Goal: Task Accomplishment & Management: Use online tool/utility

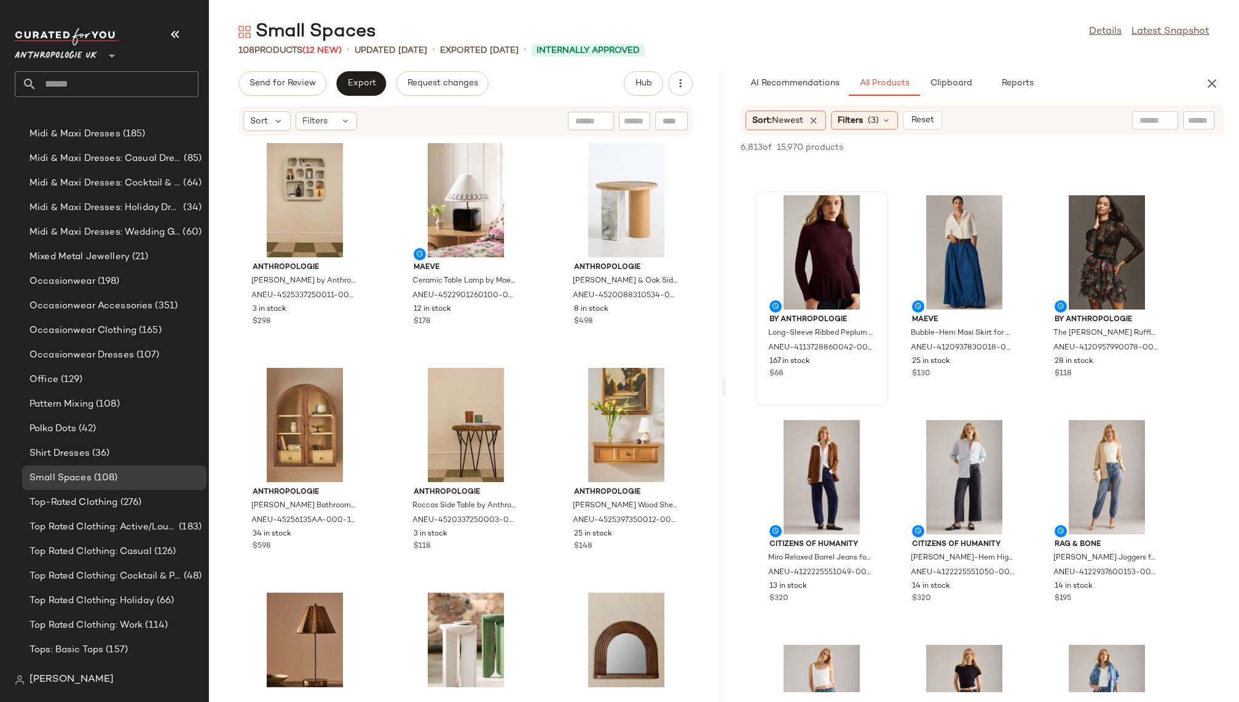
scroll to position [9888, 0]
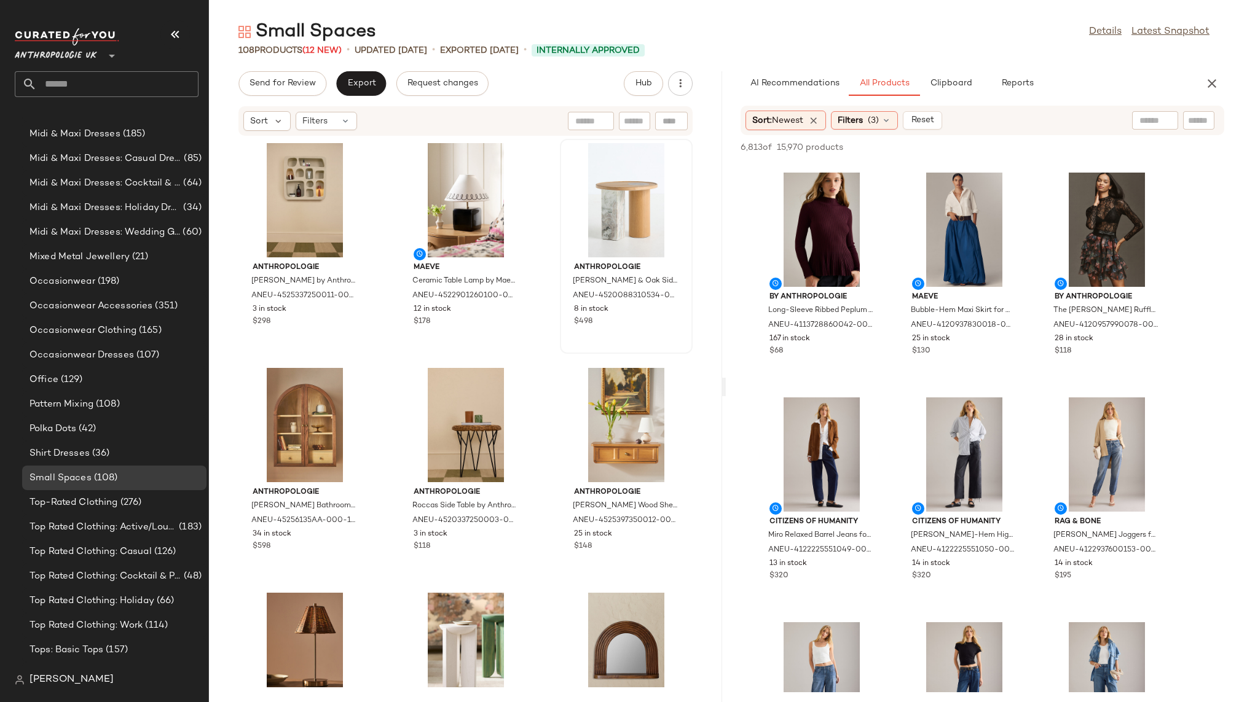
click at [863, 119] on span "Filters" at bounding box center [849, 120] width 25 height 13
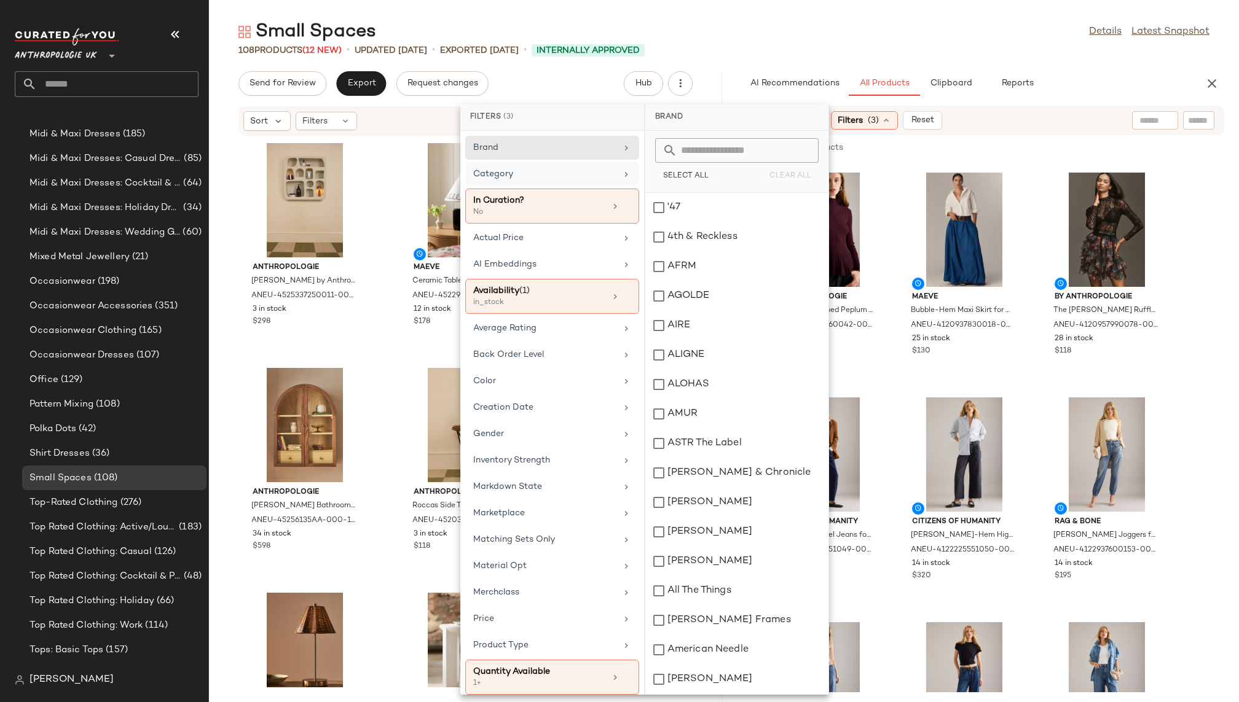
click at [585, 173] on div "Category" at bounding box center [544, 174] width 143 height 13
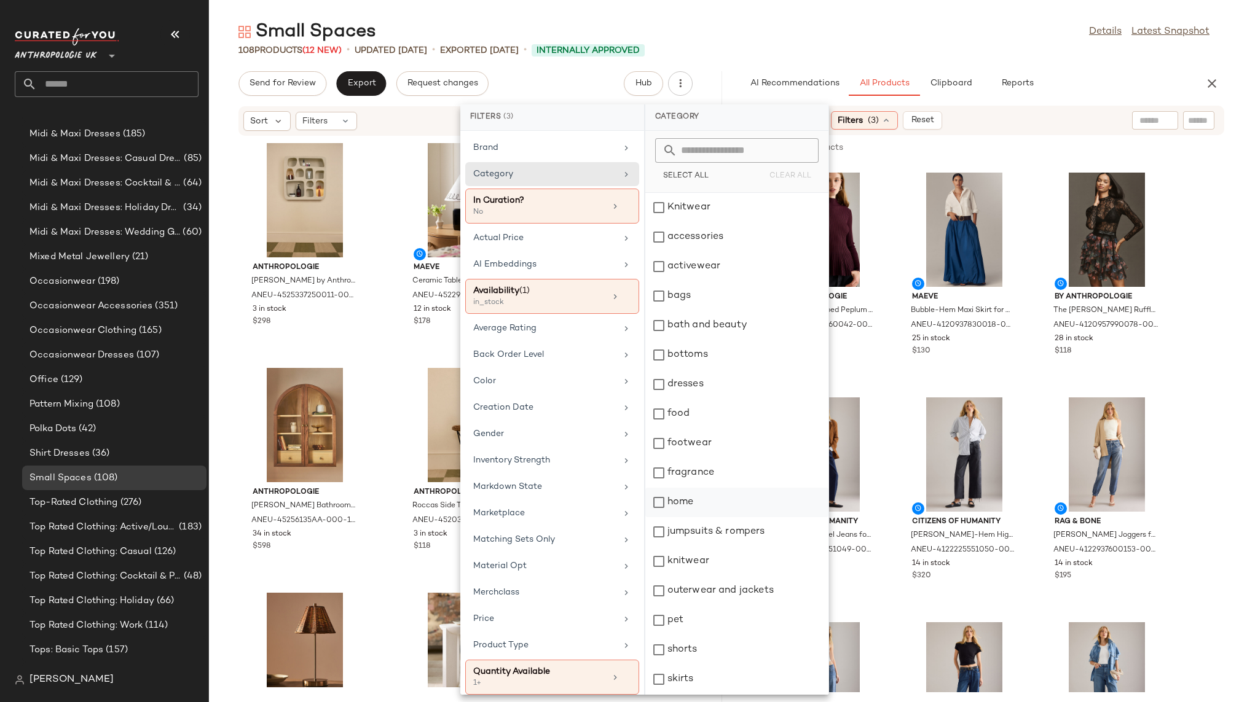
click at [708, 496] on div "home" at bounding box center [736, 502] width 183 height 29
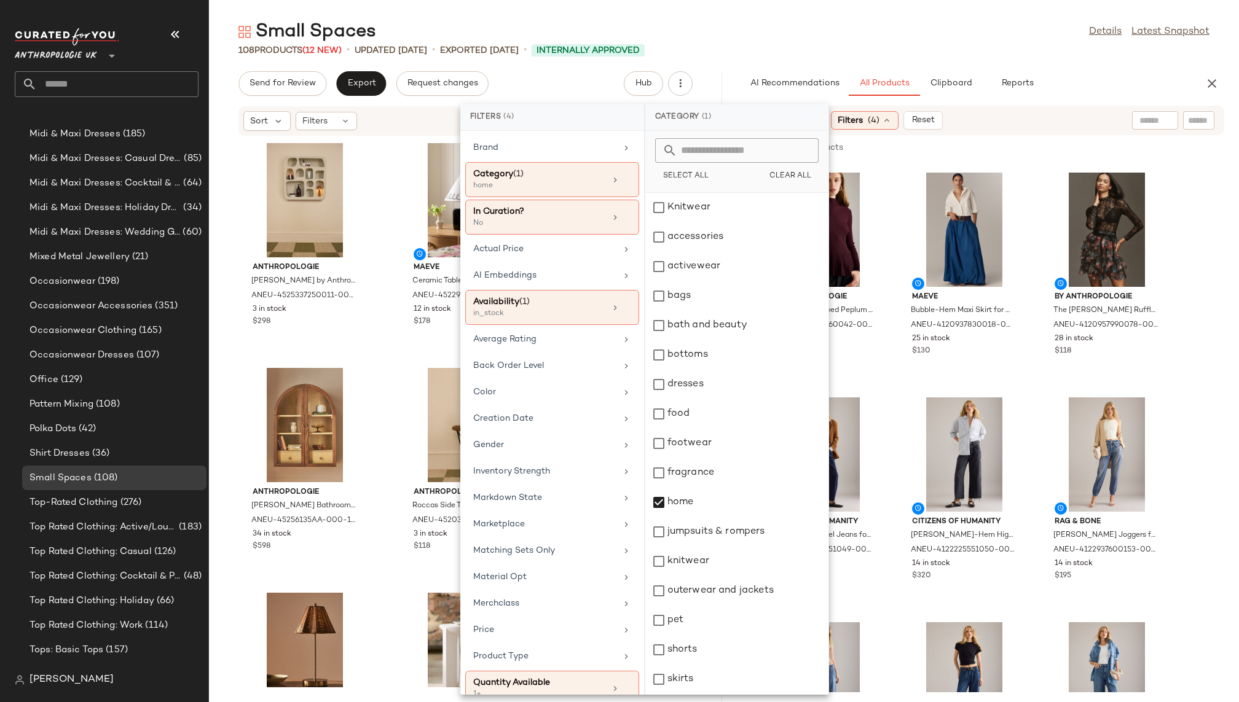
click at [955, 45] on div "108 Products (12 New) • updated Aug 19th • Exported Aug 6th • Internally Approv…" at bounding box center [724, 50] width 1030 height 12
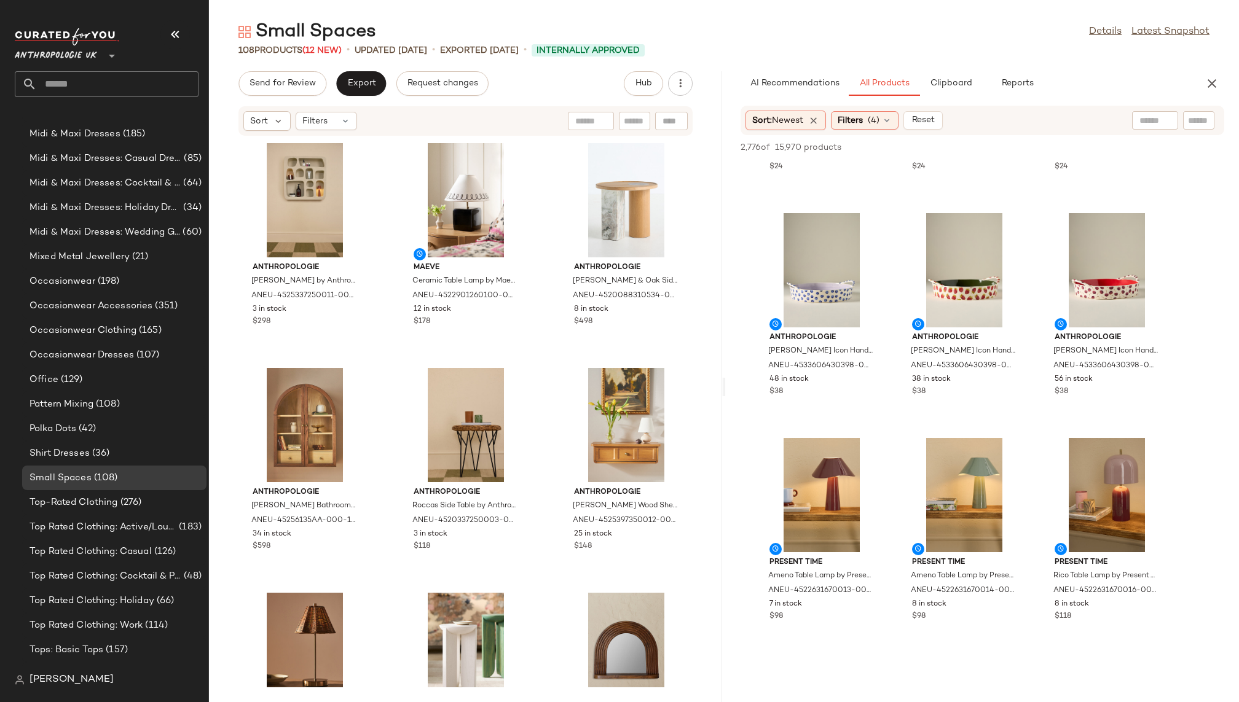
scroll to position [8520, 0]
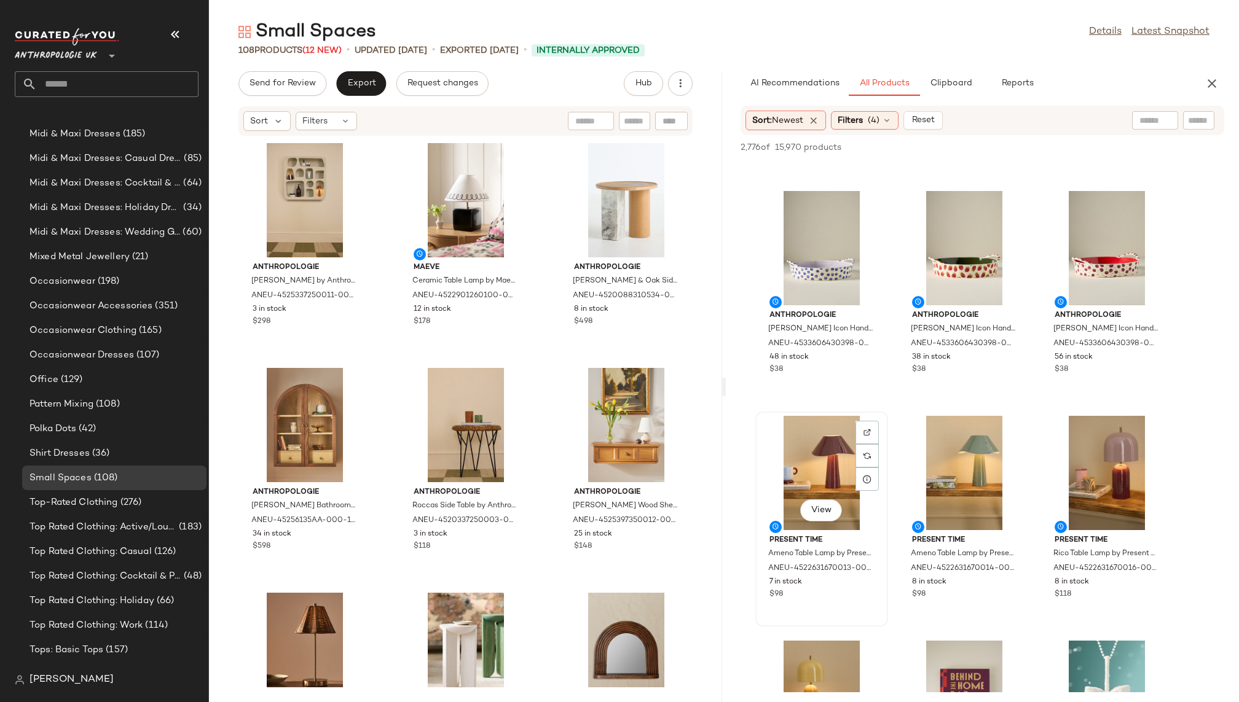
click at [793, 453] on div "View" at bounding box center [821, 473] width 124 height 114
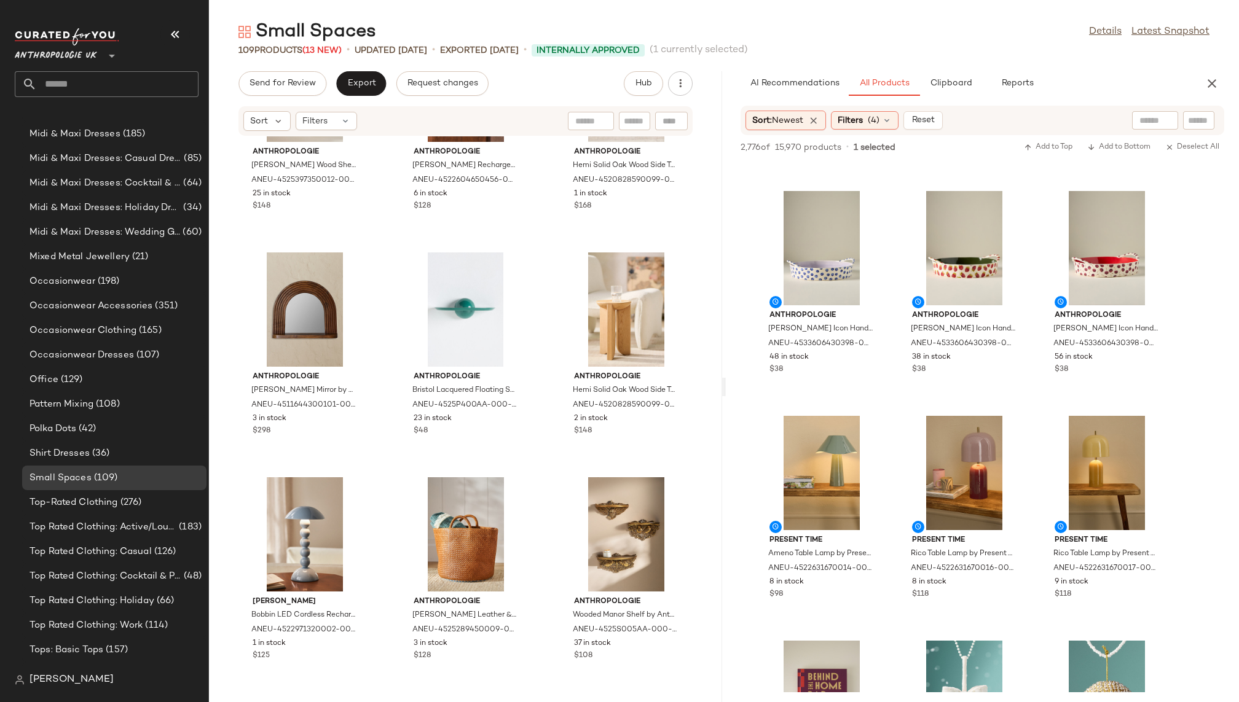
scroll to position [610, 0]
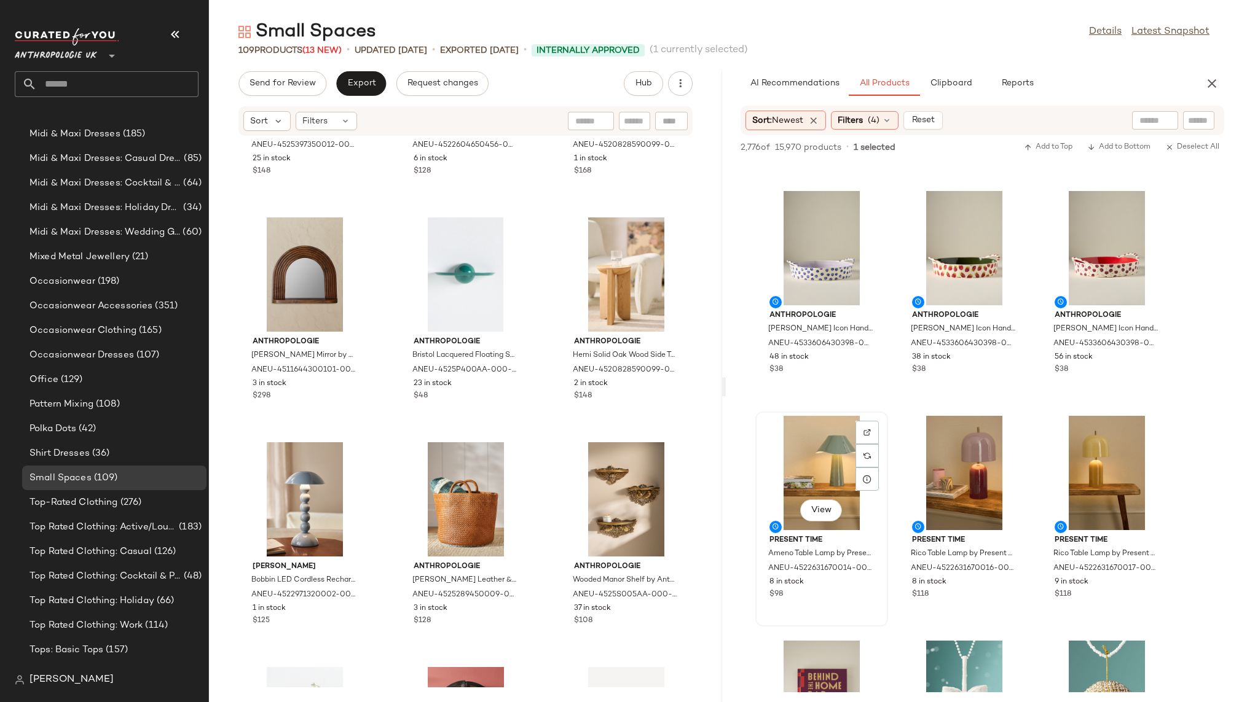
click at [785, 477] on div "View" at bounding box center [821, 473] width 124 height 114
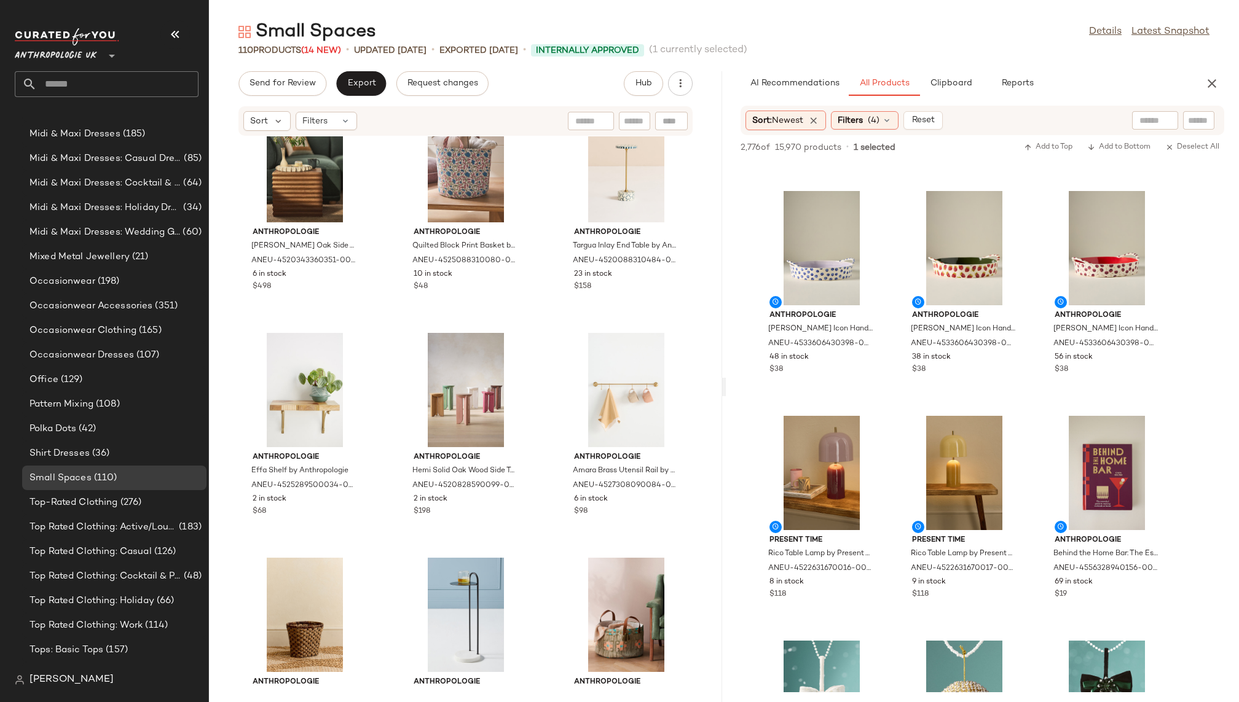
scroll to position [2308, 0]
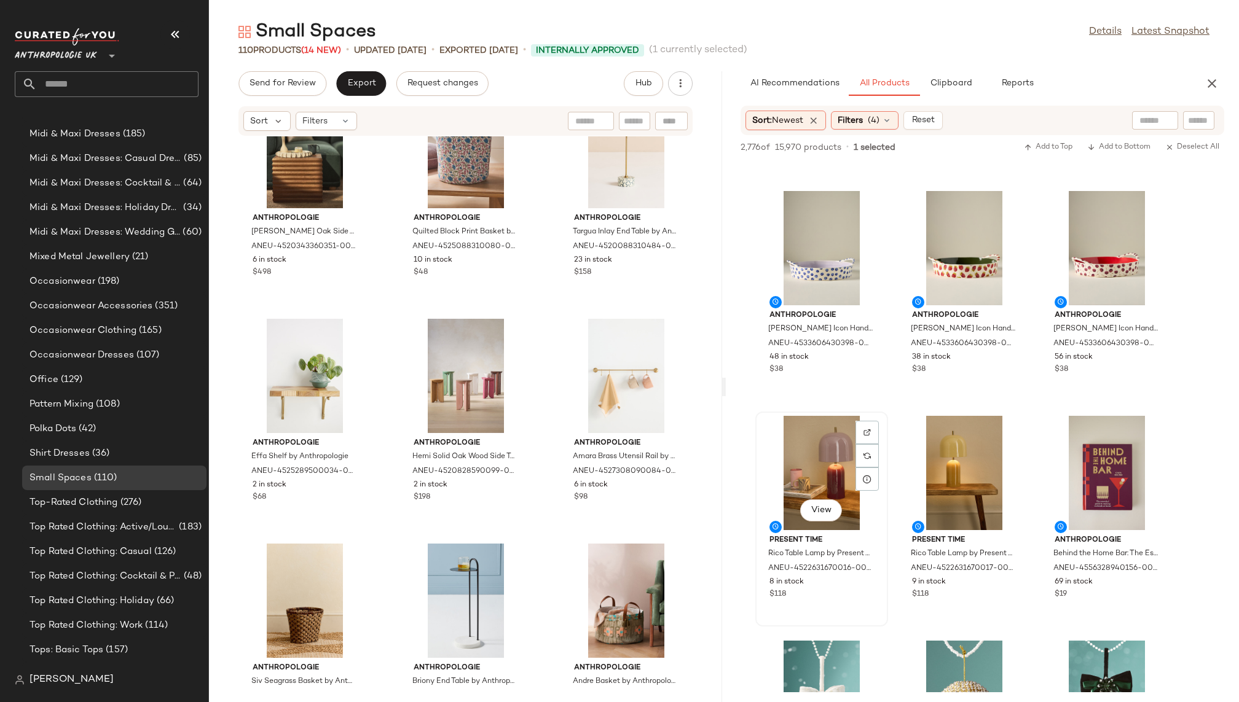
click at [762, 452] on div "View" at bounding box center [821, 473] width 124 height 114
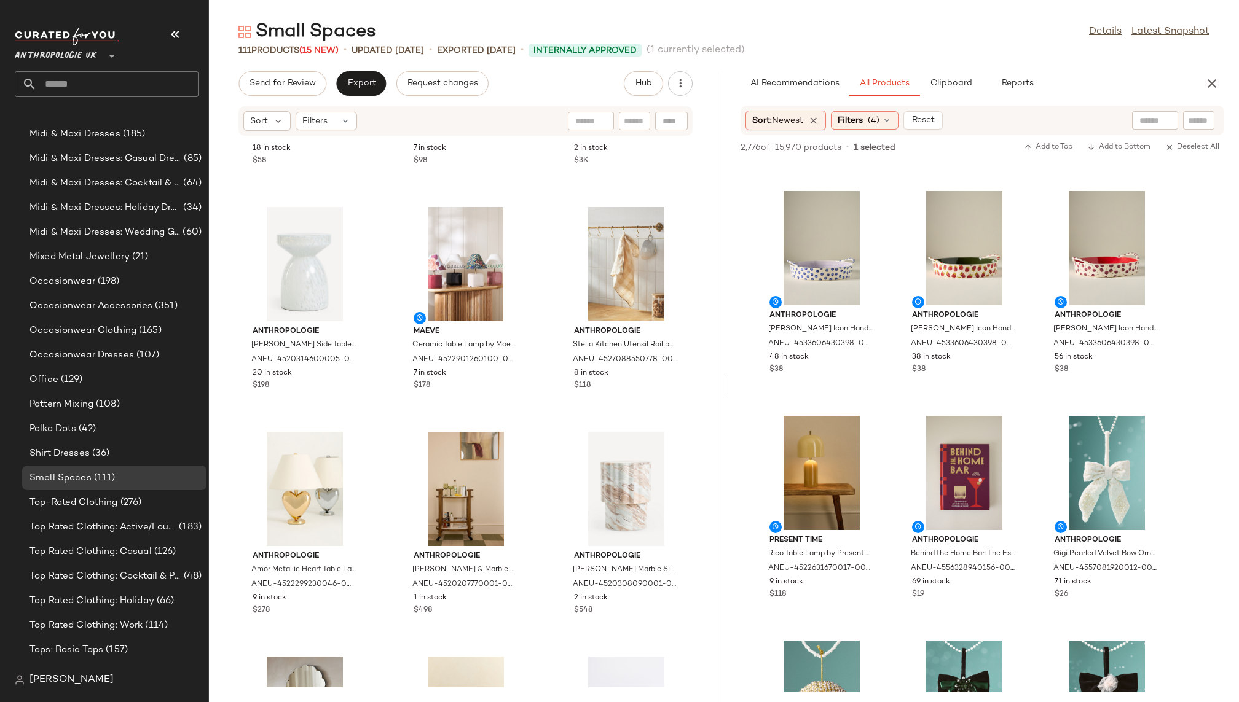
scroll to position [4028, 0]
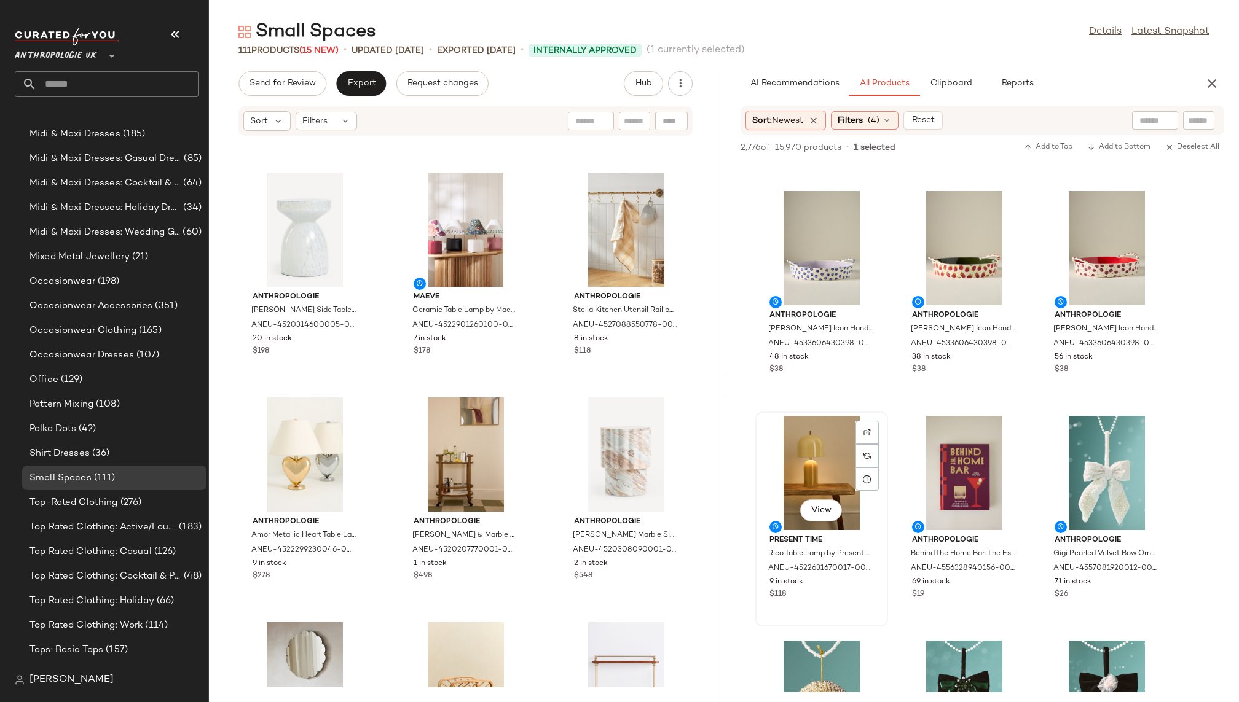
click at [799, 487] on div "View" at bounding box center [821, 473] width 124 height 114
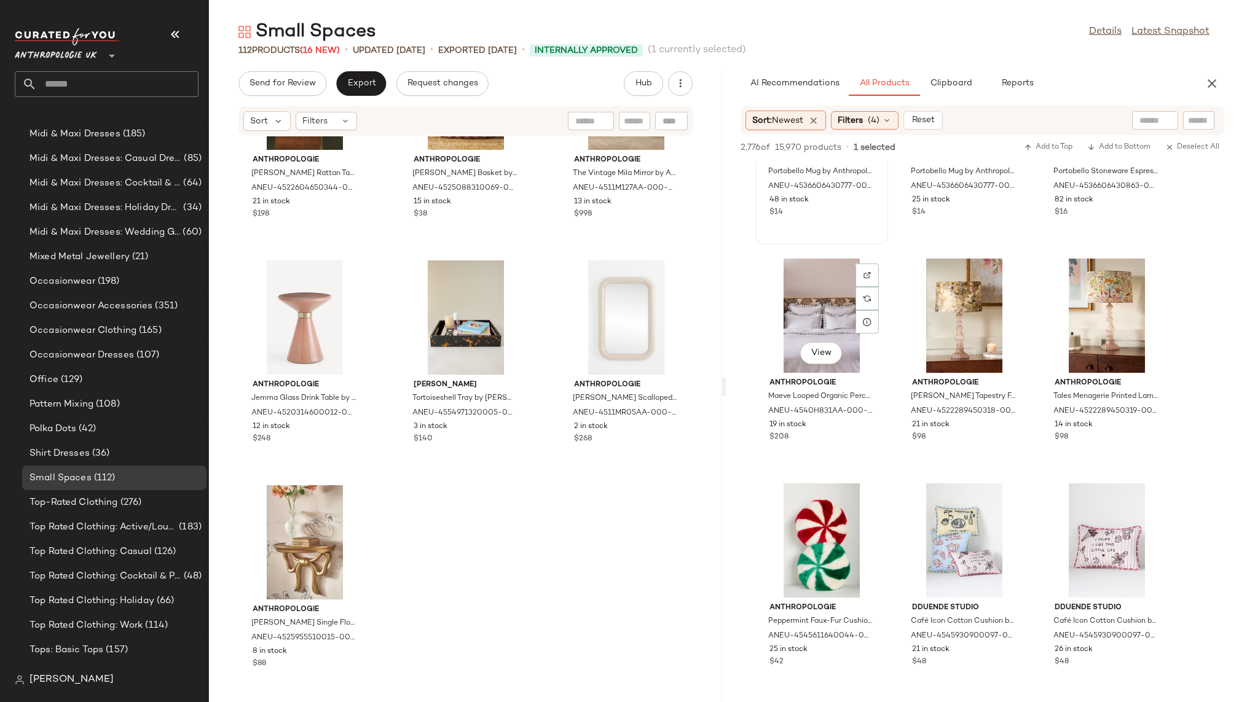
scroll to position [14416, 0]
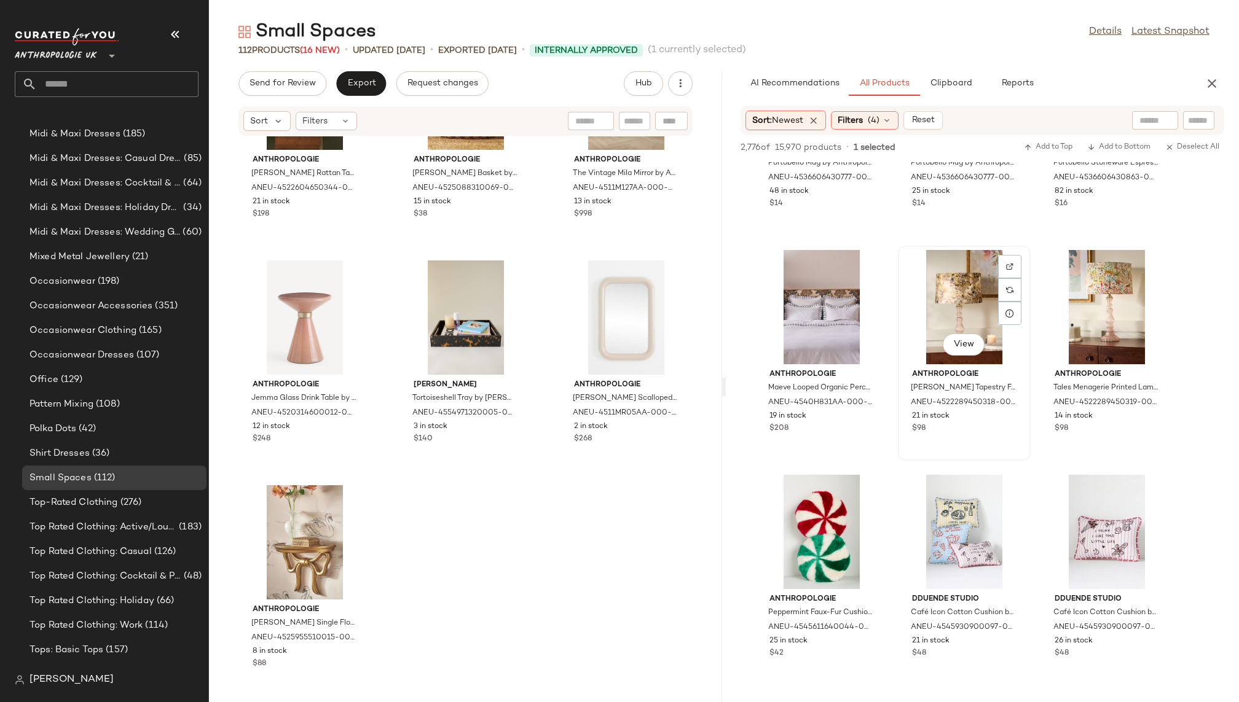
click at [941, 313] on div "View" at bounding box center [964, 307] width 124 height 114
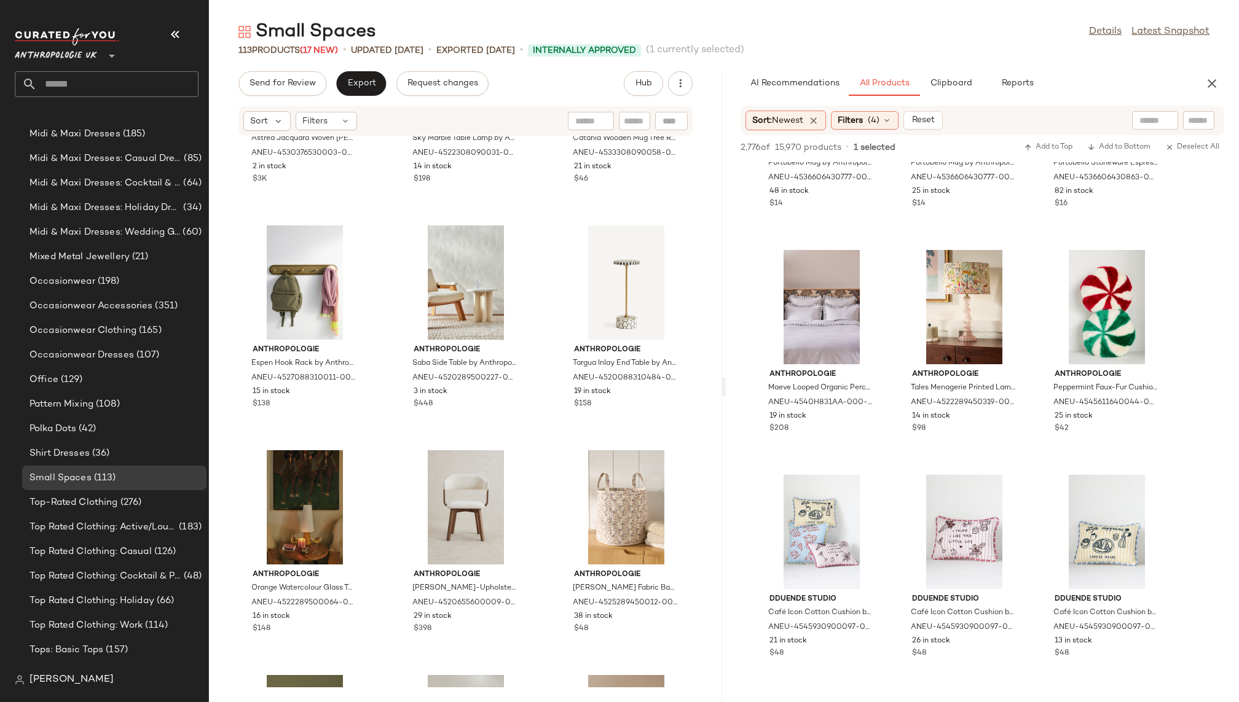
scroll to position [7366, 0]
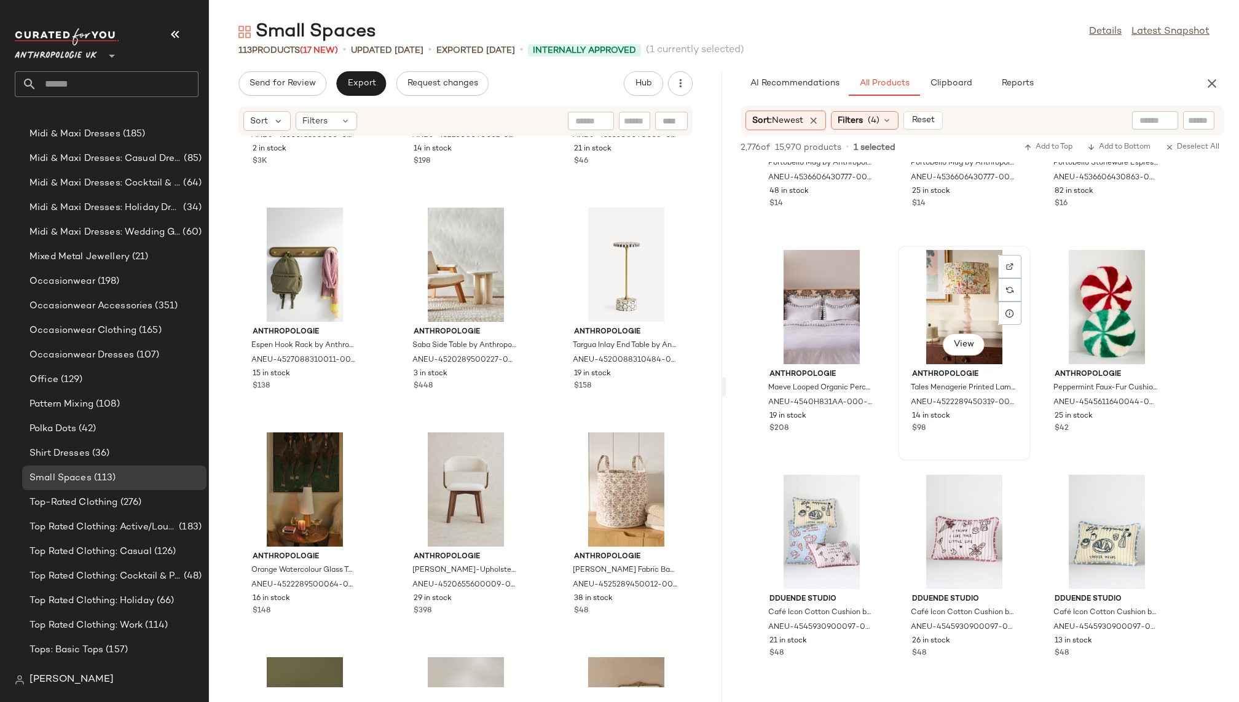
click at [899, 316] on div "View Anthropologie Tales Menagerie Printed Lamp Shade by Anthropologie, Cotton …" at bounding box center [964, 353] width 130 height 213
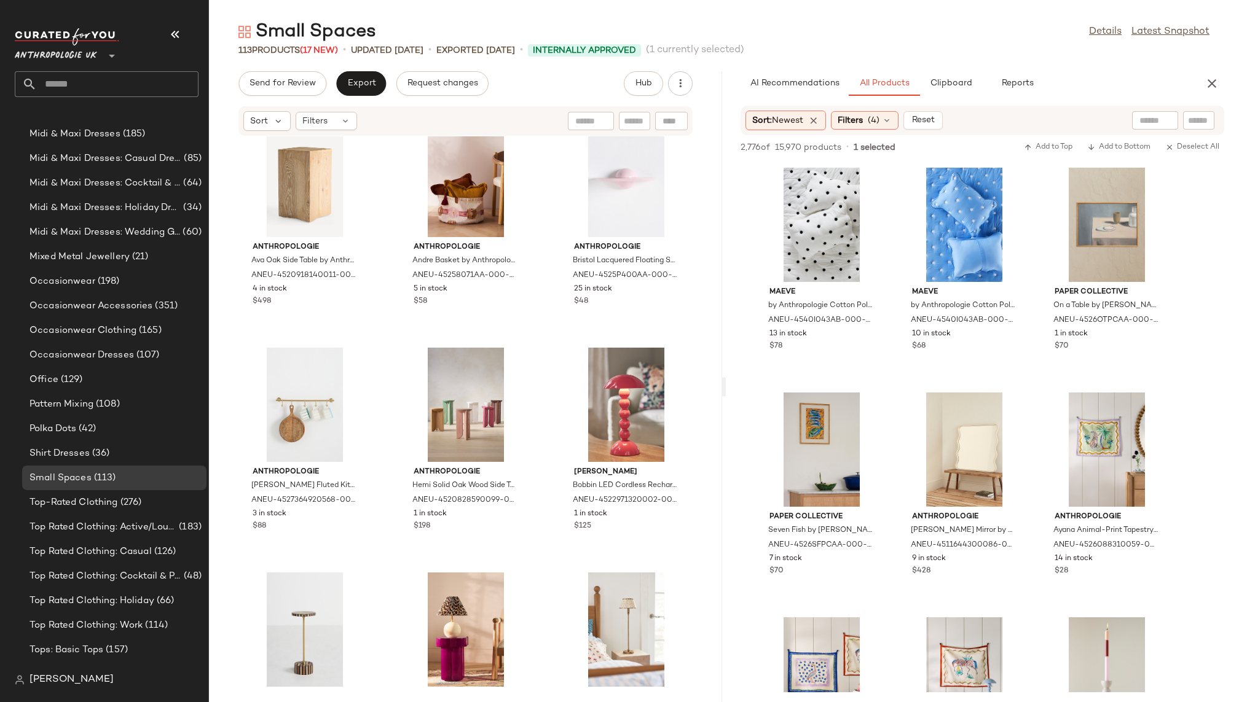
scroll to position [24828, 0]
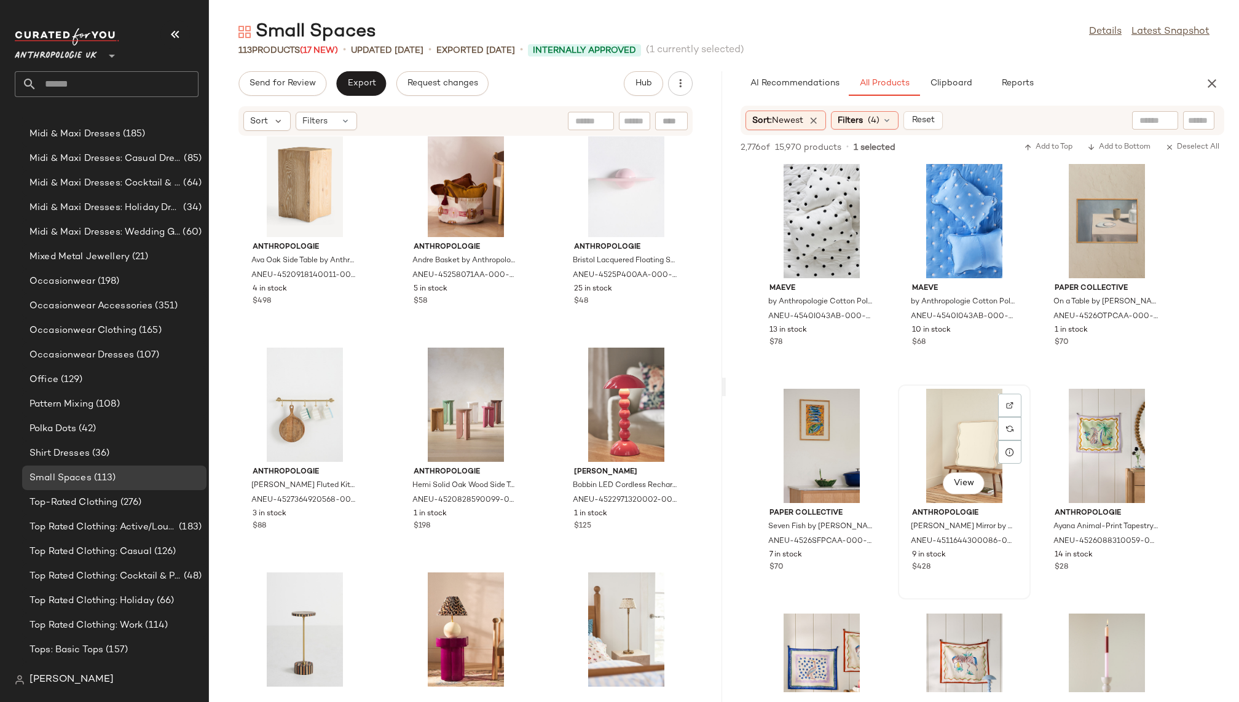
click at [945, 431] on div "View" at bounding box center [964, 446] width 124 height 114
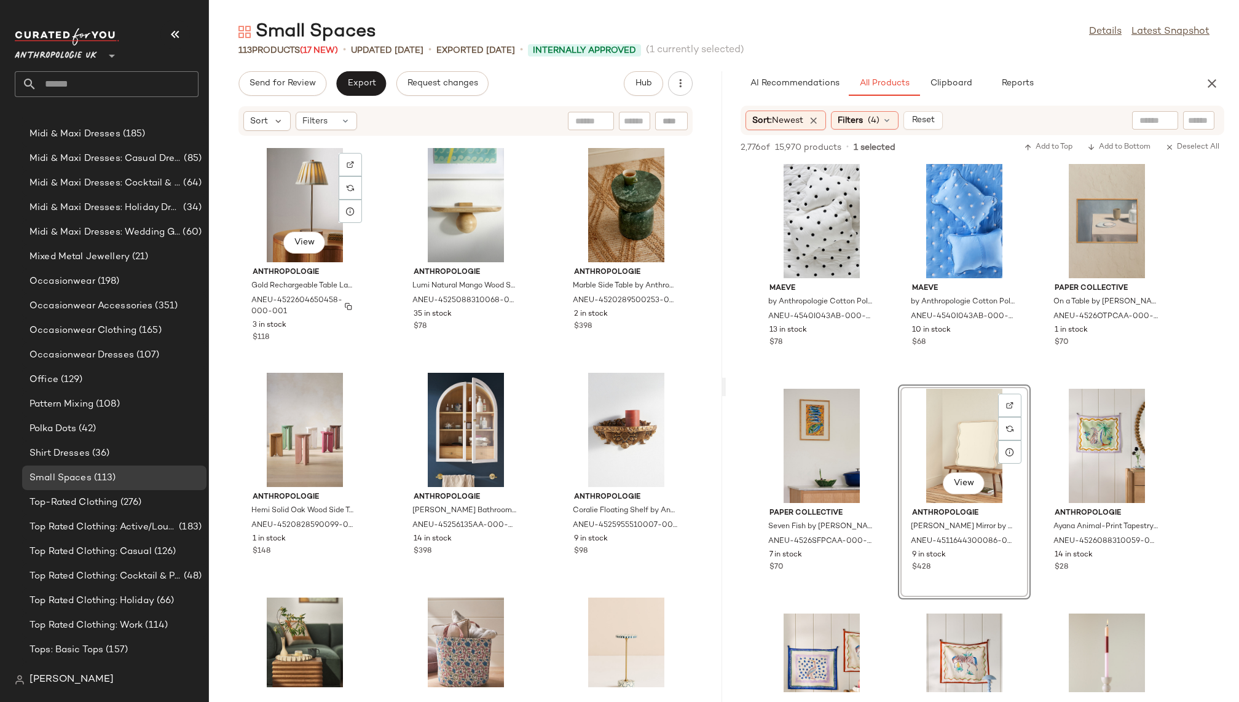
scroll to position [829, 0]
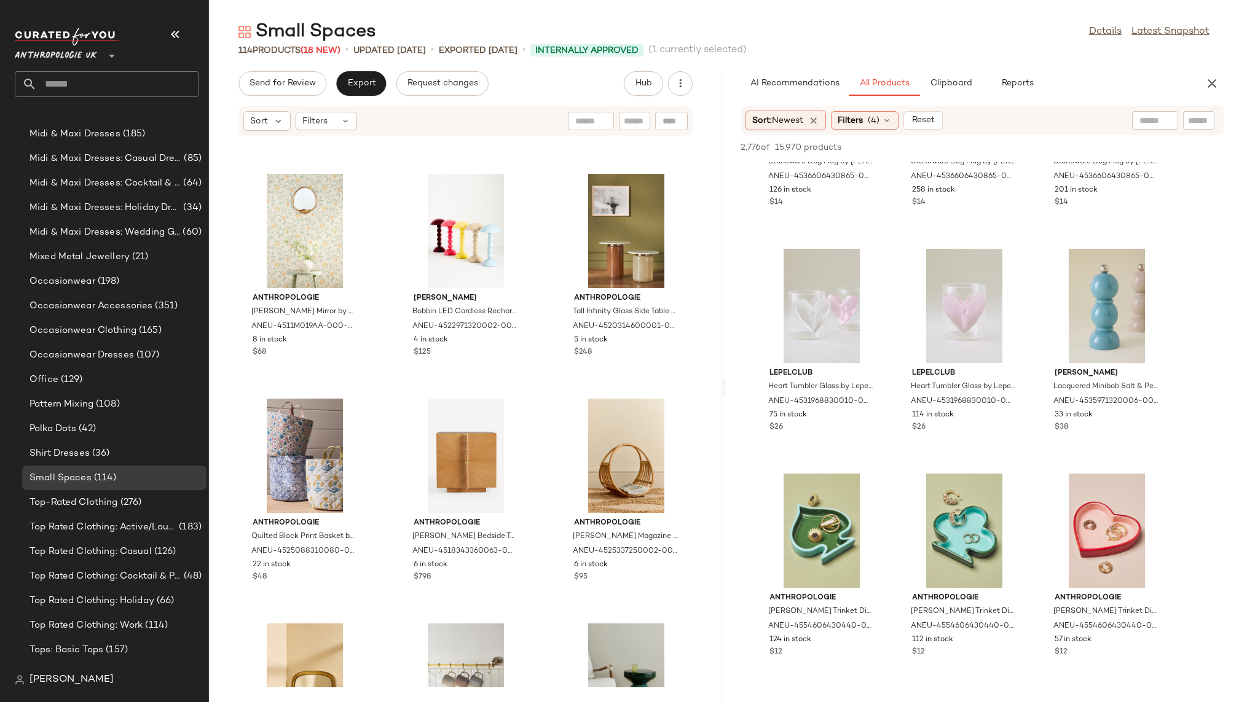
scroll to position [31335, 0]
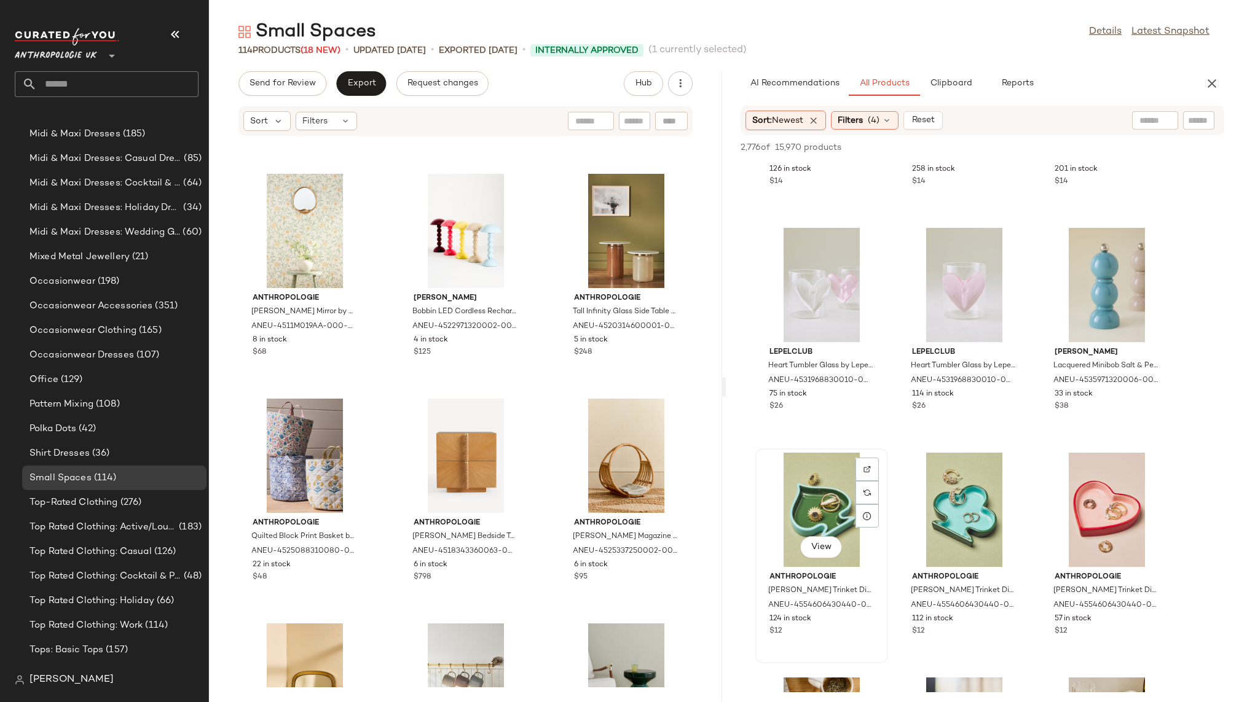
click at [799, 509] on div "View" at bounding box center [821, 510] width 124 height 114
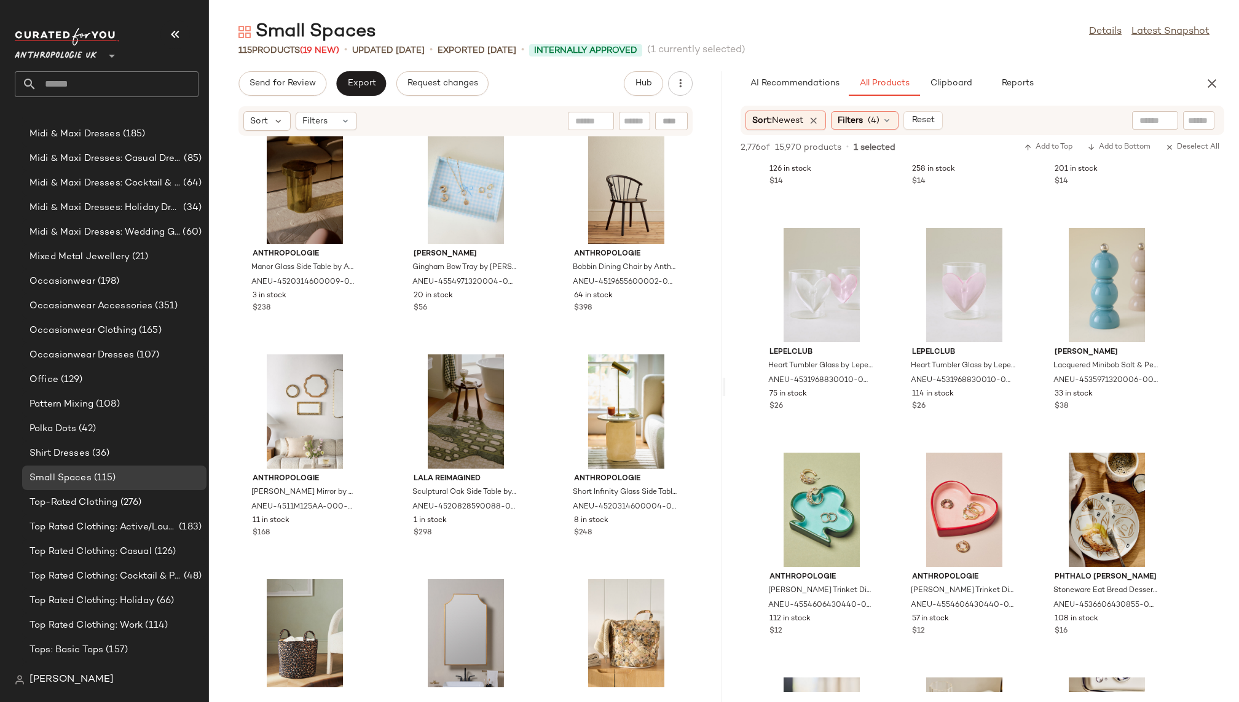
scroll to position [5886, 0]
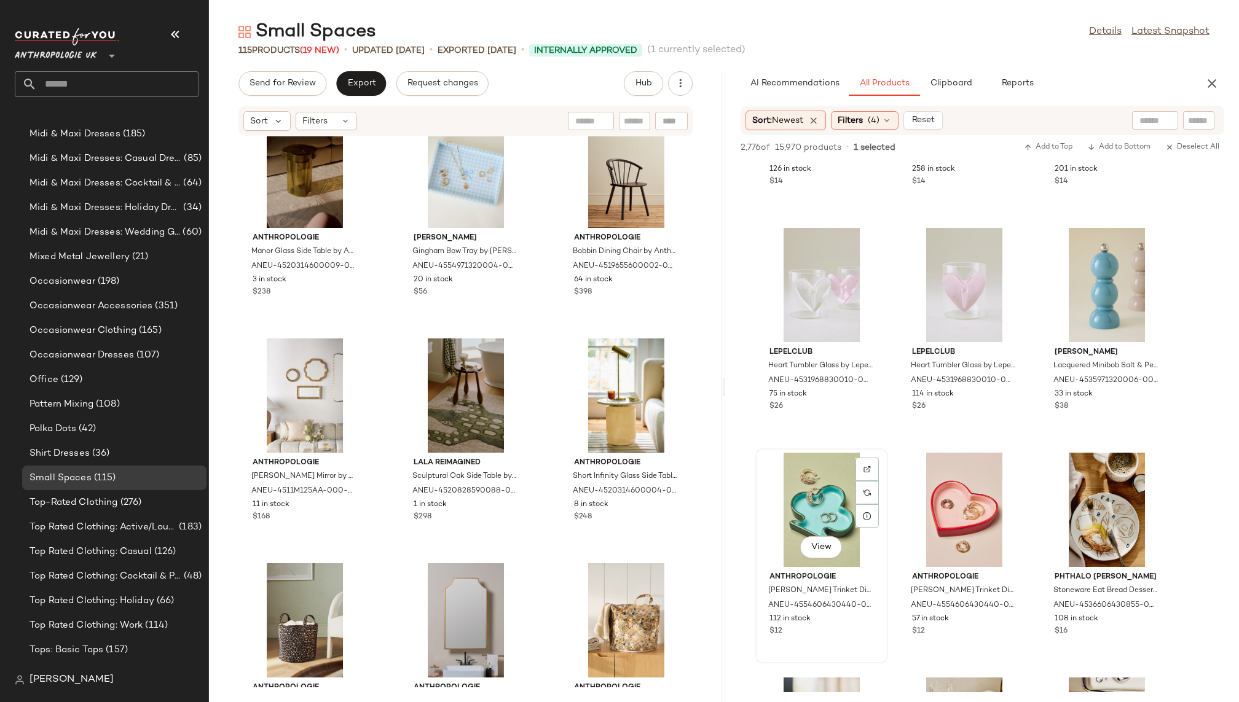
click at [806, 490] on div "View" at bounding box center [821, 510] width 124 height 114
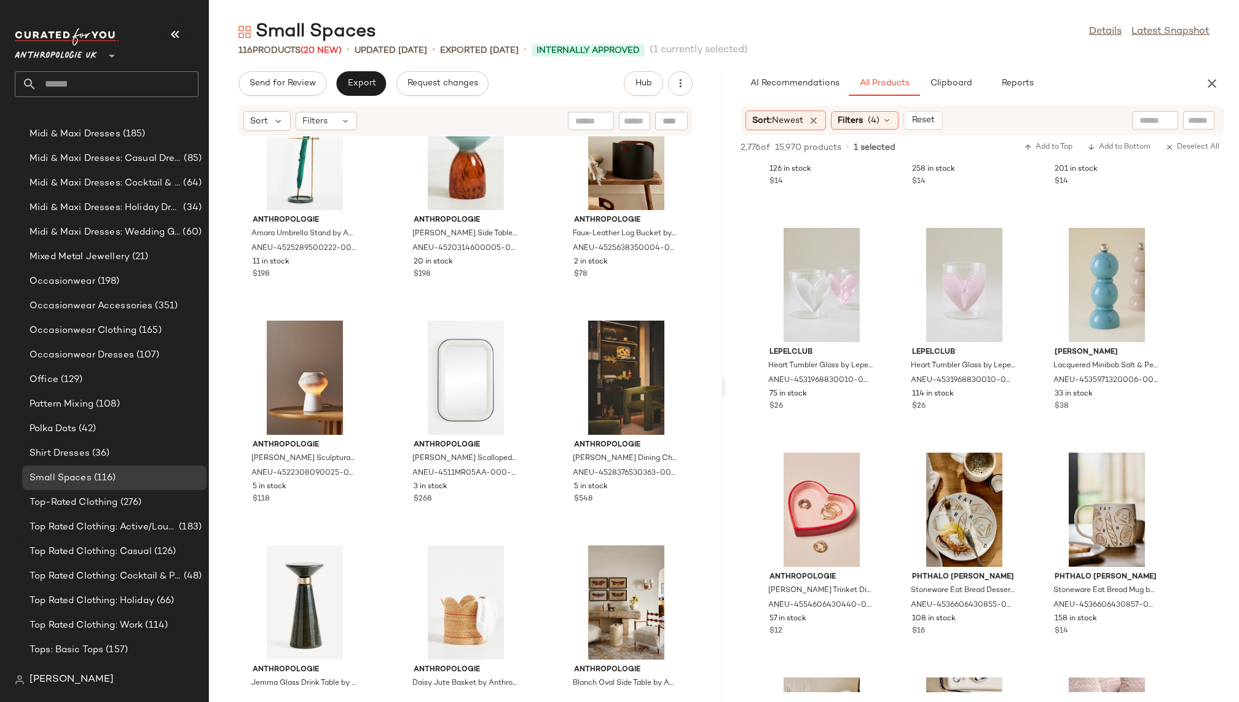
scroll to position [6811, 0]
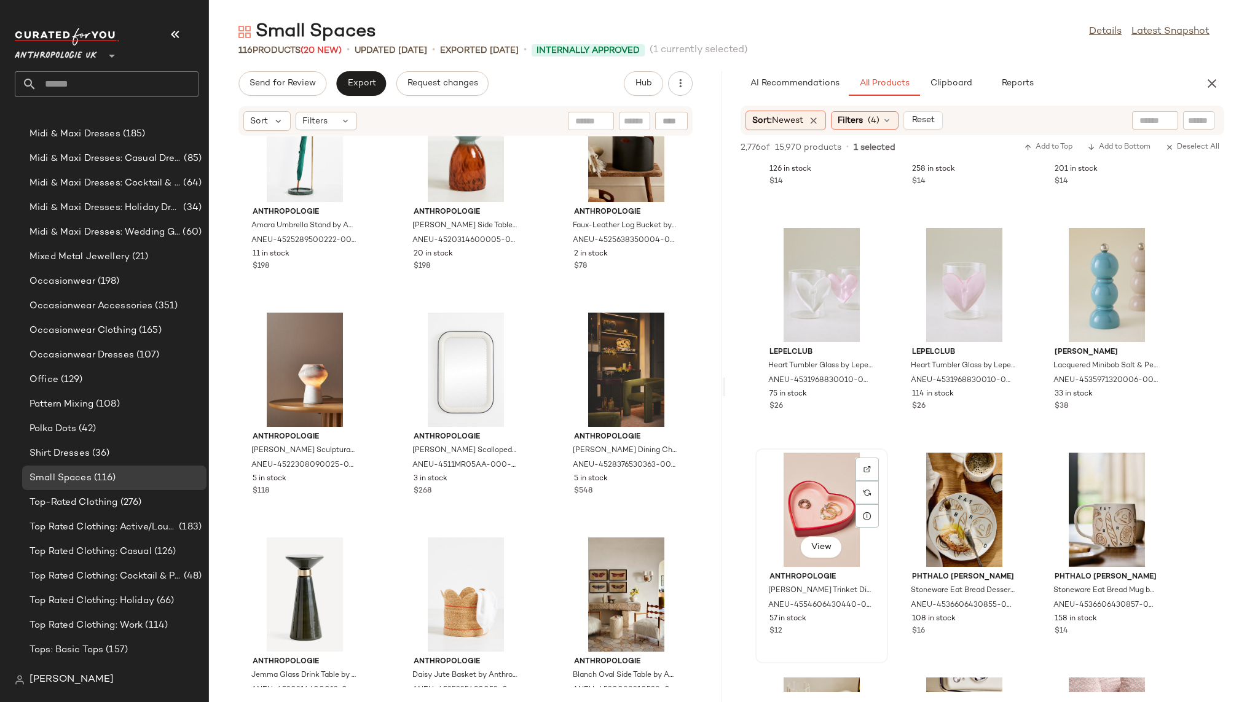
click at [764, 517] on div "View" at bounding box center [821, 510] width 124 height 114
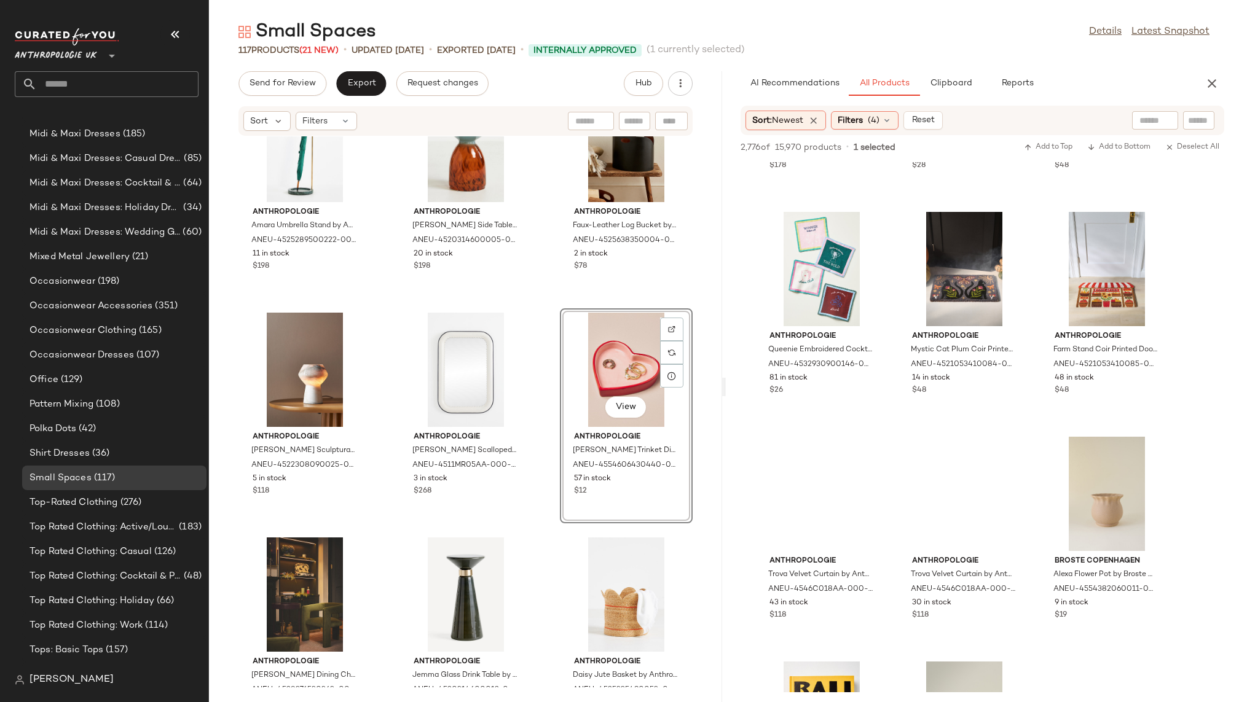
scroll to position [39805, 0]
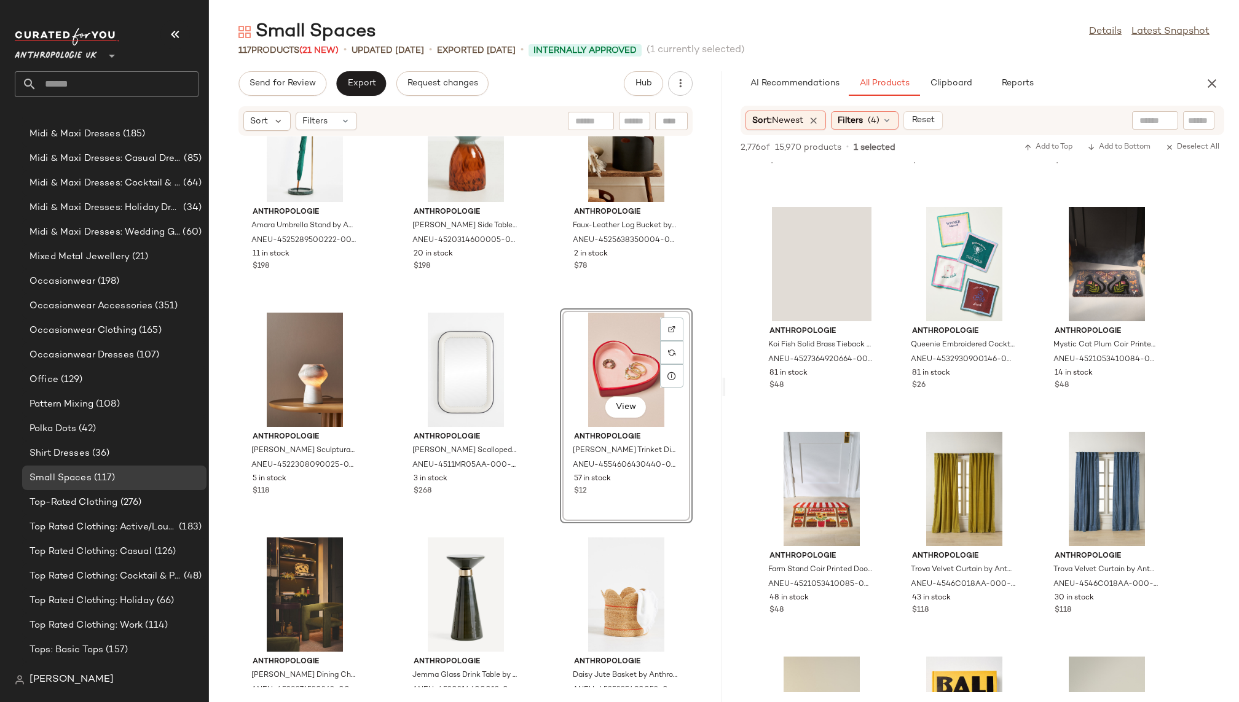
drag, startPoint x: 800, startPoint y: 508, endPoint x: 642, endPoint y: 2, distance: 530.3
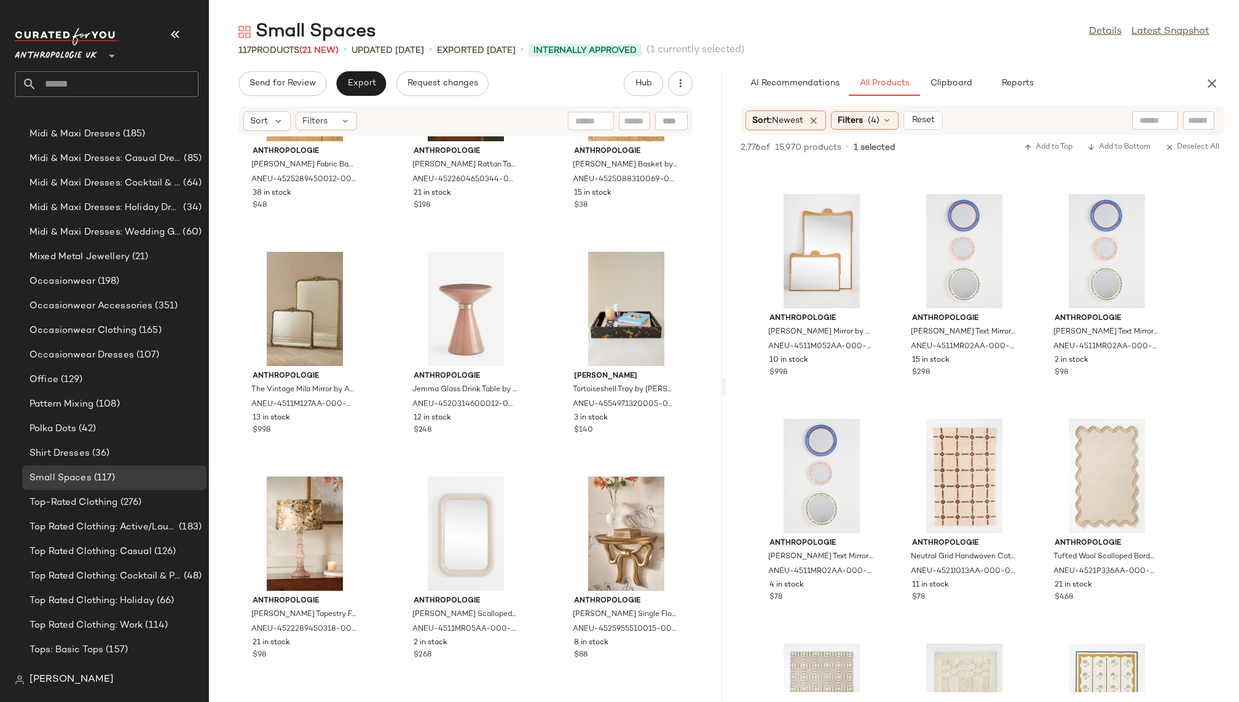
scroll to position [41940, 0]
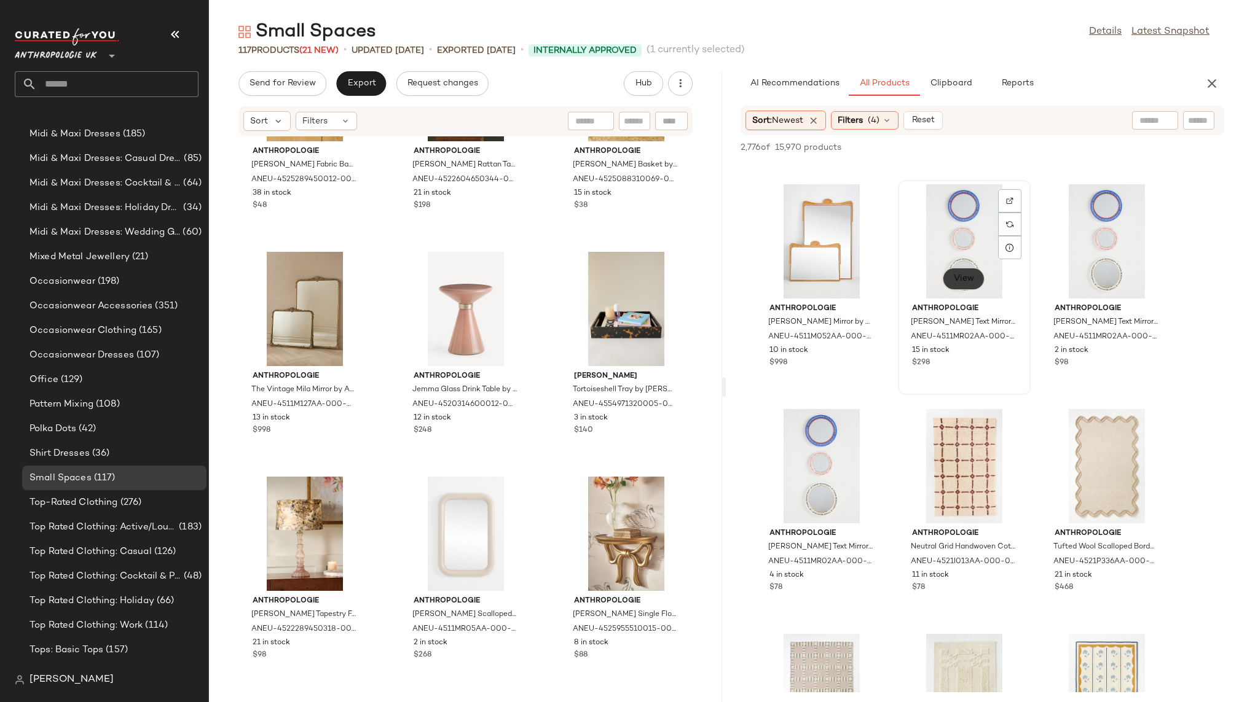
click at [964, 276] on span "View" at bounding box center [963, 279] width 21 height 10
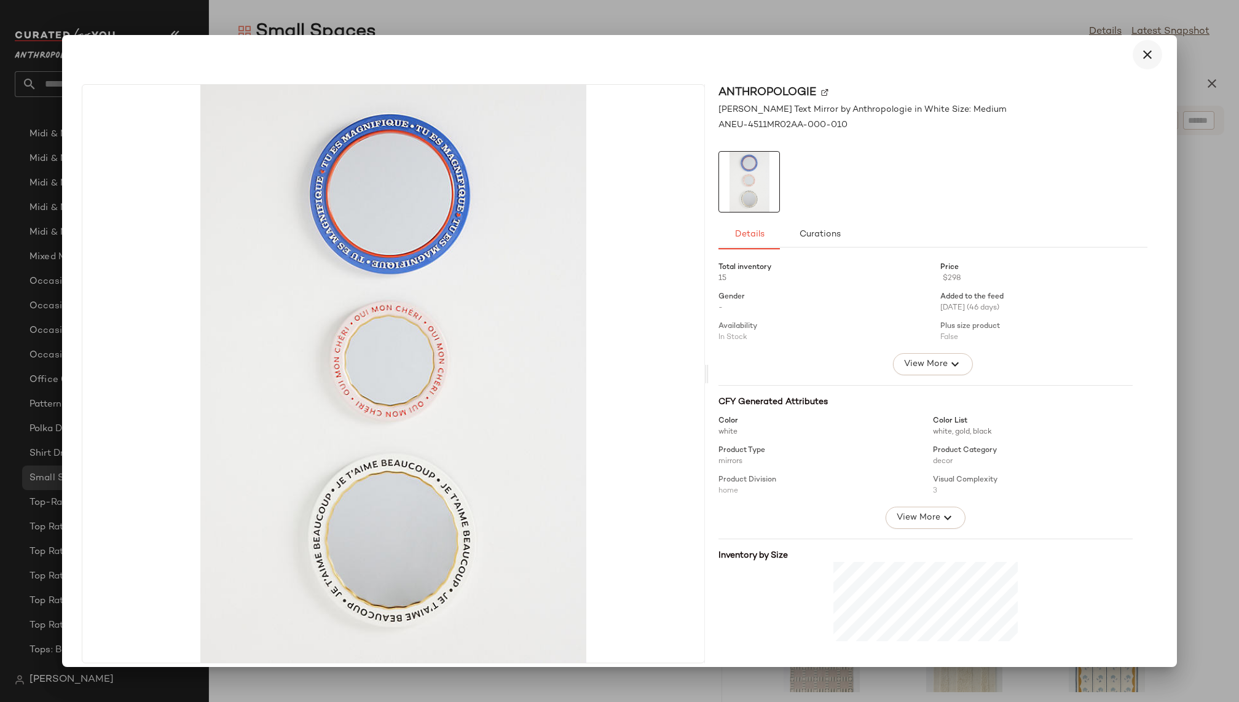
click at [1143, 58] on icon "button" at bounding box center [1147, 54] width 15 height 15
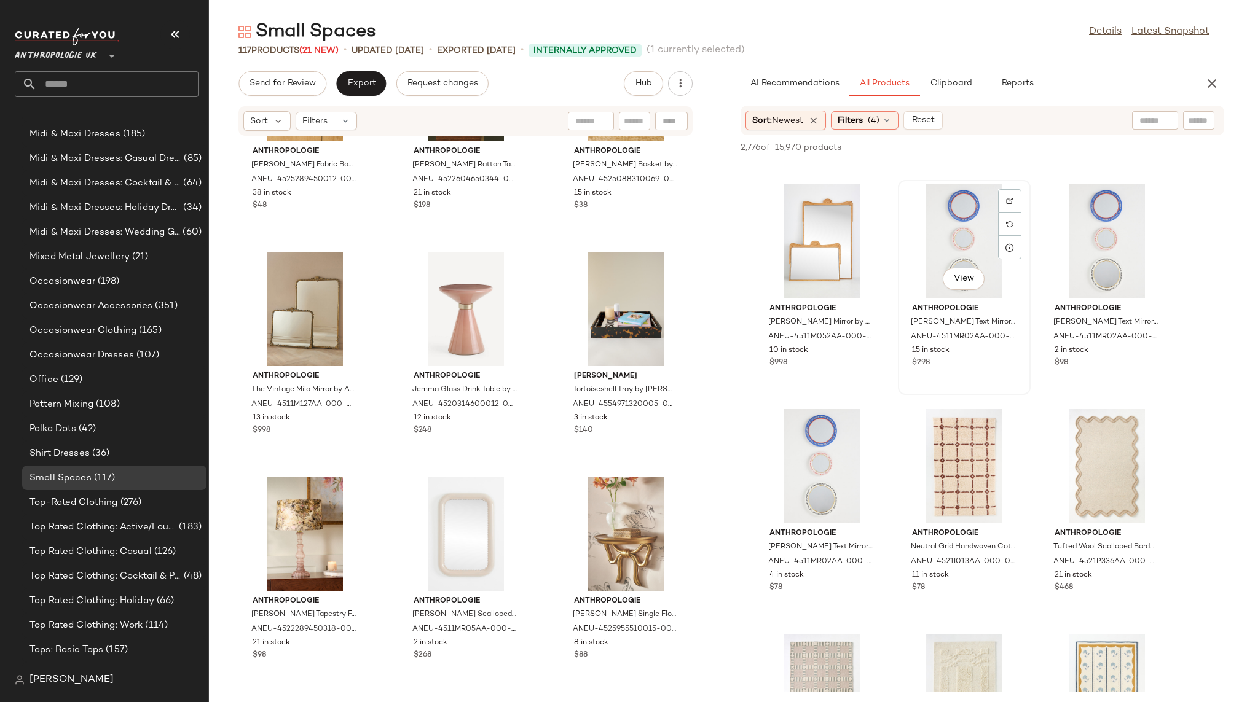
click at [936, 241] on div "View" at bounding box center [964, 241] width 124 height 114
click at [801, 450] on div "View" at bounding box center [821, 466] width 124 height 114
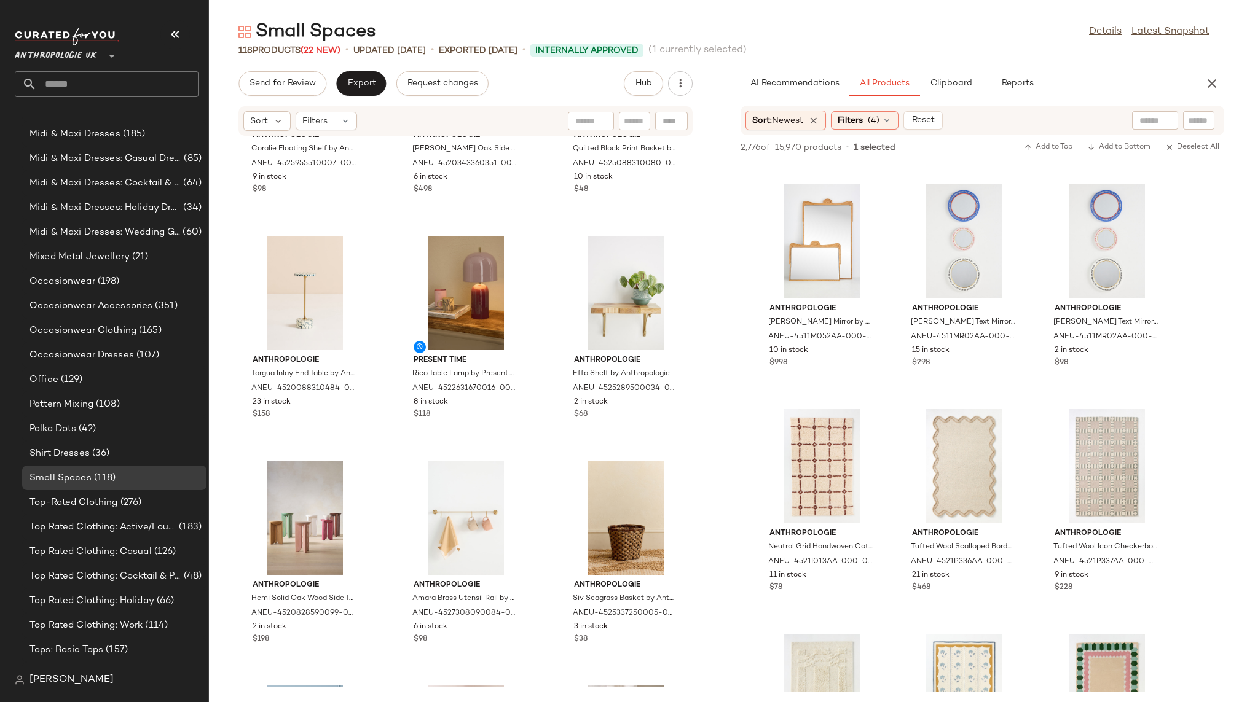
scroll to position [2484, 0]
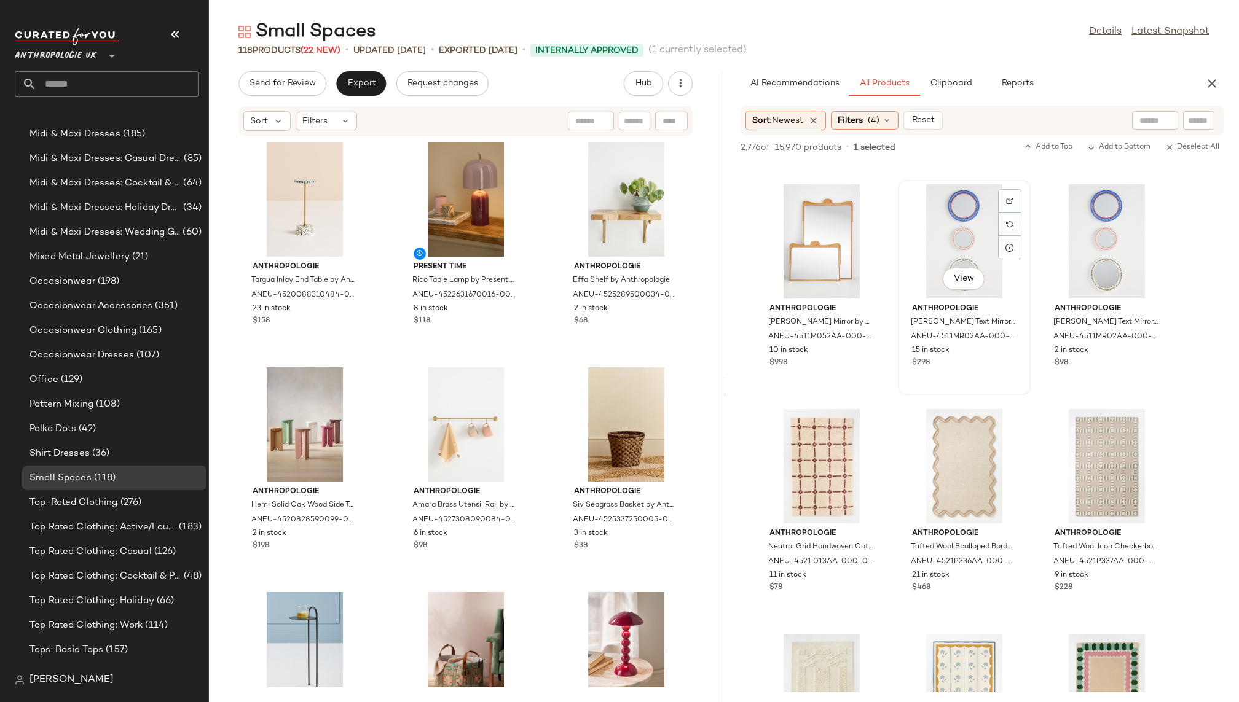
click at [946, 242] on div "View" at bounding box center [964, 241] width 124 height 114
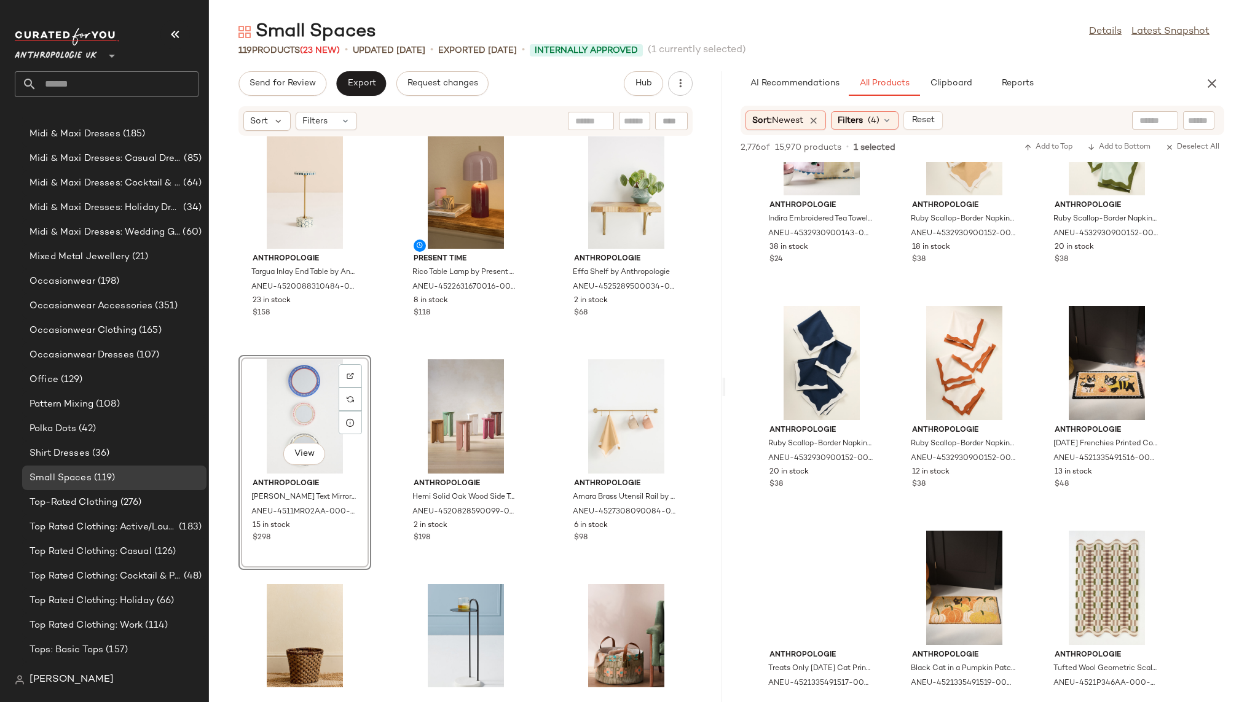
scroll to position [45114, 0]
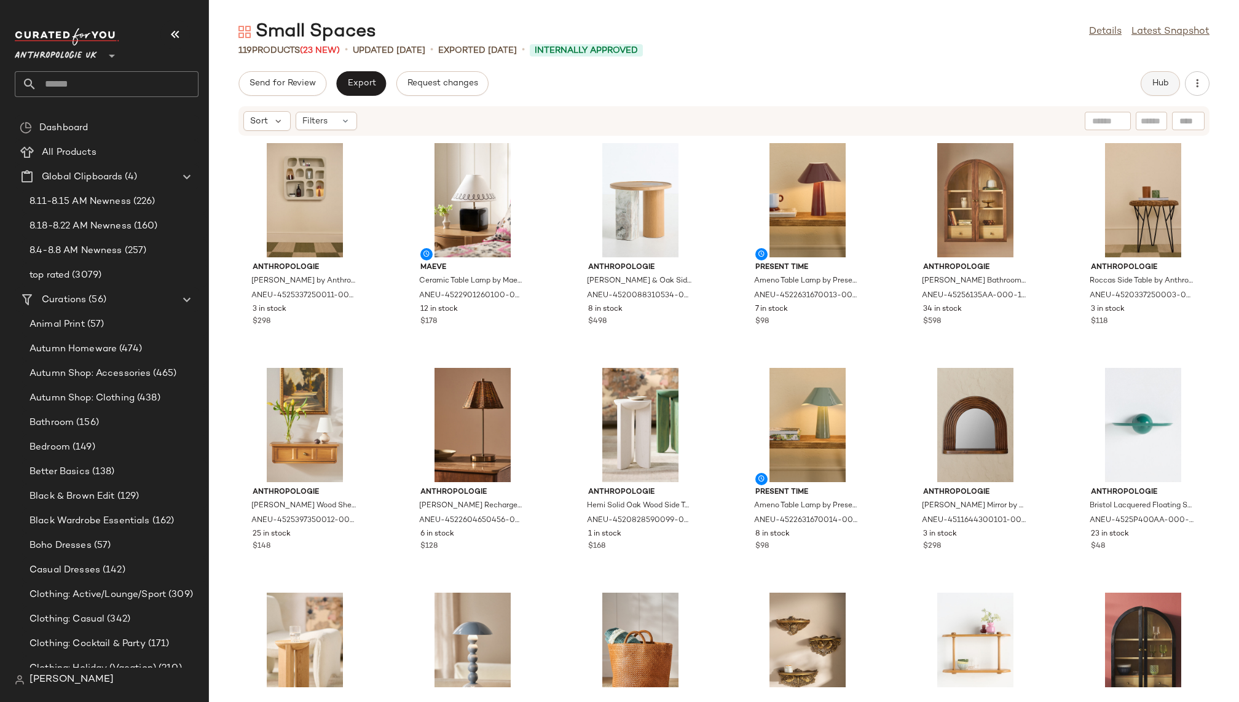
click at [1162, 77] on button "Hub" at bounding box center [1159, 83] width 39 height 25
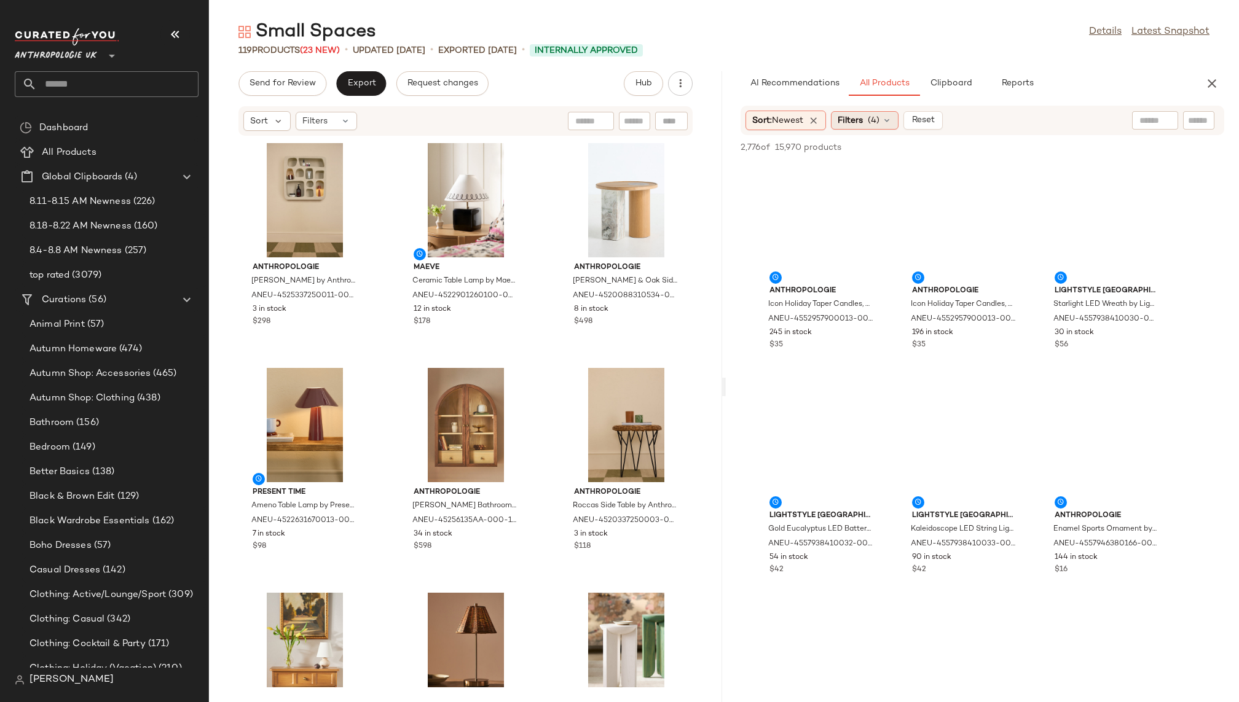
click at [876, 119] on span "(4)" at bounding box center [873, 120] width 12 height 13
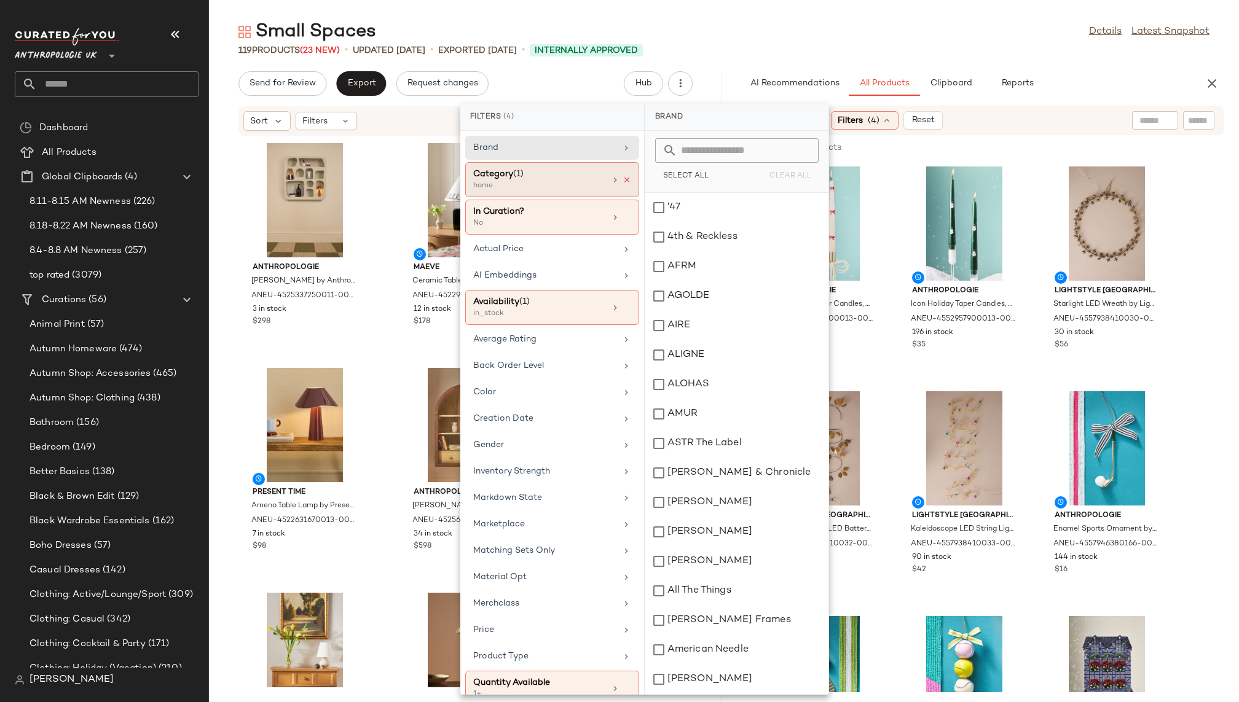
click at [623, 178] on icon at bounding box center [626, 180] width 9 height 9
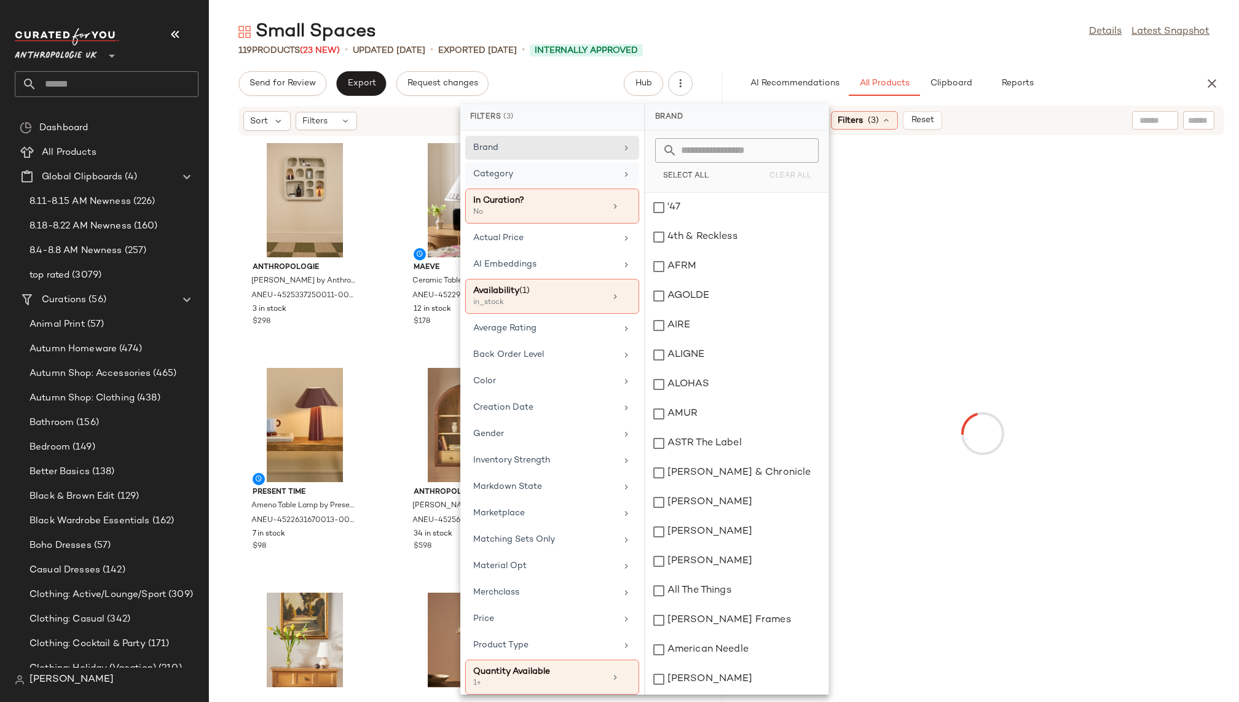
click at [872, 37] on div "Small Spaces Details Latest Snapshot" at bounding box center [724, 32] width 1030 height 25
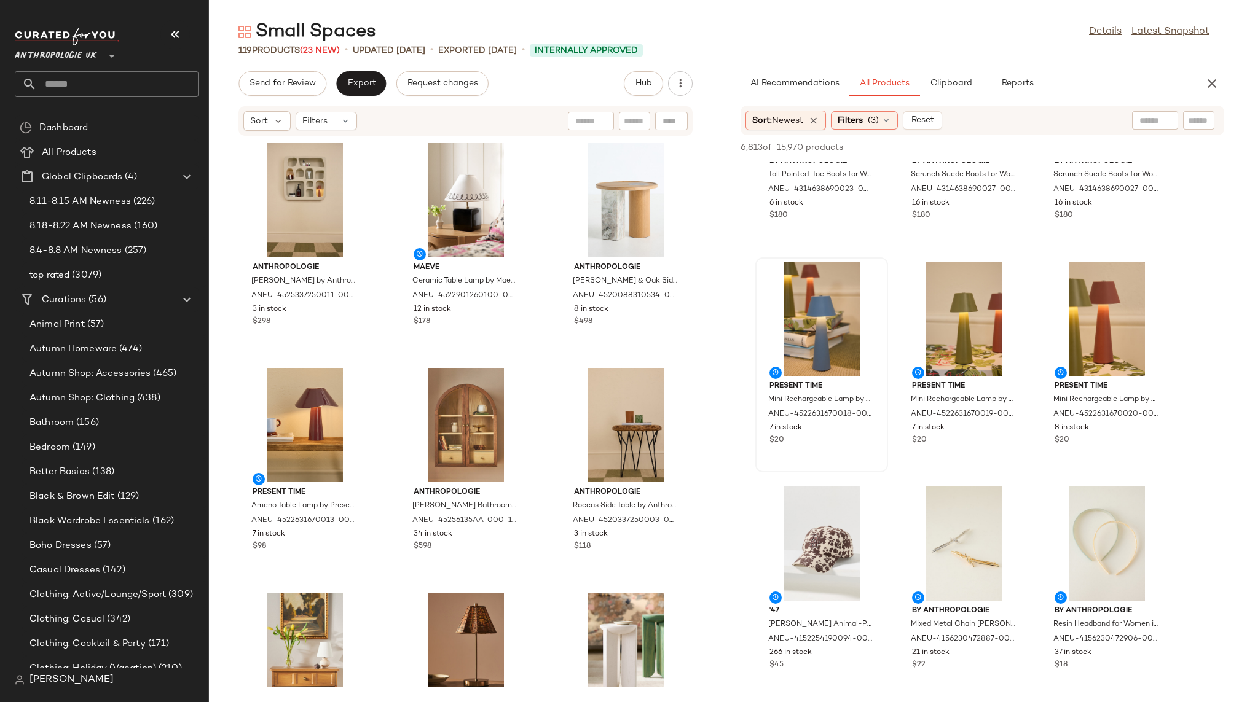
scroll to position [4383, 0]
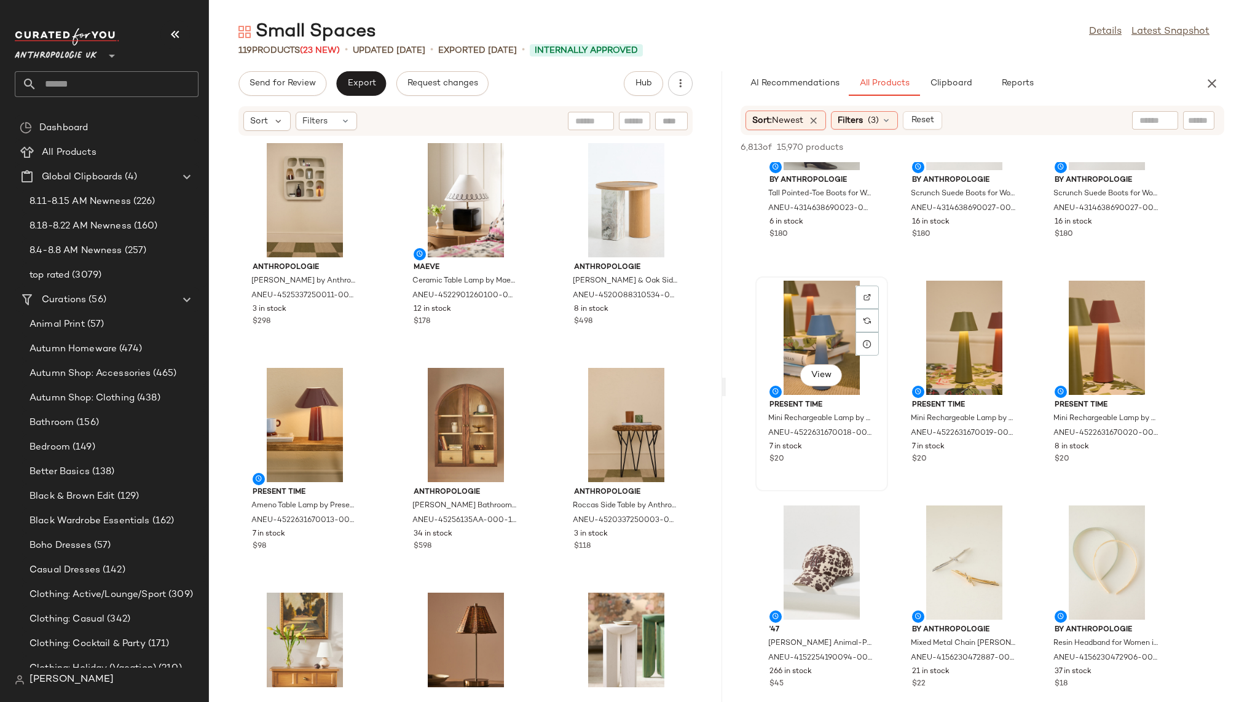
click at [807, 345] on div "View" at bounding box center [821, 338] width 124 height 114
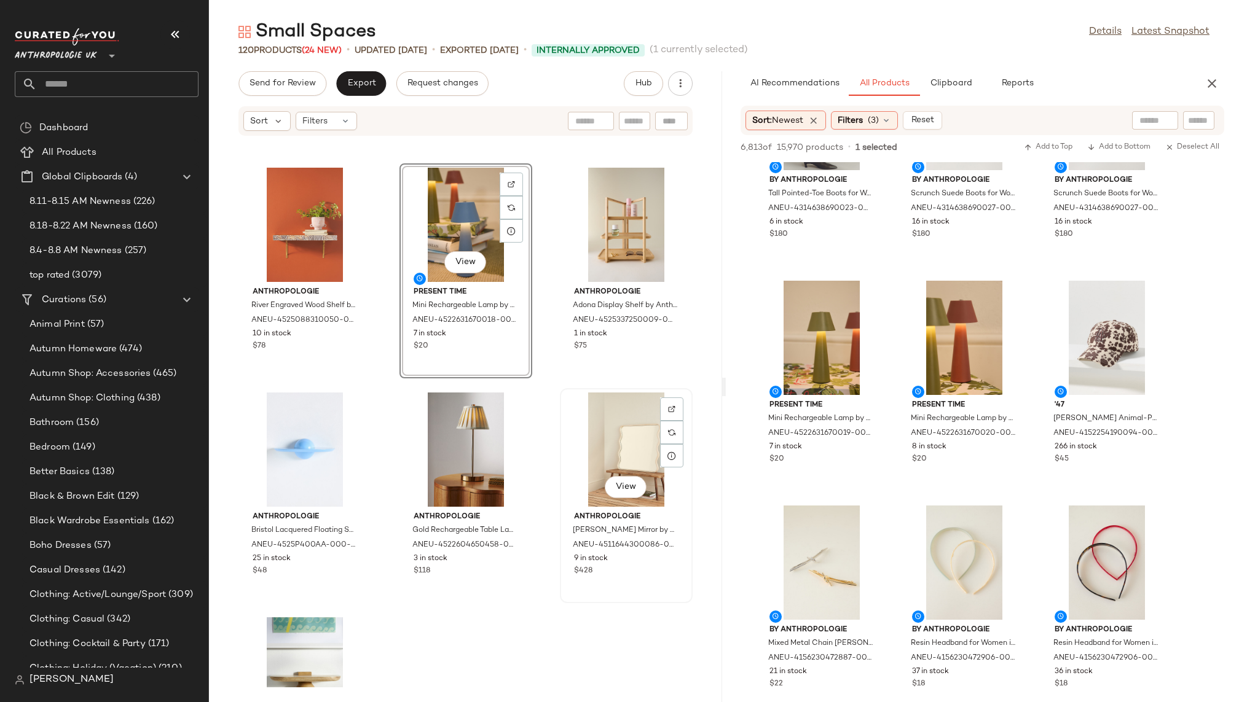
scroll to position [1573, 0]
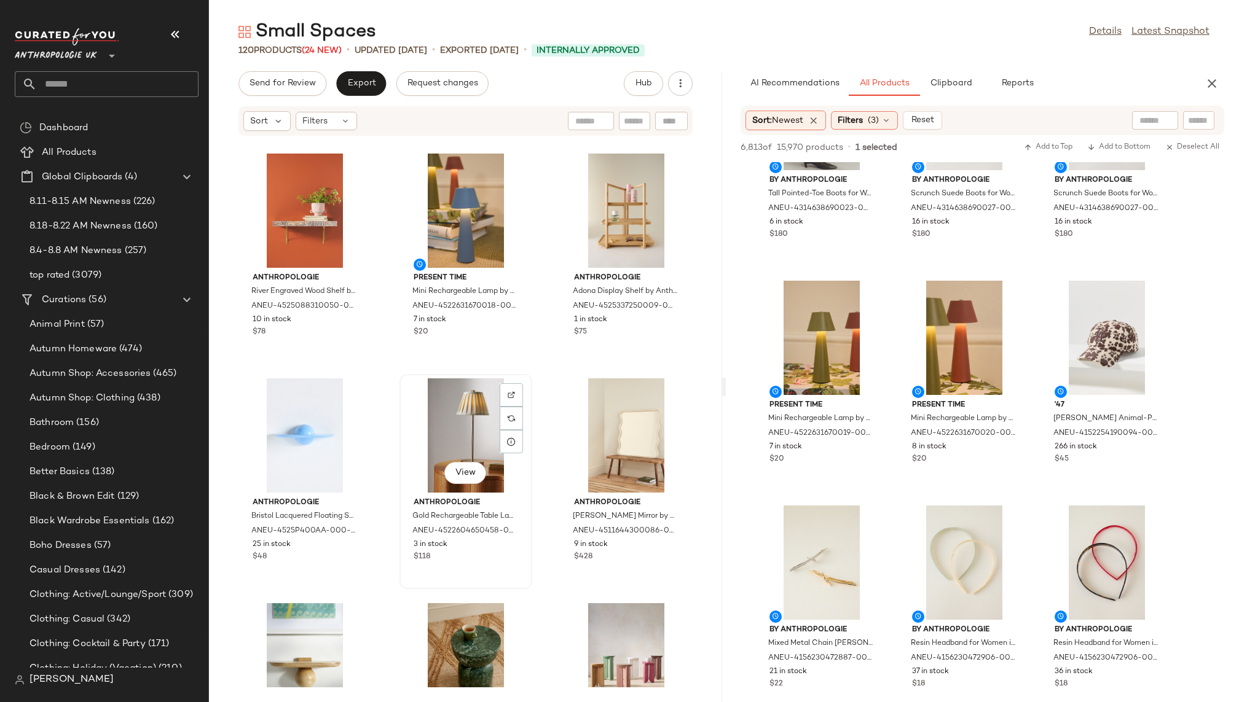
click at [444, 412] on div "View" at bounding box center [466, 435] width 124 height 114
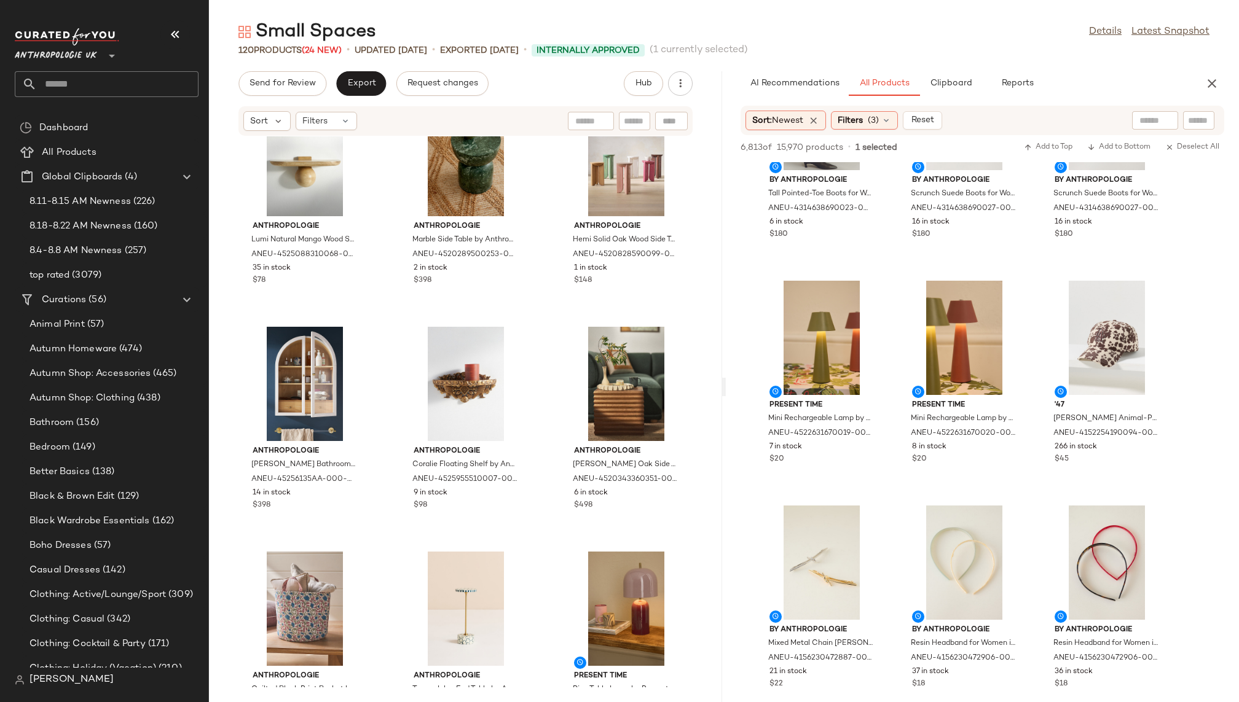
scroll to position [2104, 0]
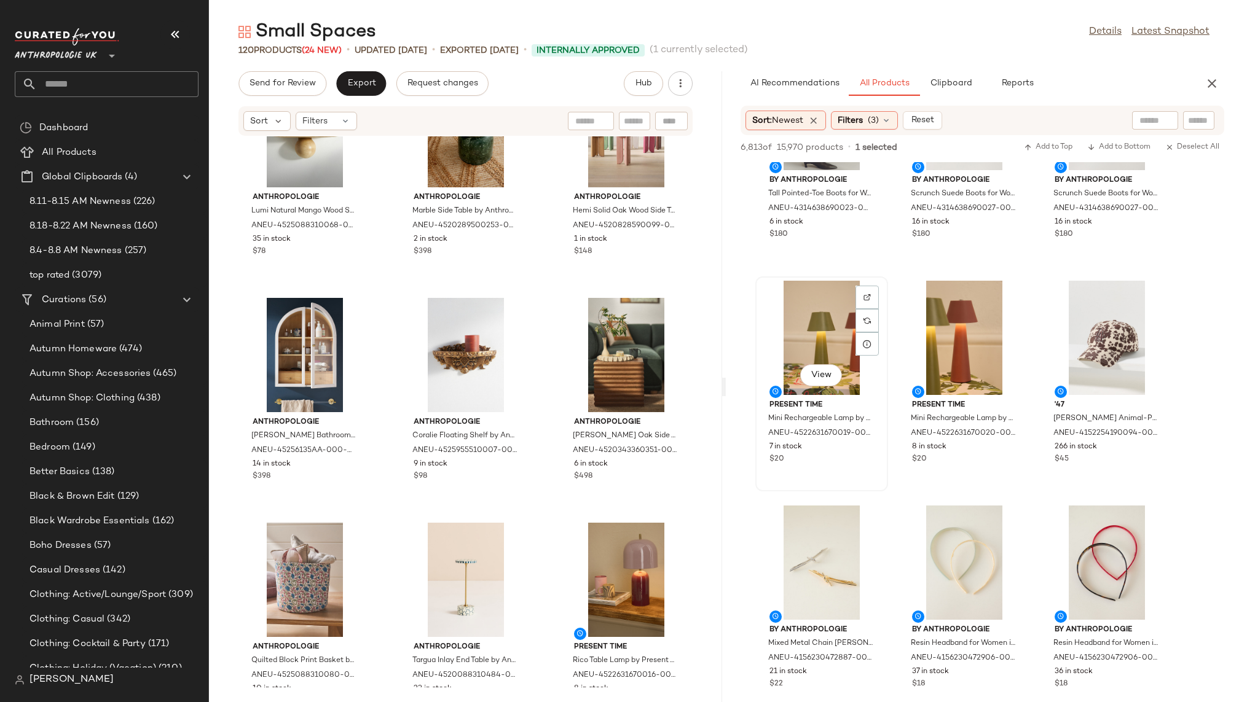
click at [812, 334] on div "View" at bounding box center [821, 338] width 124 height 114
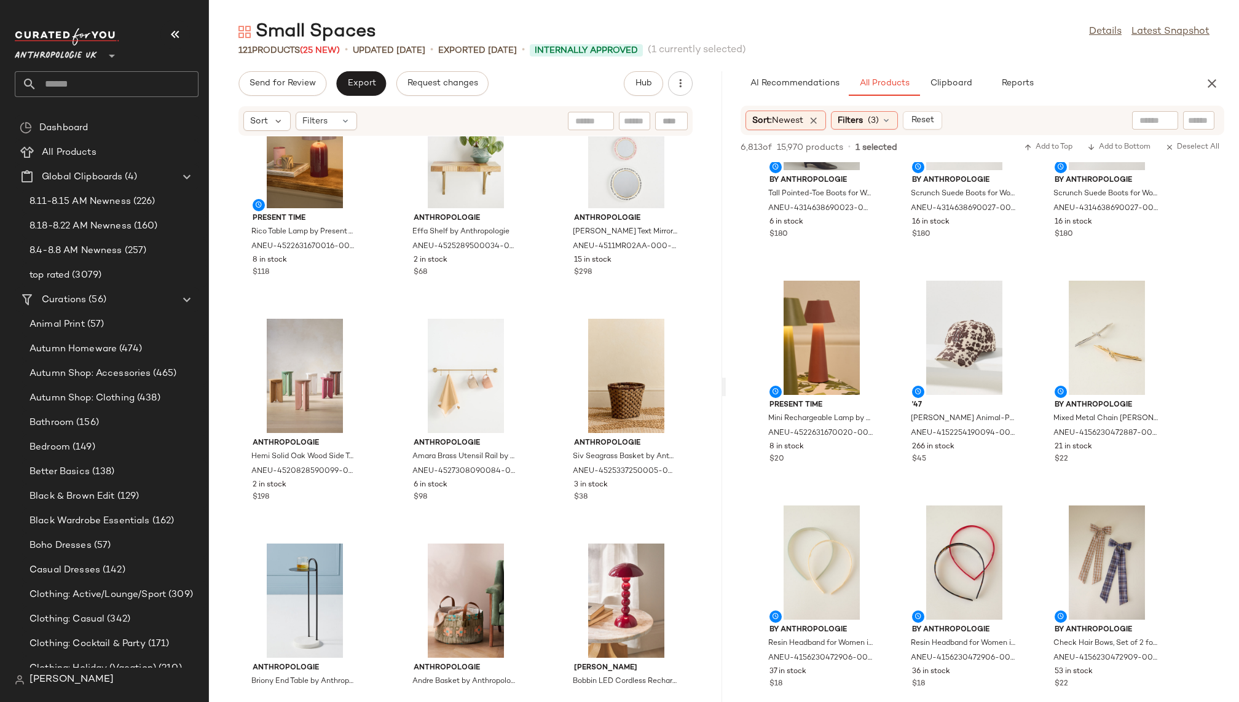
scroll to position [2786, 0]
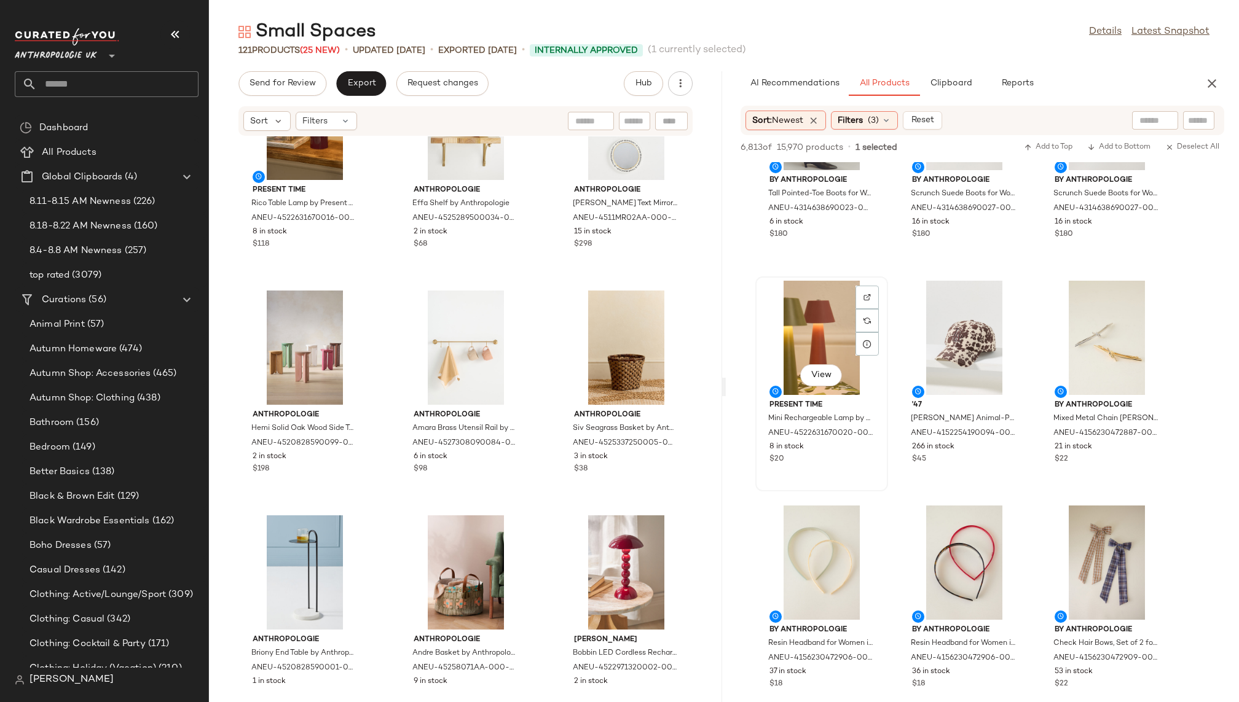
click at [778, 361] on div "View" at bounding box center [821, 338] width 124 height 114
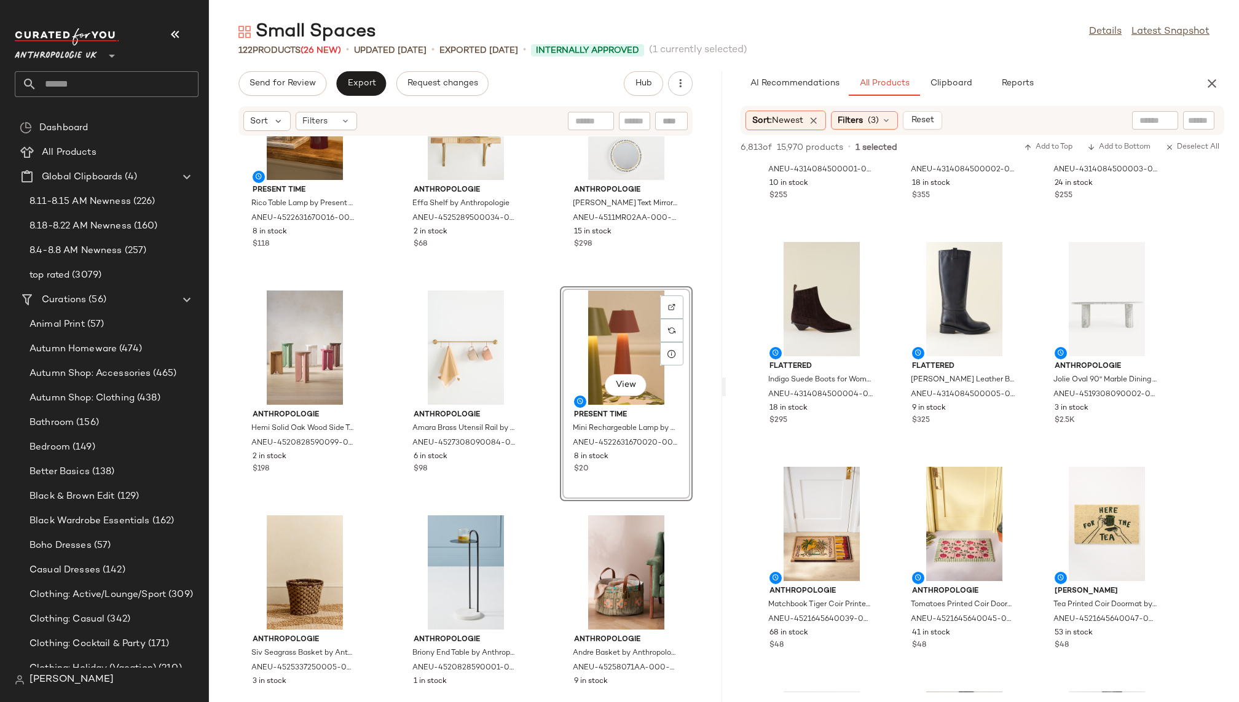
scroll to position [14454, 0]
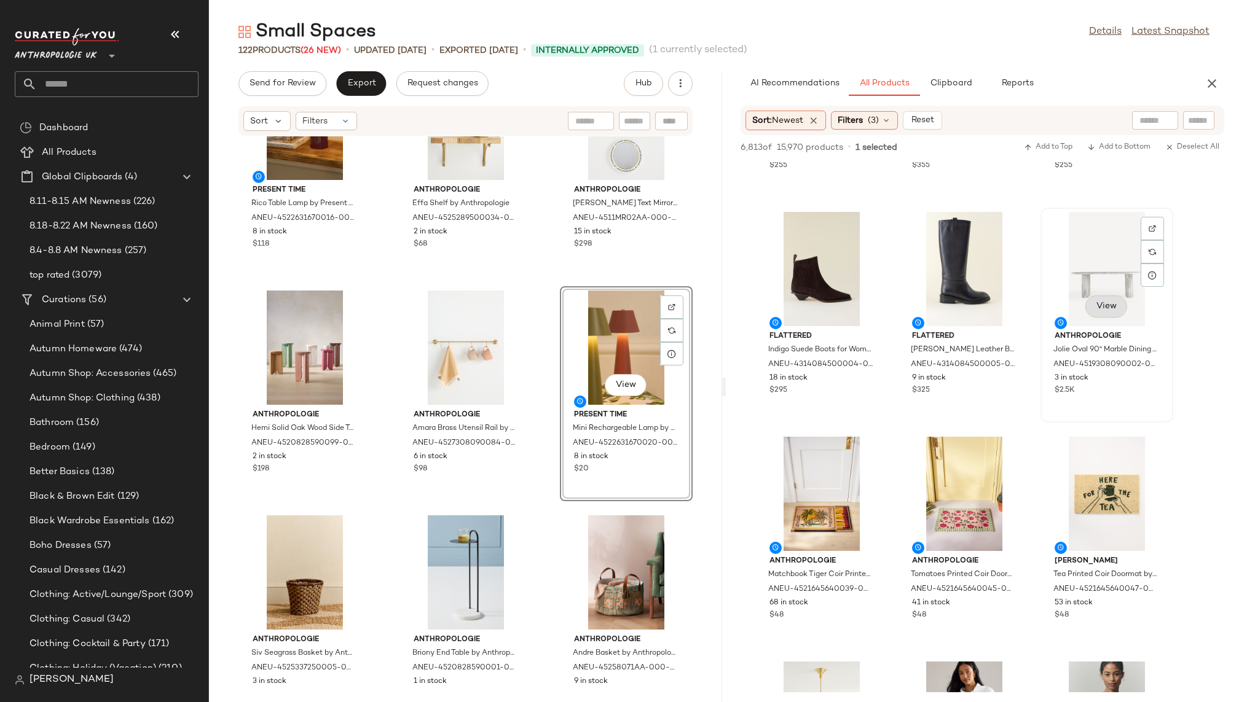
click at [1106, 310] on span "View" at bounding box center [1105, 307] width 21 height 10
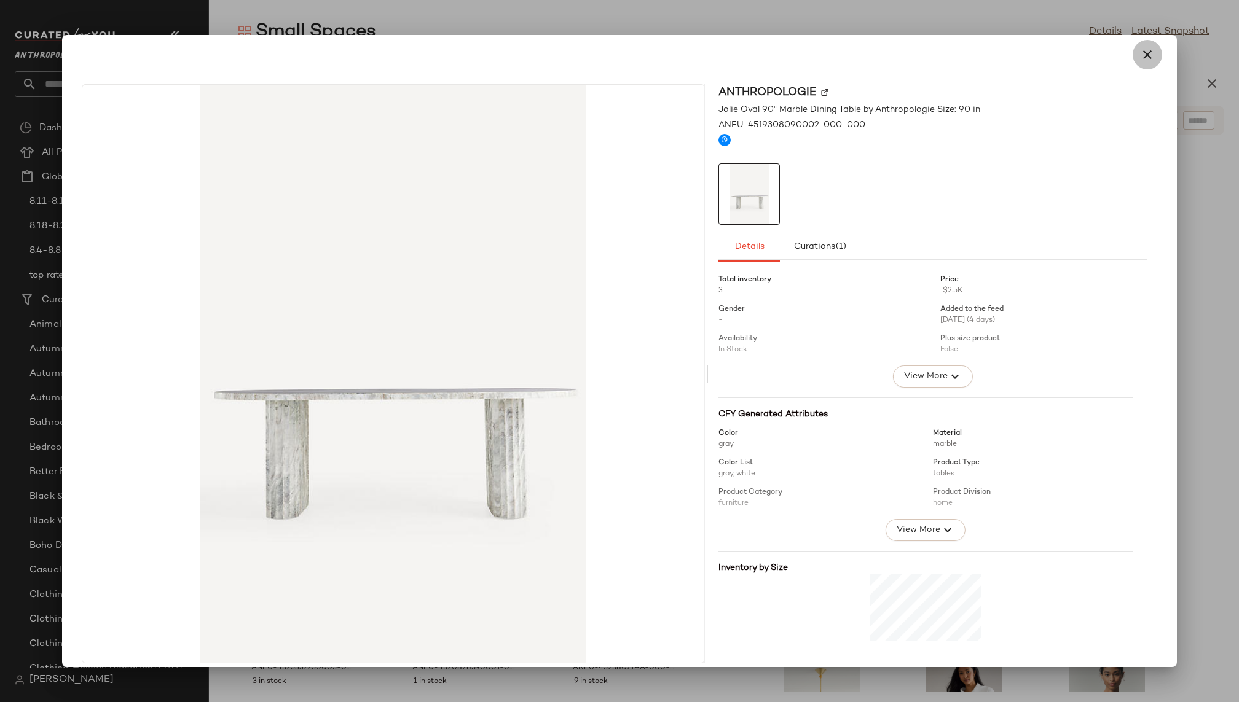
click at [1142, 55] on icon "button" at bounding box center [1147, 54] width 15 height 15
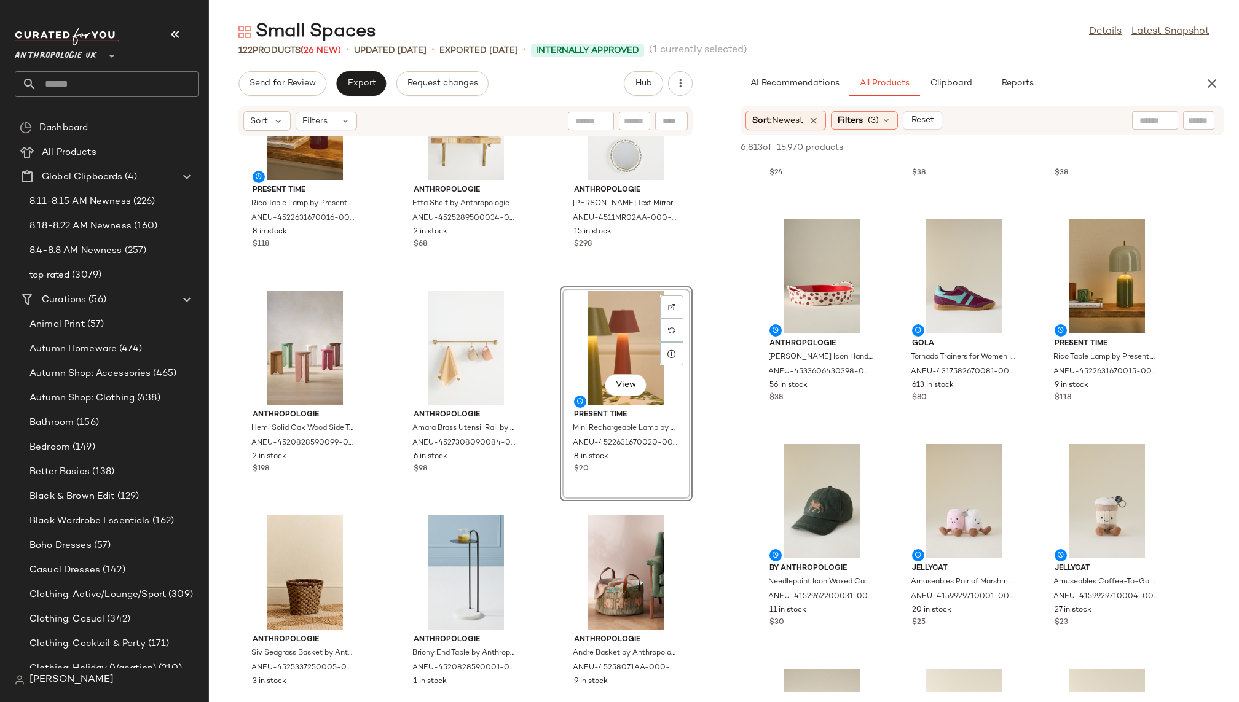
scroll to position [18673, 0]
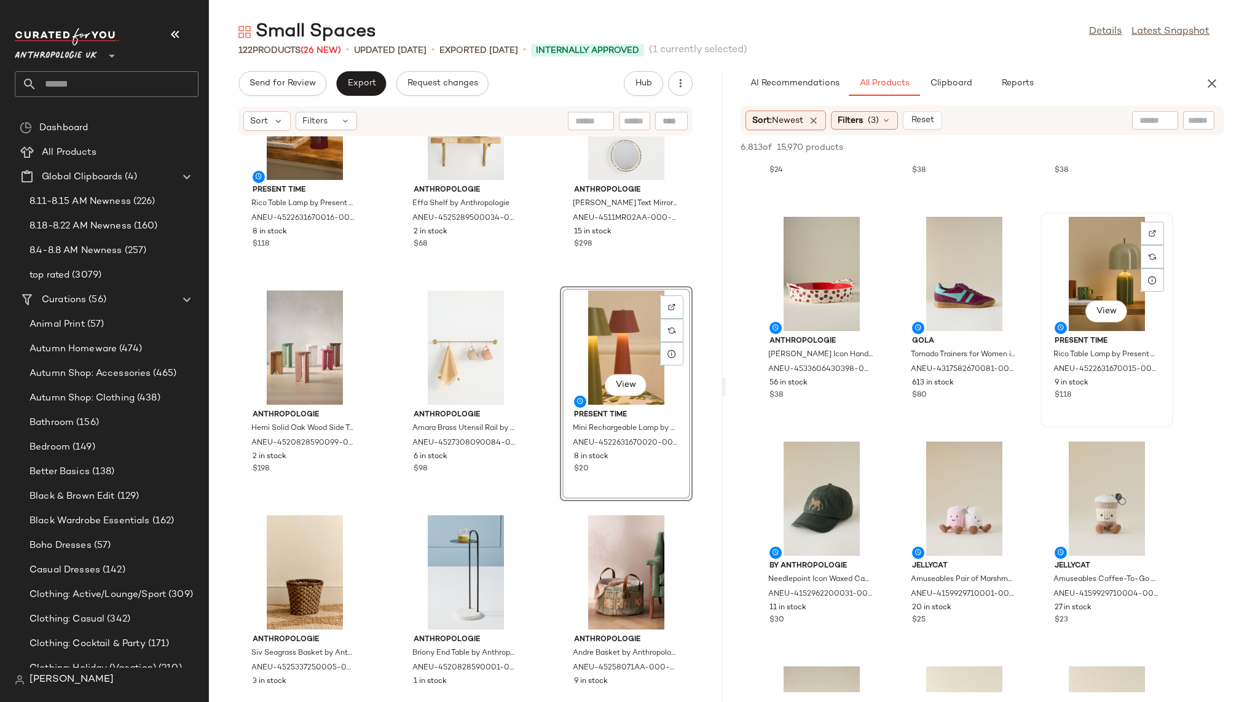
click at [1081, 276] on div "View" at bounding box center [1106, 274] width 124 height 114
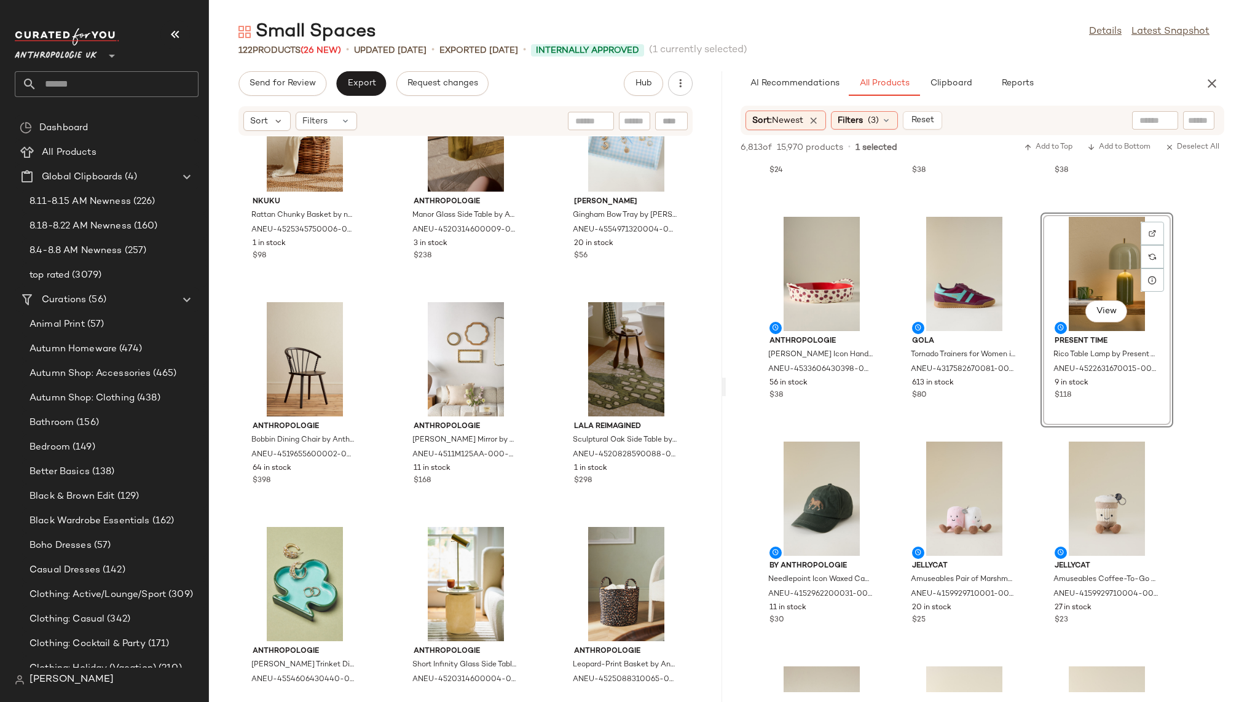
scroll to position [6166, 0]
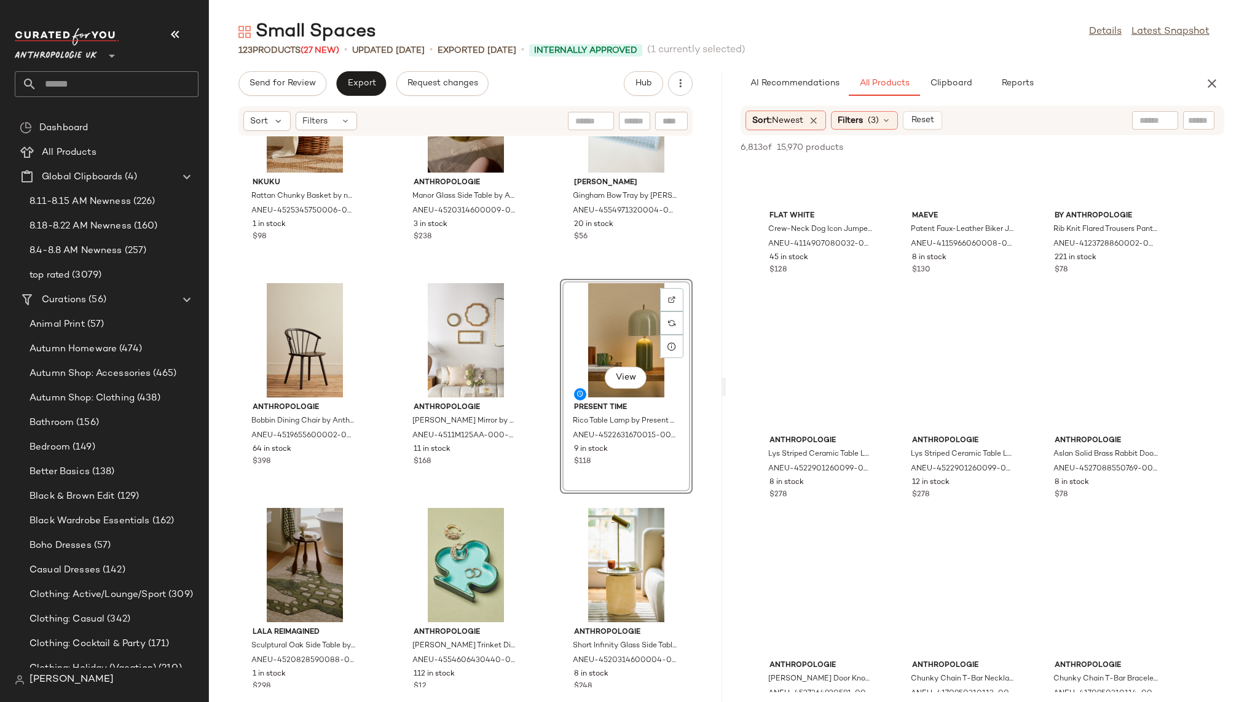
scroll to position [57065, 0]
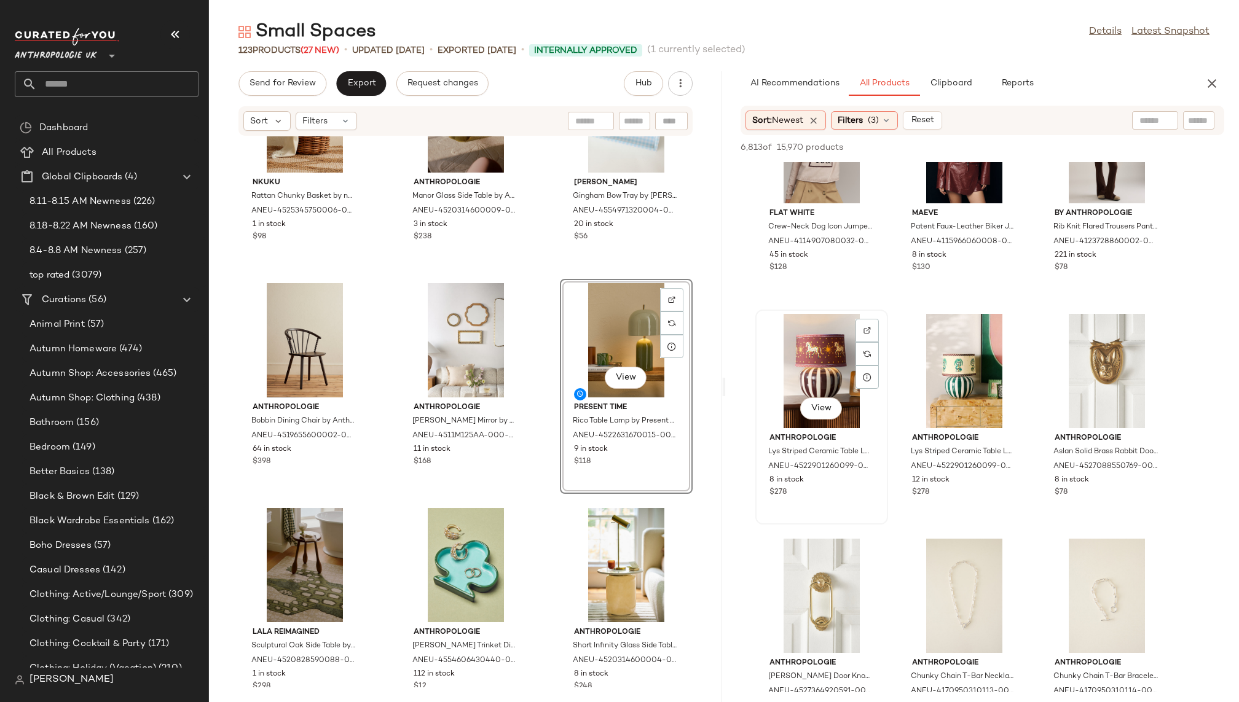
click at [801, 343] on div "View" at bounding box center [821, 371] width 124 height 114
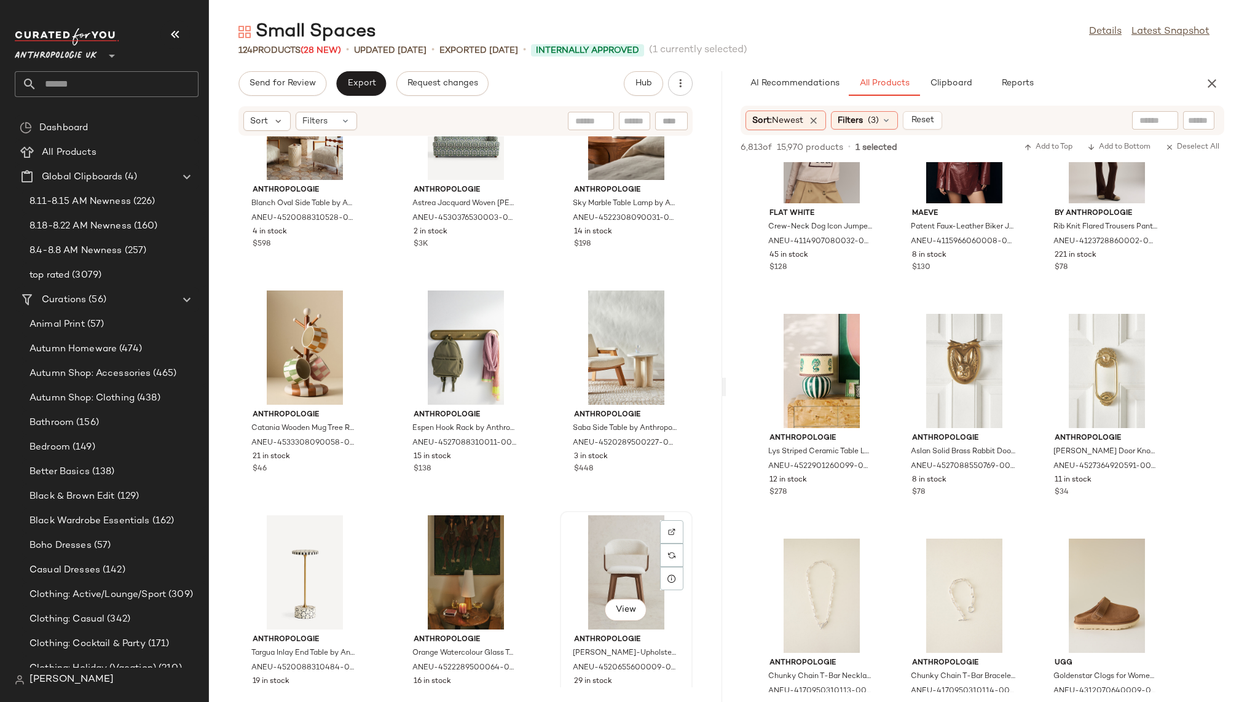
scroll to position [7930, 0]
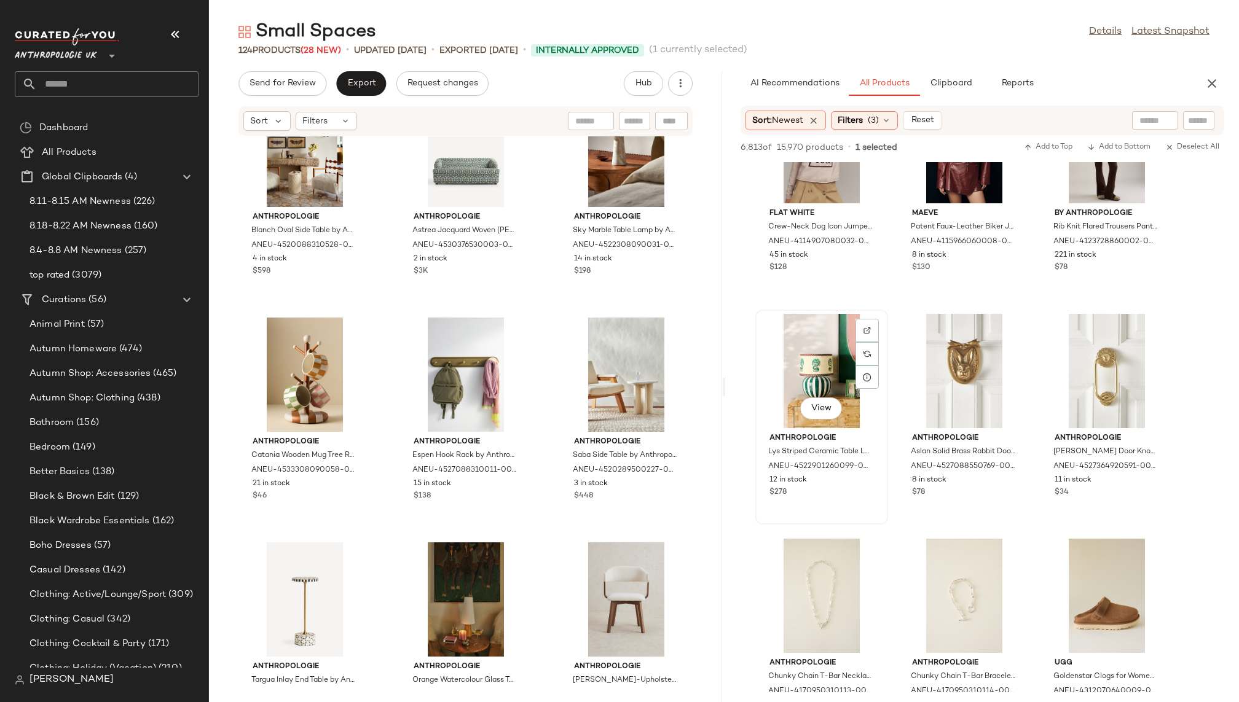
click at [799, 374] on div "View" at bounding box center [821, 371] width 124 height 114
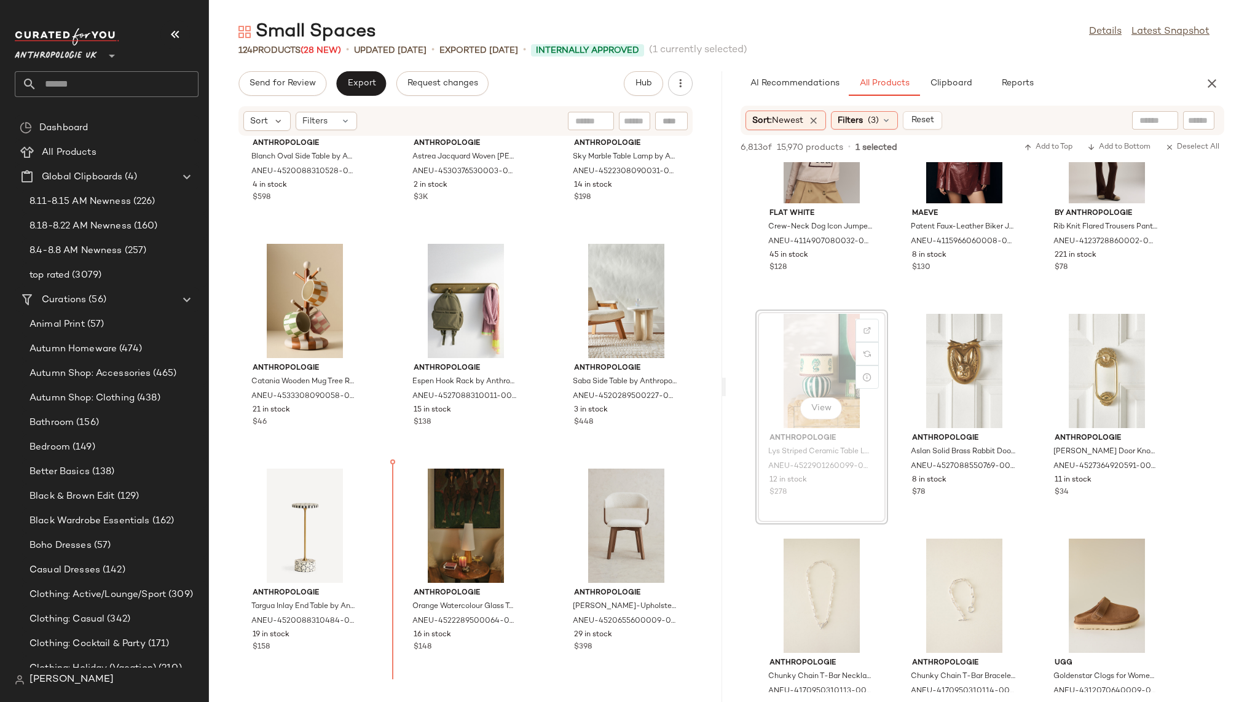
scroll to position [8033, 0]
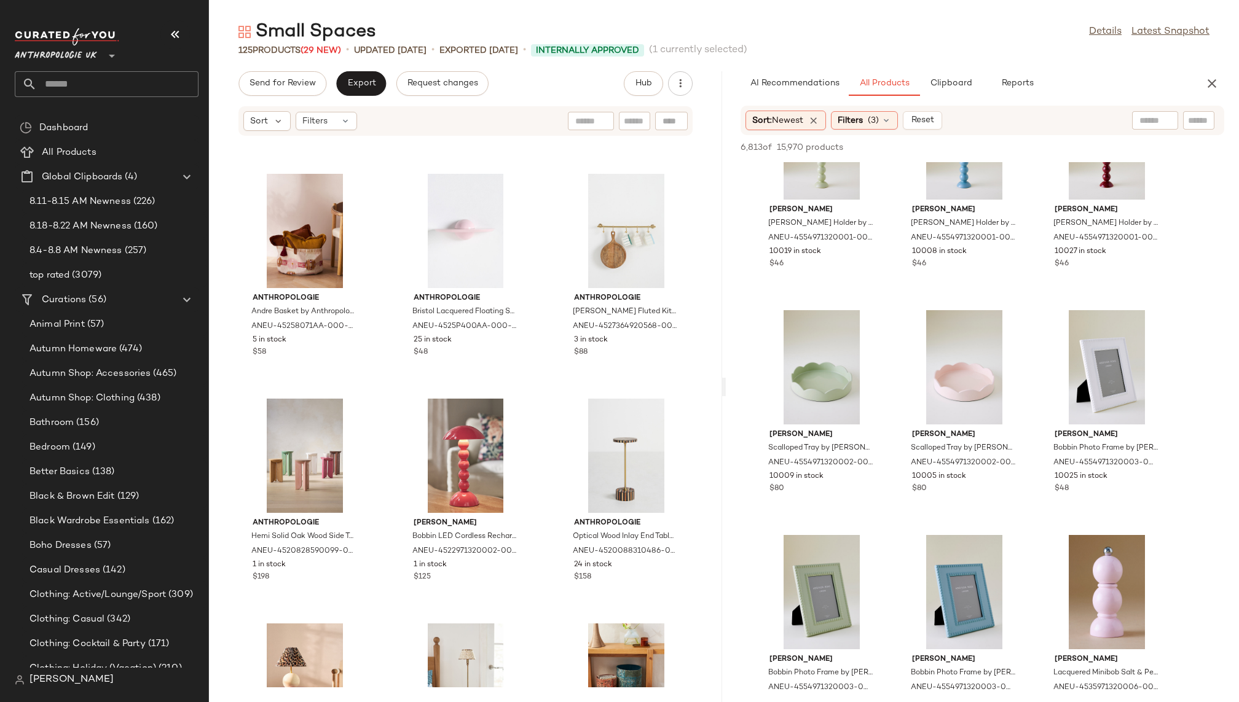
scroll to position [90864, 0]
click at [812, 390] on div "View" at bounding box center [821, 367] width 124 height 114
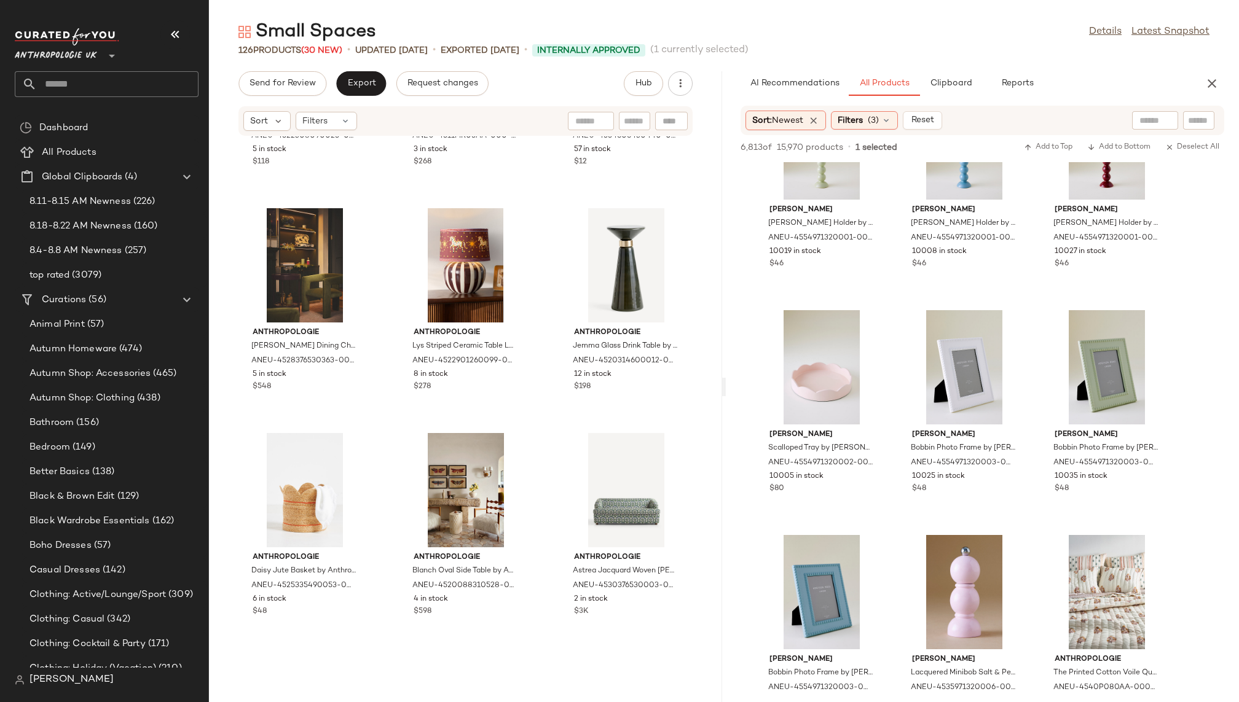
scroll to position [7656, 0]
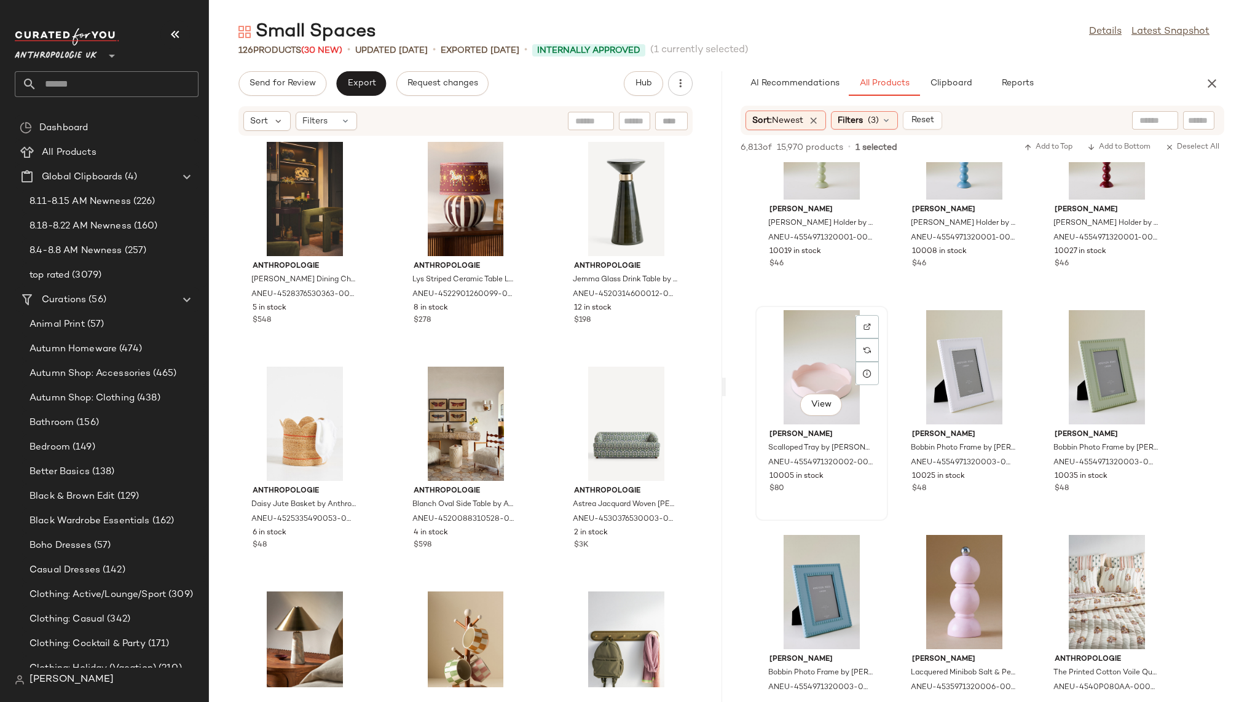
click at [786, 379] on div "View" at bounding box center [821, 367] width 124 height 114
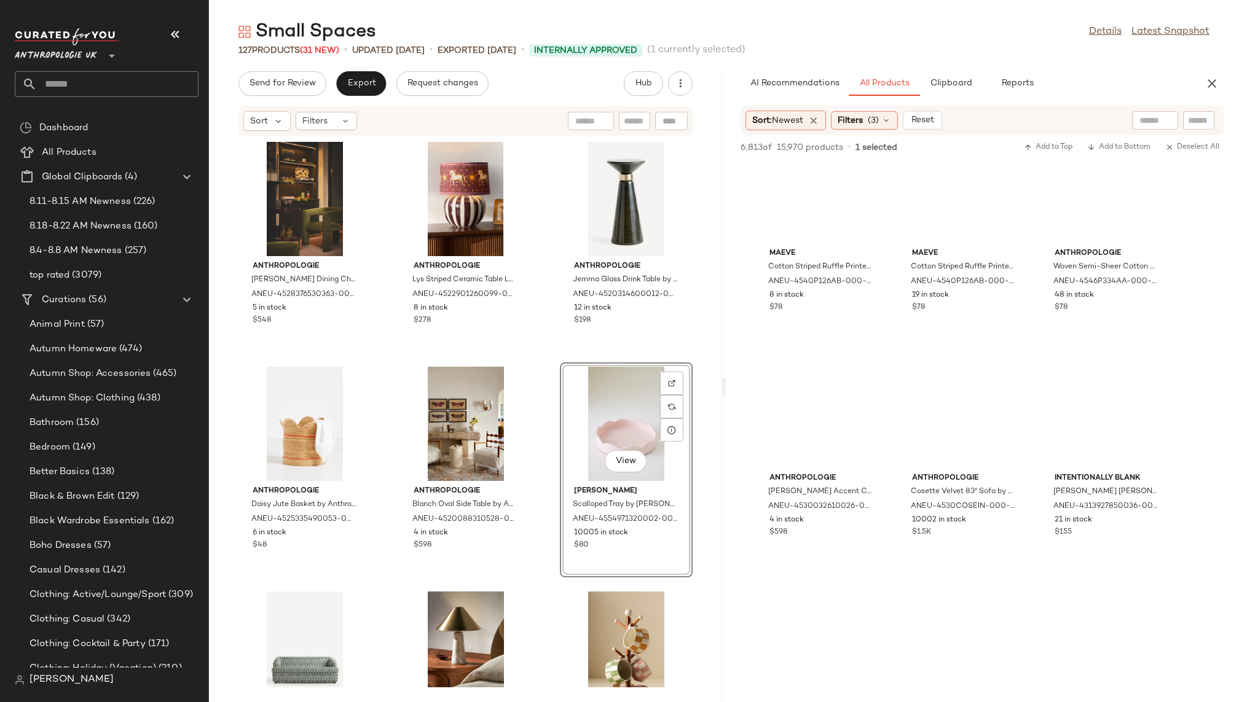
scroll to position [104897, 0]
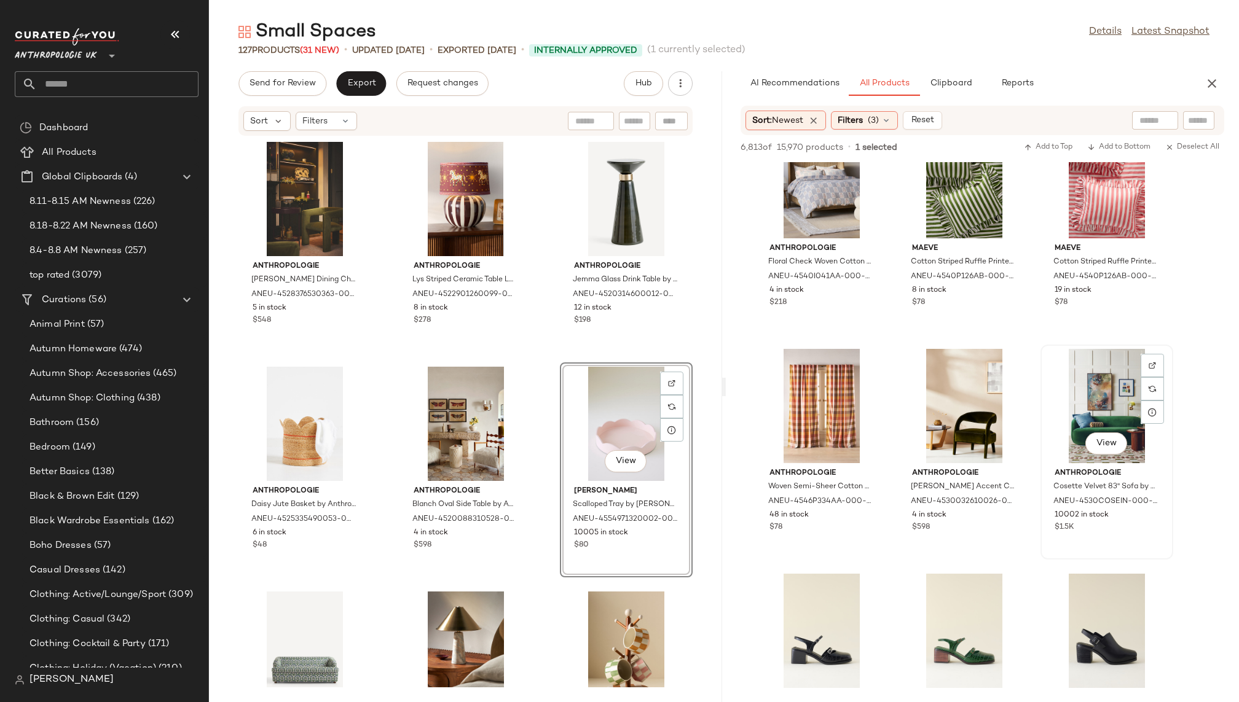
click at [1084, 397] on div "View" at bounding box center [1106, 406] width 124 height 114
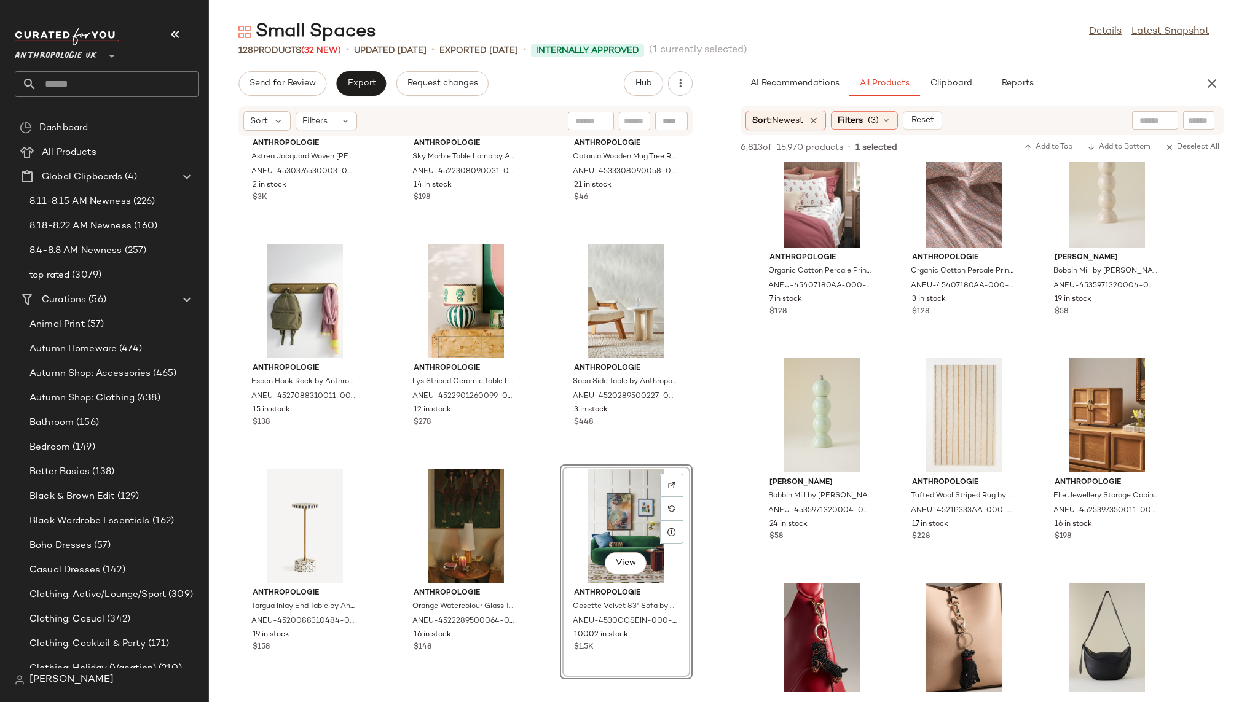
scroll to position [112638, 0]
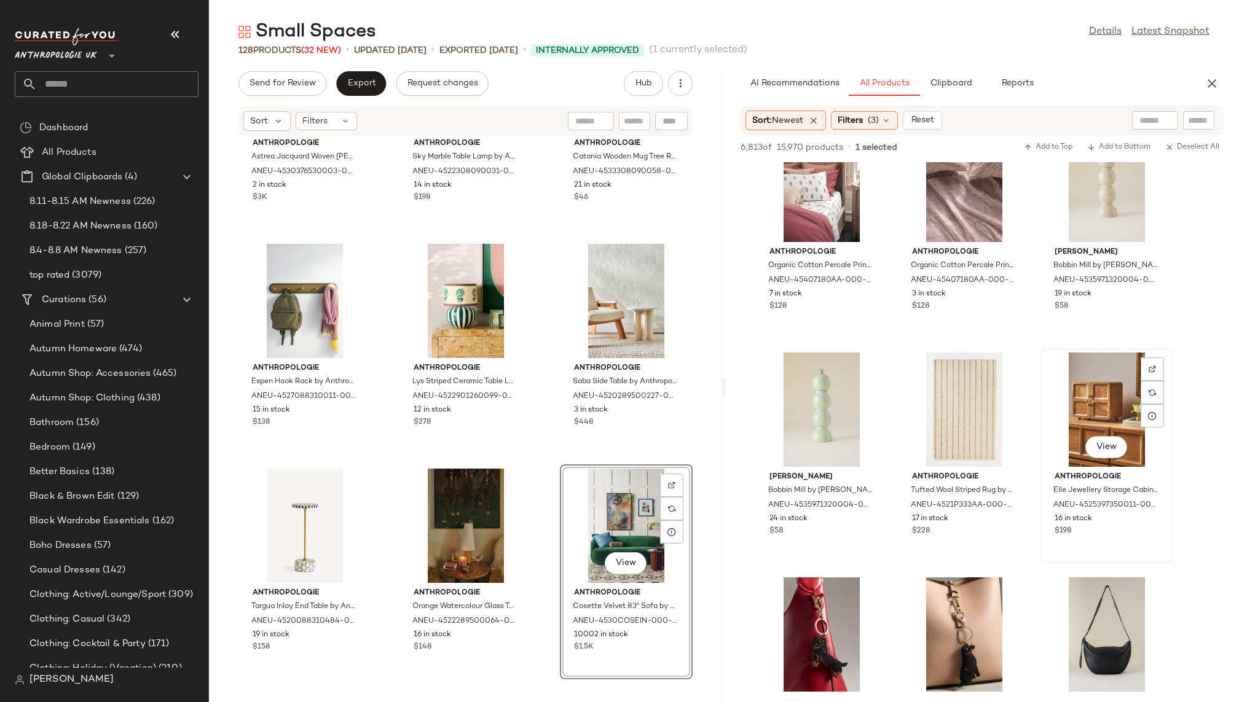
click at [1076, 425] on div "View" at bounding box center [1106, 410] width 124 height 114
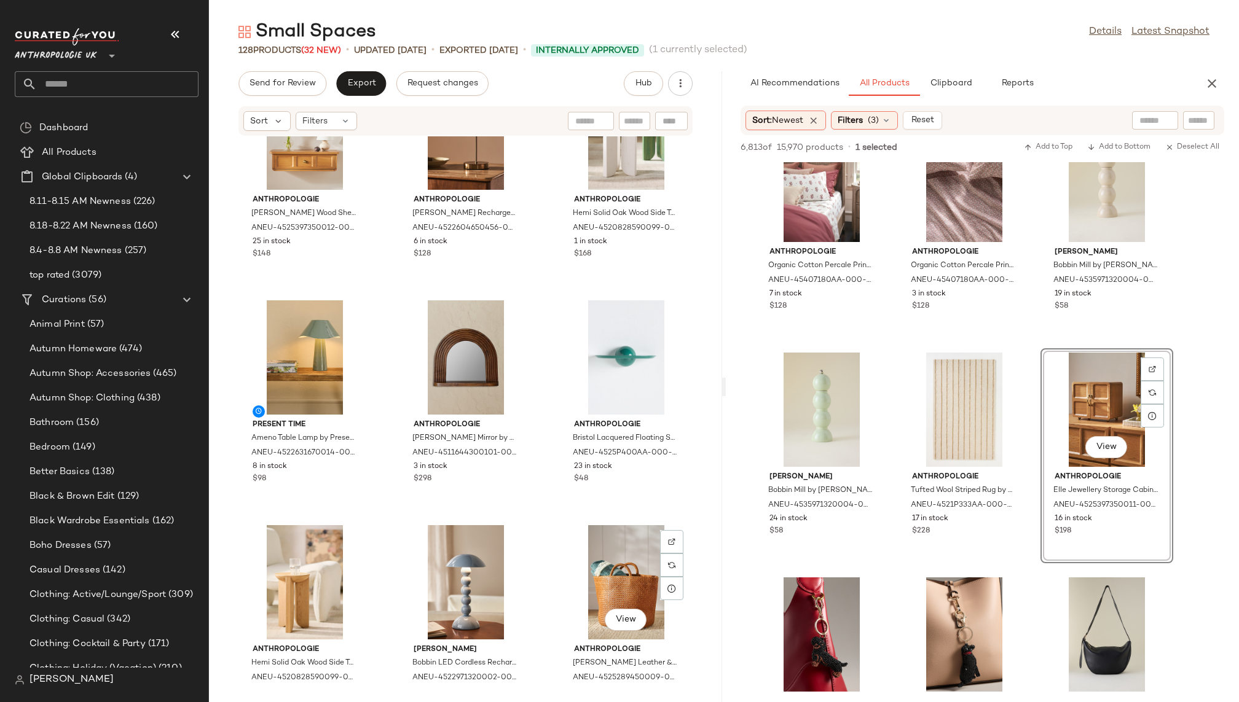
scroll to position [525, 0]
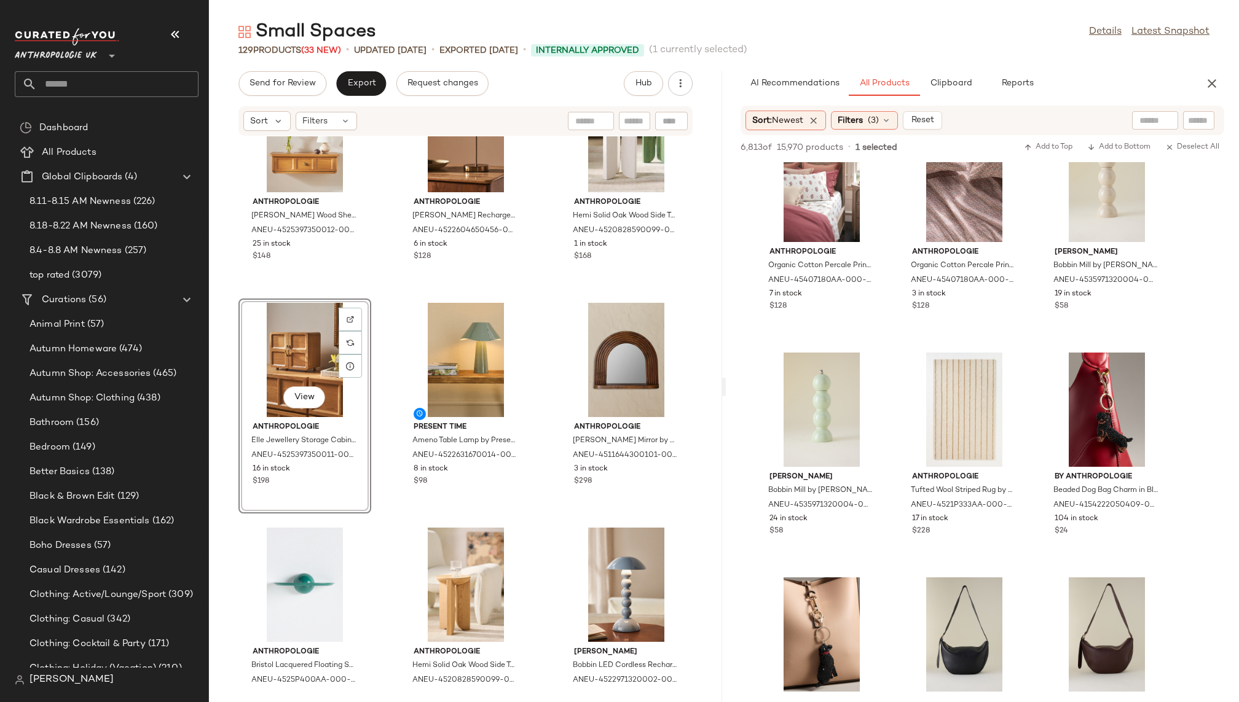
click at [311, 385] on div "View" at bounding box center [305, 360] width 124 height 114
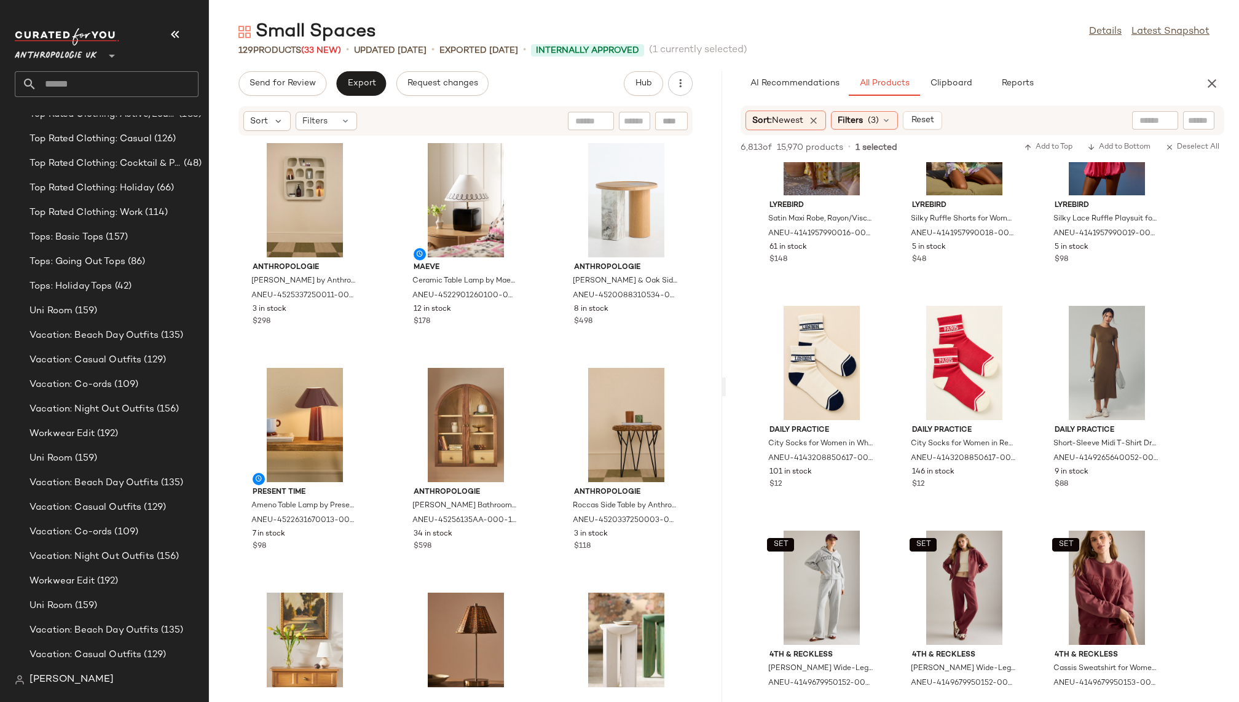
scroll to position [1261, 0]
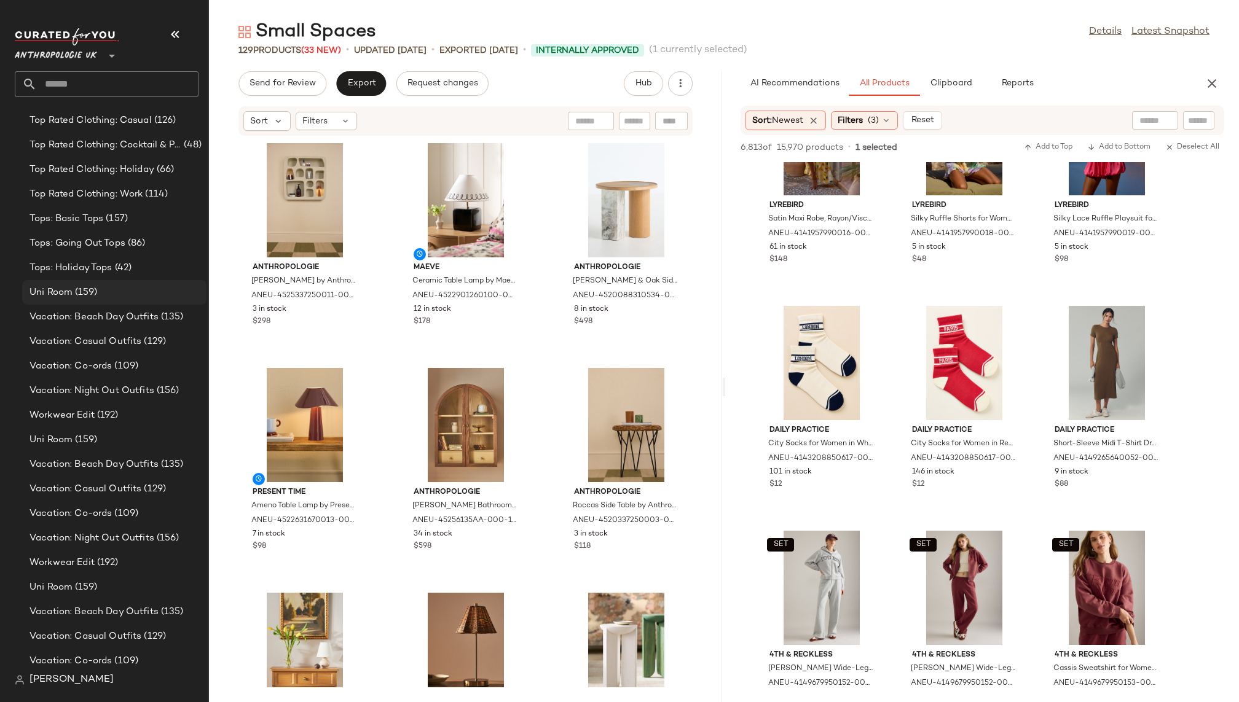
click at [137, 289] on div "Uni Room (159)" at bounding box center [114, 293] width 176 height 14
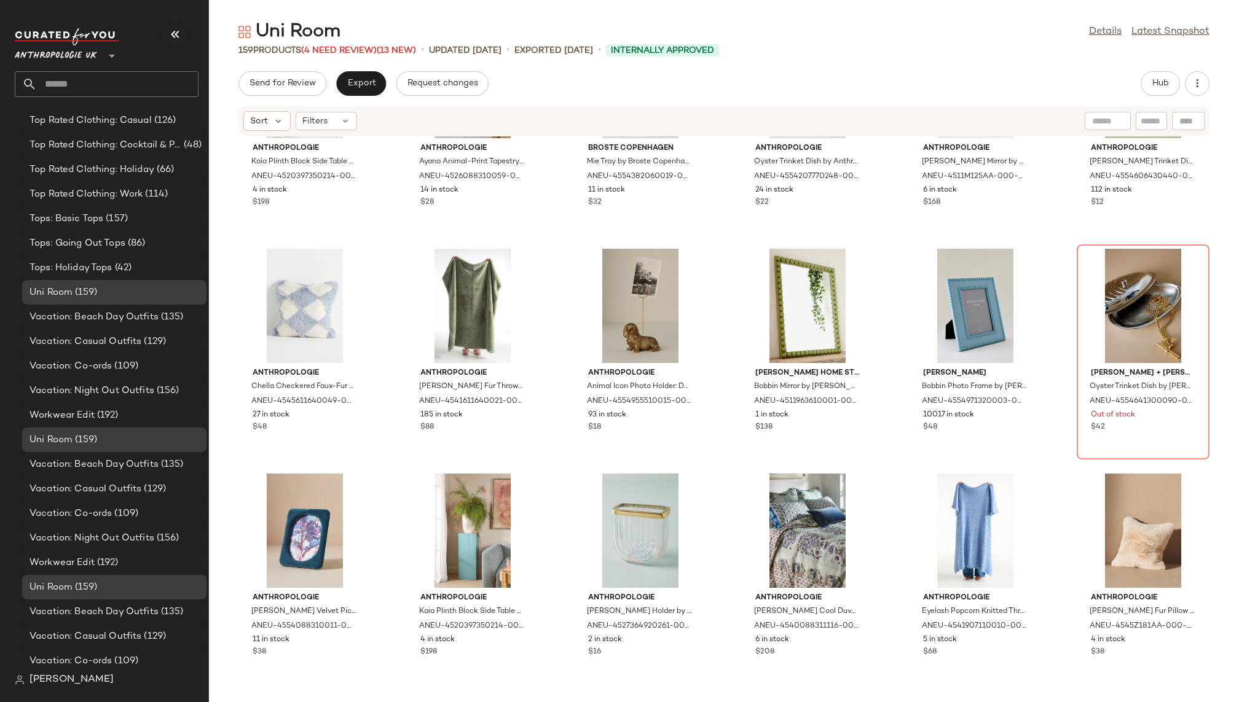
scroll to position [2638, 0]
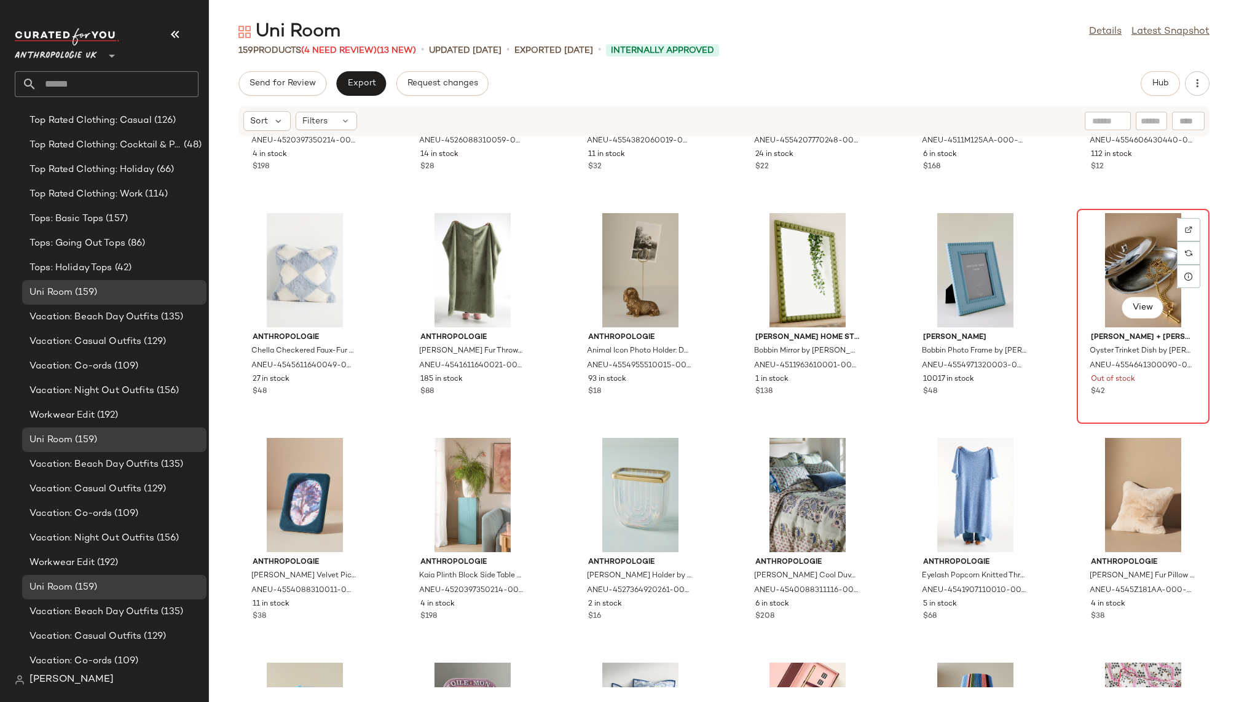
click at [1101, 253] on div "View" at bounding box center [1143, 270] width 124 height 114
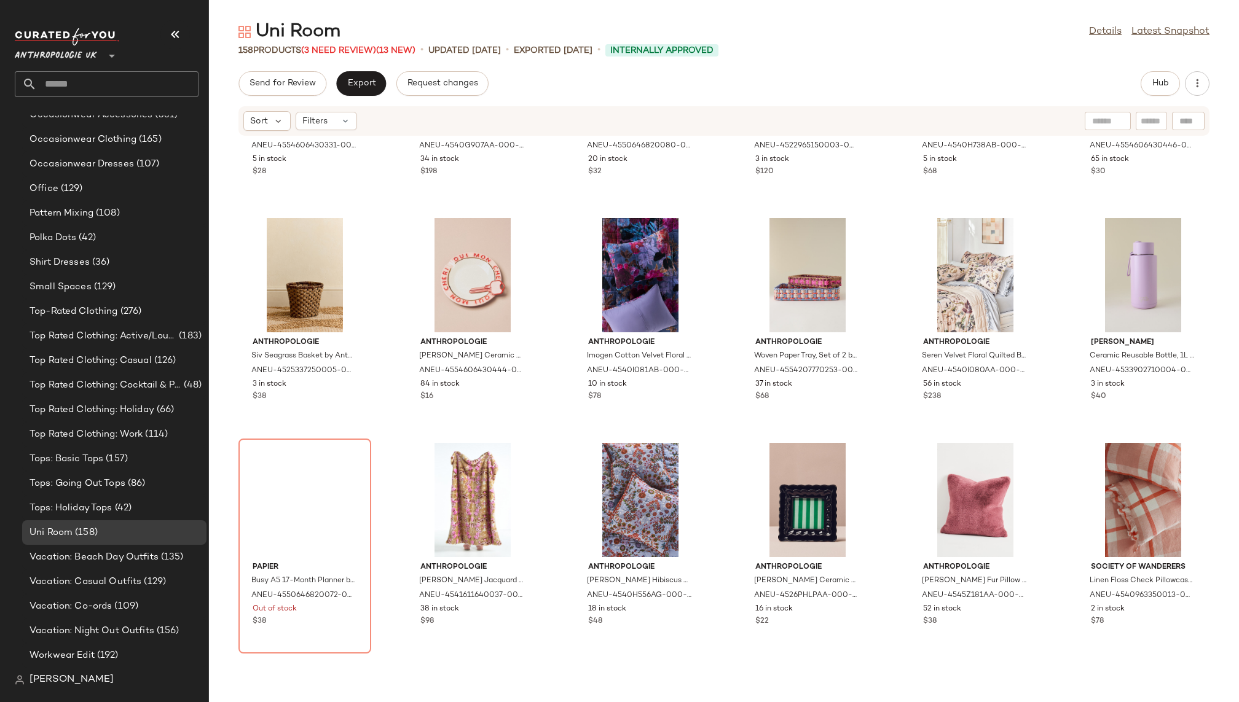
scroll to position [3316, 0]
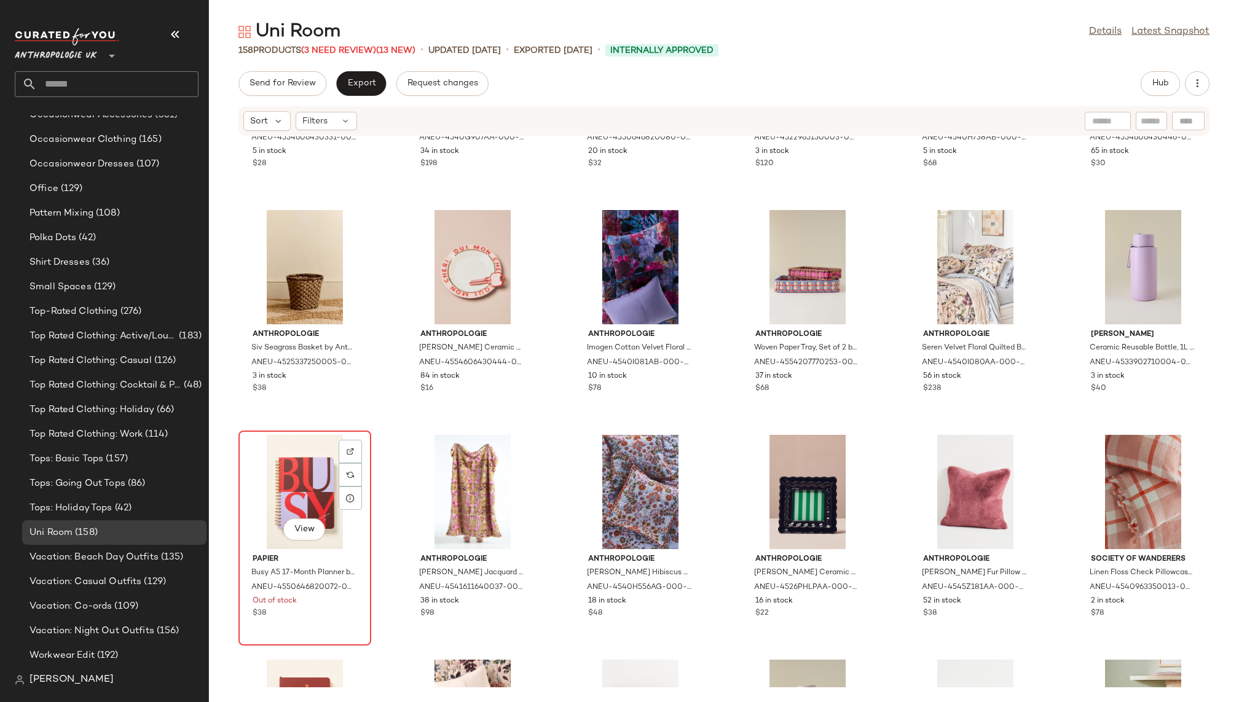
click at [283, 461] on div "View" at bounding box center [305, 492] width 124 height 114
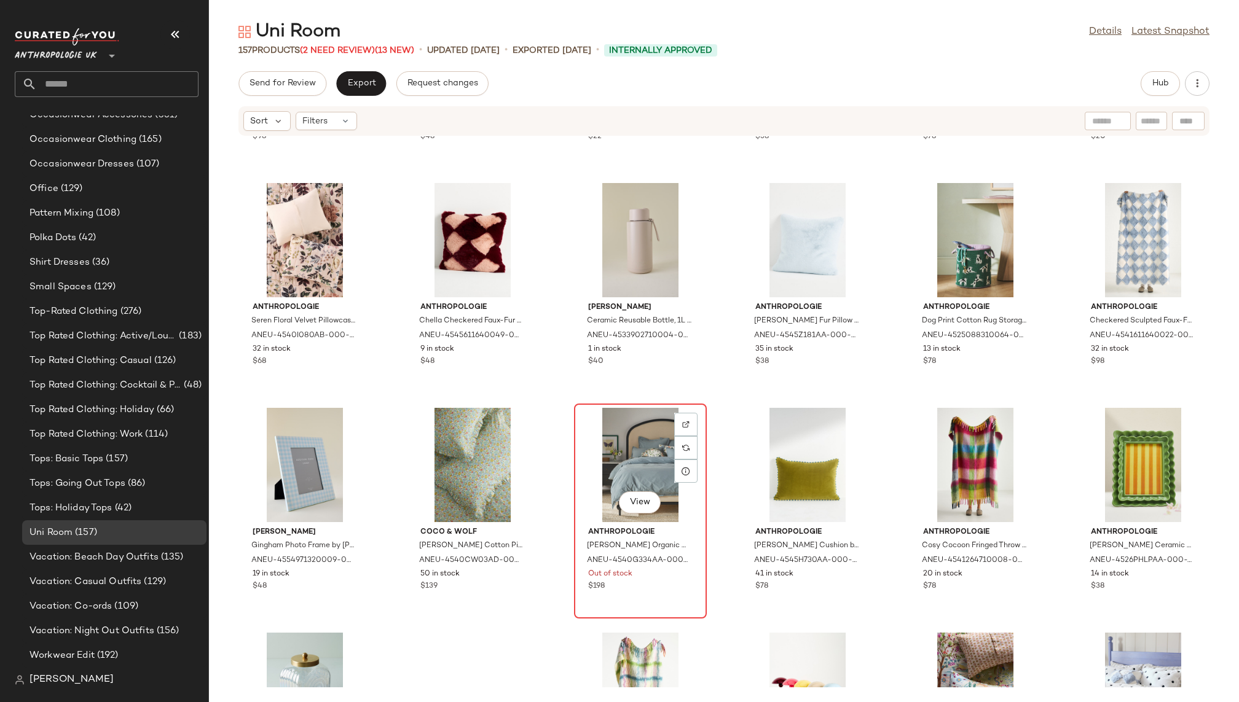
scroll to position [3800, 0]
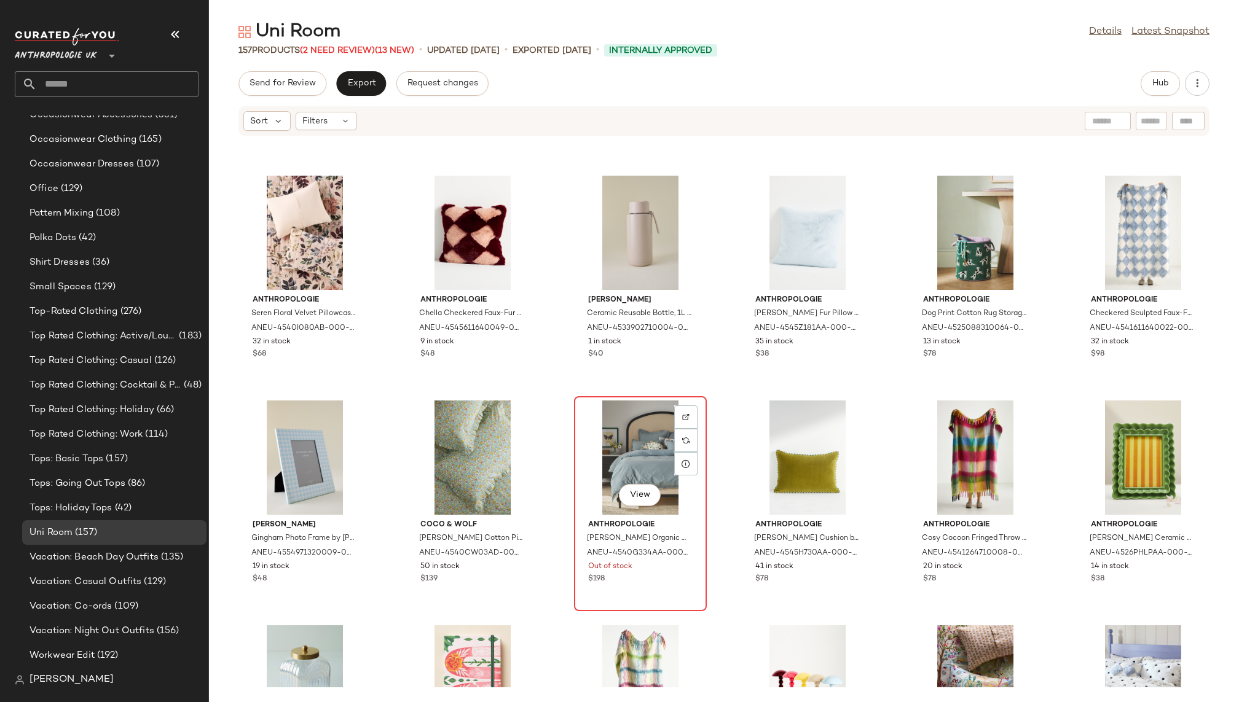
click at [599, 458] on div "View" at bounding box center [640, 458] width 124 height 114
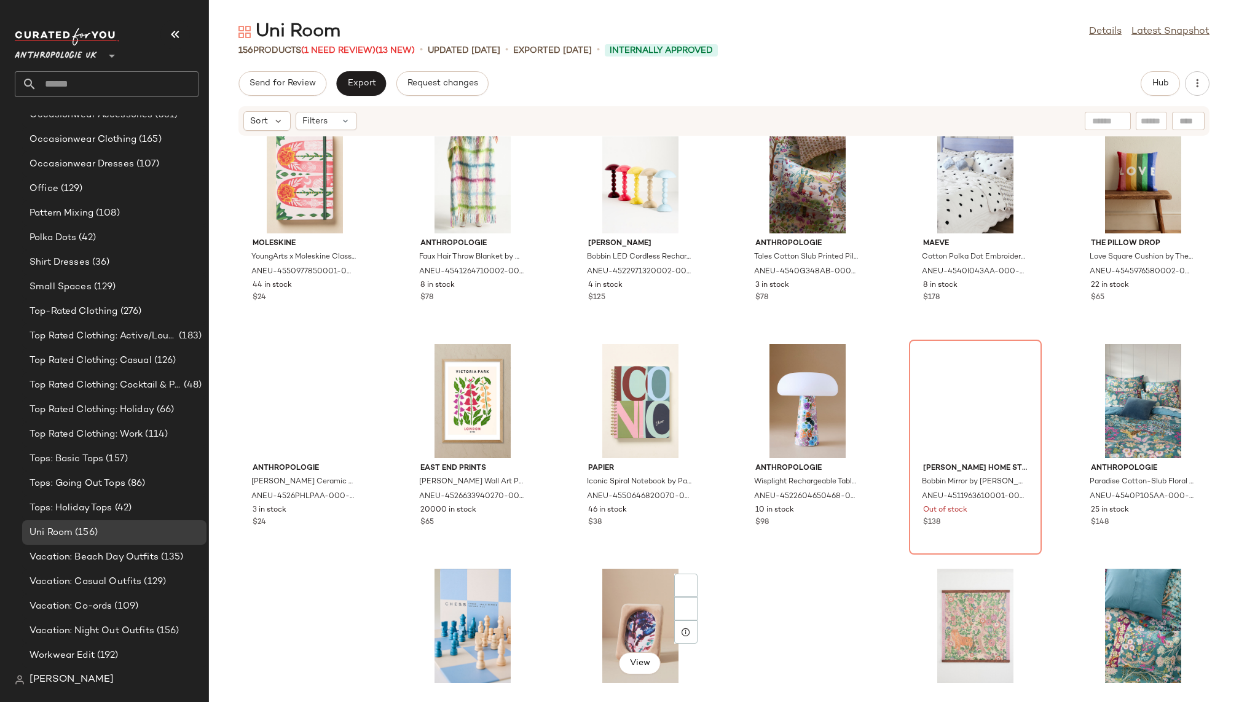
scroll to position [4323, 0]
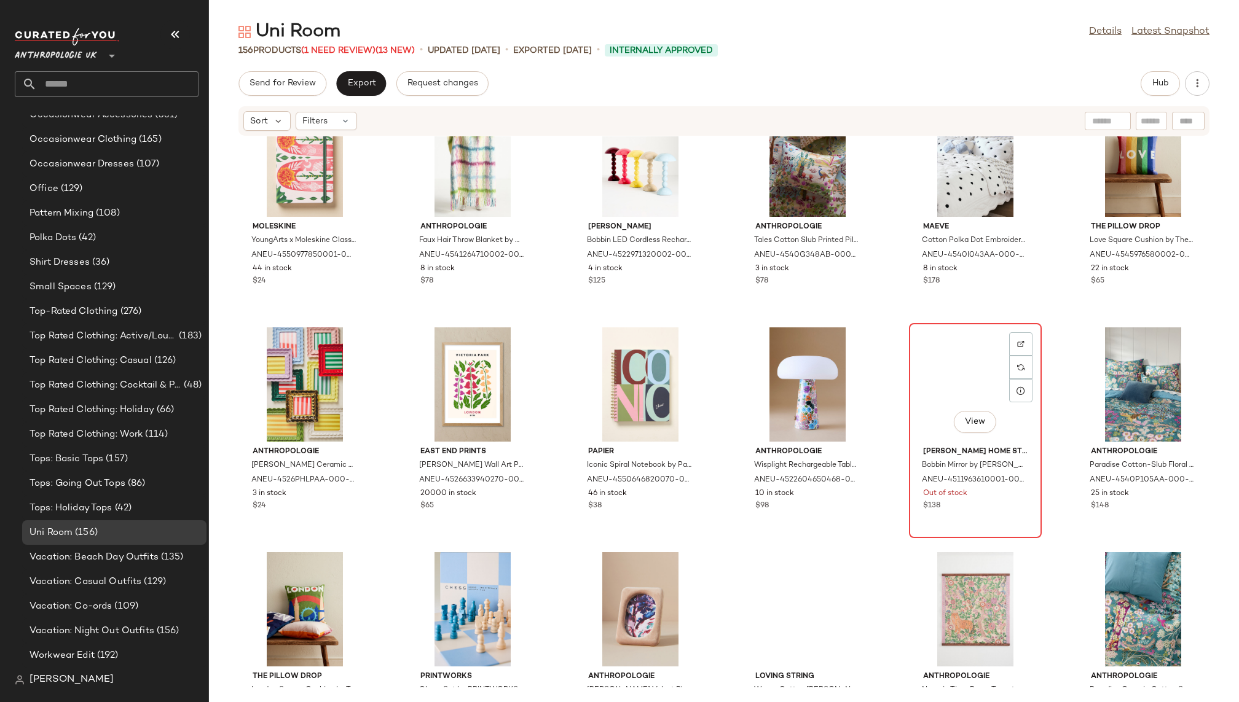
click at [922, 393] on div "View" at bounding box center [975, 384] width 124 height 114
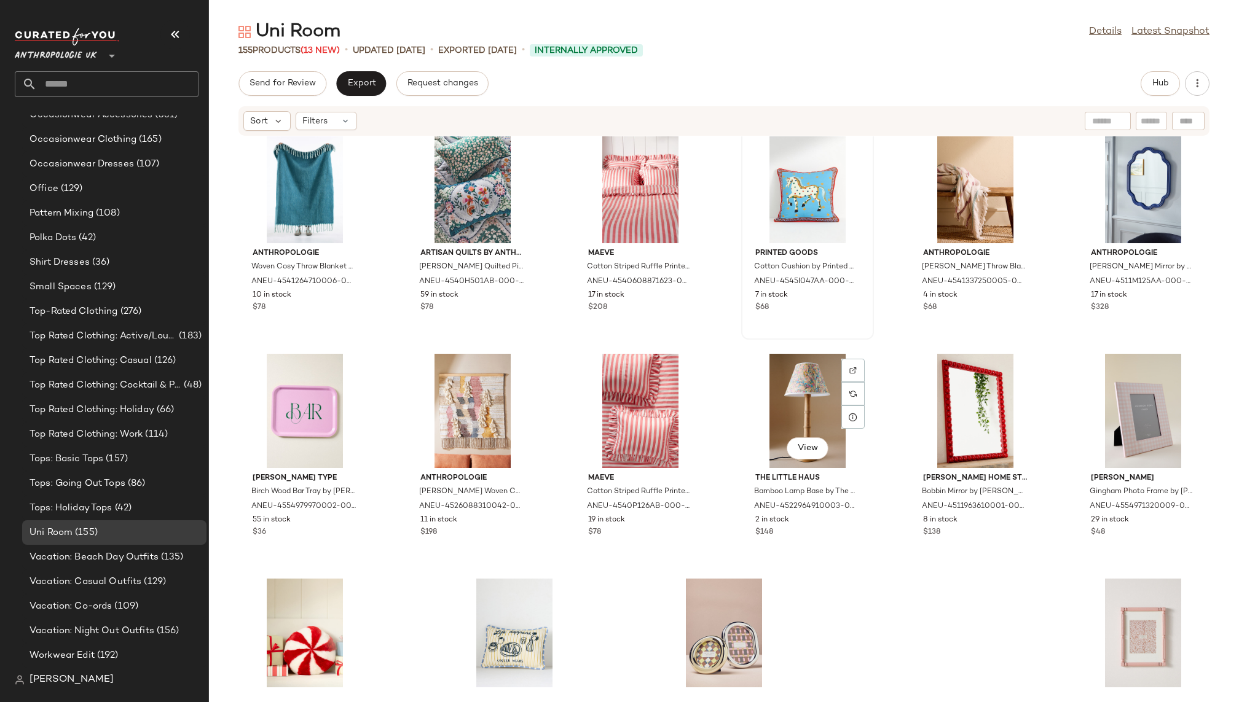
scroll to position [5298, 0]
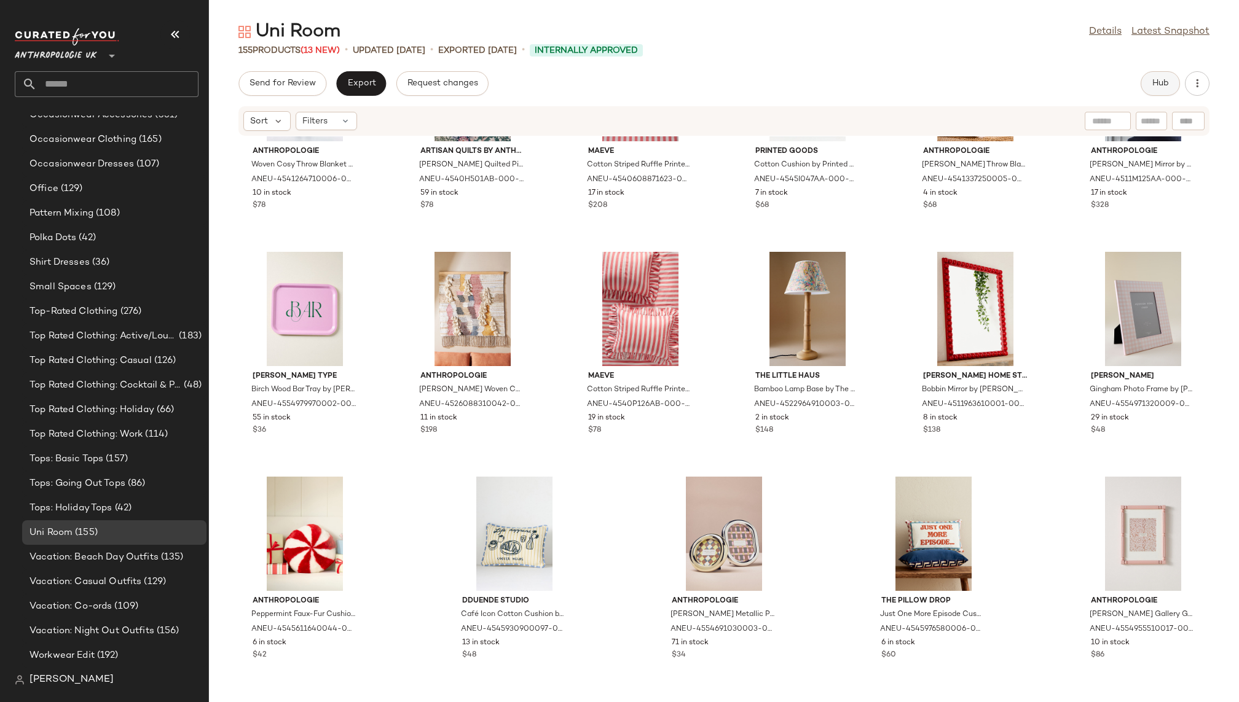
click at [1150, 77] on button "Hub" at bounding box center [1159, 83] width 39 height 25
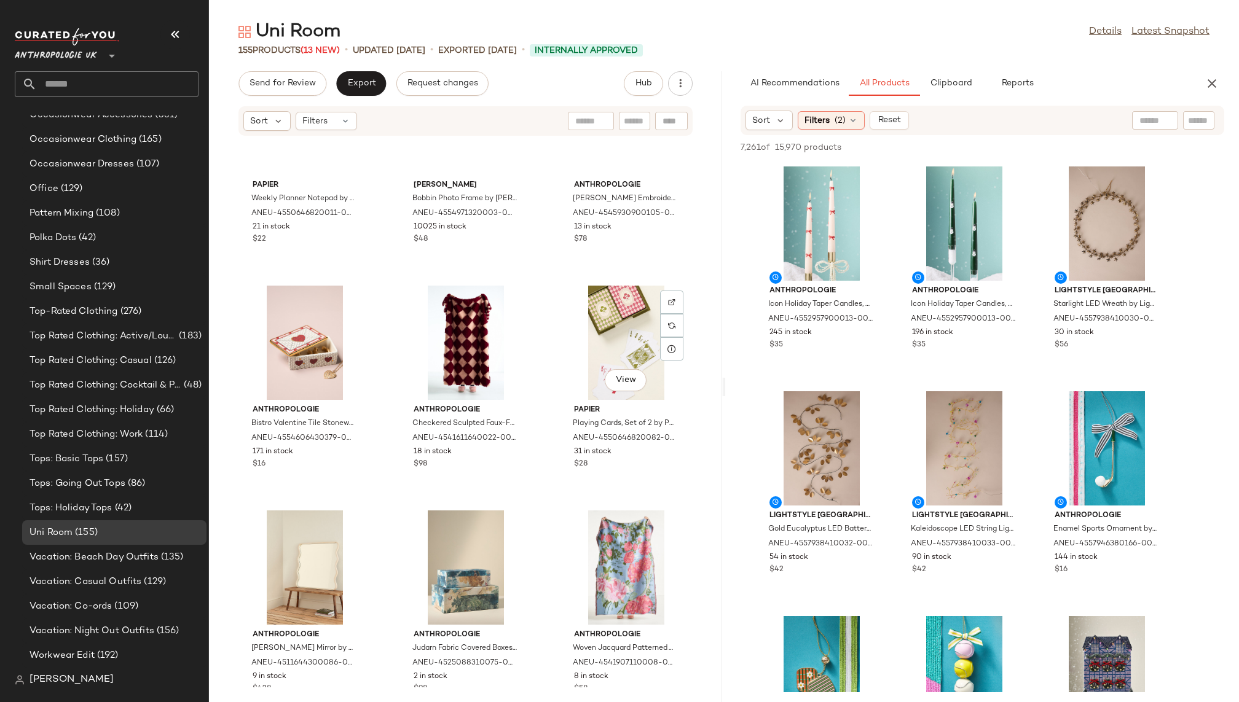
scroll to position [0, 0]
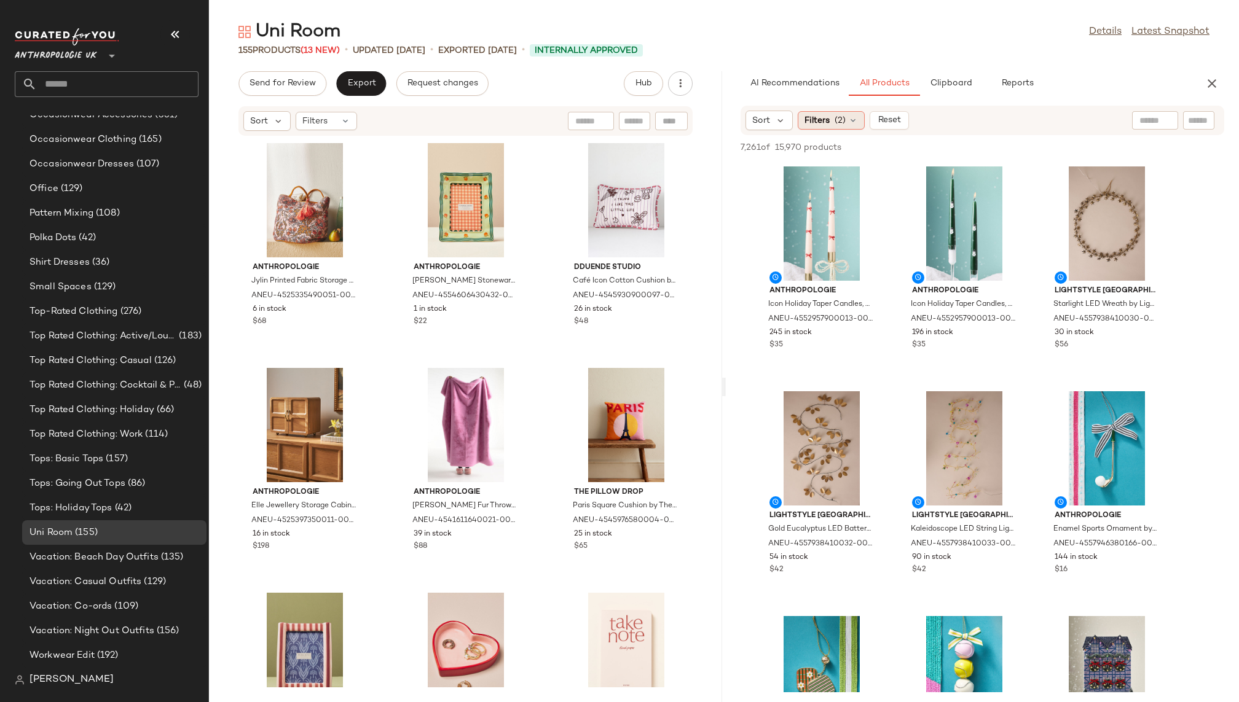
click at [839, 122] on span "(2)" at bounding box center [839, 120] width 11 height 13
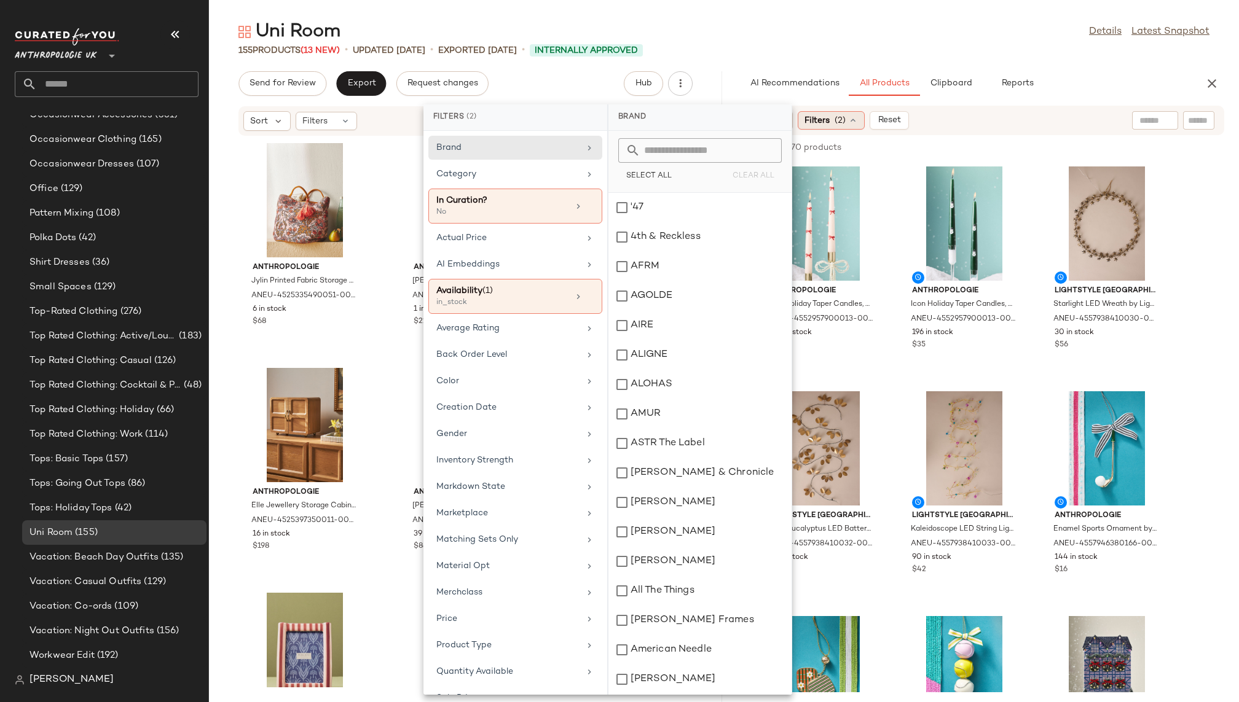
click at [845, 121] on div "Filters (2)" at bounding box center [830, 120] width 67 height 18
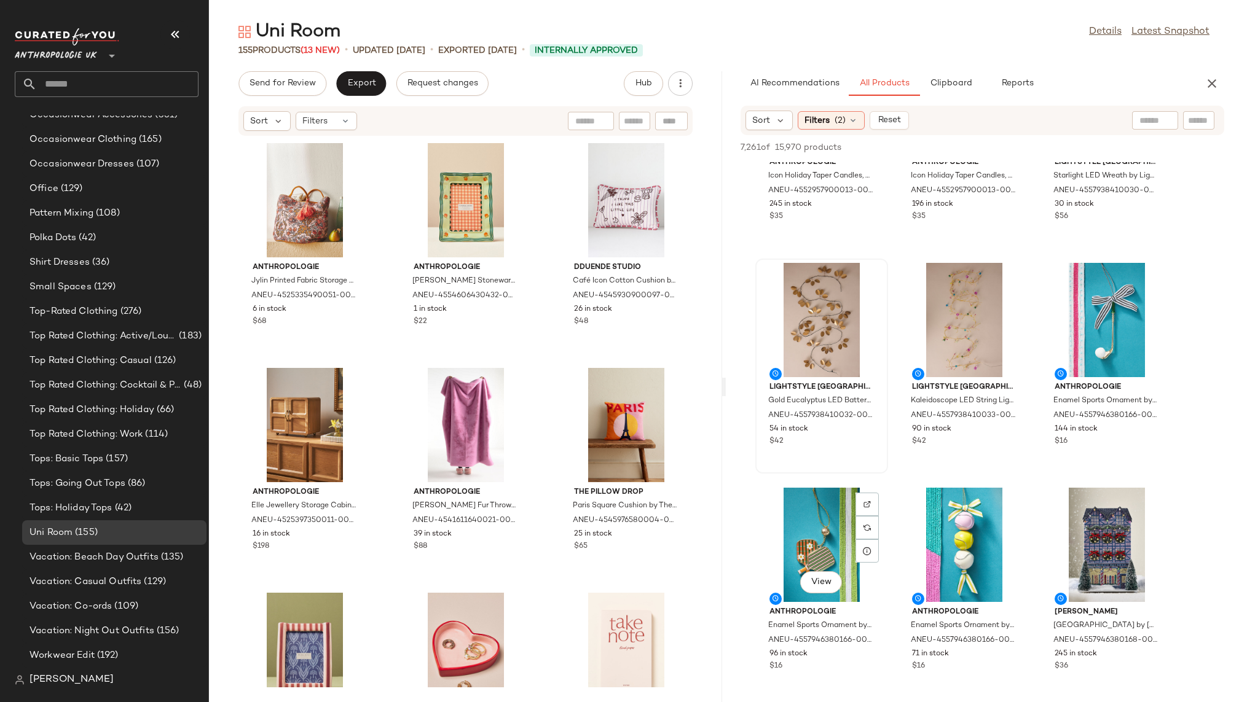
scroll to position [152, 0]
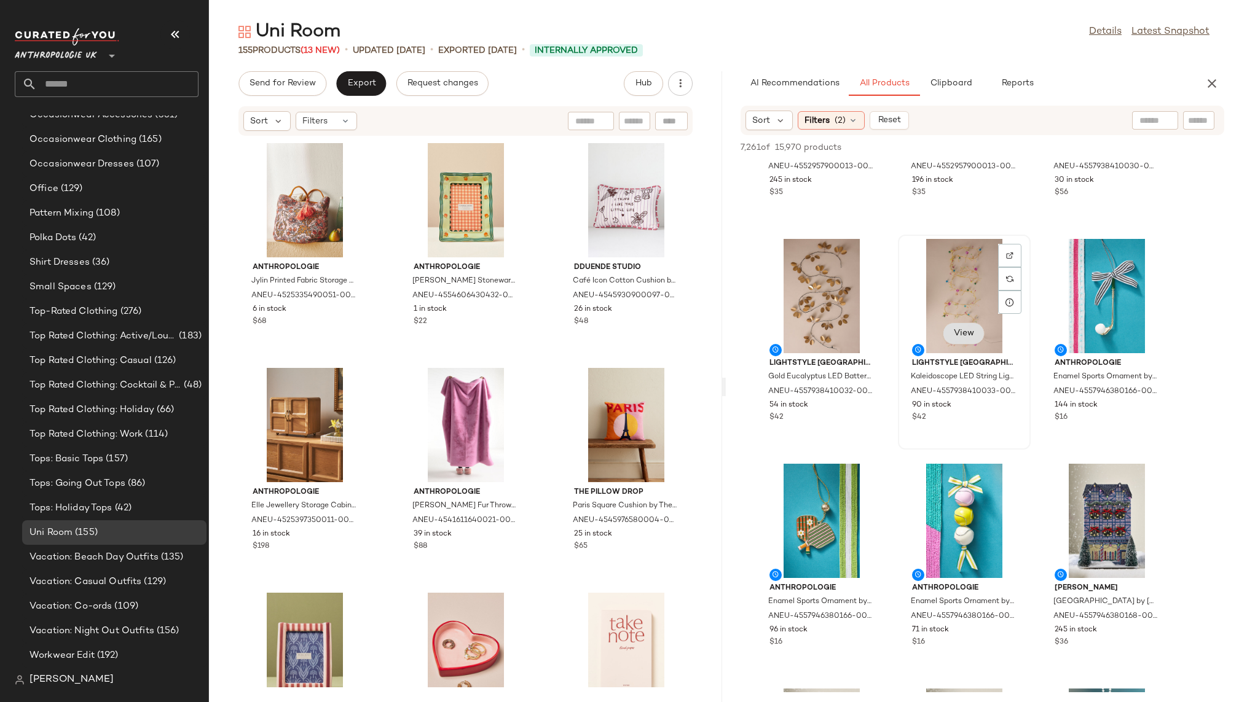
click at [966, 337] on span "View" at bounding box center [963, 334] width 21 height 10
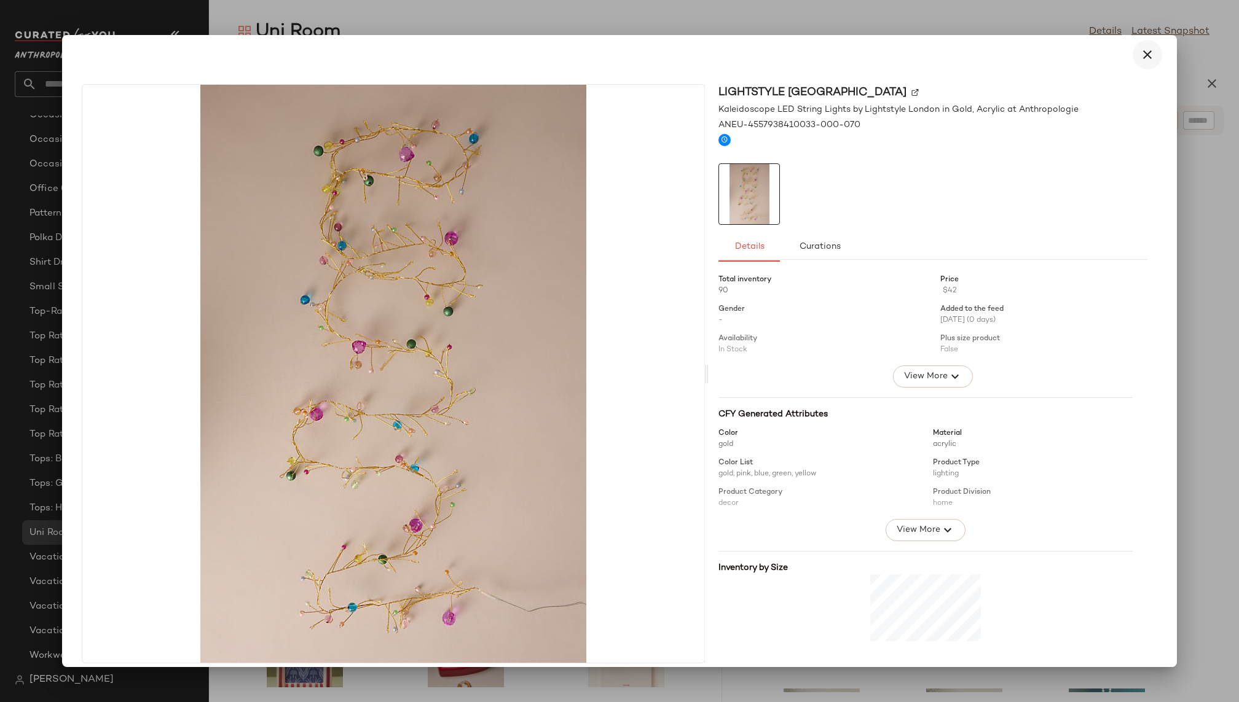
click at [1150, 53] on button "button" at bounding box center [1146, 54] width 29 height 29
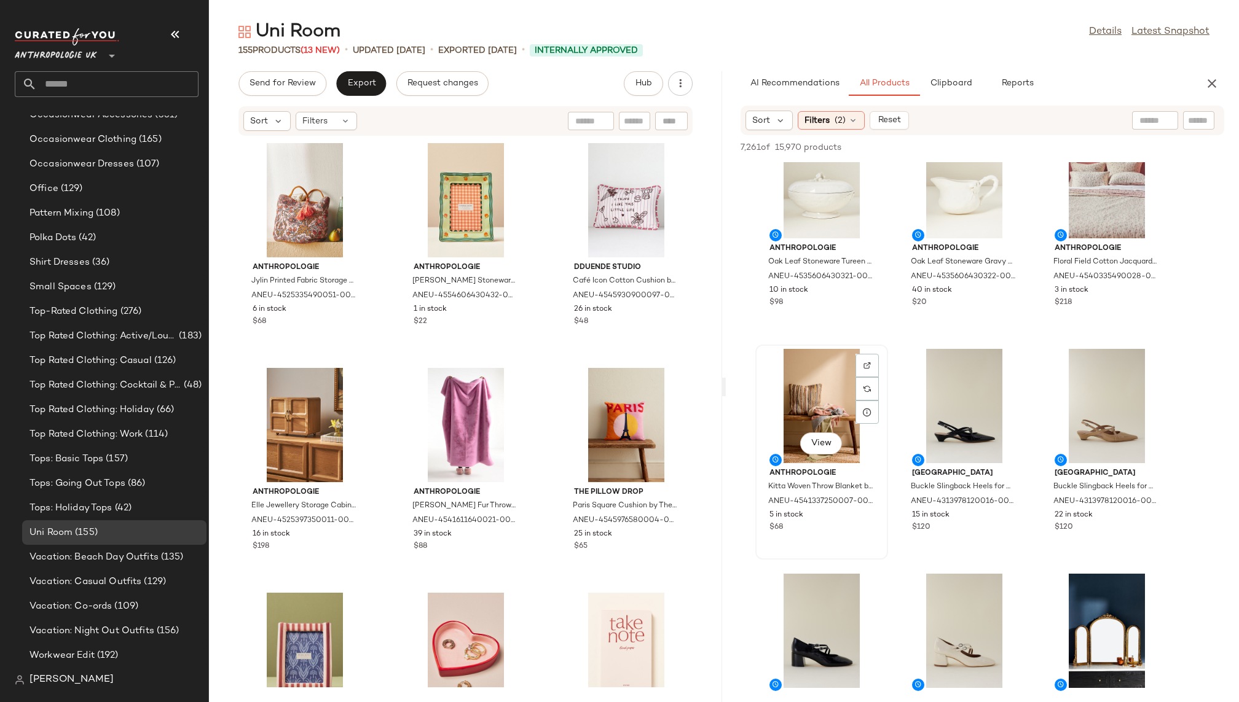
scroll to position [8602, 0]
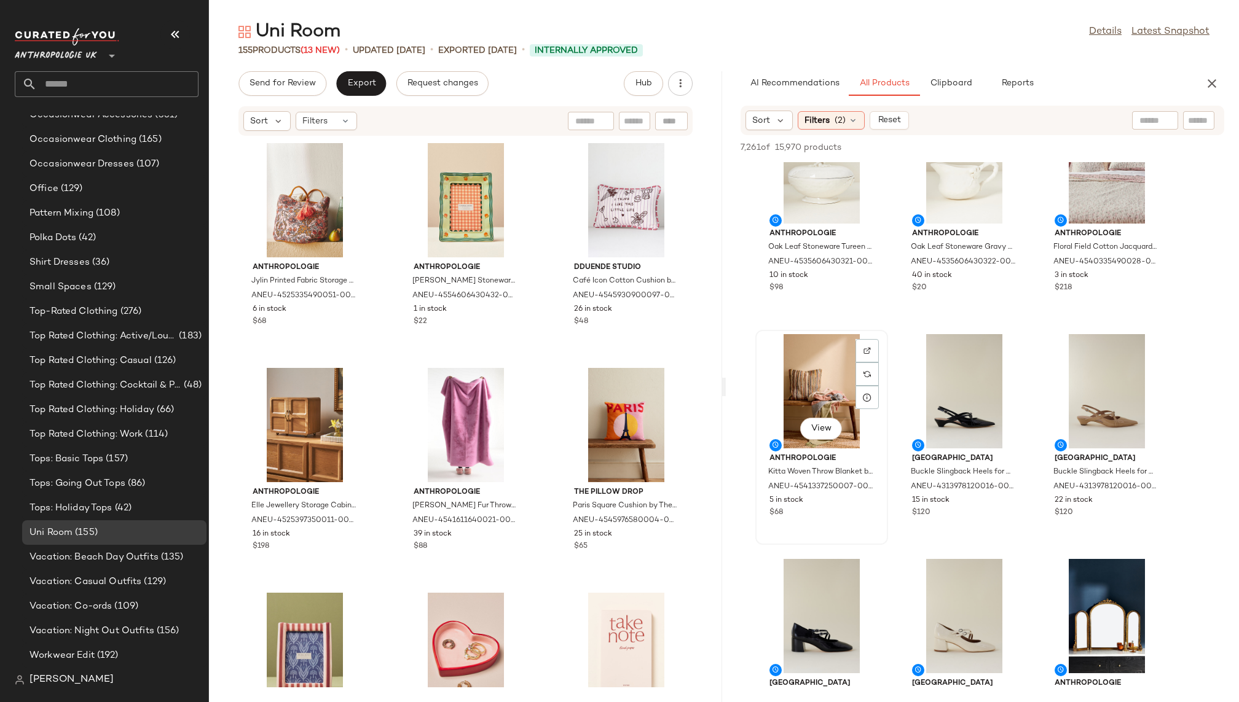
click at [812, 385] on div "View" at bounding box center [821, 391] width 124 height 114
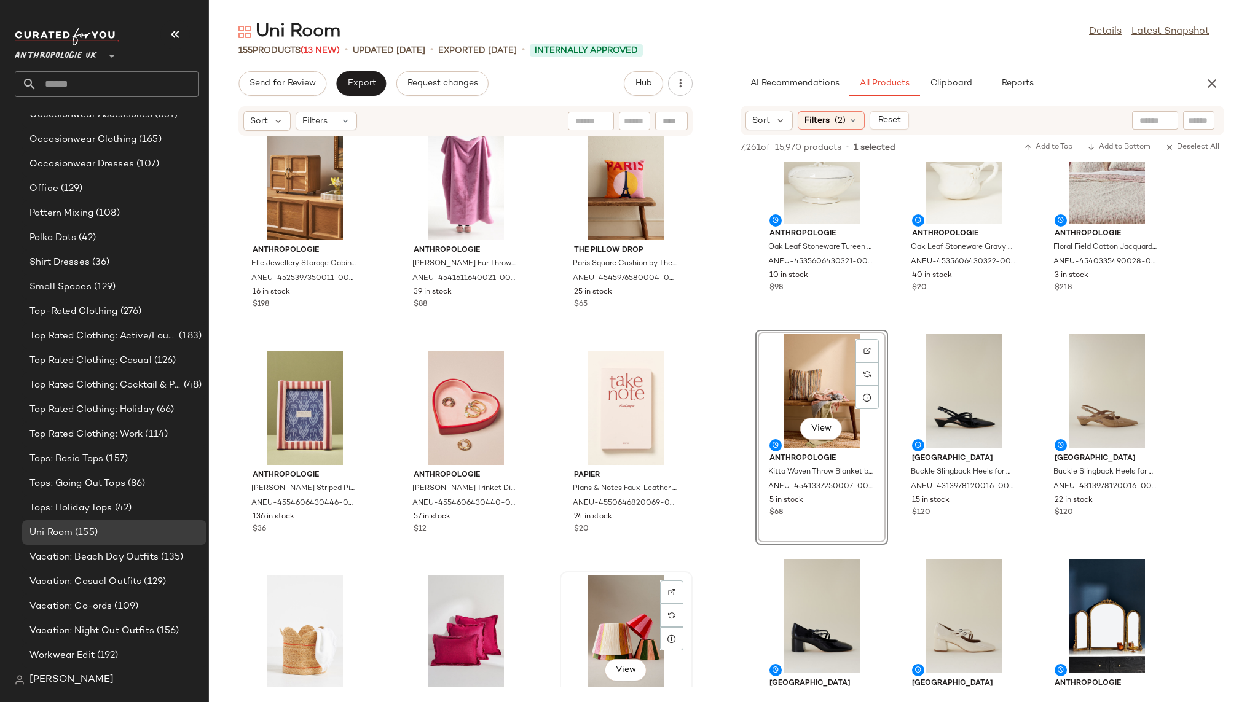
scroll to position [0, 0]
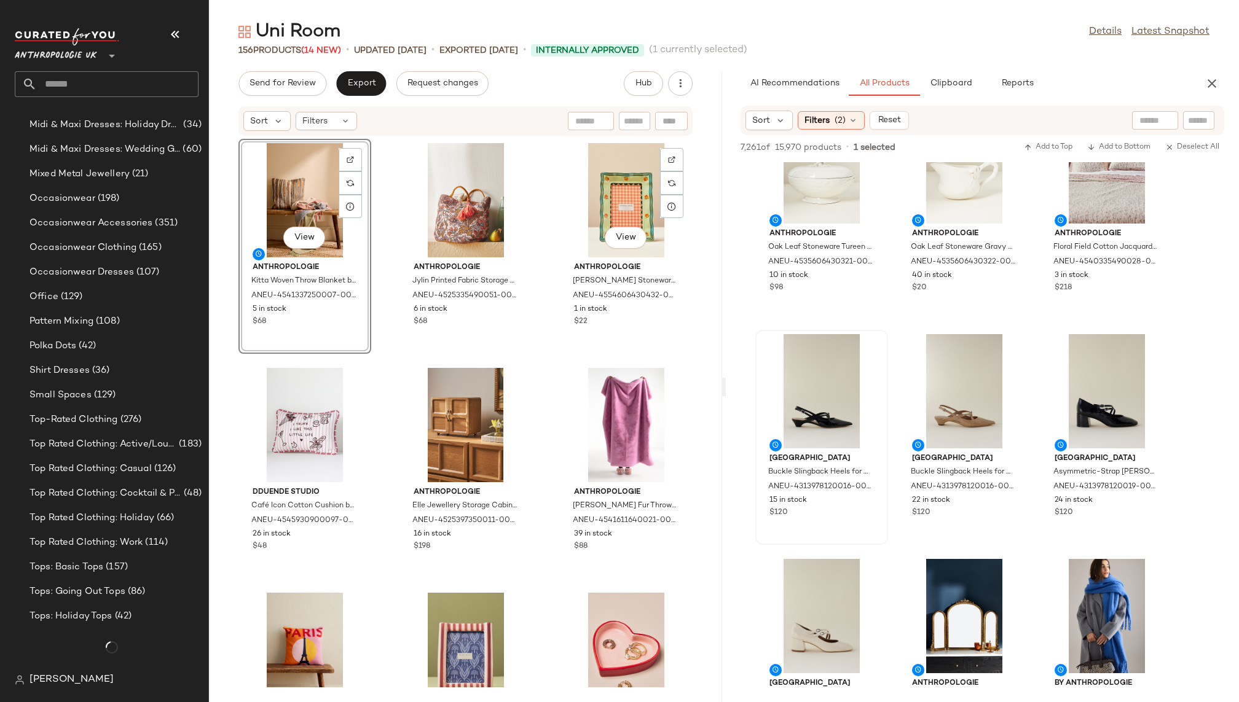
scroll to position [1020, 0]
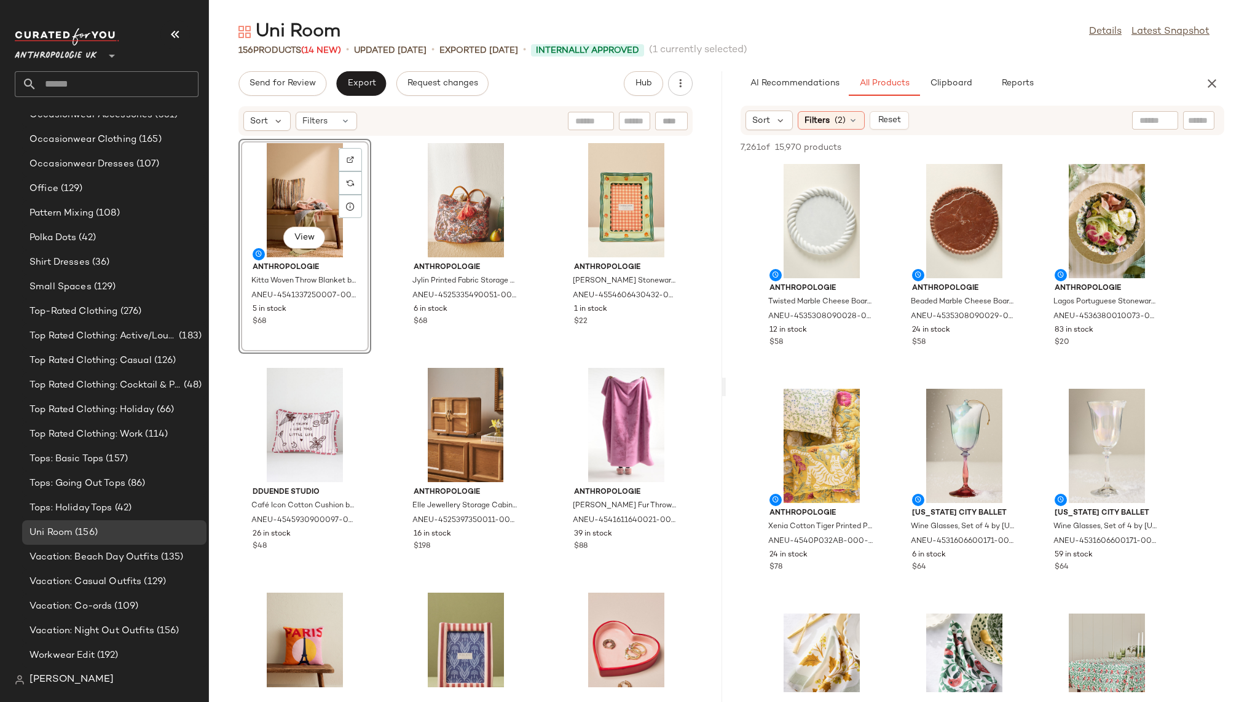
scroll to position [16617, 0]
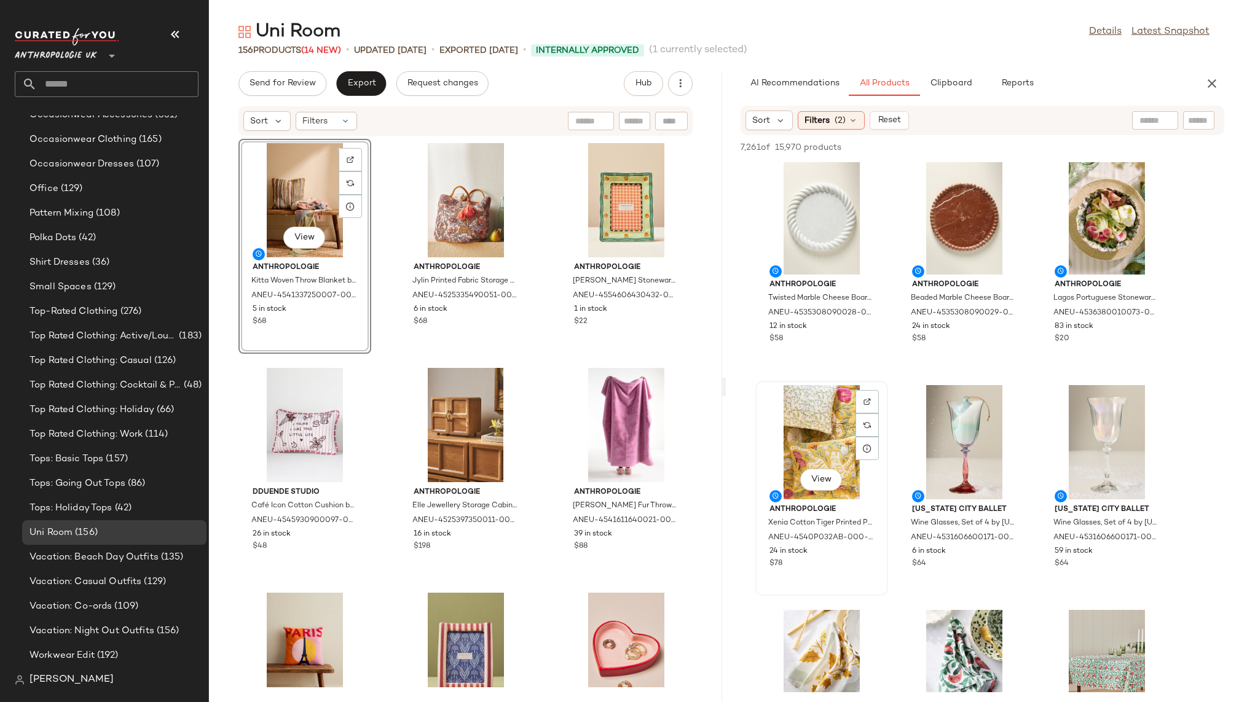
click at [800, 434] on div "View" at bounding box center [821, 442] width 124 height 114
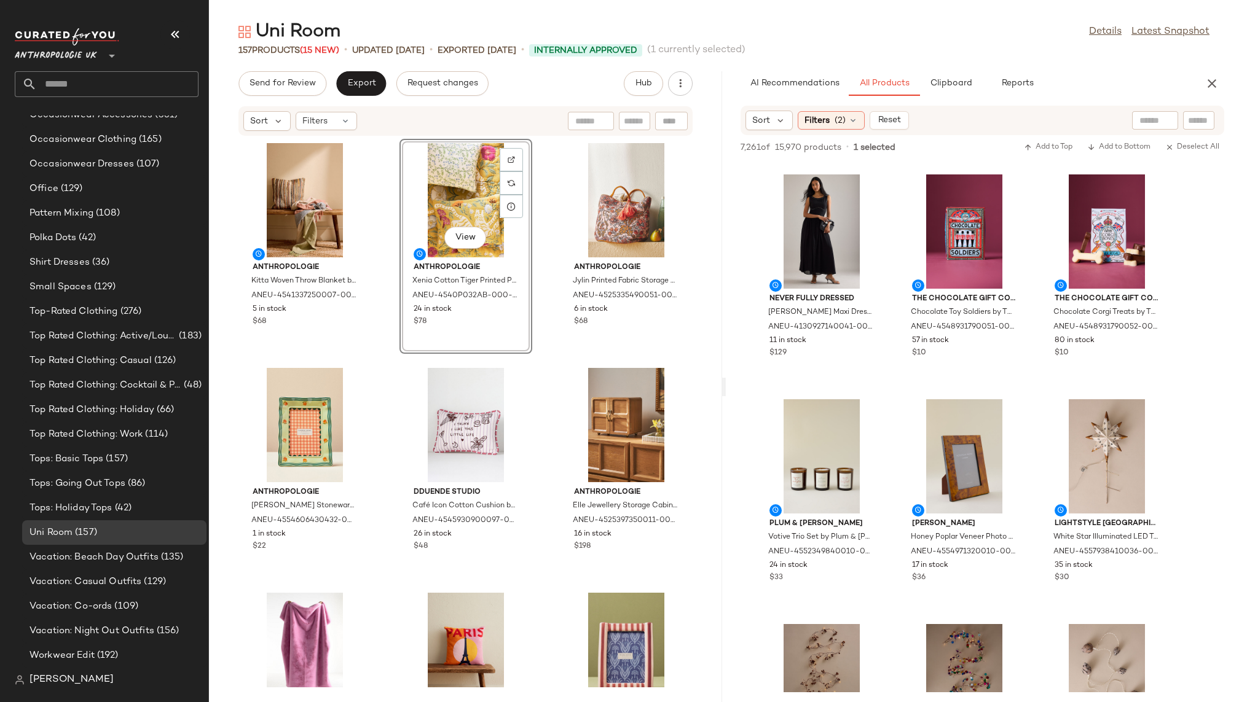
scroll to position [19429, 0]
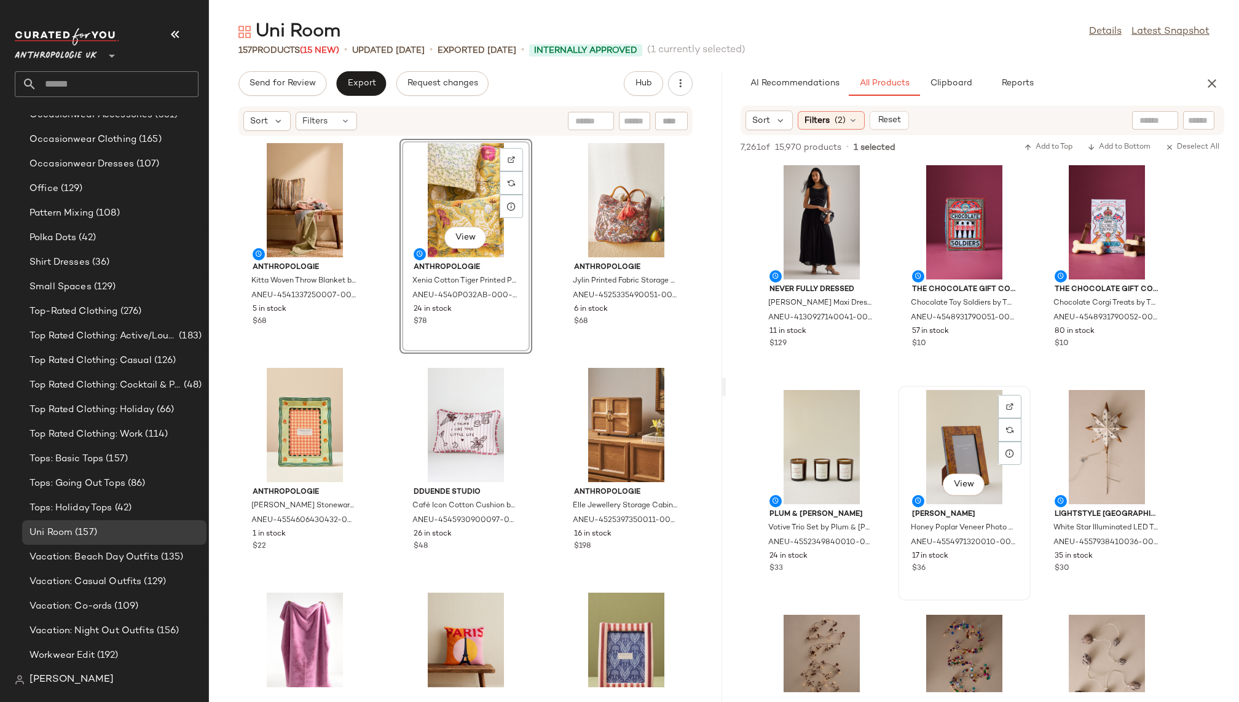
click at [940, 454] on div "View" at bounding box center [964, 447] width 124 height 114
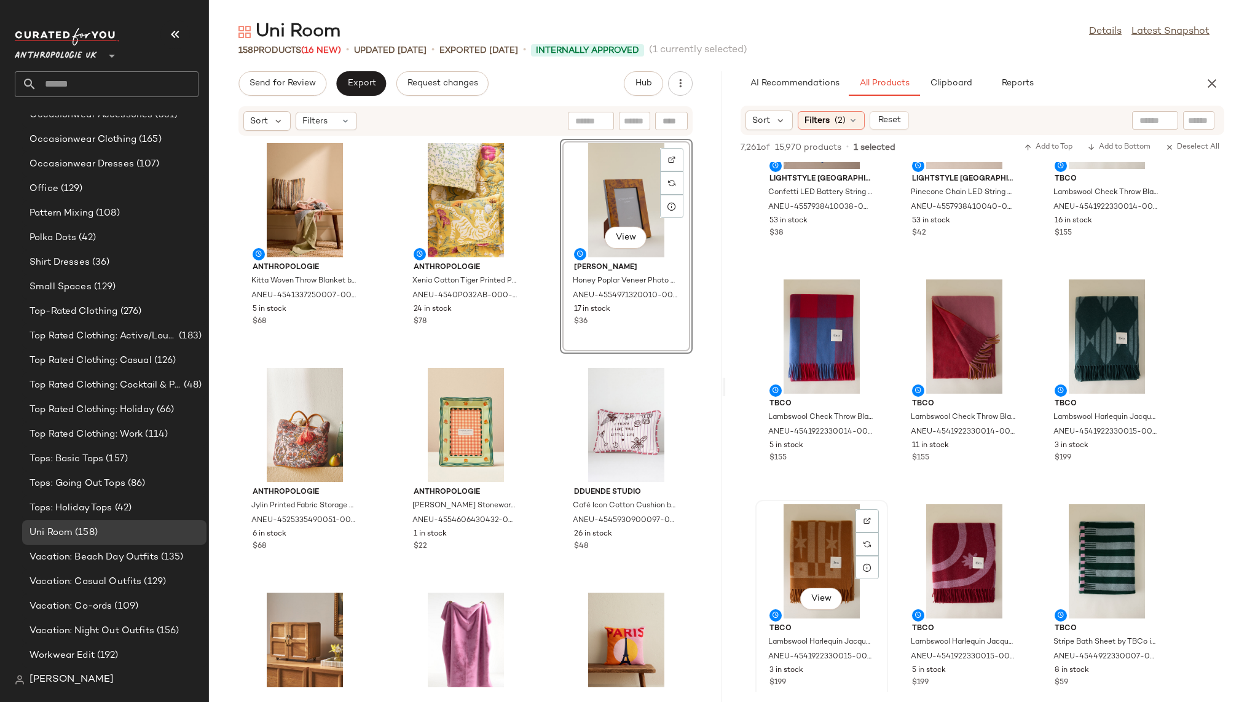
scroll to position [20028, 0]
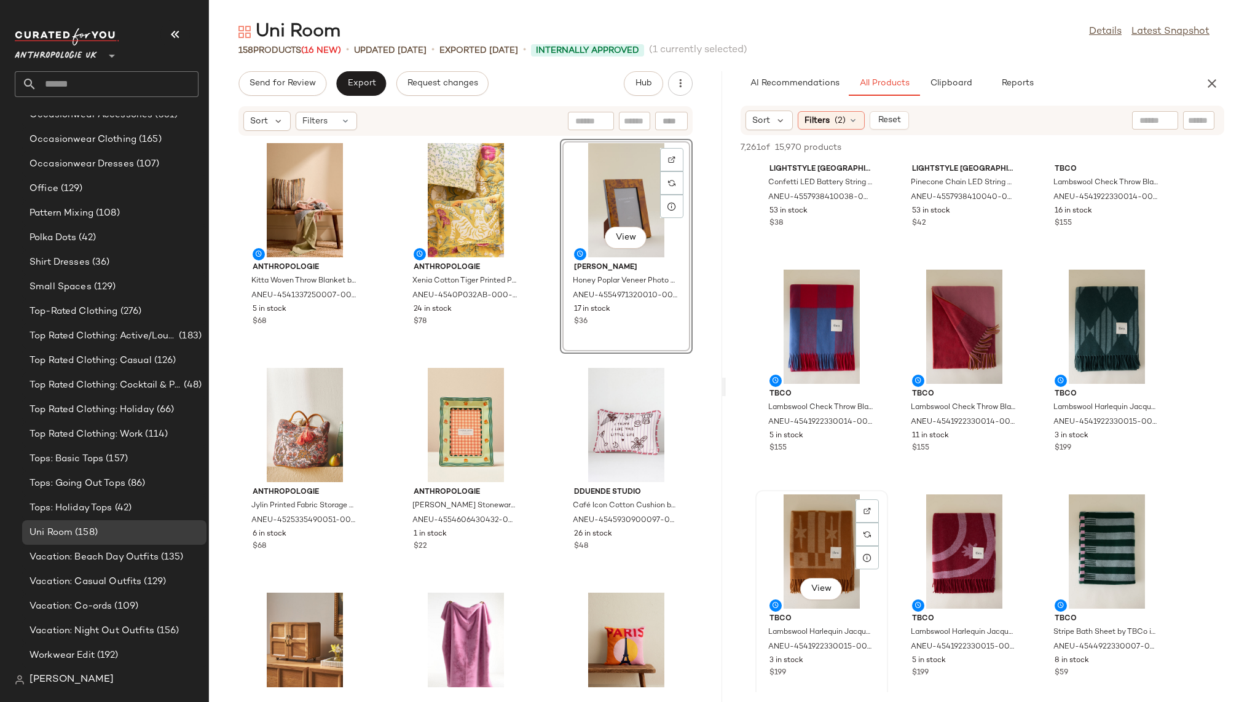
click at [797, 543] on div "View" at bounding box center [821, 552] width 124 height 114
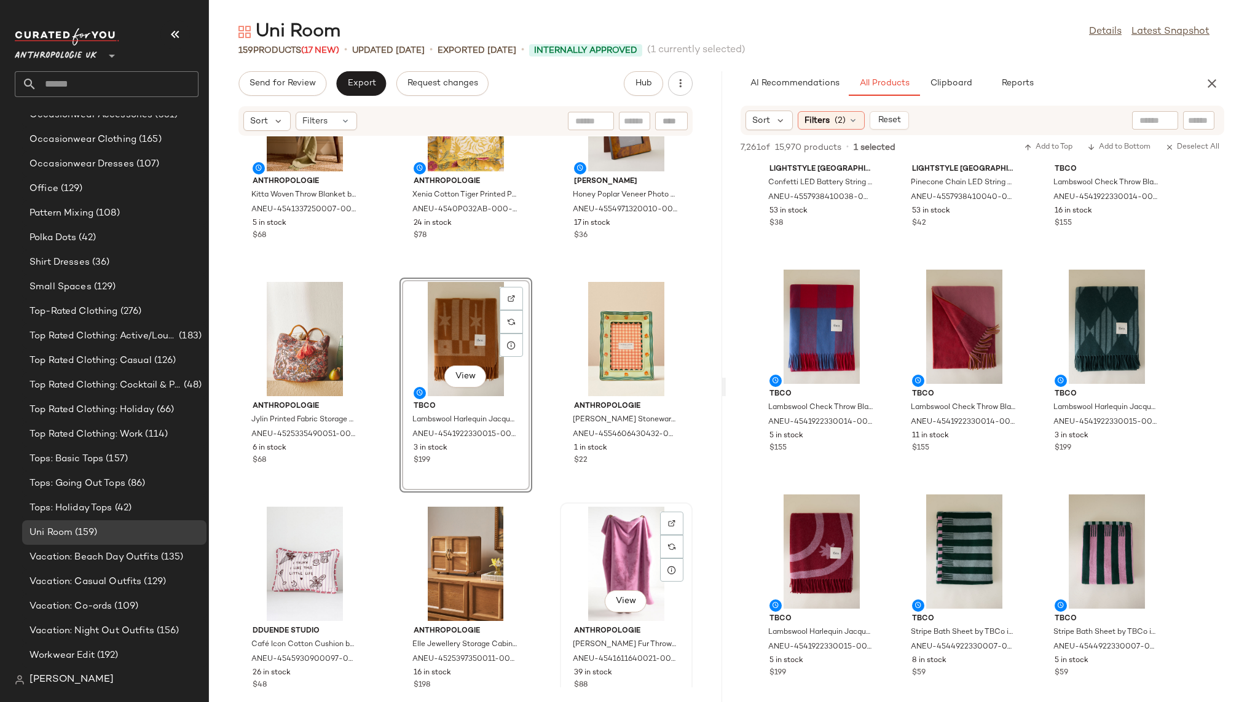
scroll to position [106, 0]
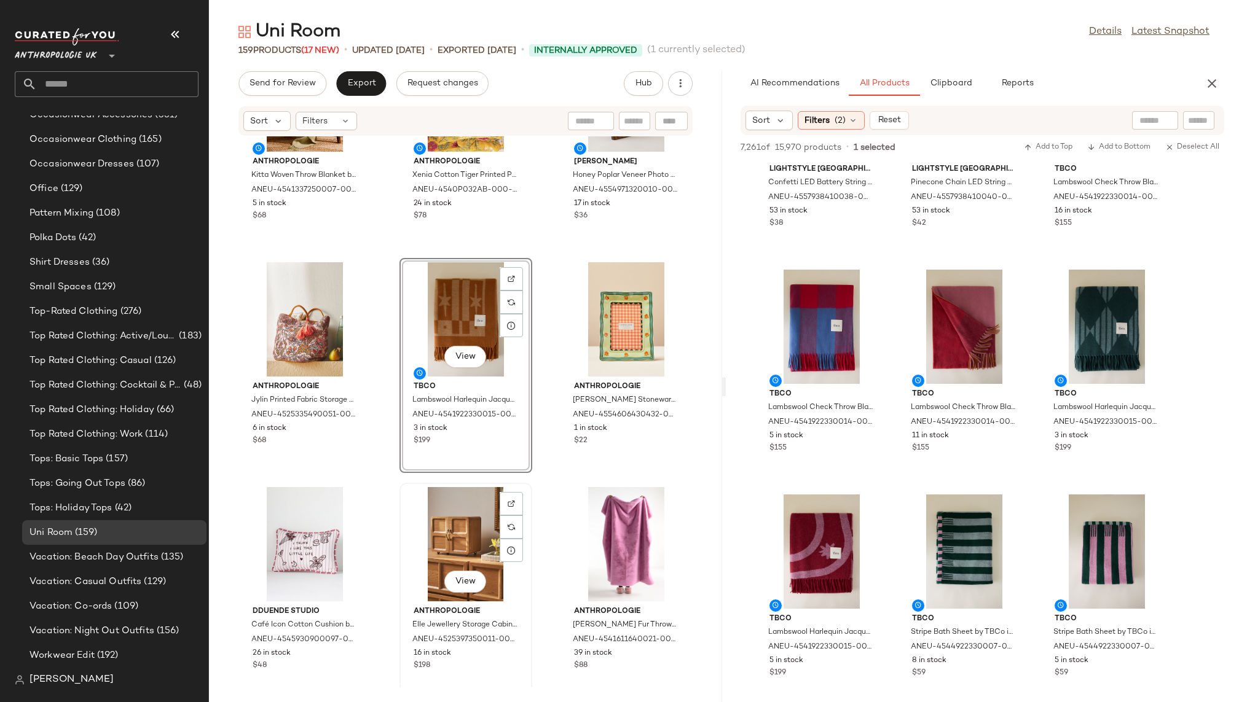
click at [476, 525] on div "View" at bounding box center [466, 544] width 124 height 114
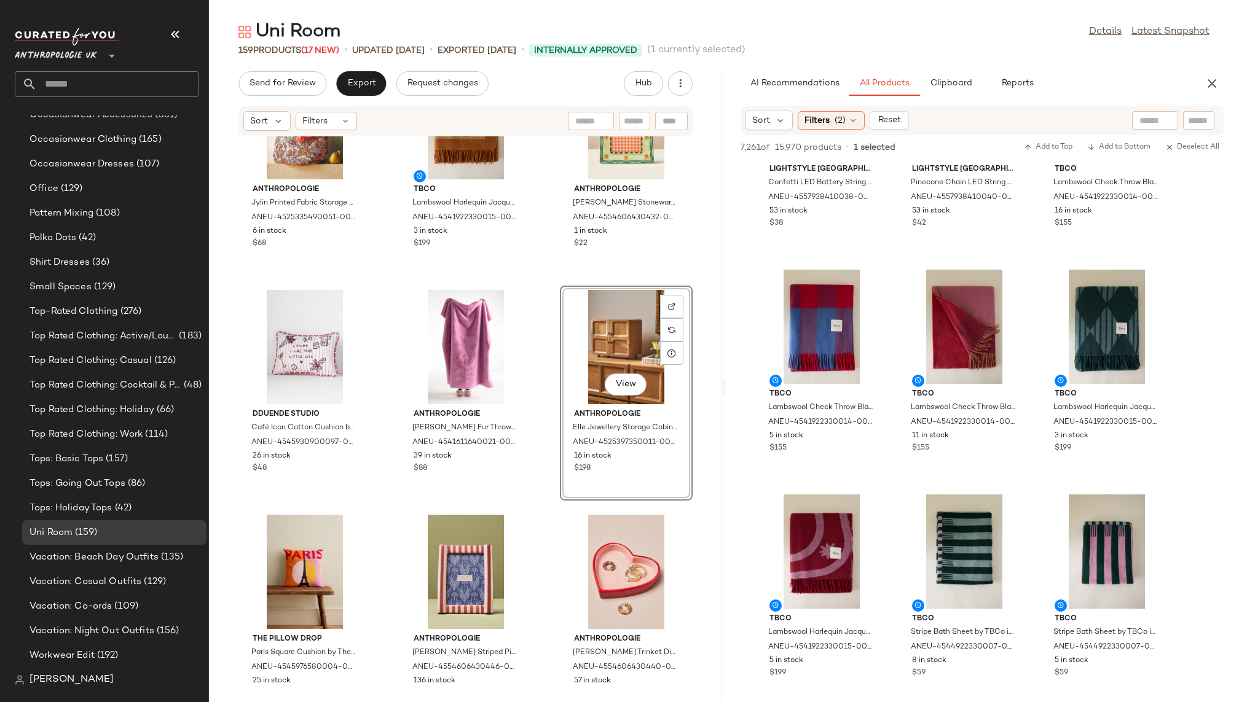
scroll to position [340, 0]
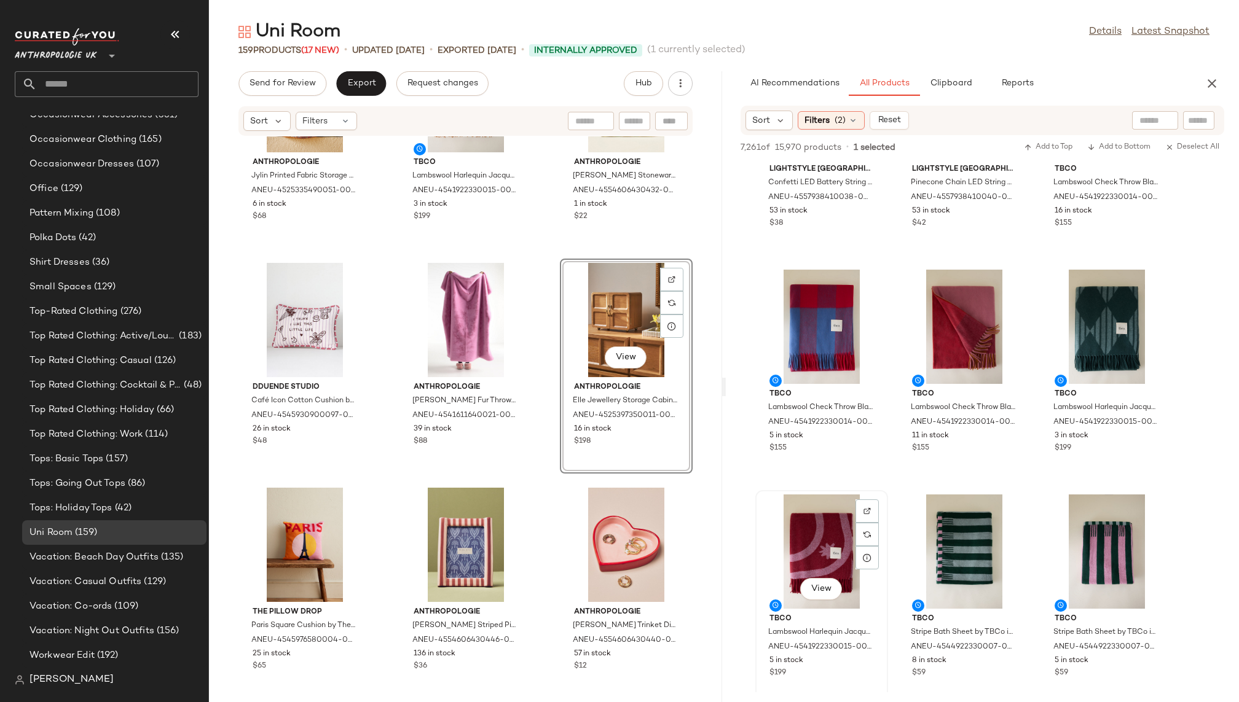
click at [791, 550] on div "View" at bounding box center [821, 552] width 124 height 114
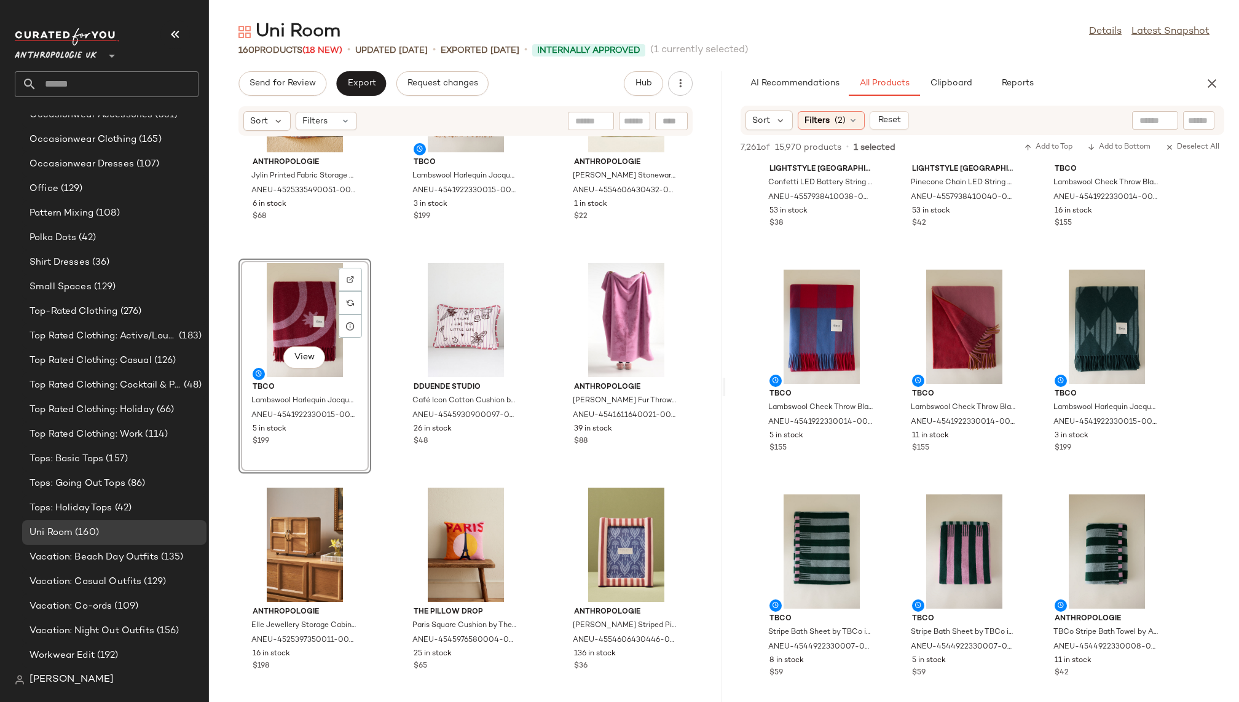
scroll to position [326, 0]
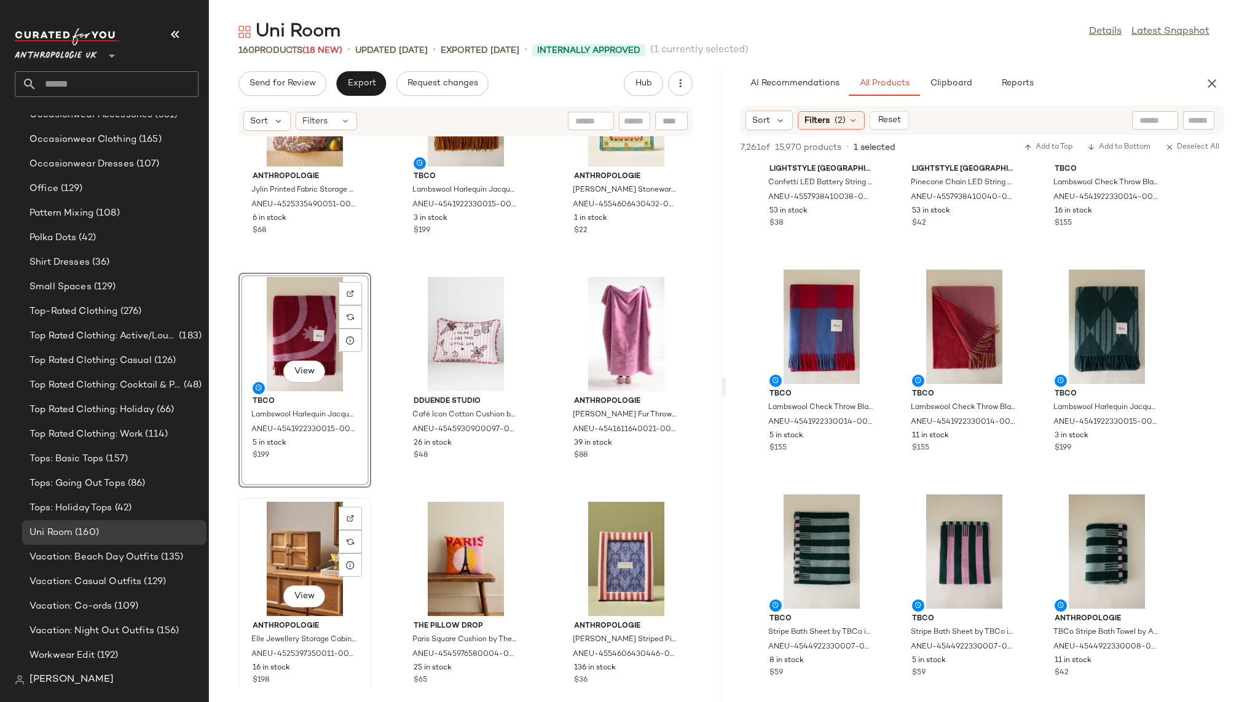
click at [314, 548] on div "View" at bounding box center [305, 559] width 124 height 114
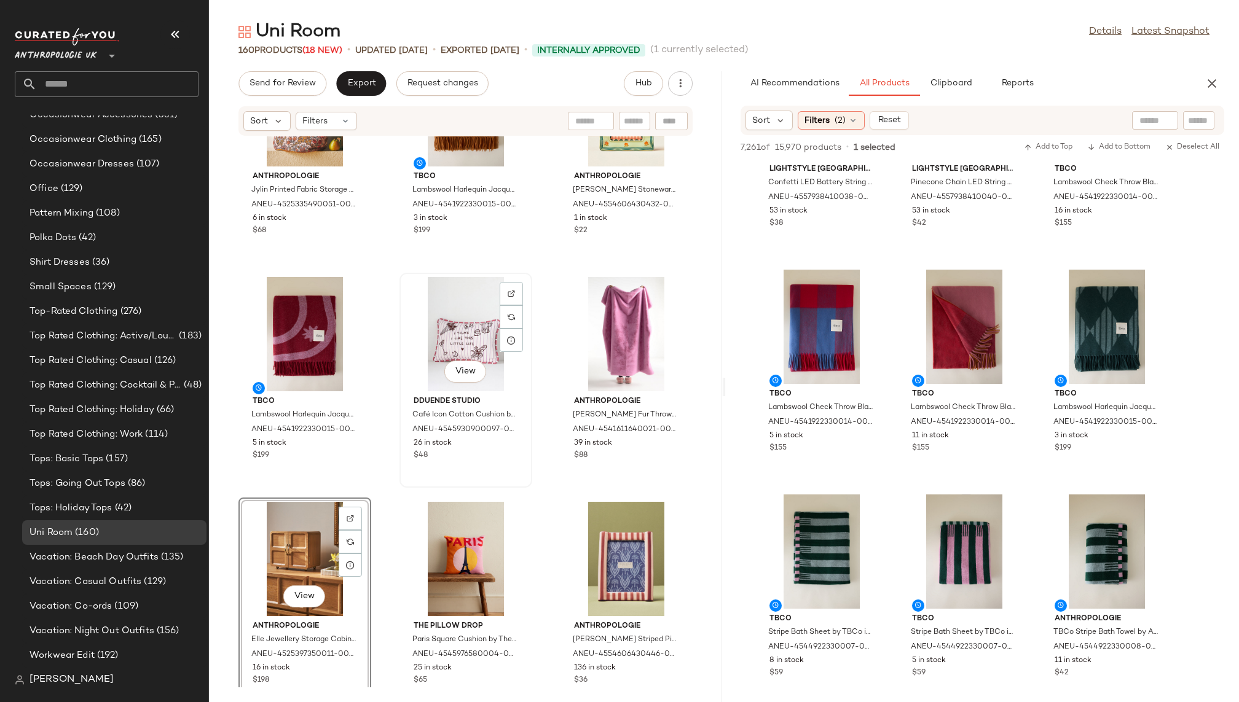
scroll to position [317, 0]
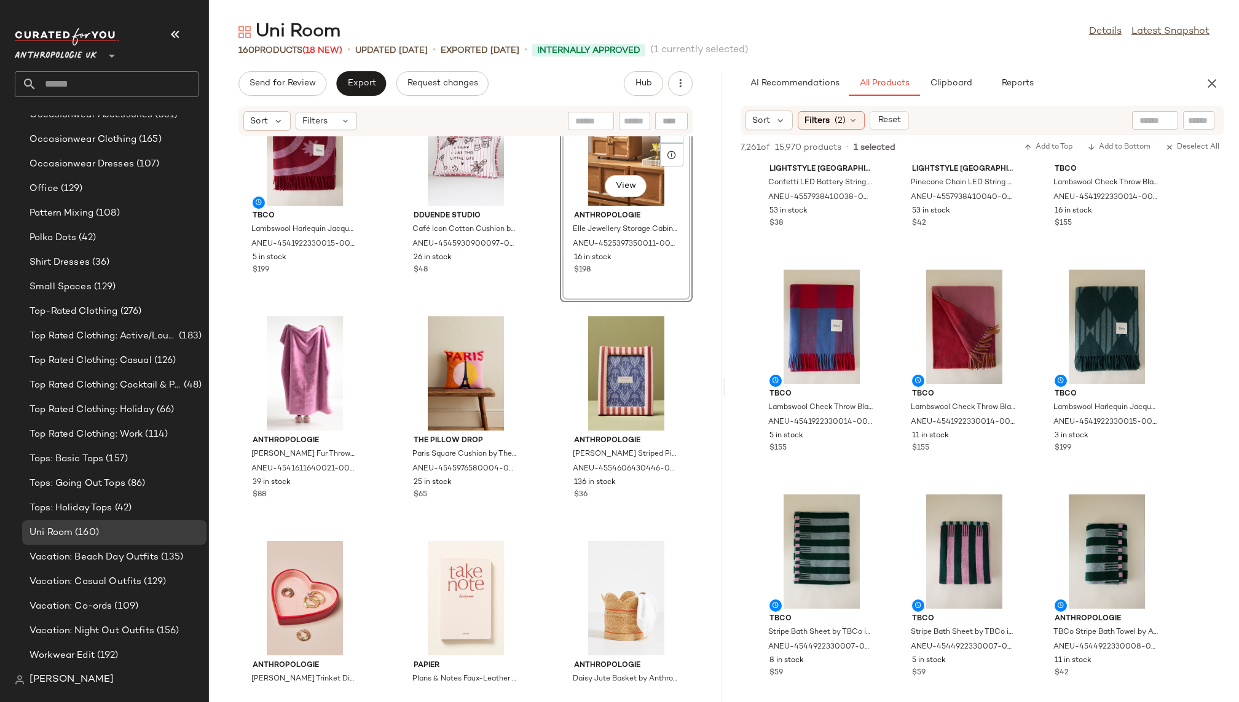
scroll to position [530, 0]
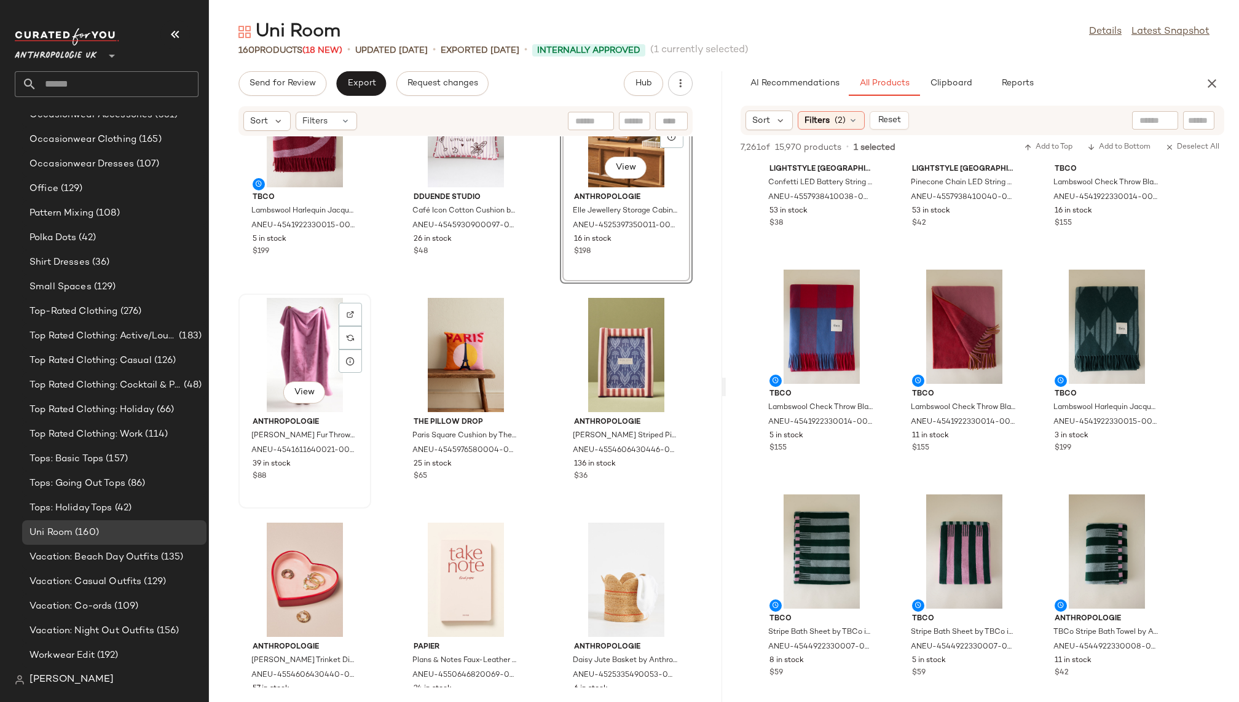
click at [296, 376] on div "View" at bounding box center [305, 355] width 124 height 114
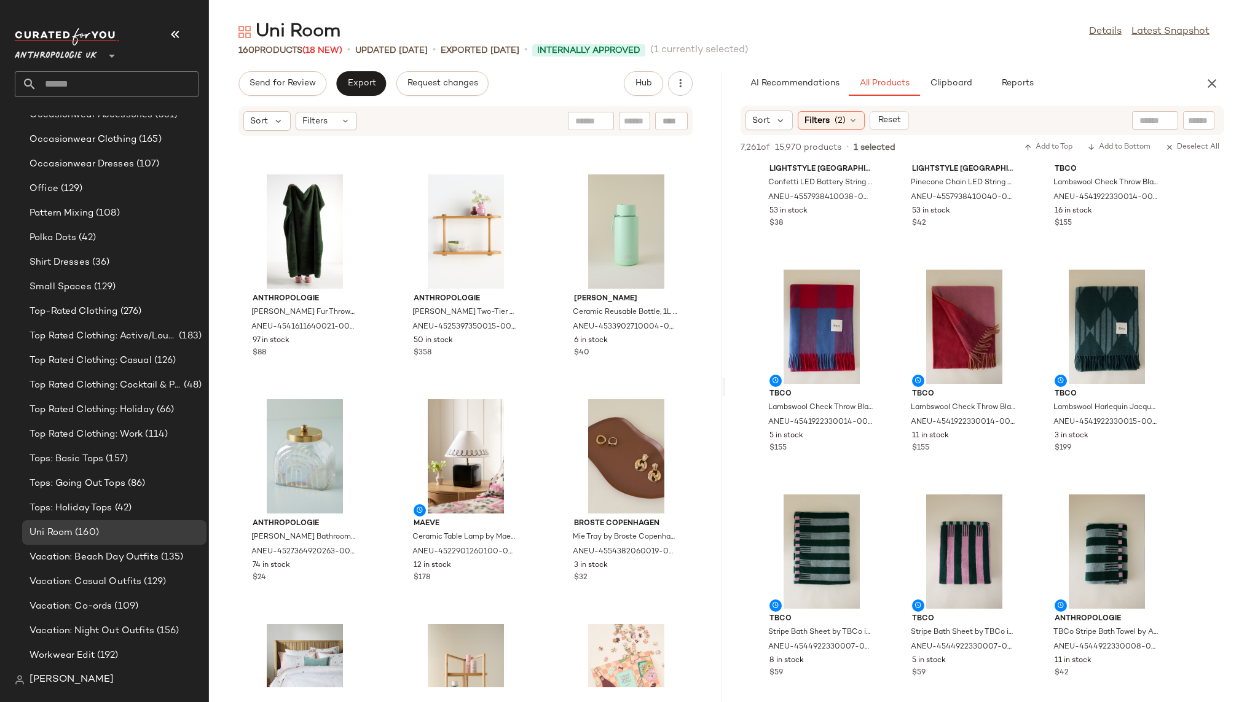
scroll to position [3136, 0]
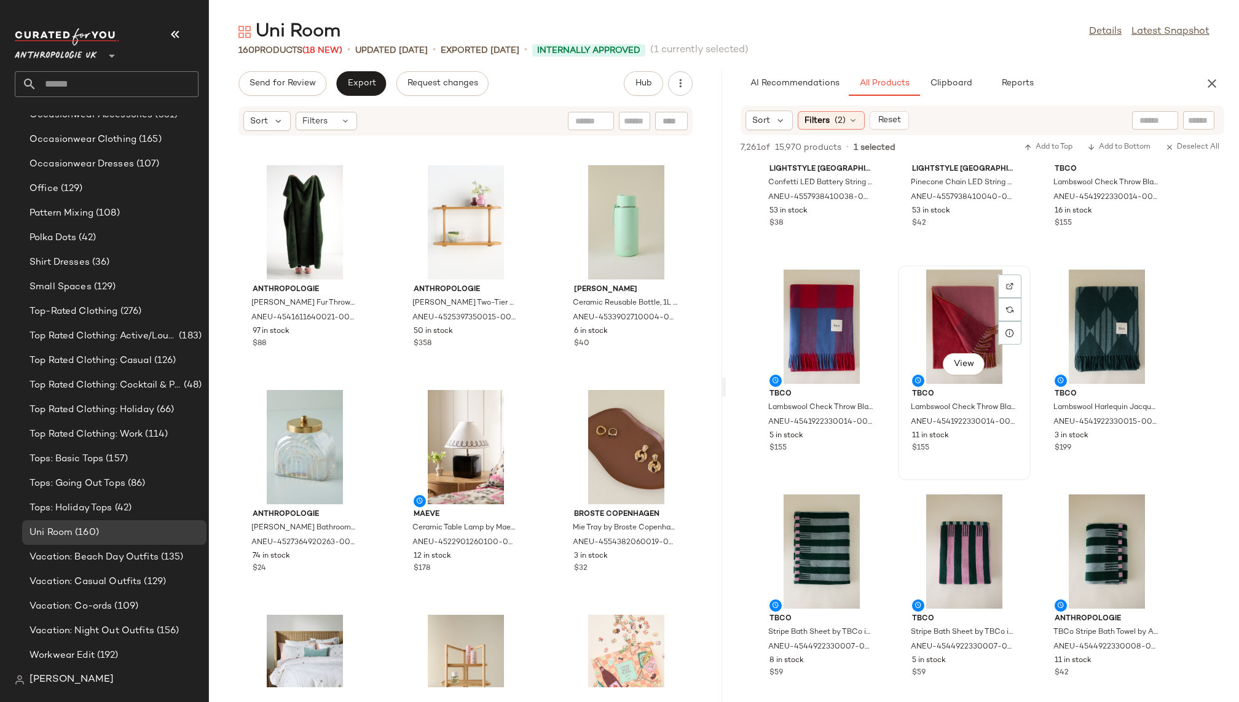
click at [1025, 350] on div "View" at bounding box center [964, 327] width 124 height 114
click at [1075, 332] on div "View" at bounding box center [1106, 327] width 124 height 114
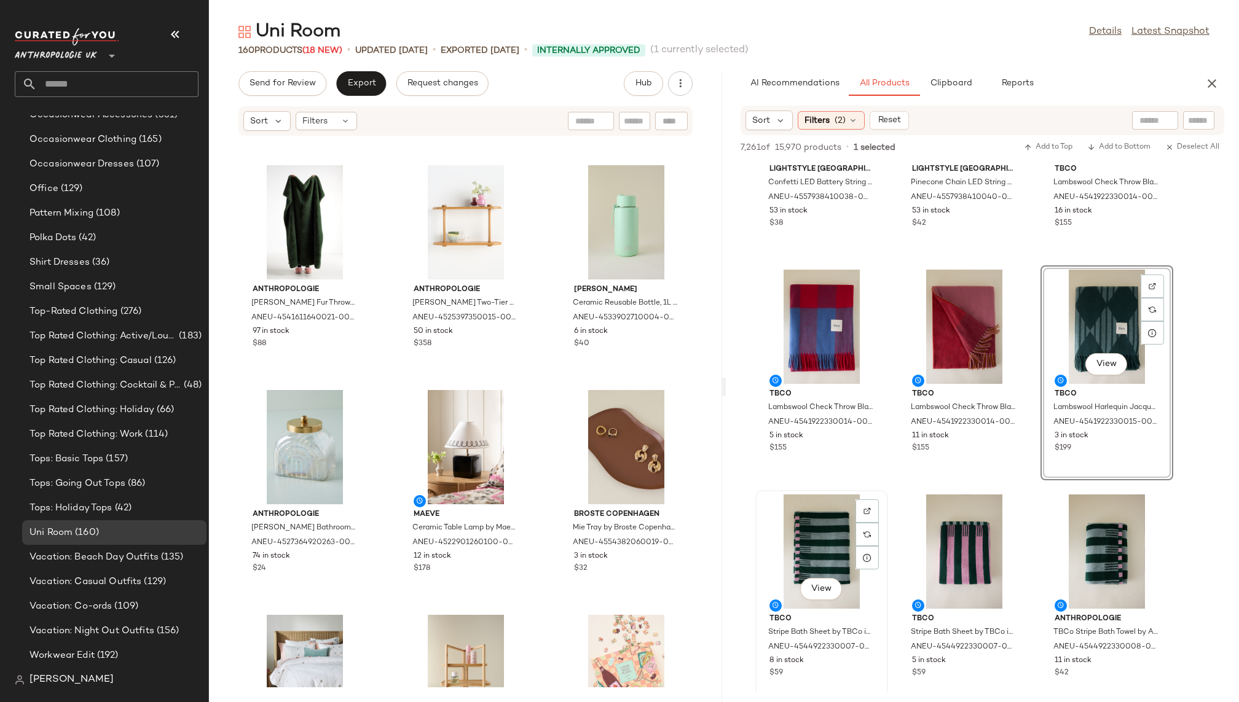
click at [833, 506] on div "View" at bounding box center [821, 552] width 124 height 114
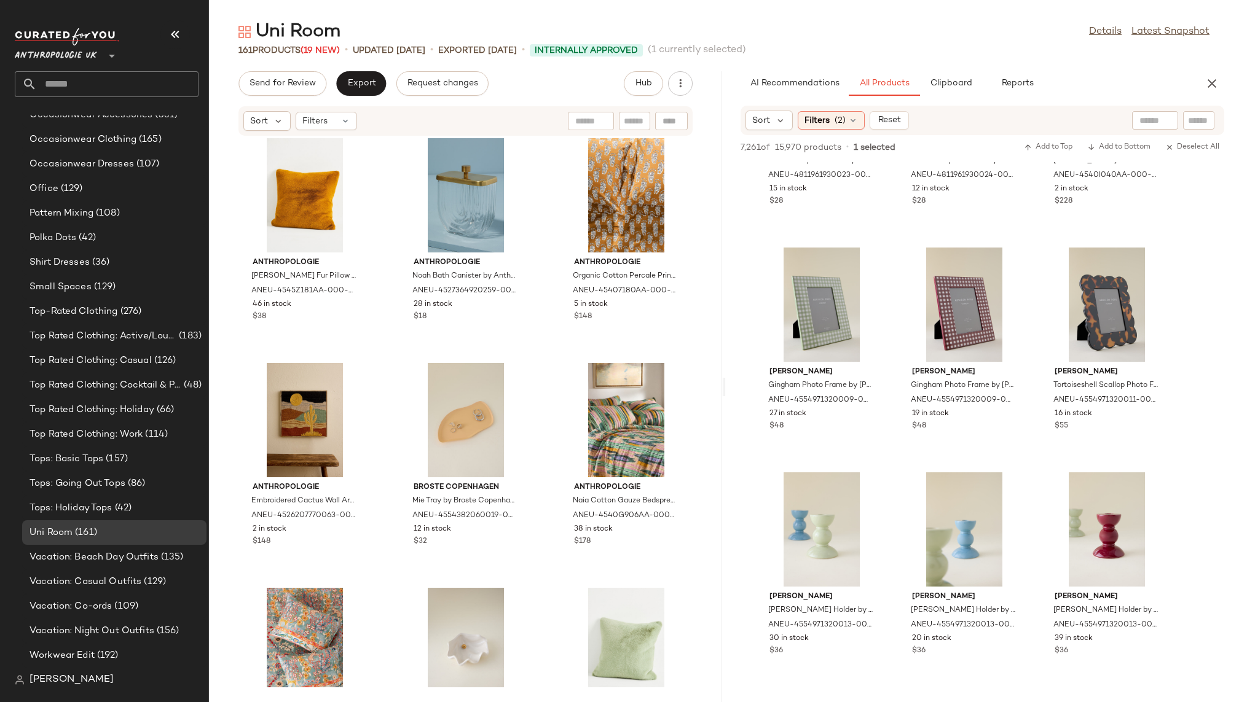
scroll to position [37157, 0]
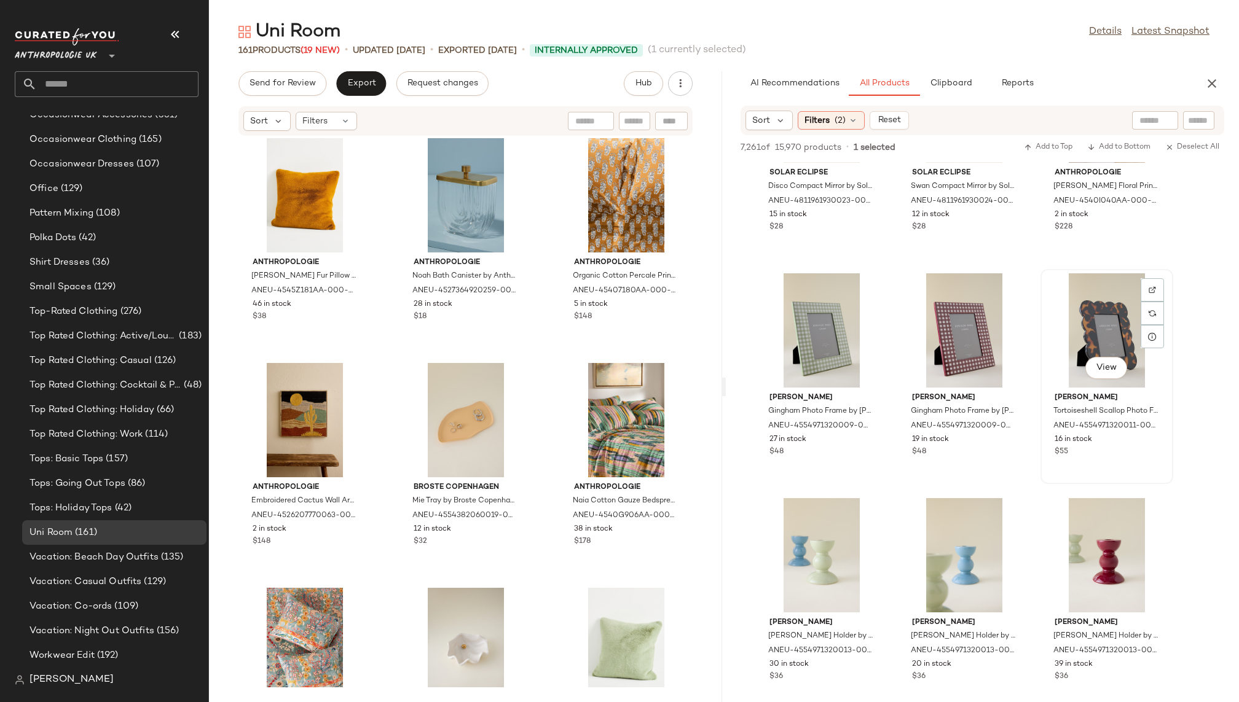
click at [1070, 320] on div "View" at bounding box center [1106, 330] width 124 height 114
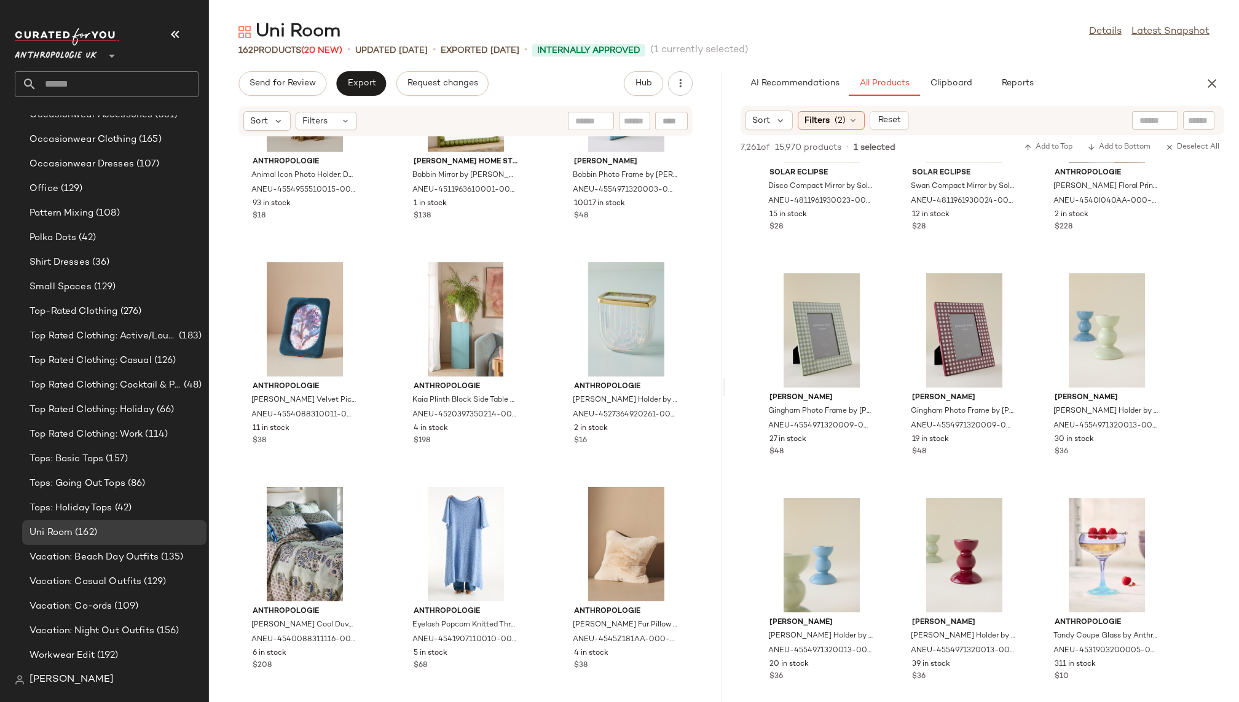
scroll to position [6191, 0]
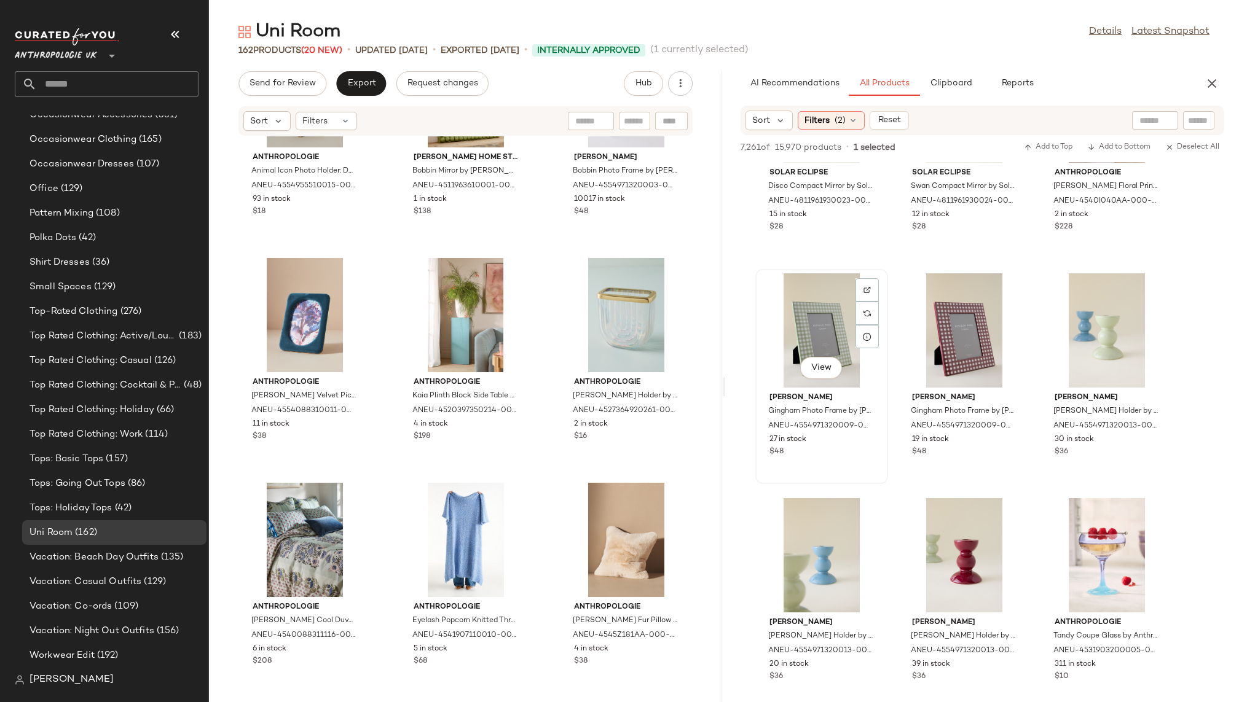
click at [797, 336] on div "View" at bounding box center [821, 330] width 124 height 114
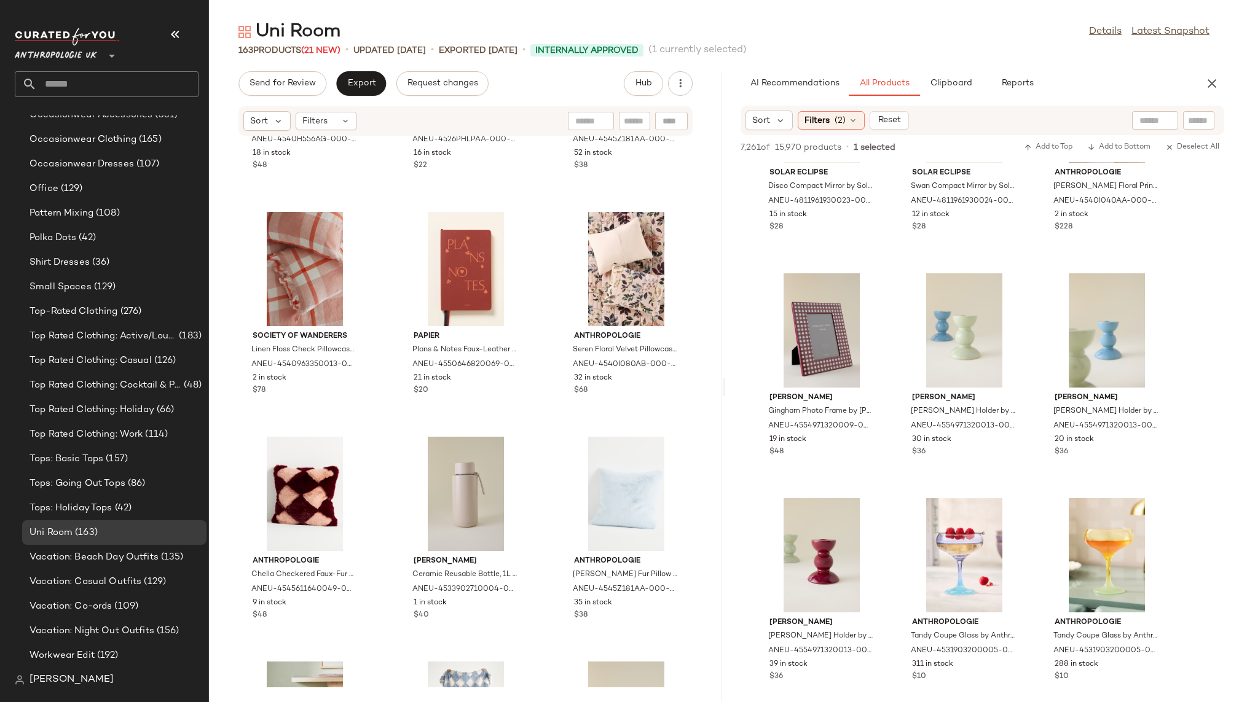
scroll to position [8078, 0]
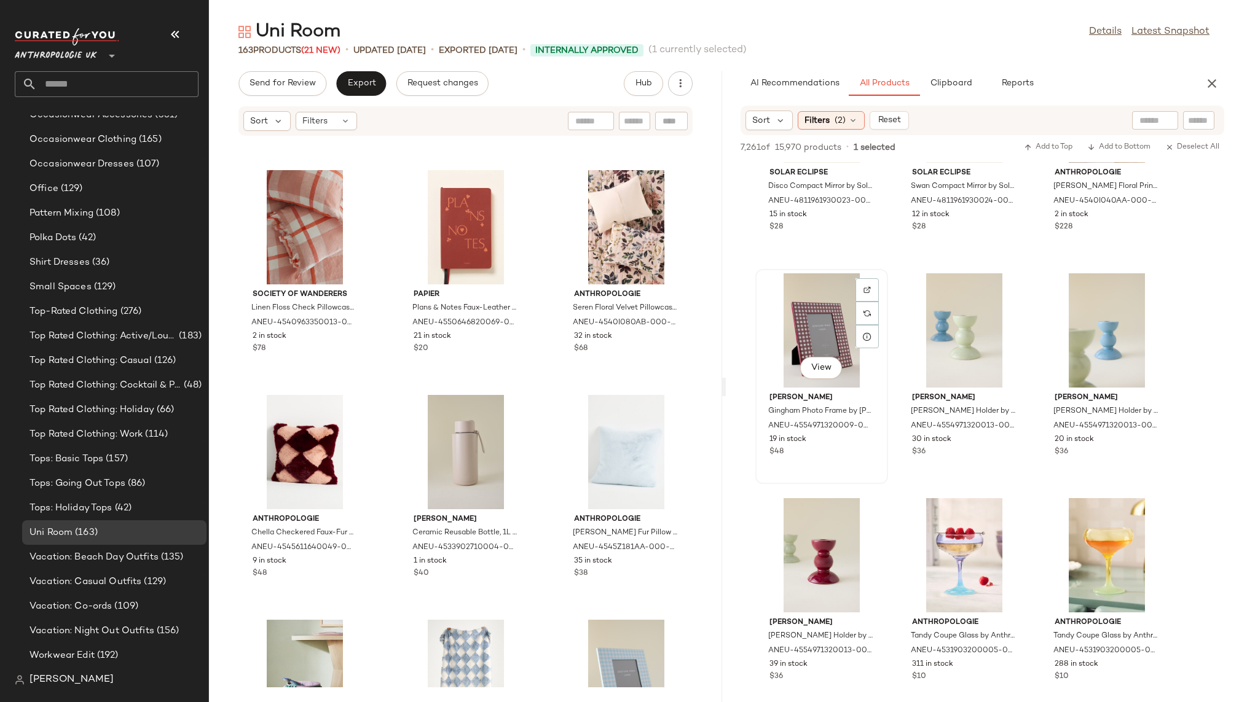
click at [819, 337] on div "View" at bounding box center [821, 330] width 124 height 114
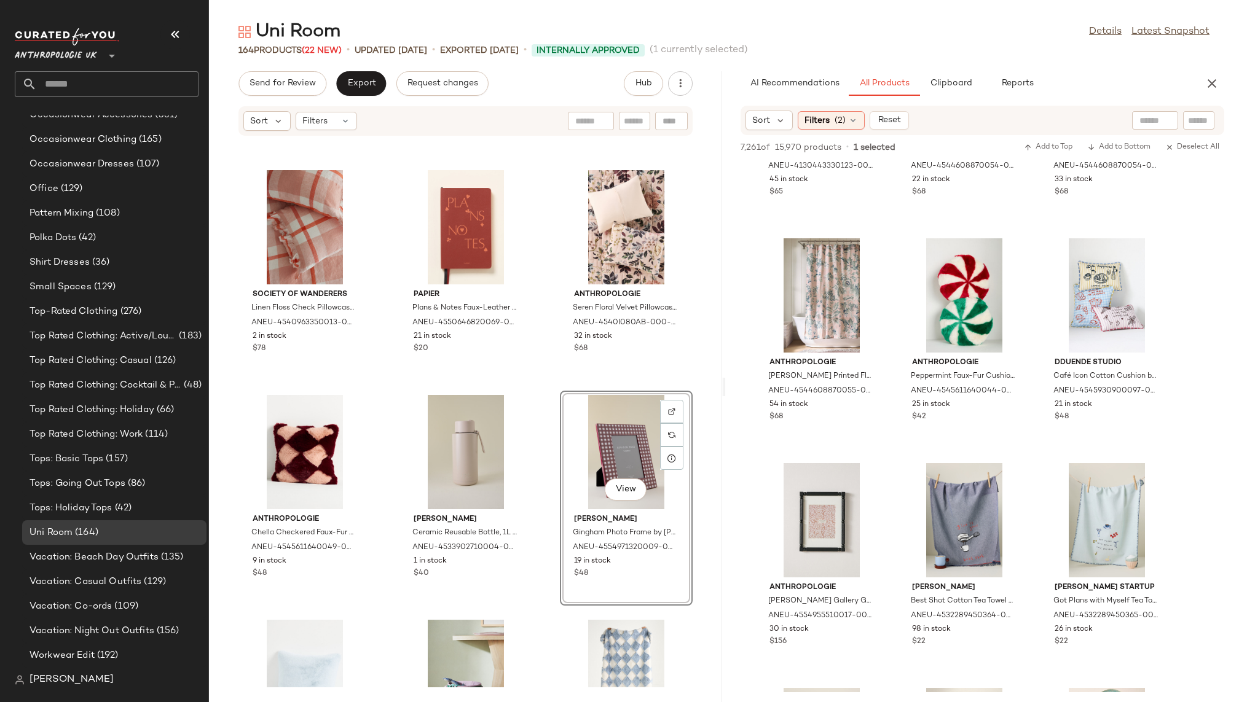
scroll to position [42373, 0]
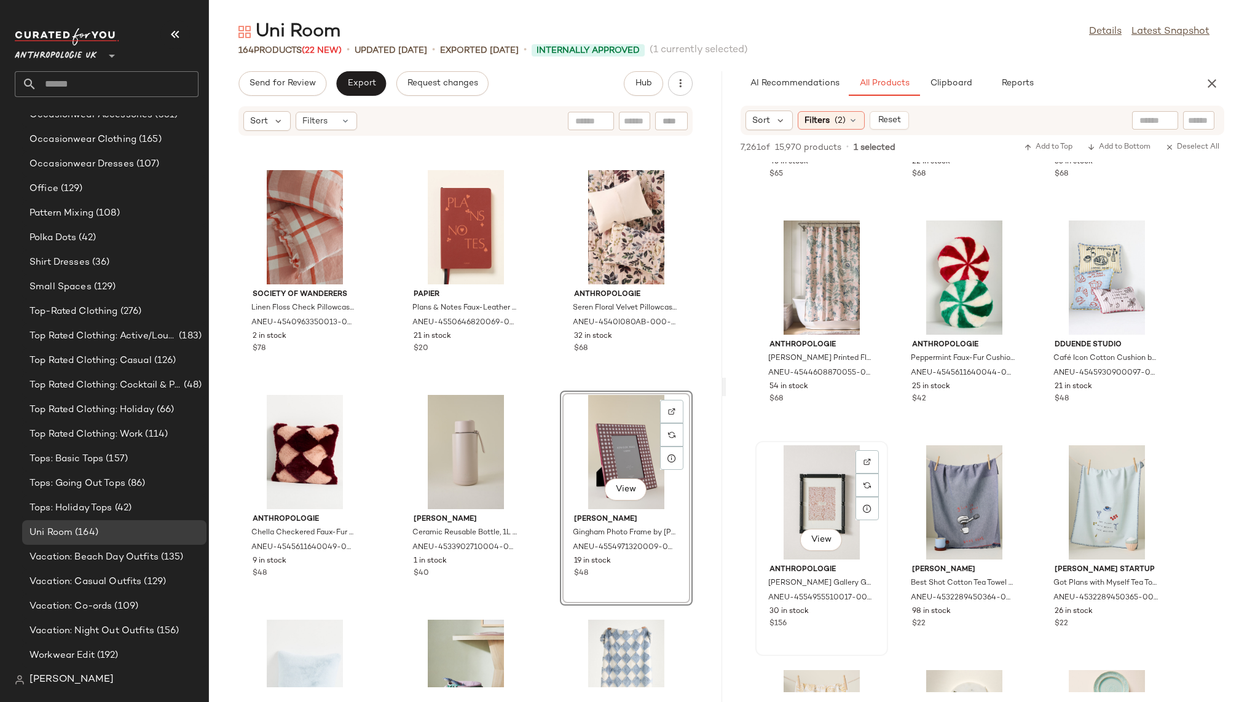
click at [799, 494] on div "View" at bounding box center [821, 502] width 124 height 114
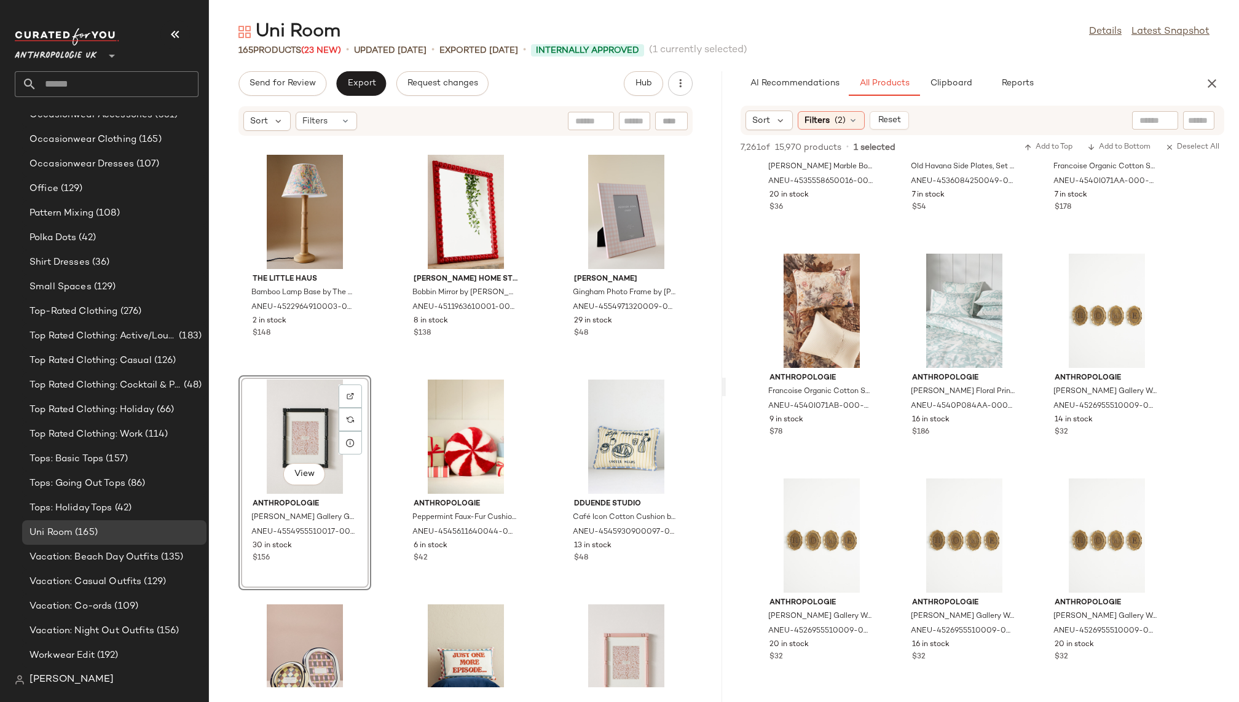
scroll to position [43039, 0]
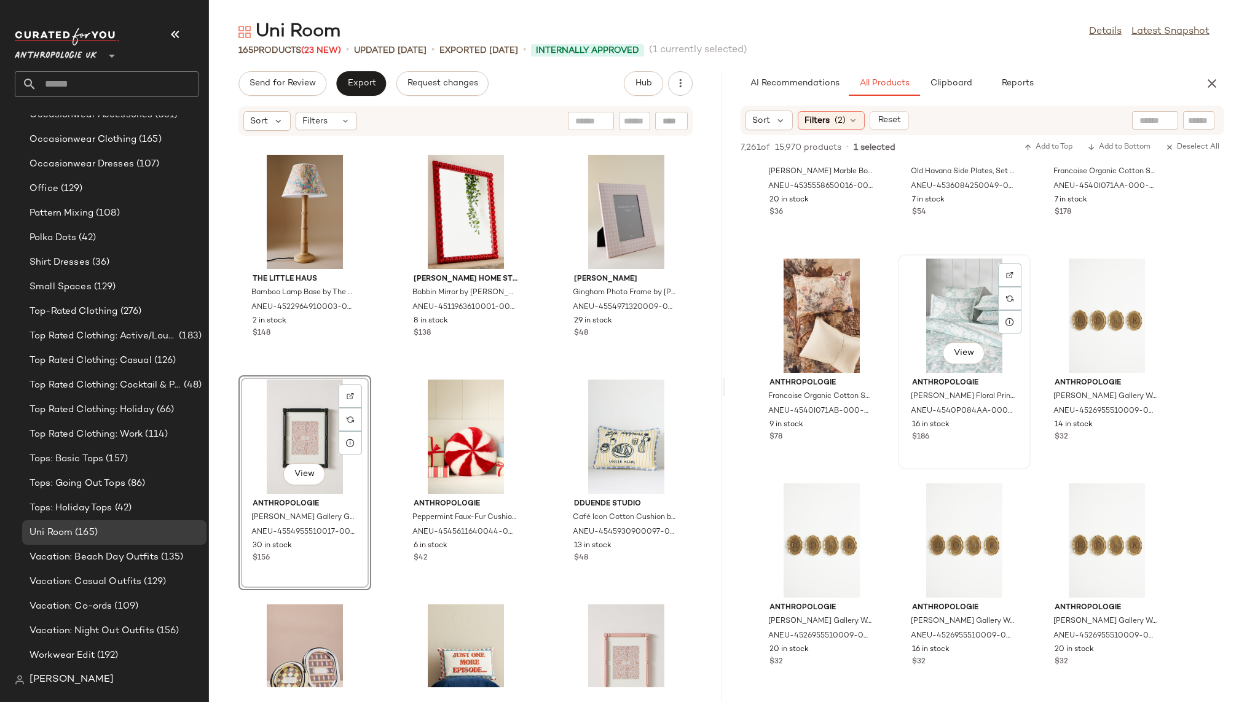
click at [927, 338] on div "View" at bounding box center [964, 316] width 124 height 114
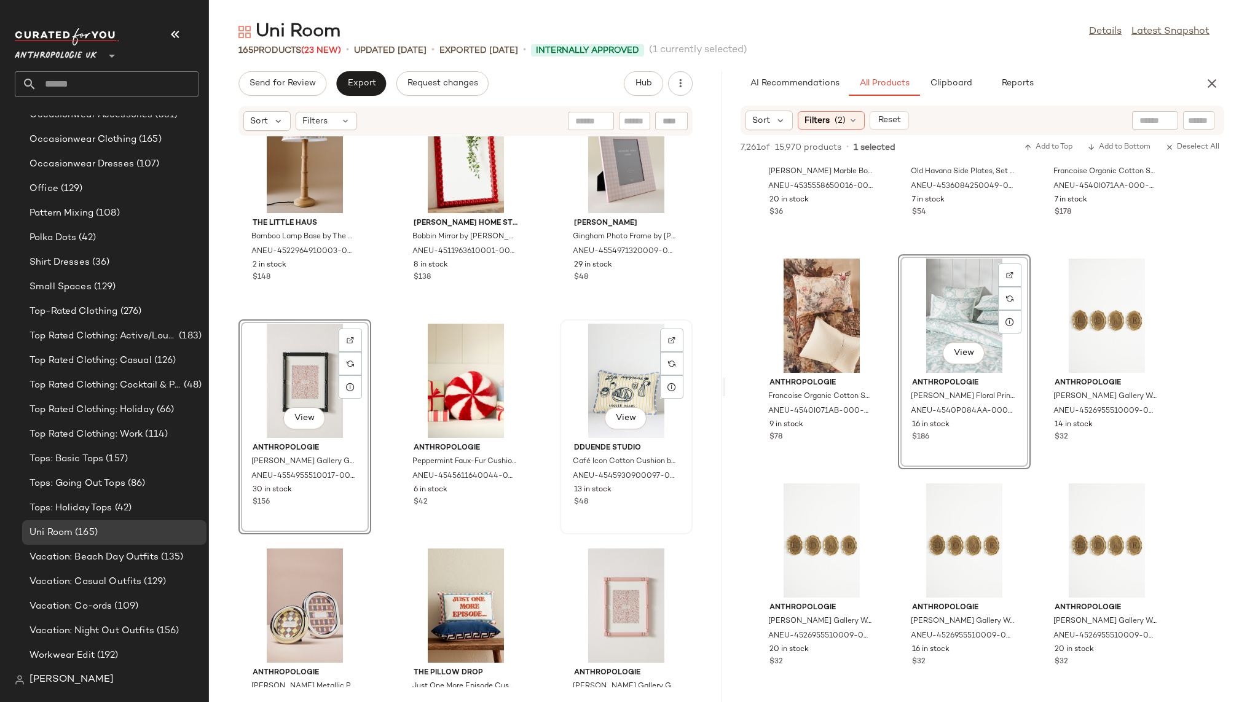
scroll to position [11716, 0]
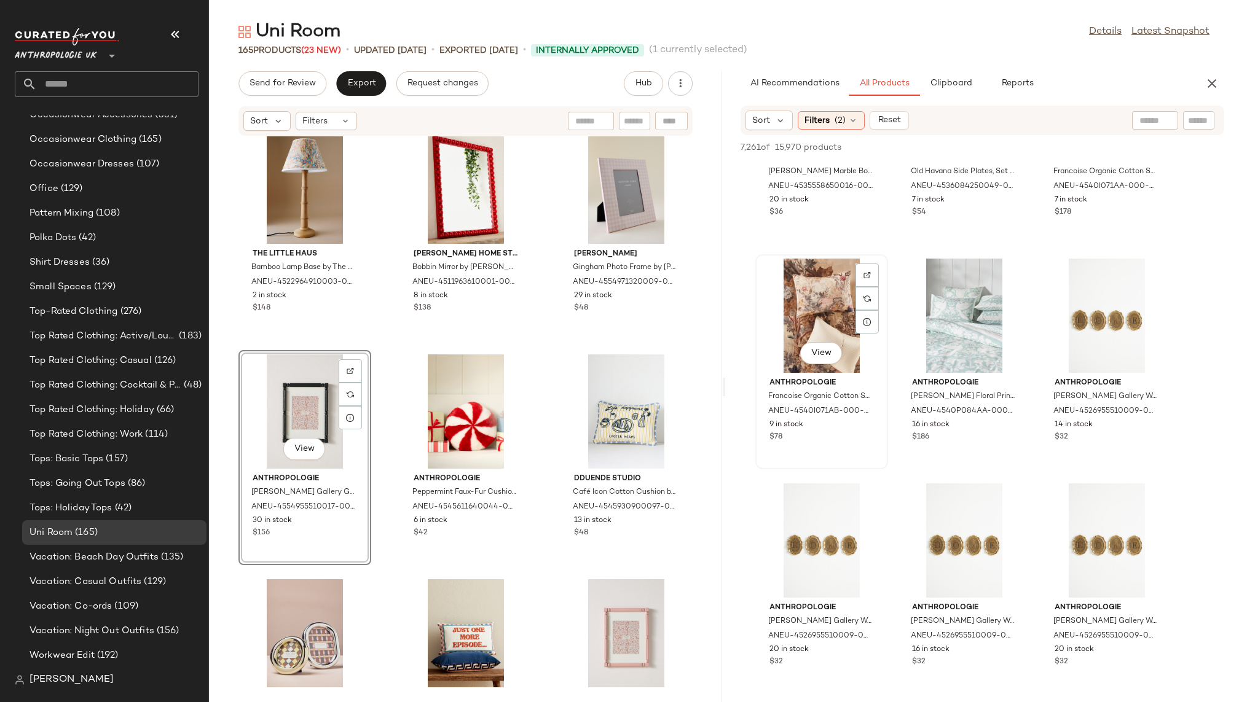
click at [780, 307] on div "View" at bounding box center [821, 316] width 124 height 114
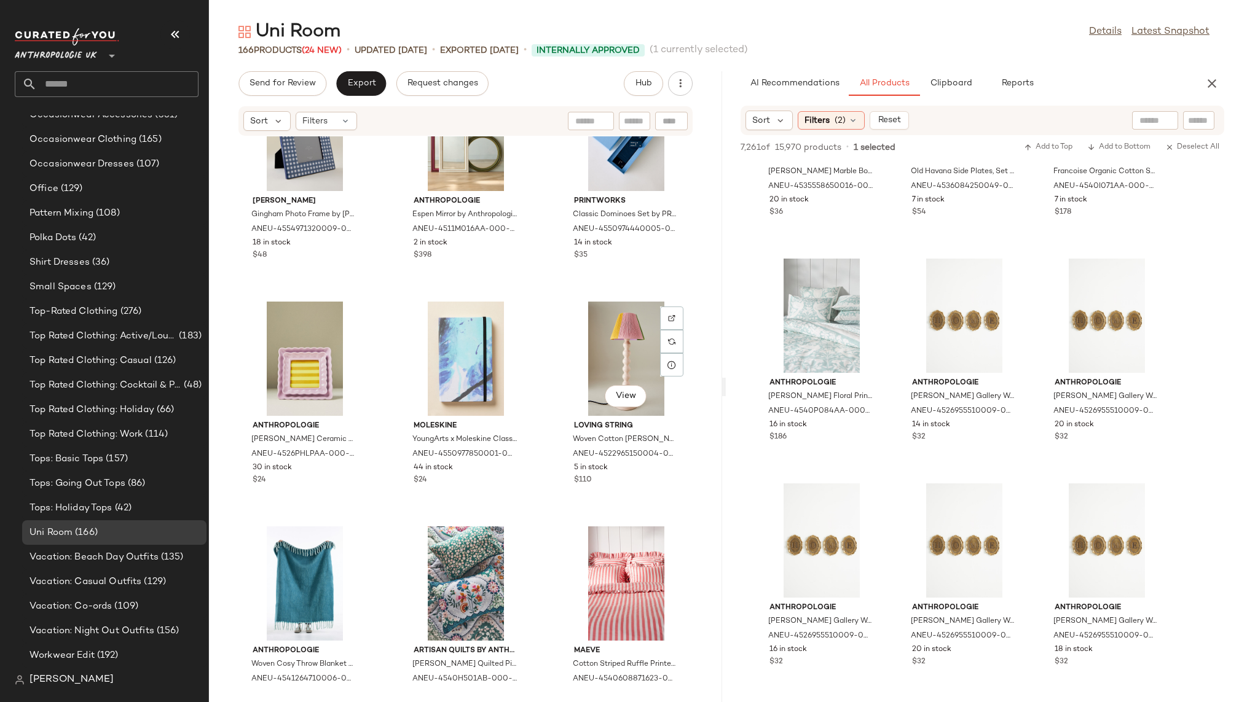
scroll to position [10649, 0]
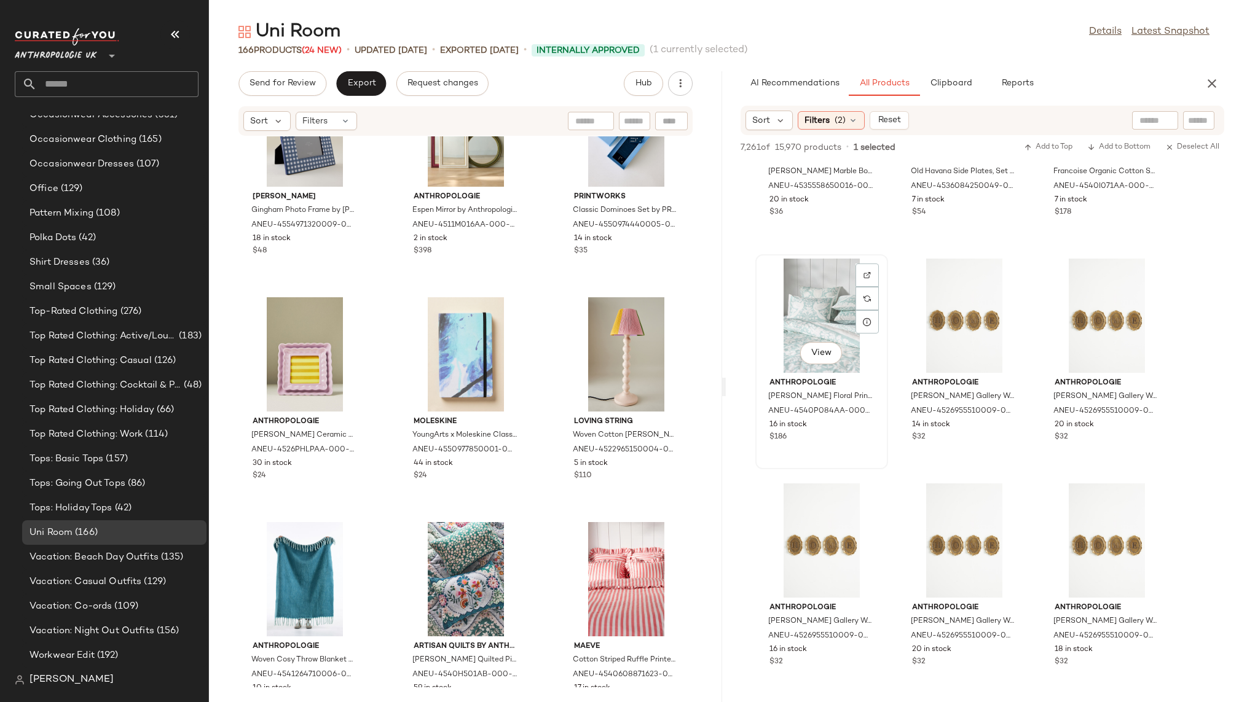
click at [766, 319] on div "View" at bounding box center [821, 316] width 124 height 114
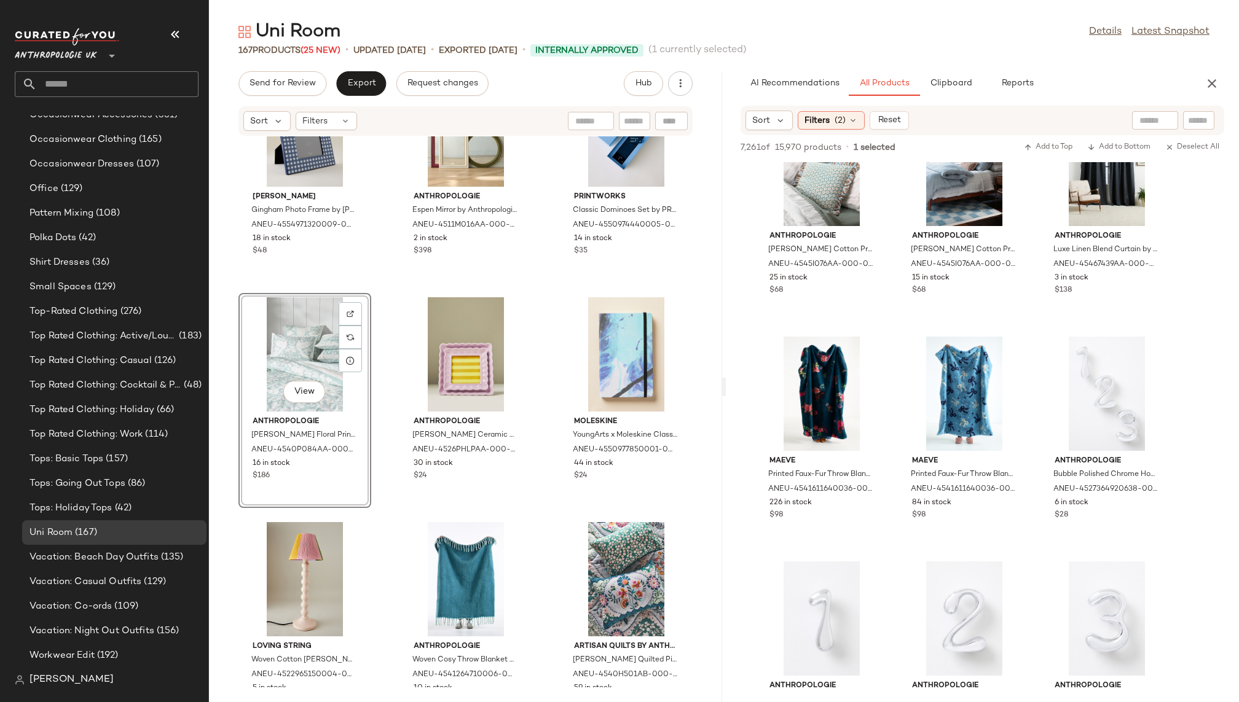
scroll to position [66674, 0]
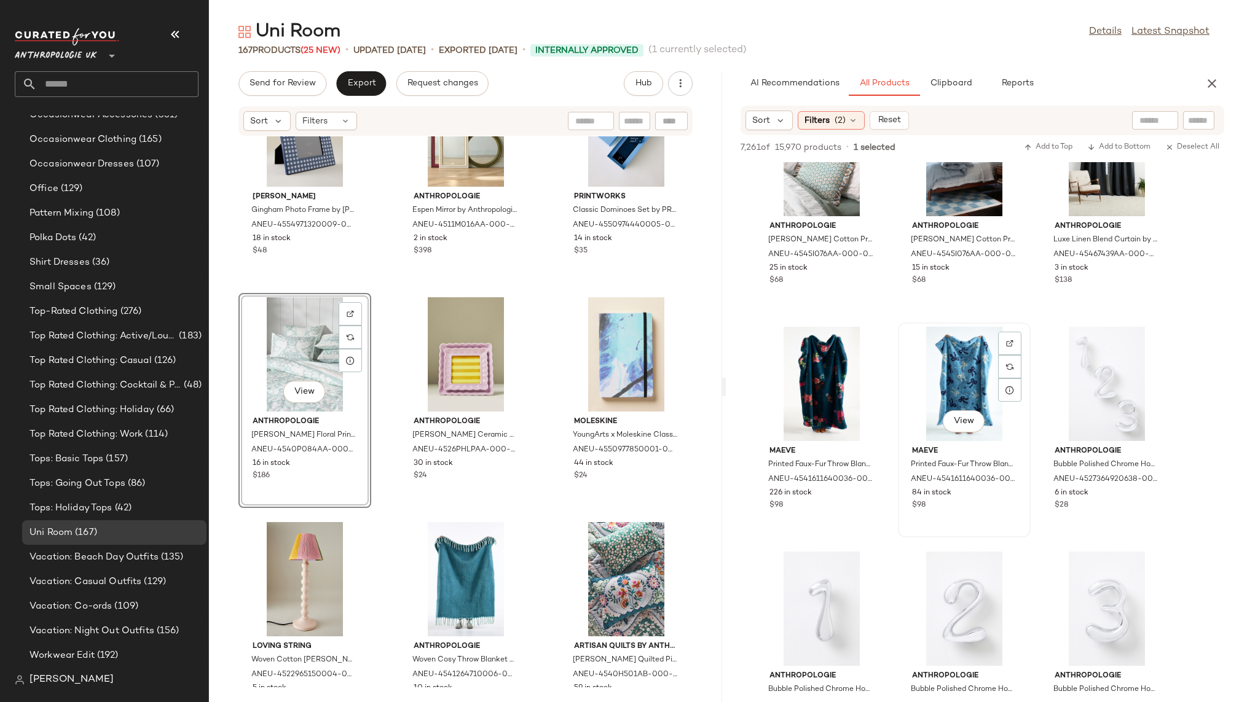
click at [926, 407] on div "View" at bounding box center [964, 384] width 124 height 114
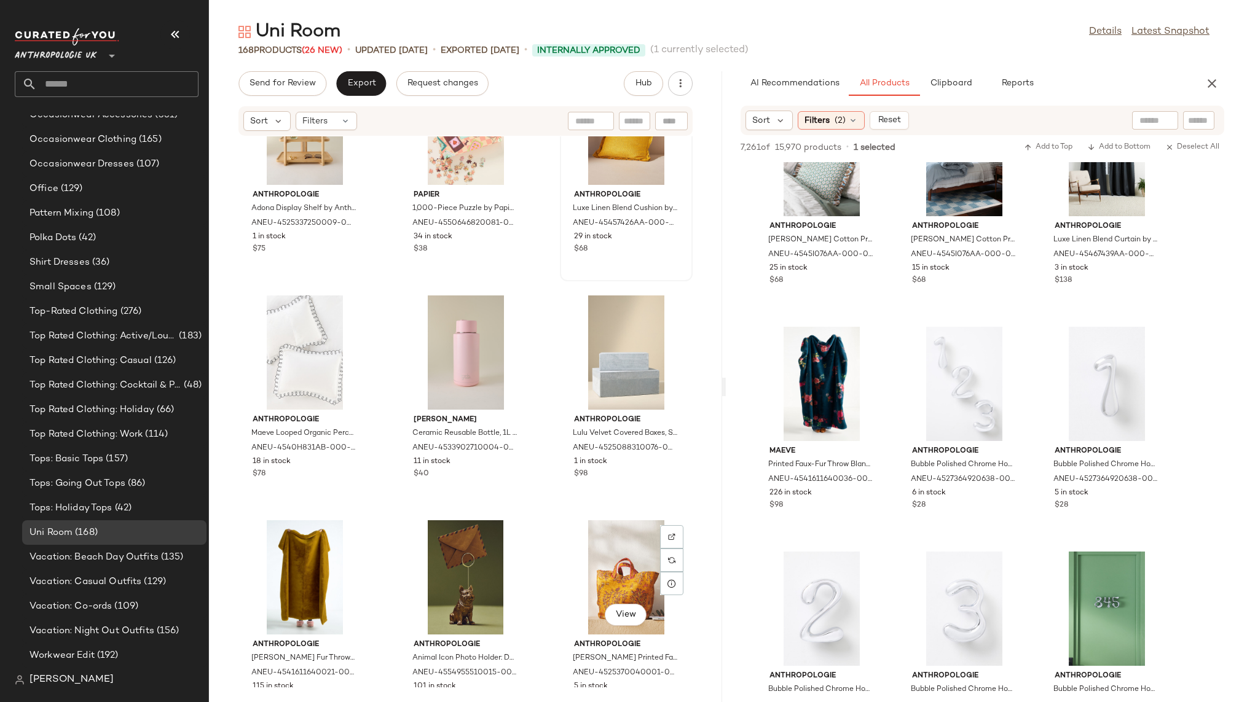
scroll to position [3932, 0]
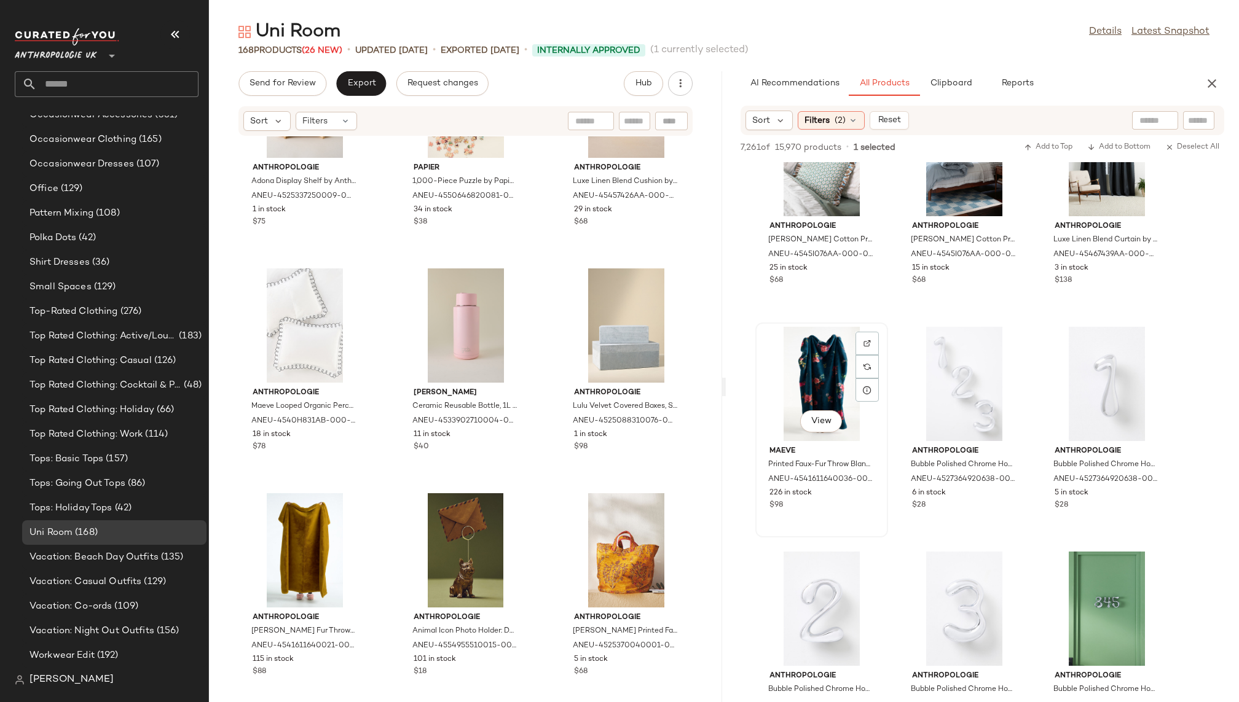
click at [802, 391] on div "View" at bounding box center [821, 384] width 124 height 114
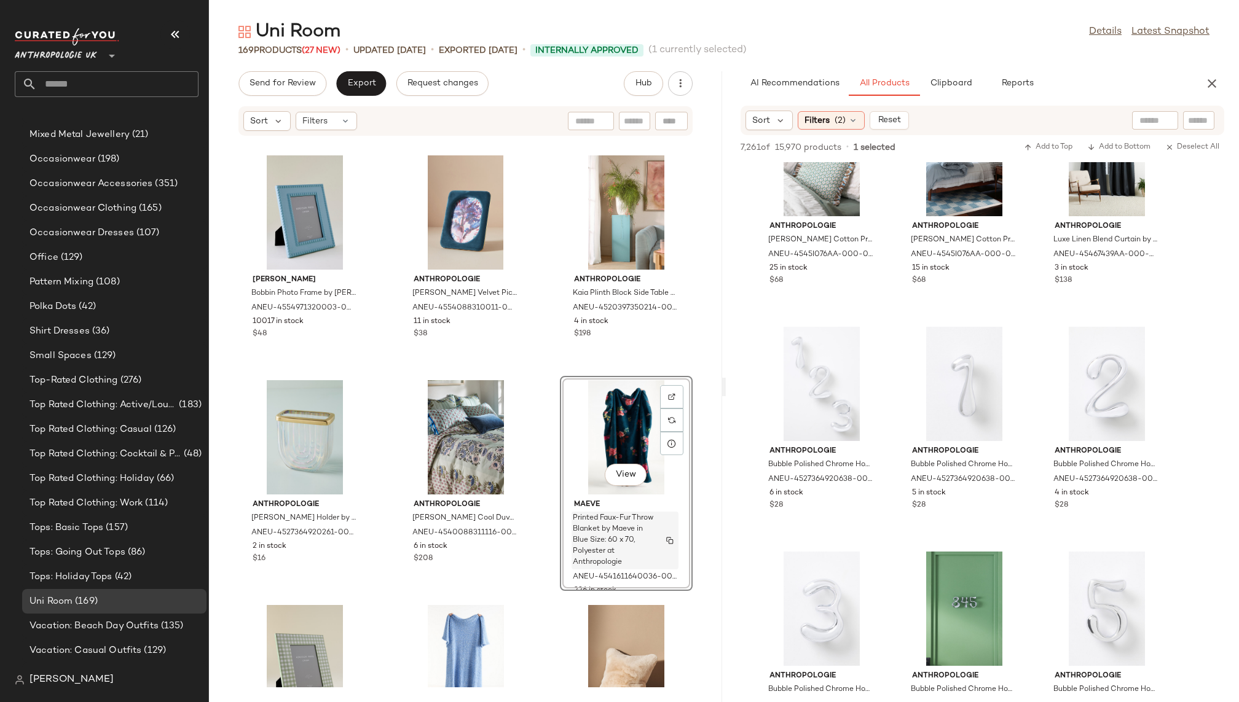
scroll to position [1020, 0]
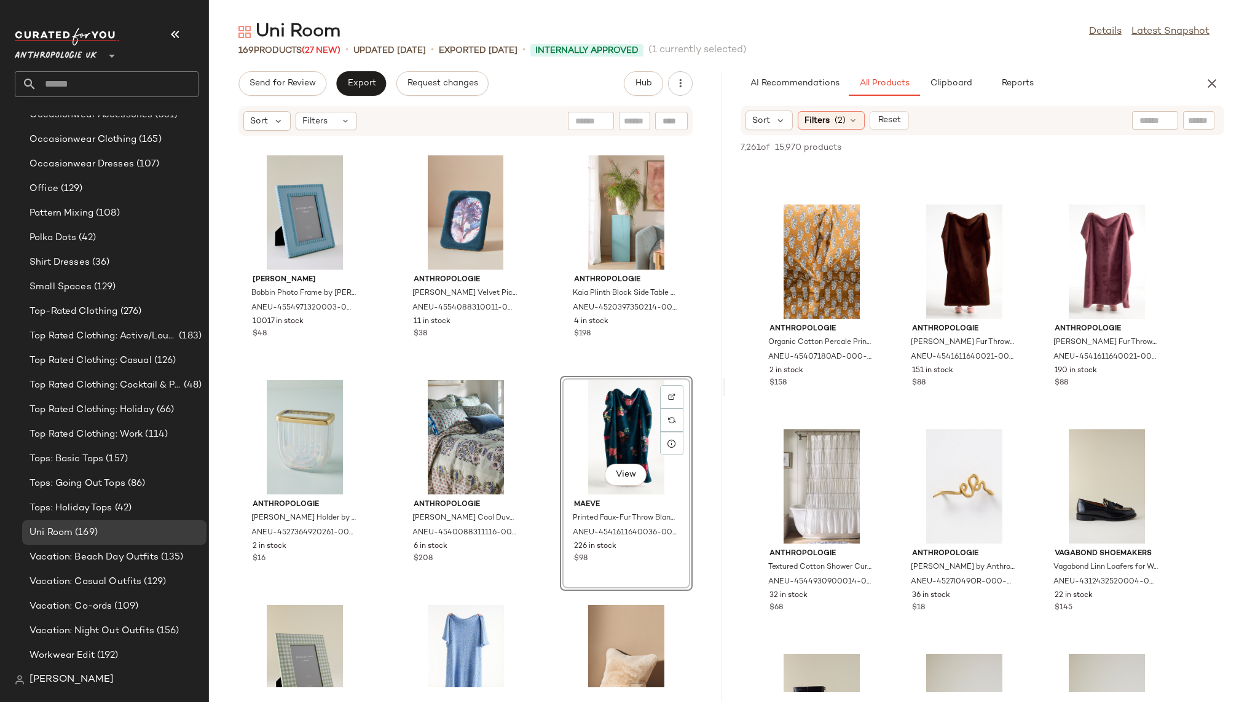
scroll to position [72198, 0]
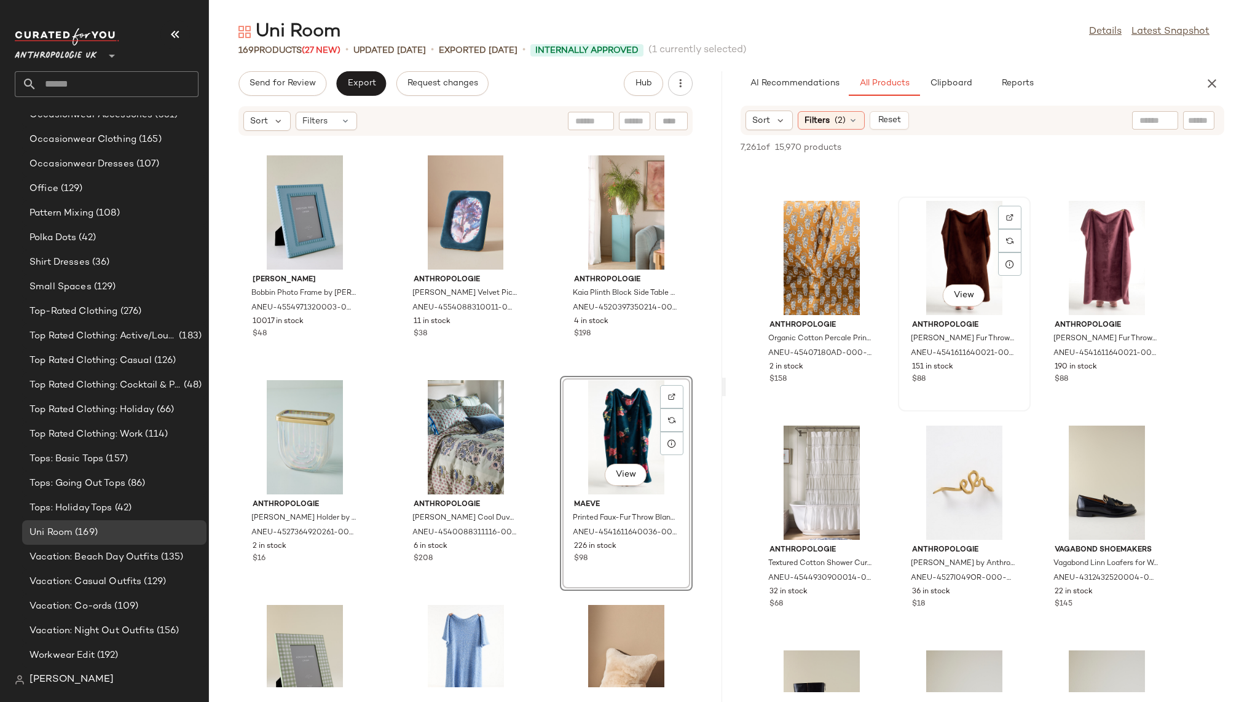
click at [923, 262] on div "View" at bounding box center [964, 258] width 124 height 114
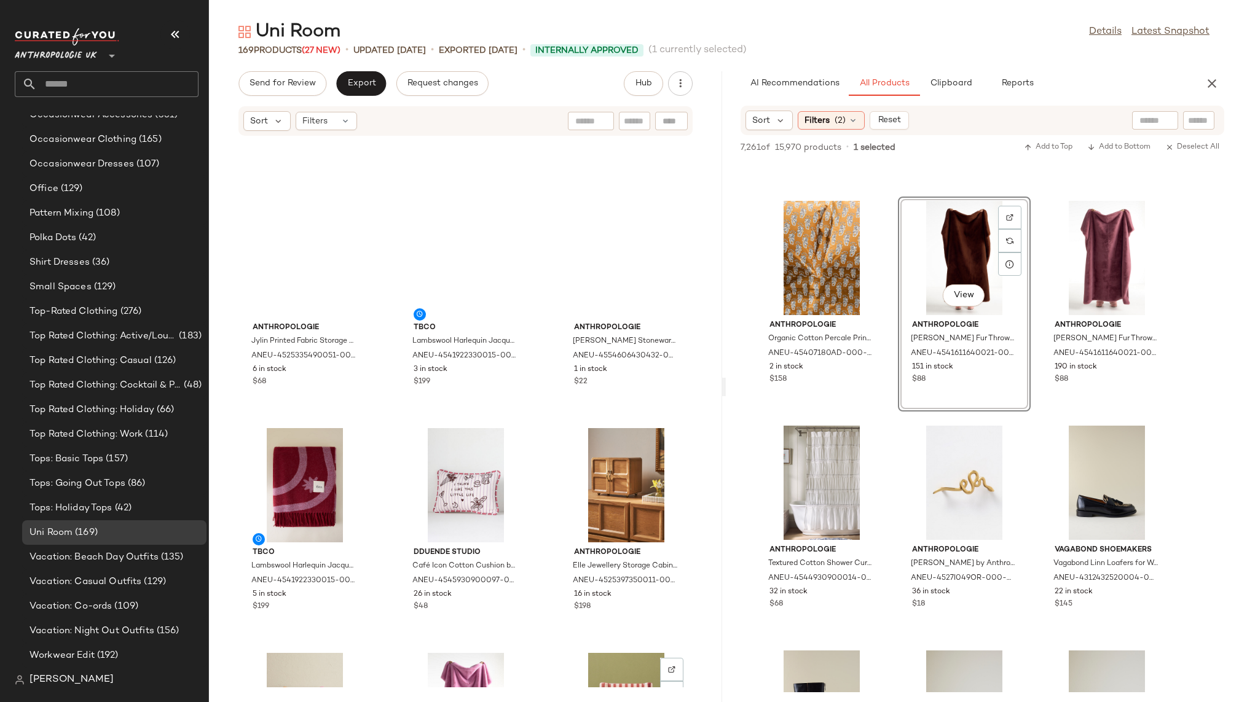
scroll to position [0, 0]
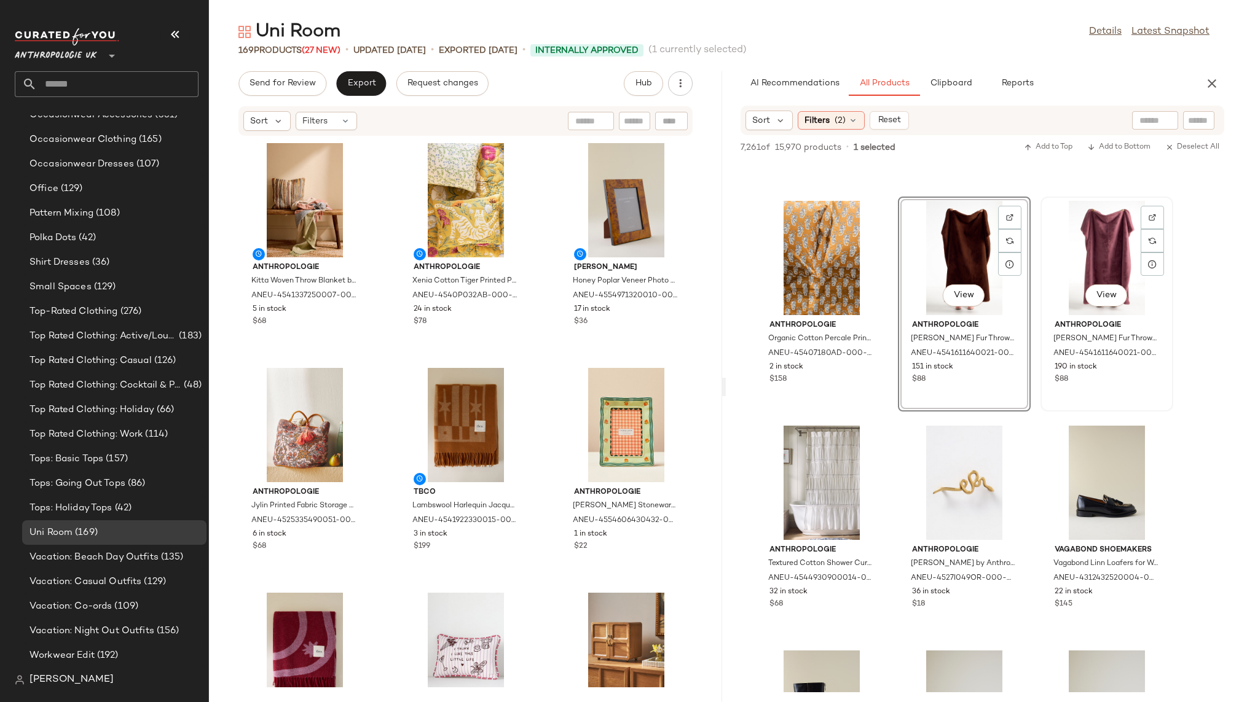
click at [1082, 249] on div "View" at bounding box center [1106, 258] width 124 height 114
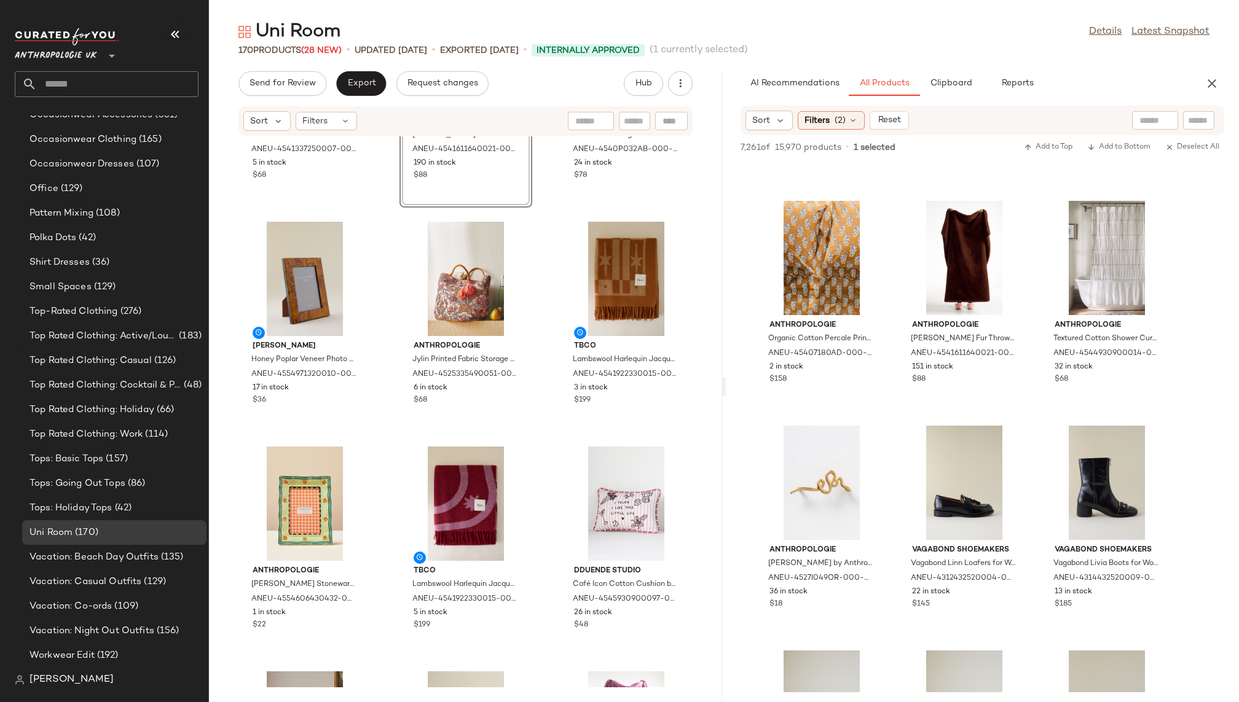
scroll to position [154, 0]
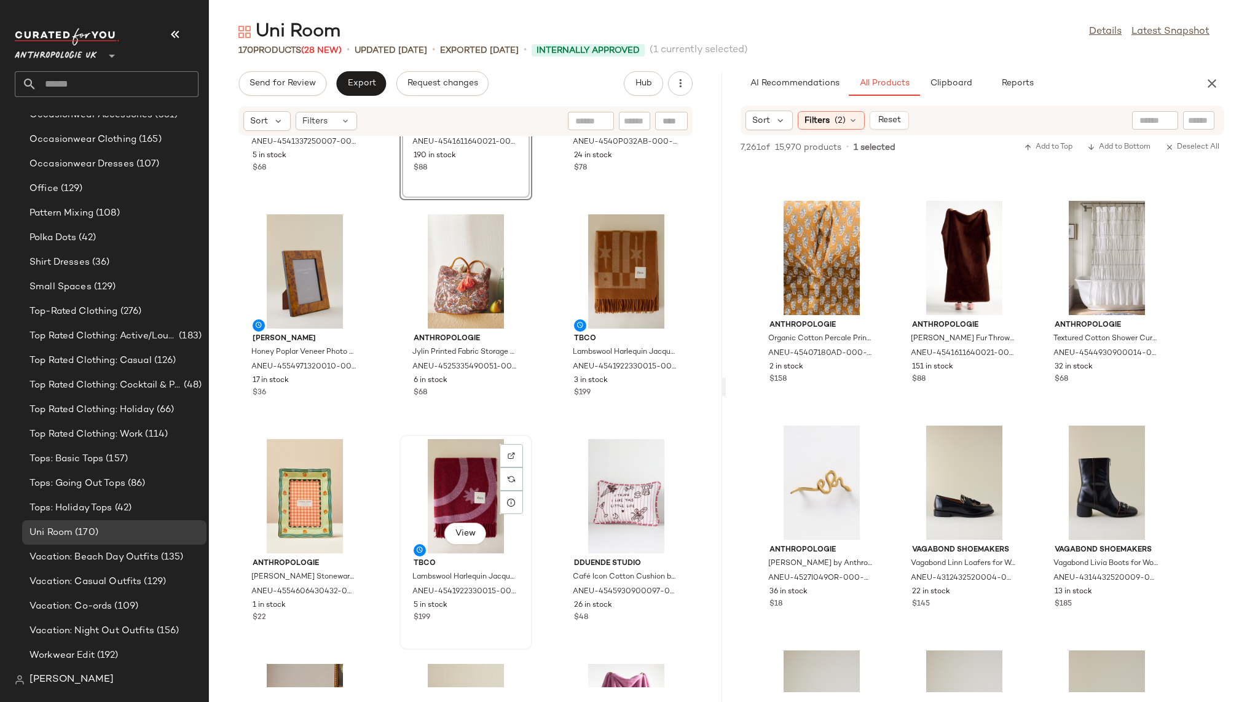
click at [448, 499] on div "View" at bounding box center [466, 496] width 124 height 114
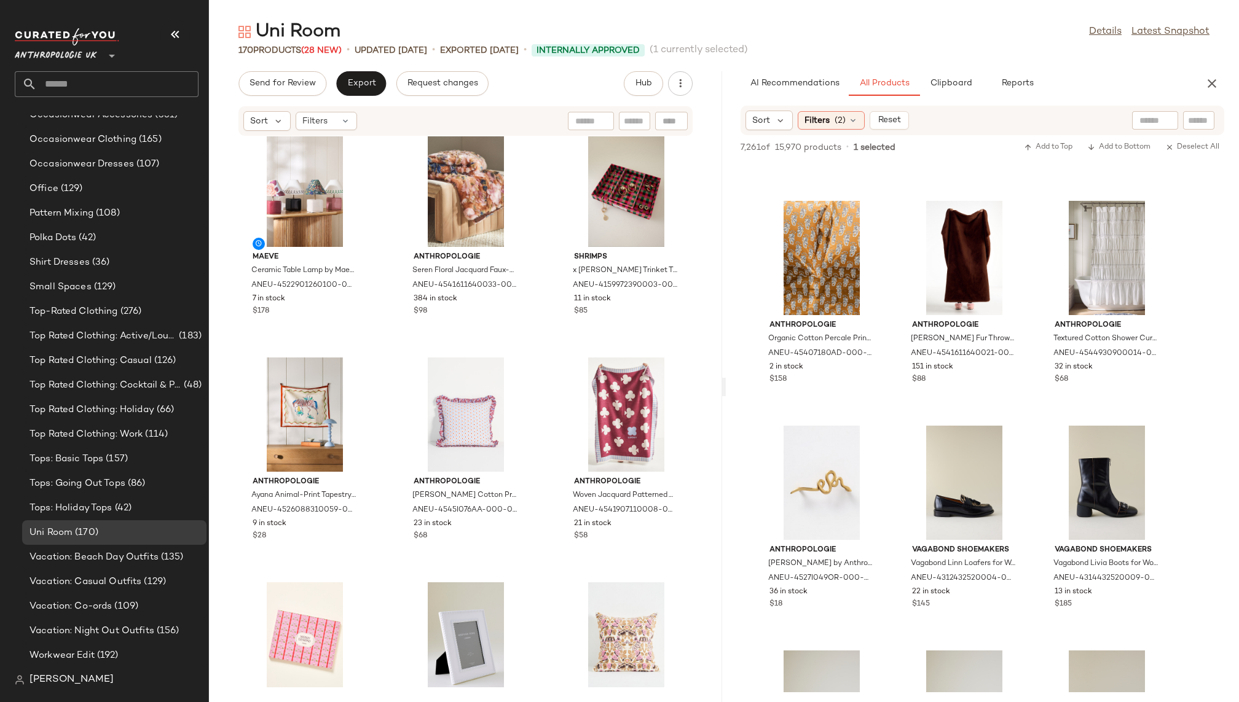
scroll to position [1384, 0]
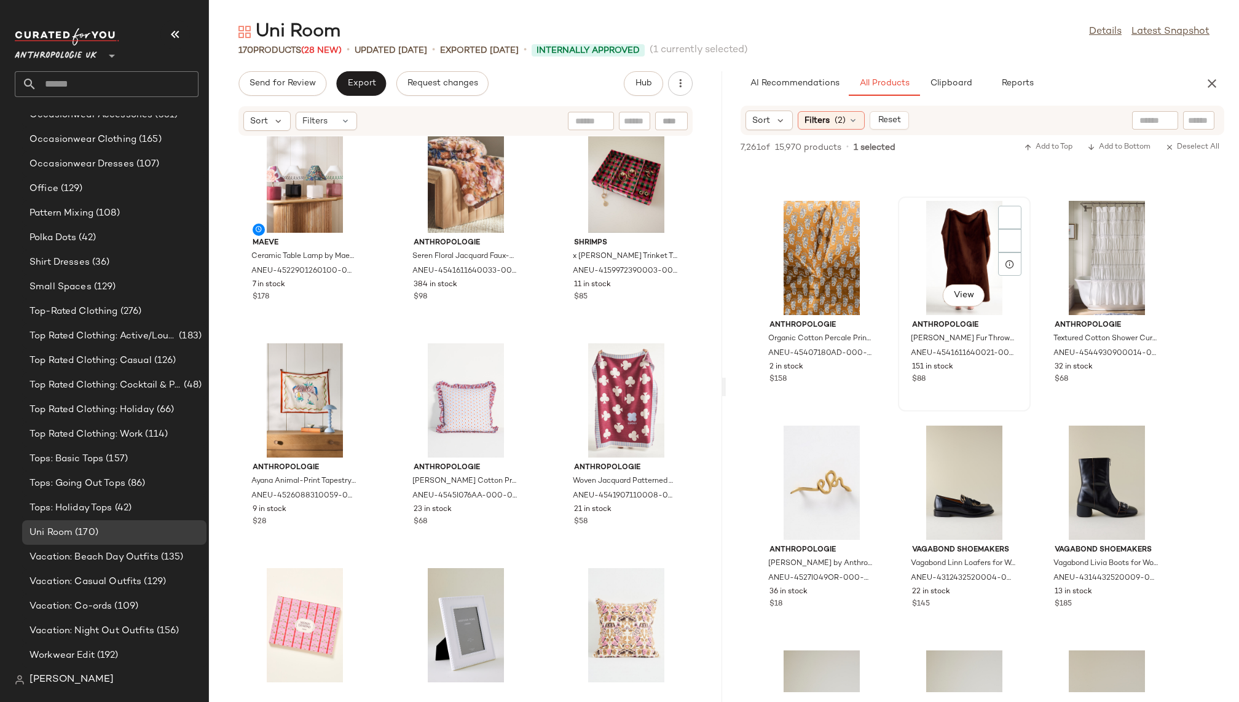
click at [942, 267] on div "View" at bounding box center [964, 258] width 124 height 114
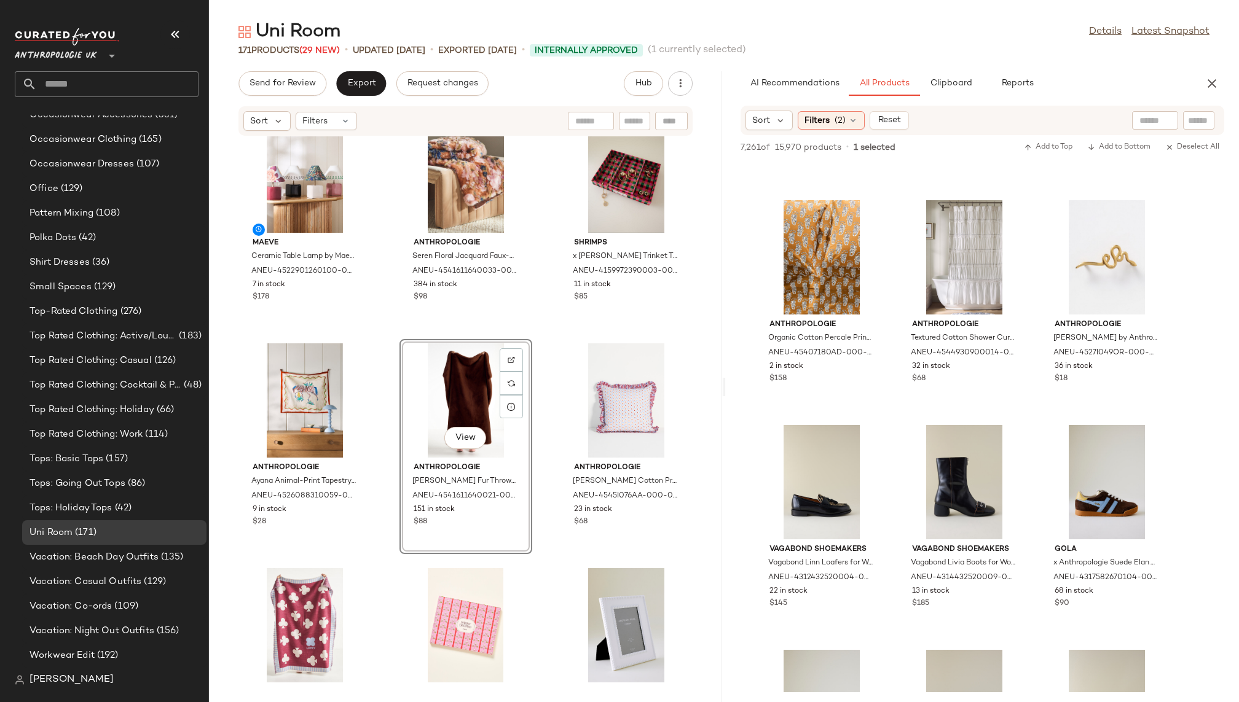
scroll to position [72196, 0]
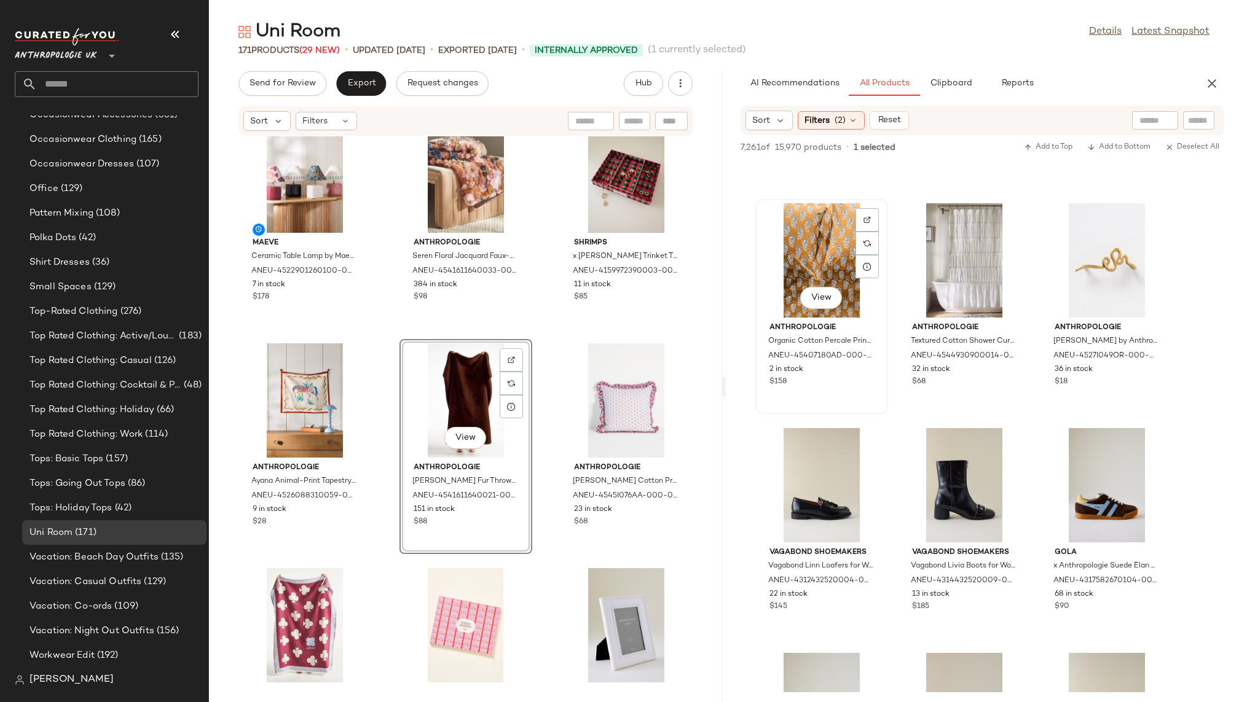
click at [791, 251] on div "View" at bounding box center [821, 260] width 124 height 114
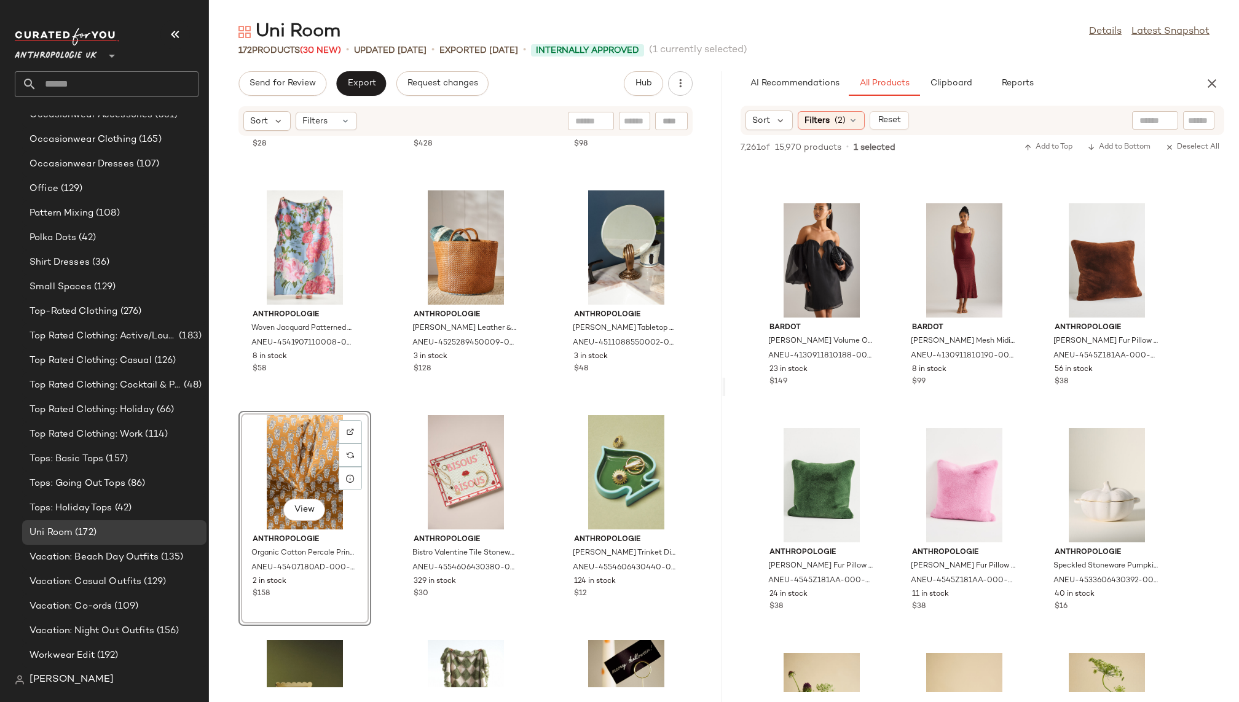
scroll to position [81590, 0]
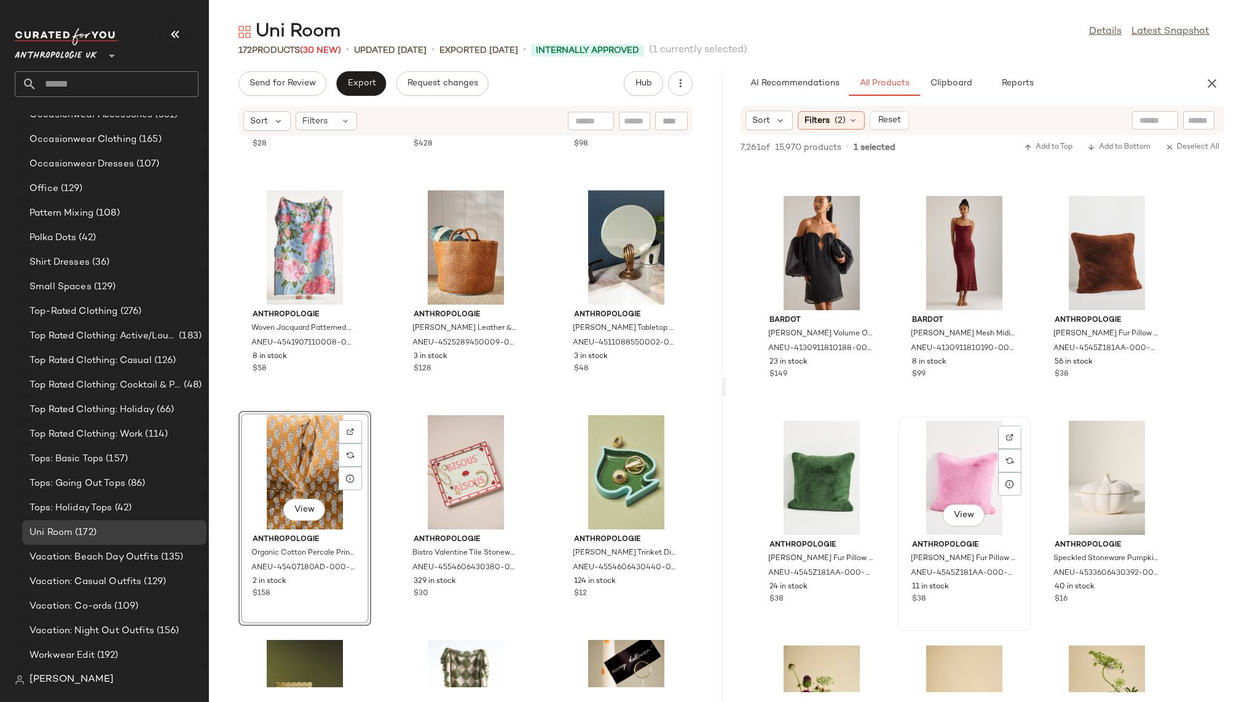
click at [947, 497] on div "View" at bounding box center [964, 478] width 124 height 114
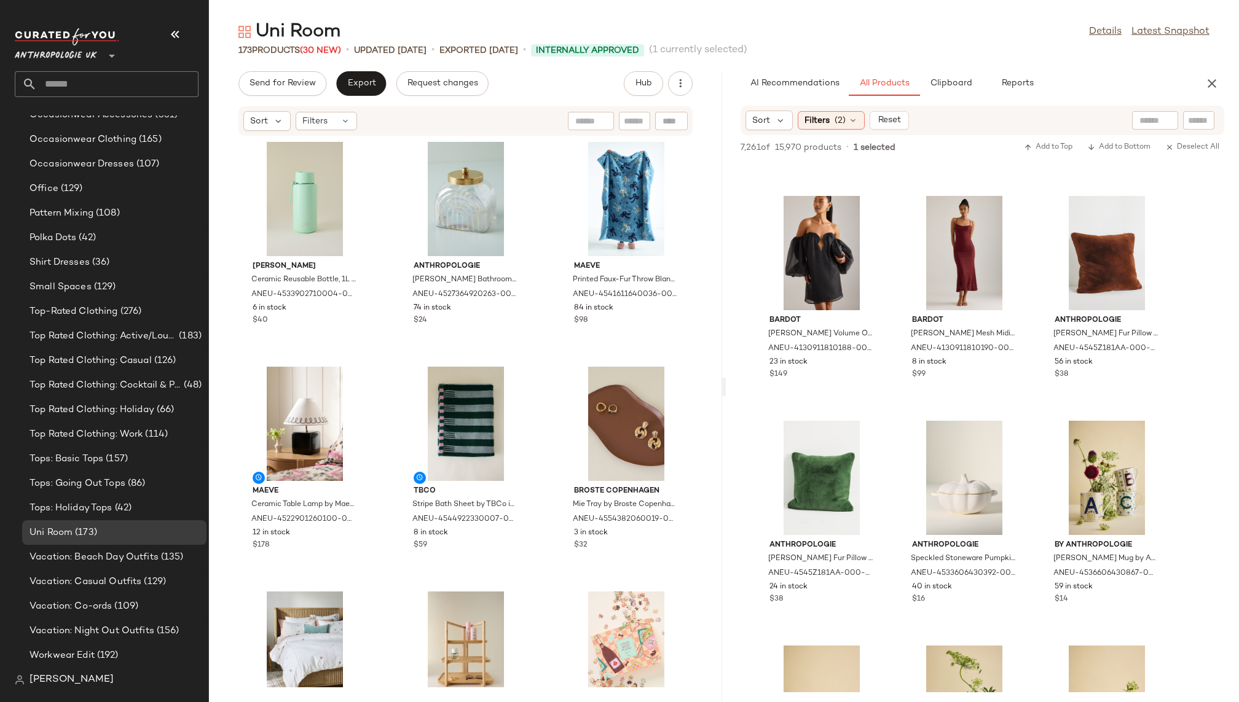
scroll to position [3644, 0]
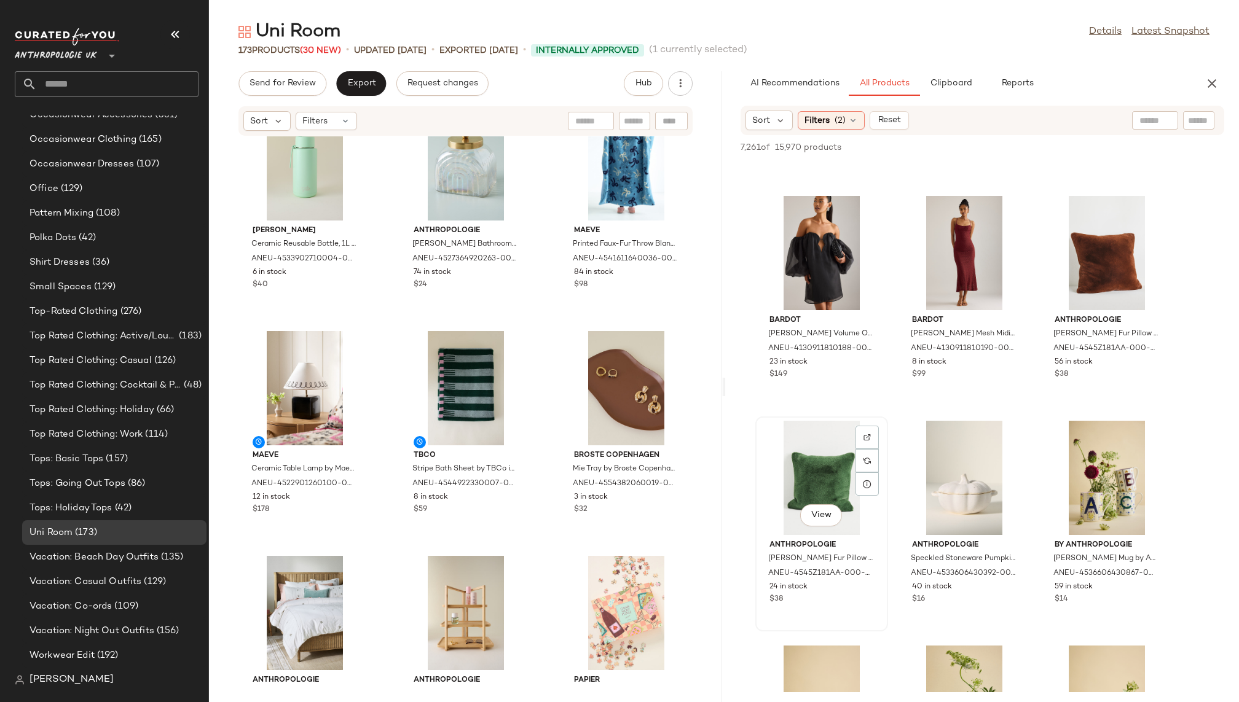
click at [810, 469] on div "View" at bounding box center [821, 478] width 124 height 114
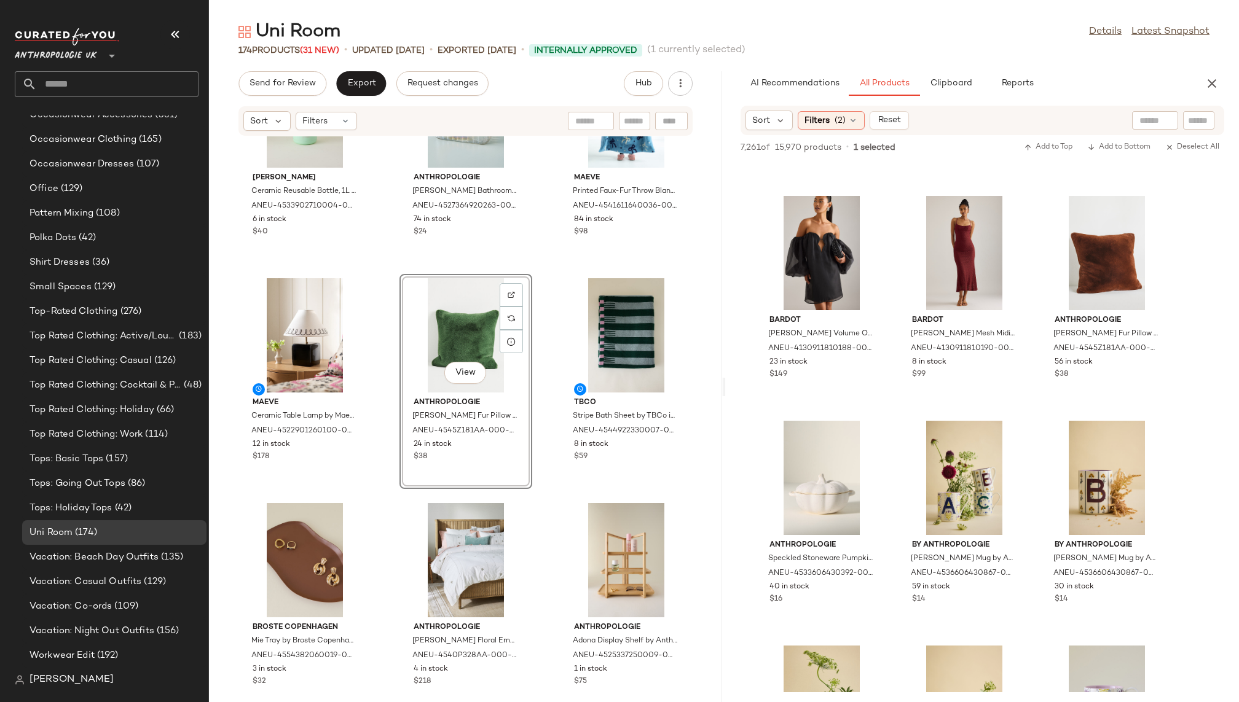
scroll to position [3698, 0]
click at [1075, 260] on div "View" at bounding box center [1106, 253] width 124 height 114
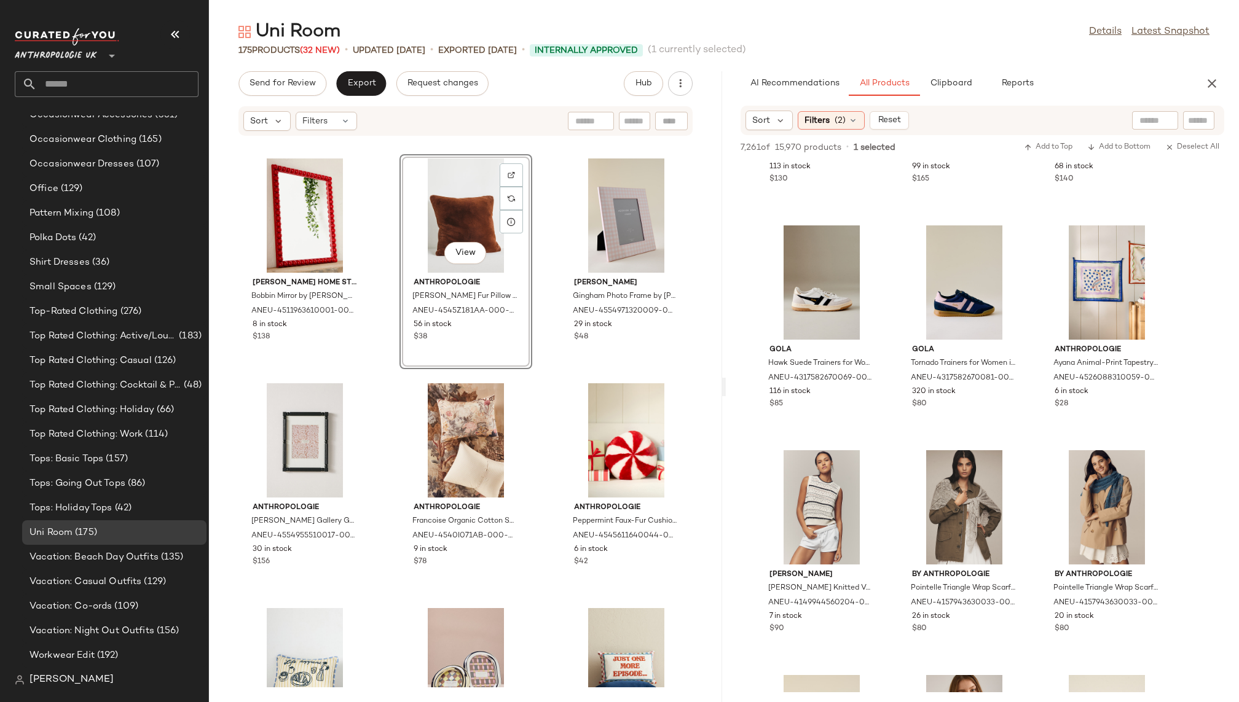
scroll to position [92586, 0]
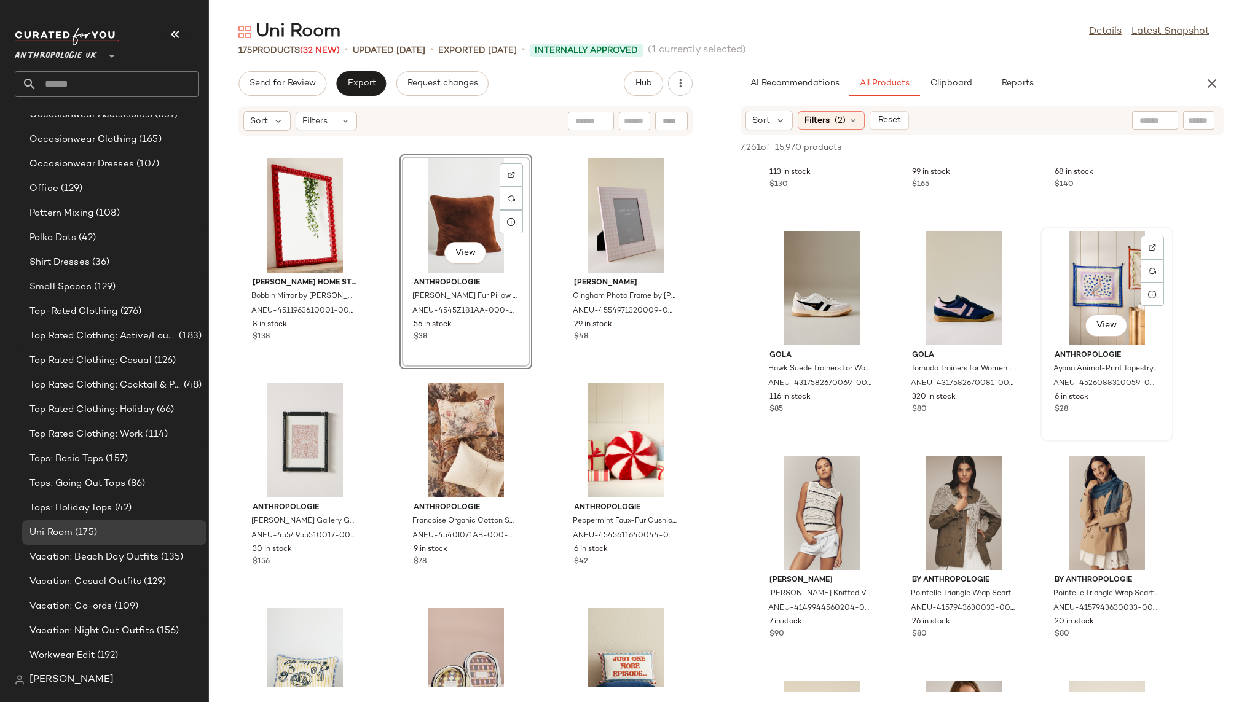
click at [1080, 299] on div "View" at bounding box center [1106, 288] width 124 height 114
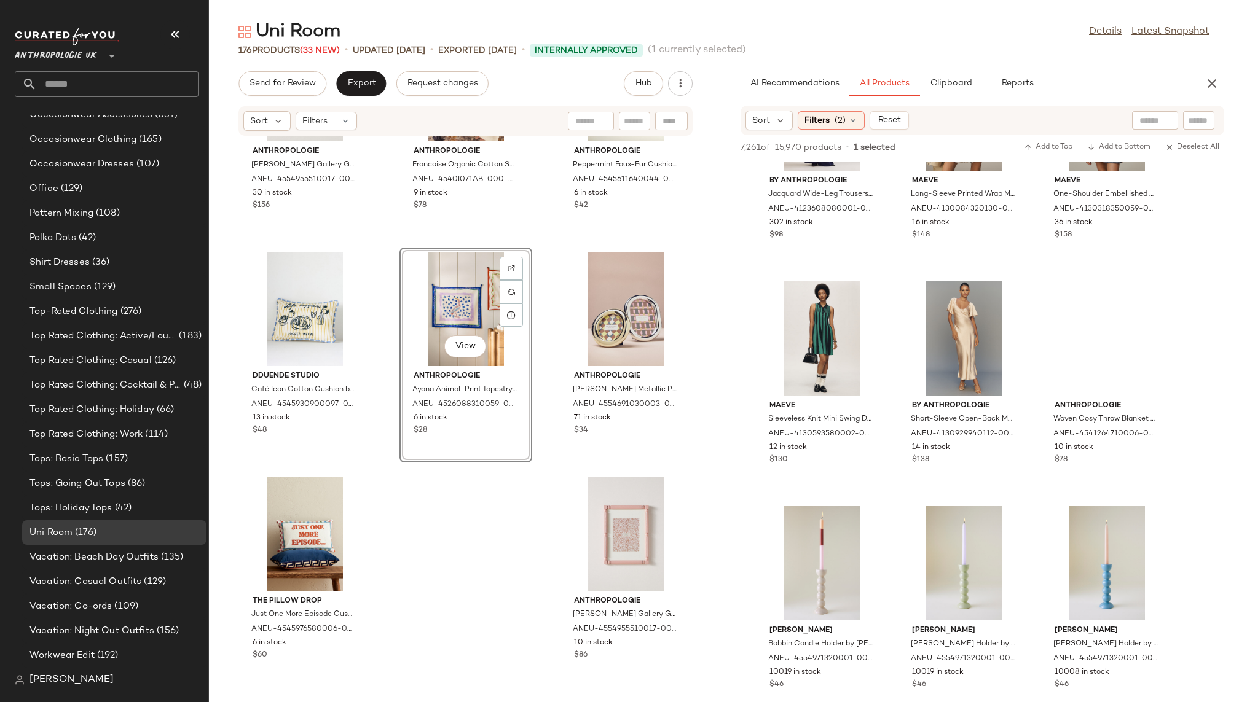
scroll to position [97525, 0]
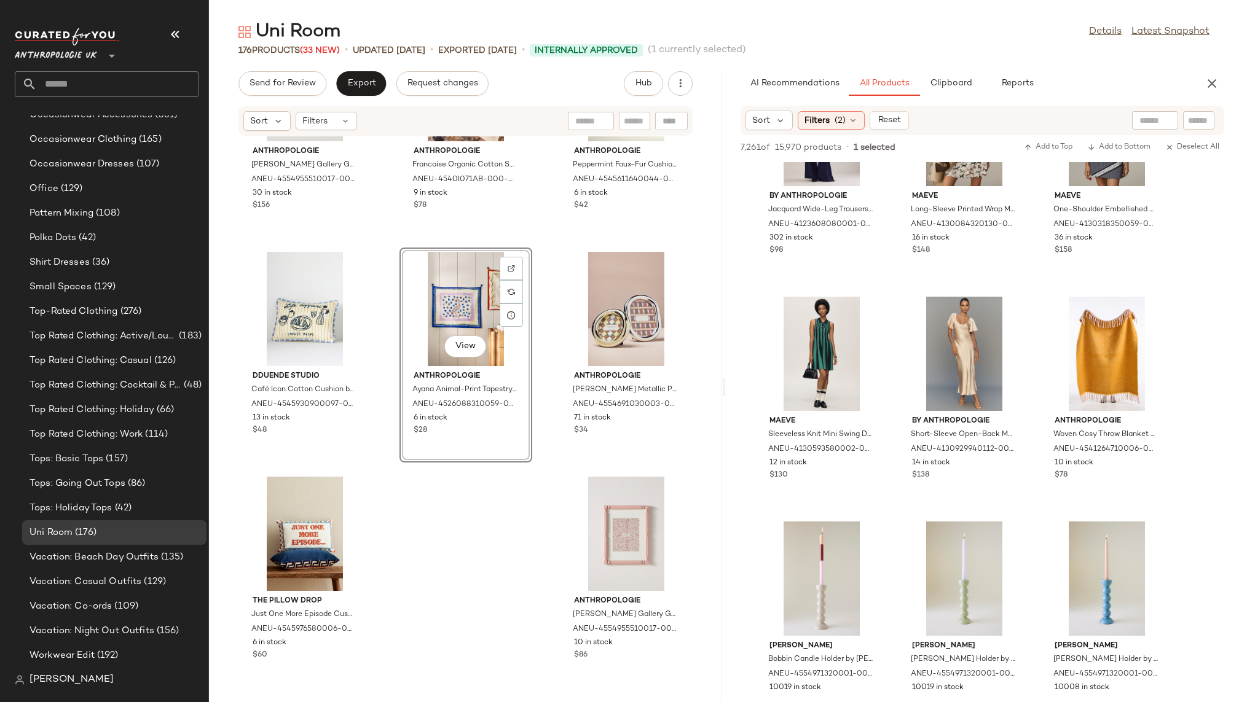
scroll to position [97451, 0]
click at [1087, 362] on div "View" at bounding box center [1106, 351] width 124 height 114
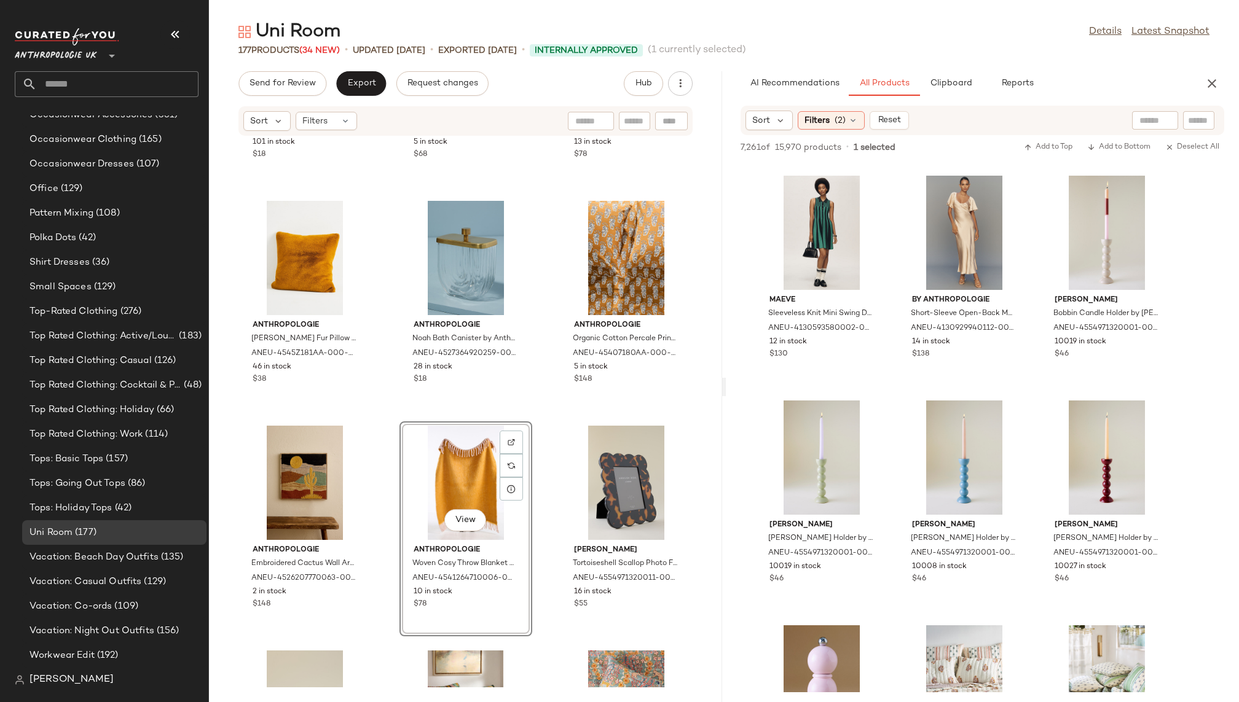
scroll to position [97594, 0]
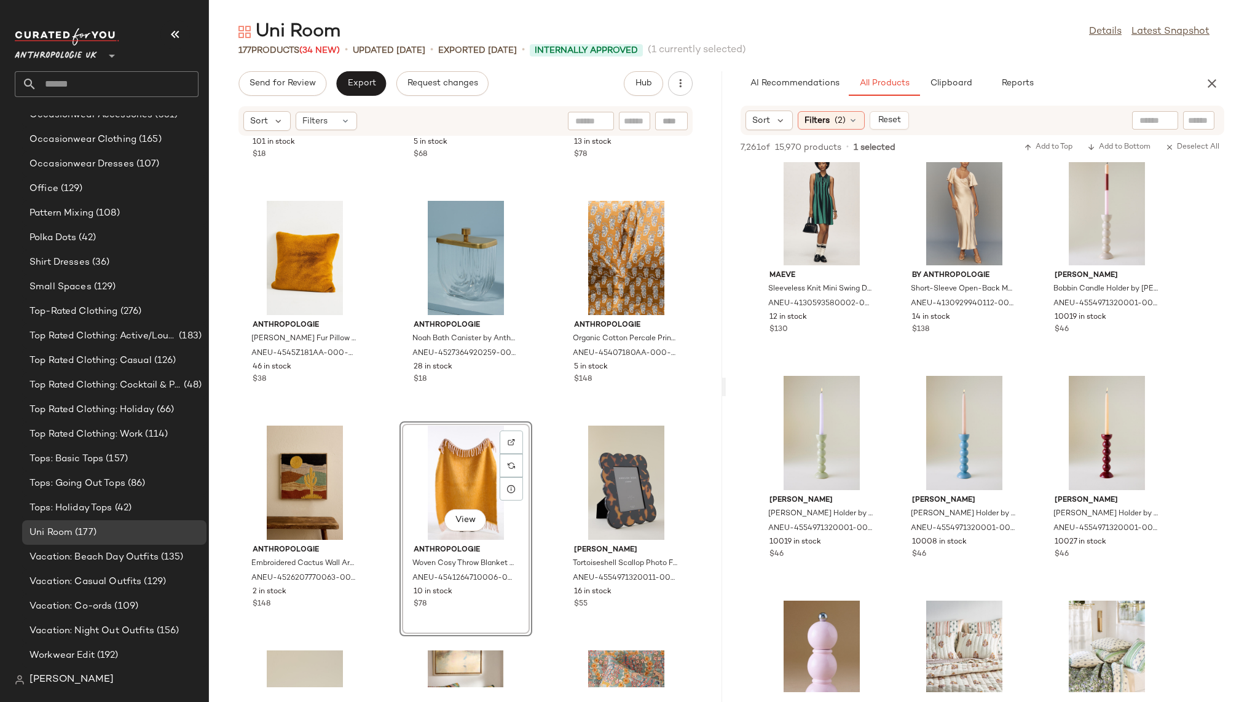
click at [541, 560] on div "Anthropologie Animal Icon Photo Holder: Dog Edition by Anthropologie in Yellow …" at bounding box center [465, 411] width 513 height 551
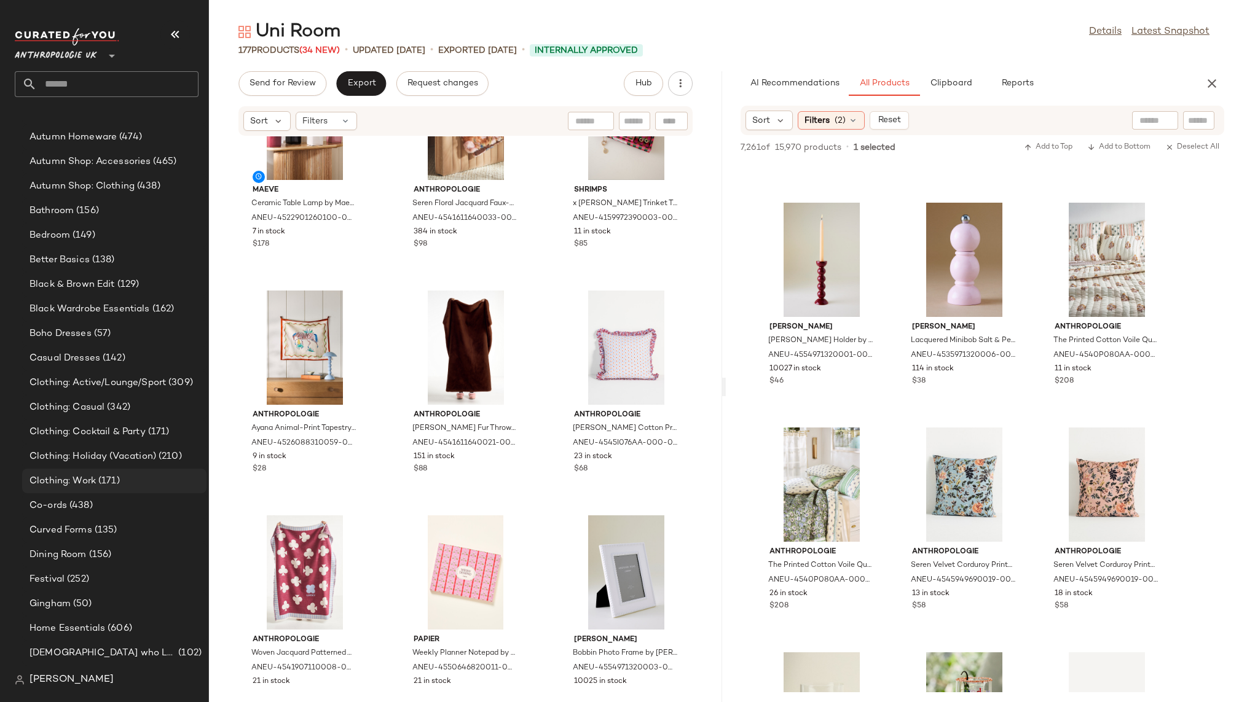
scroll to position [237, 0]
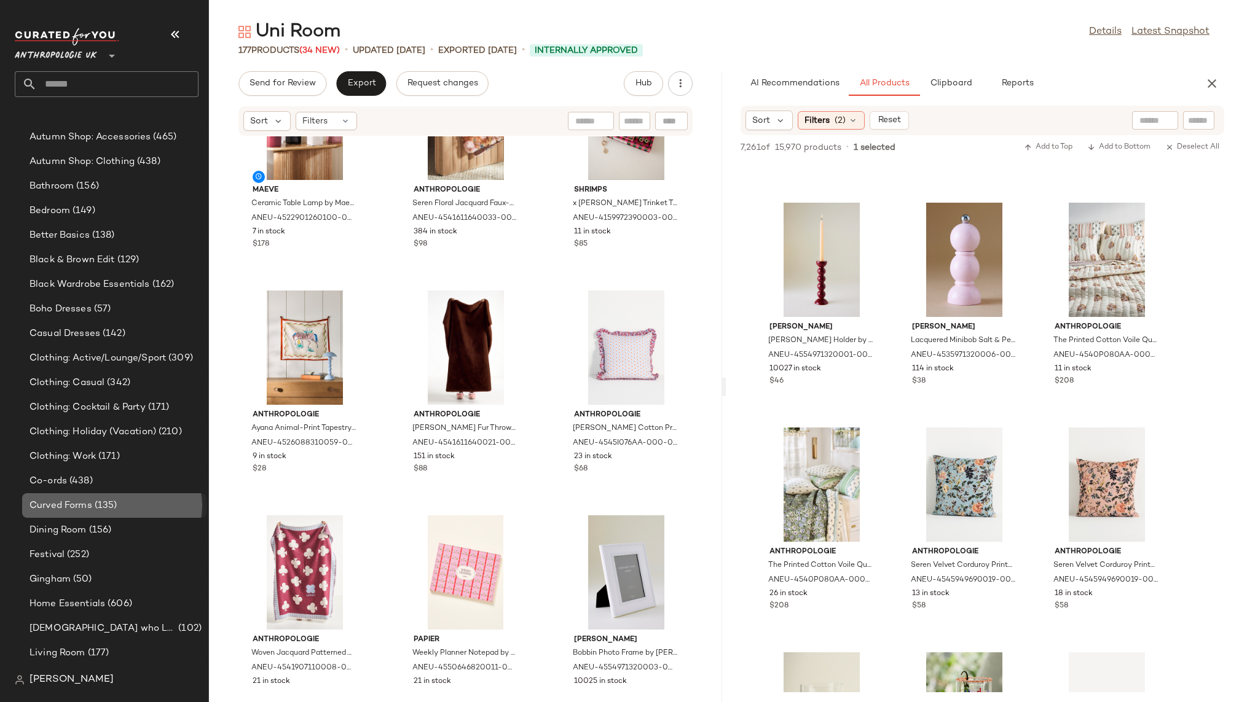
click at [122, 507] on div "Curved Forms (135)" at bounding box center [114, 506] width 176 height 14
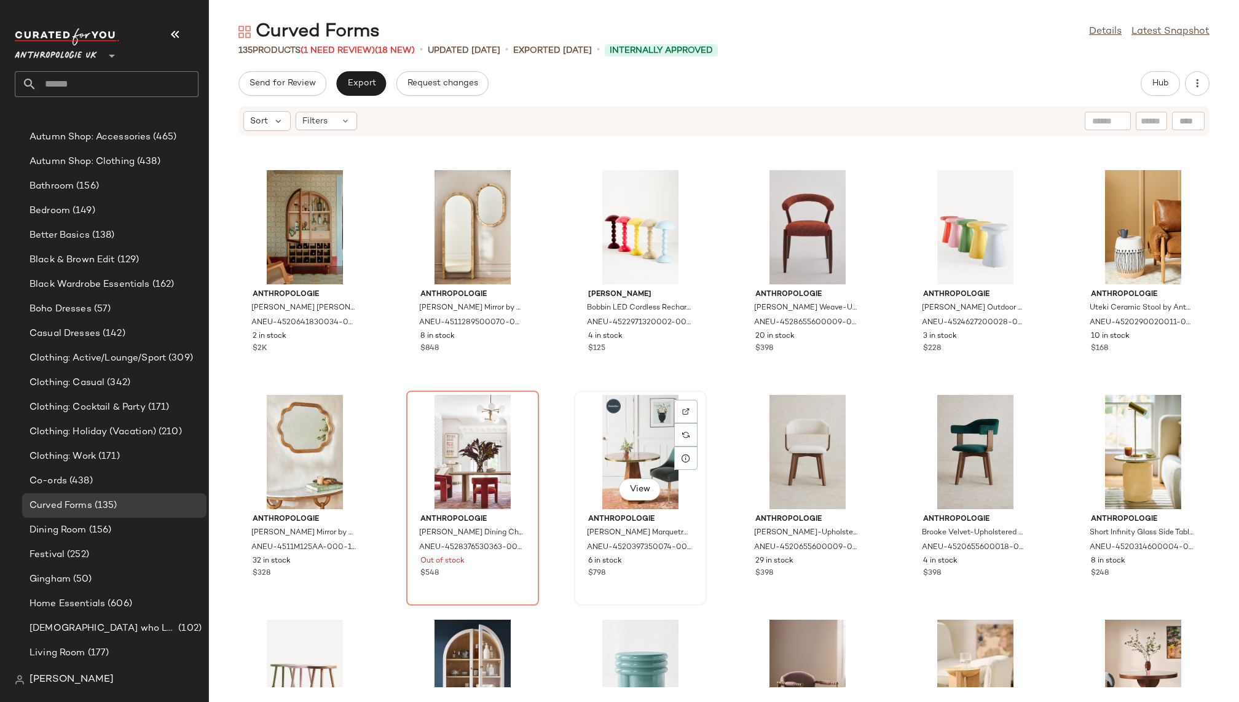
scroll to position [1559, 0]
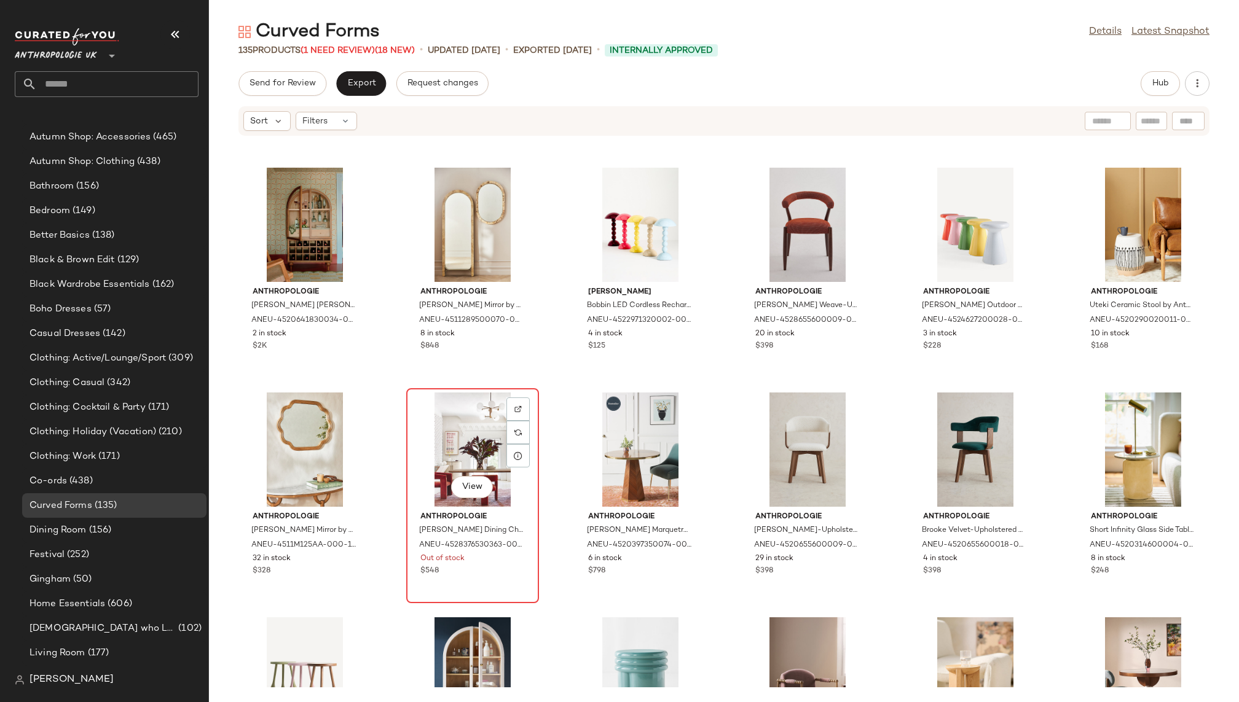
click at [437, 455] on div "View" at bounding box center [472, 450] width 124 height 114
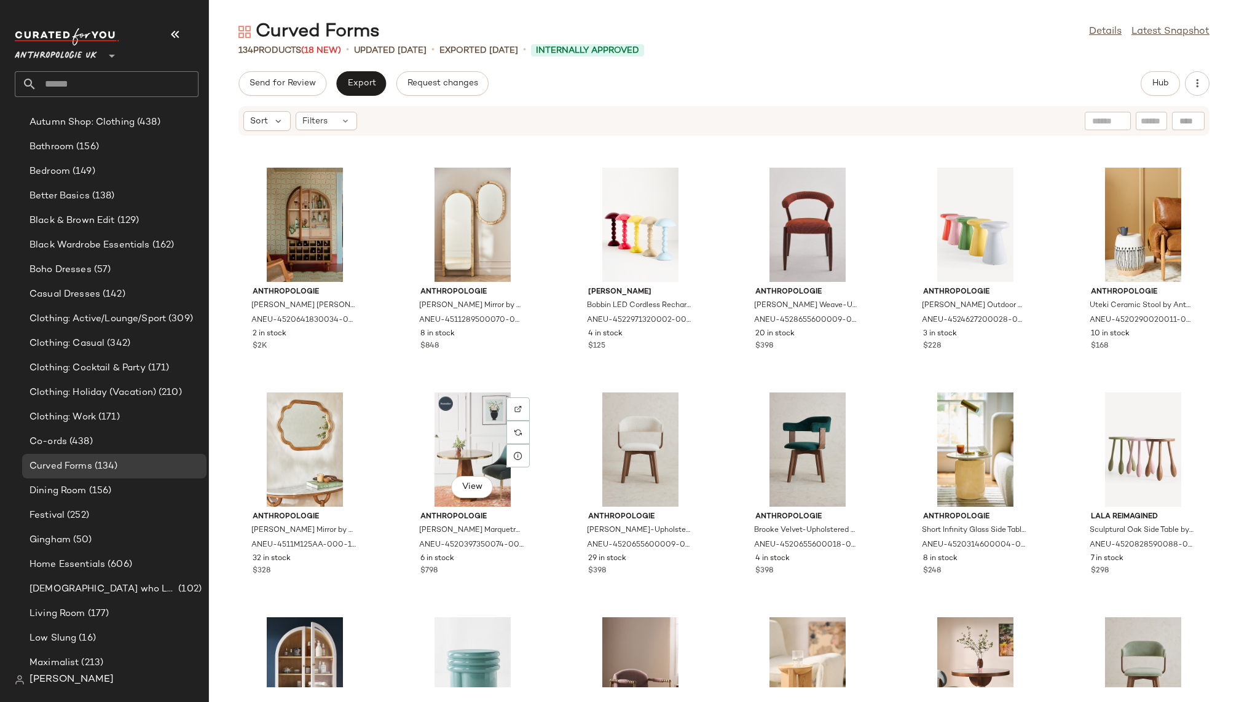
scroll to position [237, 0]
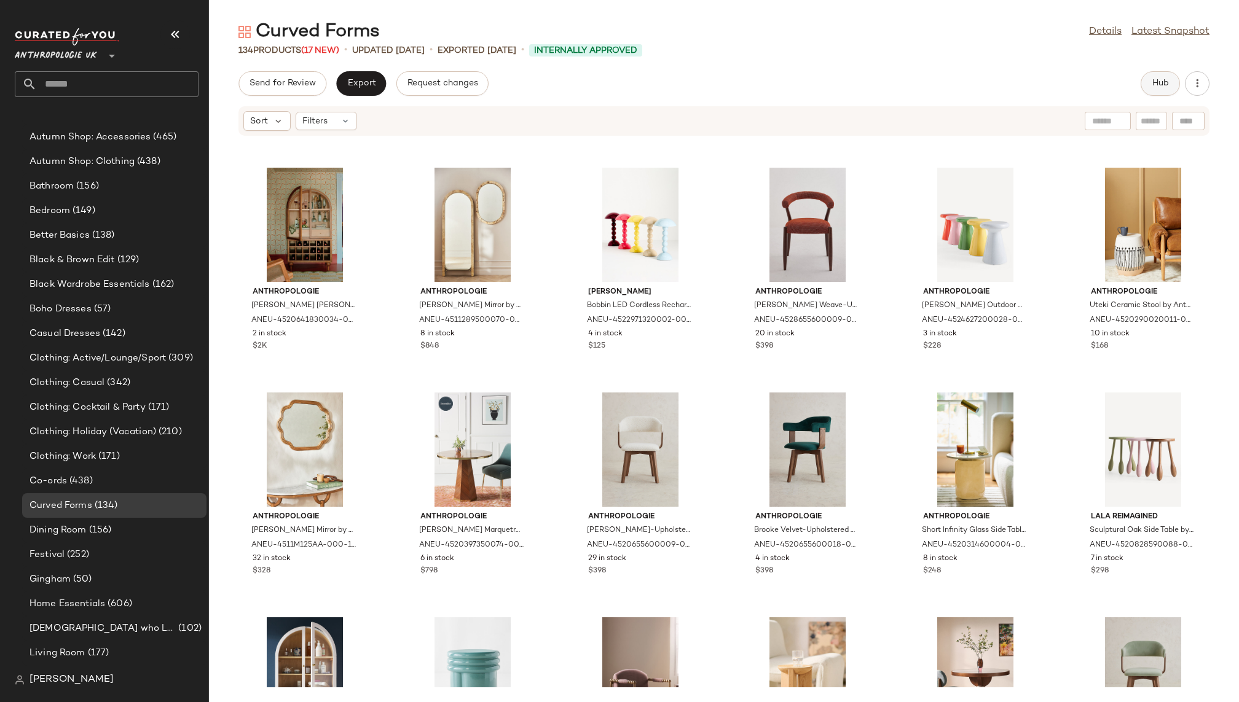
click at [1153, 87] on span "Hub" at bounding box center [1159, 84] width 17 height 10
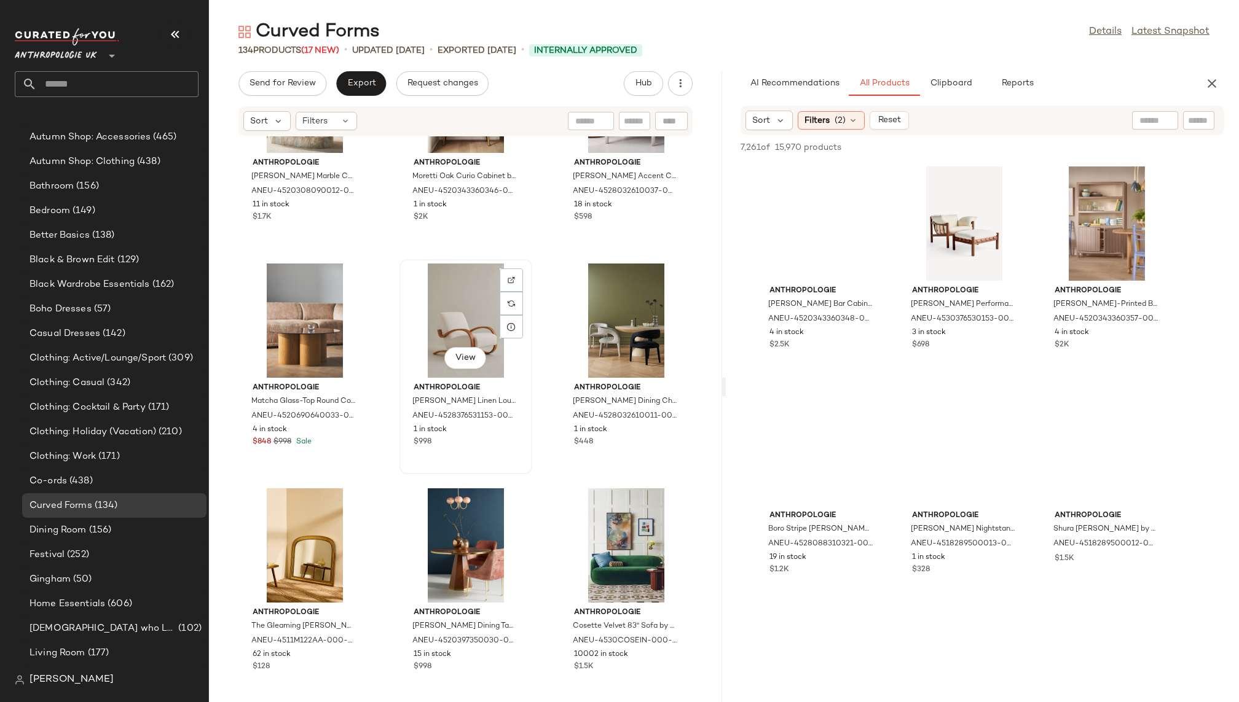
scroll to position [0, 0]
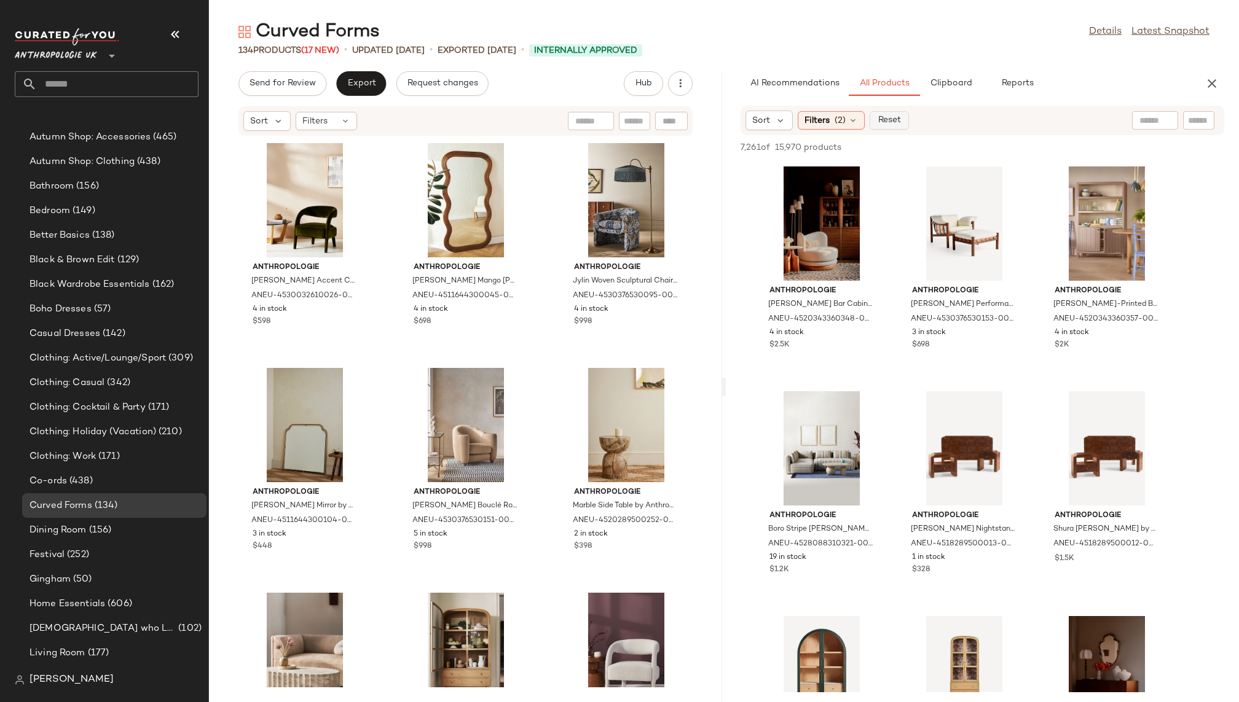
click at [877, 125] on button "Reset" at bounding box center [888, 120] width 39 height 18
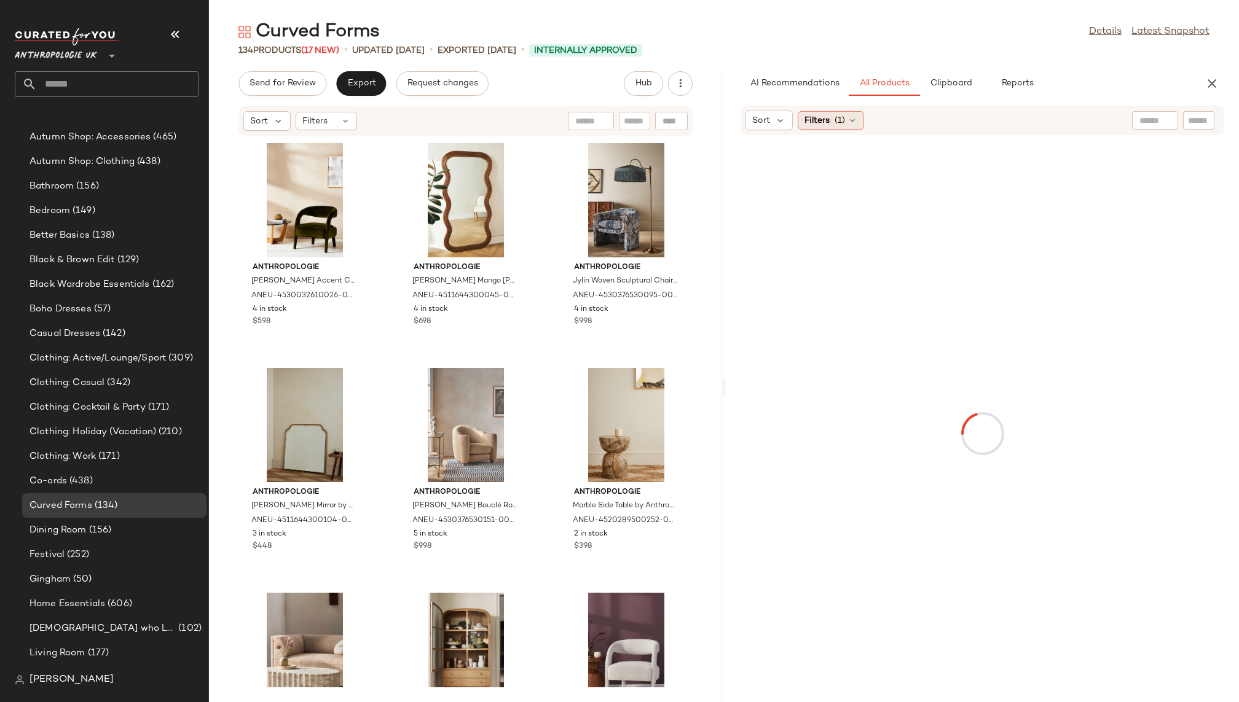
click at [842, 122] on span "(1)" at bounding box center [839, 120] width 10 height 13
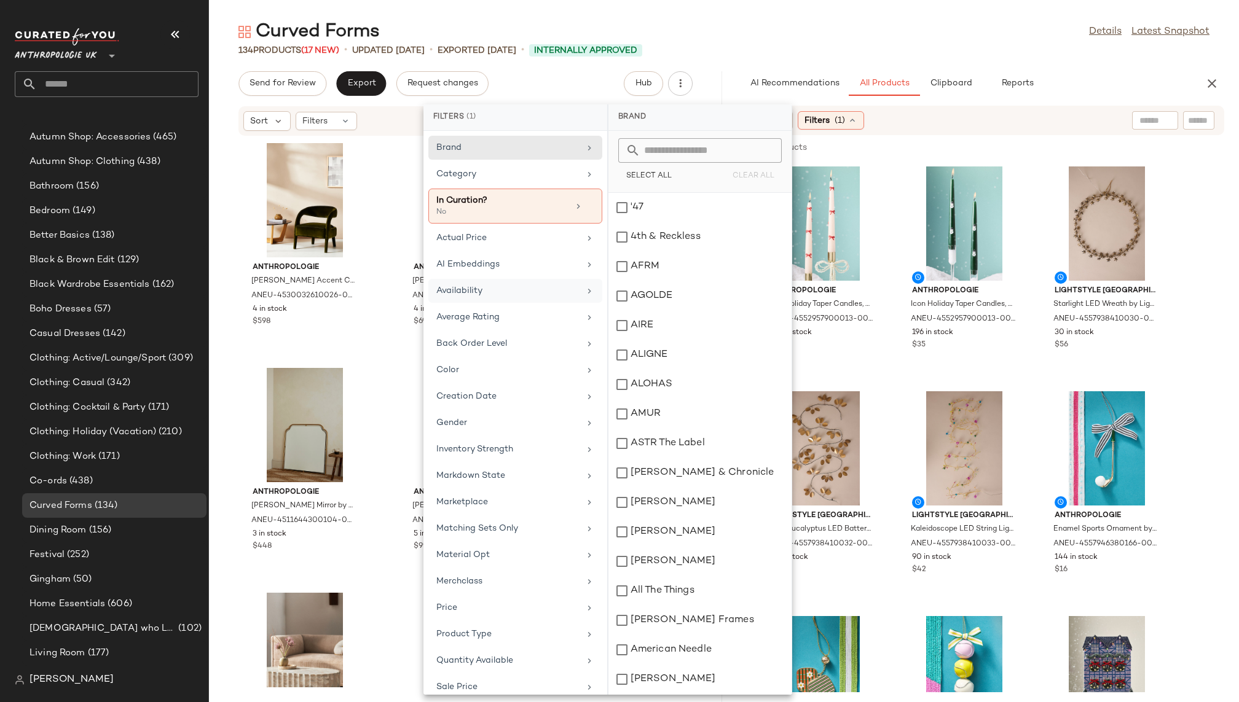
click at [516, 291] on div "Availability" at bounding box center [507, 290] width 143 height 13
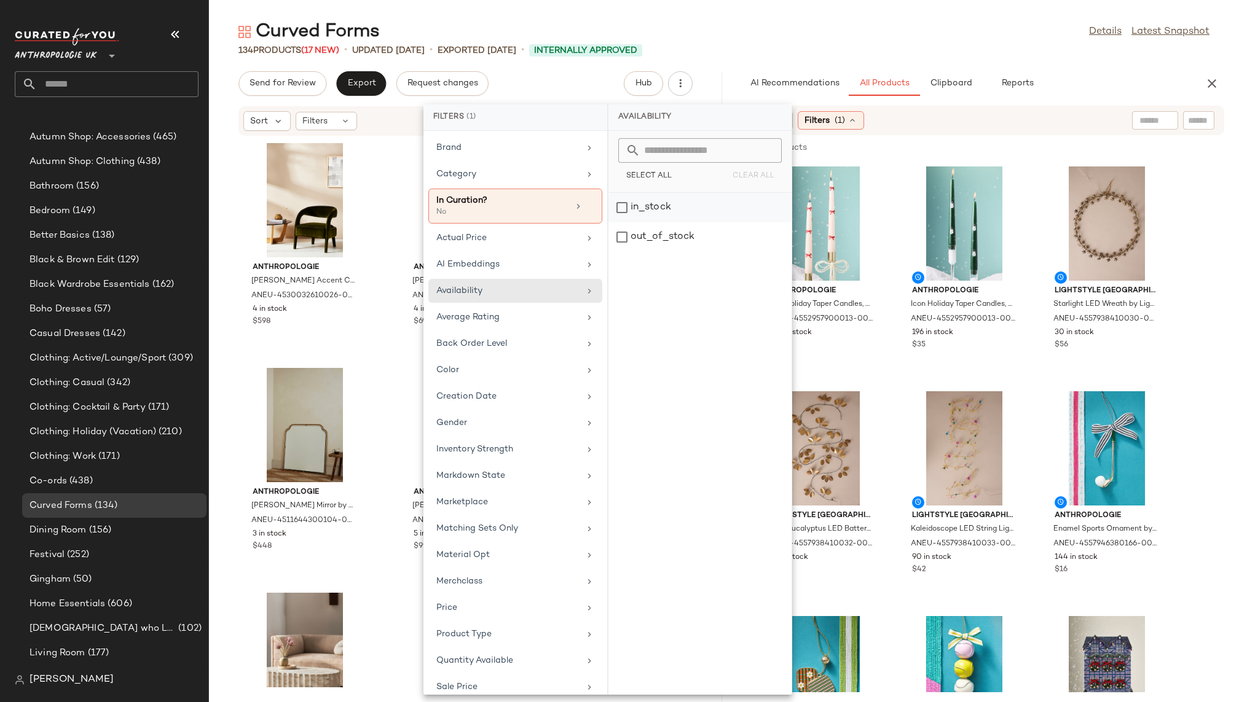
click at [664, 222] on div "in_stock" at bounding box center [699, 236] width 183 height 29
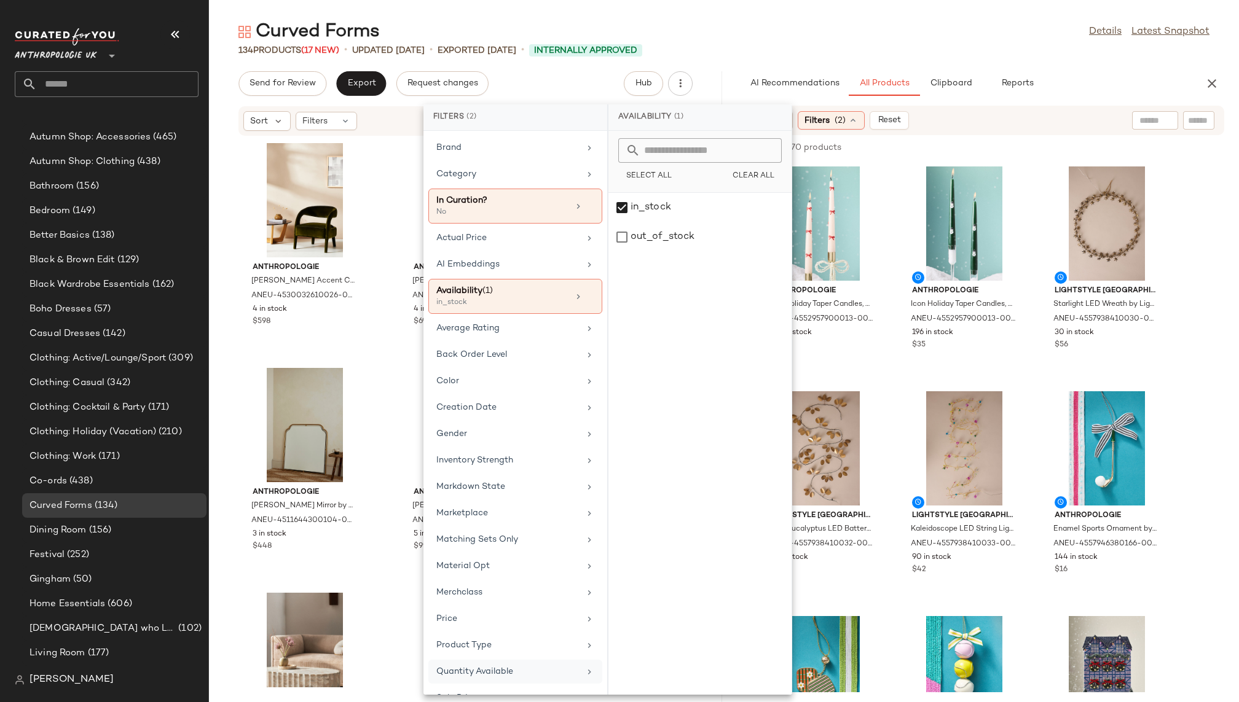
click at [496, 665] on div "Quantity Available" at bounding box center [507, 671] width 143 height 13
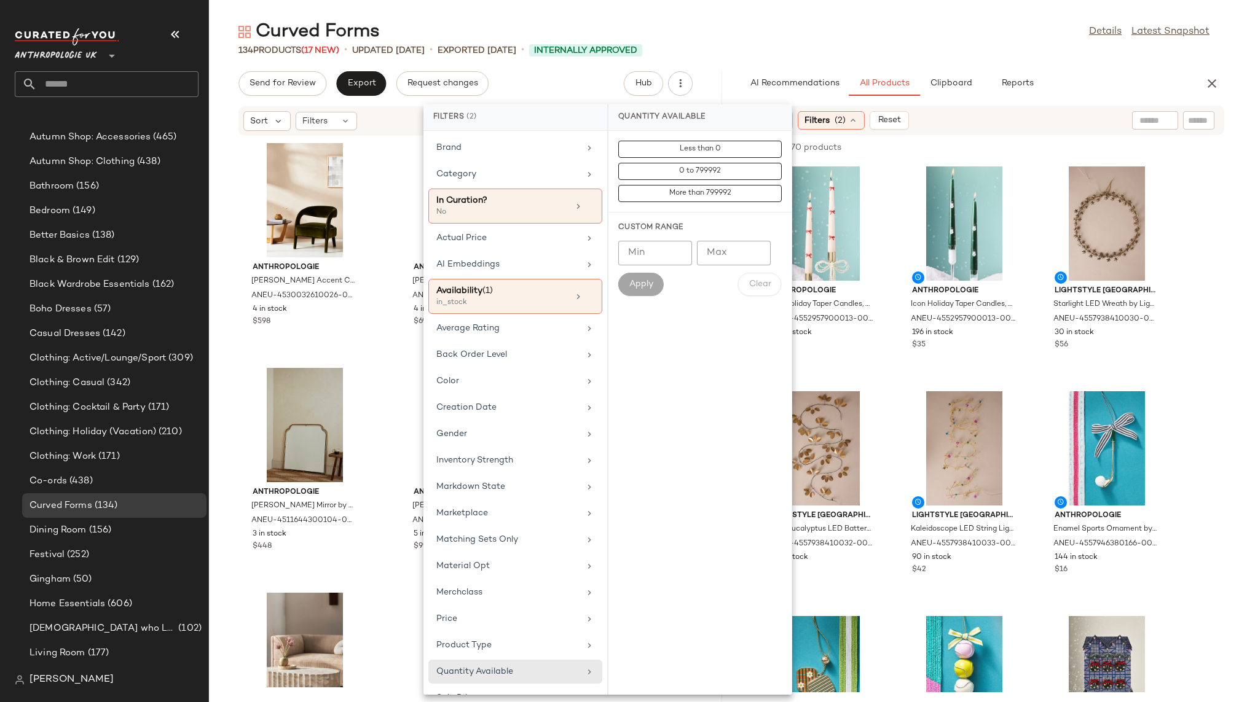
click at [654, 252] on input "Min" at bounding box center [655, 253] width 74 height 25
type input "*"
click at [644, 280] on span "Apply" at bounding box center [640, 285] width 25 height 10
click at [902, 39] on div "Curved Forms Details Latest Snapshot" at bounding box center [724, 32] width 1030 height 25
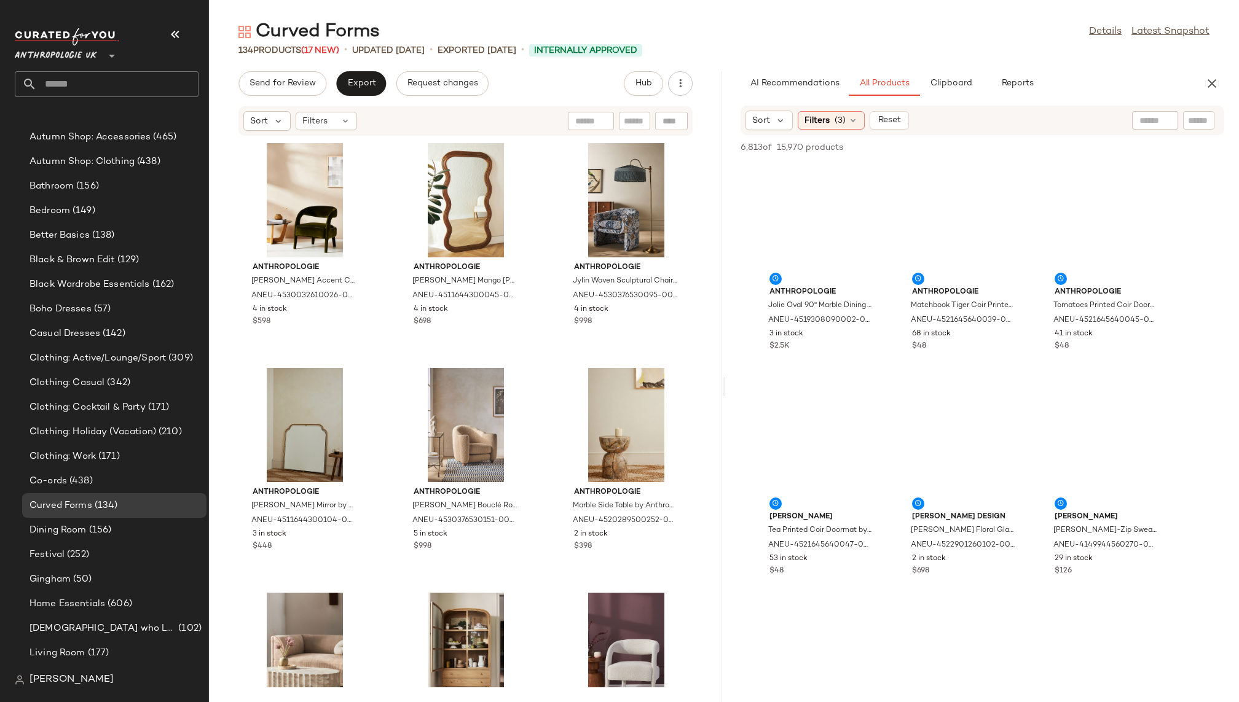
scroll to position [14498, 0]
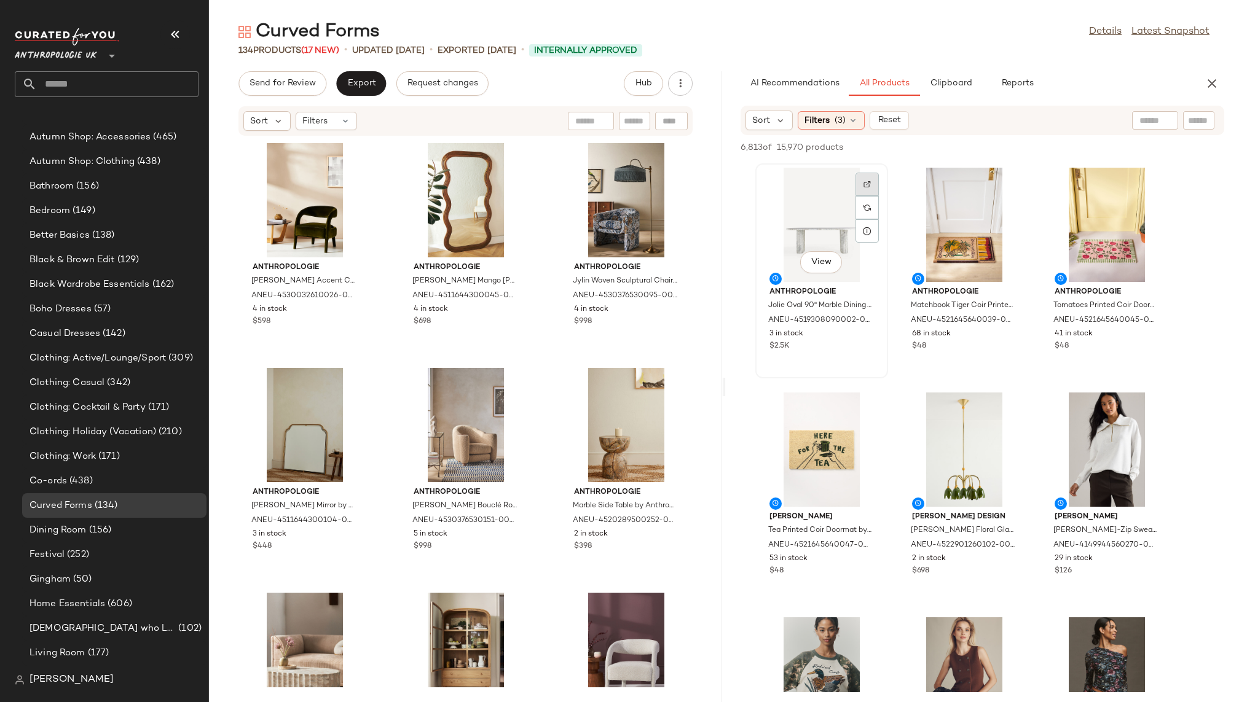
click at [871, 196] on div at bounding box center [866, 207] width 23 height 23
click at [804, 228] on div "View" at bounding box center [821, 225] width 124 height 114
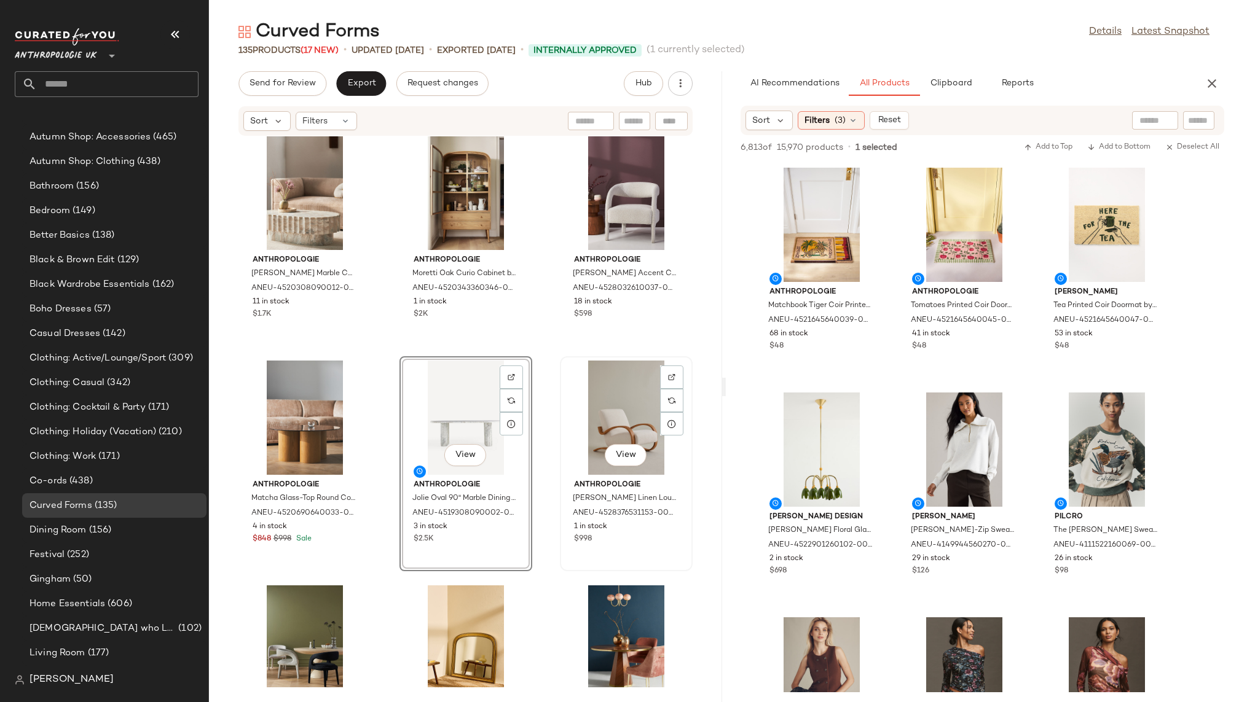
scroll to position [237, 0]
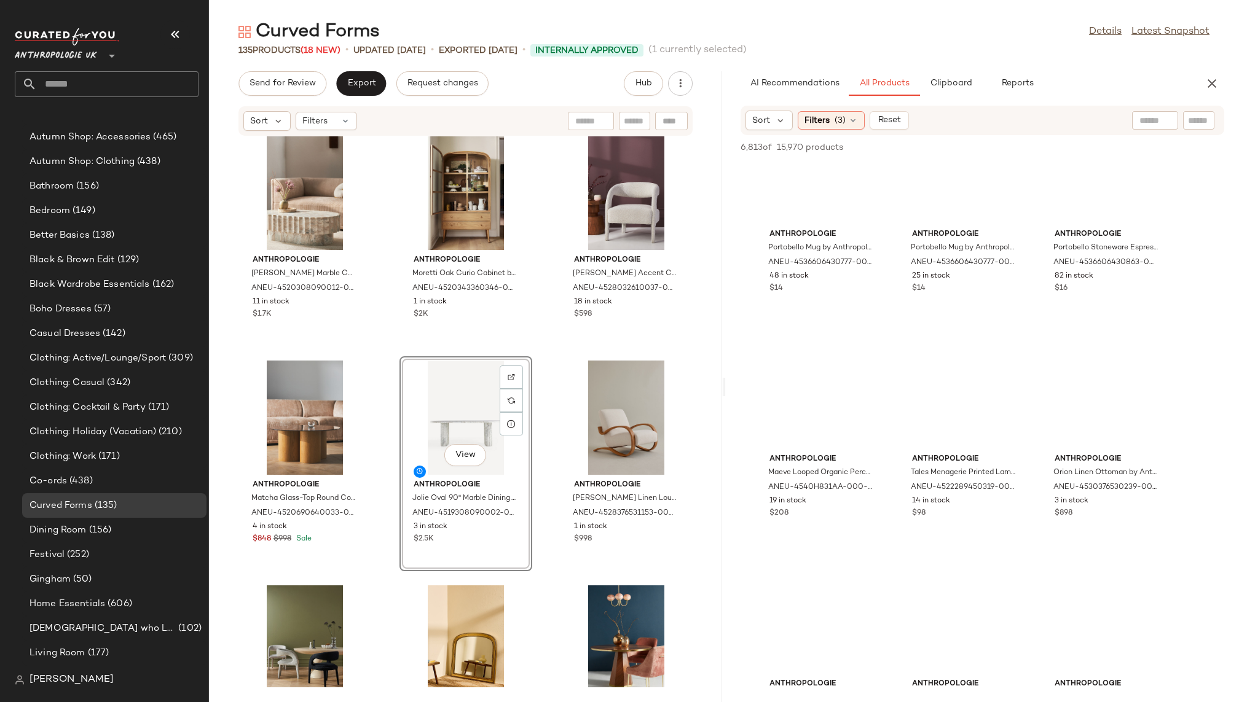
scroll to position [34279, 0]
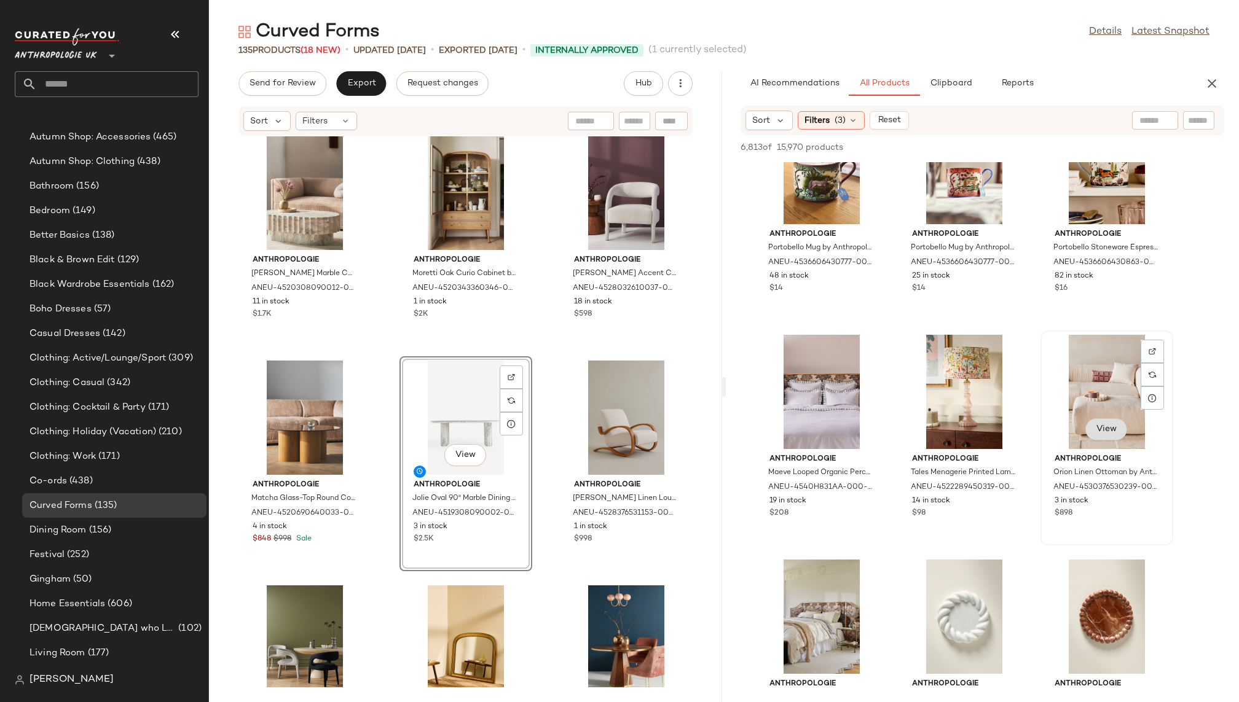
click at [1101, 431] on span "View" at bounding box center [1105, 430] width 21 height 10
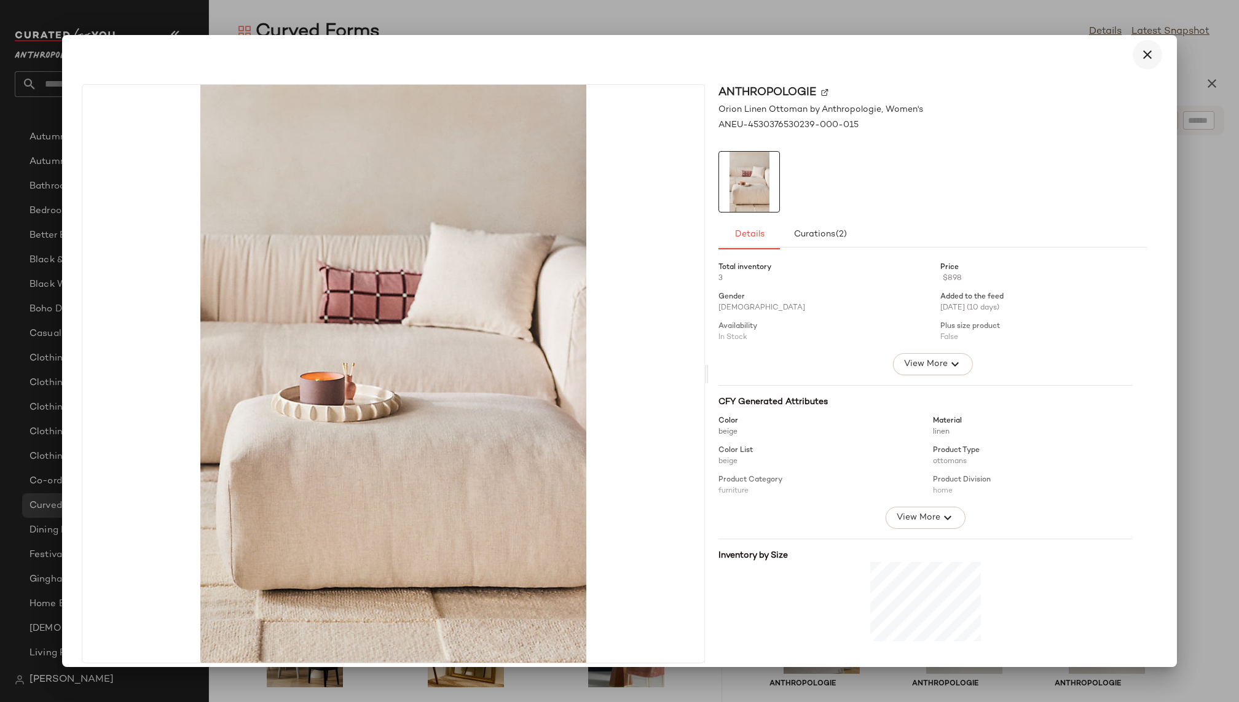
click at [1140, 57] on icon "button" at bounding box center [1147, 54] width 15 height 15
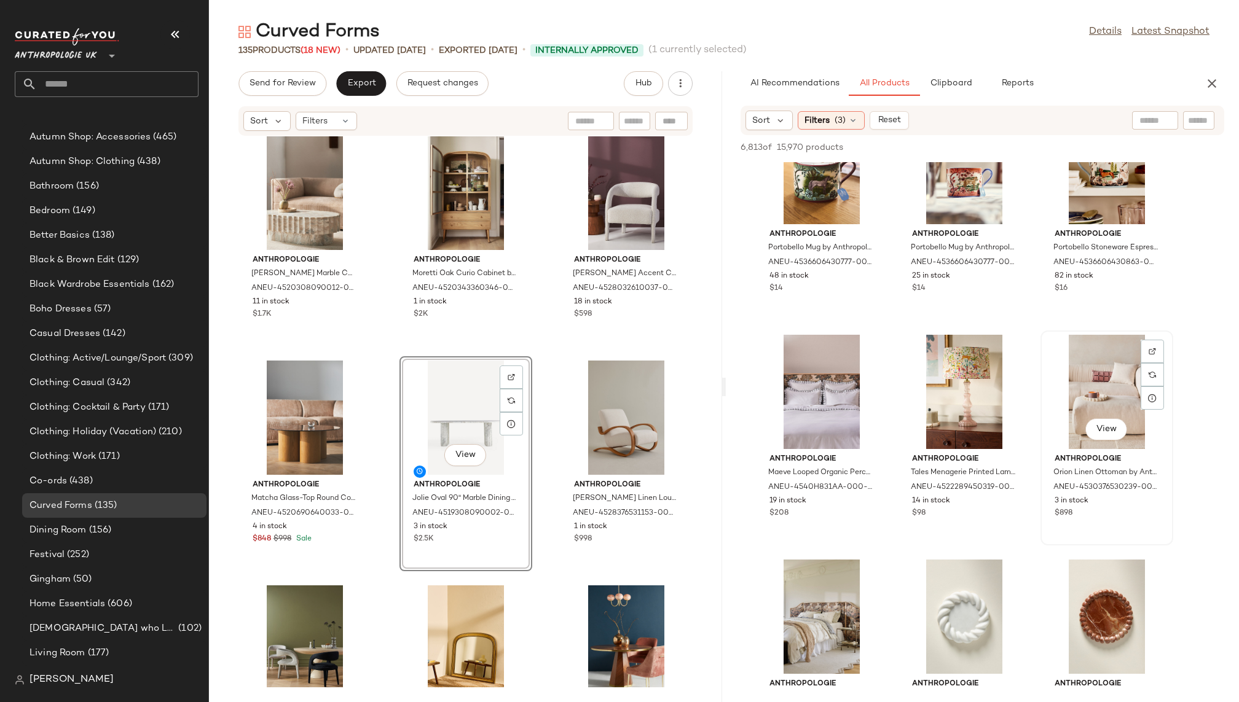
click at [1092, 405] on div "View" at bounding box center [1106, 392] width 124 height 114
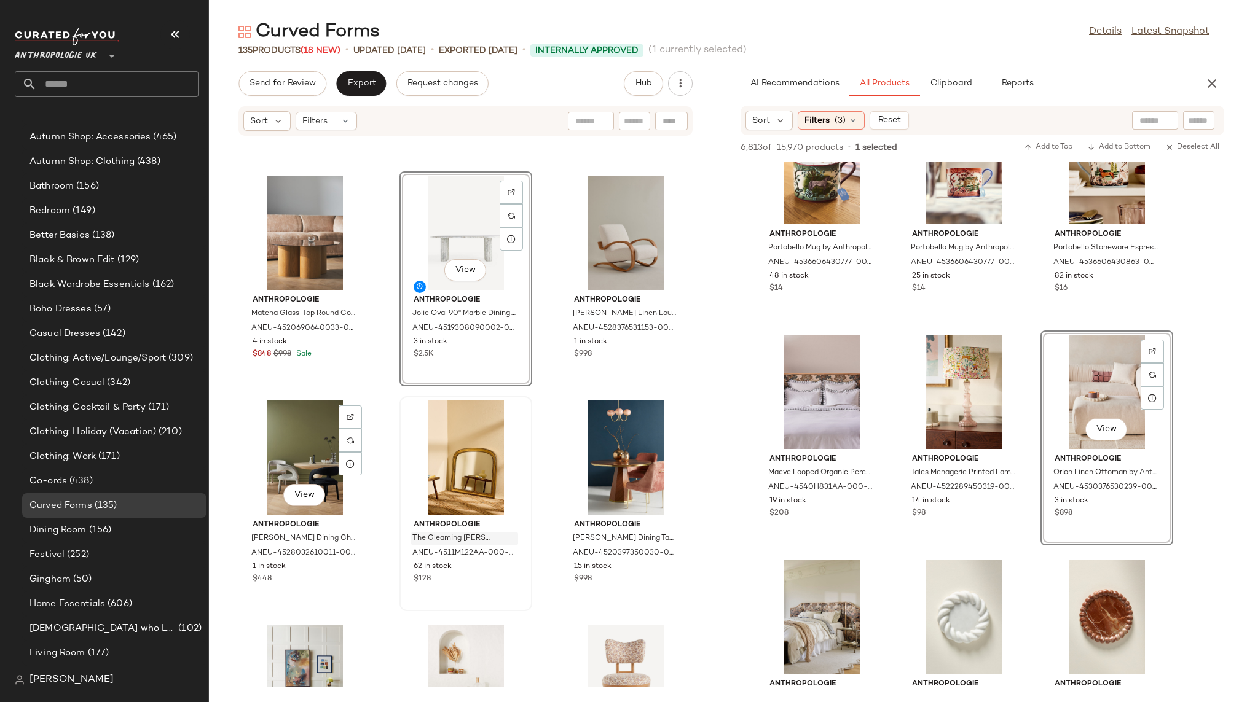
scroll to position [237, 0]
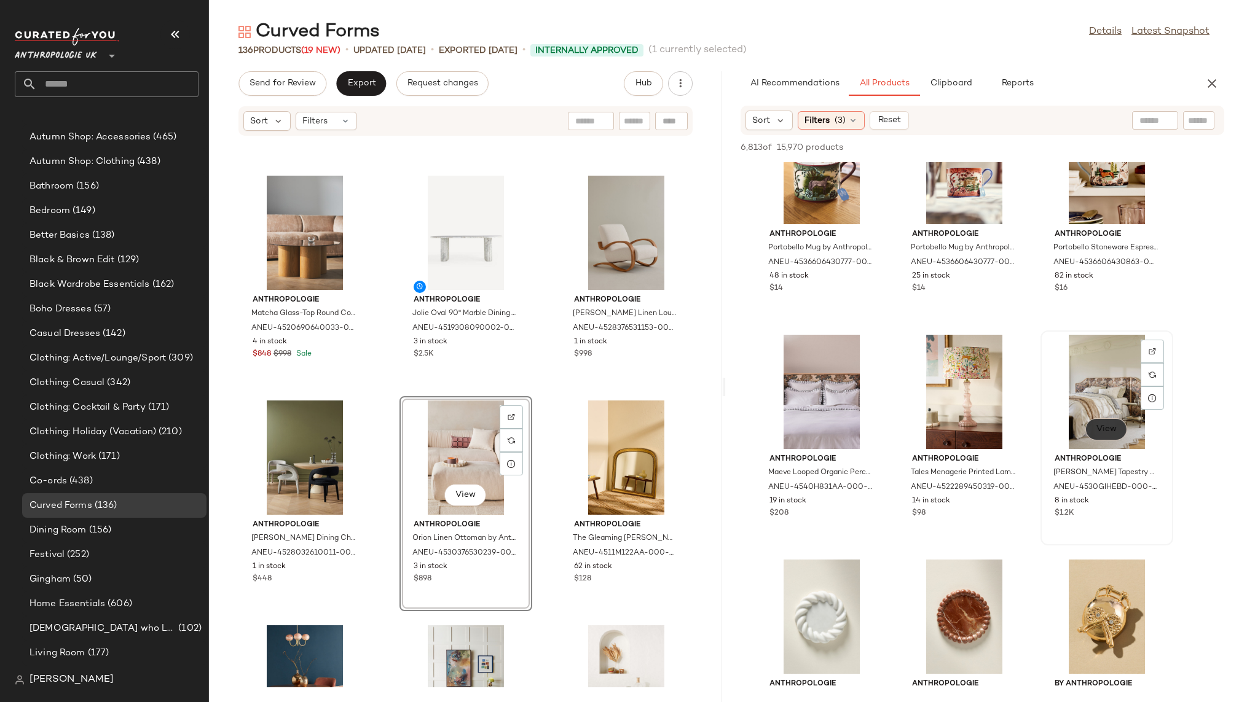
click at [1103, 433] on span "View" at bounding box center [1105, 430] width 21 height 10
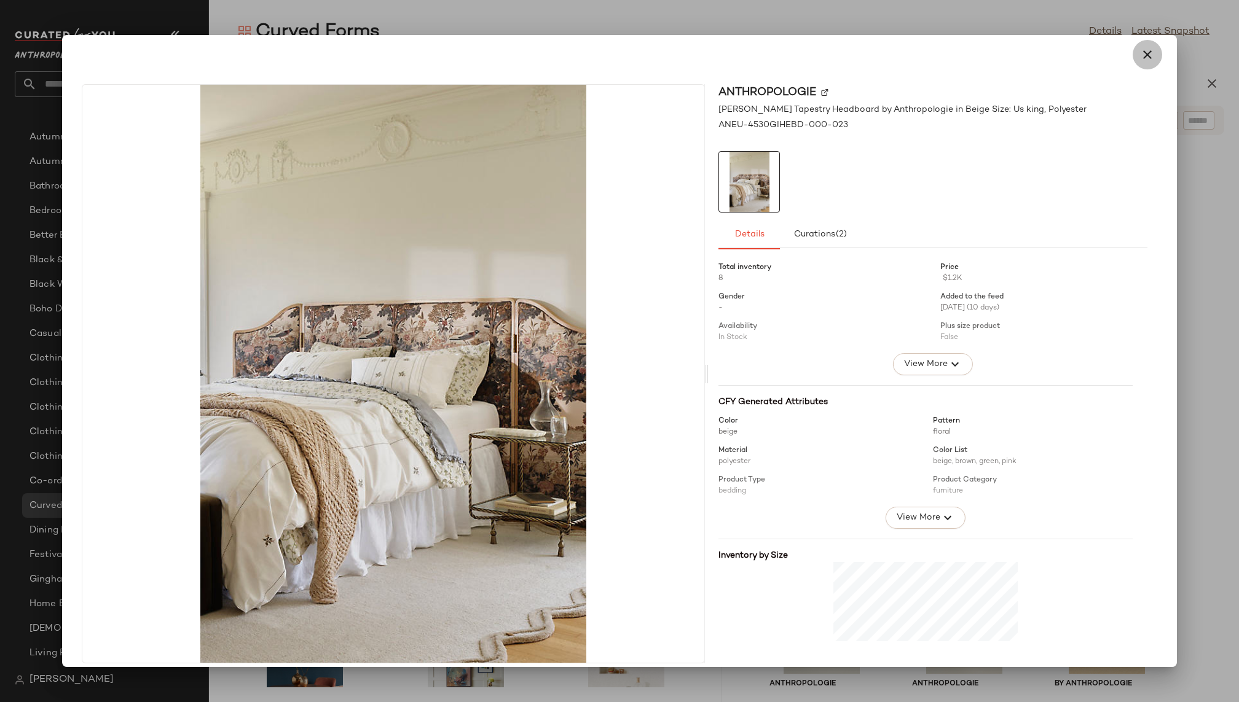
click at [1145, 50] on icon "button" at bounding box center [1147, 54] width 15 height 15
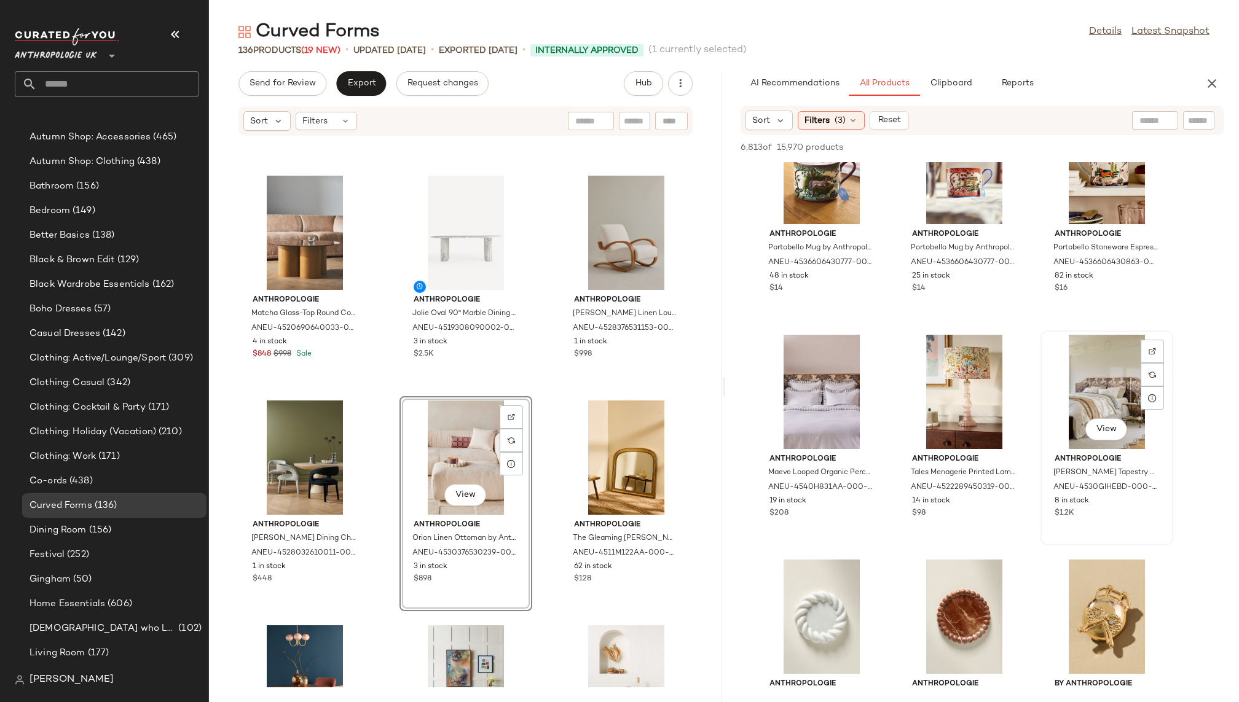
click at [1093, 395] on div "View" at bounding box center [1106, 392] width 124 height 114
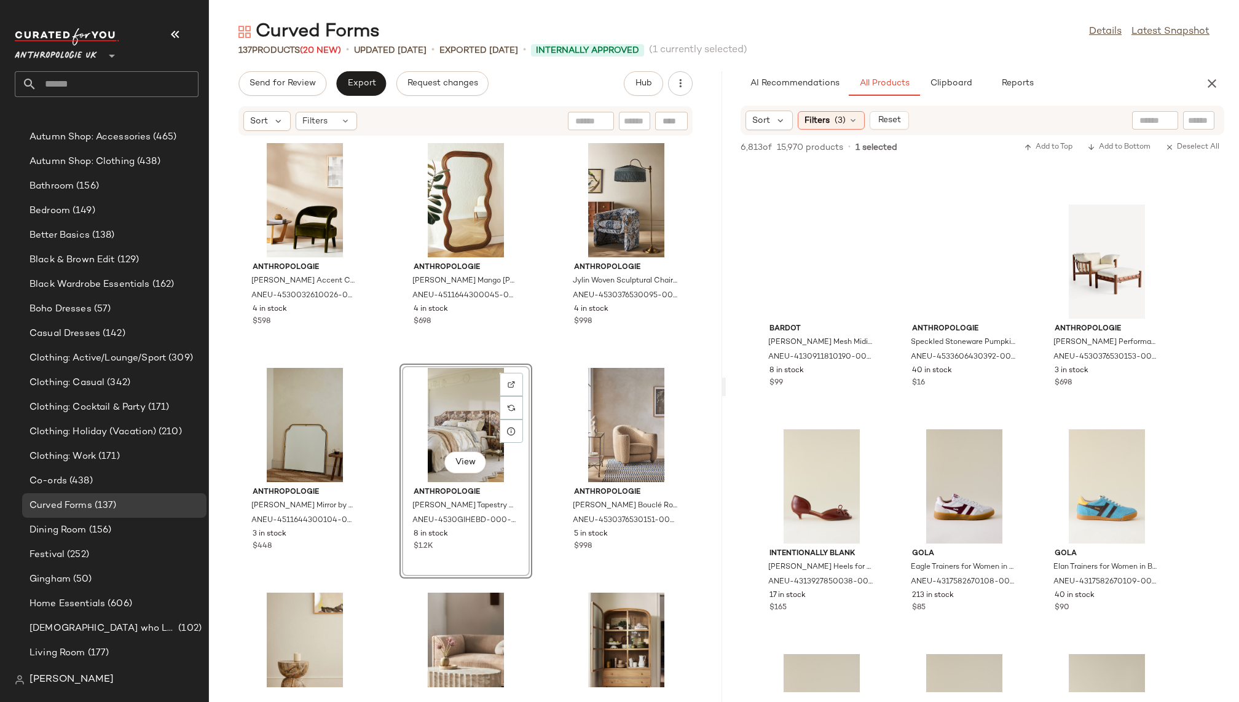
scroll to position [75944, 0]
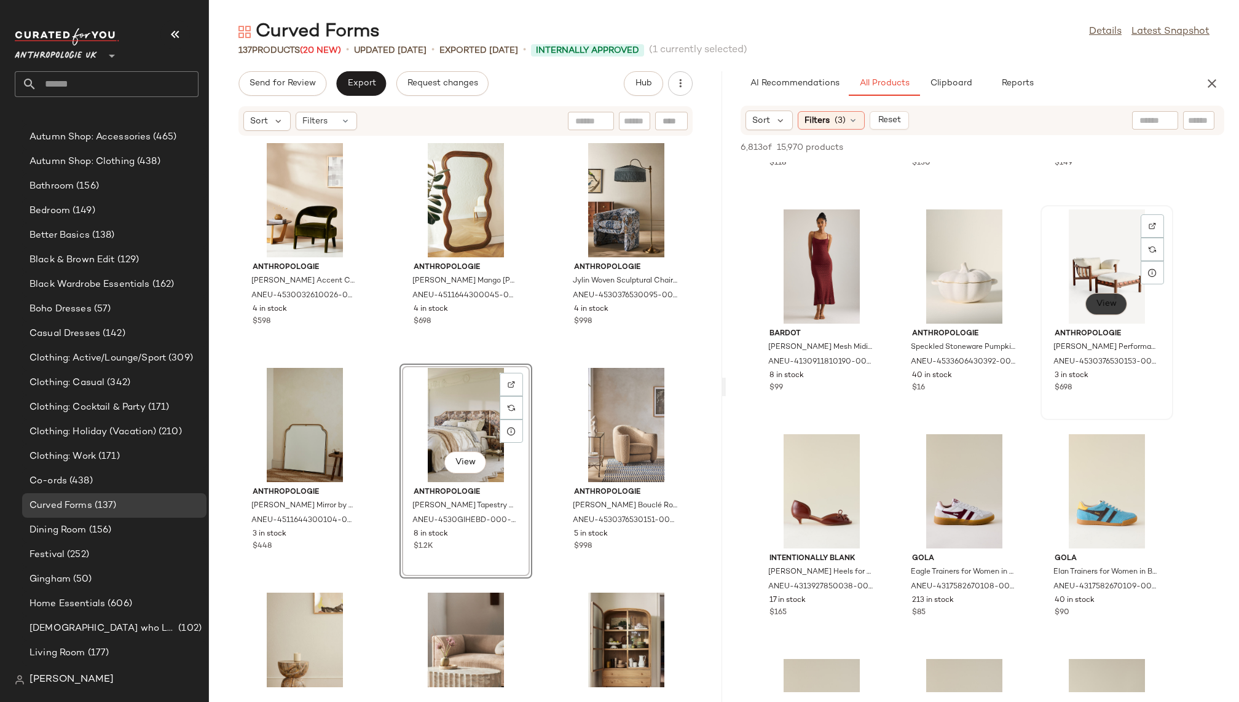
click at [1098, 302] on span "View" at bounding box center [1105, 304] width 21 height 10
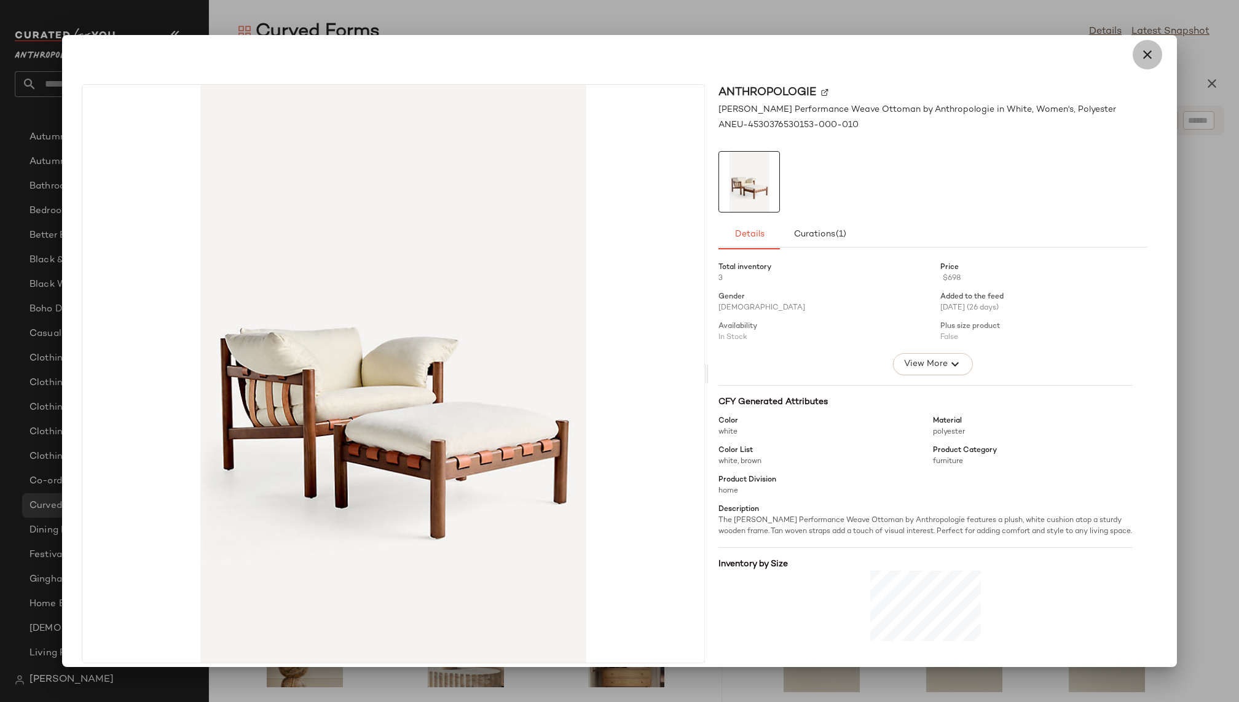
click at [1140, 50] on icon "button" at bounding box center [1147, 54] width 15 height 15
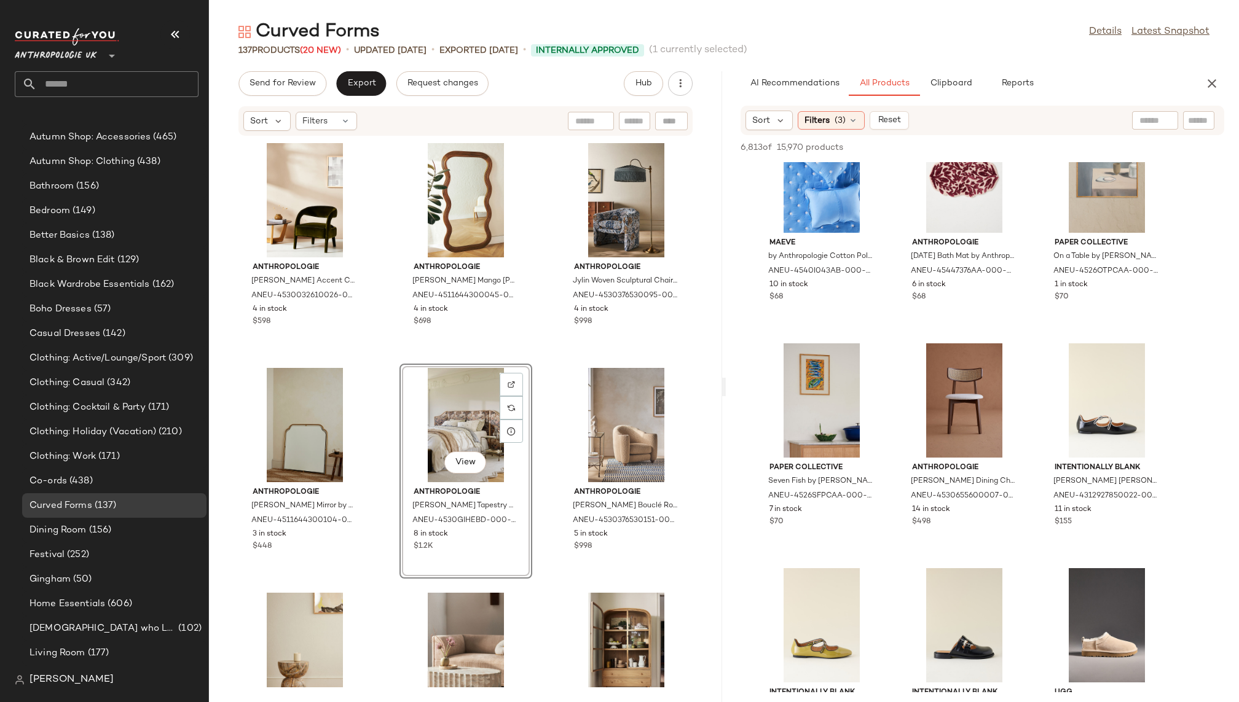
scroll to position [84015, 0]
click at [960, 431] on button "View" at bounding box center [963, 437] width 42 height 22
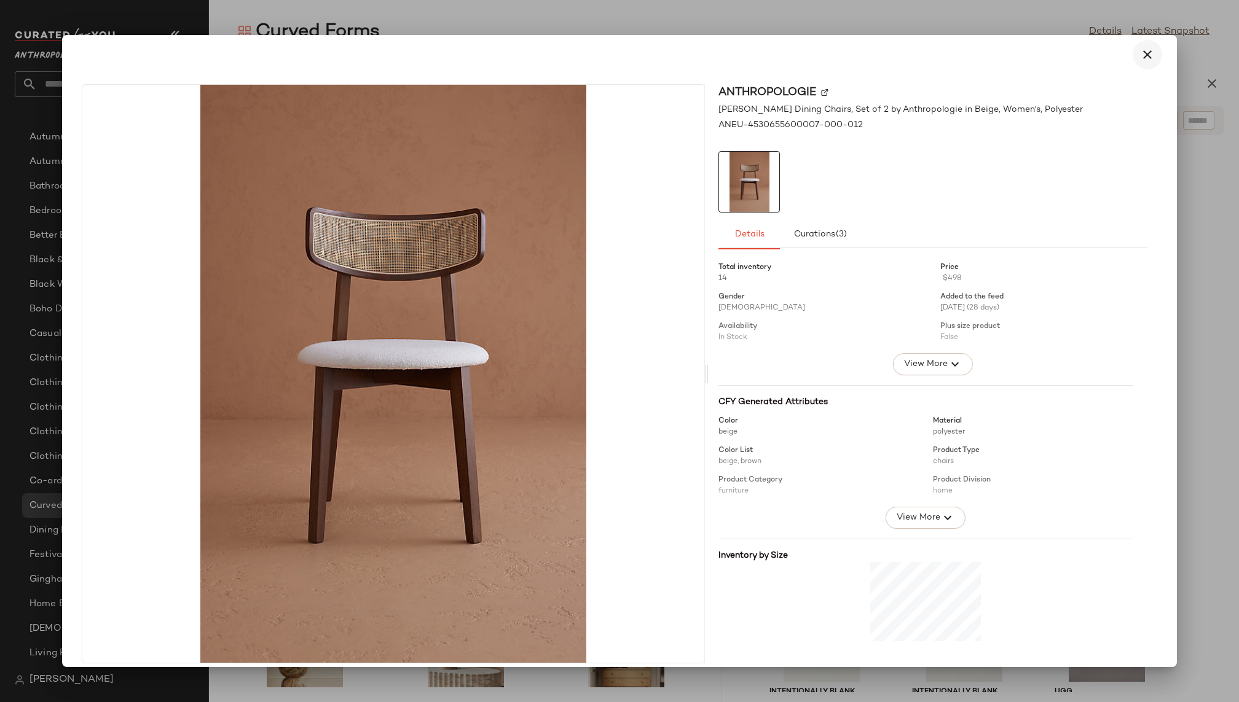
click at [1142, 53] on icon "button" at bounding box center [1147, 54] width 15 height 15
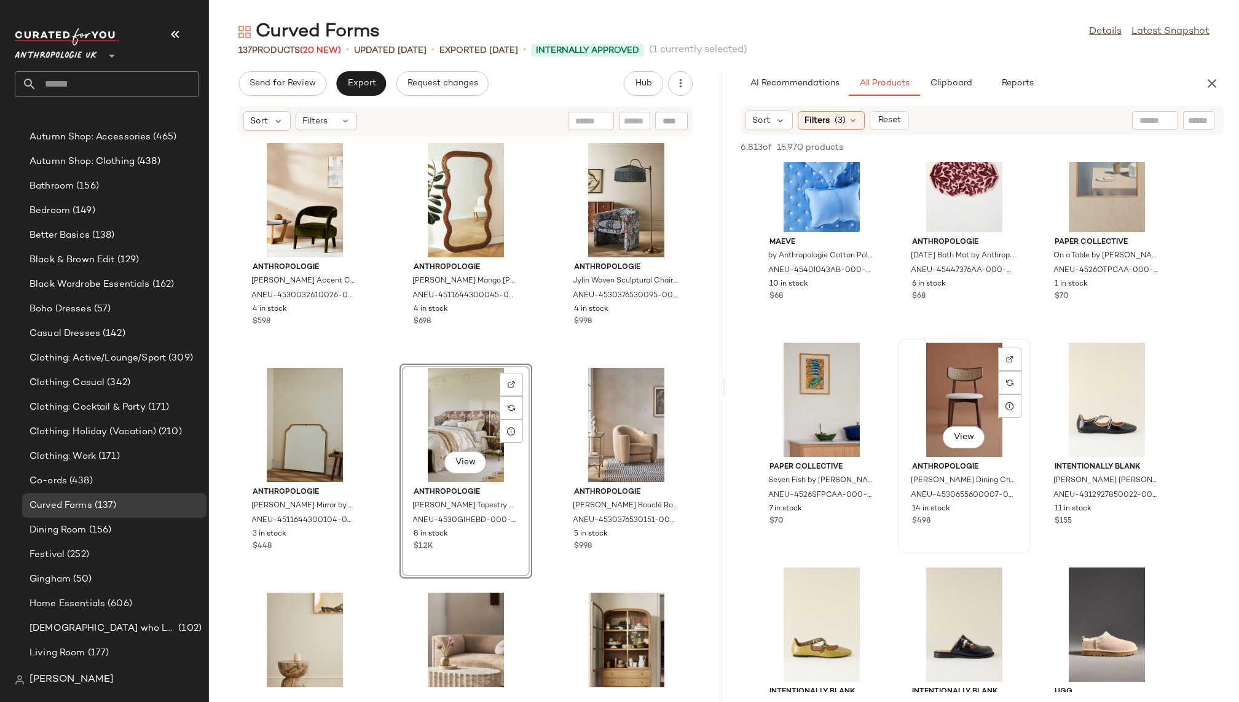
click at [957, 379] on div "View" at bounding box center [964, 400] width 124 height 114
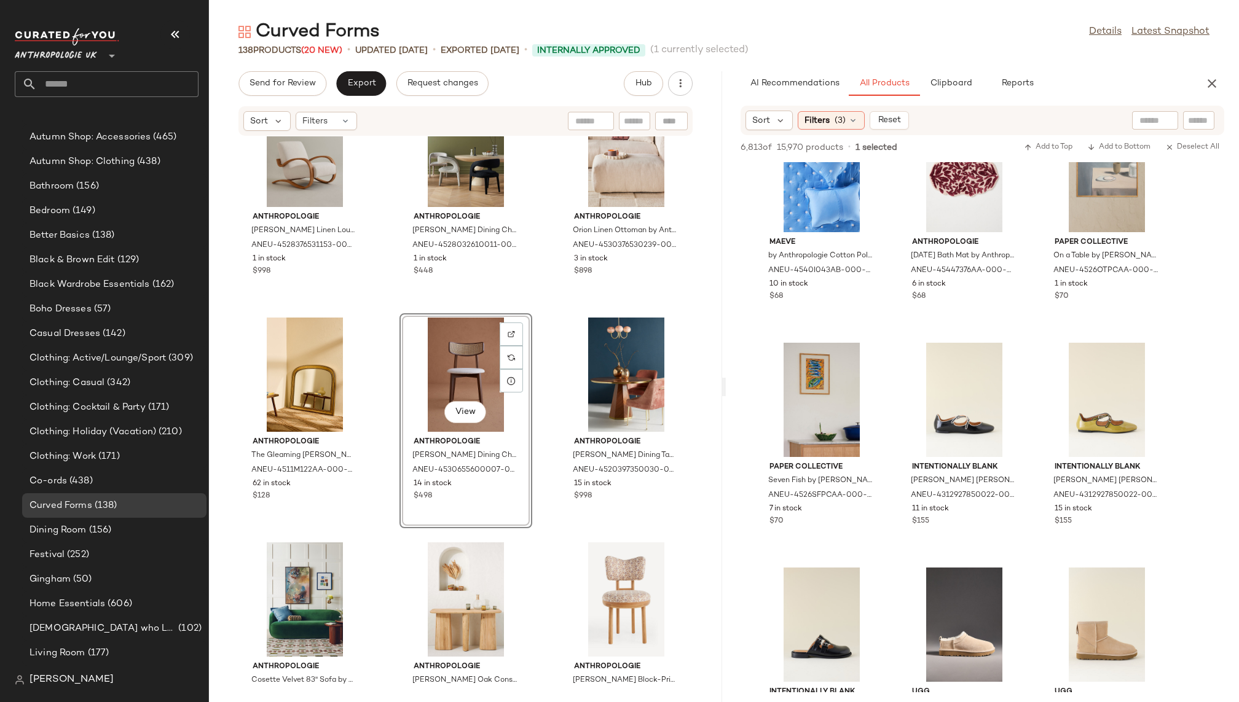
scroll to position [237, 0]
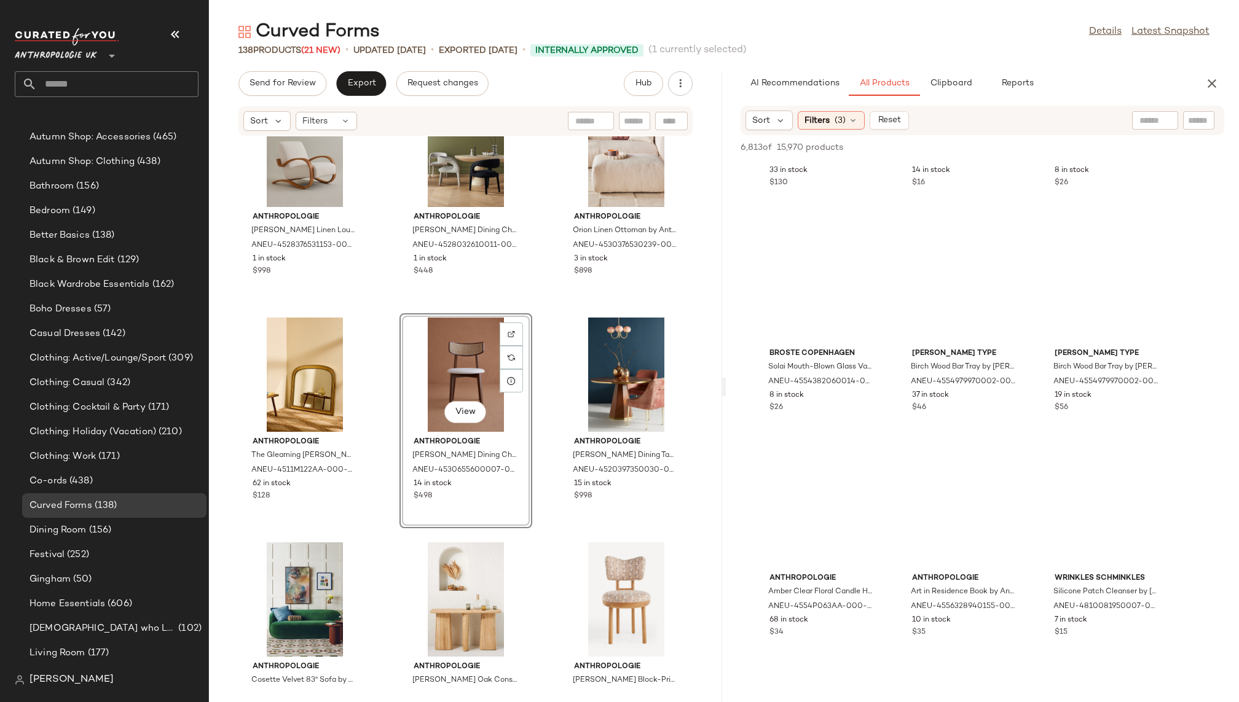
scroll to position [125371, 0]
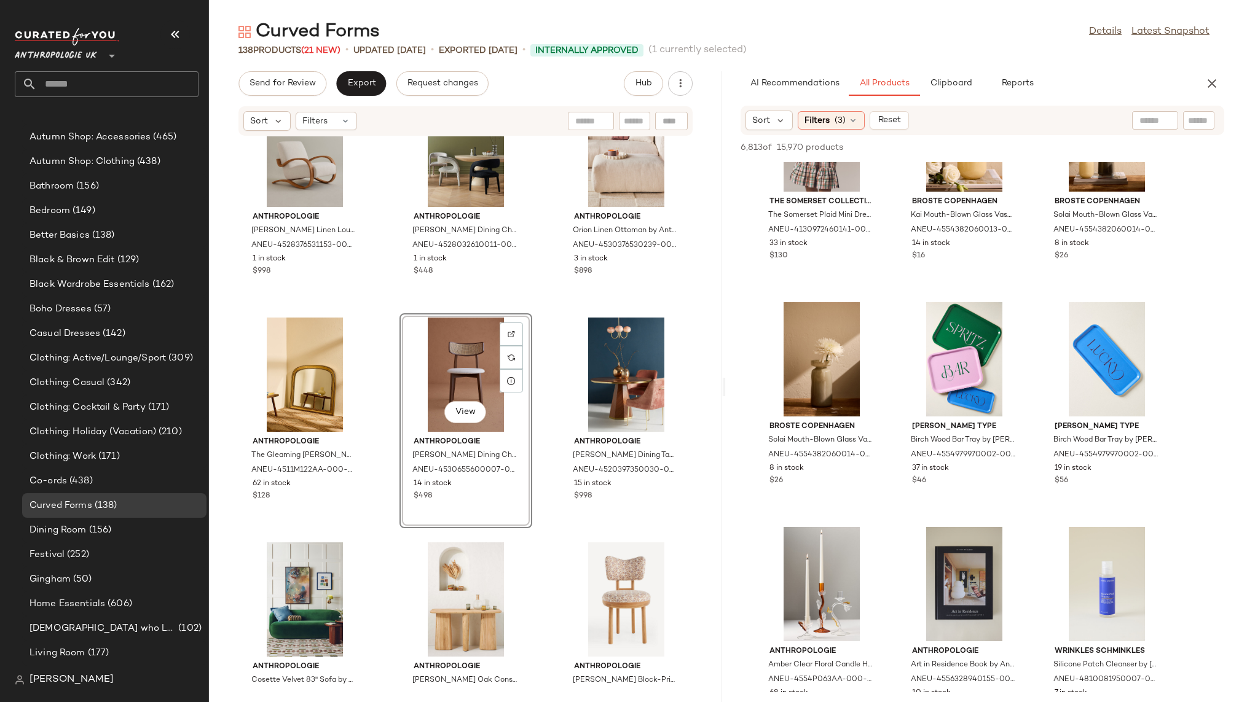
click at [1141, 118] on input "text" at bounding box center [1154, 120] width 31 height 13
type input "*********"
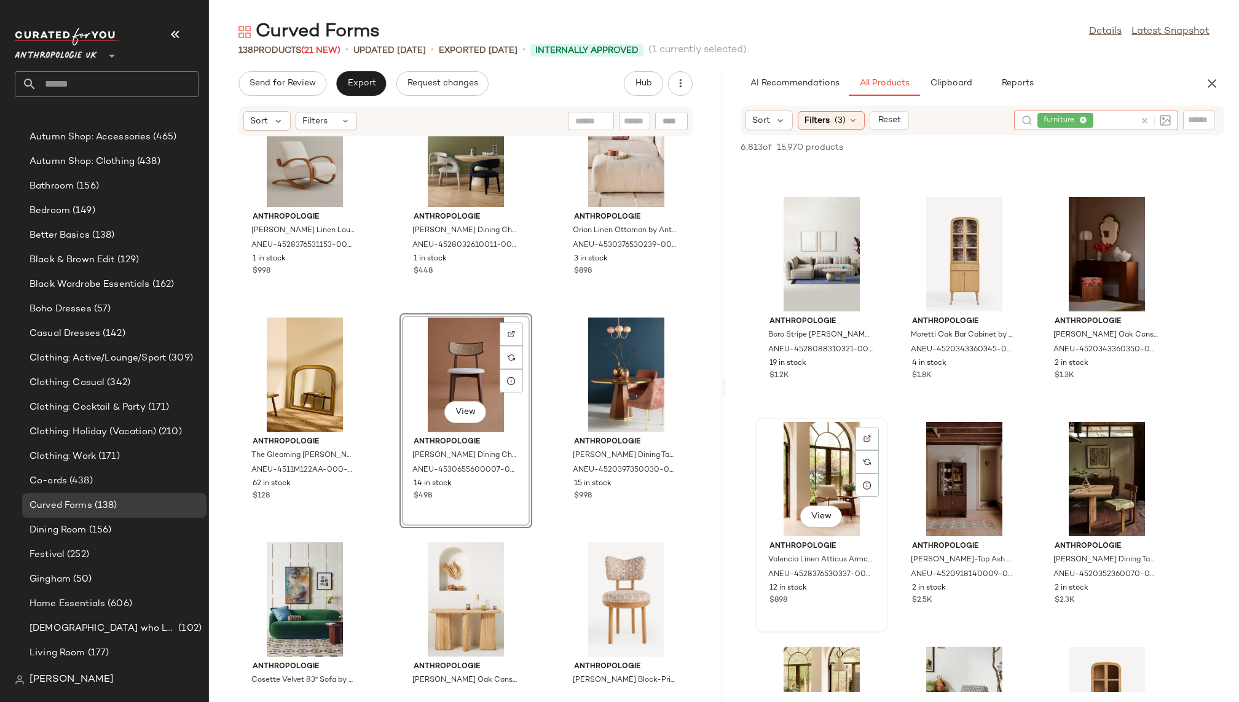
scroll to position [209, 0]
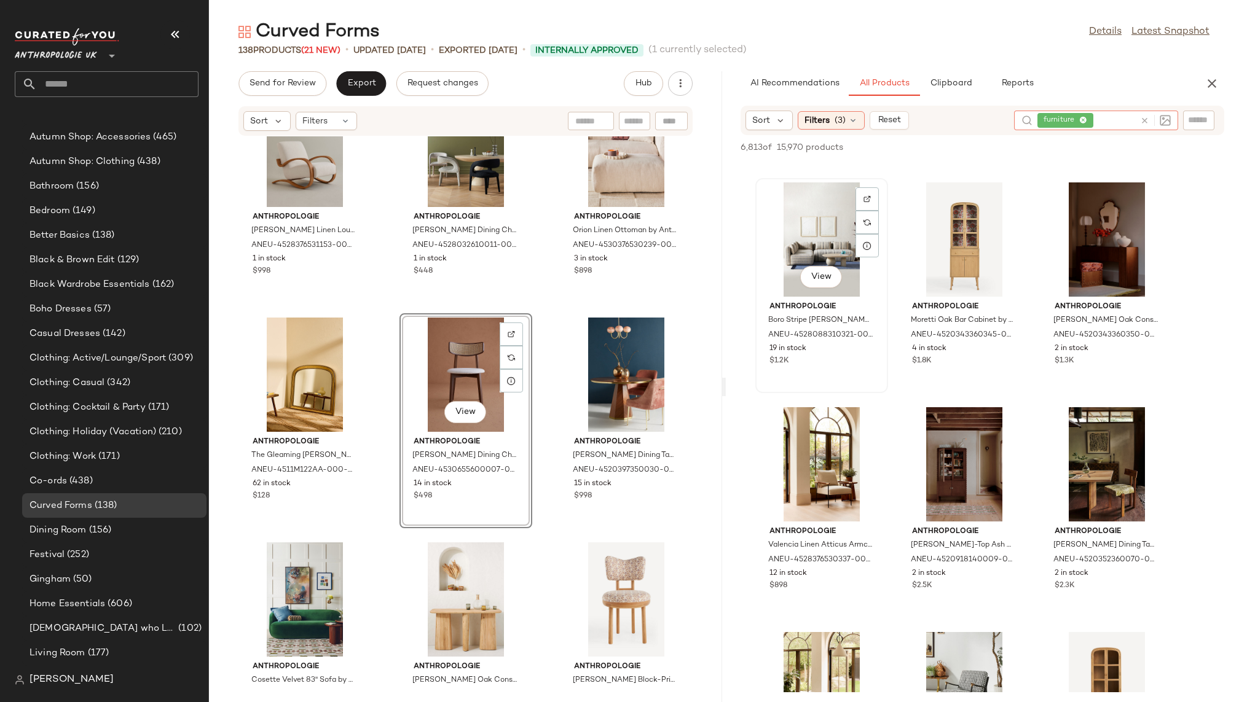
click at [805, 245] on div "View" at bounding box center [821, 239] width 124 height 114
click at [823, 277] on span "View" at bounding box center [820, 277] width 21 height 10
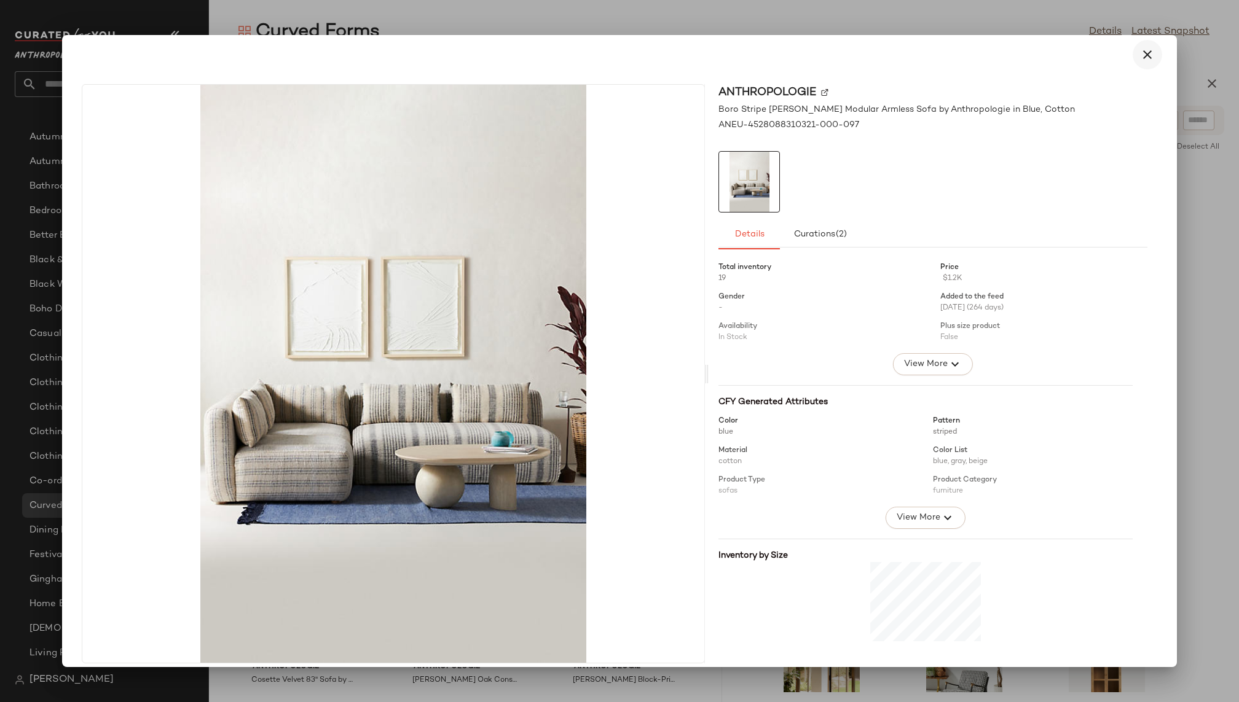
click at [1145, 57] on icon "button" at bounding box center [1147, 54] width 15 height 15
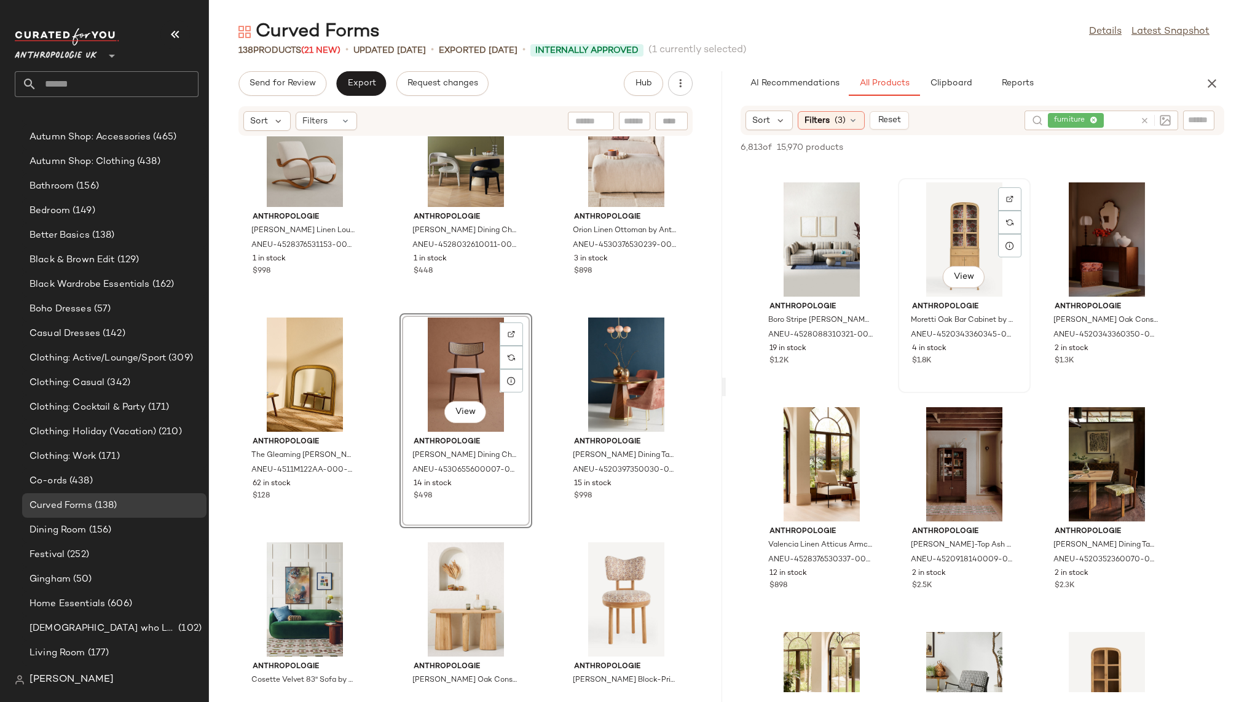
click at [962, 243] on div "View" at bounding box center [964, 239] width 124 height 114
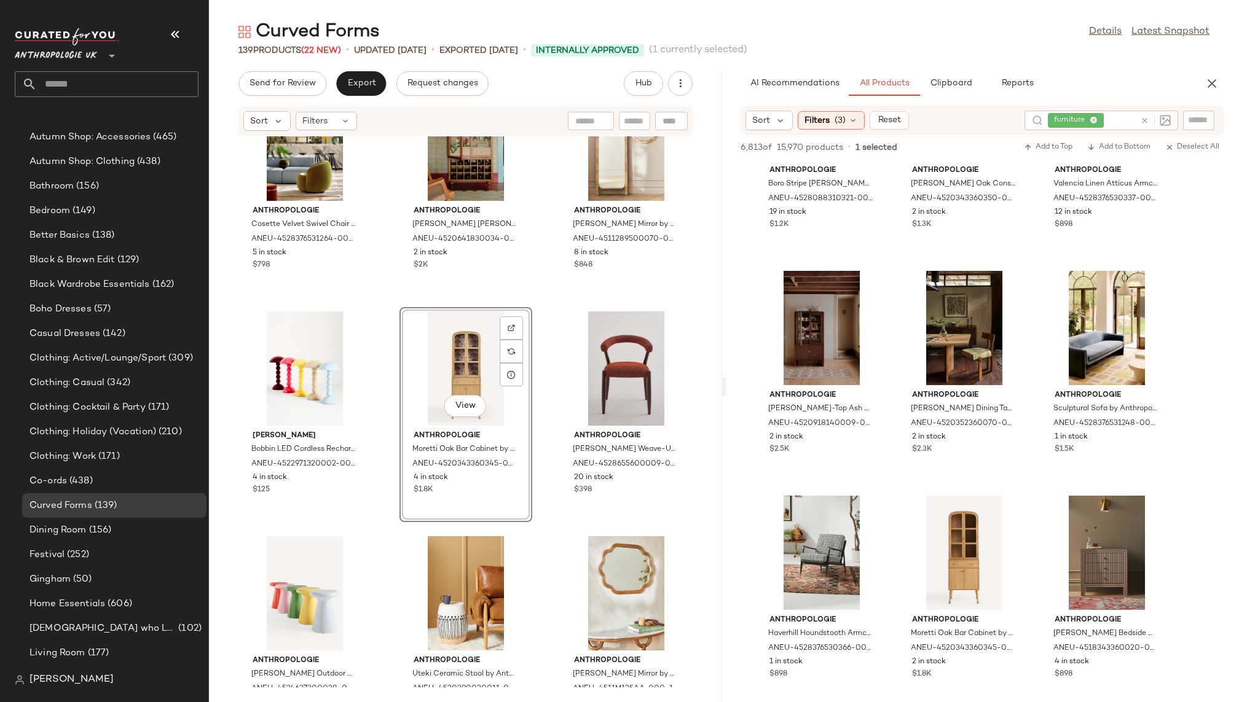
scroll to position [369, 0]
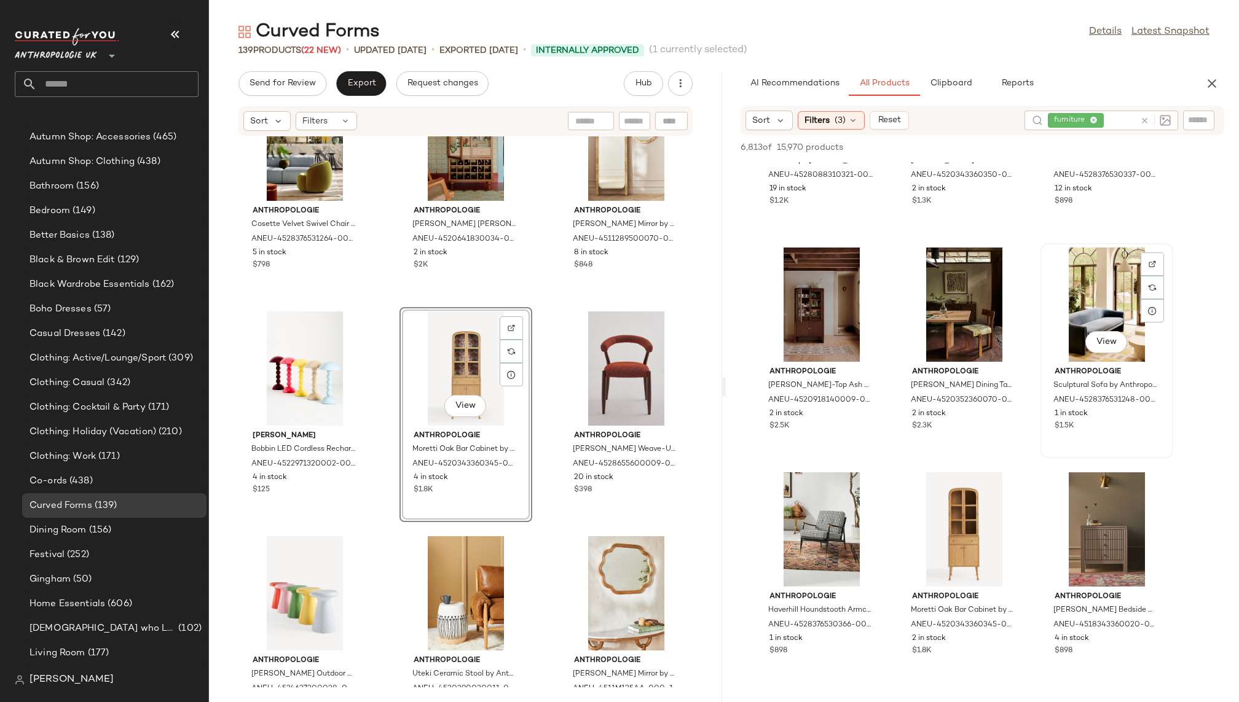
click at [1077, 308] on div "View" at bounding box center [1106, 305] width 124 height 114
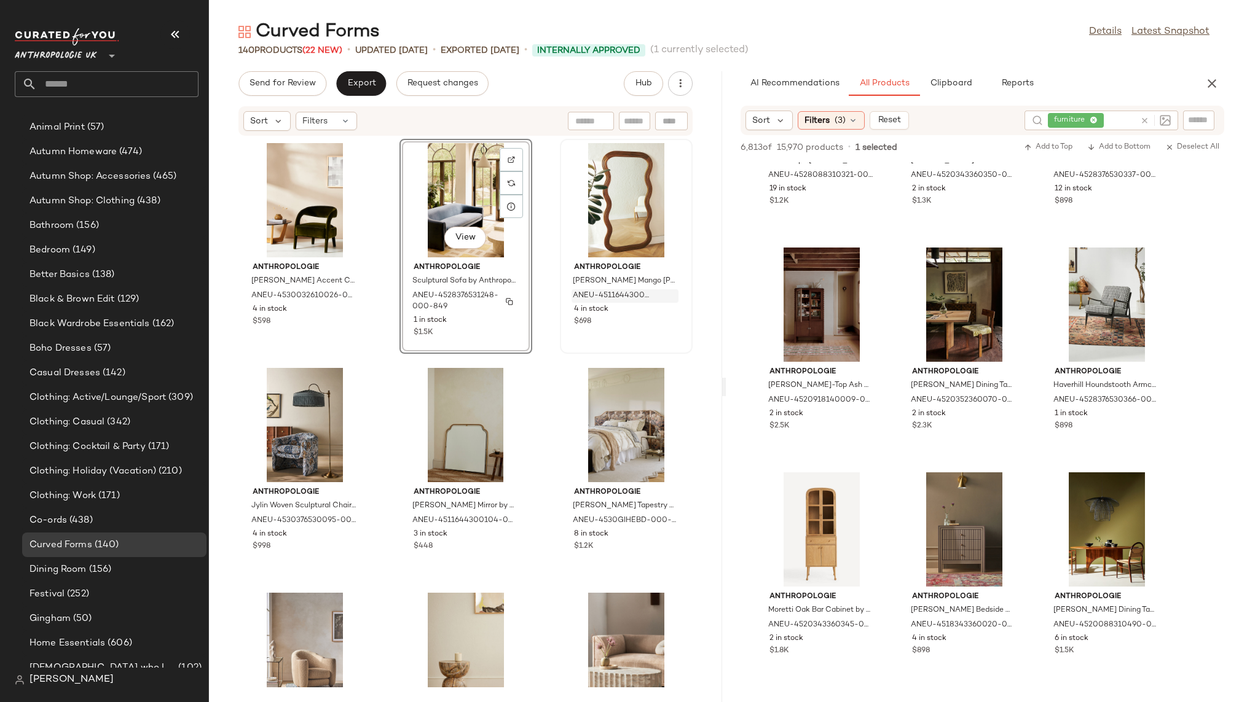
scroll to position [237, 0]
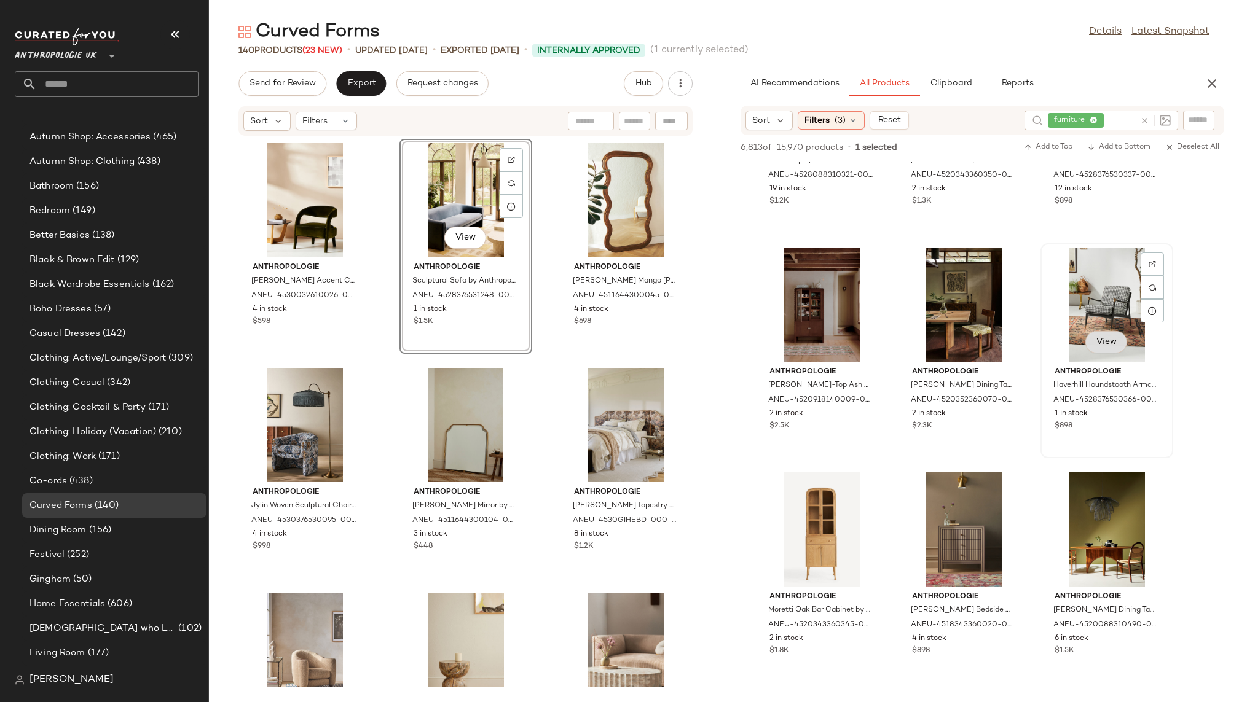
click at [1105, 342] on span "View" at bounding box center [1105, 342] width 21 height 10
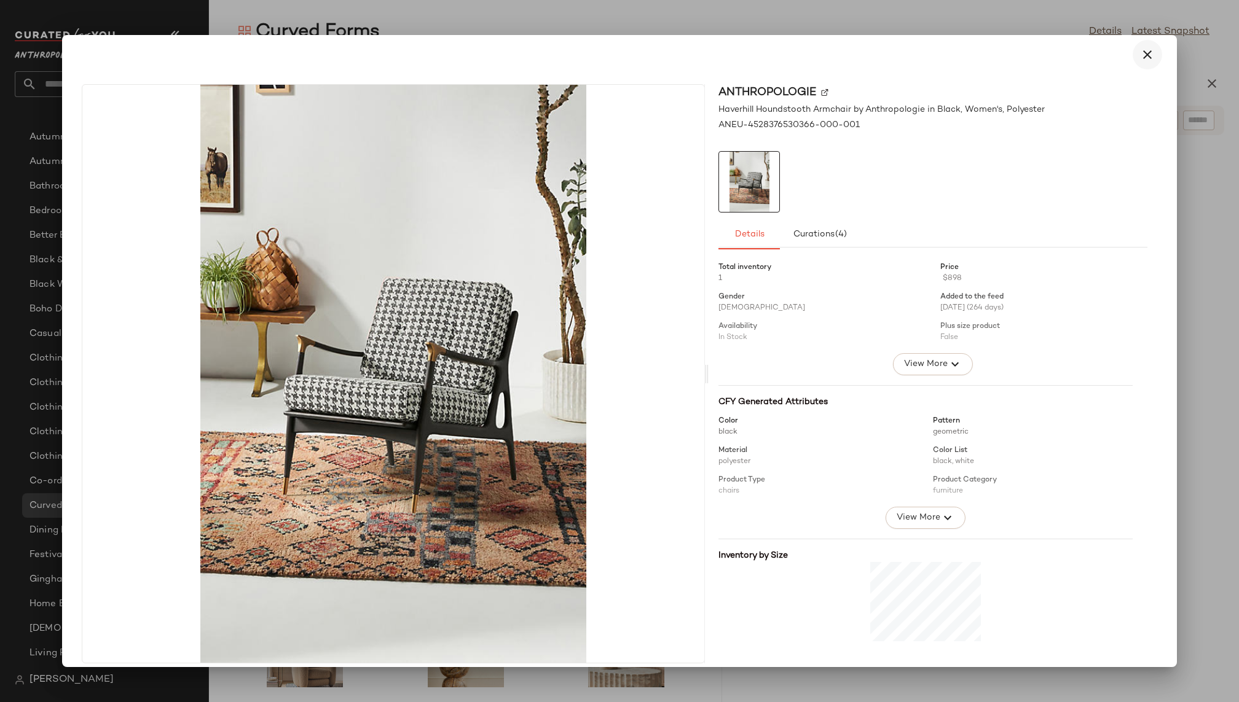
click at [1140, 60] on icon "button" at bounding box center [1147, 54] width 15 height 15
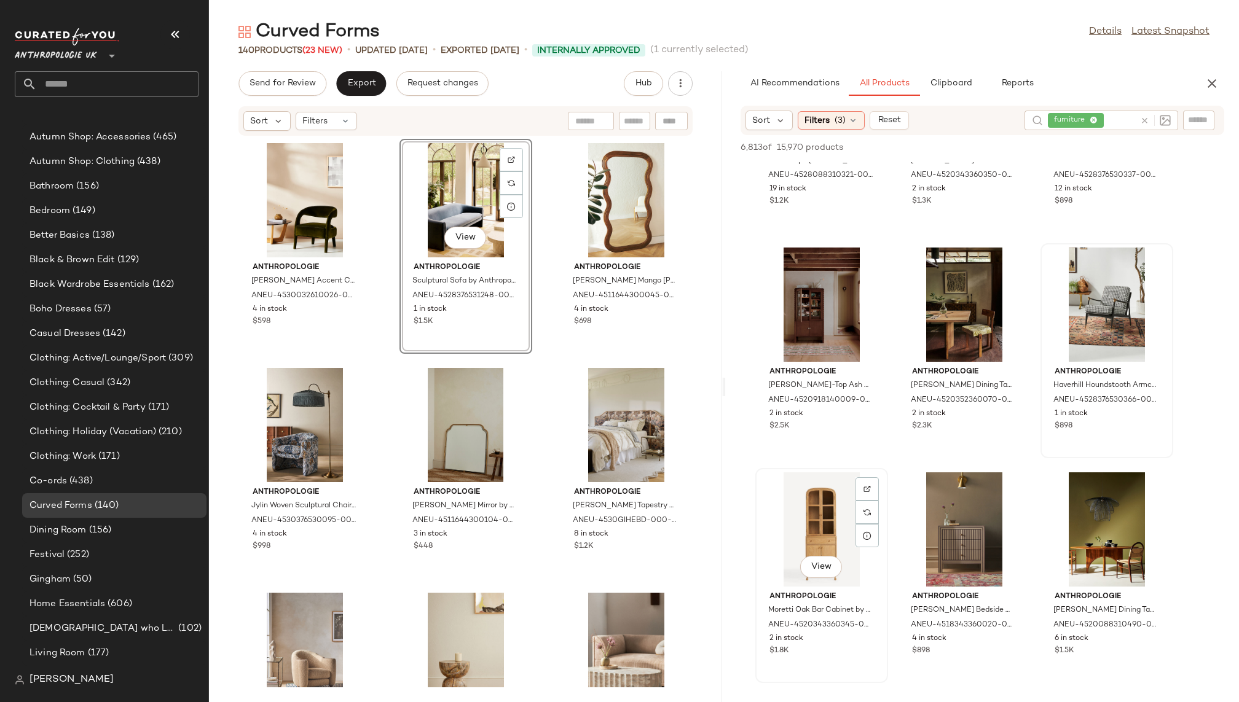
click at [823, 525] on div "View" at bounding box center [821, 529] width 124 height 114
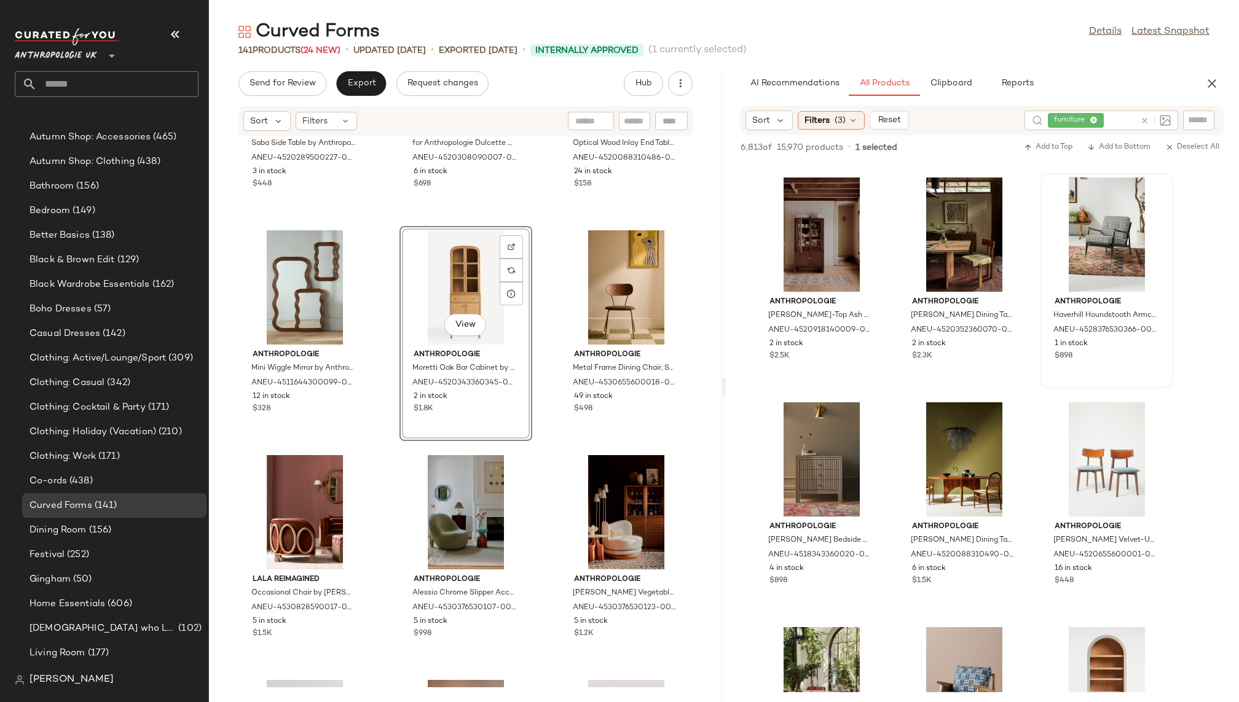
scroll to position [484, 0]
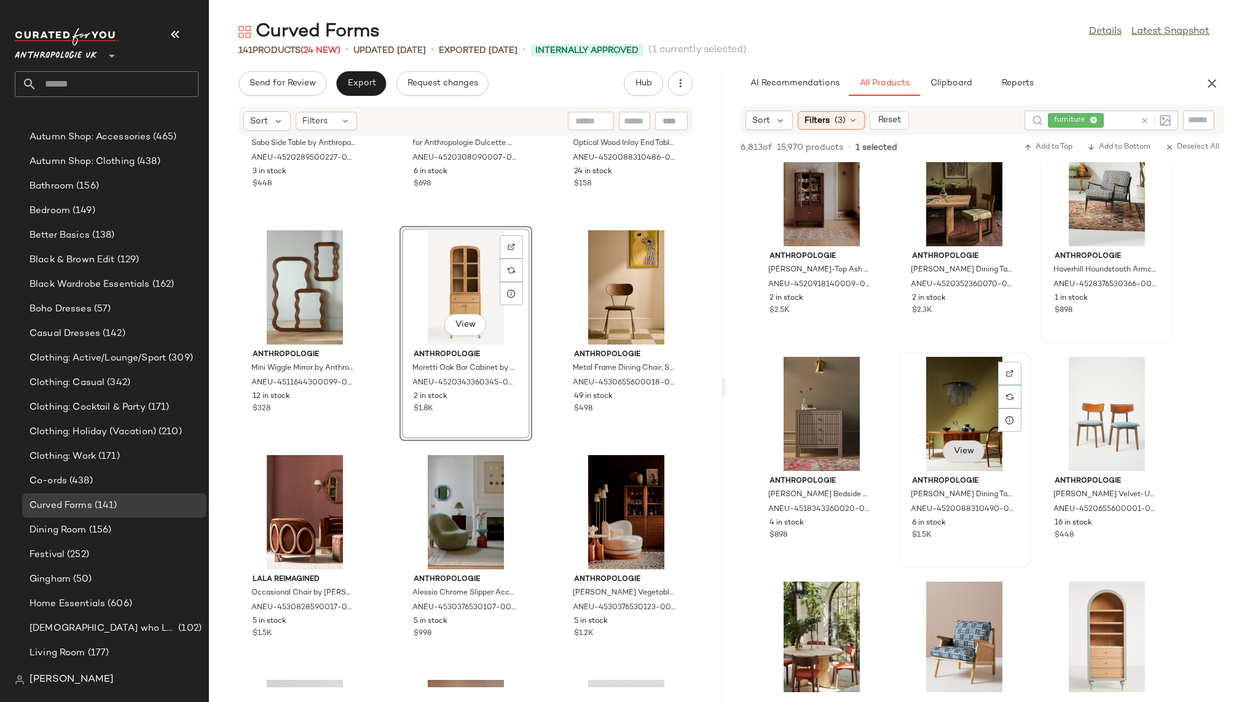
click at [962, 455] on span "View" at bounding box center [963, 452] width 21 height 10
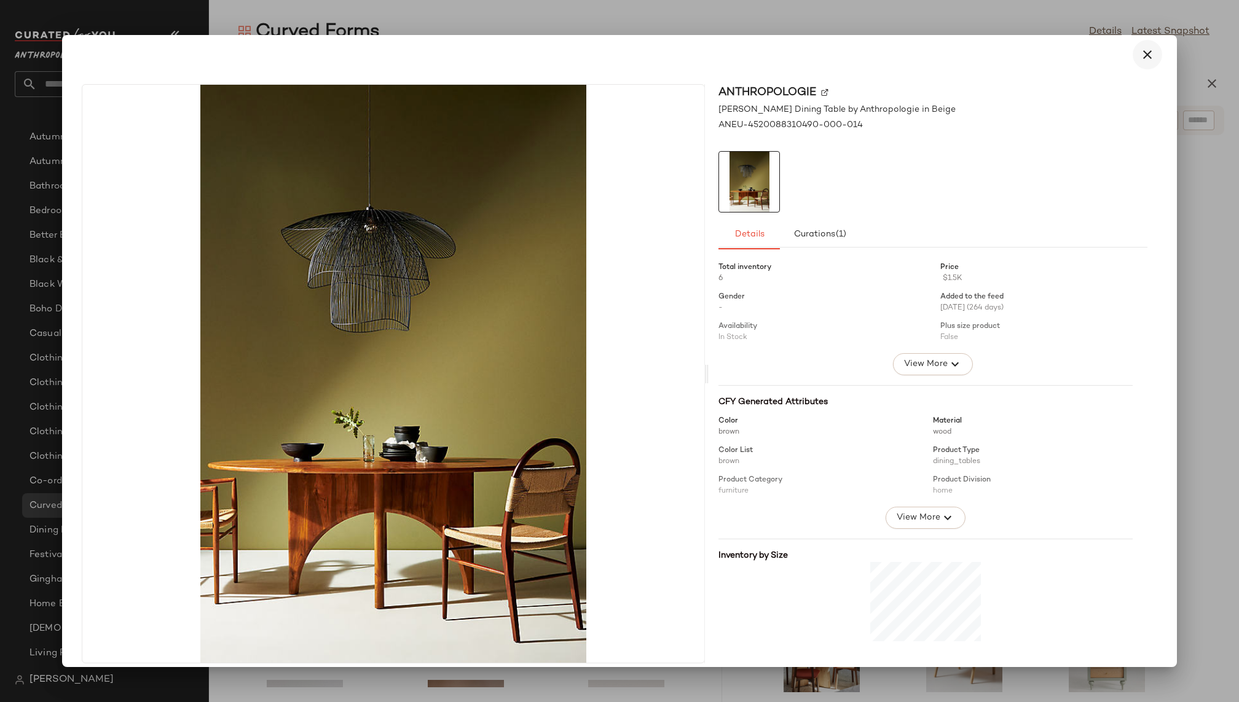
click at [1141, 55] on icon "button" at bounding box center [1147, 54] width 15 height 15
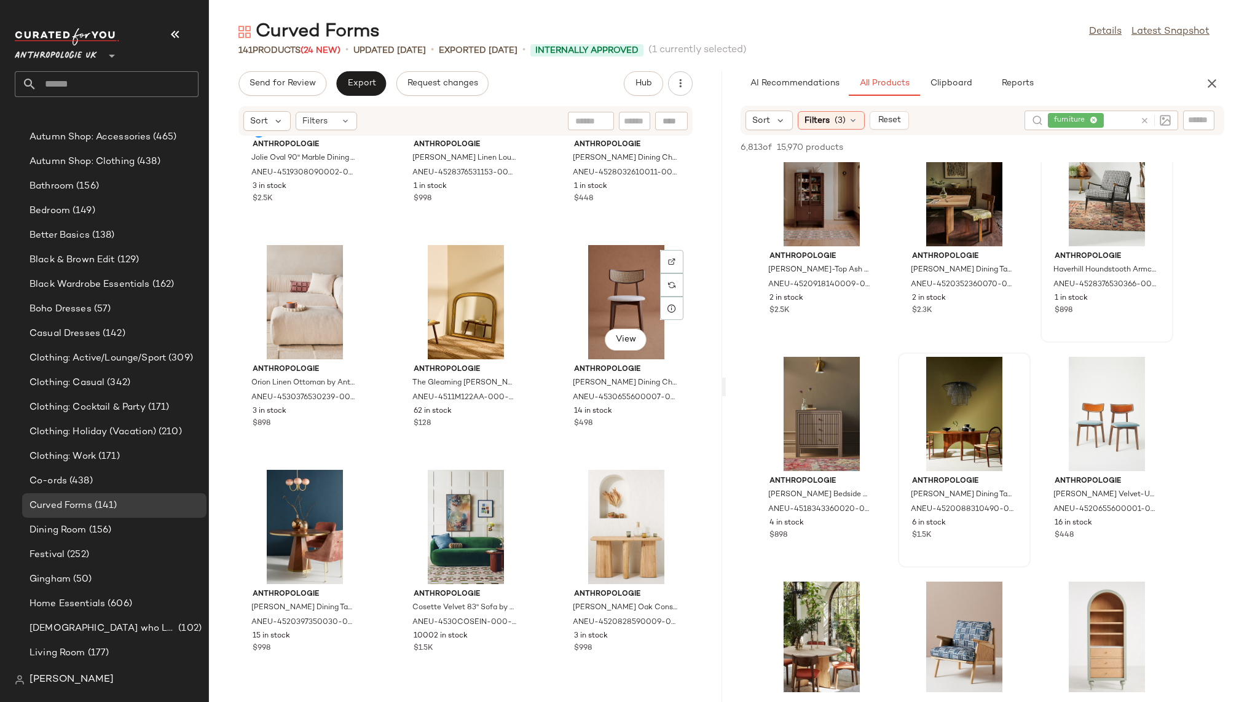
scroll to position [0, 0]
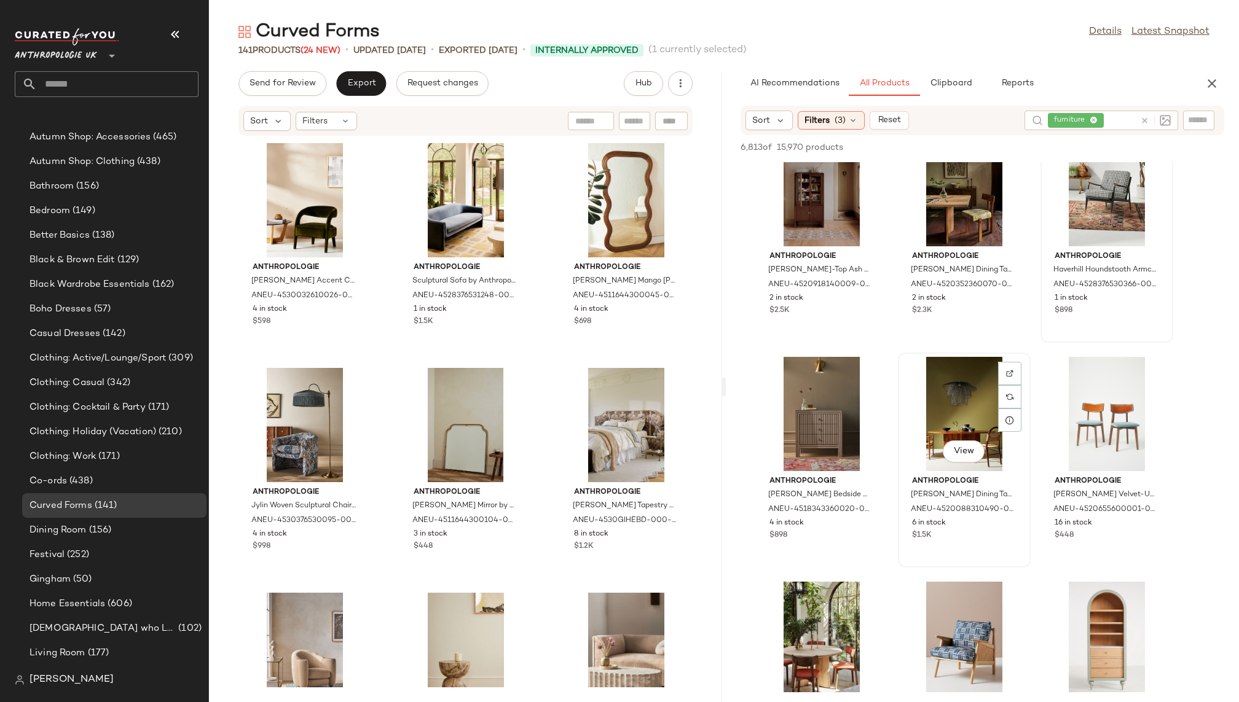
click at [945, 433] on div "View" at bounding box center [964, 414] width 124 height 114
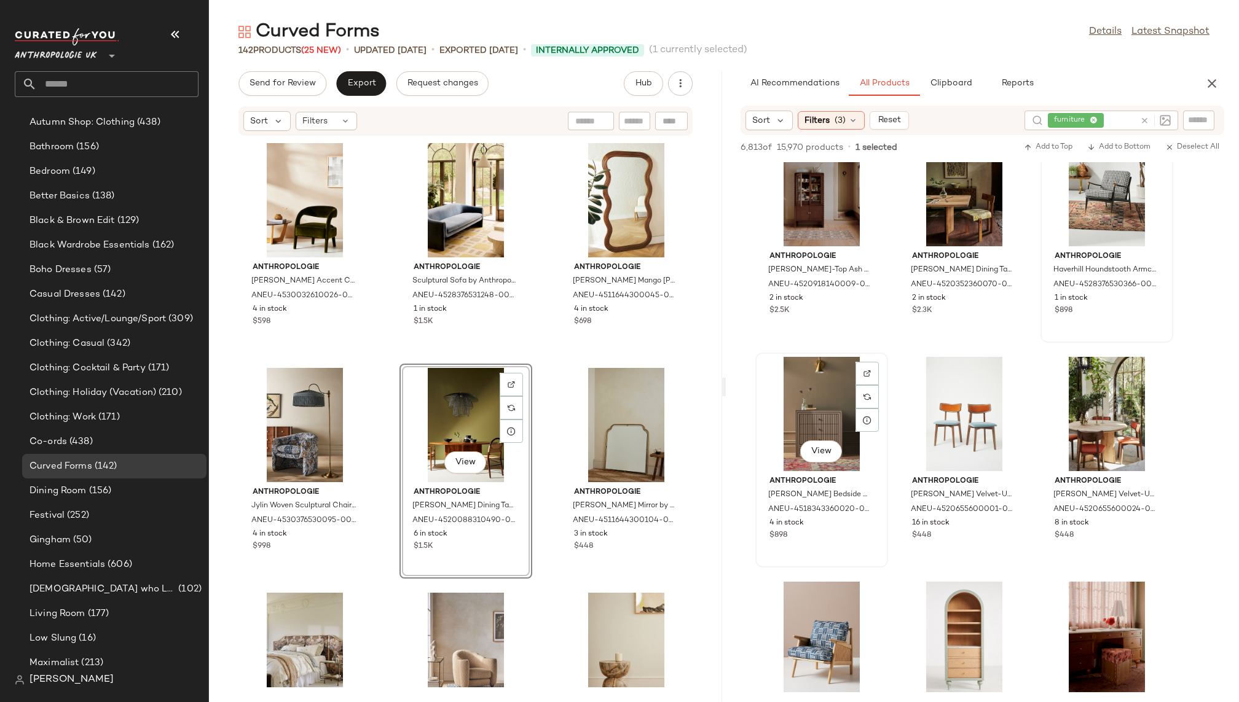
scroll to position [237, 0]
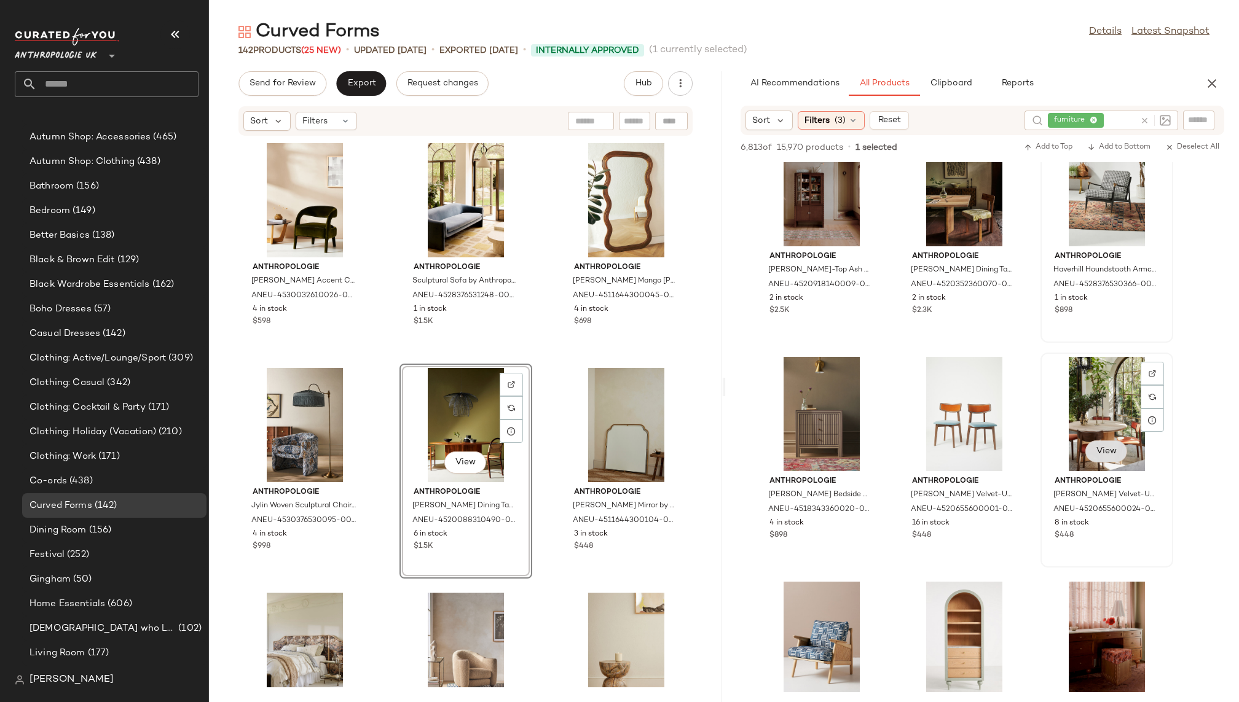
click at [1108, 451] on span "View" at bounding box center [1105, 452] width 21 height 10
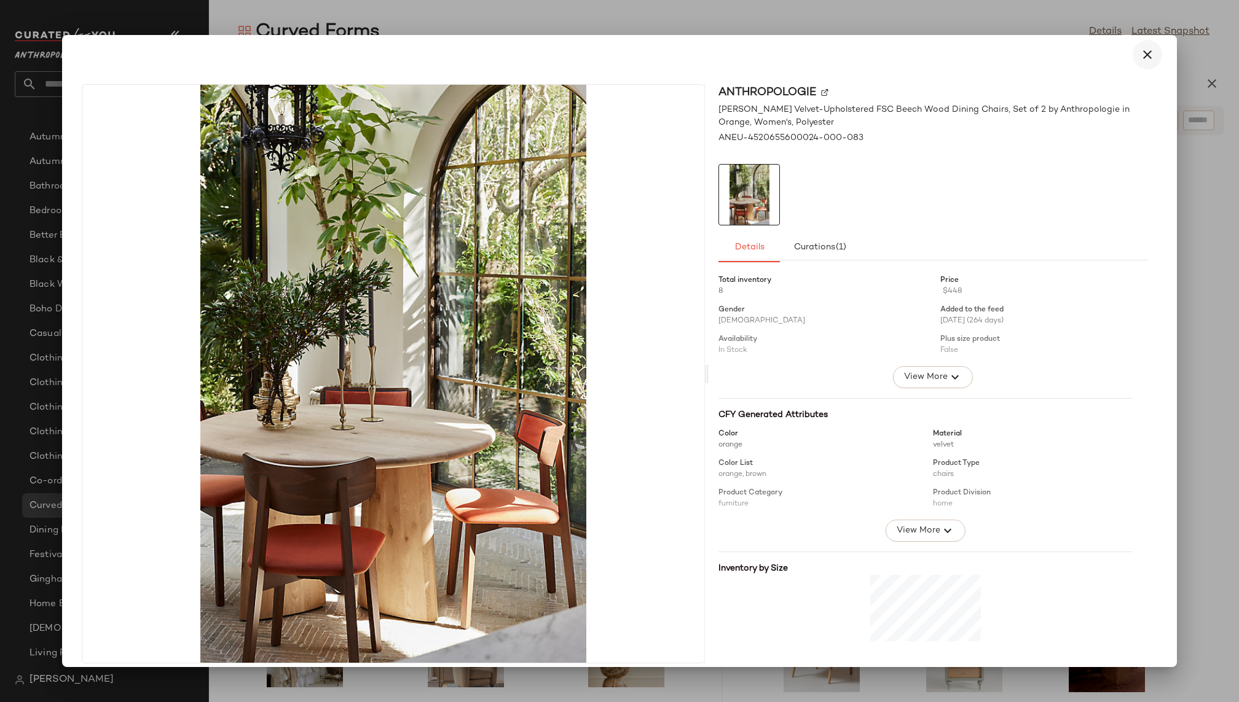
click at [1145, 54] on icon "button" at bounding box center [1147, 54] width 15 height 15
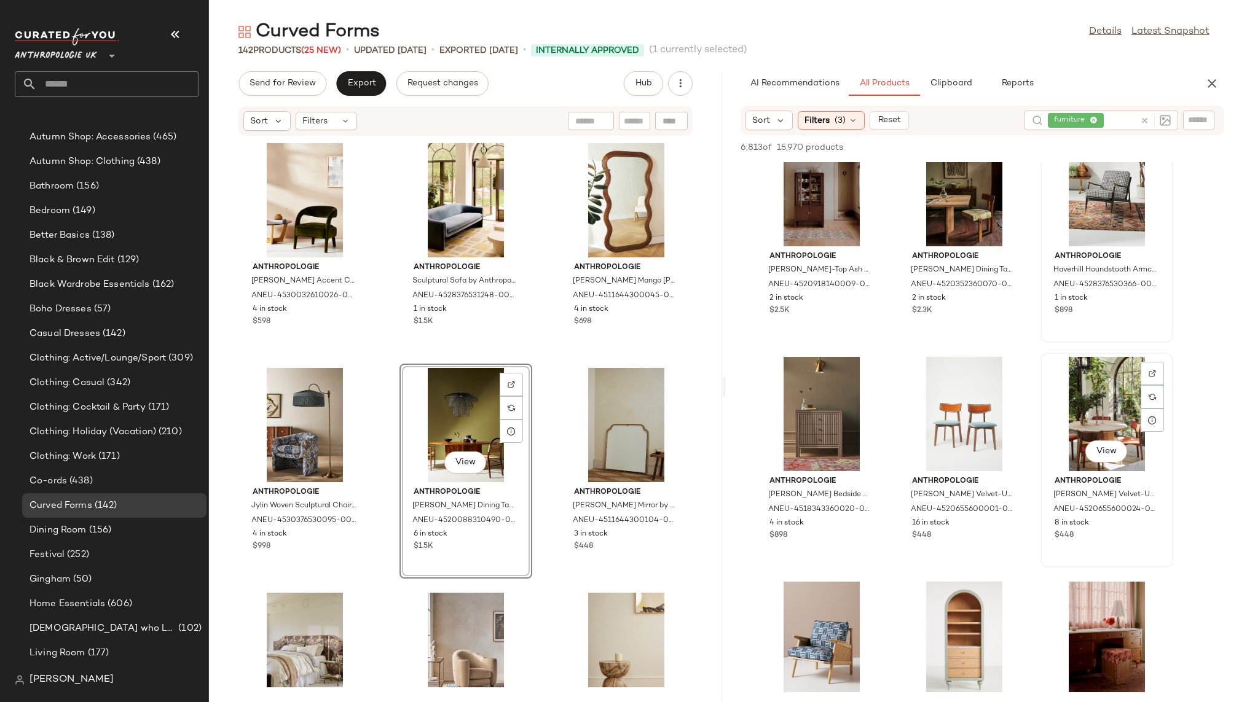
click at [1067, 421] on div "View" at bounding box center [1106, 414] width 124 height 114
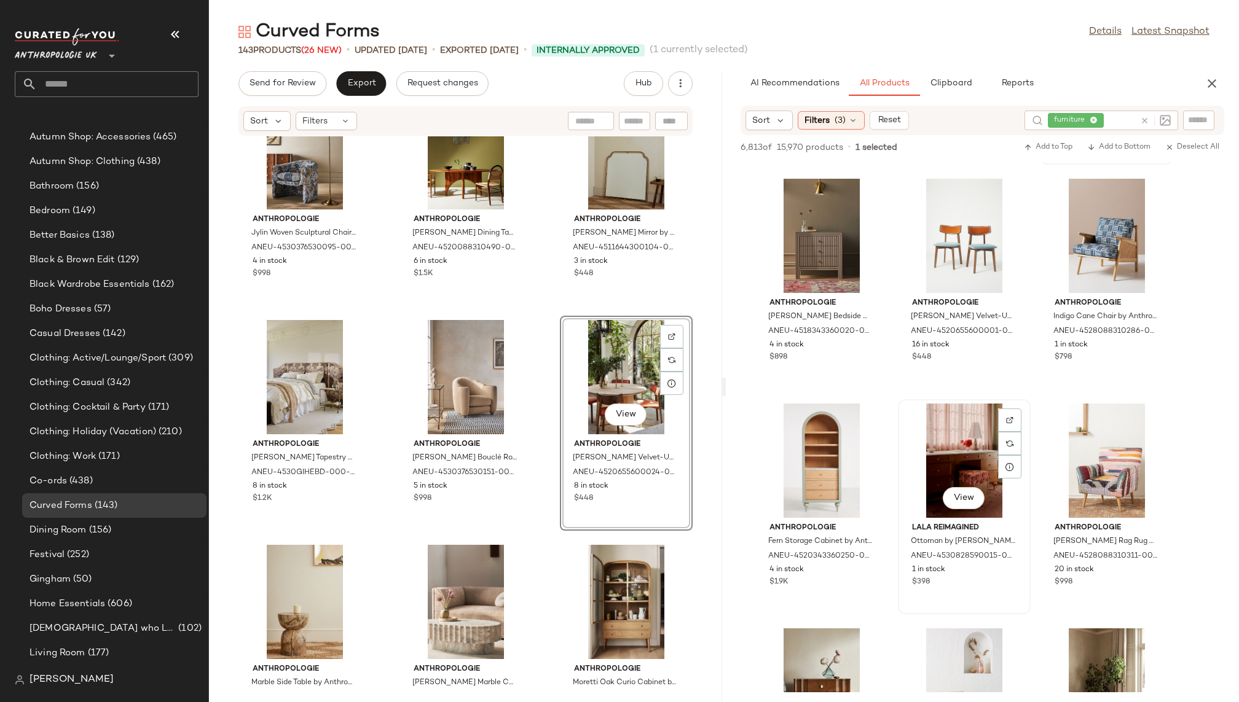
scroll to position [702, 0]
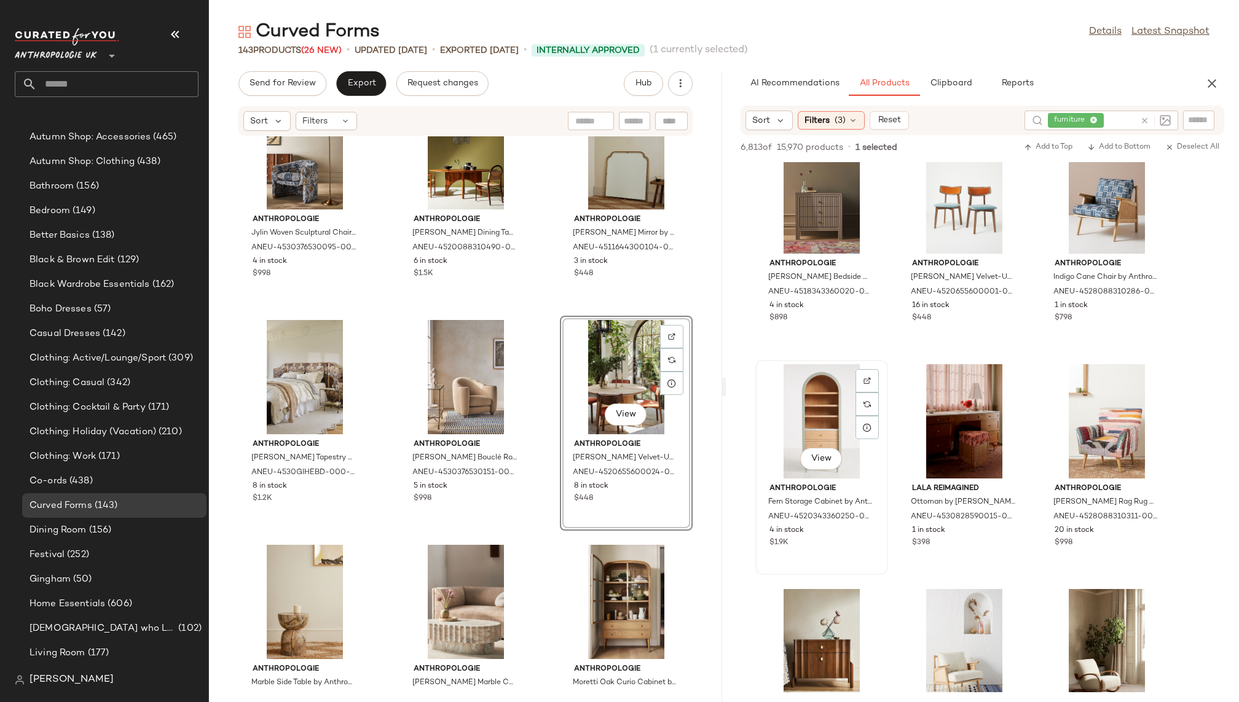
click at [805, 404] on div "View" at bounding box center [821, 421] width 124 height 114
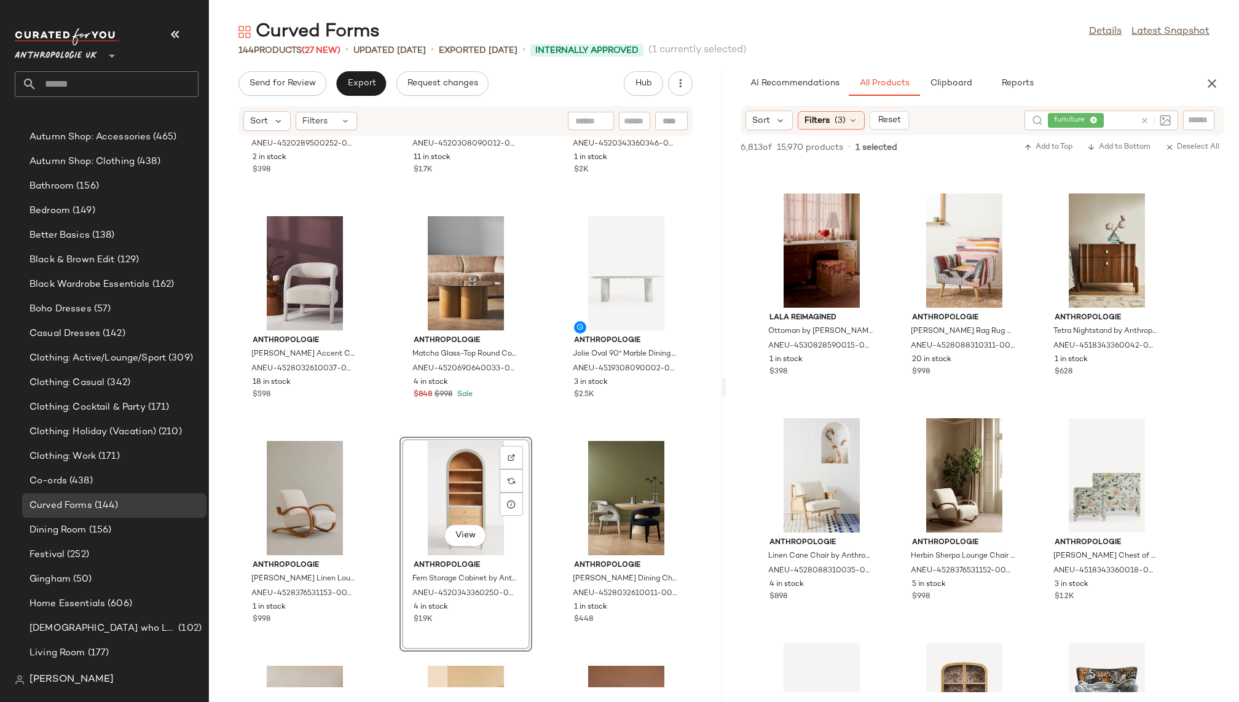
scroll to position [910, 0]
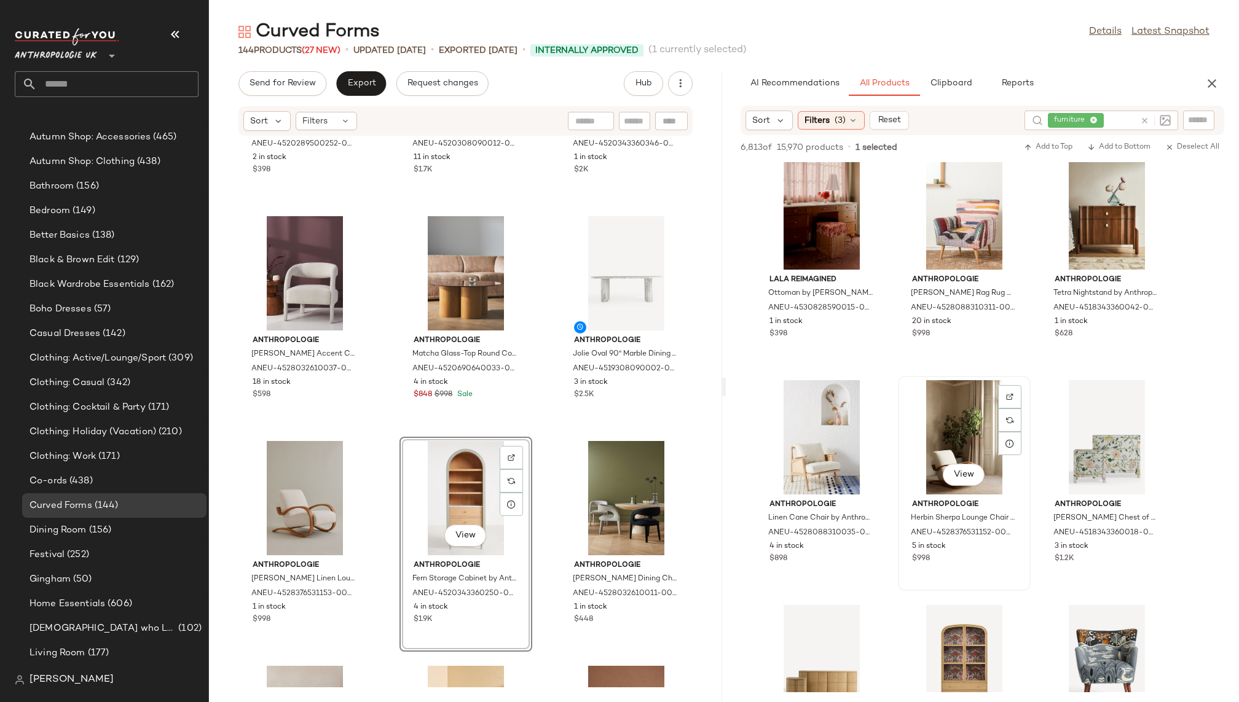
click at [946, 438] on div "View" at bounding box center [964, 437] width 124 height 114
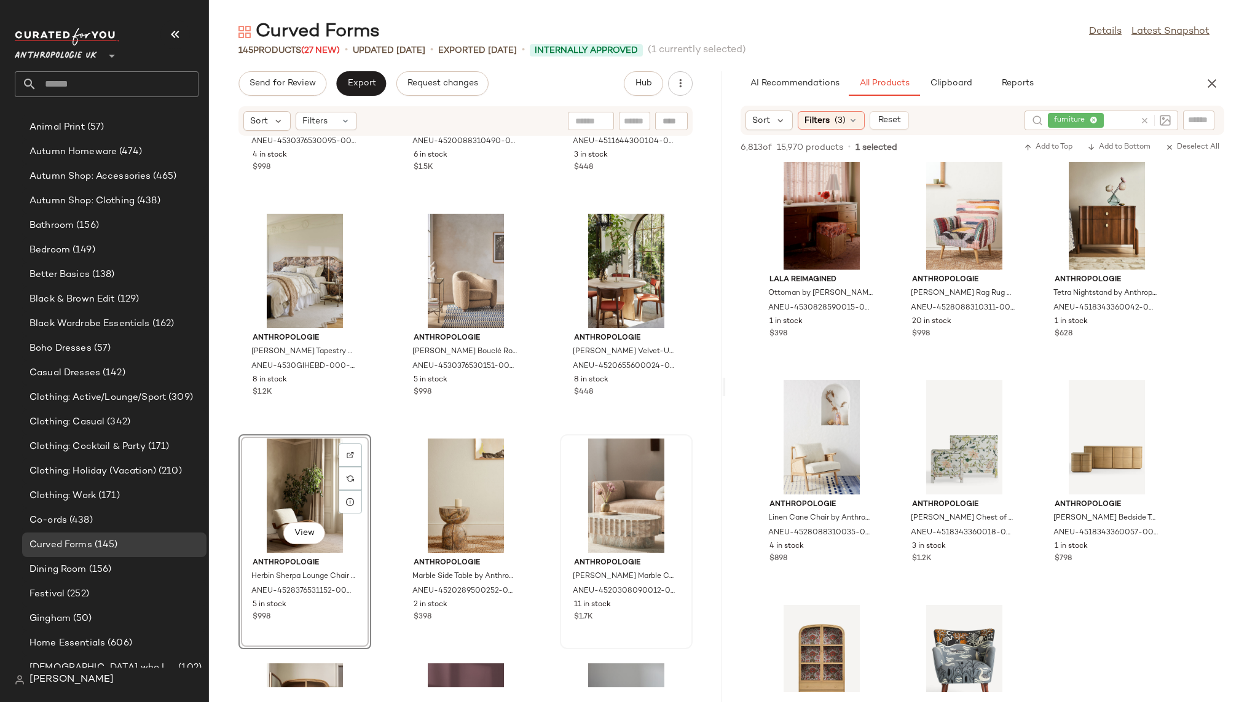
scroll to position [237, 0]
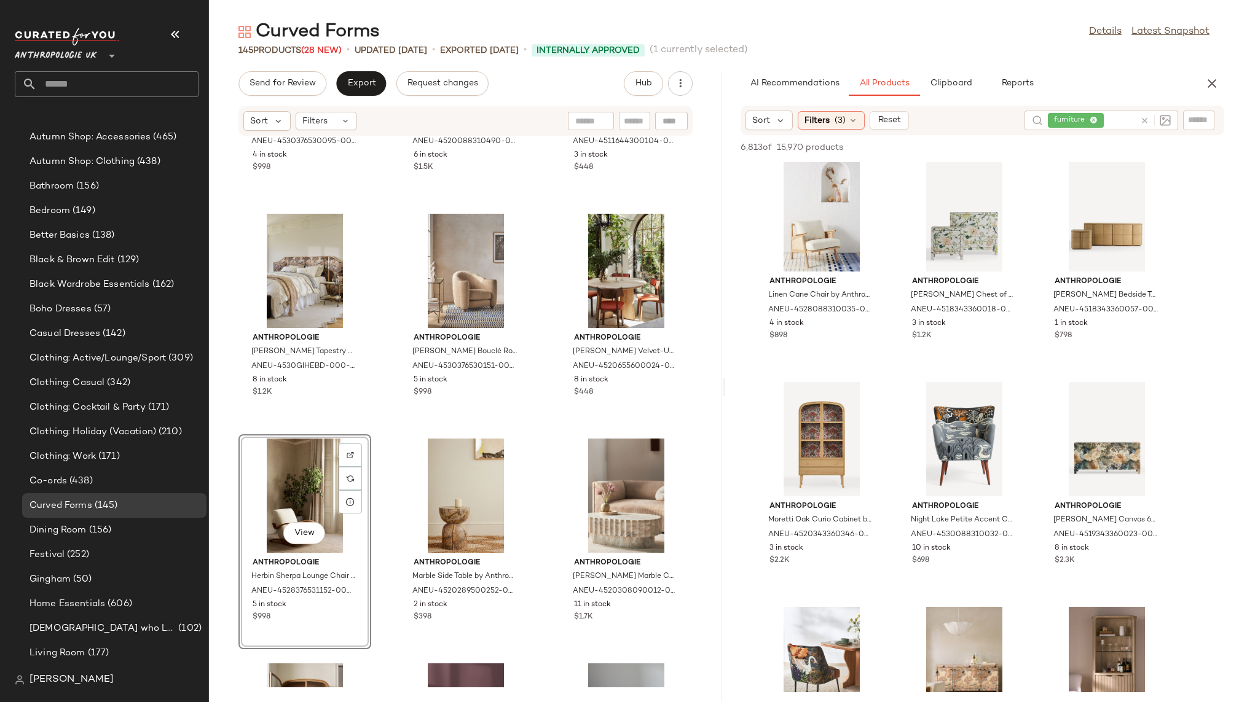
scroll to position [1134, 0]
click at [794, 453] on div "View" at bounding box center [821, 439] width 124 height 114
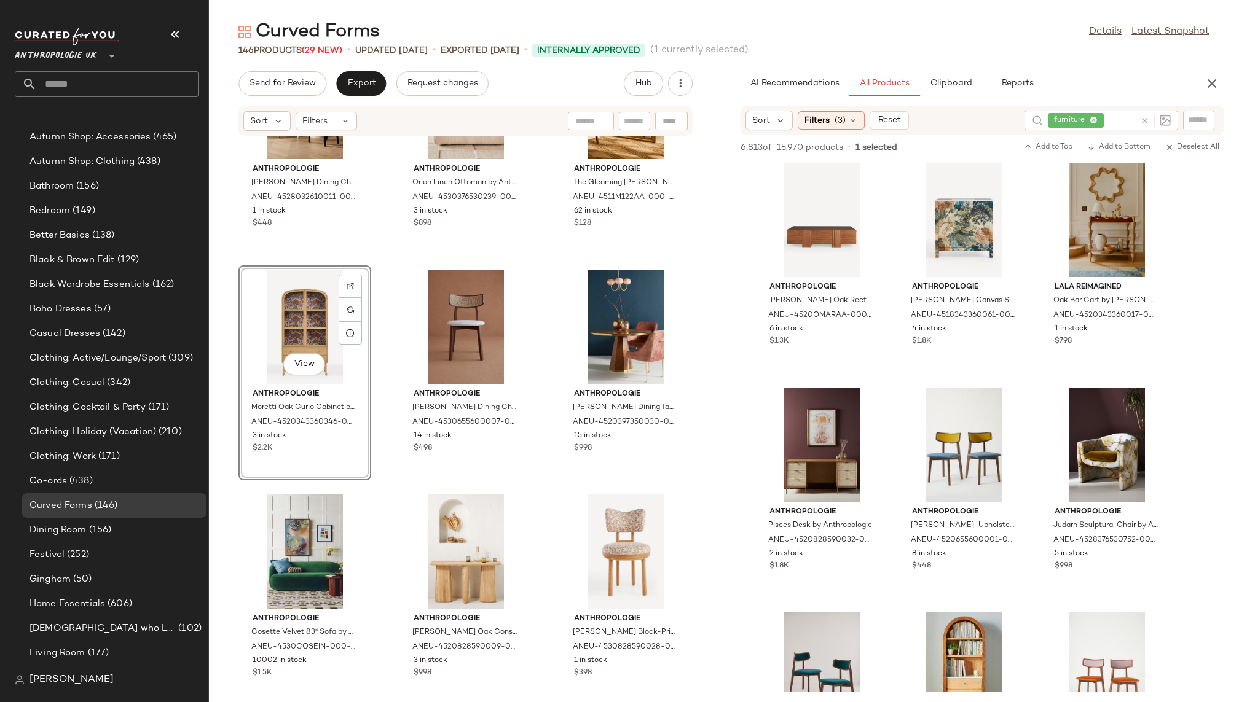
scroll to position [2068, 0]
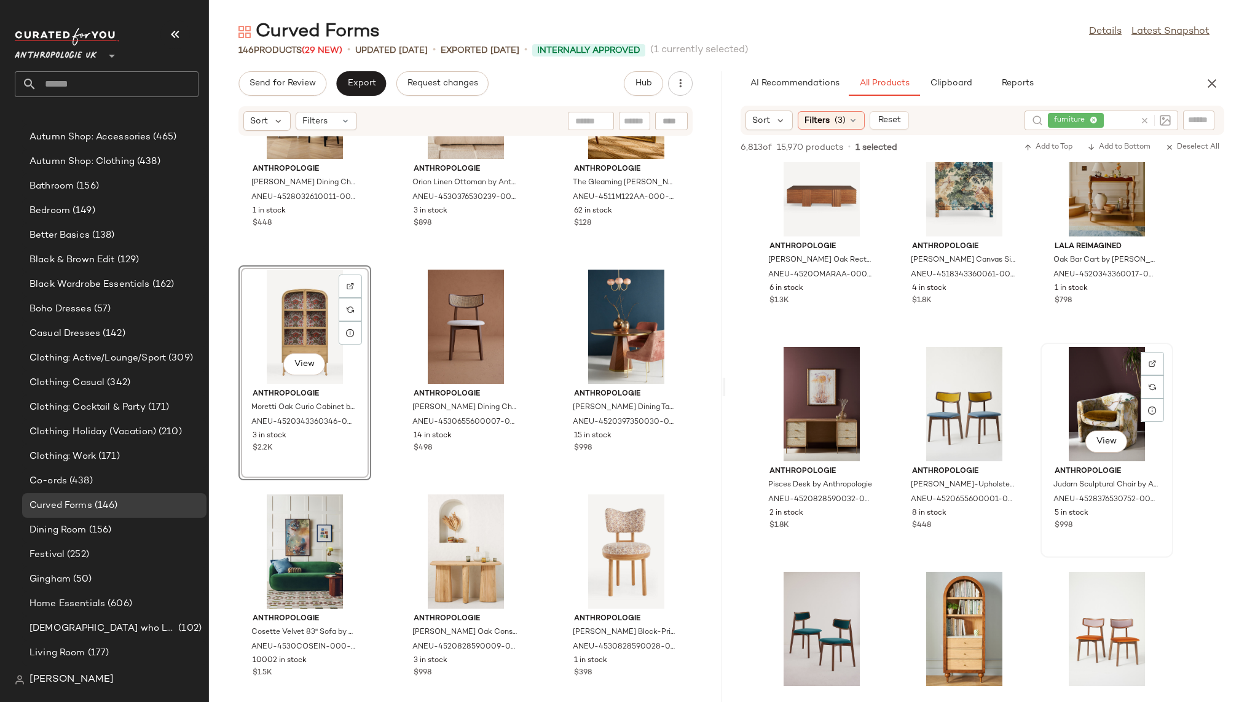
click at [1090, 384] on div "View" at bounding box center [1106, 404] width 124 height 114
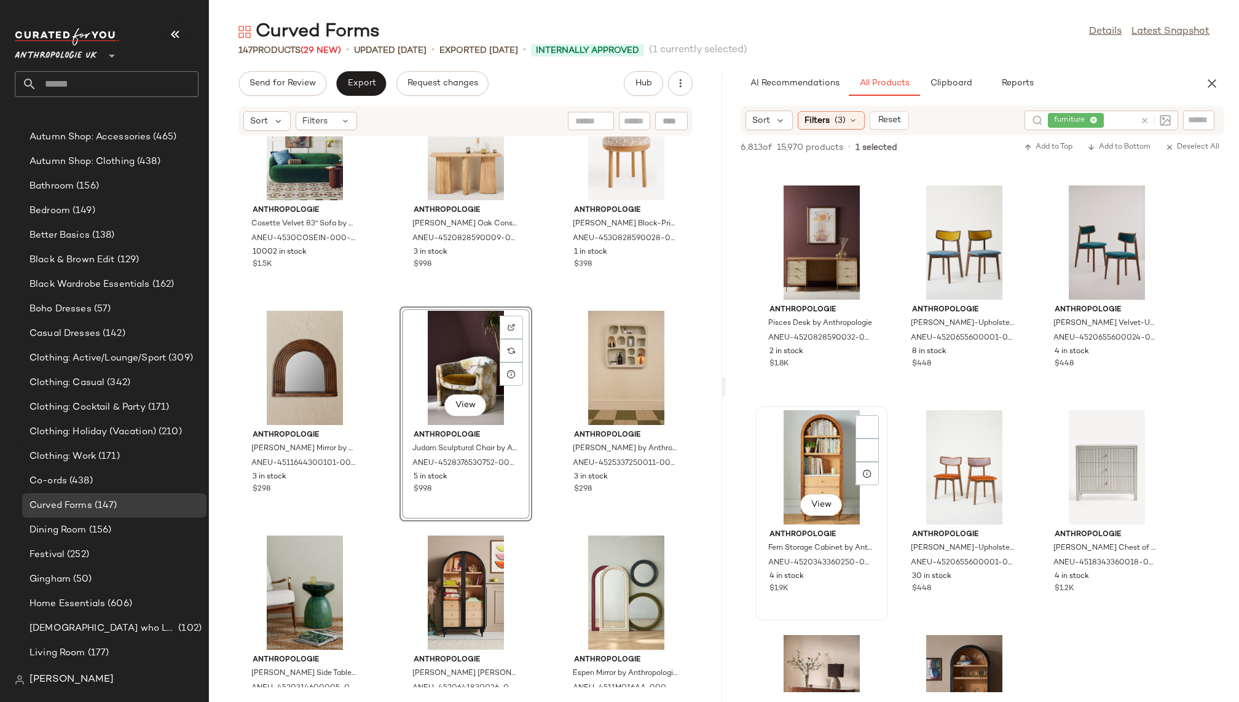
scroll to position [2237, 0]
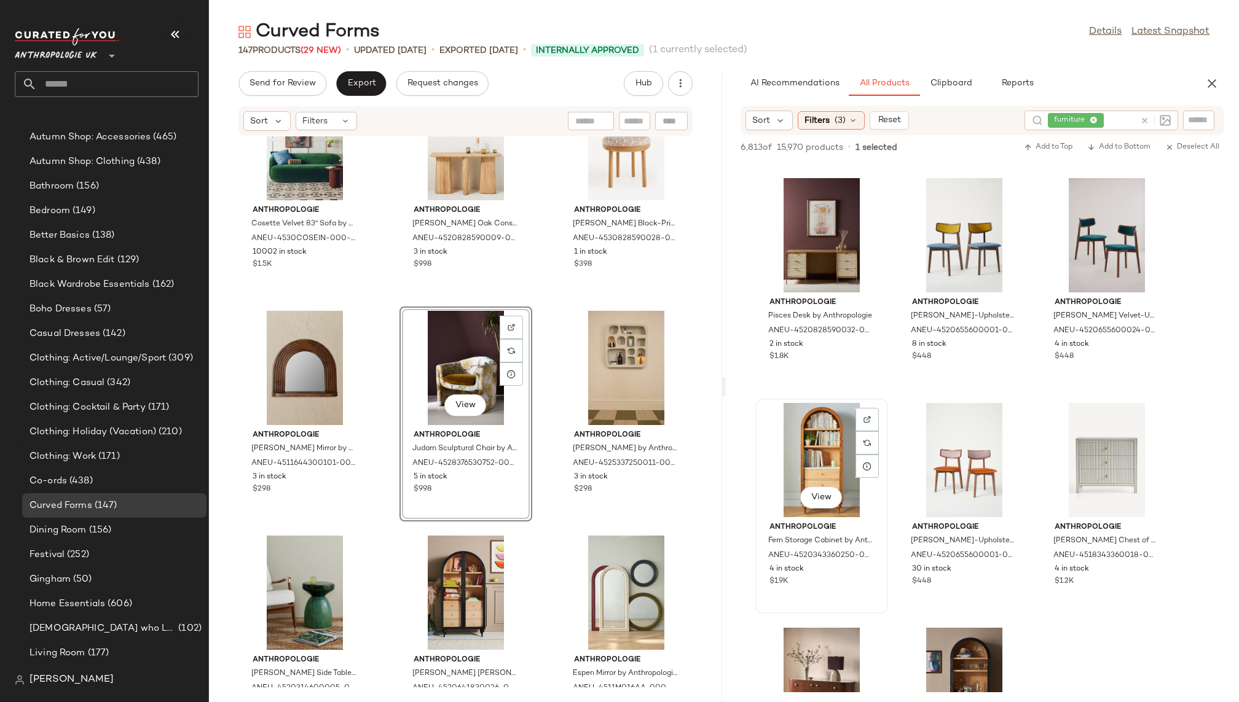
click at [792, 447] on div "View" at bounding box center [821, 460] width 124 height 114
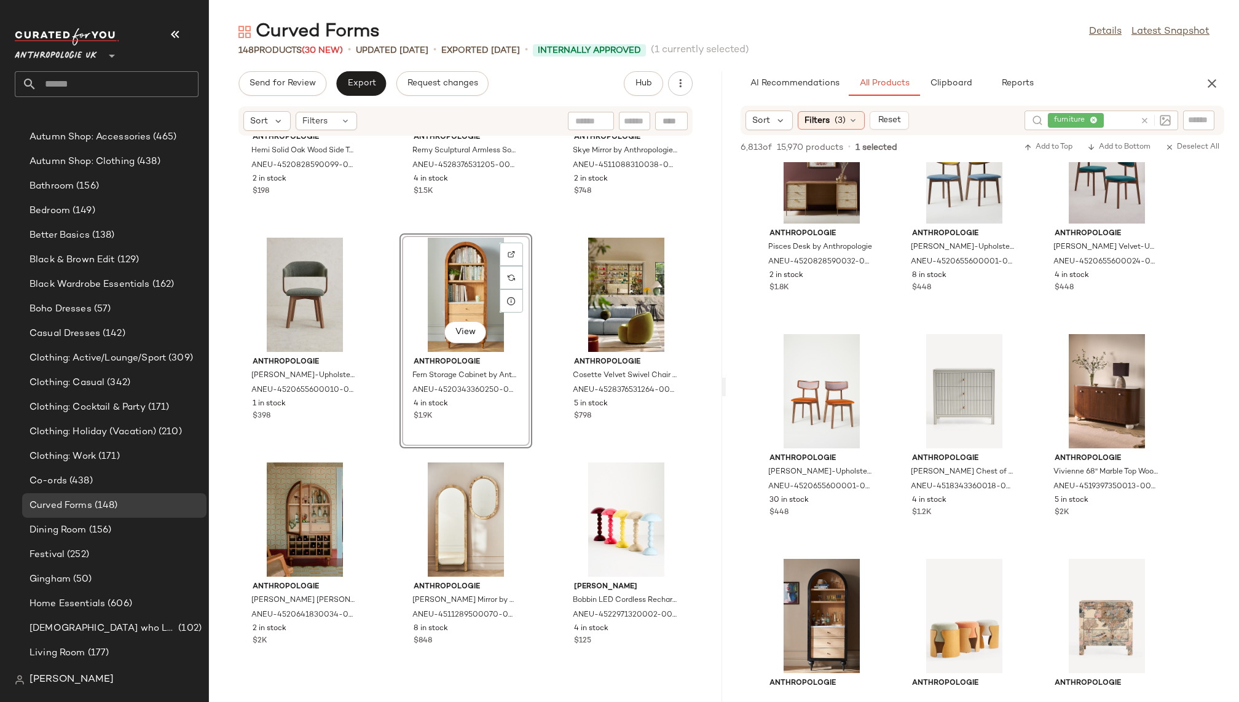
scroll to position [2327, 0]
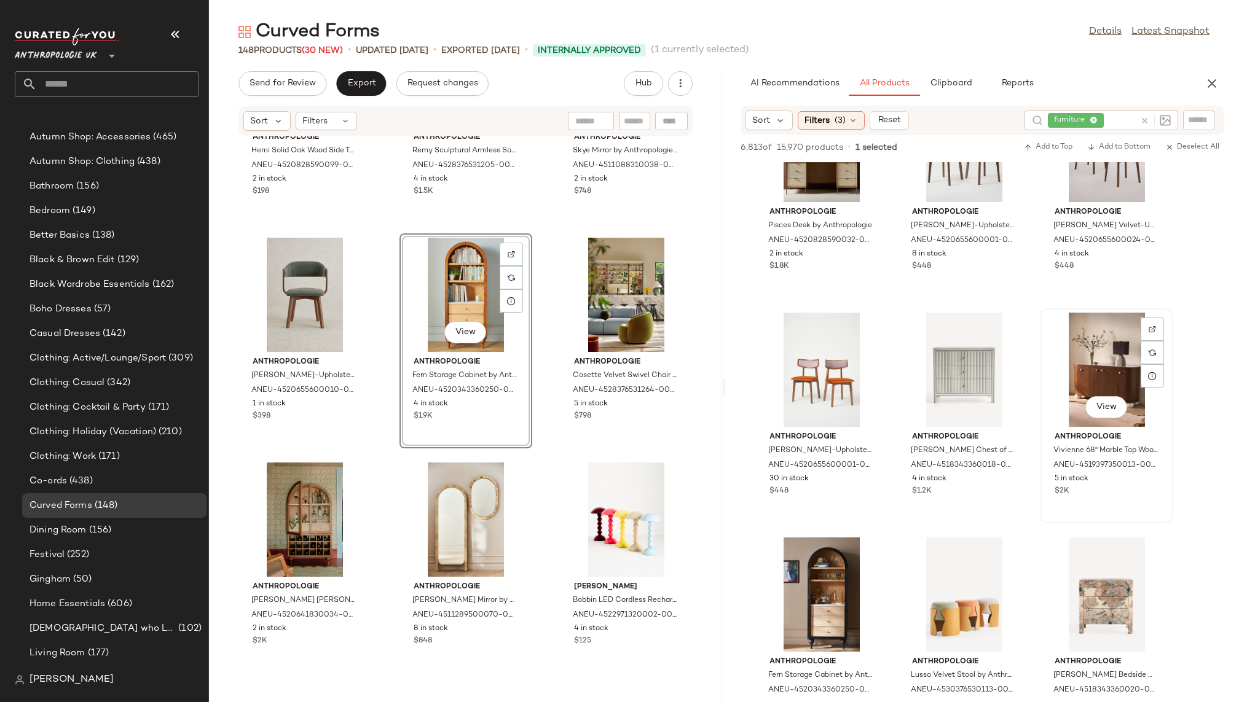
click at [1102, 423] on div "View" at bounding box center [1106, 370] width 124 height 114
click at [1106, 406] on span "View" at bounding box center [1105, 407] width 21 height 10
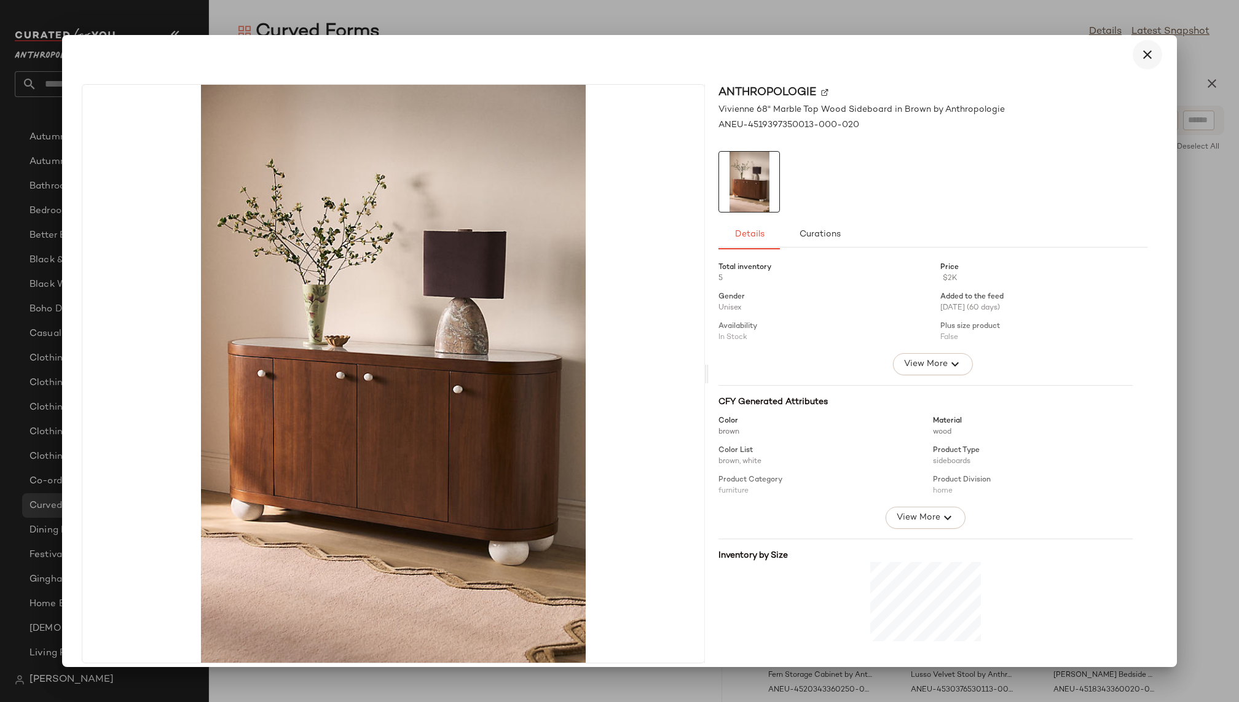
click at [1141, 58] on icon "button" at bounding box center [1147, 54] width 15 height 15
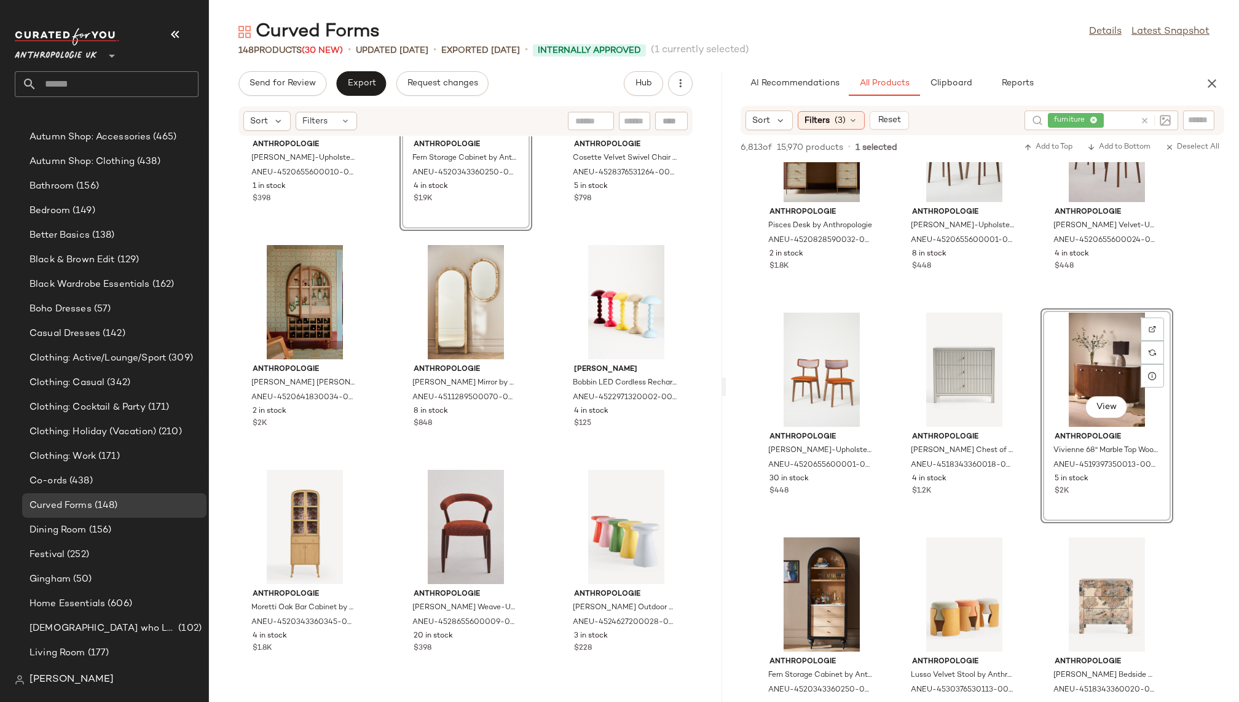
scroll to position [237, 0]
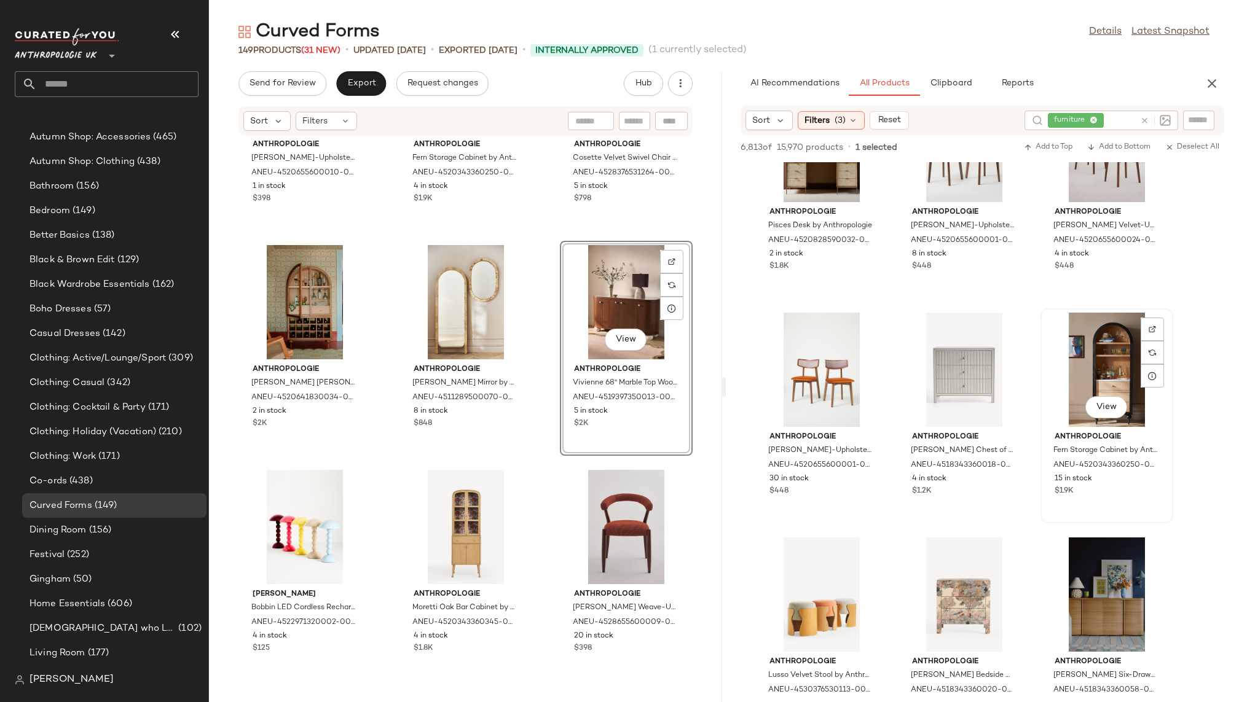
click at [1067, 373] on div "View" at bounding box center [1106, 370] width 124 height 114
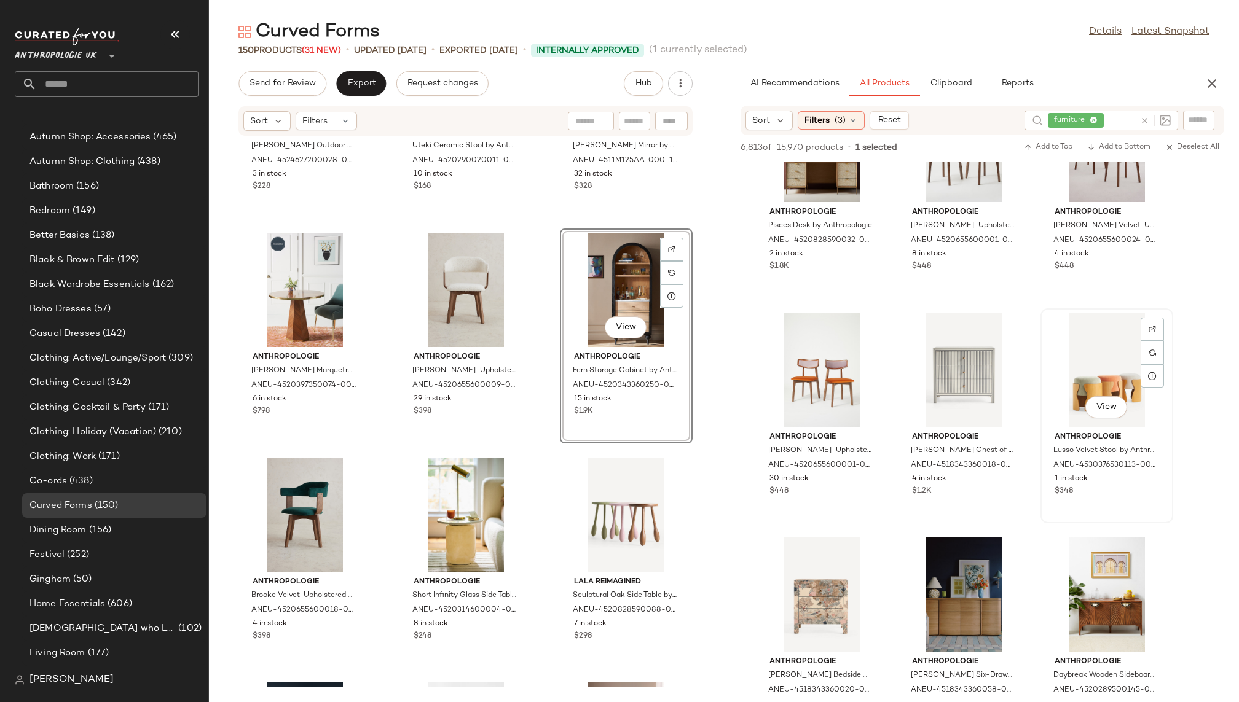
click at [1081, 367] on div "View" at bounding box center [1106, 370] width 124 height 114
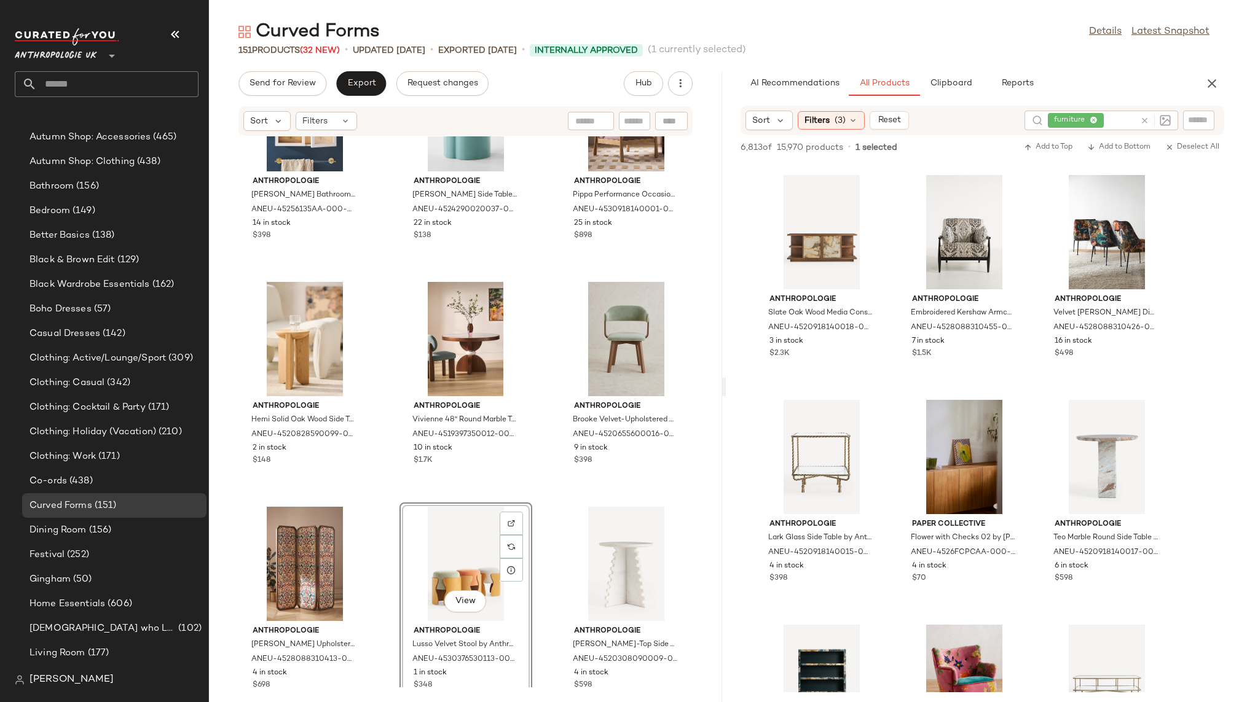
scroll to position [3813, 0]
click at [1100, 274] on span "View" at bounding box center [1105, 271] width 21 height 10
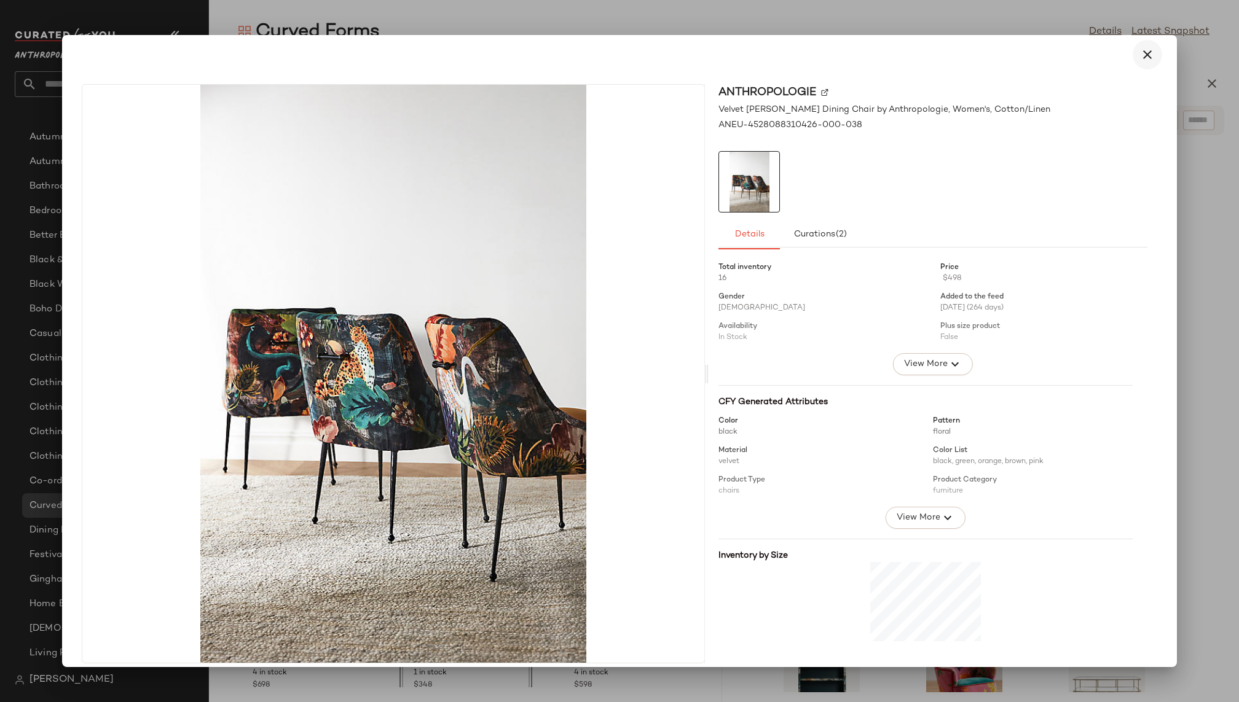
click at [1140, 55] on icon "button" at bounding box center [1147, 54] width 15 height 15
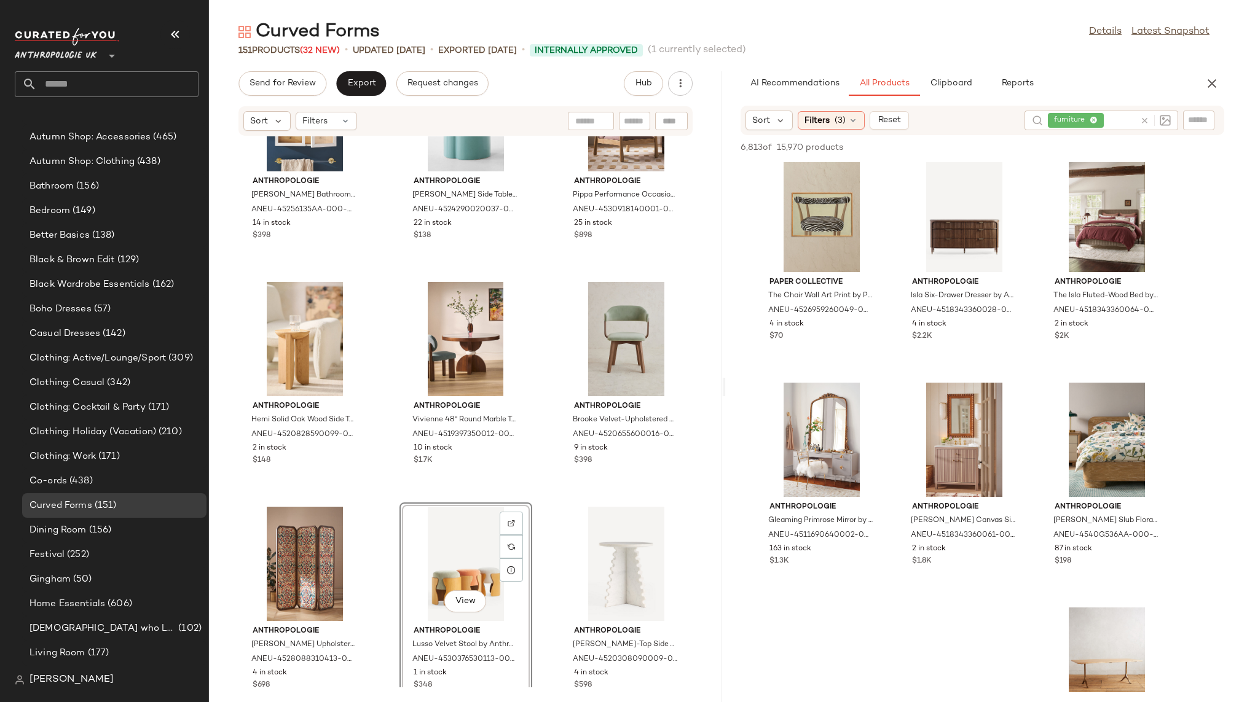
scroll to position [4738, 0]
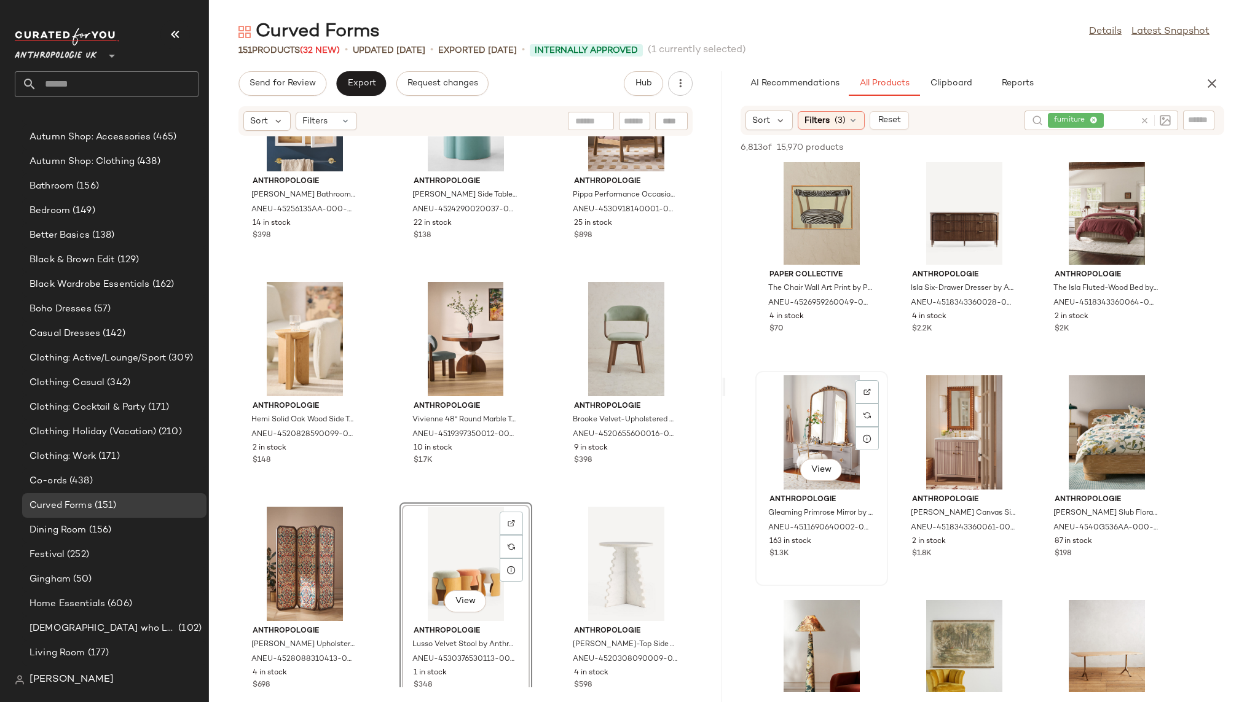
click at [815, 446] on div "View" at bounding box center [821, 432] width 124 height 114
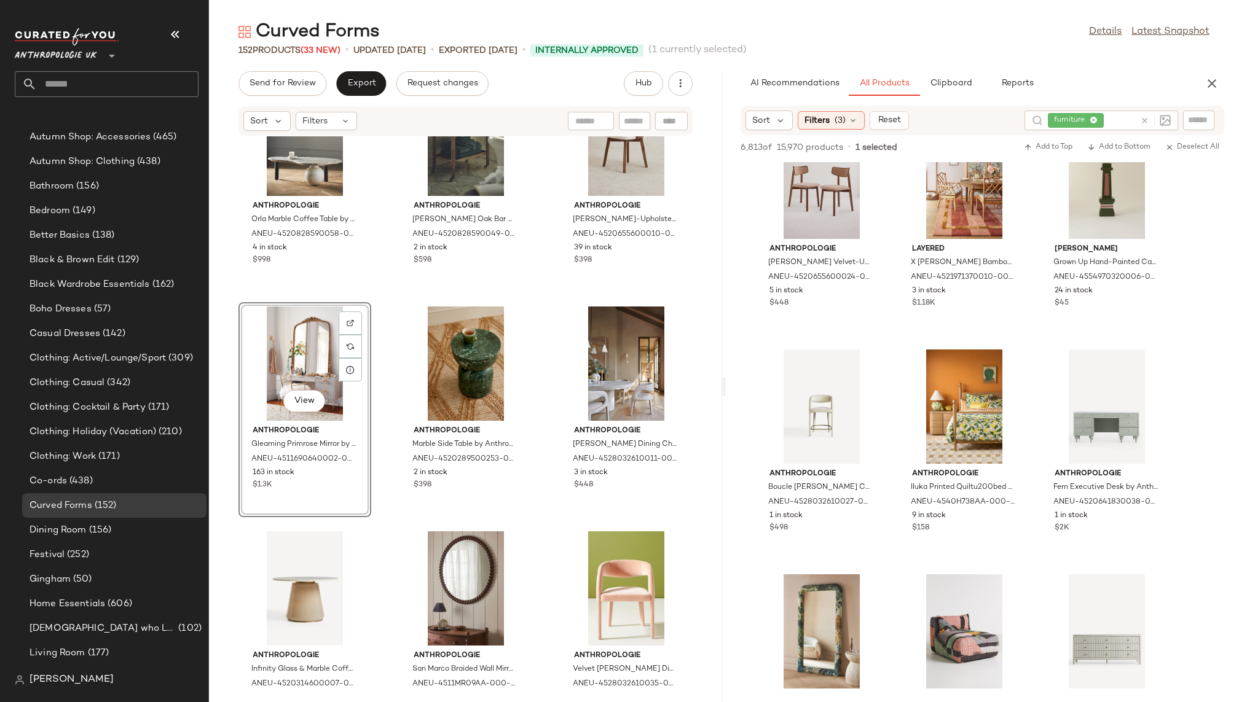
scroll to position [5682, 0]
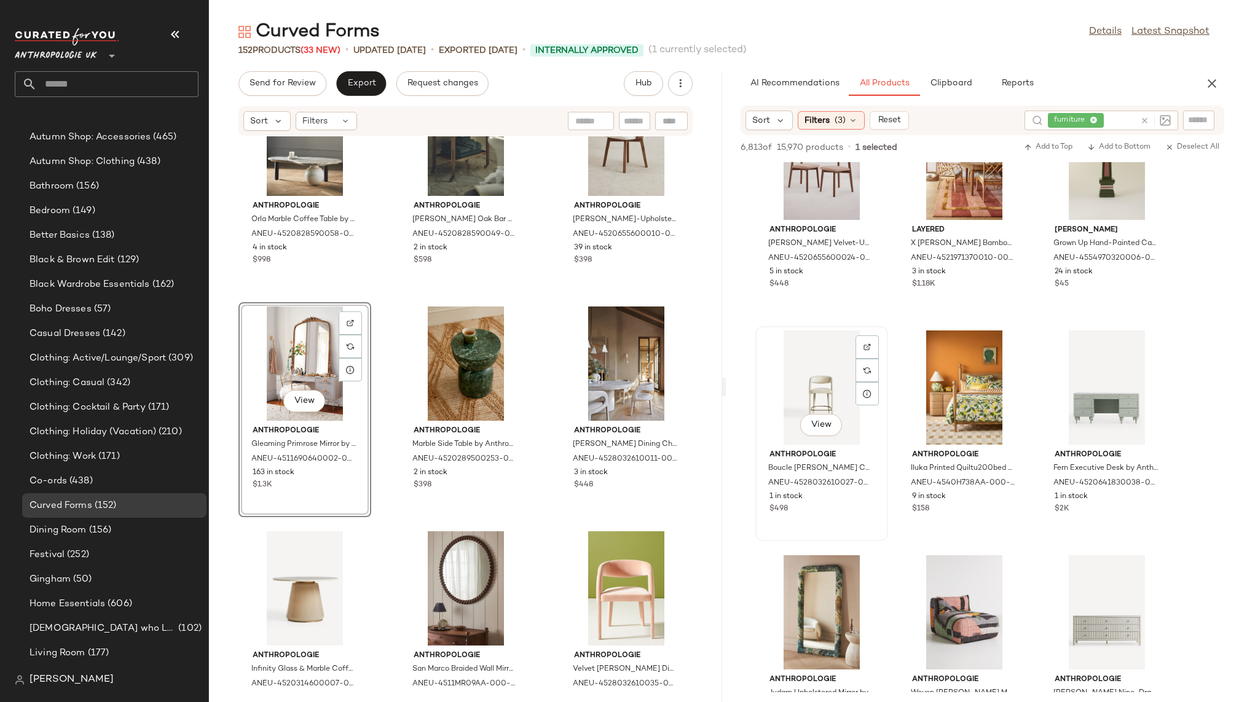
click at [818, 364] on div "View" at bounding box center [821, 388] width 124 height 114
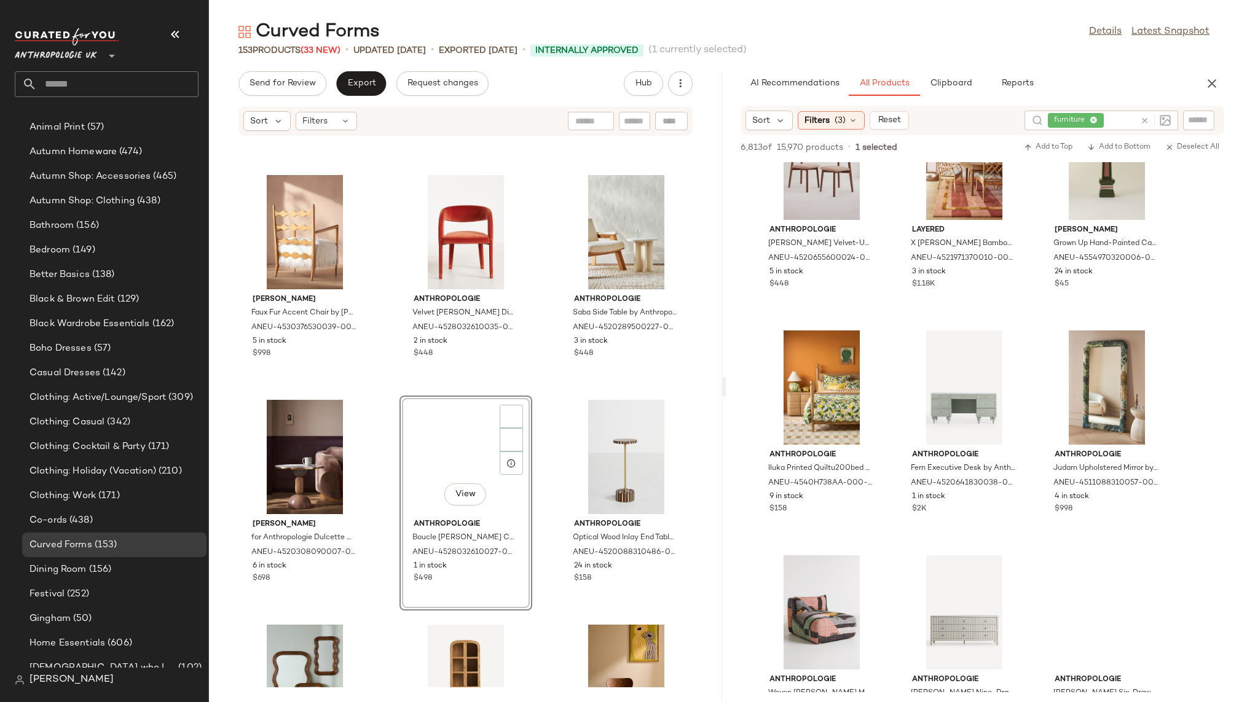
scroll to position [237, 0]
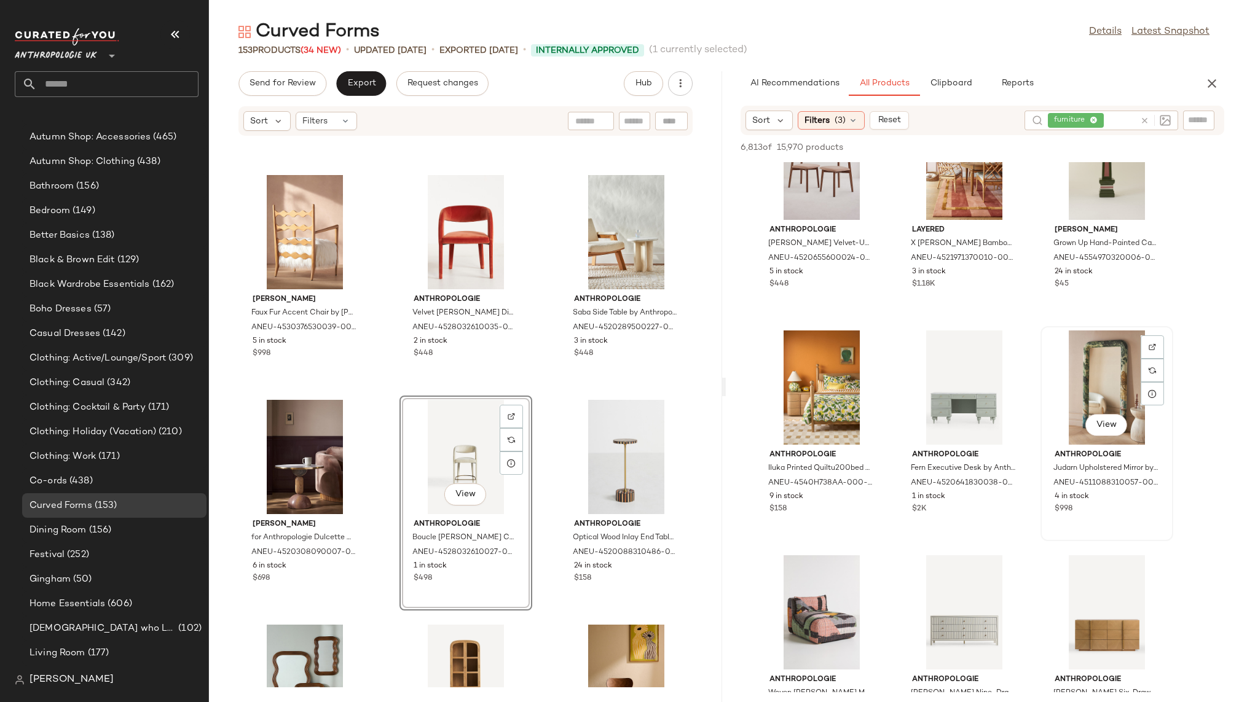
click at [1094, 391] on div "View" at bounding box center [1106, 388] width 124 height 114
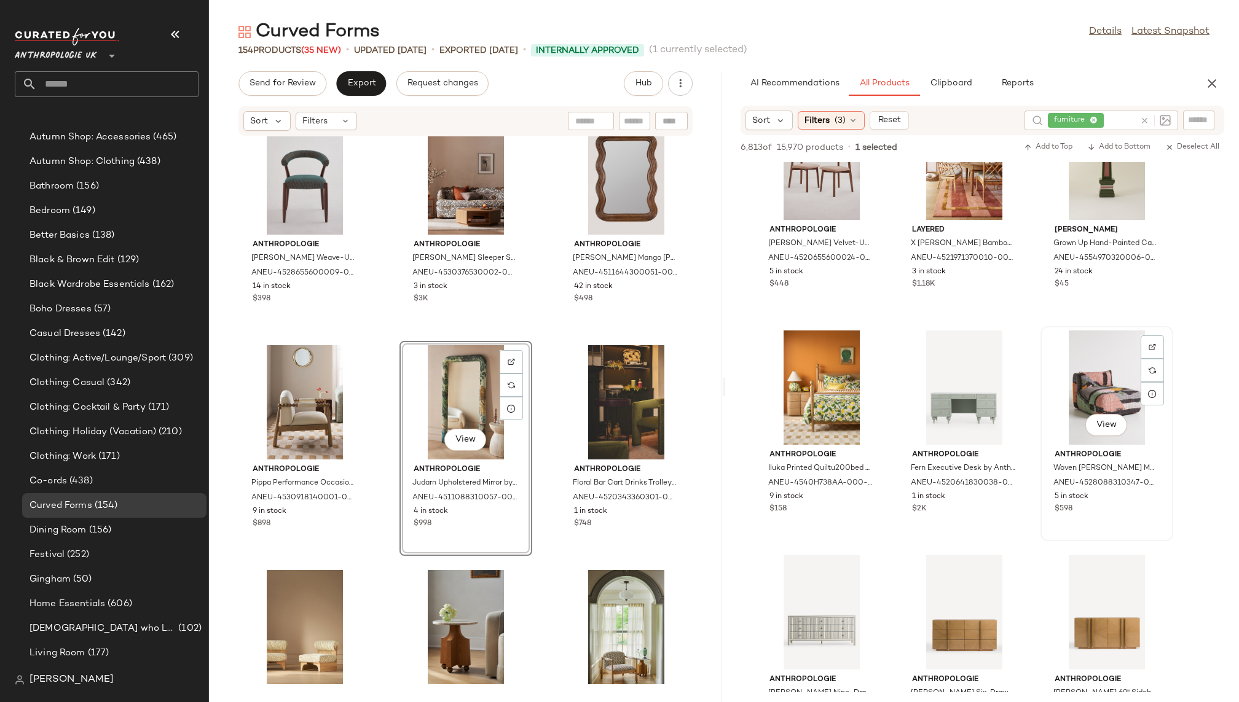
click at [1088, 383] on div "View" at bounding box center [1106, 388] width 124 height 114
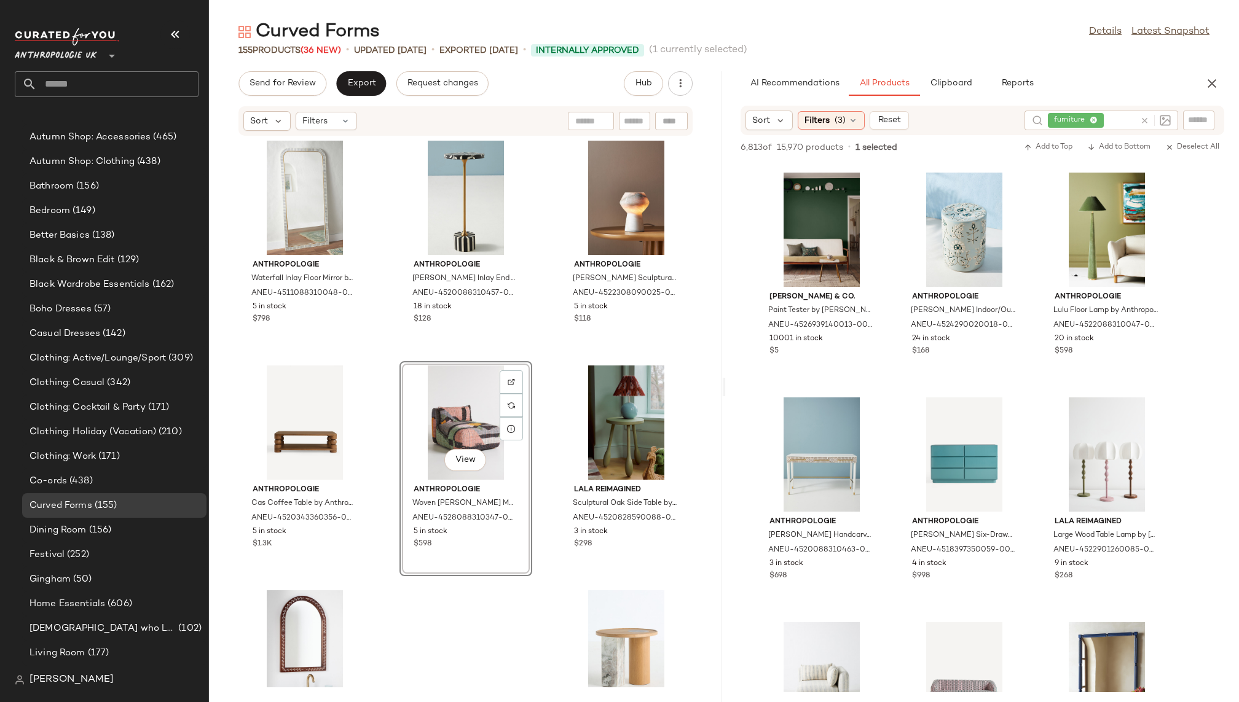
scroll to position [6283, 0]
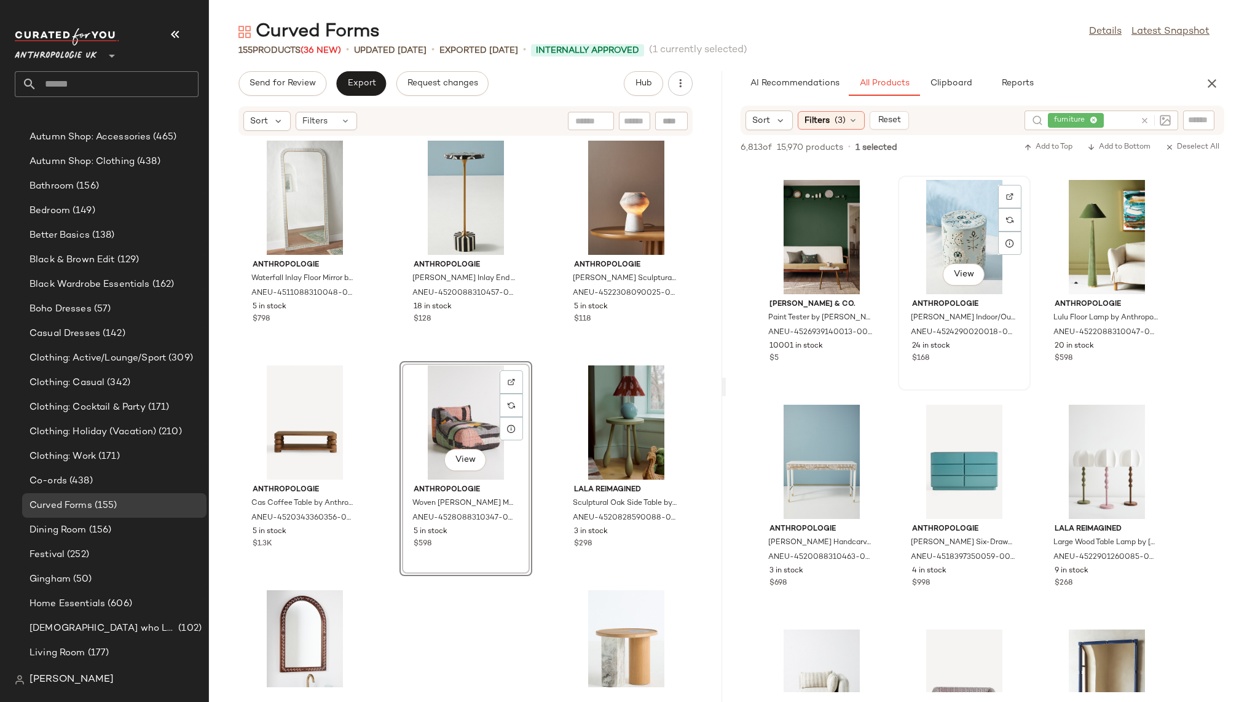
click at [933, 237] on div "View" at bounding box center [964, 237] width 124 height 114
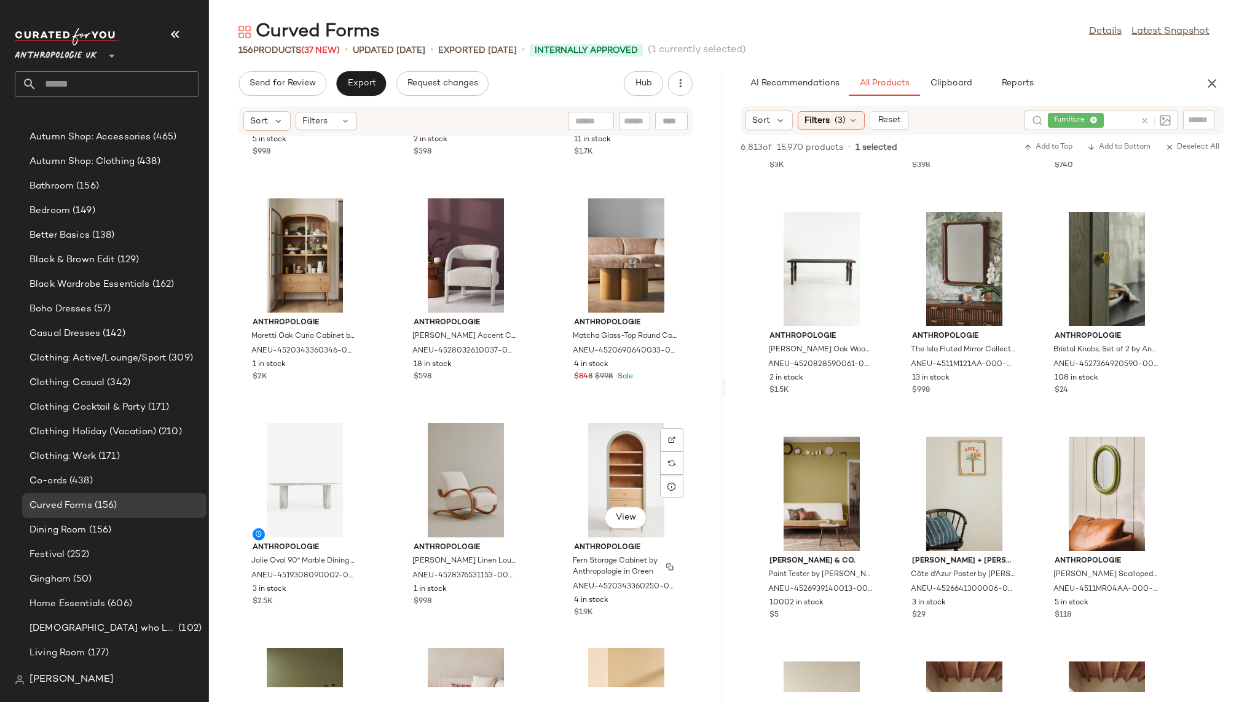
scroll to position [0, 0]
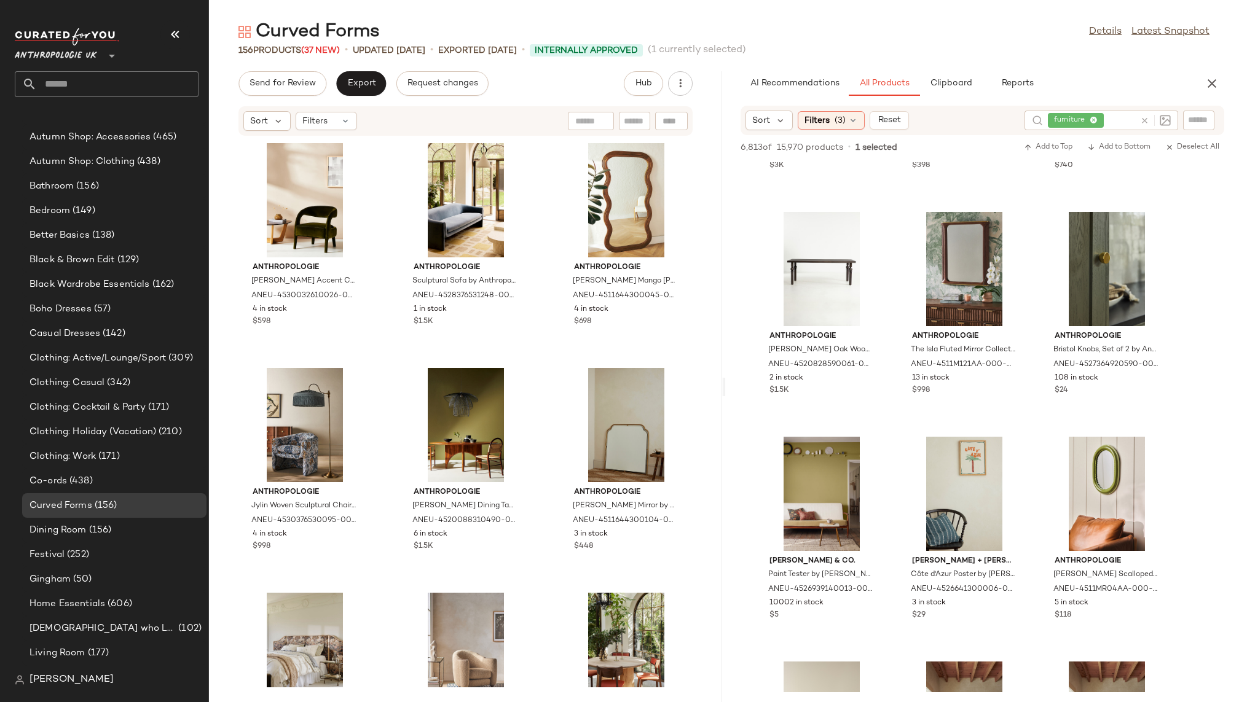
drag, startPoint x: 946, startPoint y: 233, endPoint x: 466, endPoint y: 0, distance: 533.6
click at [87, 83] on input "text" at bounding box center [118, 84] width 162 height 26
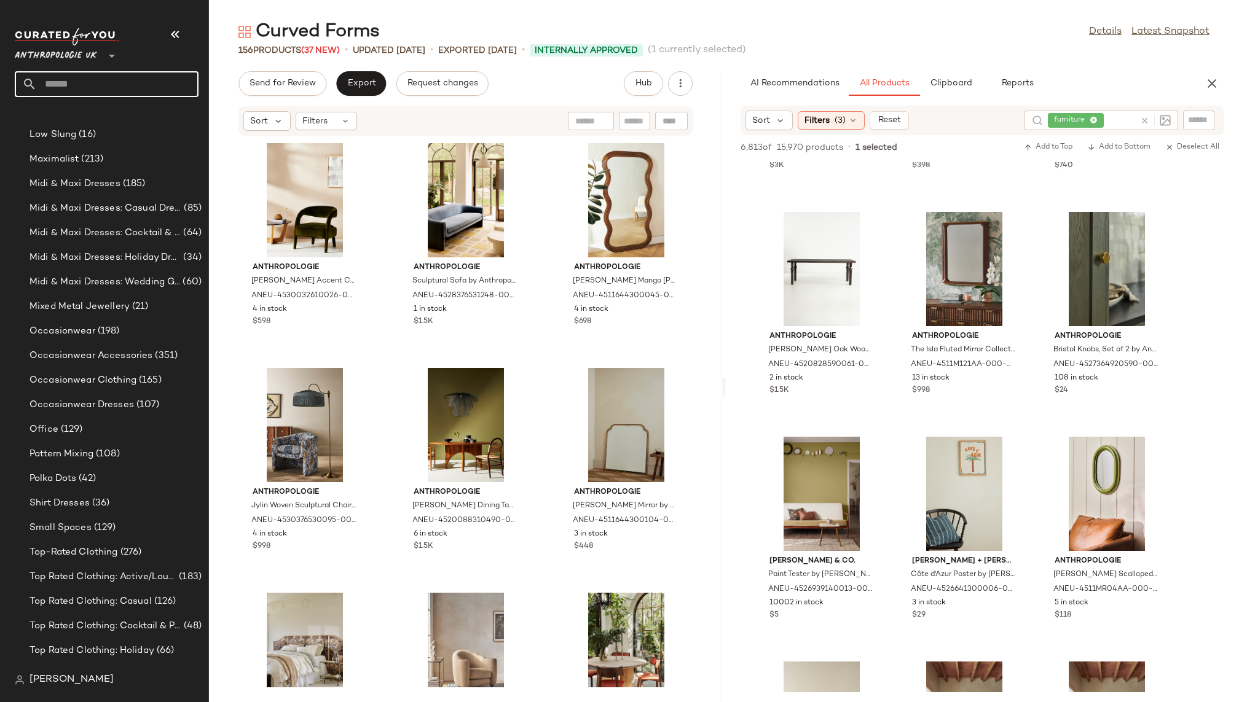
scroll to position [781, 0]
click at [132, 453] on div "Pattern Mixing (108)" at bounding box center [114, 452] width 176 height 14
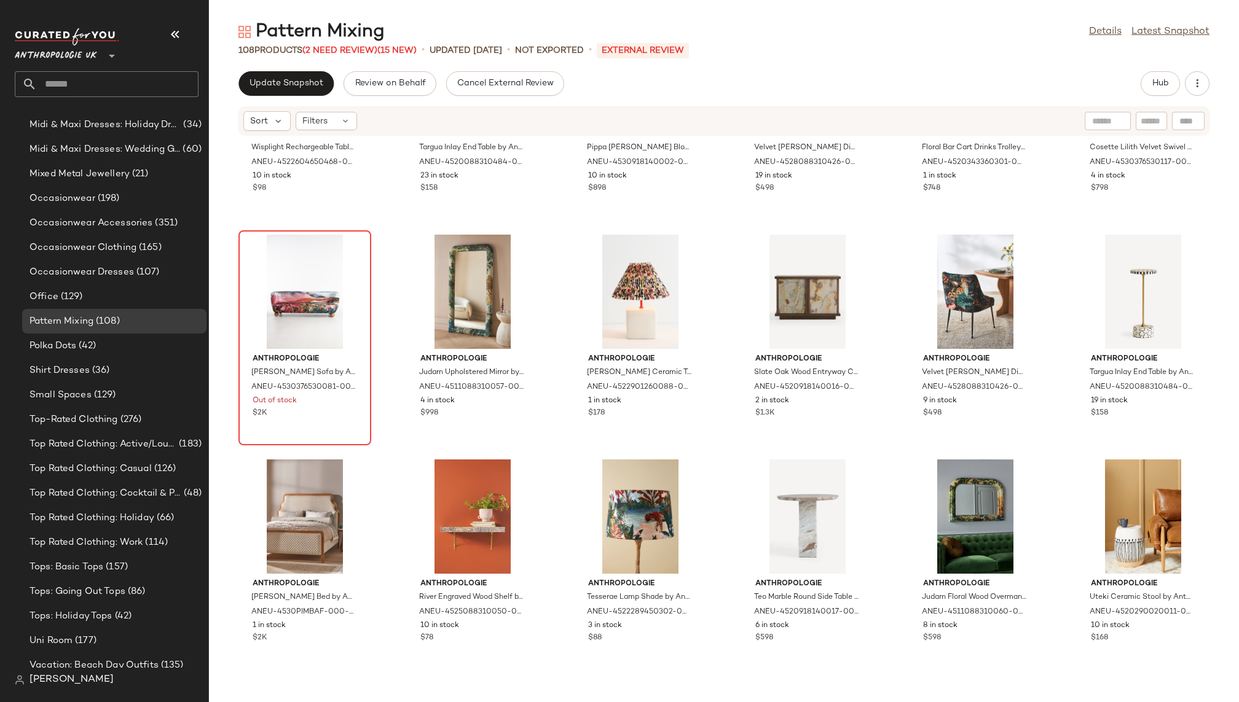
scroll to position [601, 0]
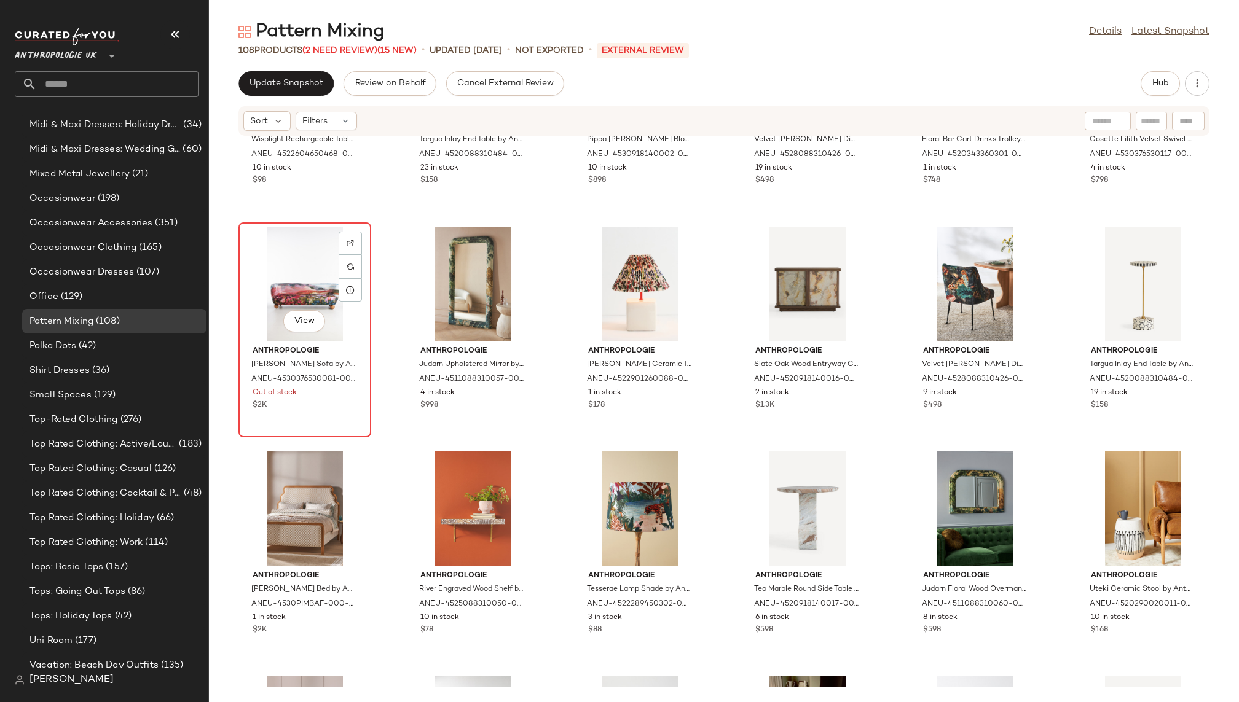
click at [274, 267] on div "View" at bounding box center [305, 284] width 124 height 114
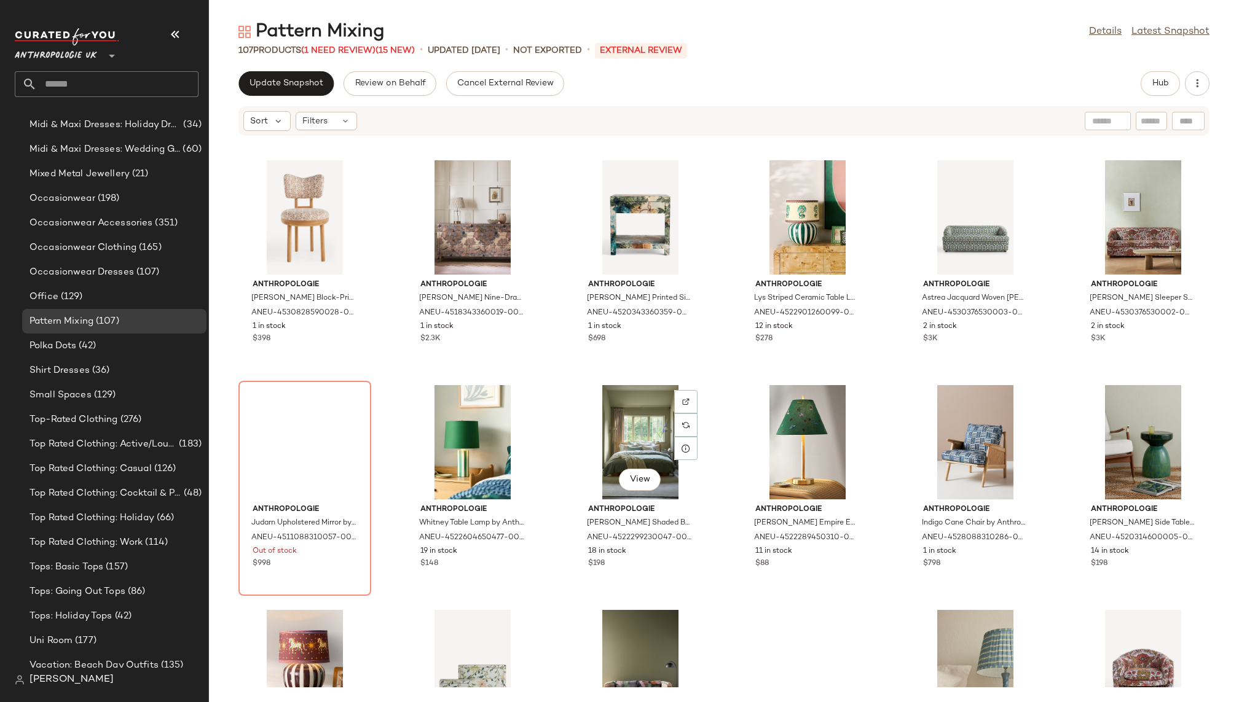
scroll to position [2927, 0]
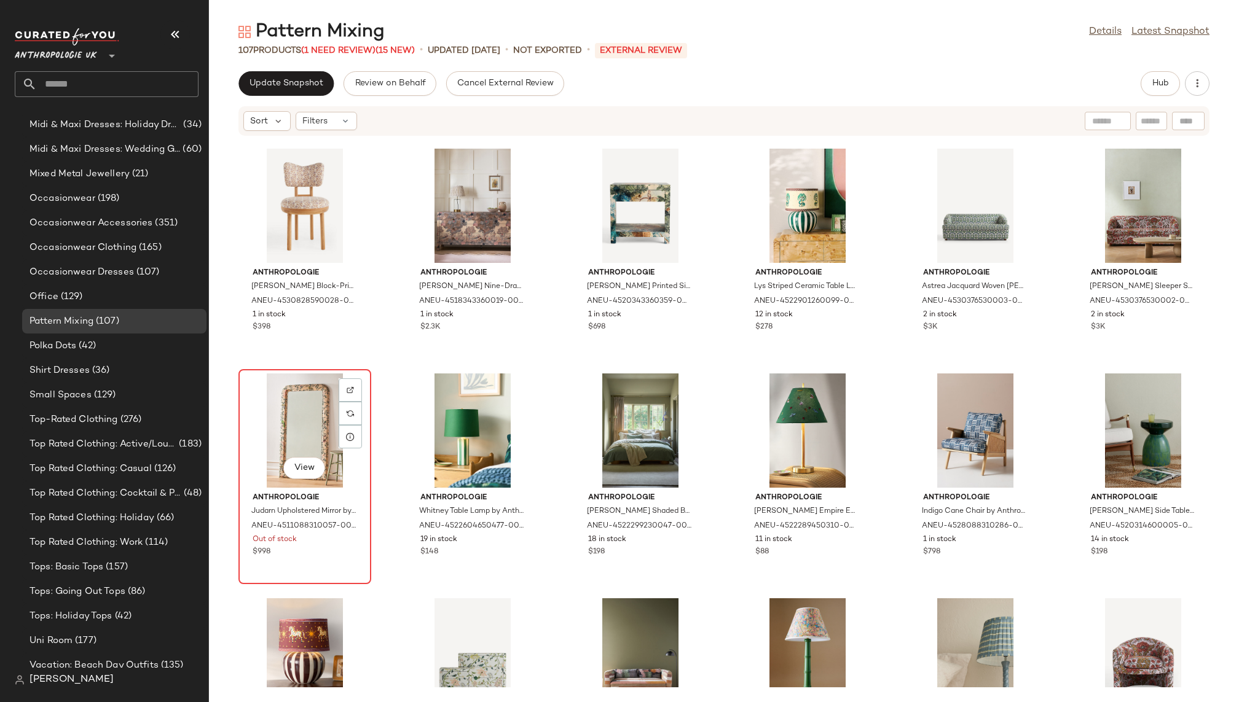
click at [279, 429] on div "View" at bounding box center [305, 431] width 124 height 114
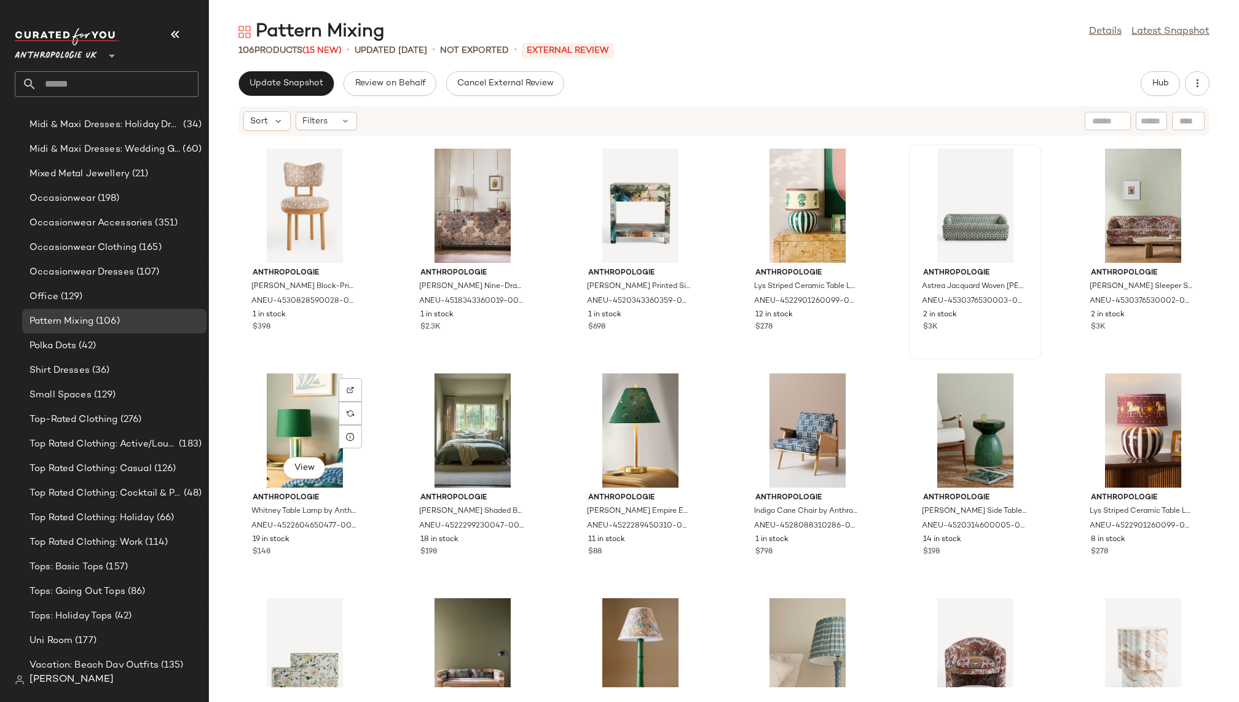
scroll to position [912, 0]
click at [1157, 80] on span "Hub" at bounding box center [1159, 84] width 17 height 10
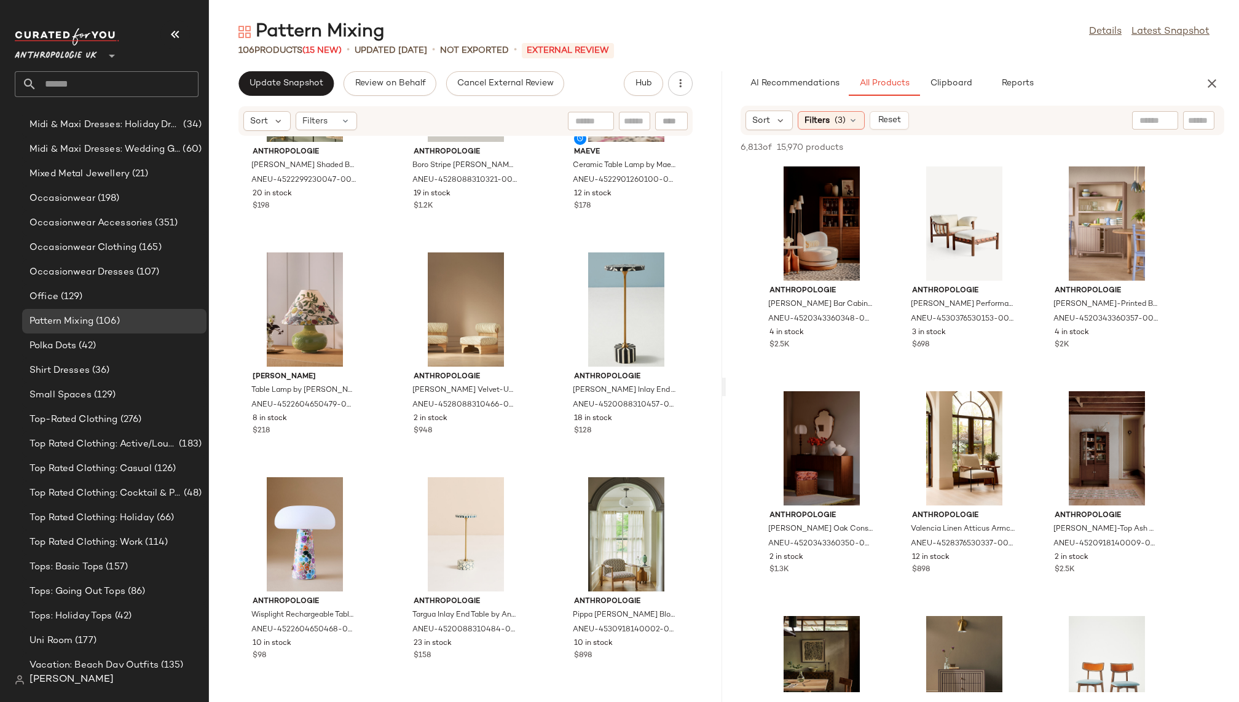
scroll to position [0, 0]
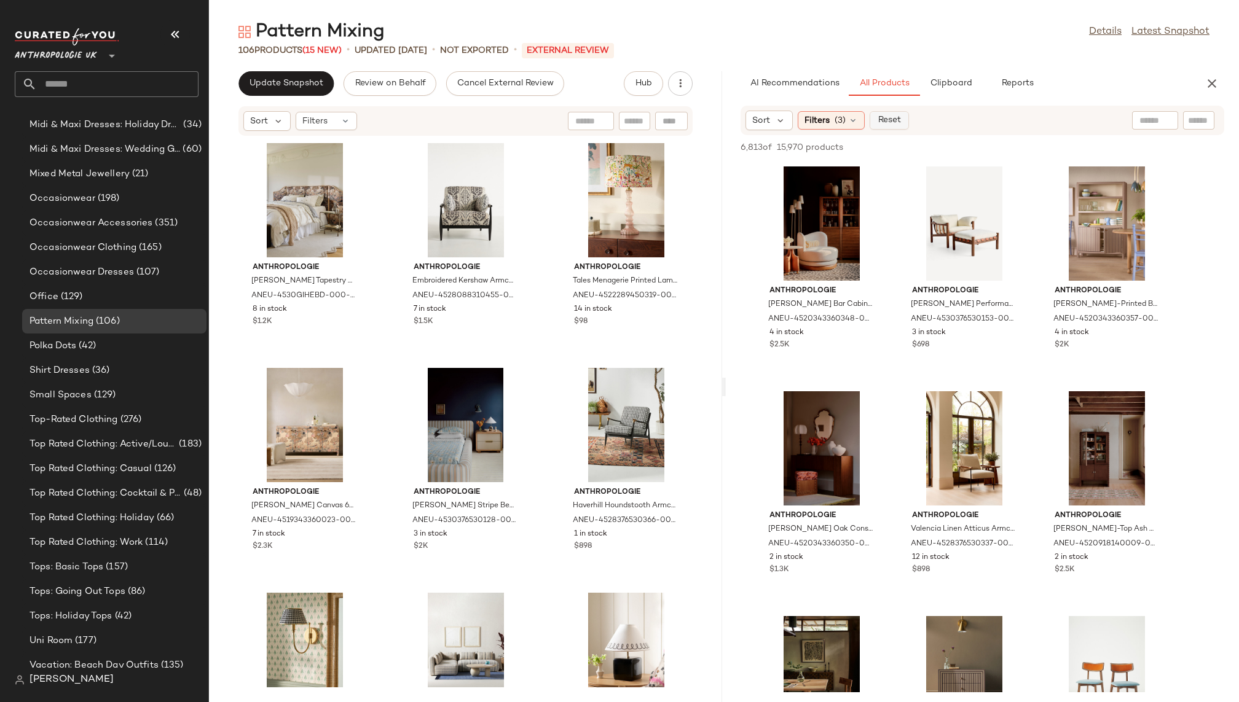
click at [880, 123] on span "Reset" at bounding box center [888, 121] width 23 height 10
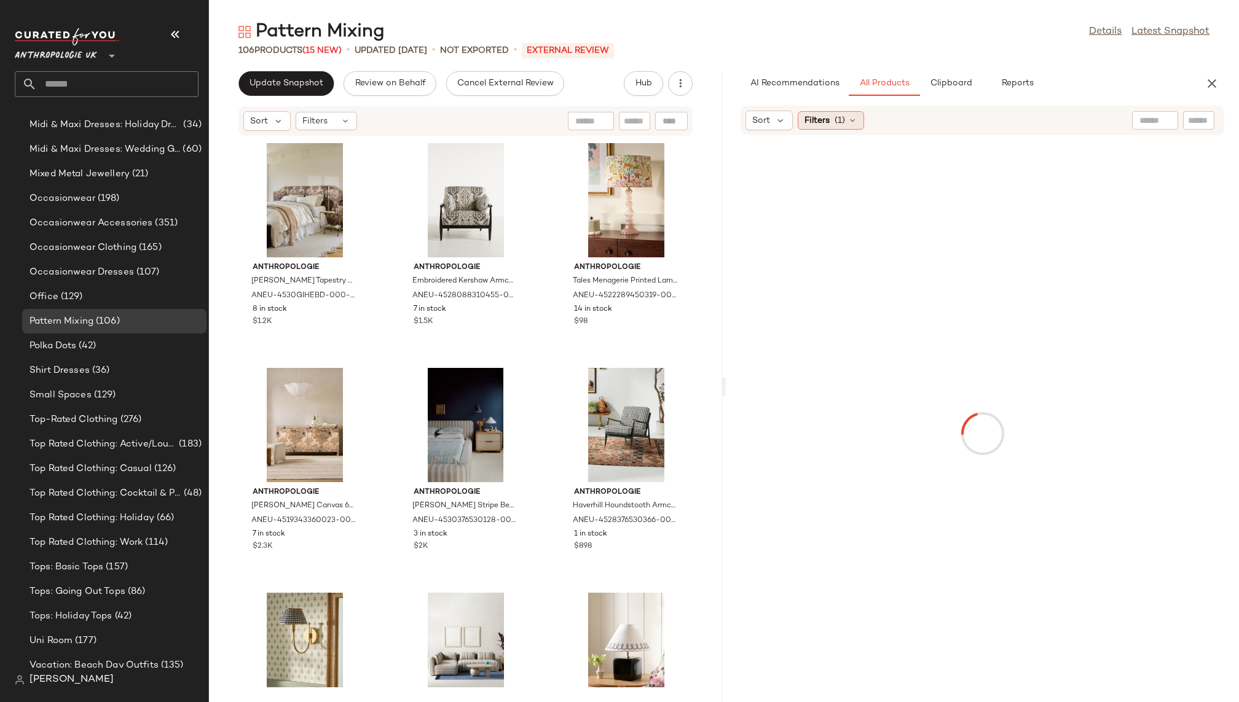
click at [847, 120] on icon at bounding box center [852, 121] width 10 height 10
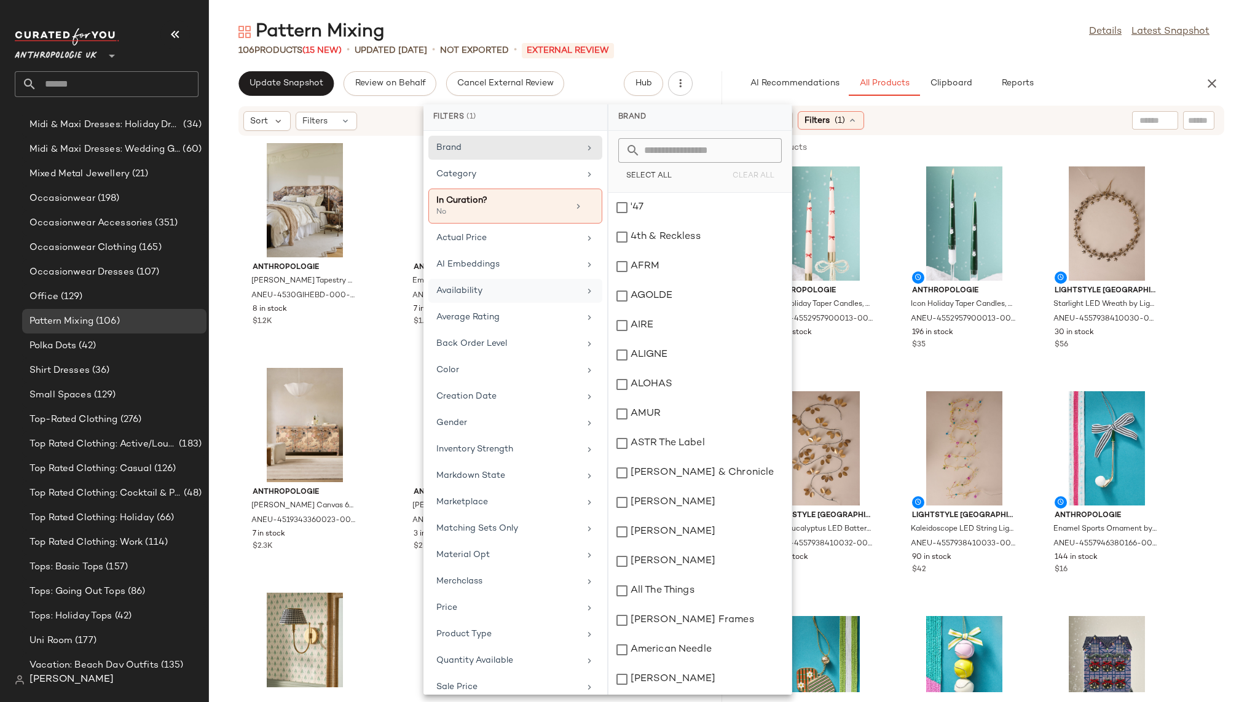
click at [505, 289] on div "Availability" at bounding box center [507, 290] width 143 height 13
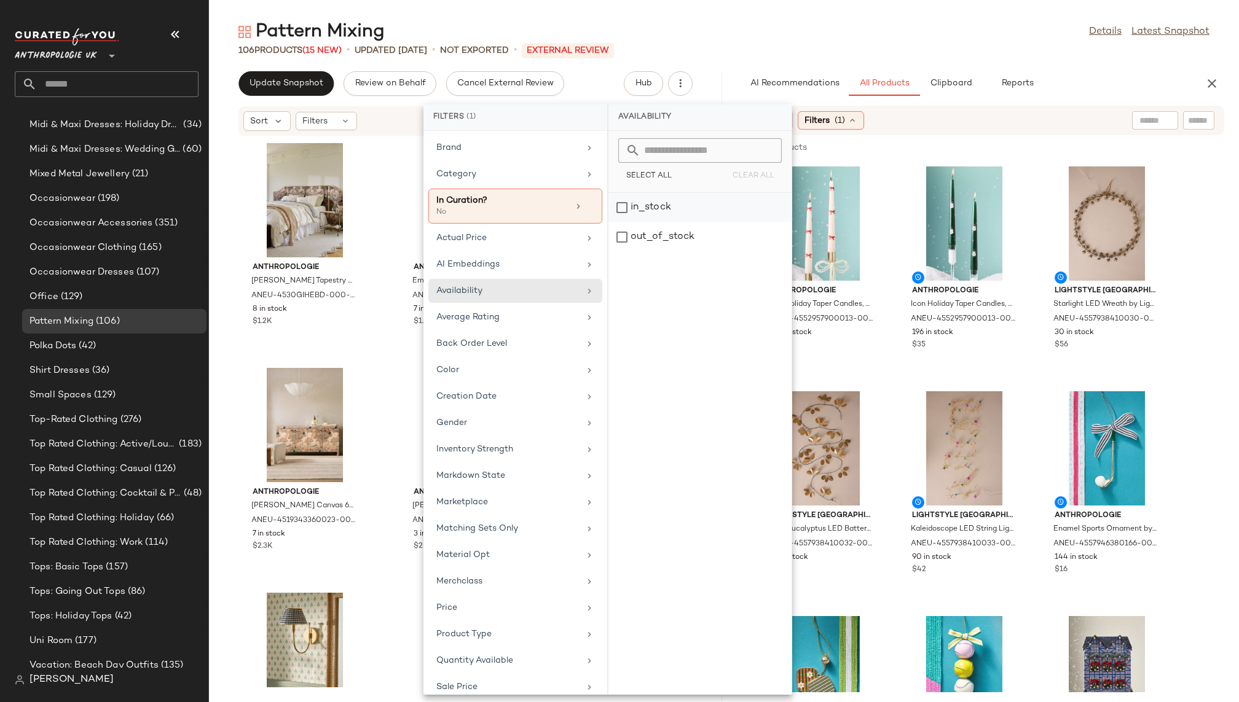
click at [665, 222] on div "in_stock" at bounding box center [699, 236] width 183 height 29
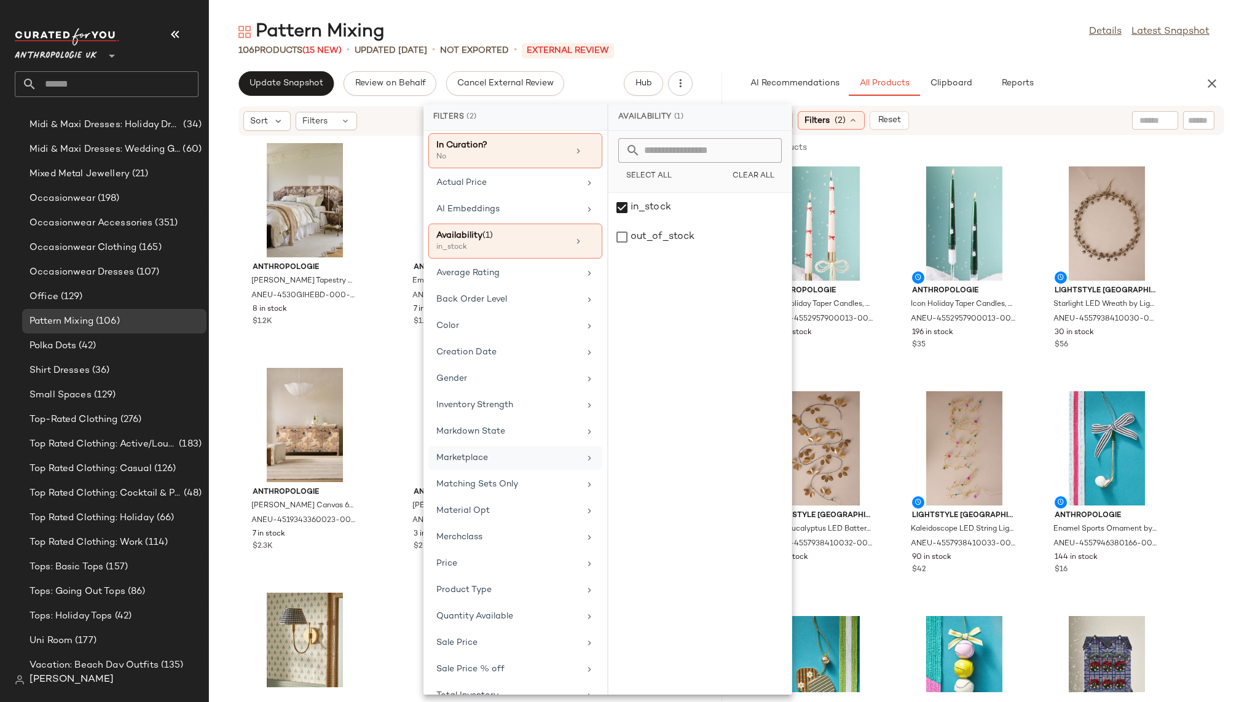
scroll to position [63, 0]
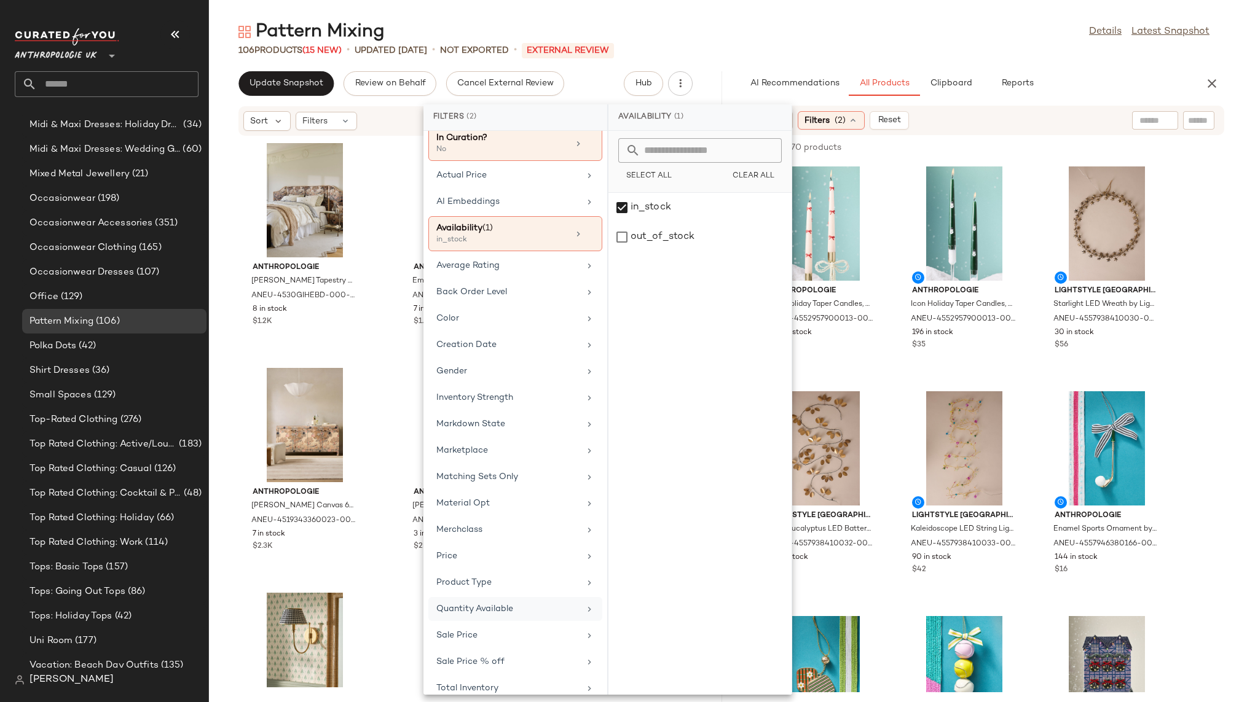
click at [507, 624] on div "Quantity Available" at bounding box center [515, 636] width 174 height 24
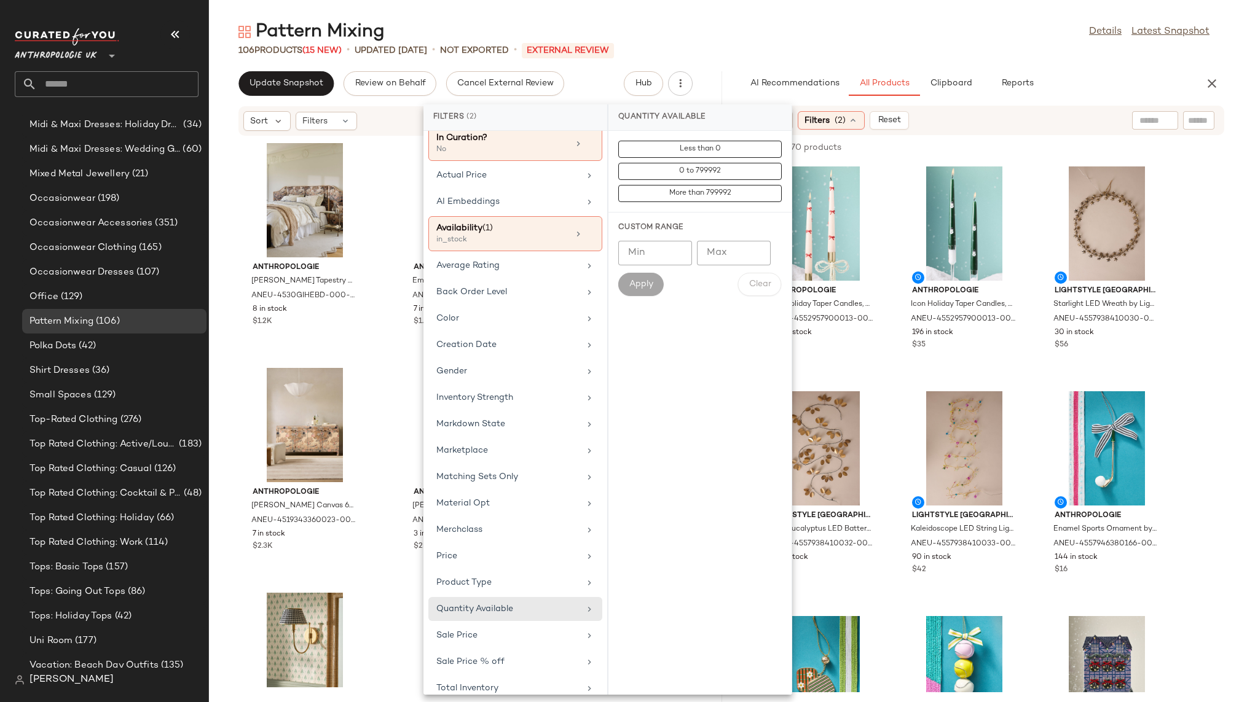
click at [644, 265] on input "Min" at bounding box center [655, 253] width 74 height 25
type input "*"
click at [649, 289] on button "Apply" at bounding box center [640, 284] width 45 height 23
click at [874, 45] on div "106 Products (15 New) • updated Aug 19th • Not Exported • External REVIEW" at bounding box center [724, 50] width 1030 height 12
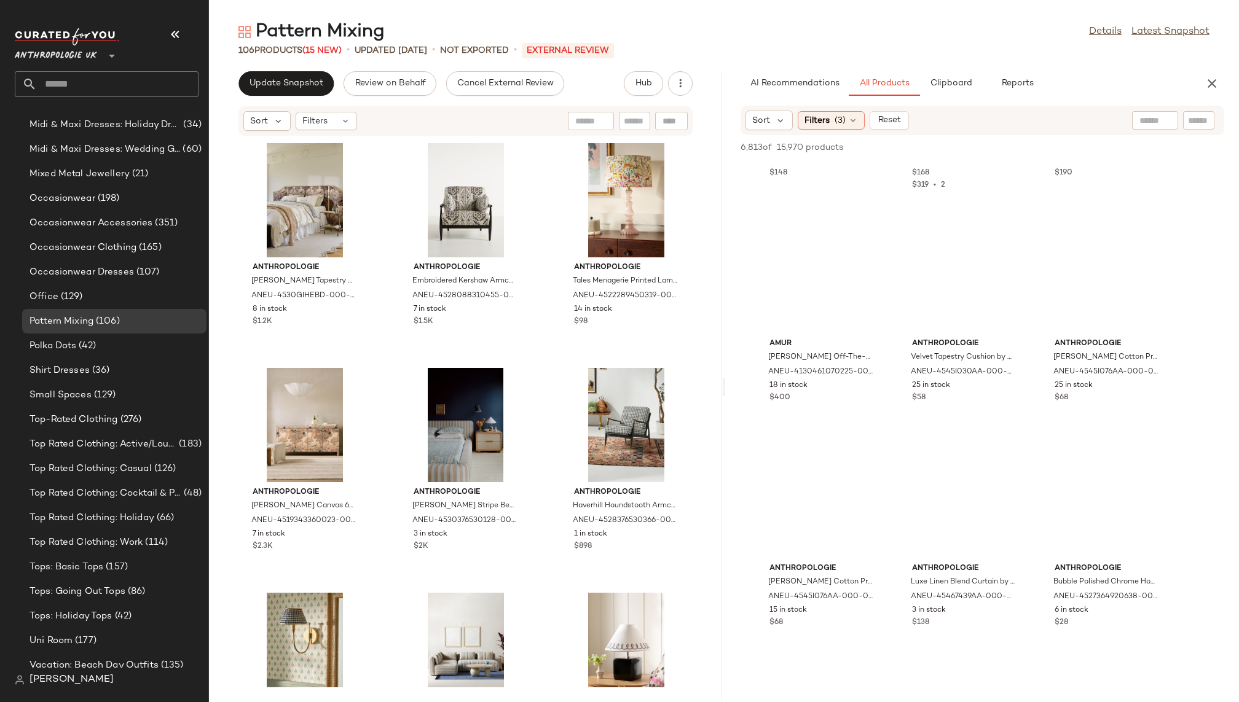
scroll to position [61192, 0]
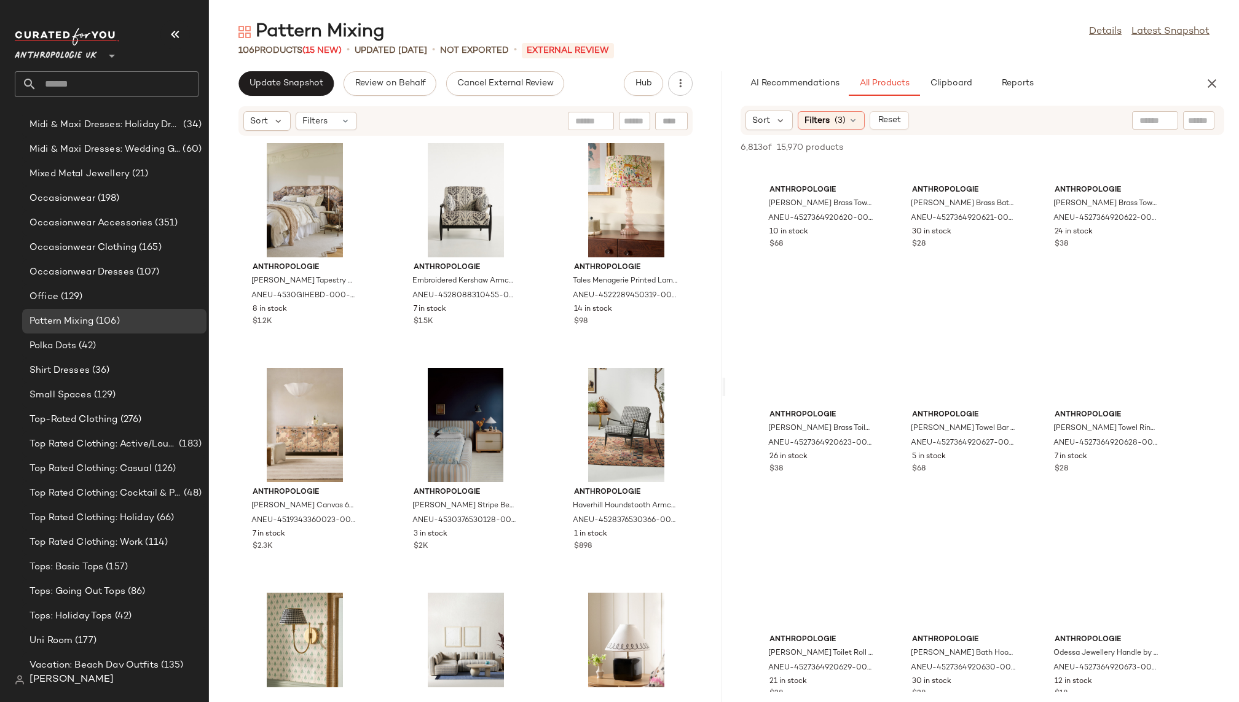
scroll to position [70032, 0]
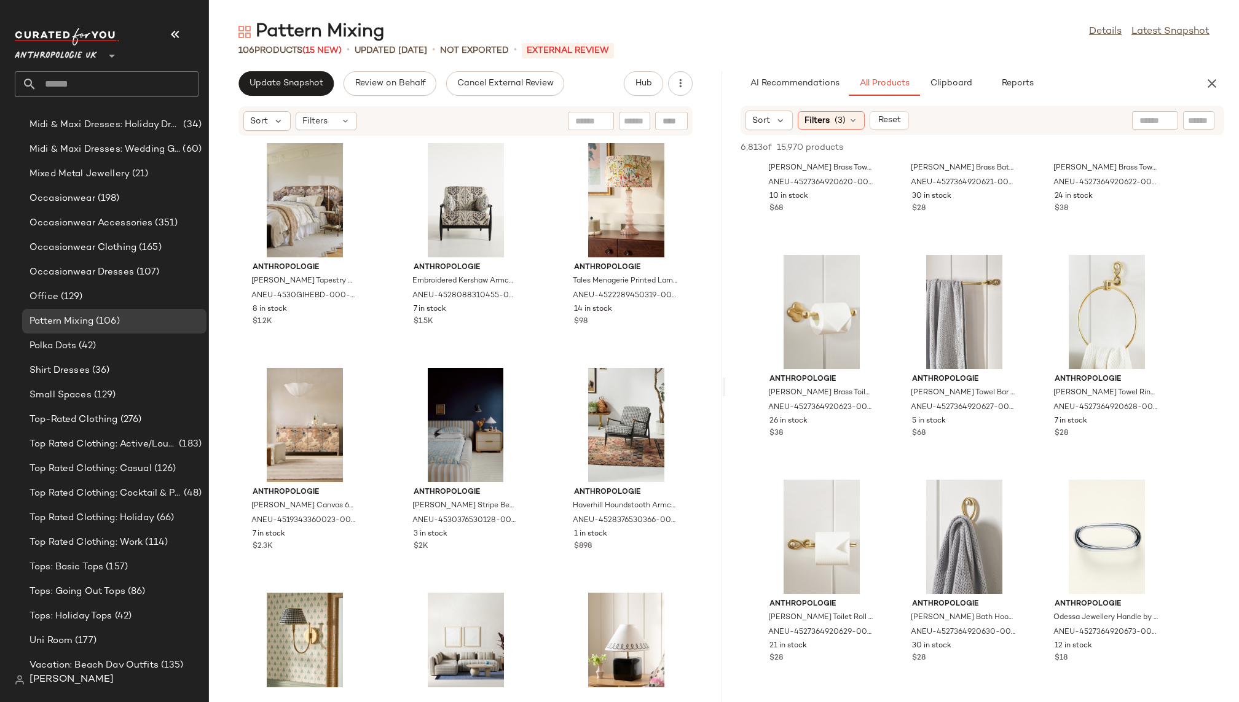
click at [1148, 114] on input "text" at bounding box center [1154, 120] width 31 height 13
type input "*********"
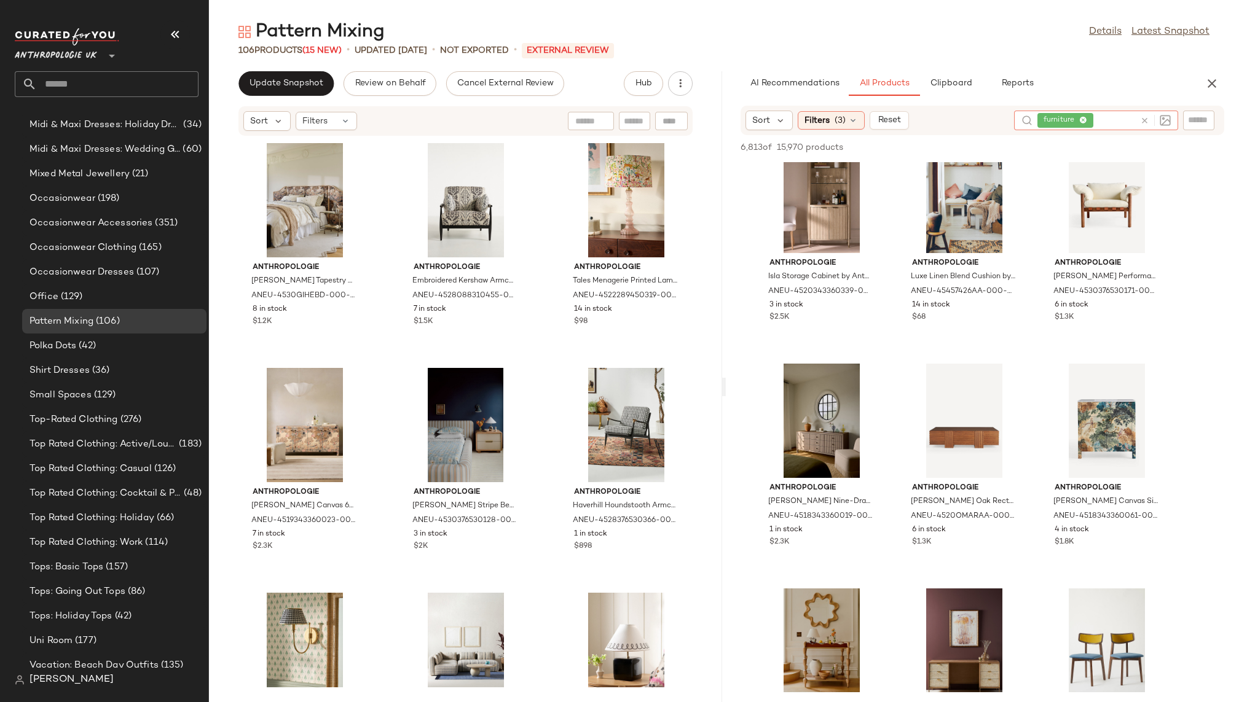
scroll to position [942, 0]
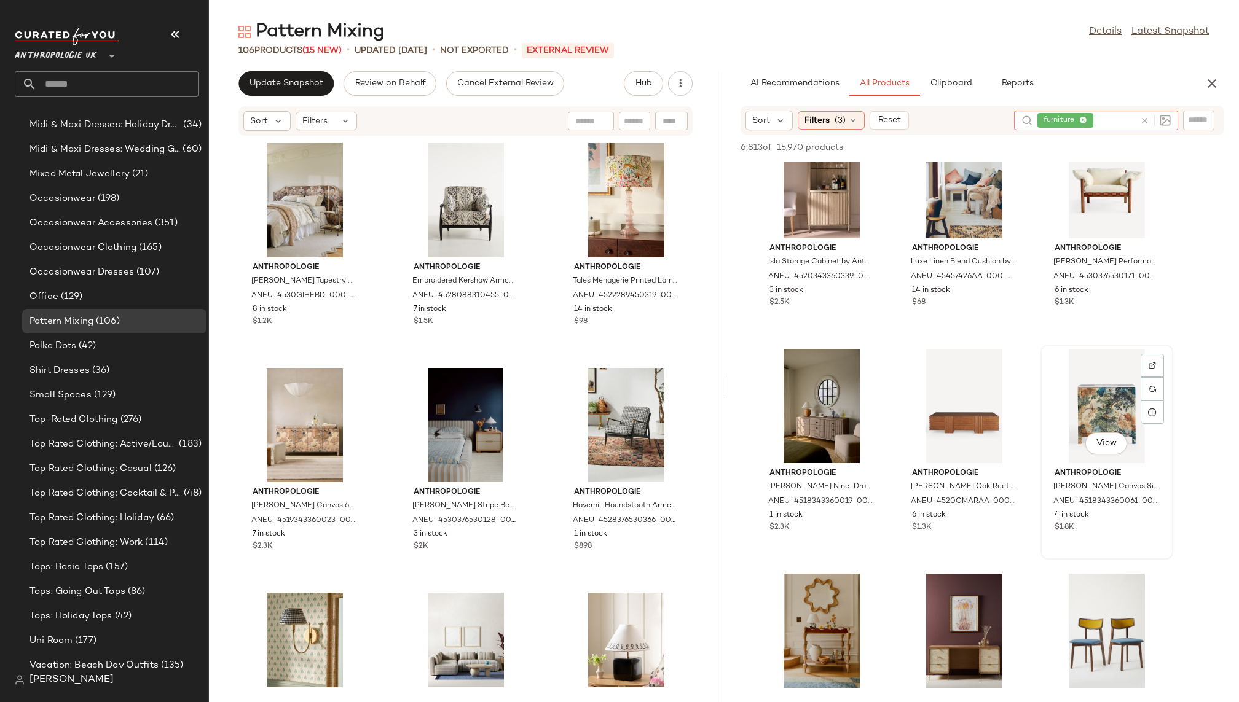
click at [1072, 413] on div "View" at bounding box center [1106, 406] width 124 height 114
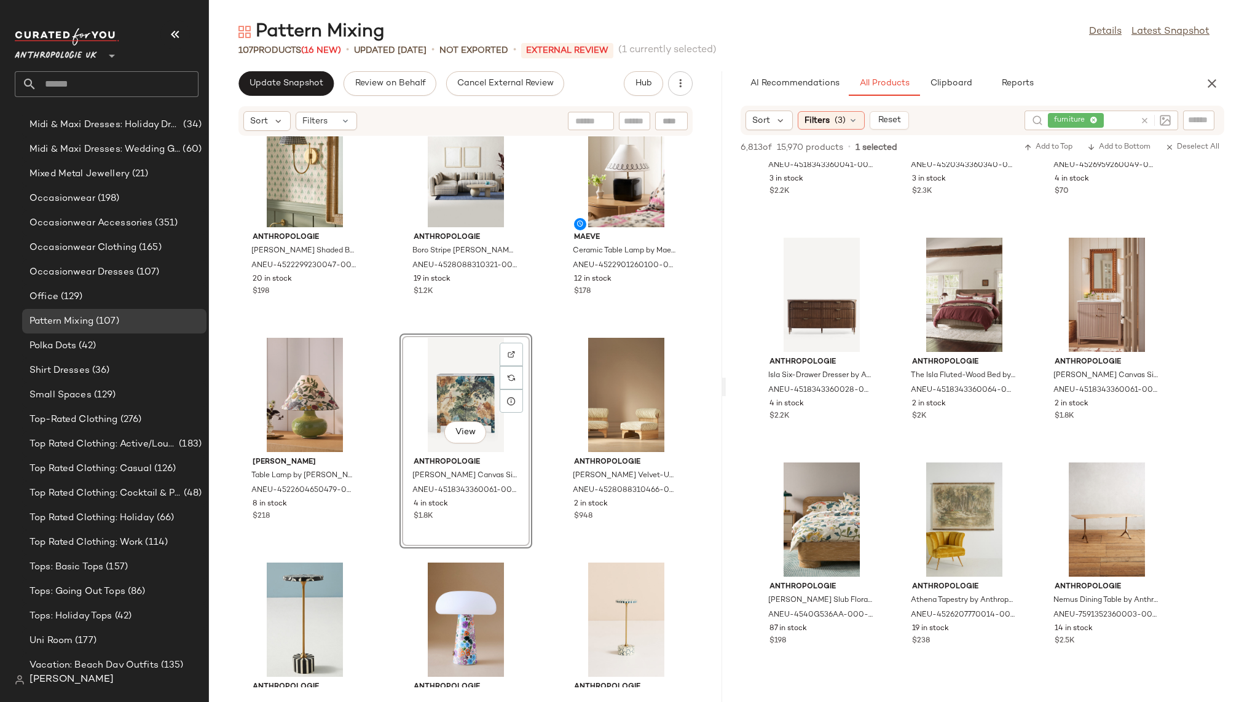
scroll to position [2859, 0]
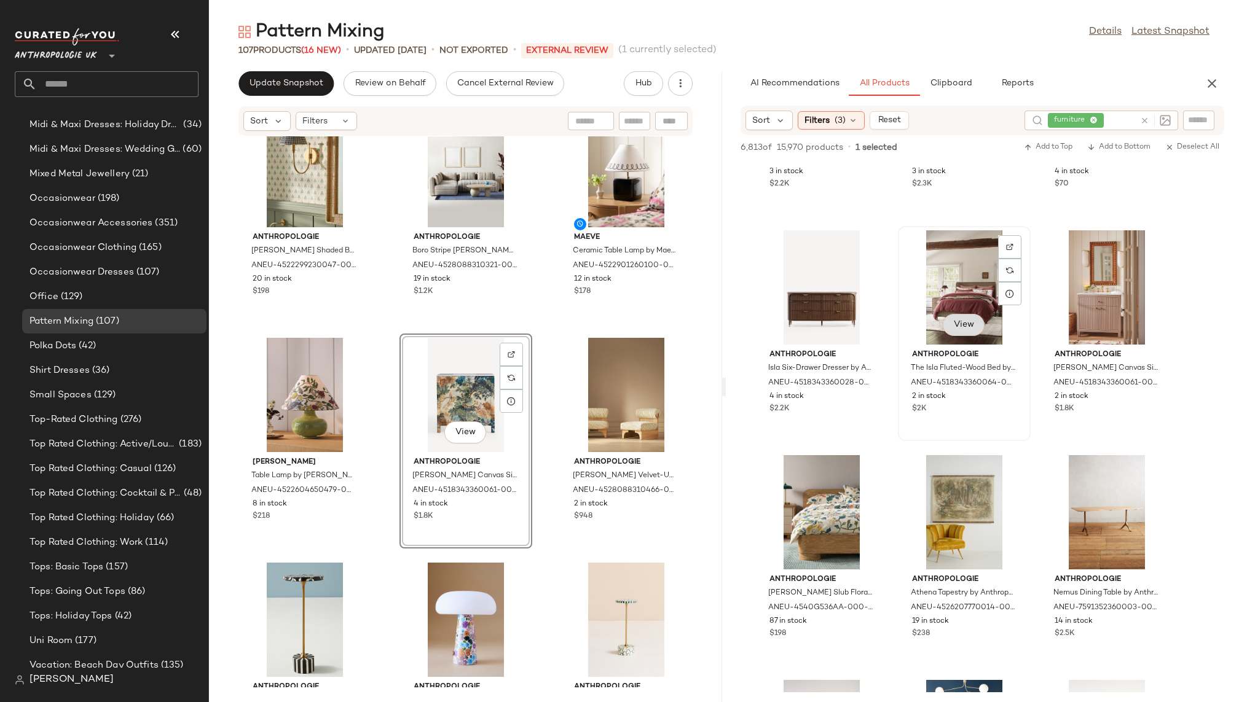
click at [957, 325] on span "View" at bounding box center [963, 325] width 21 height 10
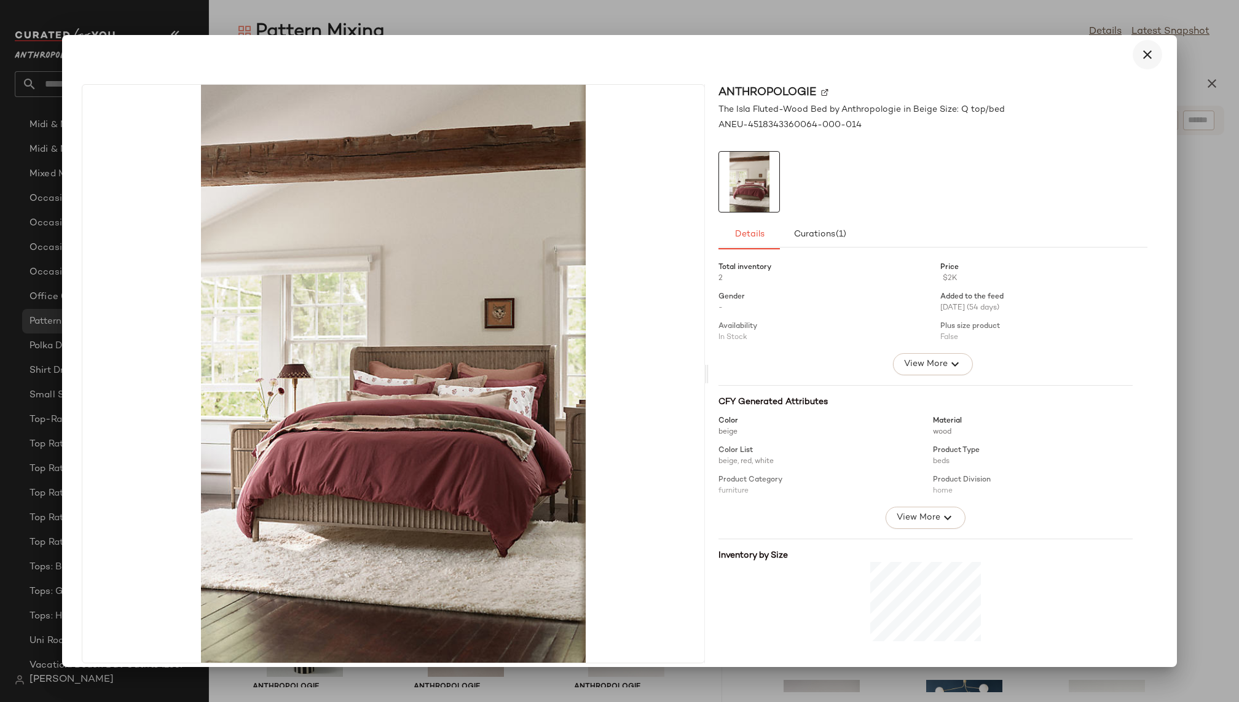
click at [1144, 52] on icon "button" at bounding box center [1147, 54] width 15 height 15
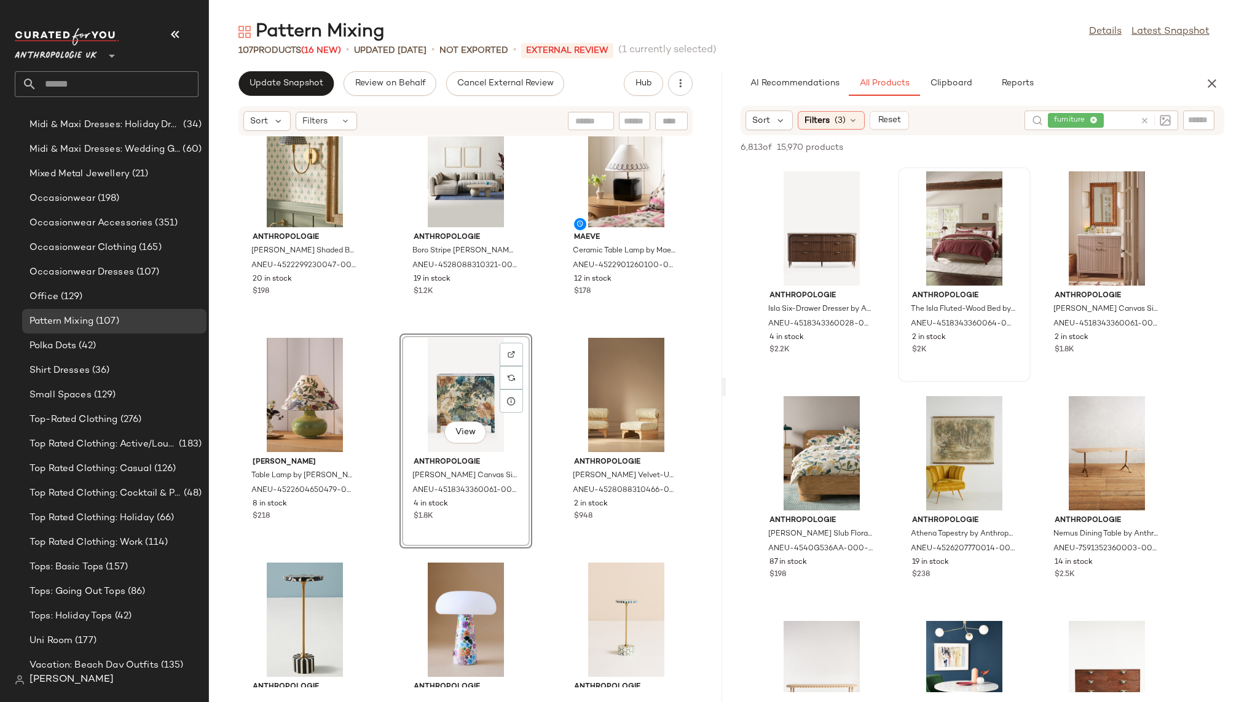
scroll to position [2940, 0]
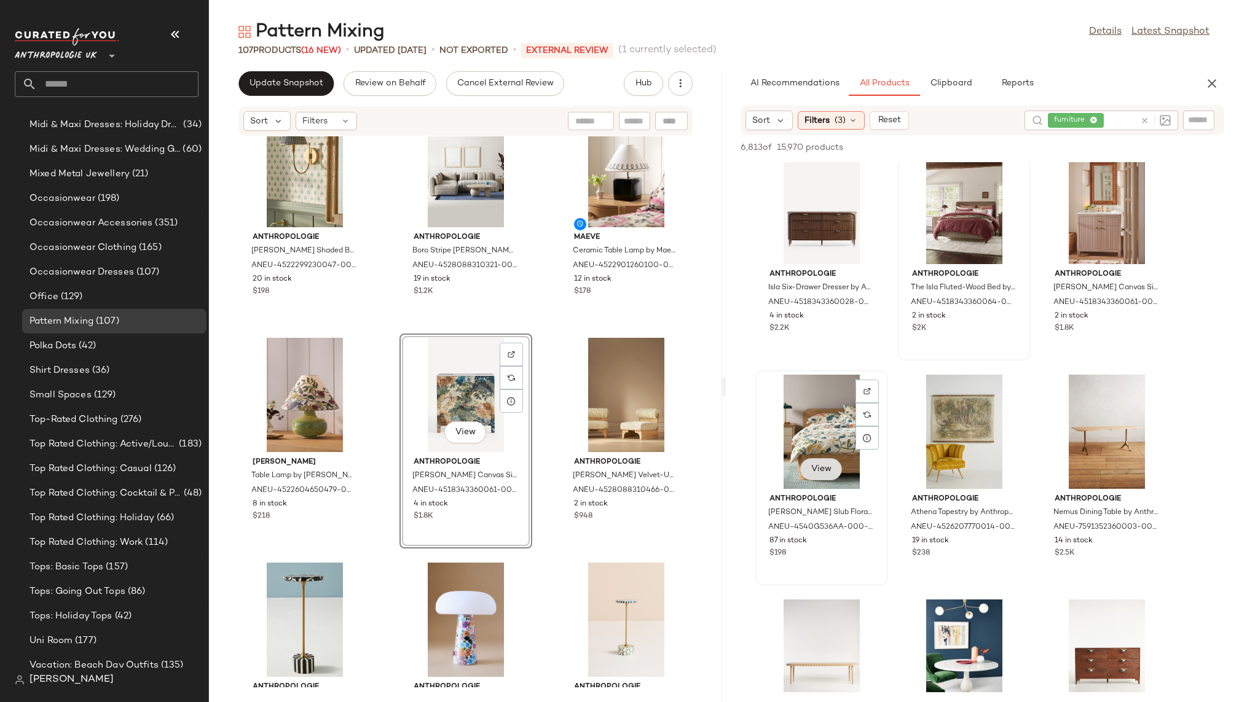
click at [824, 469] on span "View" at bounding box center [820, 469] width 21 height 10
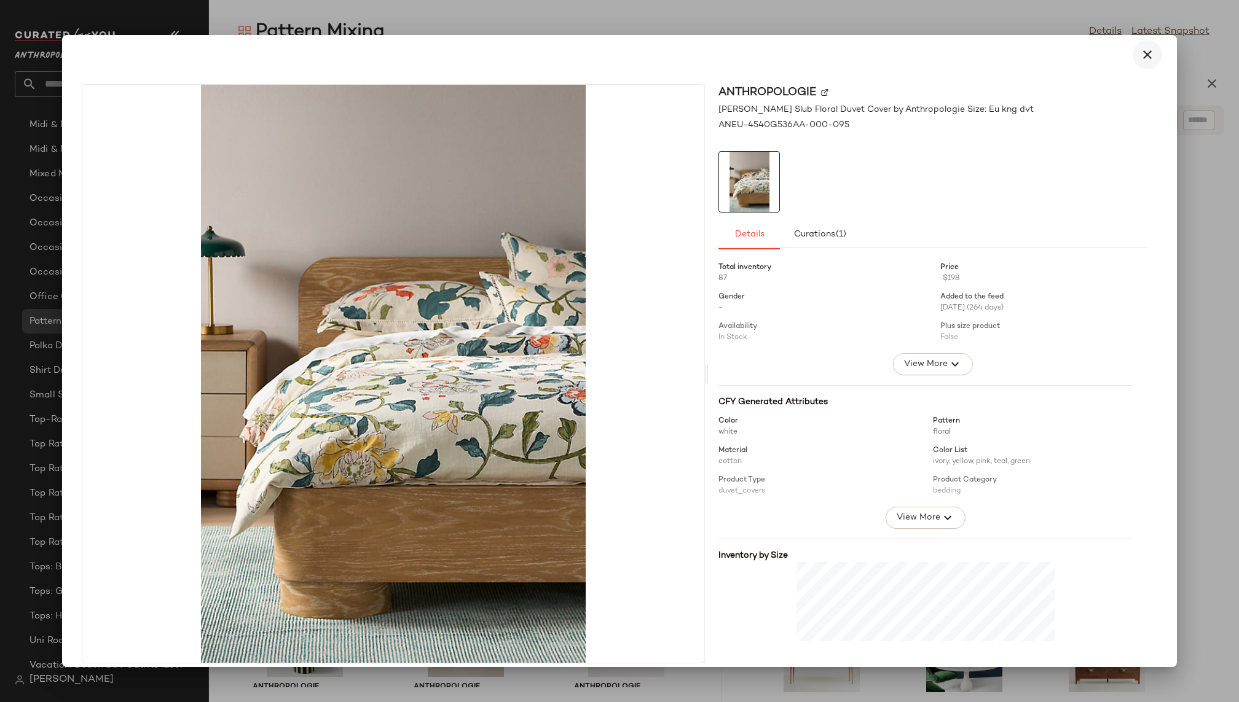
click at [1146, 49] on icon "button" at bounding box center [1147, 54] width 15 height 15
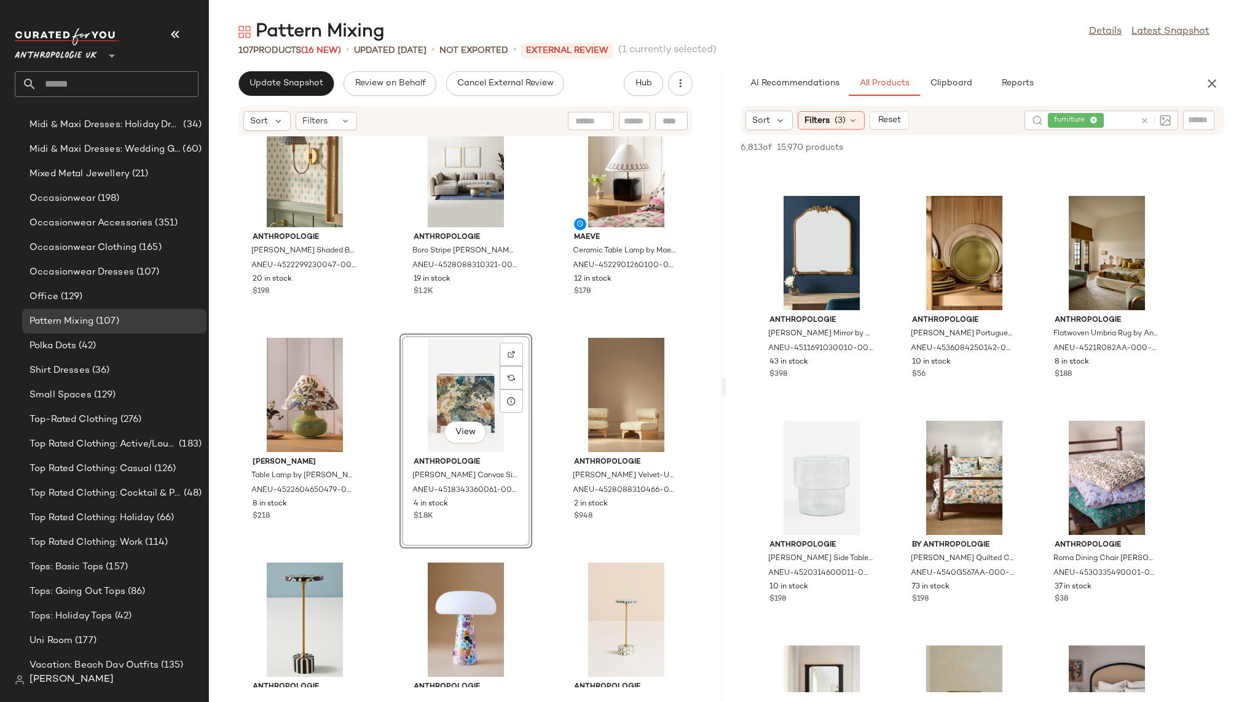
scroll to position [7826, 0]
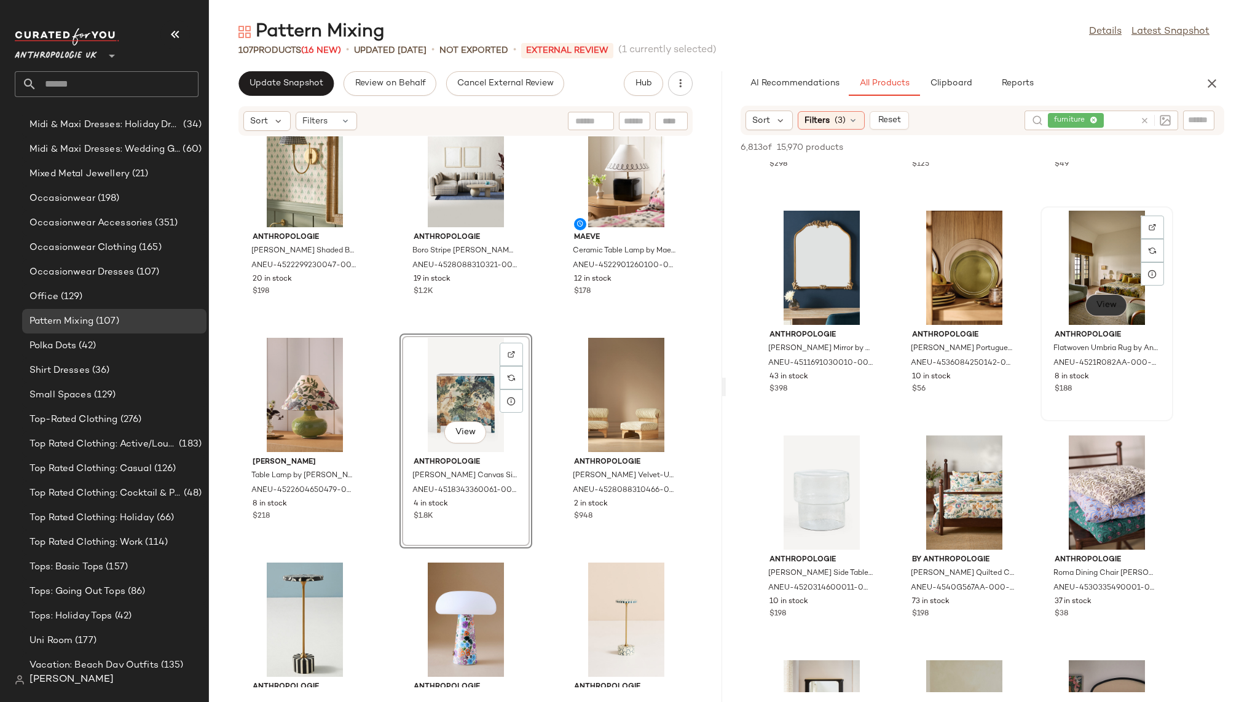
click at [1095, 308] on button "View" at bounding box center [1106, 305] width 42 height 22
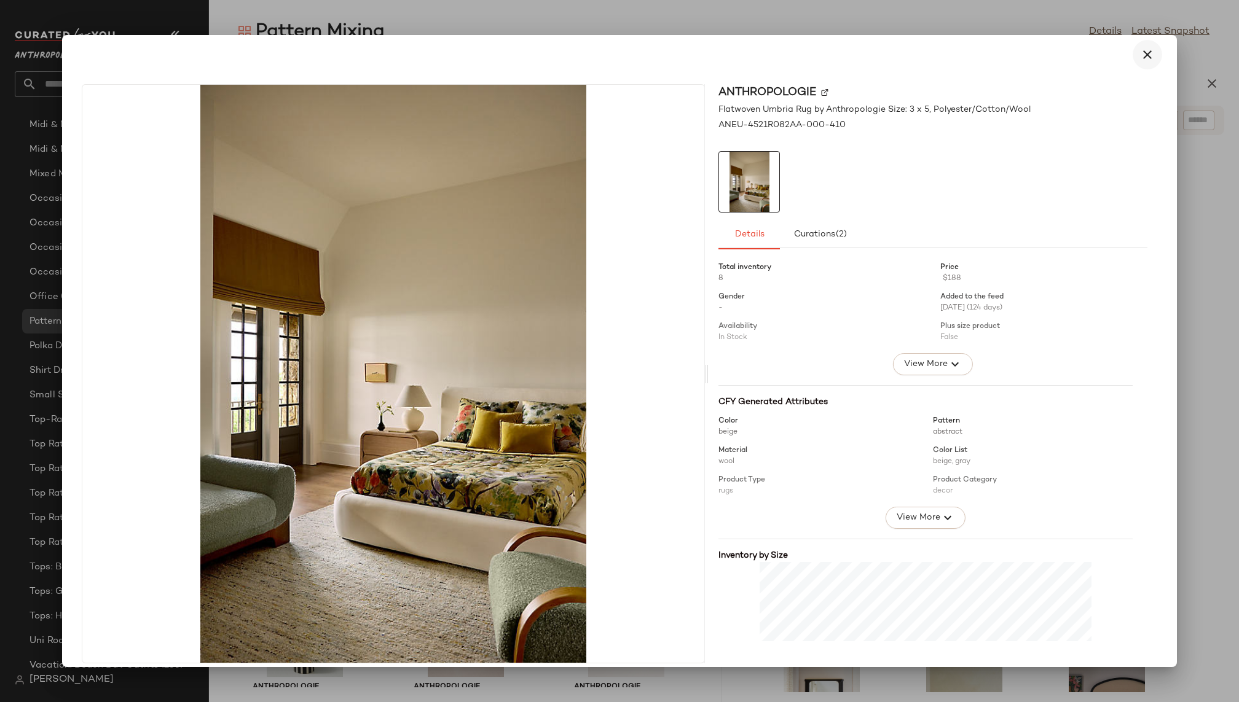
click at [1140, 53] on icon "button" at bounding box center [1147, 54] width 15 height 15
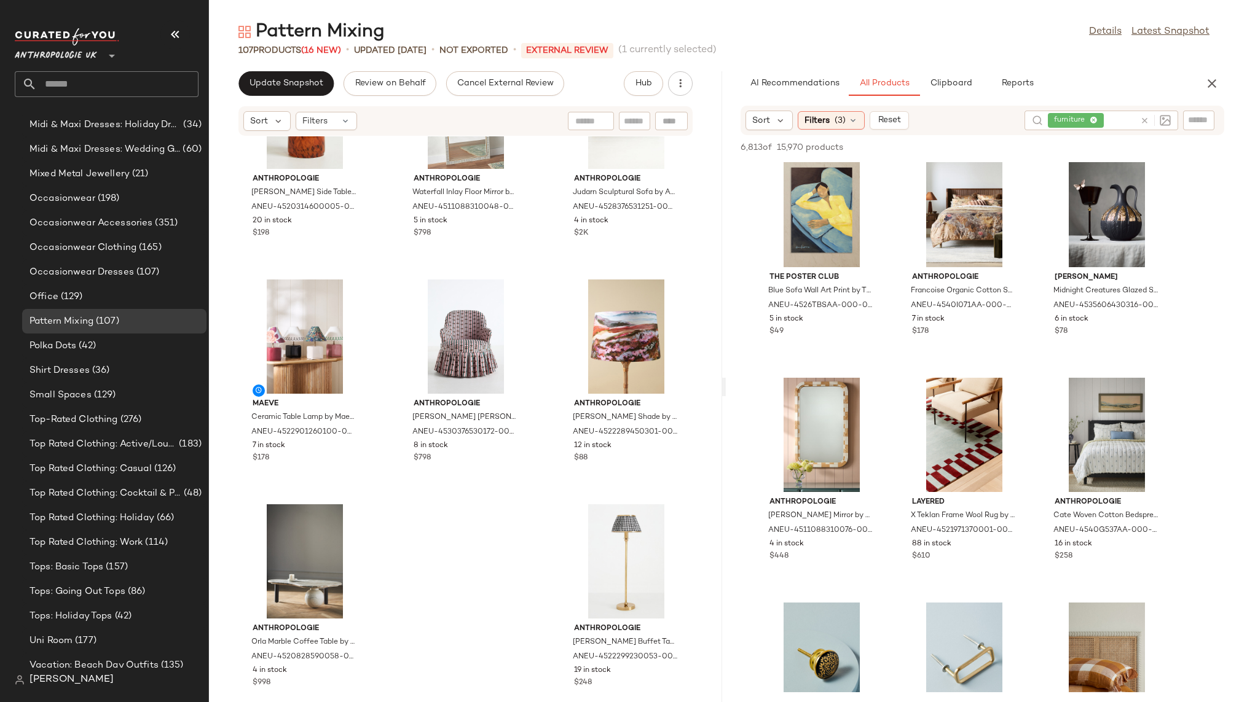
scroll to position [13106, 0]
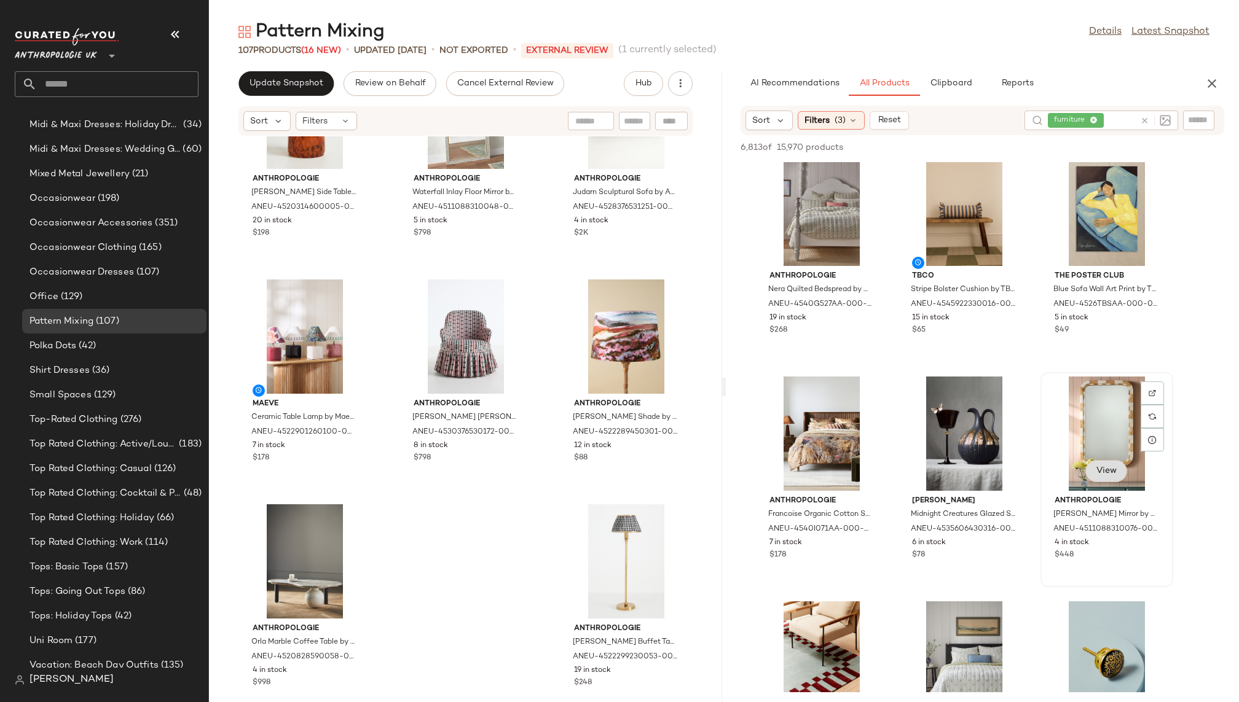
click at [1105, 469] on span "View" at bounding box center [1105, 471] width 21 height 10
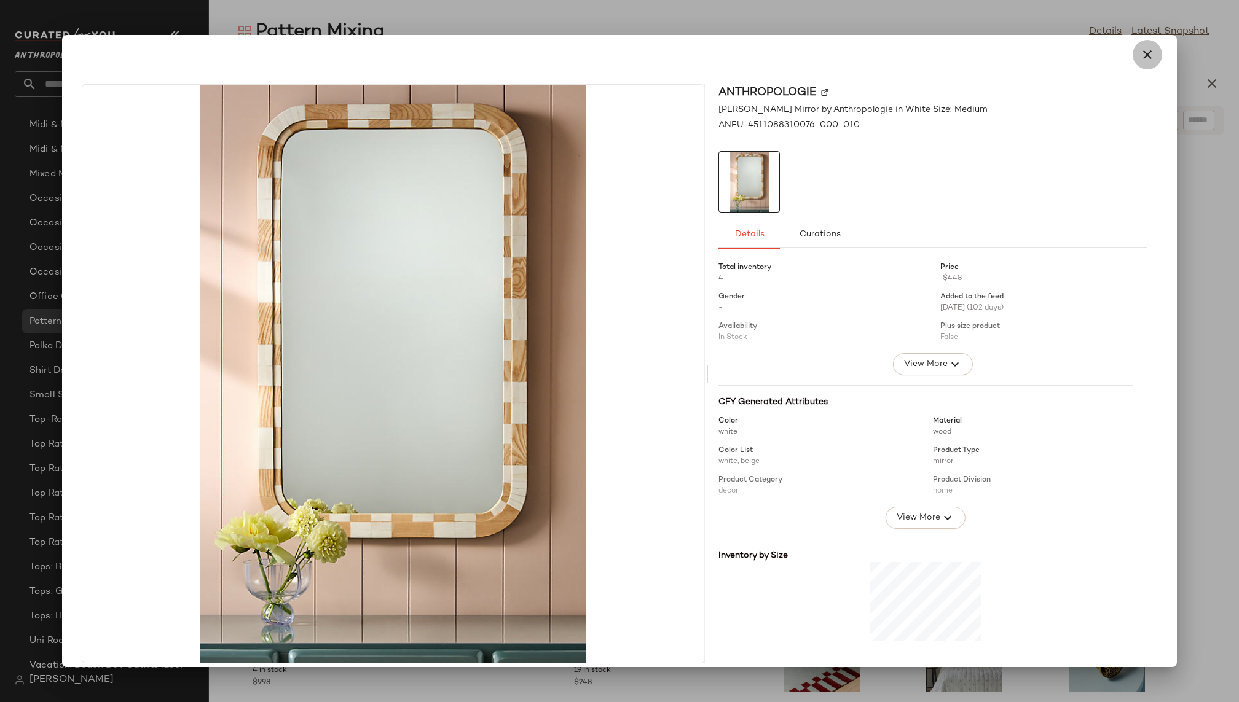
click at [1140, 52] on icon "button" at bounding box center [1147, 54] width 15 height 15
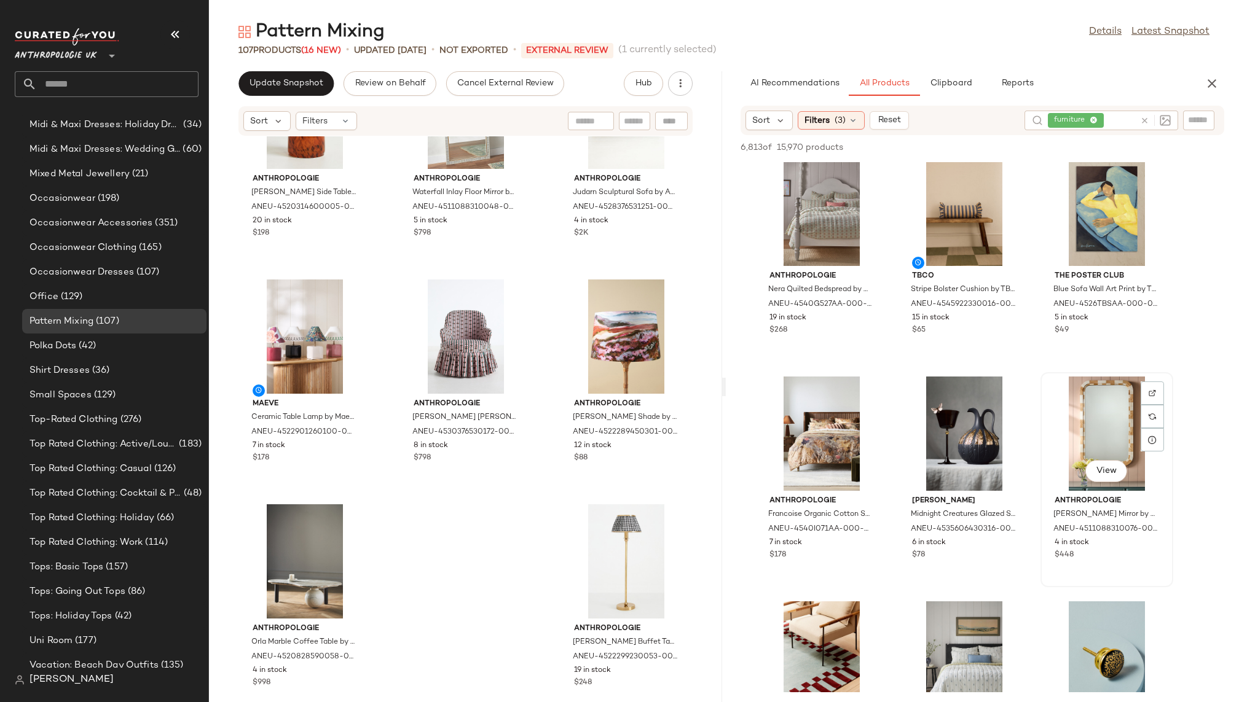
click at [1073, 429] on div "View" at bounding box center [1106, 434] width 124 height 114
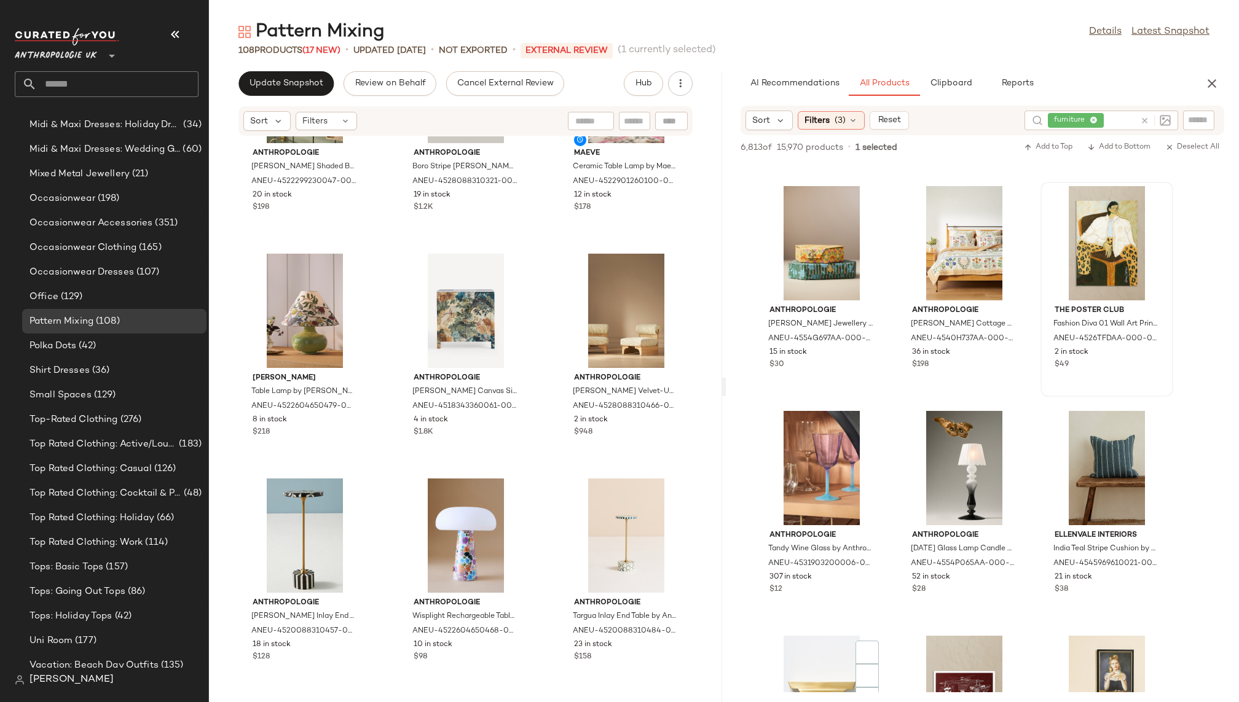
scroll to position [22745, 0]
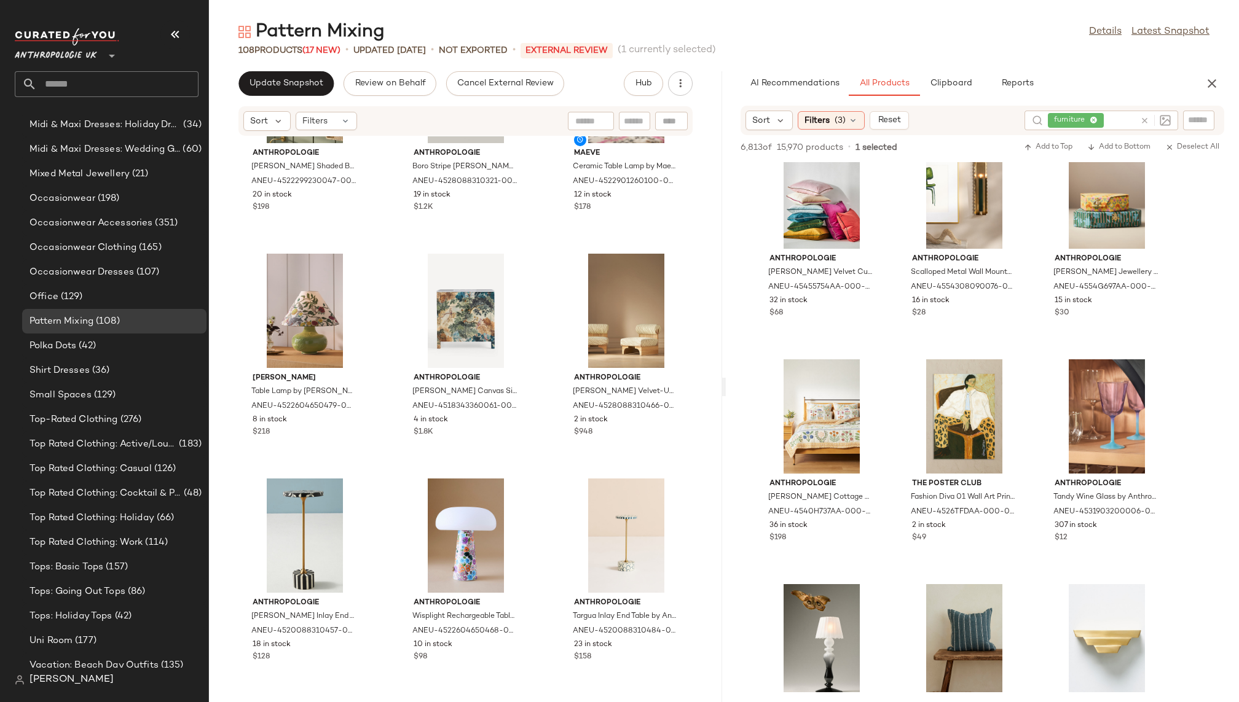
click at [1142, 122] on icon at bounding box center [1144, 120] width 9 height 9
click at [1179, 121] on div at bounding box center [1121, 120] width 195 height 18
click at [1189, 121] on input "text" at bounding box center [1199, 120] width 22 height 13
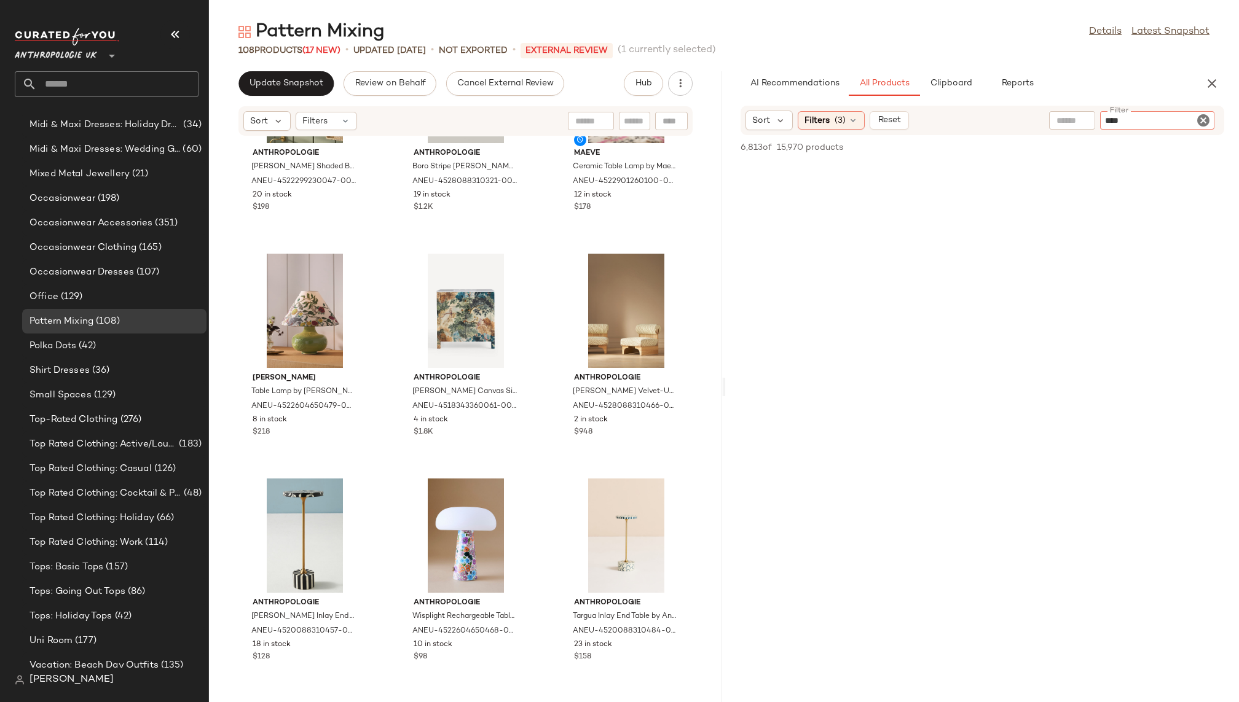
type input "*****"
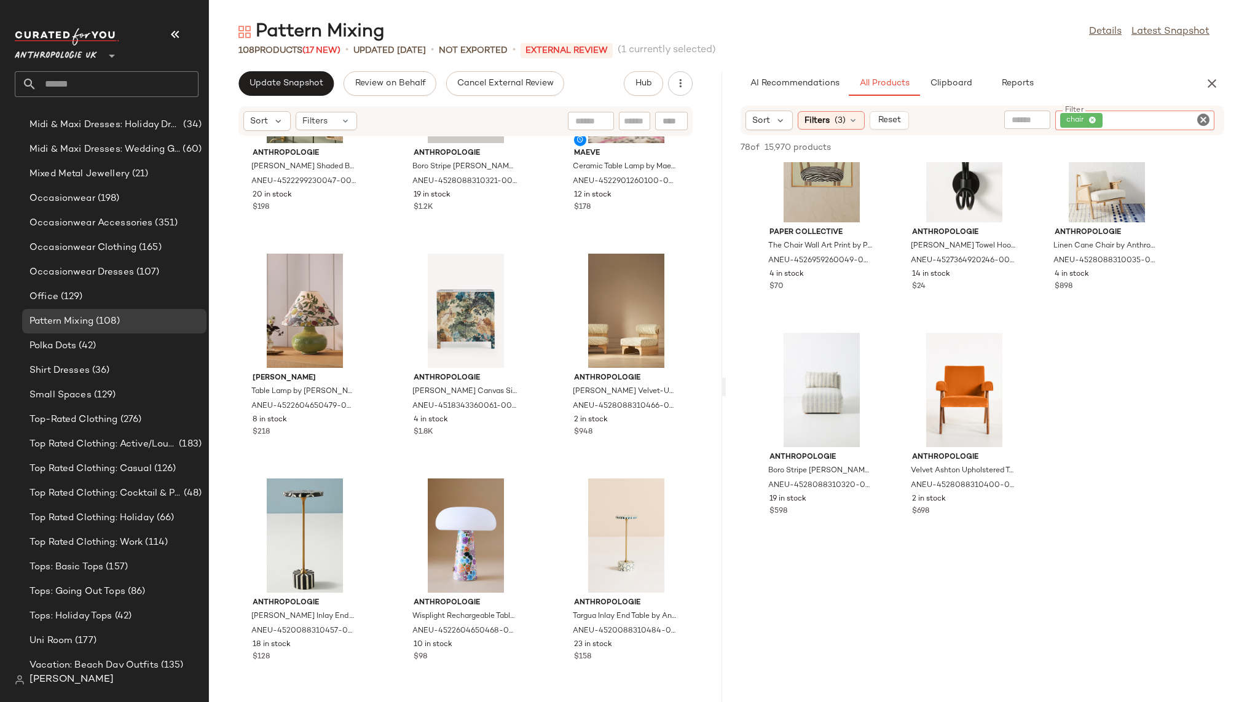
scroll to position [1188, 0]
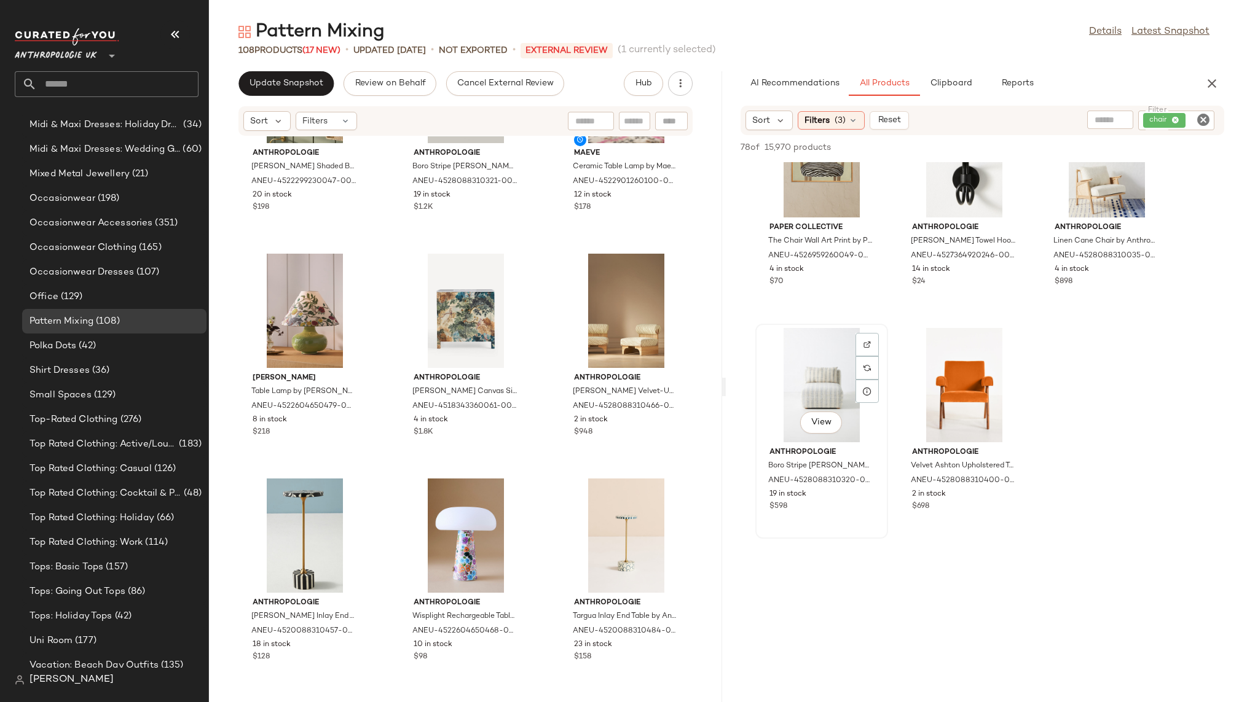
click at [810, 393] on div "View" at bounding box center [821, 385] width 124 height 114
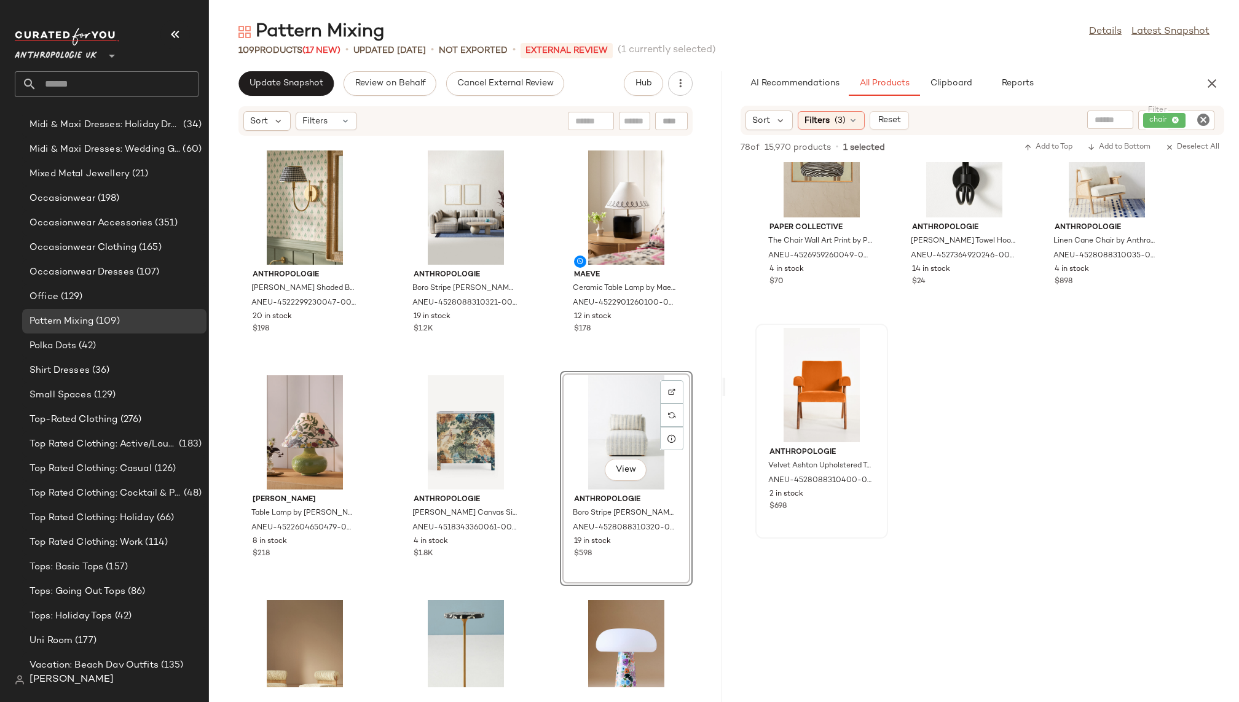
scroll to position [912, 0]
click at [1205, 118] on icon "Clear Filter" at bounding box center [1203, 119] width 15 height 15
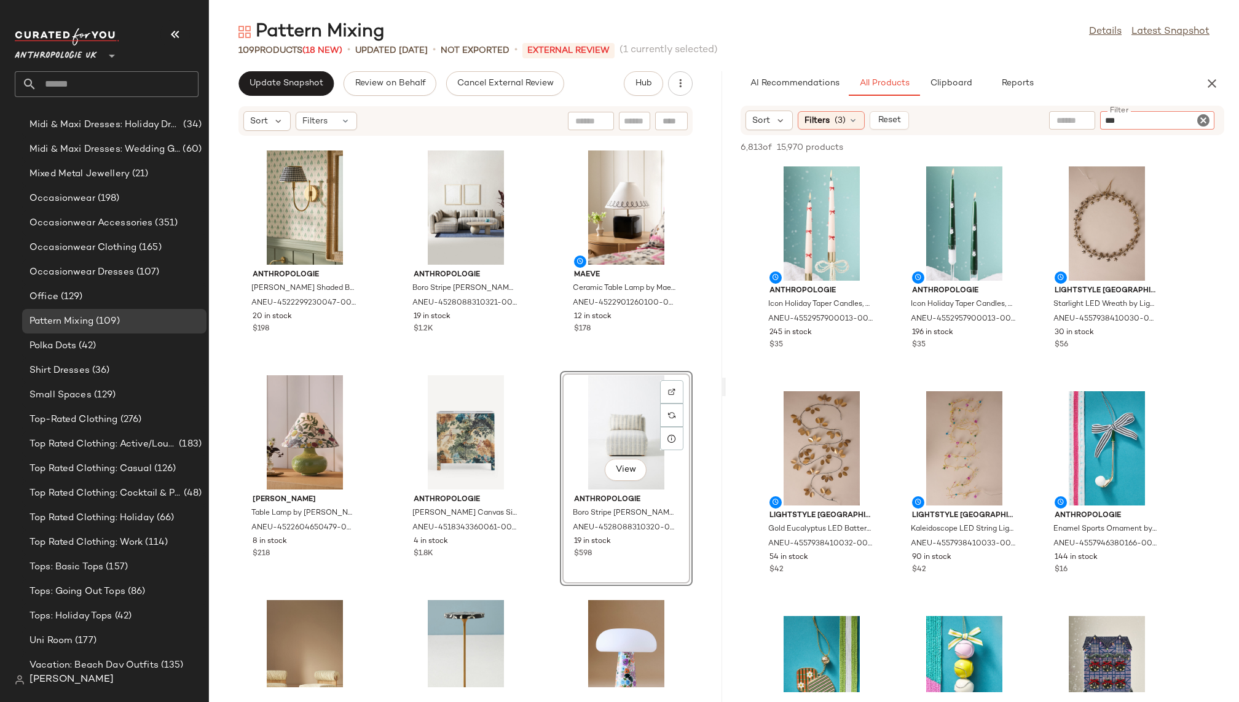
type input "****"
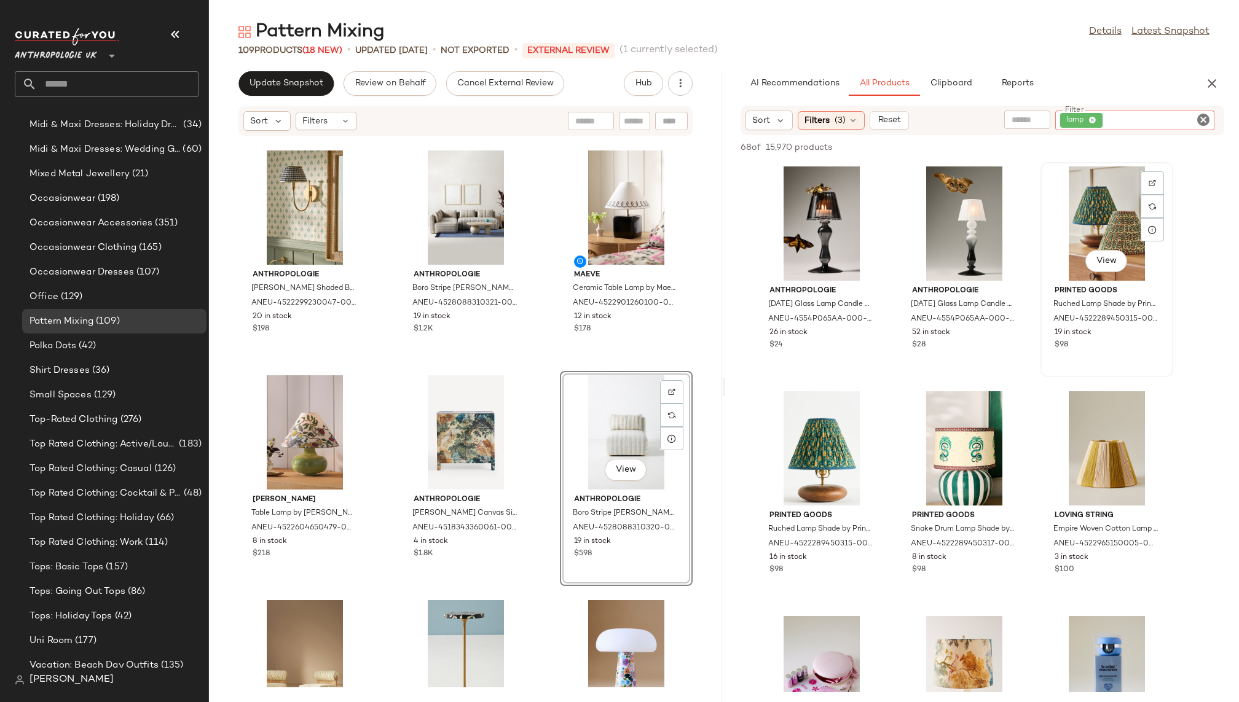
click at [1078, 250] on div "View" at bounding box center [1106, 223] width 124 height 114
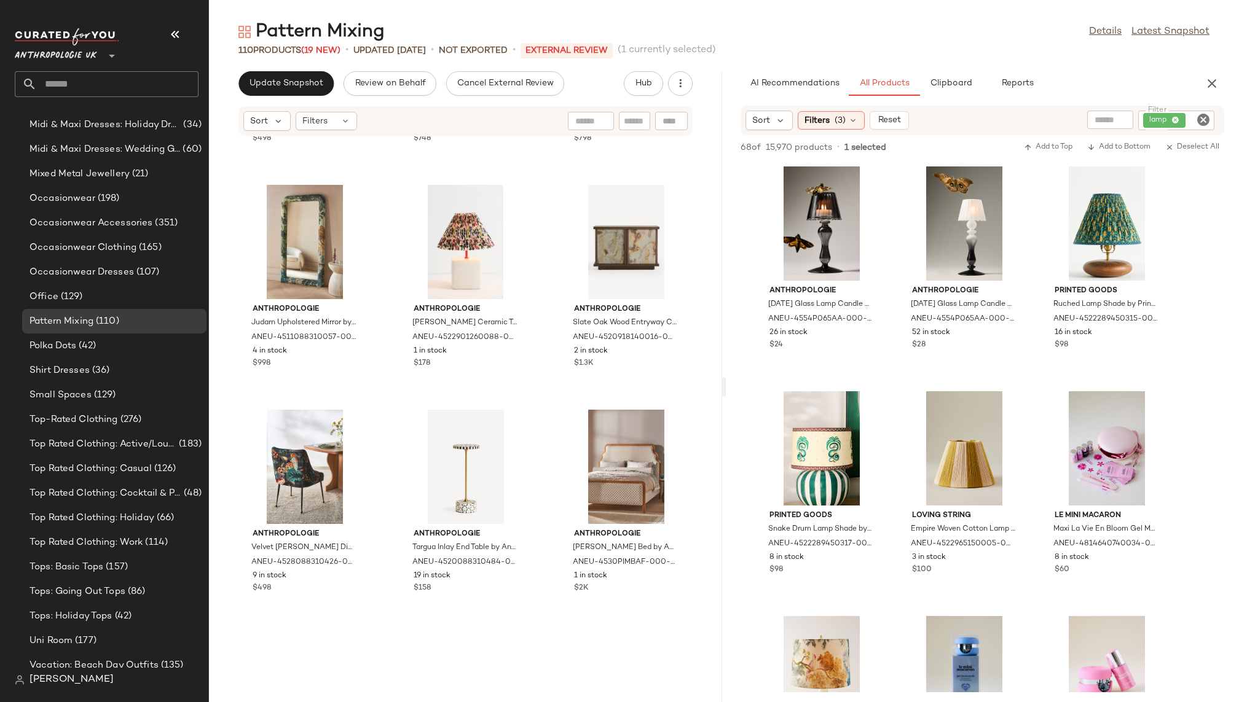
scroll to position [1546, 0]
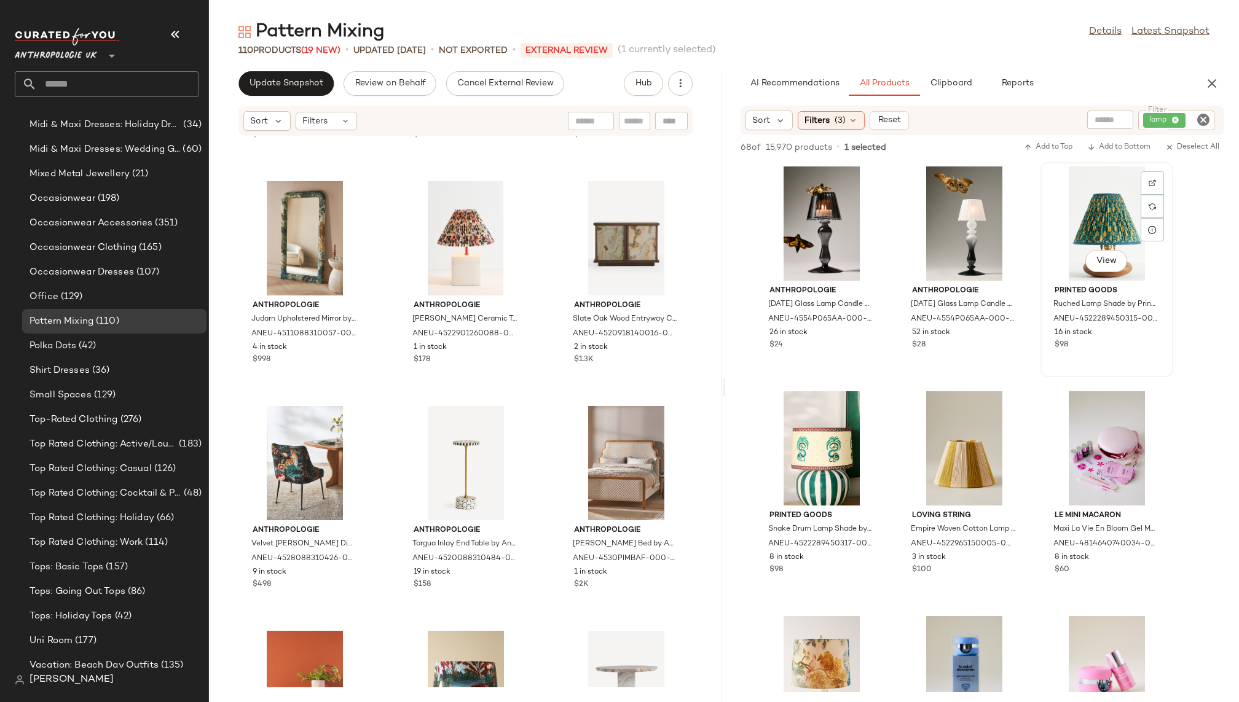
click at [1096, 217] on div "View" at bounding box center [1106, 223] width 124 height 114
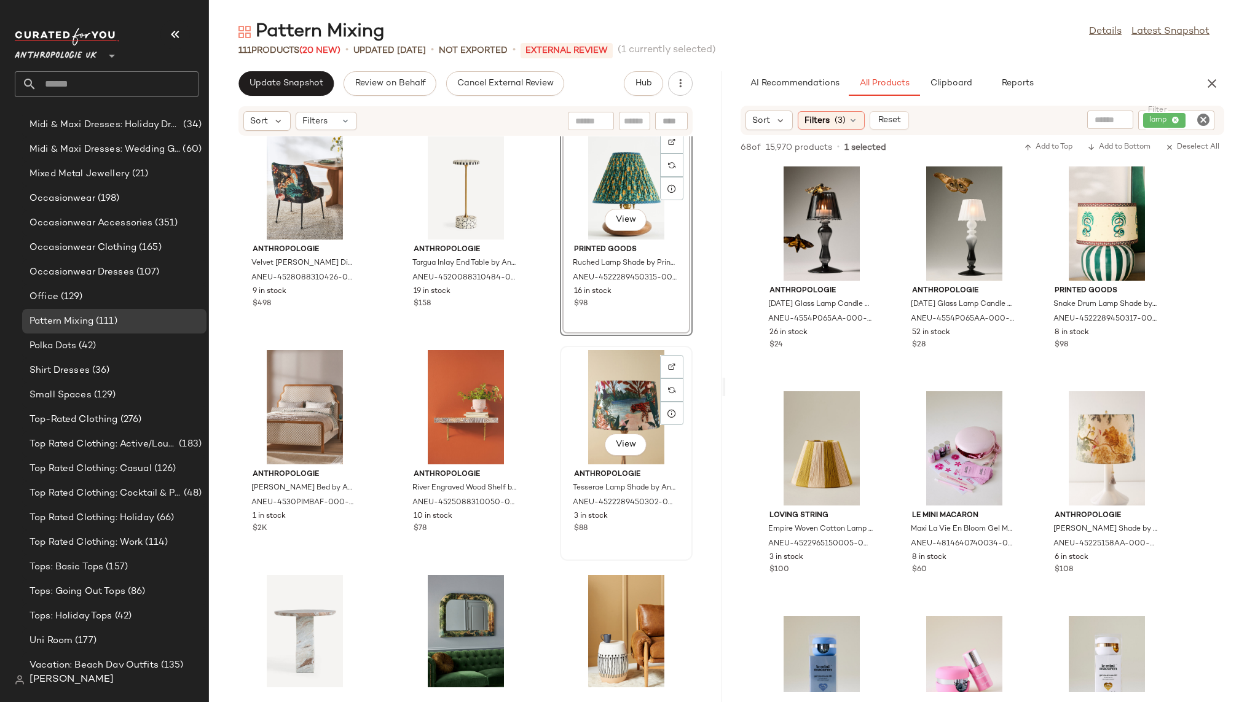
scroll to position [1831, 0]
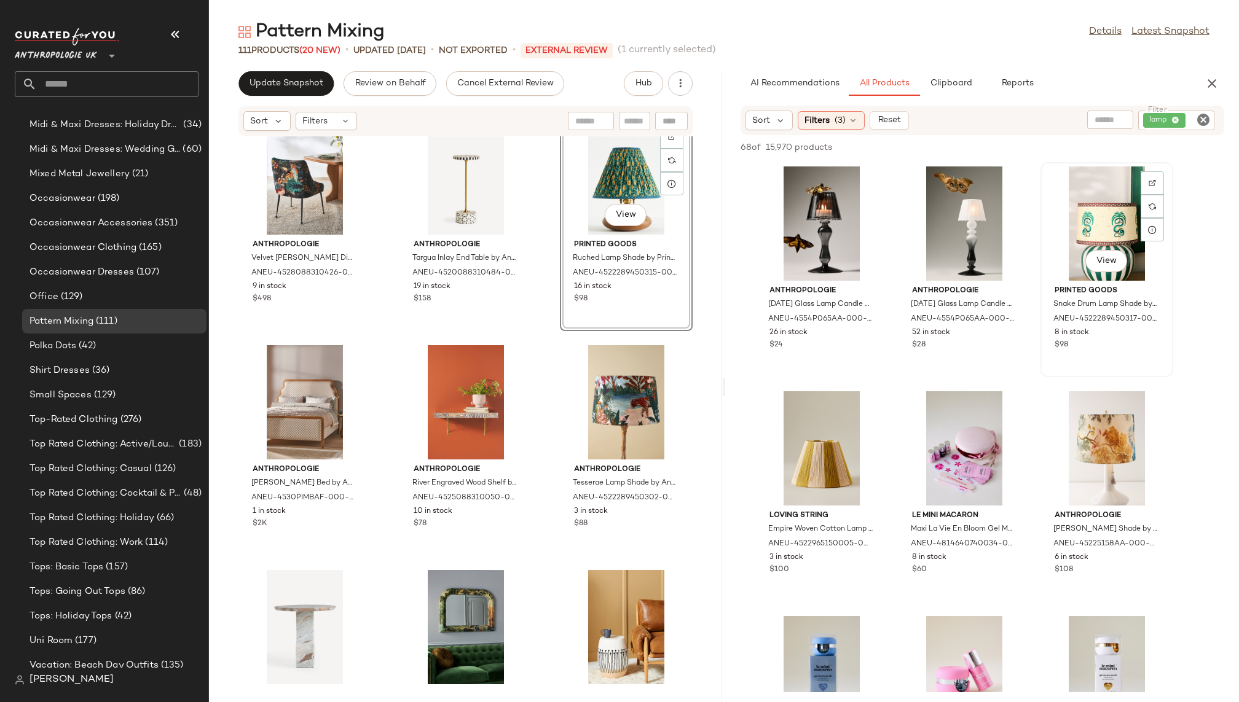
click at [1095, 248] on div "View" at bounding box center [1106, 223] width 124 height 114
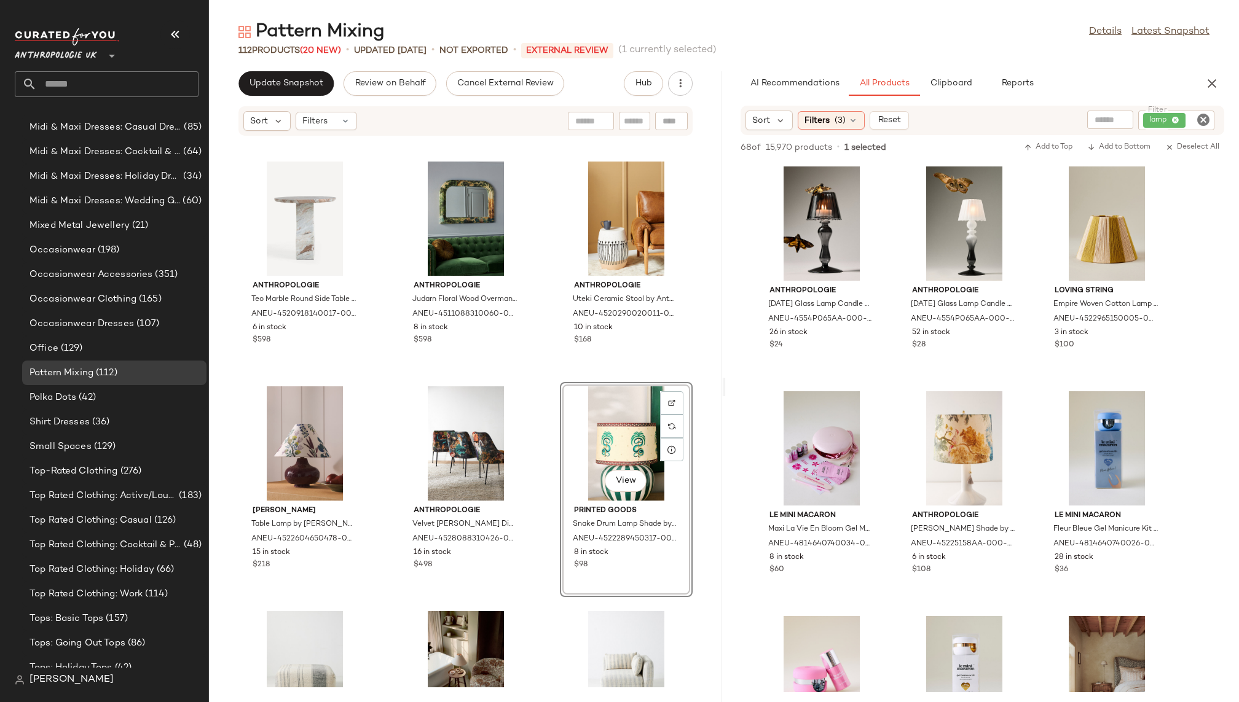
scroll to position [912, 0]
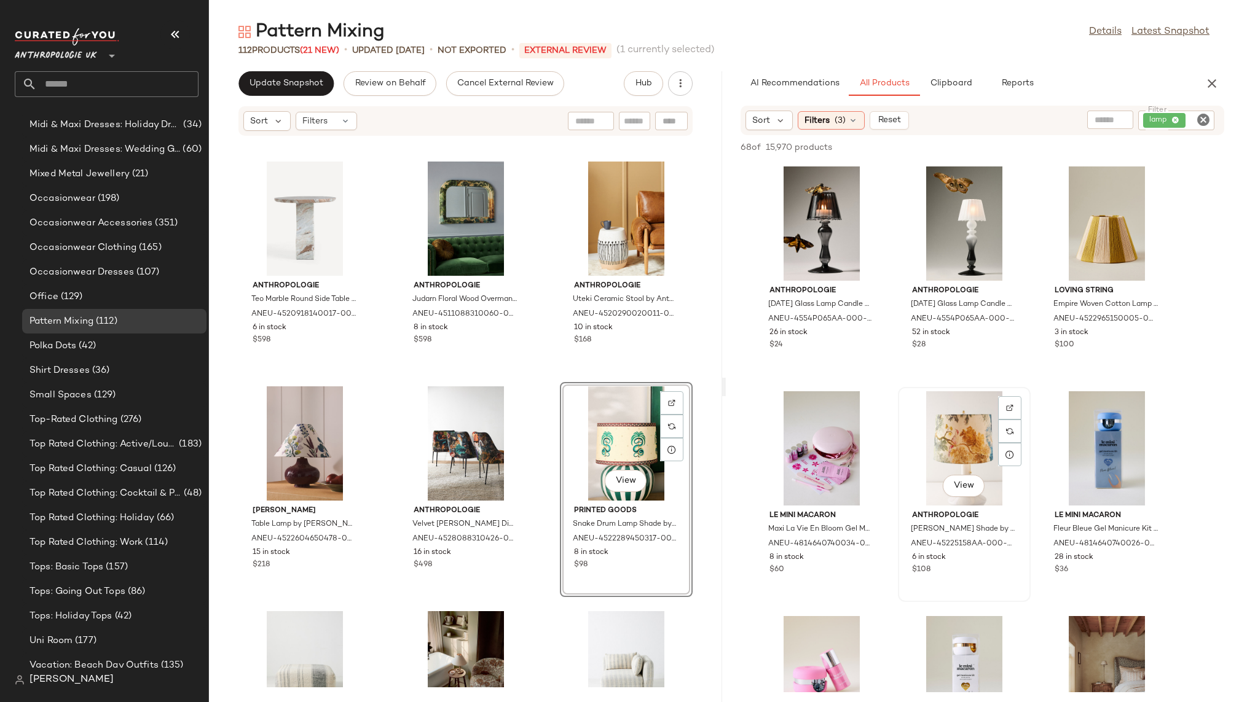
click at [941, 451] on div "View" at bounding box center [964, 448] width 124 height 114
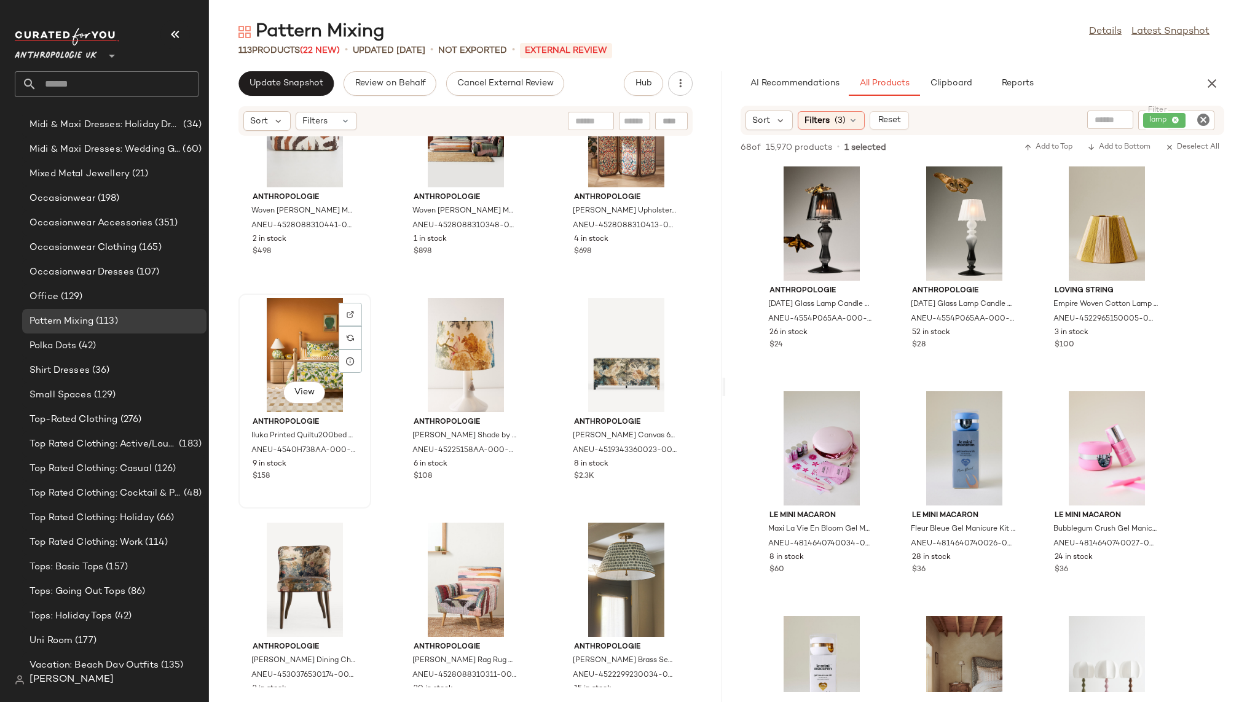
click at [292, 342] on div "View" at bounding box center [305, 355] width 124 height 114
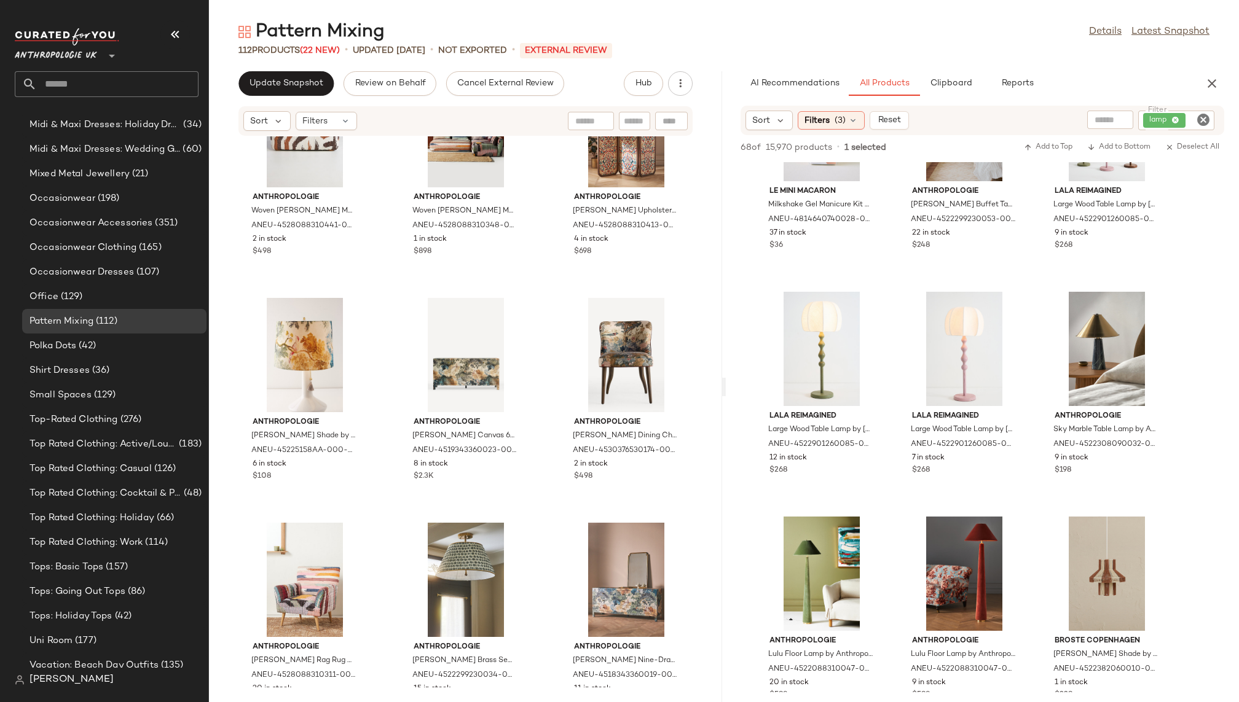
scroll to position [552, 0]
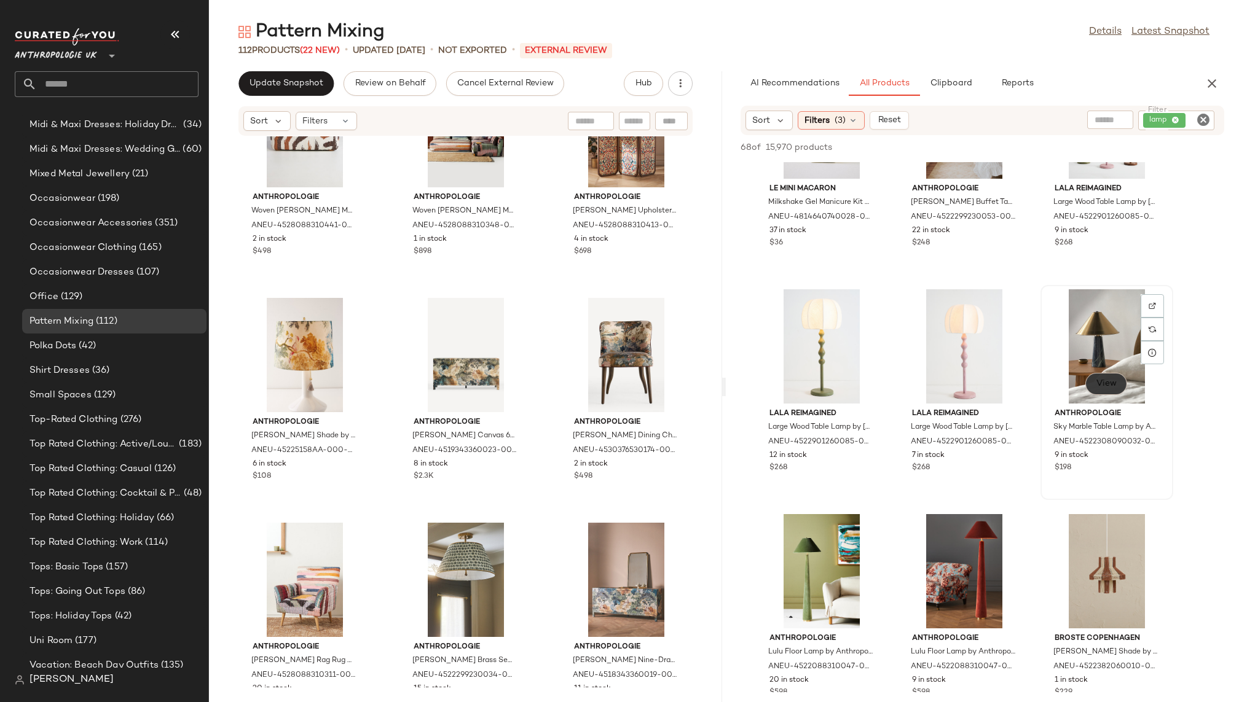
click at [1105, 381] on span "View" at bounding box center [1105, 384] width 21 height 10
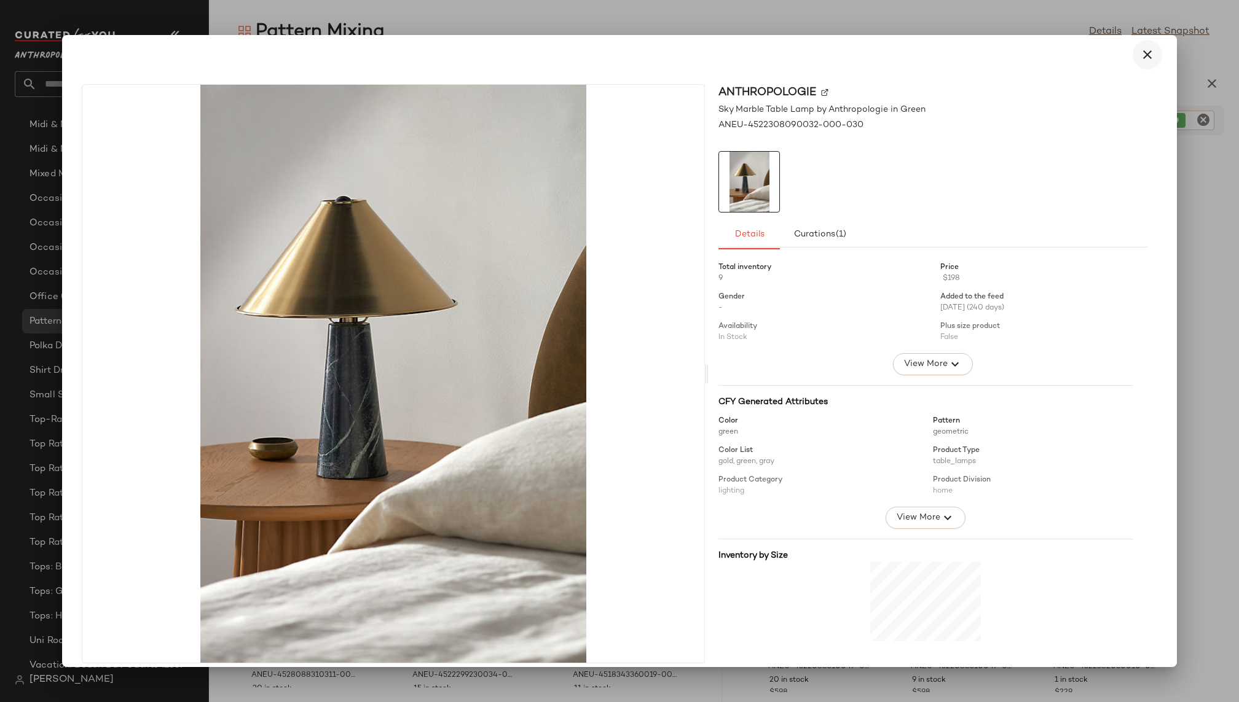
click at [1148, 53] on button "button" at bounding box center [1146, 54] width 29 height 29
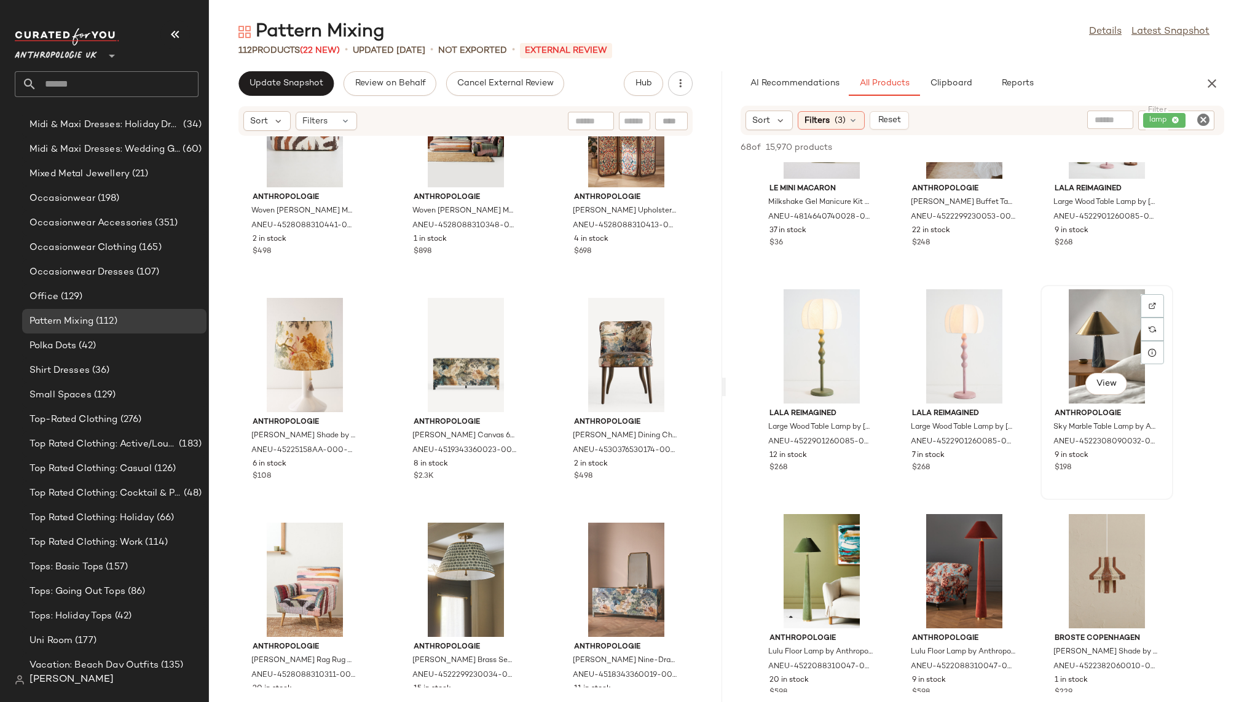
click at [1070, 353] on div "View" at bounding box center [1106, 346] width 124 height 114
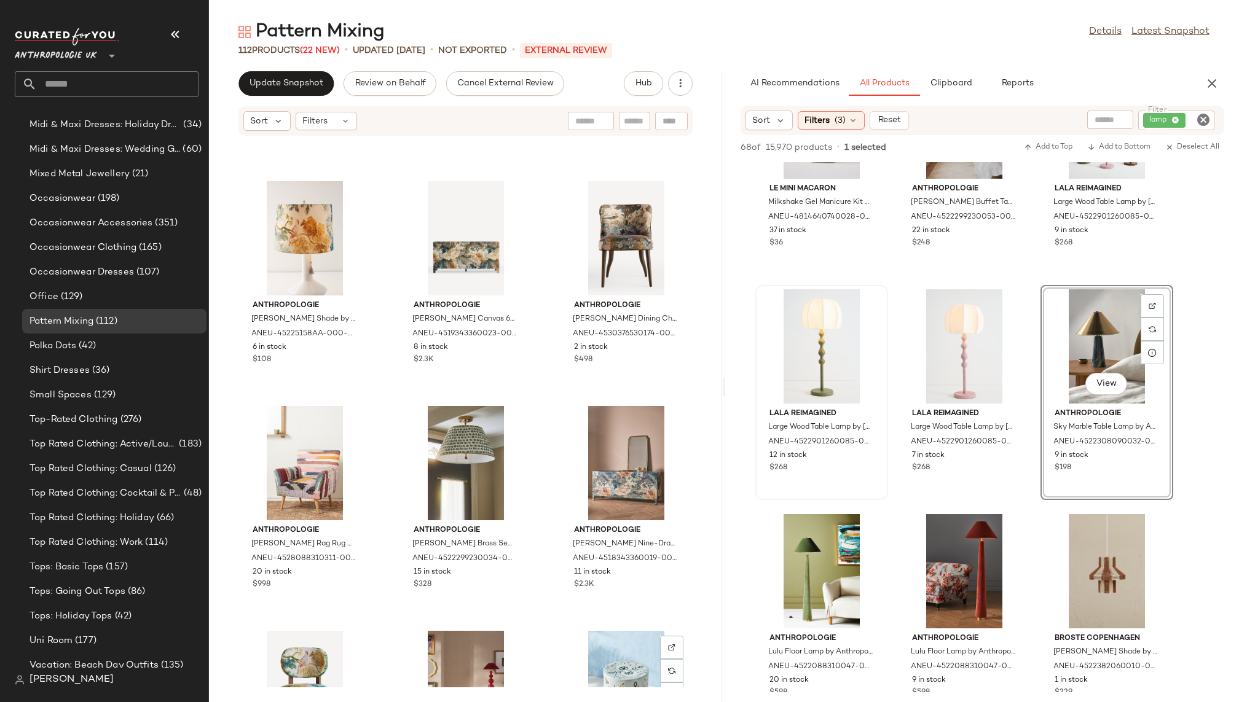
scroll to position [3947, 0]
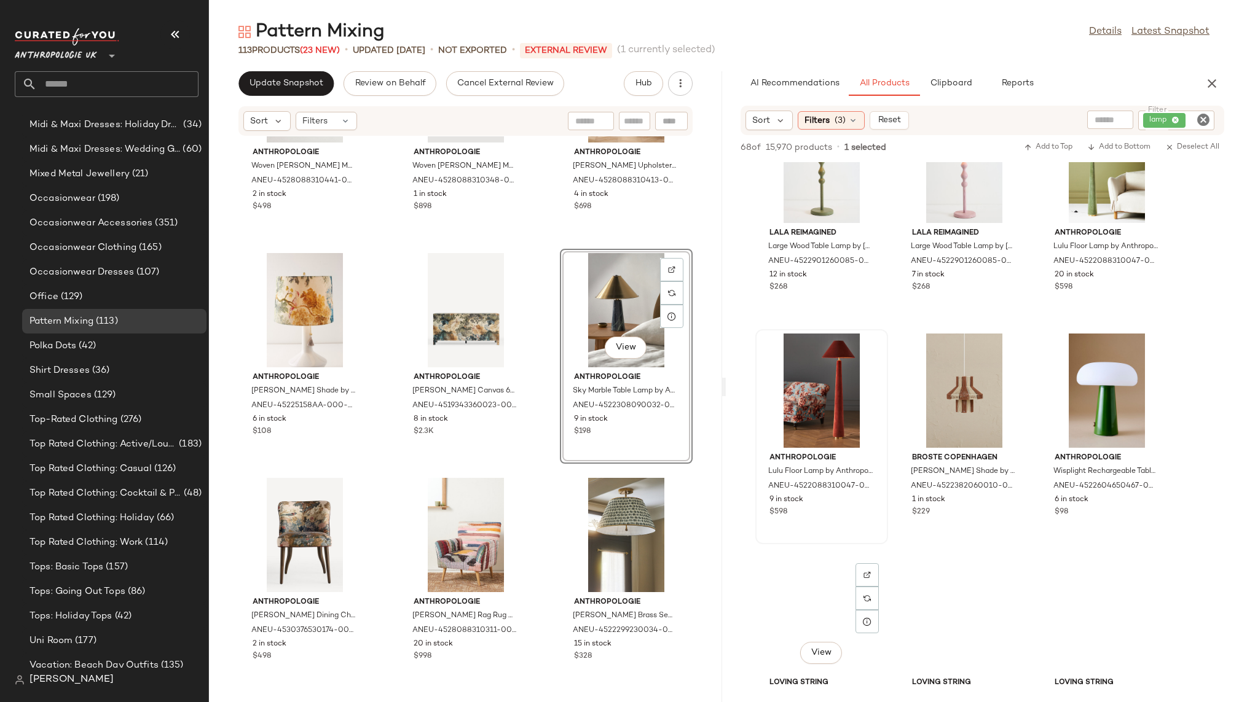
scroll to position [741, 0]
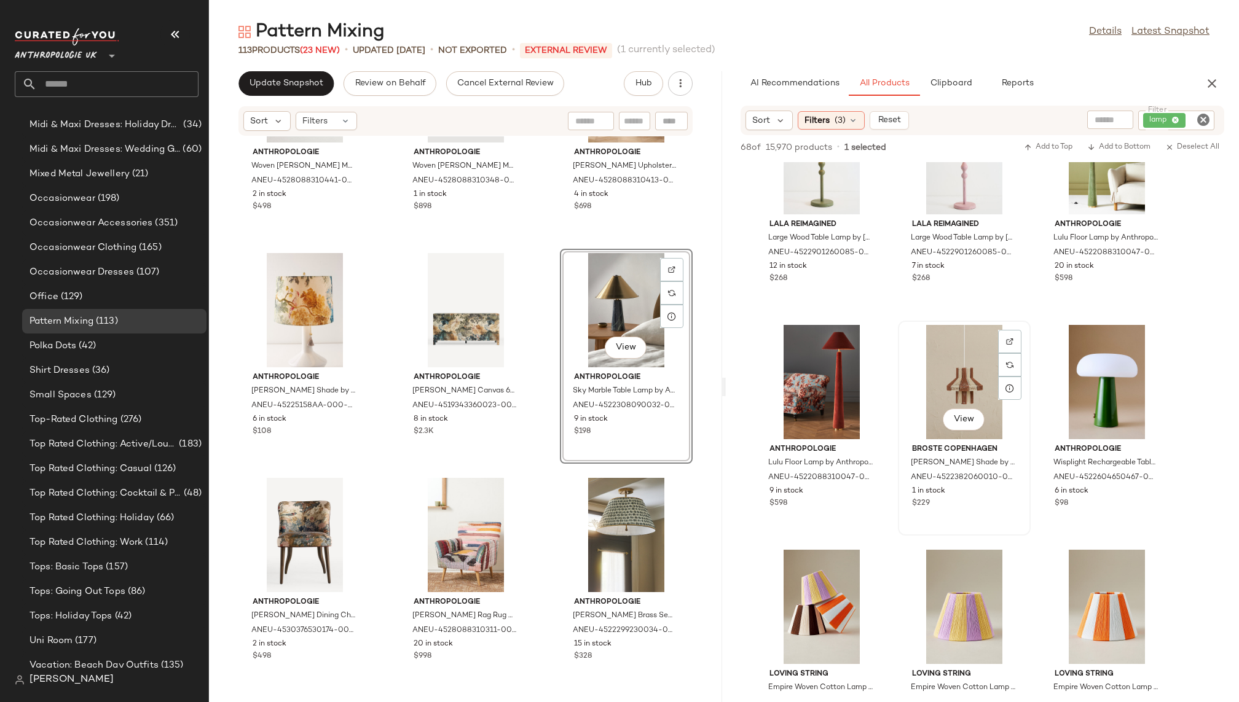
click at [940, 391] on div "View" at bounding box center [964, 382] width 124 height 114
click at [888, 557] on div "Anthropologie Halloween Glass Lamp Candle Holder by Anthropologie in Black Size…" at bounding box center [982, 203] width 513 height 1564
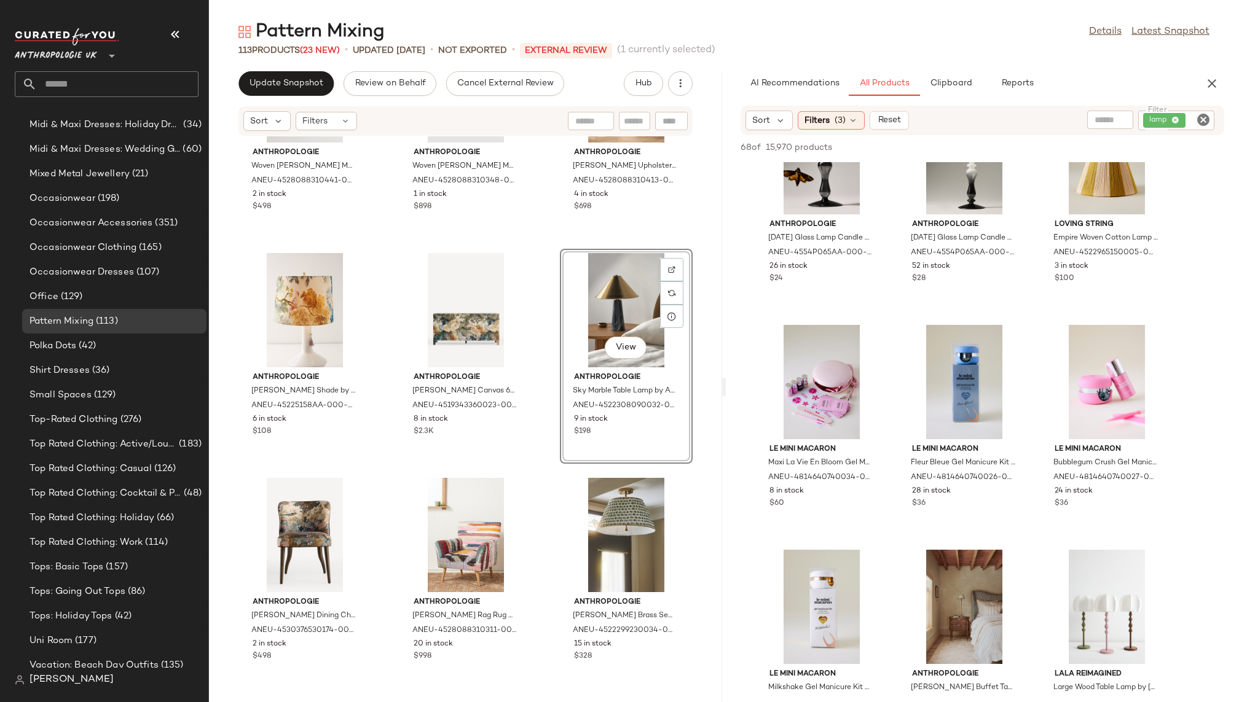
scroll to position [0, 0]
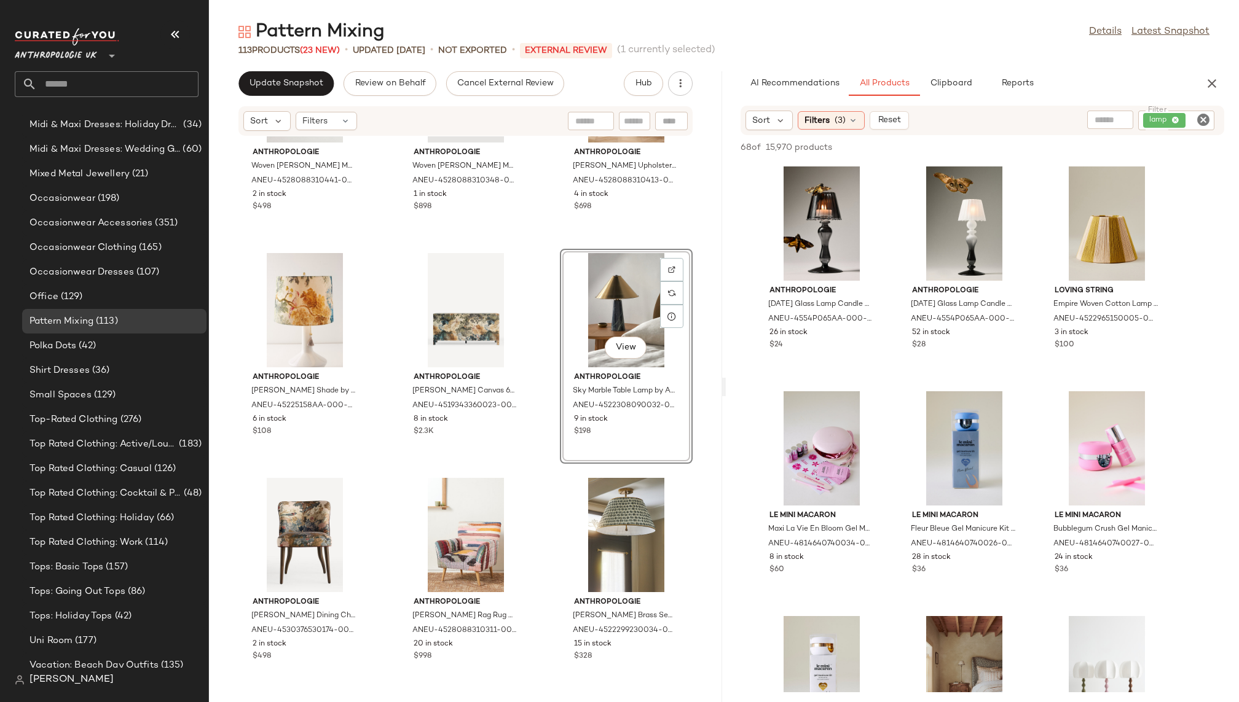
click at [1203, 117] on icon "Clear Filter" at bounding box center [1203, 119] width 15 height 15
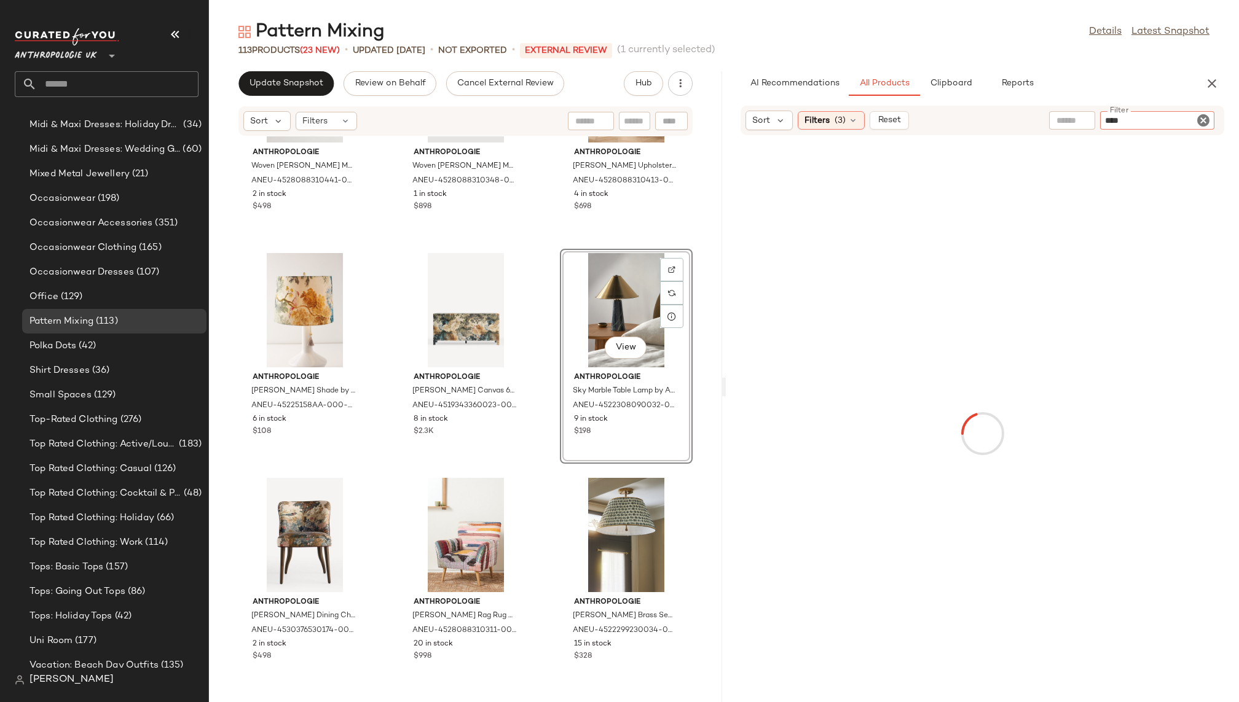
type input "*****"
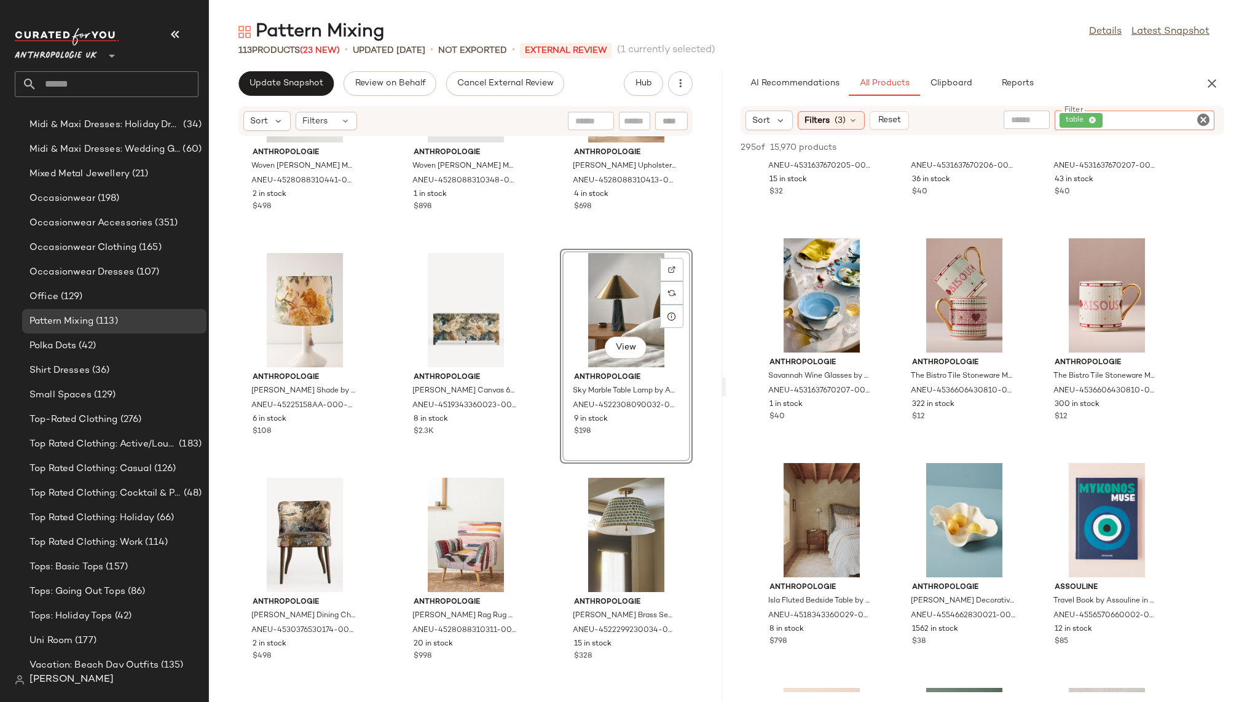
scroll to position [10672, 0]
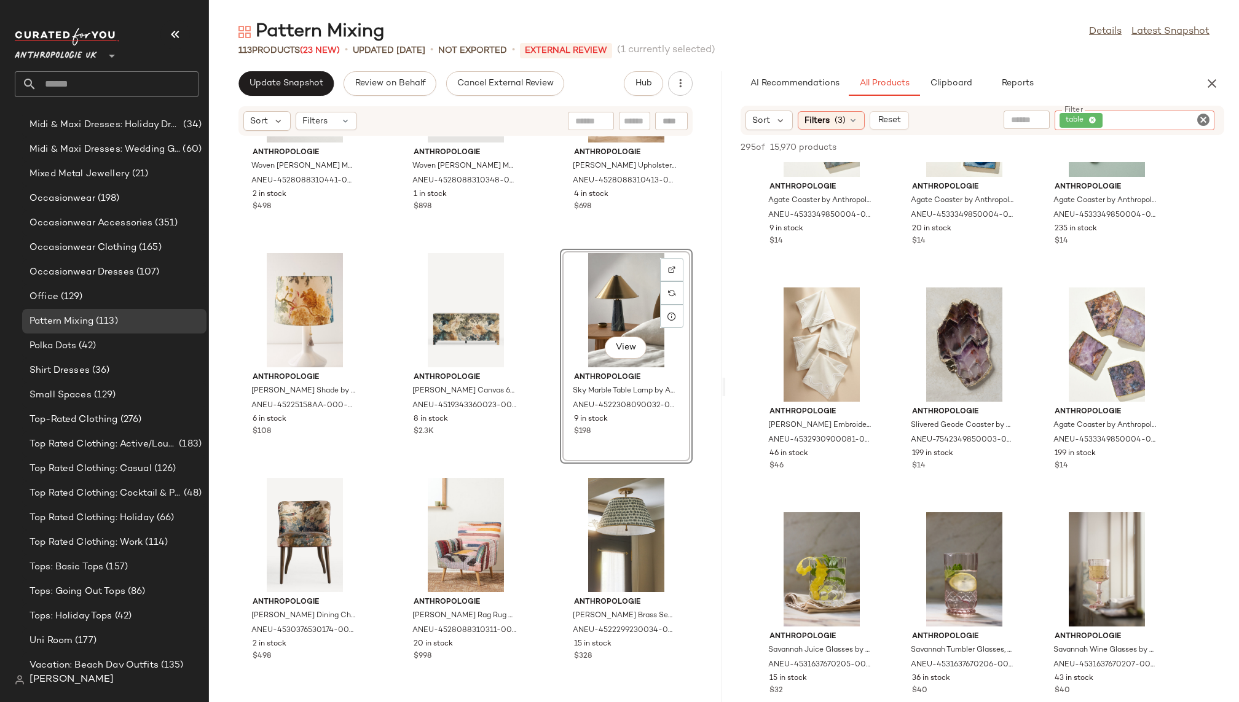
click at [1204, 119] on icon "Clear Filter" at bounding box center [1203, 119] width 15 height 15
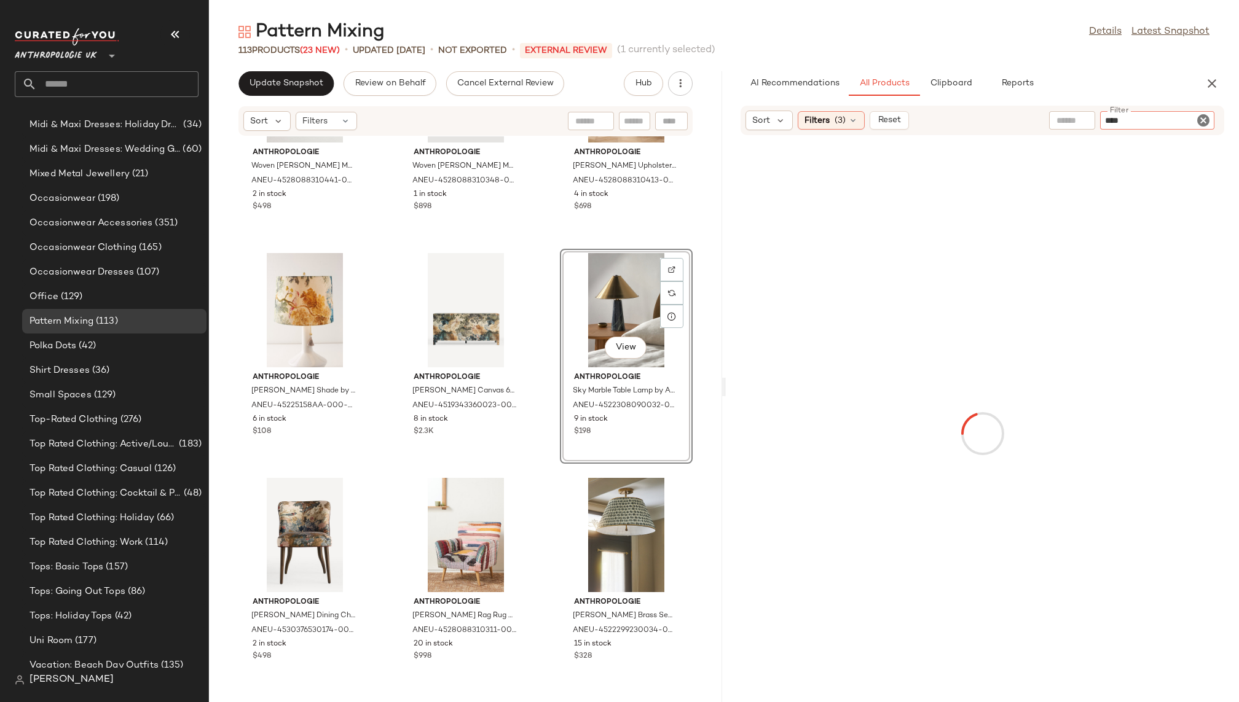
type input "*****"
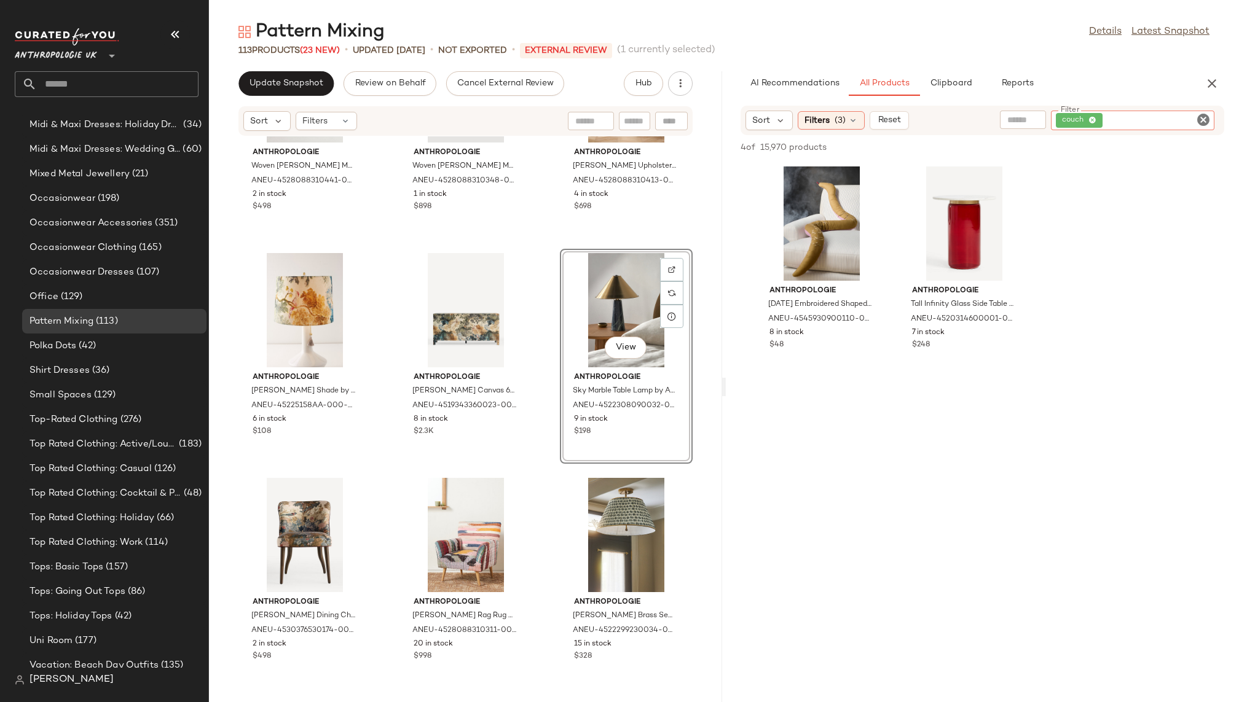
click at [1202, 119] on icon "Clear Filter" at bounding box center [1203, 119] width 15 height 15
click at [1049, 69] on div "Pattern Mixing Details Latest Snapshot 113 Products (23 New) • updated Aug 19th…" at bounding box center [724, 361] width 1030 height 683
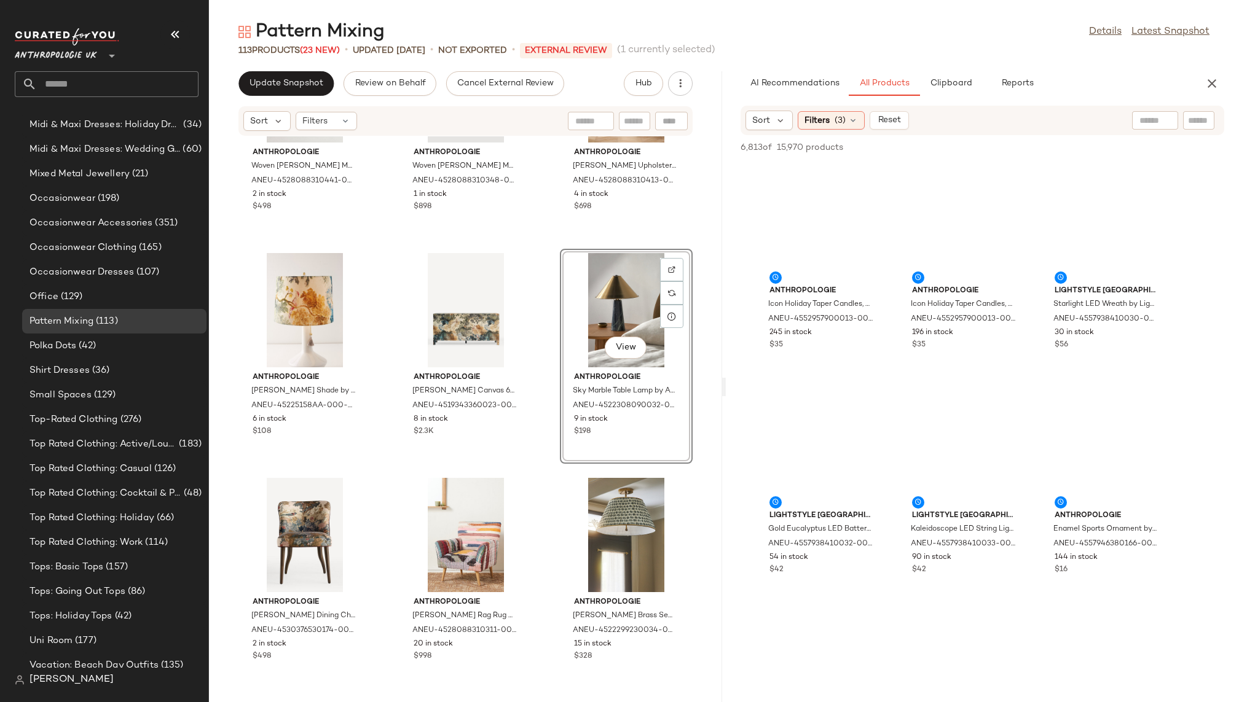
click at [1186, 122] on div at bounding box center [1198, 120] width 31 height 18
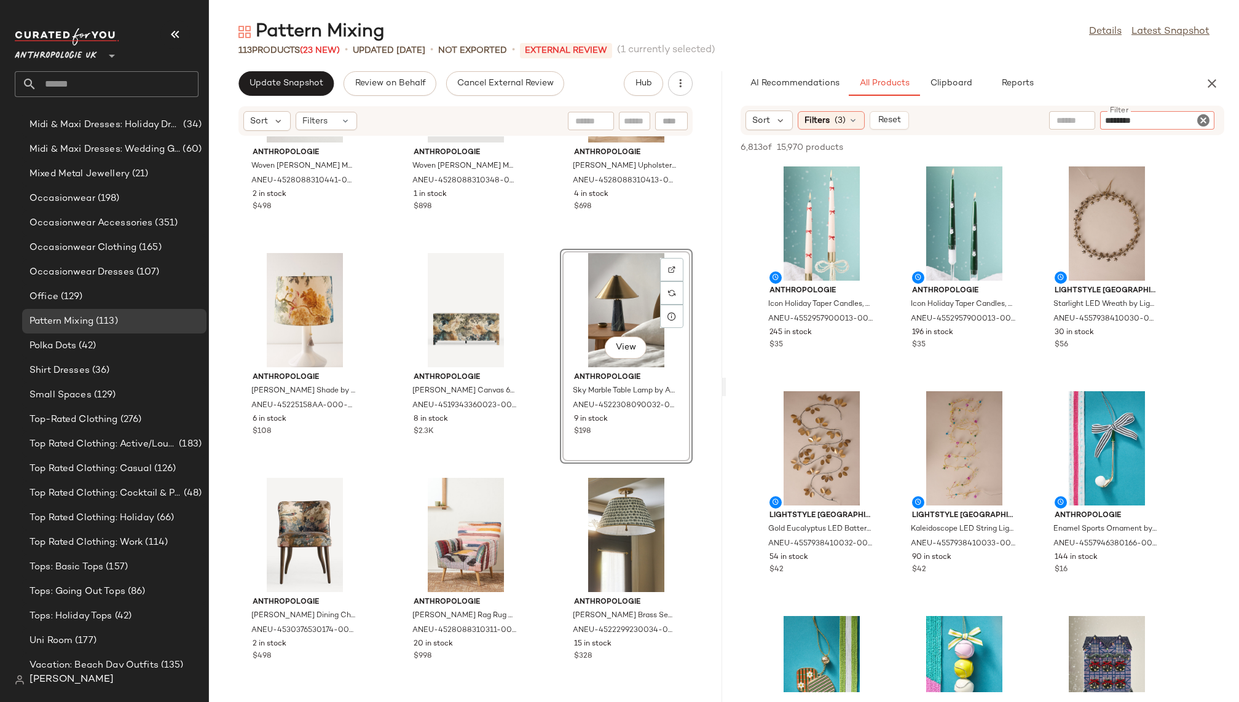
type input "*********"
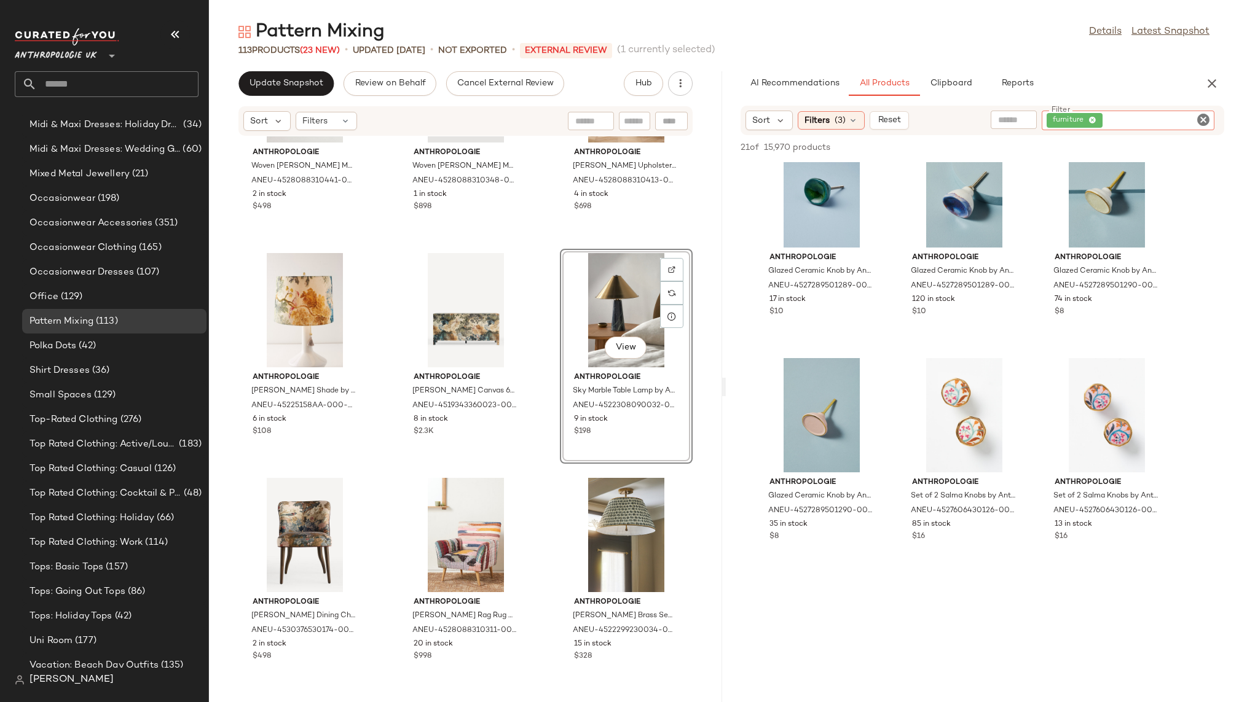
scroll to position [0, 0]
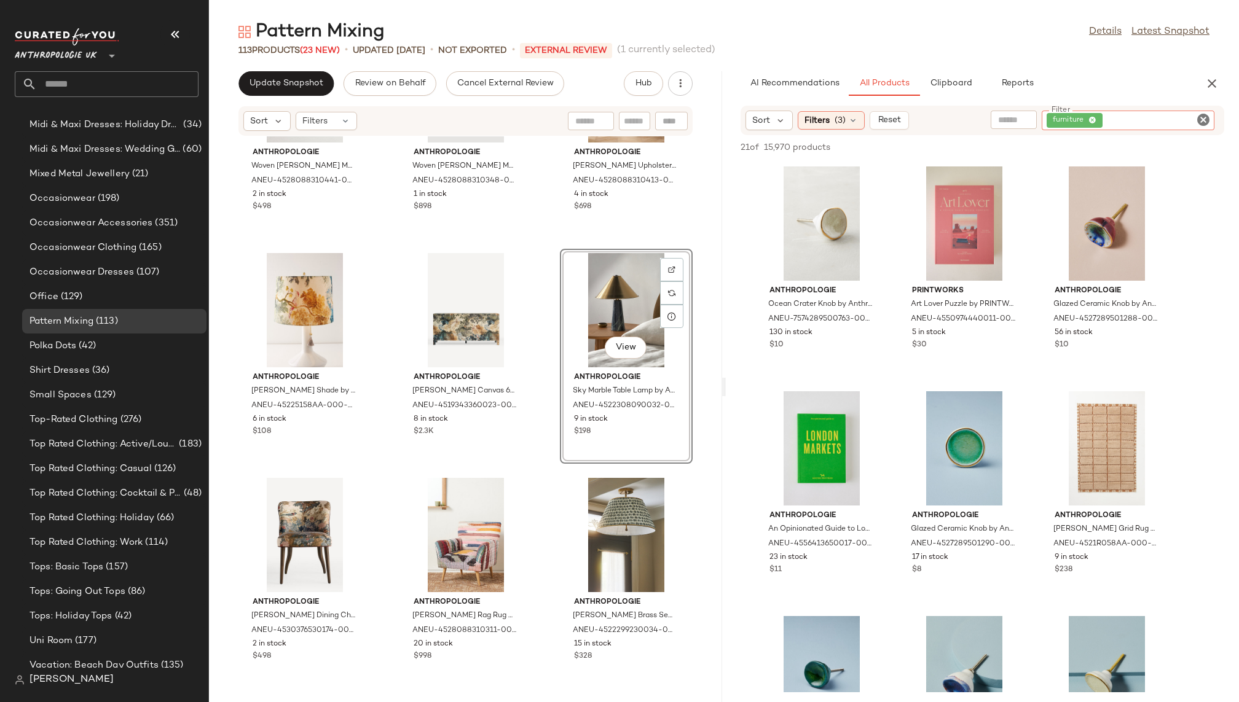
click at [1202, 120] on icon "Clear Filter" at bounding box center [1203, 119] width 15 height 15
click at [1153, 72] on div "AI Recommendations All Products Clipboard Reports" at bounding box center [962, 83] width 444 height 25
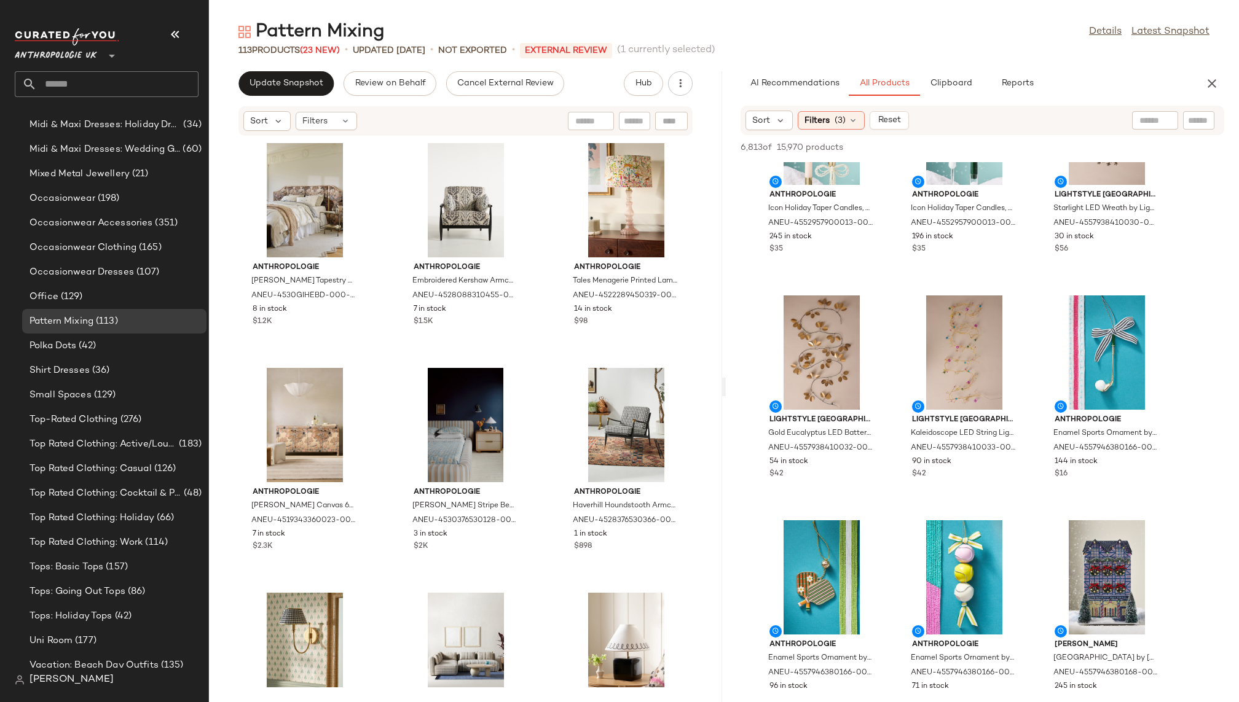
scroll to position [109, 0]
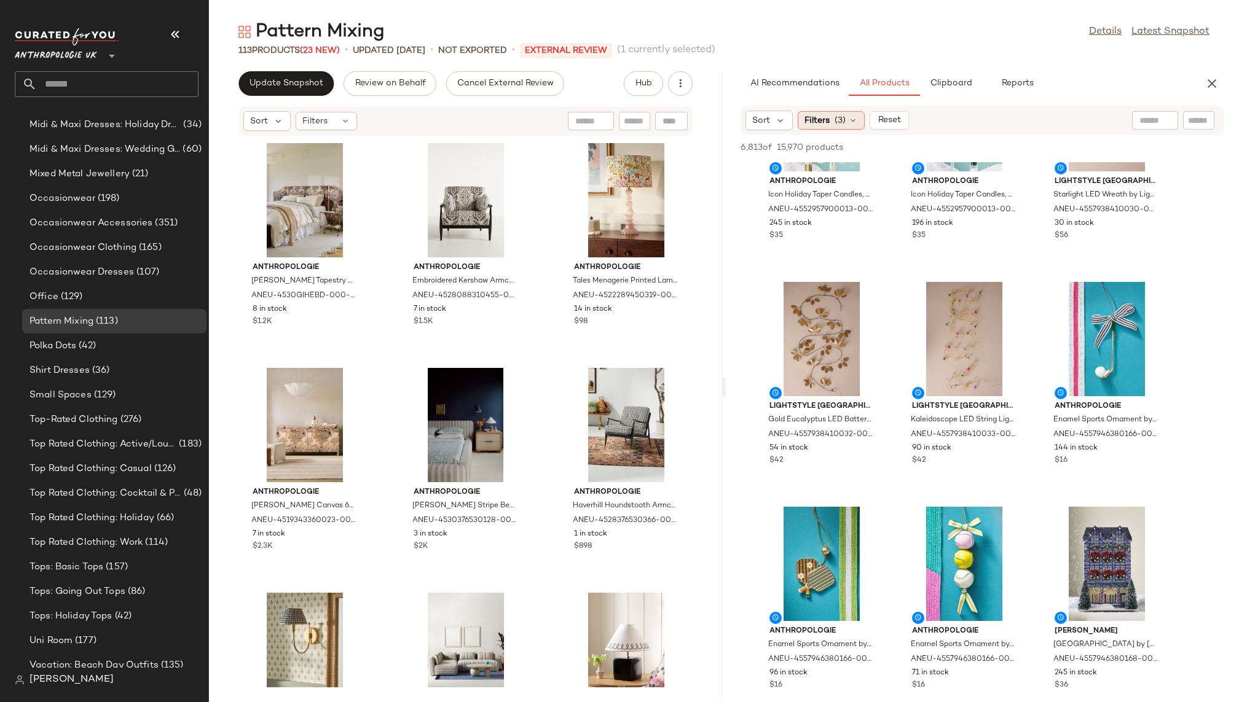
click at [829, 120] on div "Filters (3)" at bounding box center [830, 120] width 67 height 18
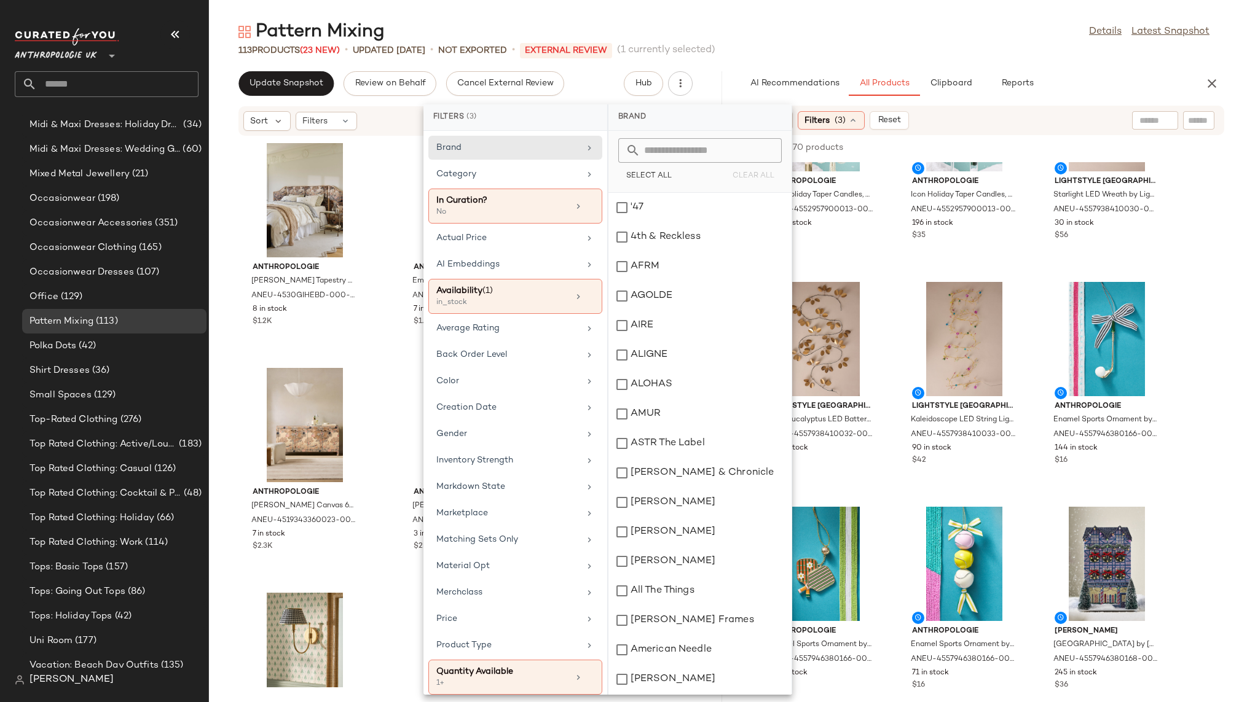
click at [855, 45] on div "113 Products (23 New) • updated Aug 19th • Not Exported • External REVIEW (1 cu…" at bounding box center [724, 50] width 1030 height 12
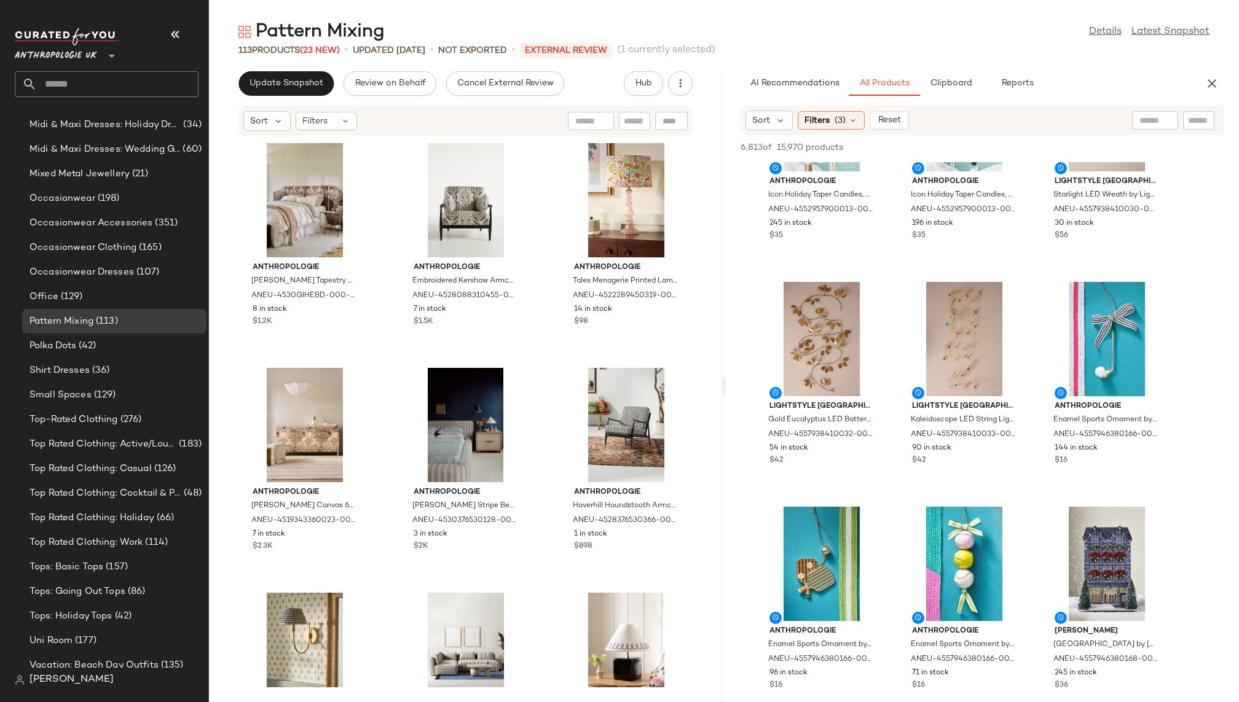
click at [1154, 125] on div at bounding box center [1155, 120] width 46 height 18
type input "*********"
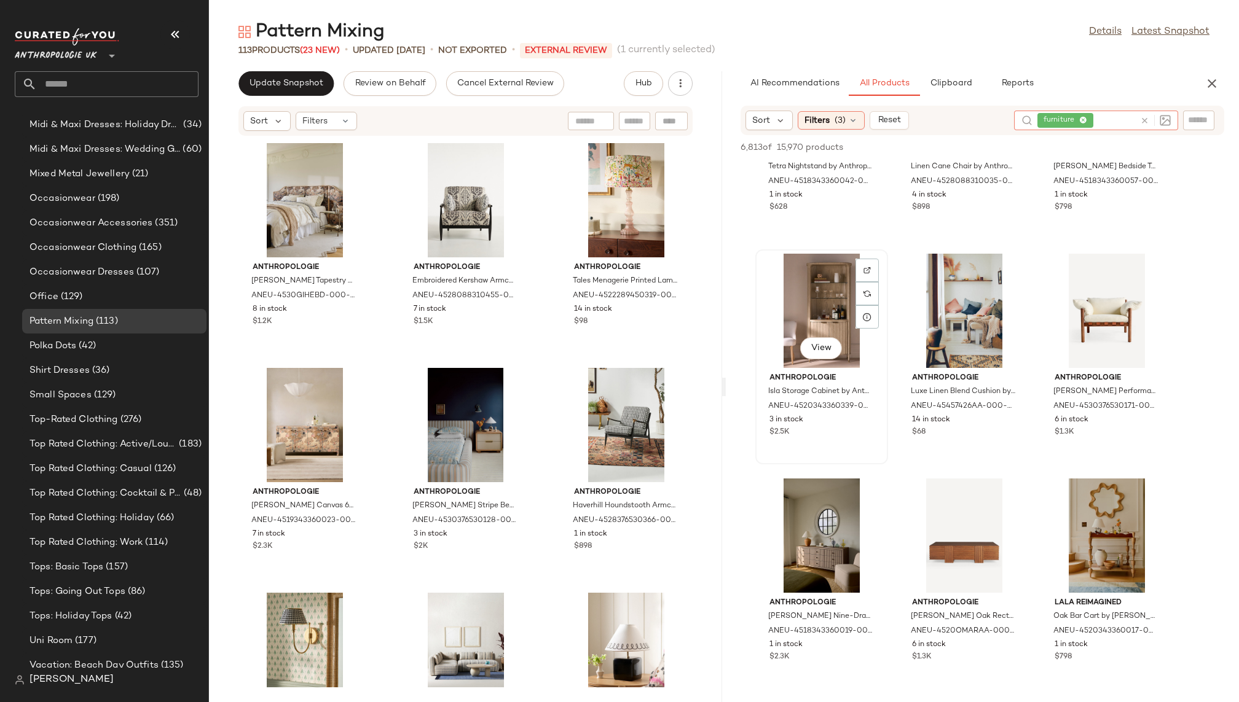
scroll to position [816, 0]
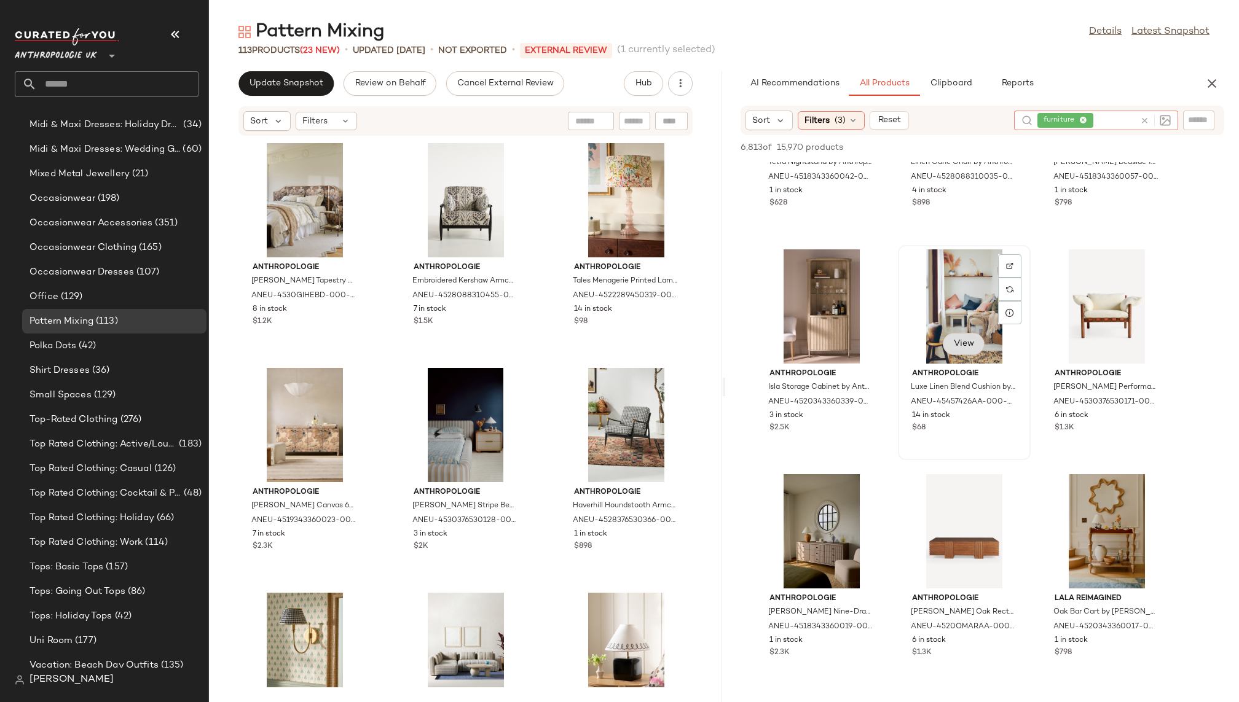
click at [968, 340] on span "View" at bounding box center [963, 344] width 21 height 10
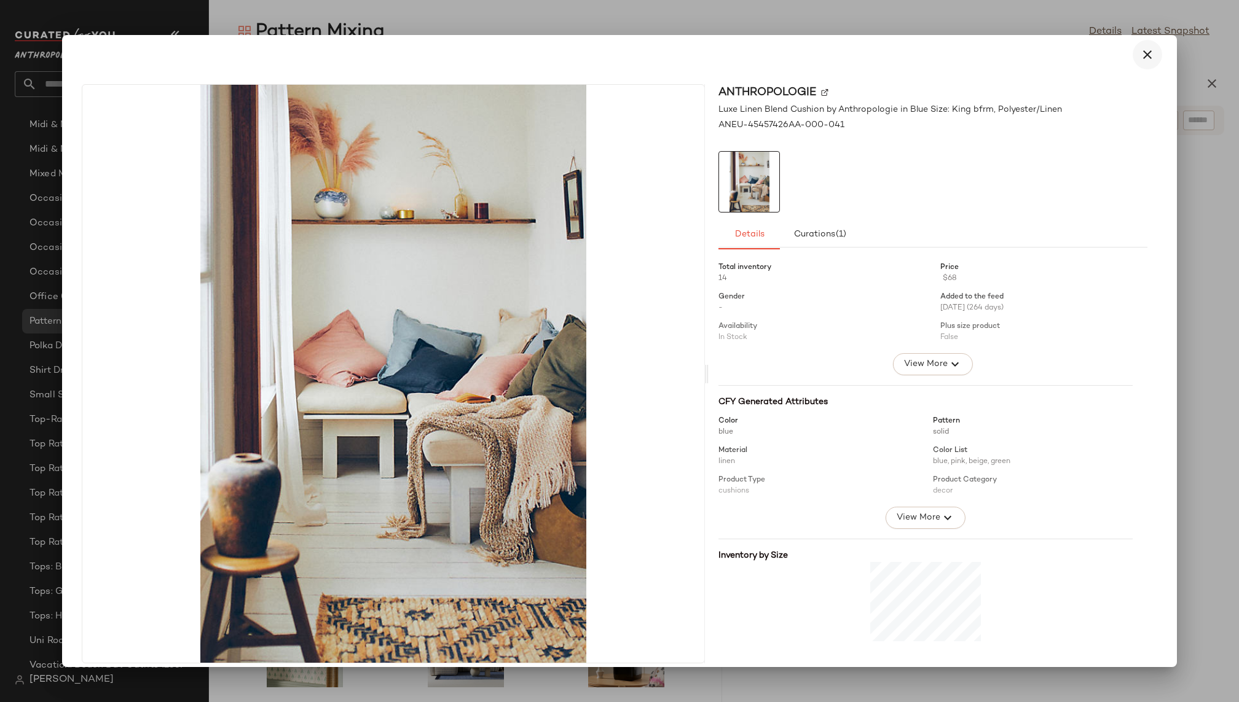
click at [1140, 55] on icon "button" at bounding box center [1147, 54] width 15 height 15
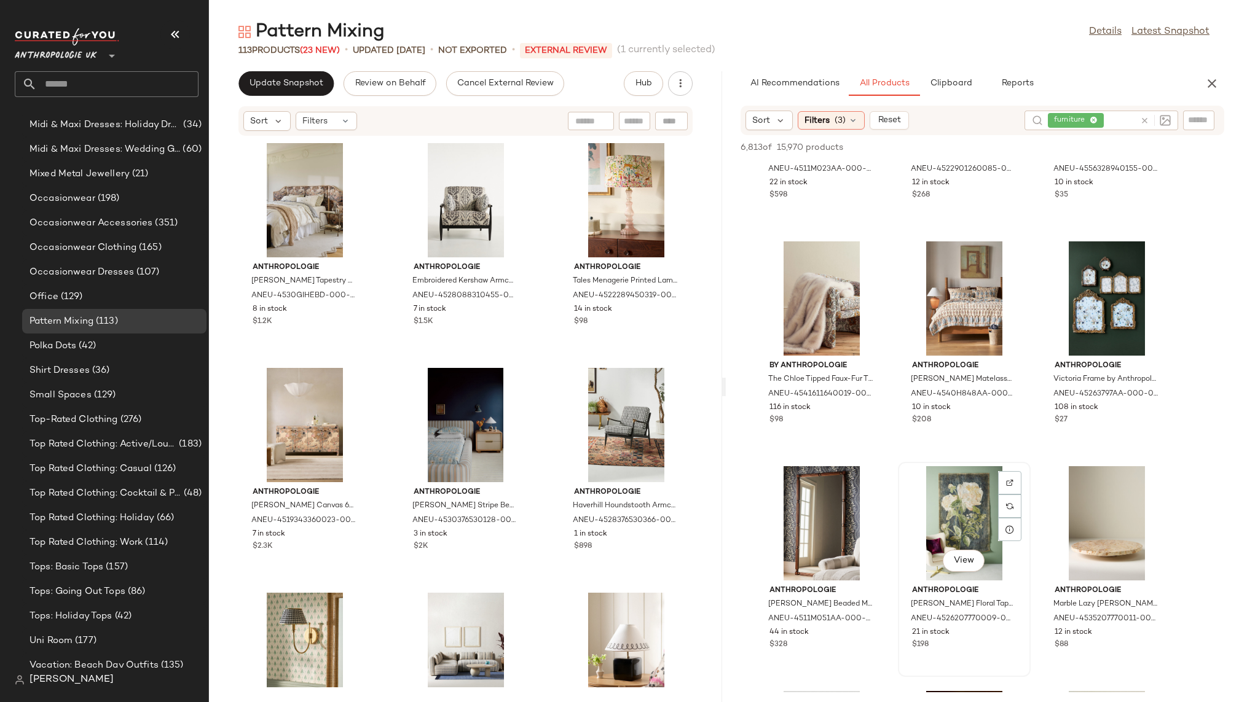
scroll to position [11191, 0]
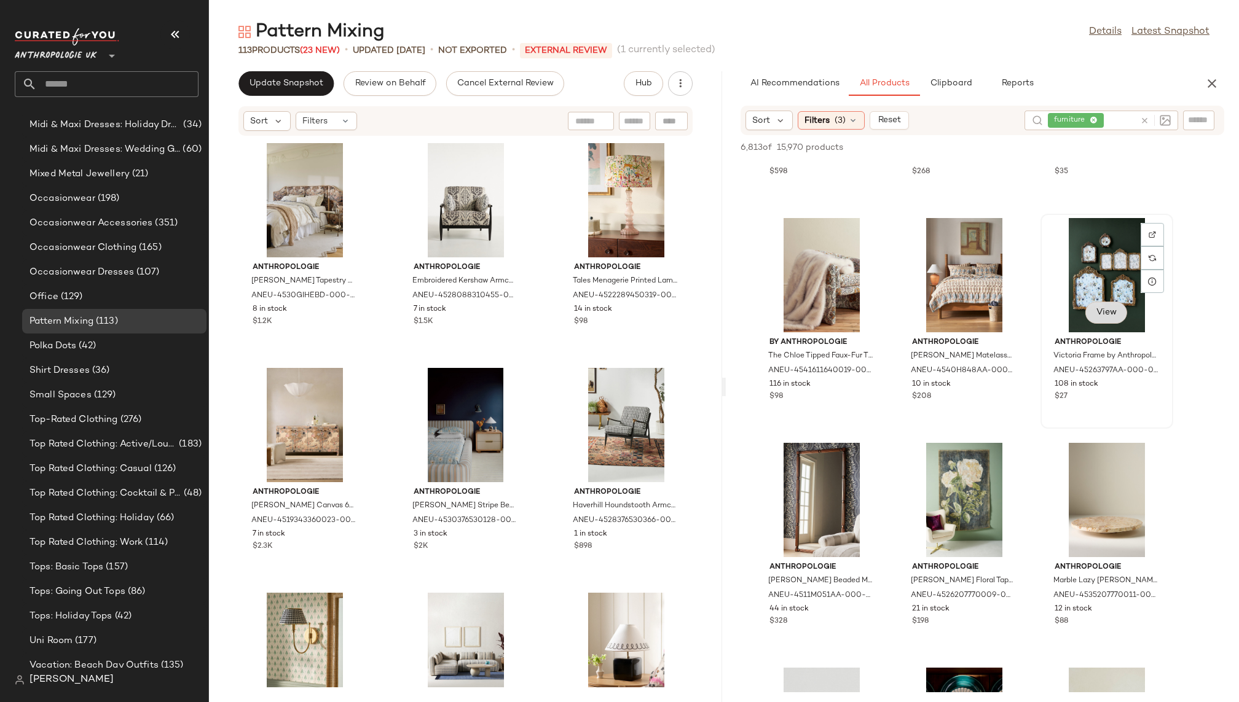
click at [1104, 316] on span "View" at bounding box center [1105, 313] width 21 height 10
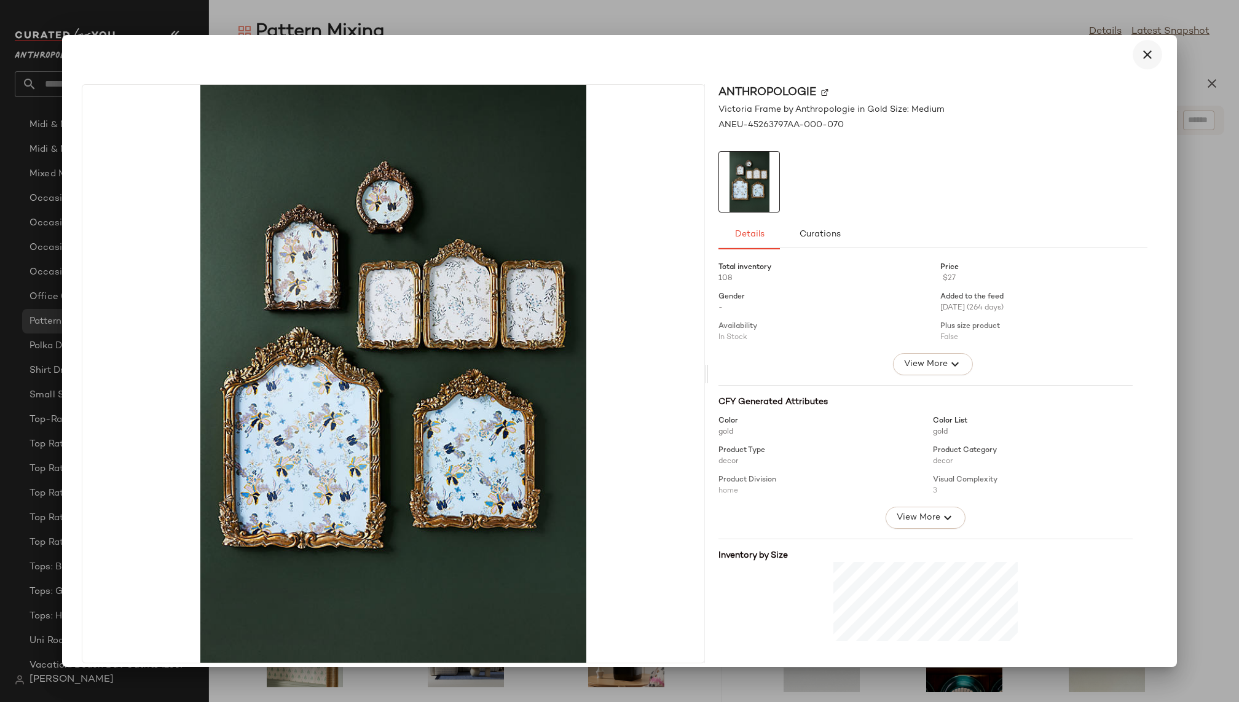
click at [1143, 55] on icon "button" at bounding box center [1147, 54] width 15 height 15
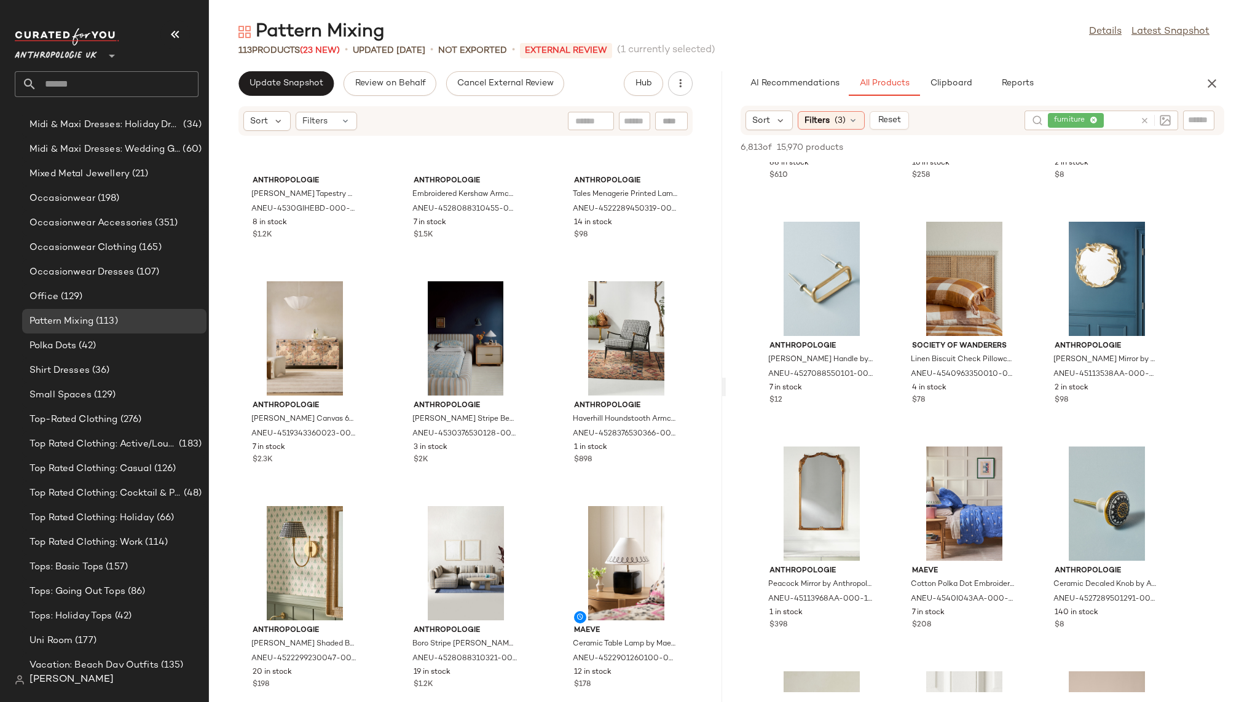
scroll to position [0, 0]
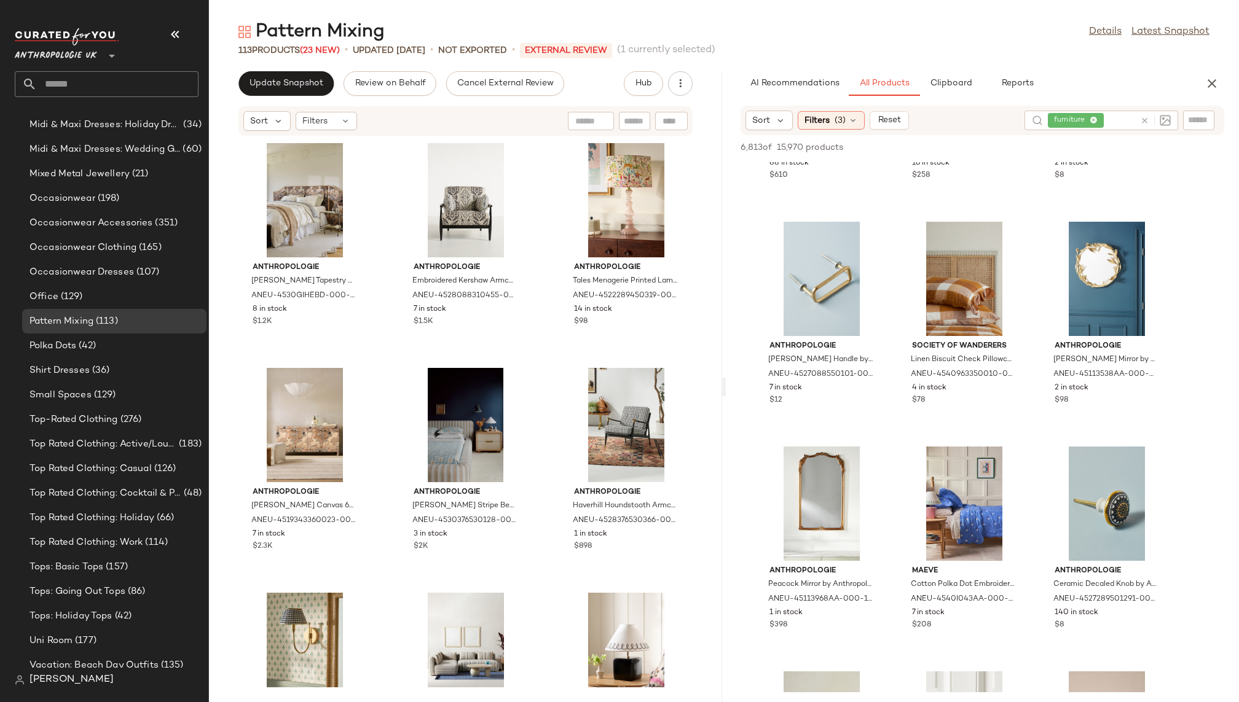
click at [1144, 122] on icon at bounding box center [1144, 120] width 9 height 9
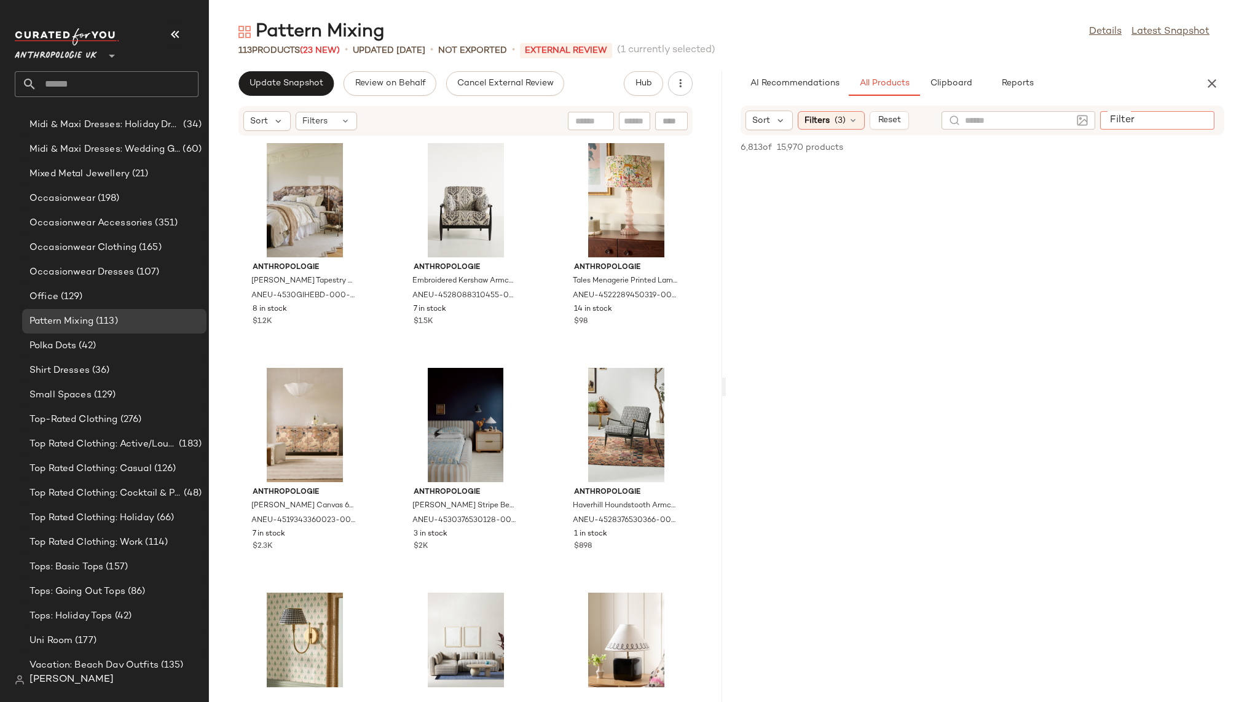
click at [1200, 122] on input "Filter" at bounding box center [1157, 120] width 104 height 13
type input "*****"
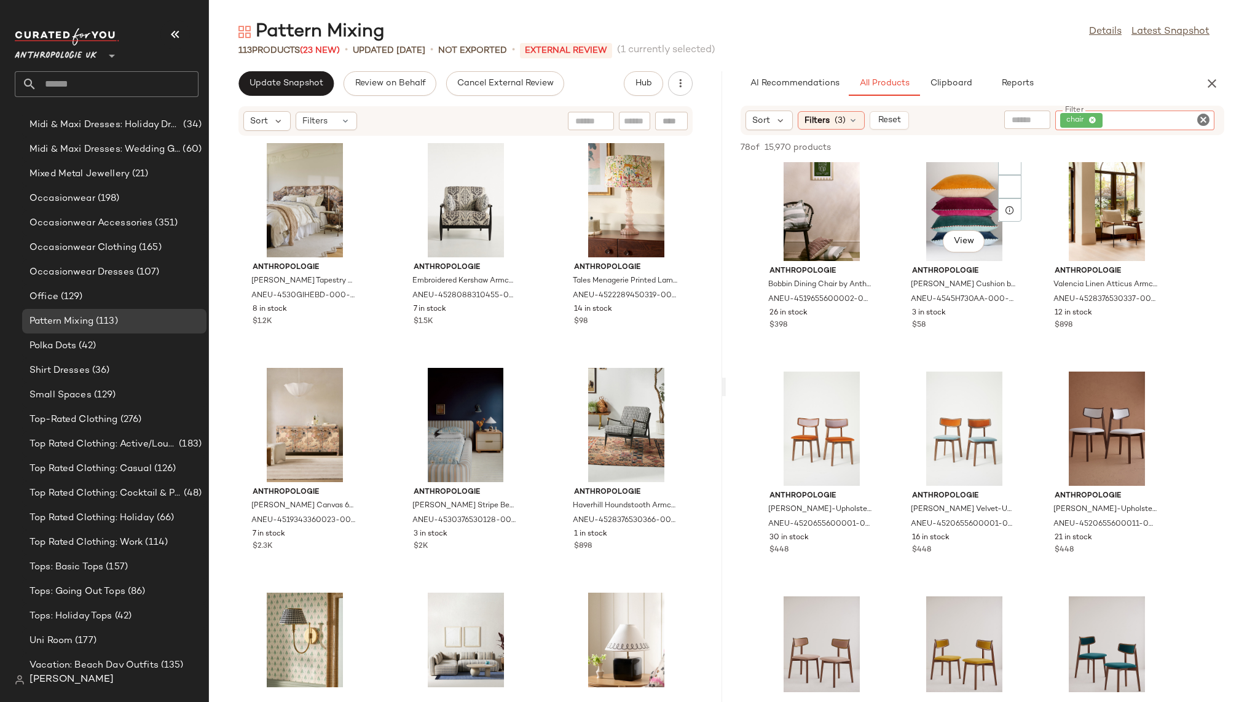
scroll to position [421, 0]
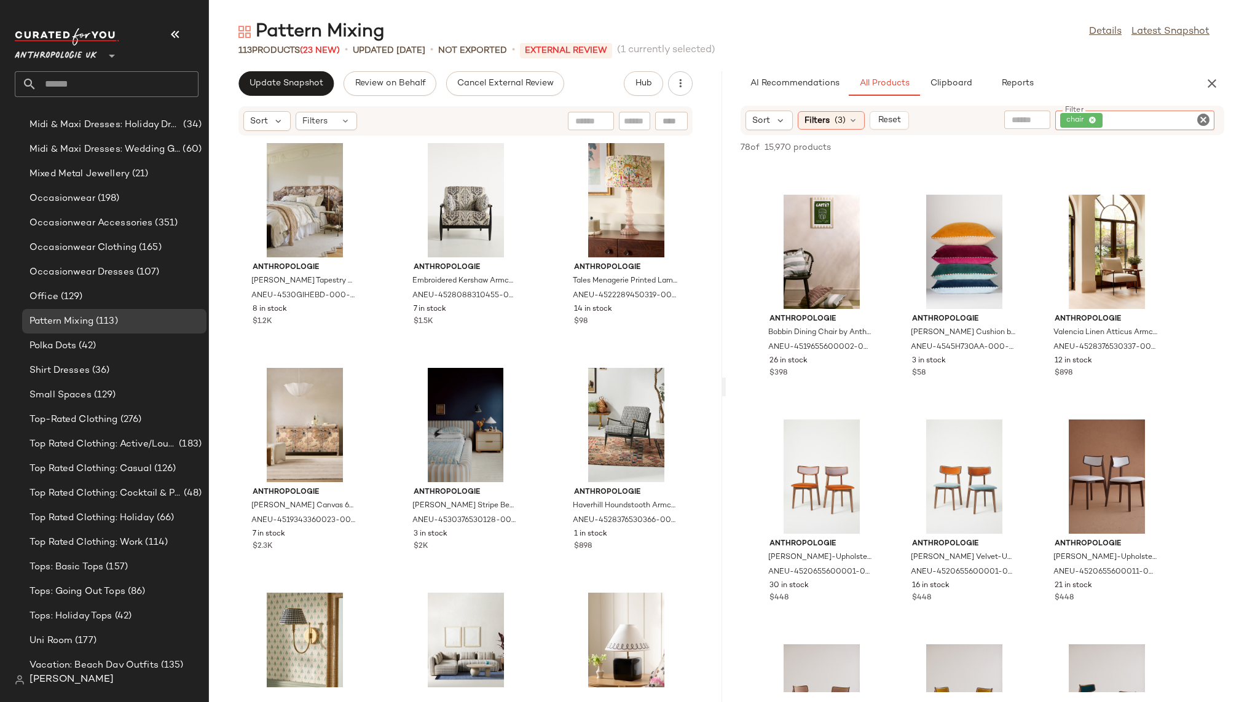
click at [1205, 117] on icon "Clear Filter" at bounding box center [1203, 119] width 15 height 15
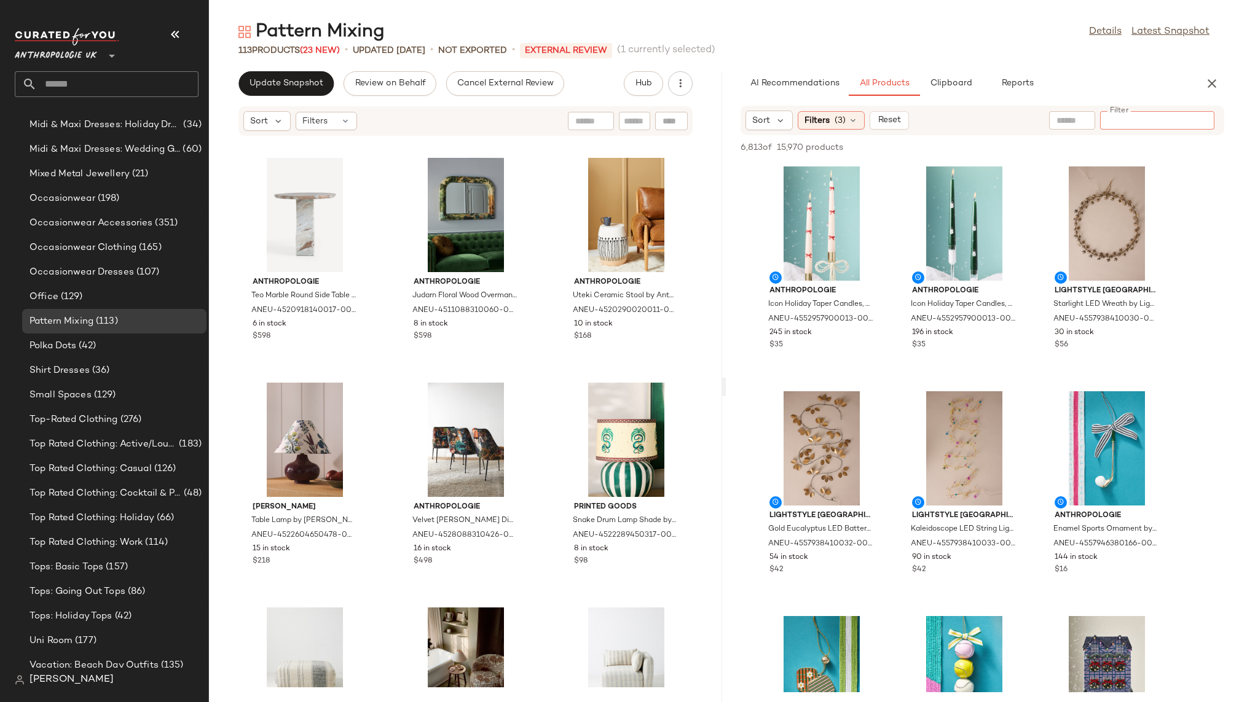
scroll to position [2358, 0]
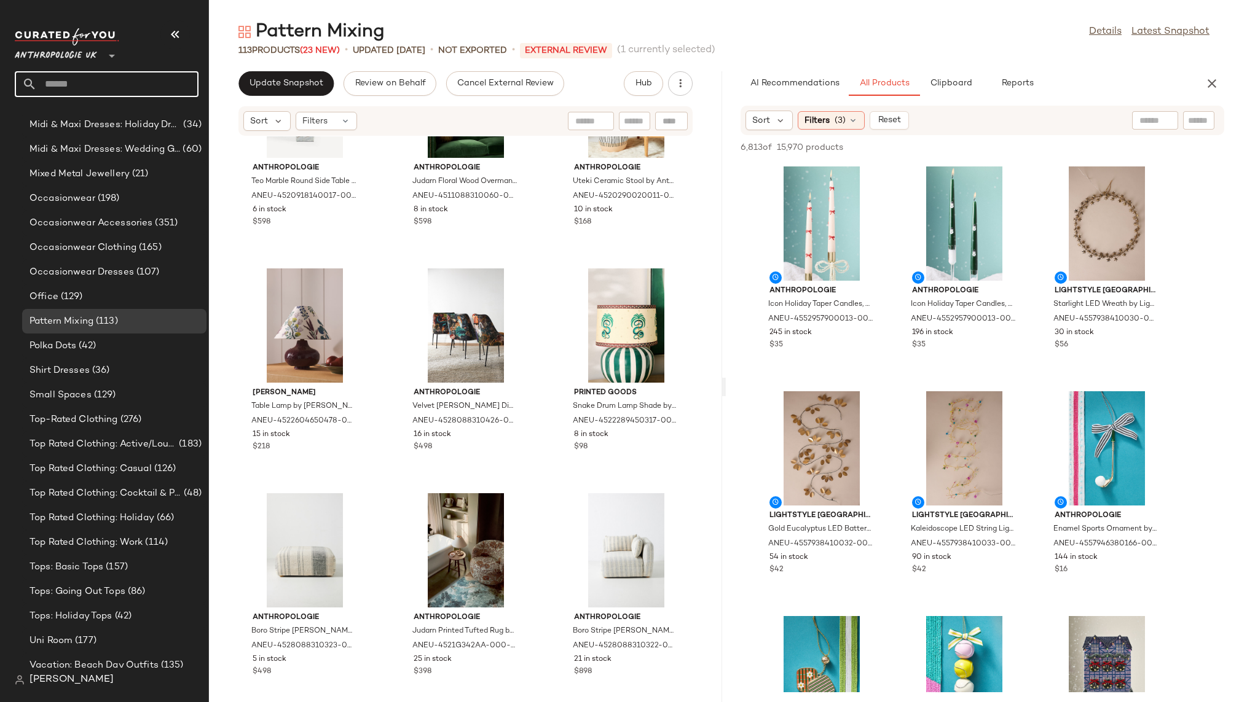
click at [124, 89] on input "text" at bounding box center [118, 84] width 162 height 26
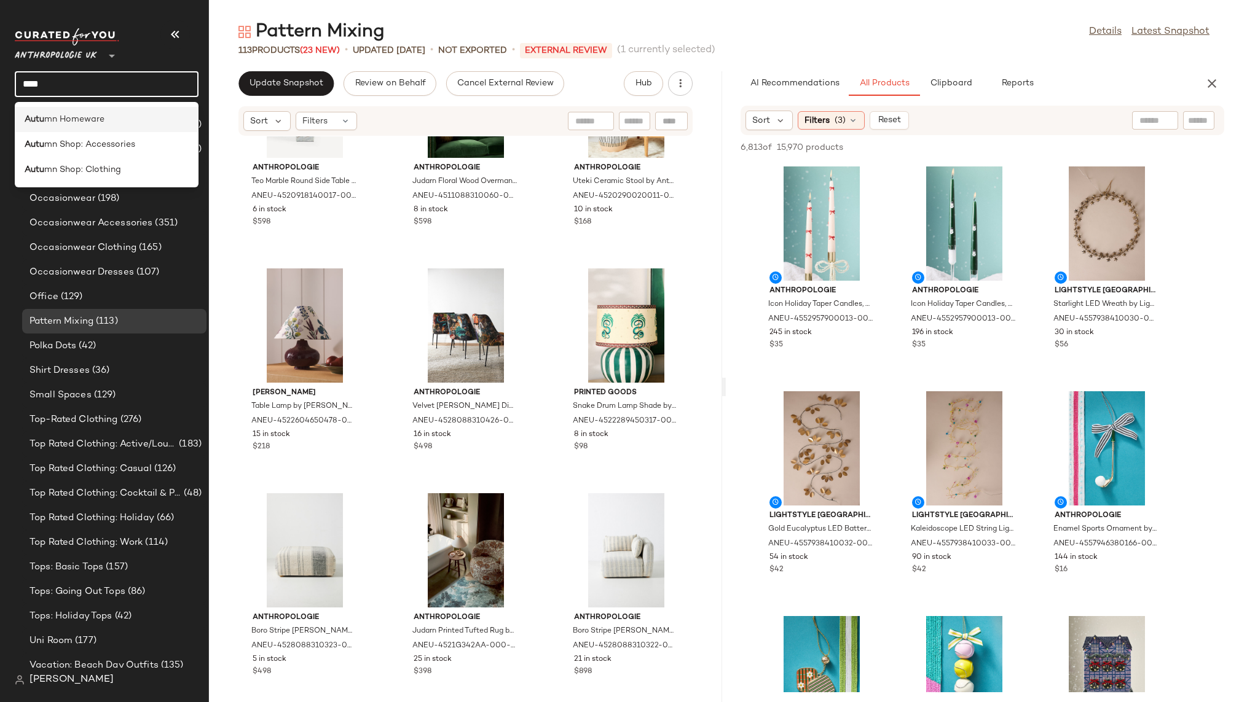
type input "****"
click at [92, 122] on span "mn Homeware" at bounding box center [74, 119] width 60 height 13
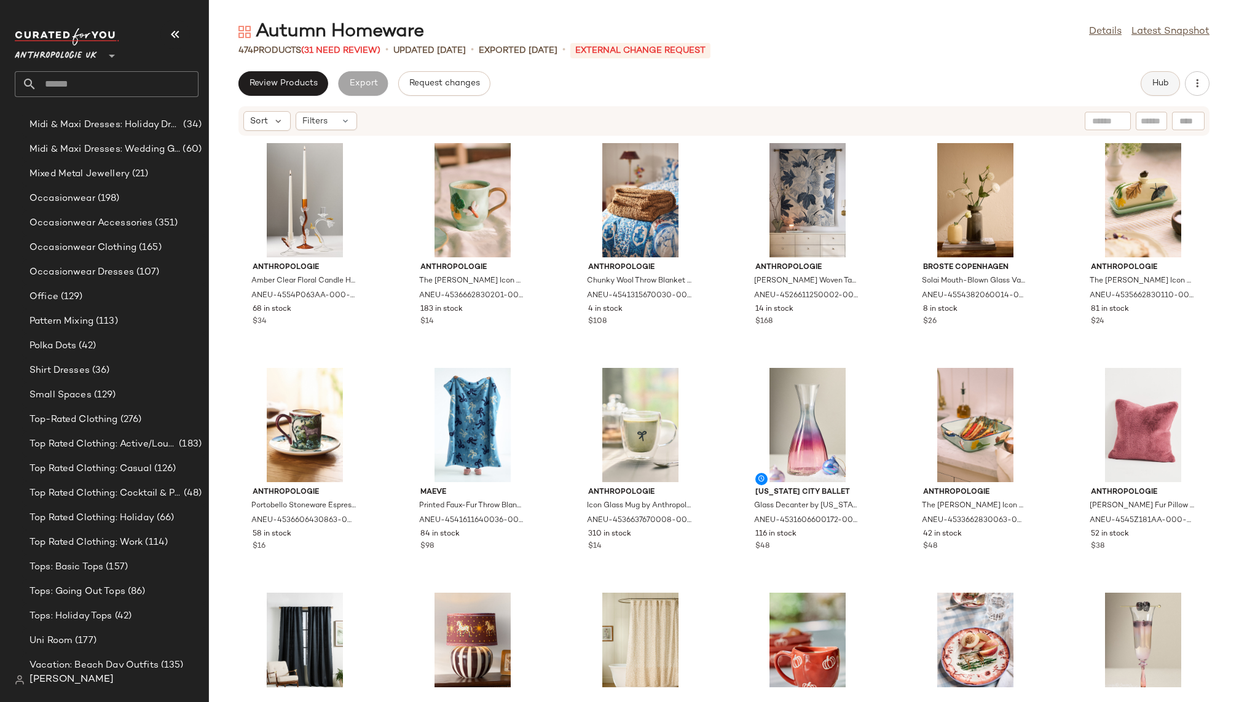
click at [1147, 80] on button "Hub" at bounding box center [1159, 83] width 39 height 25
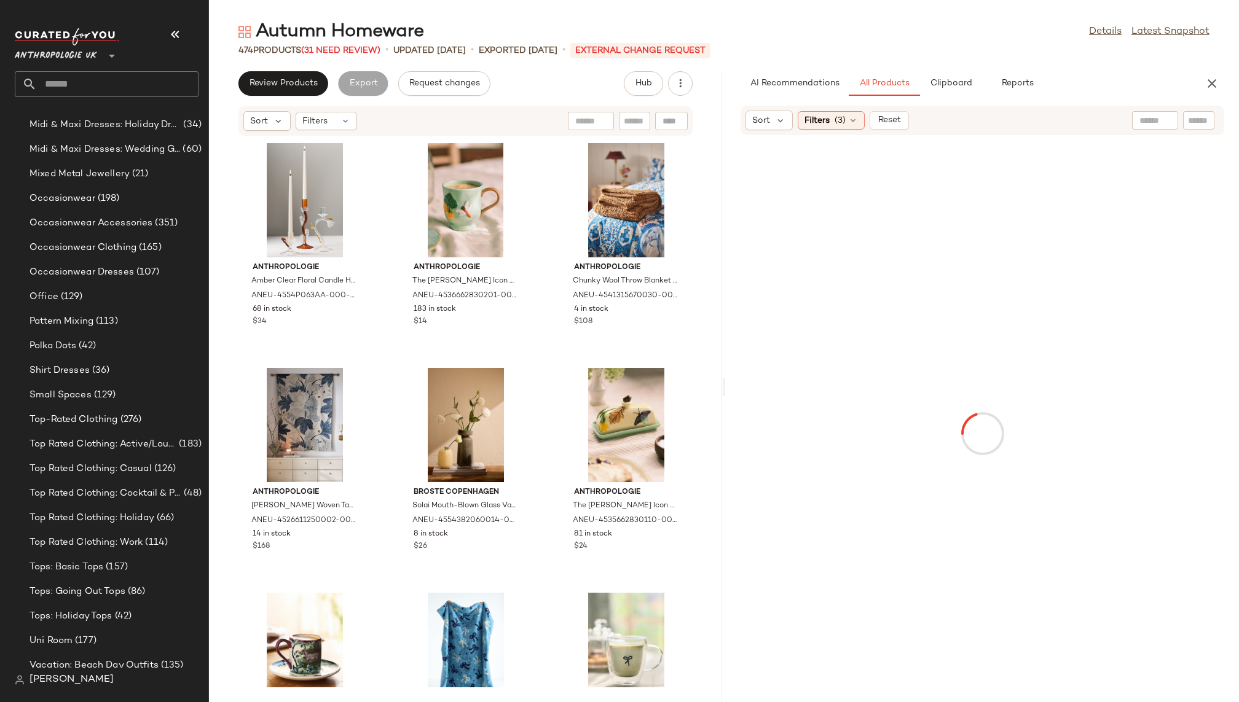
click at [1199, 122] on input "text" at bounding box center [1199, 120] width 22 height 13
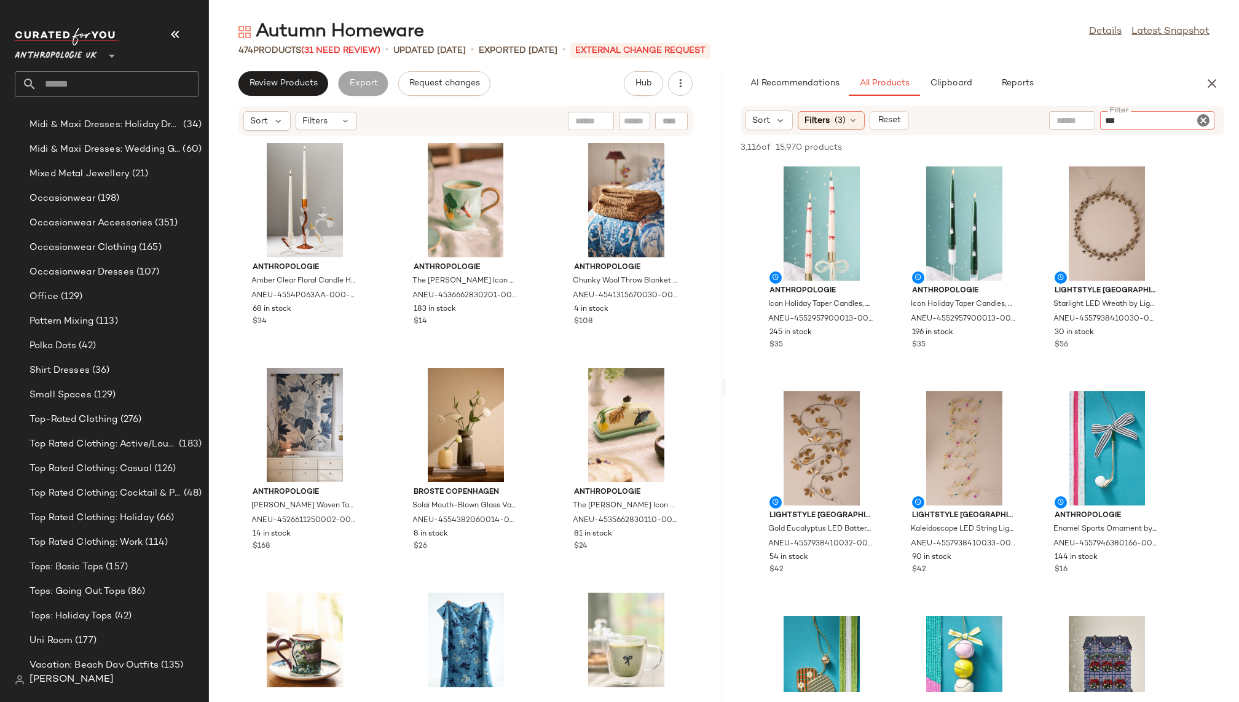
paste input "**********"
type input "**********"
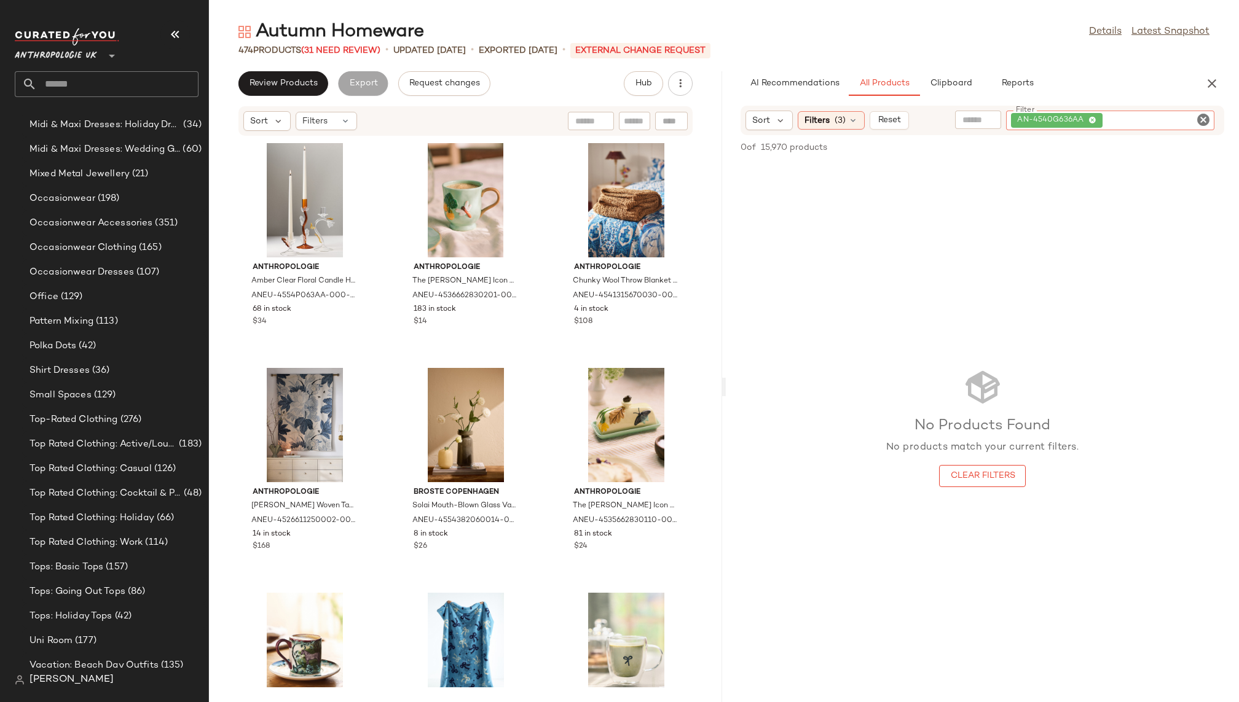
click at [1206, 120] on icon "Clear Filter" at bounding box center [1203, 119] width 15 height 15
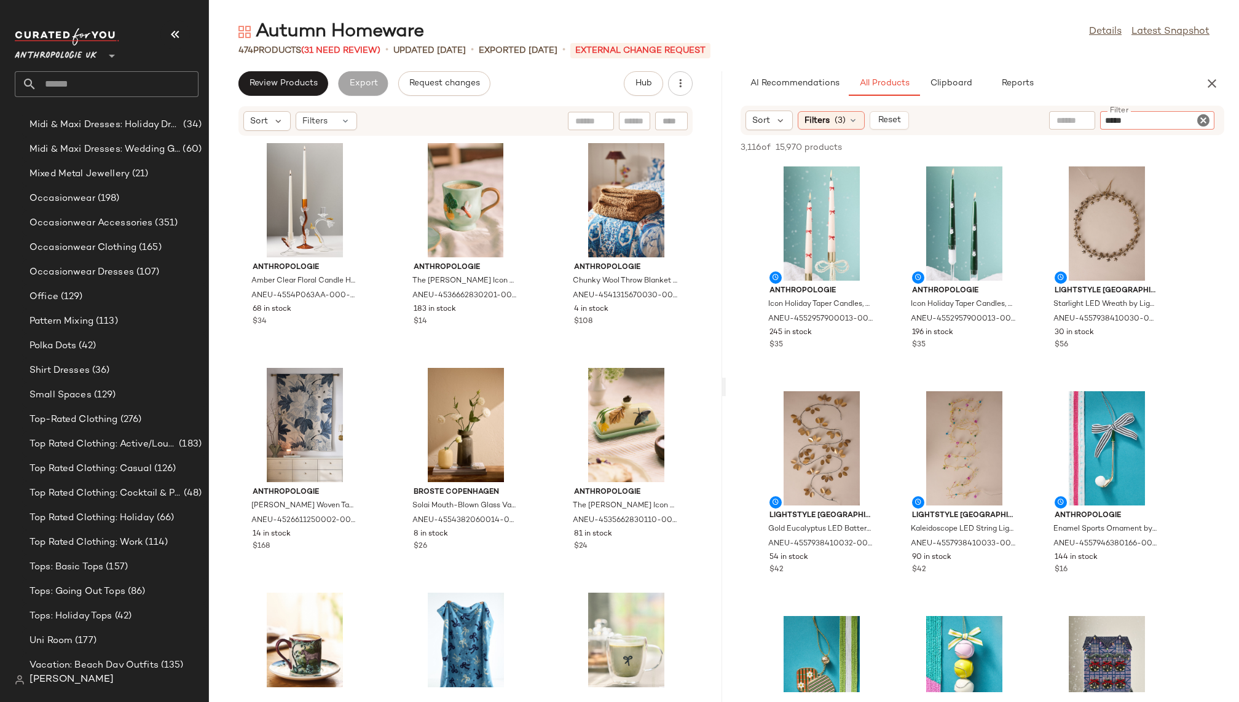
paste input "**********"
type input "**********"
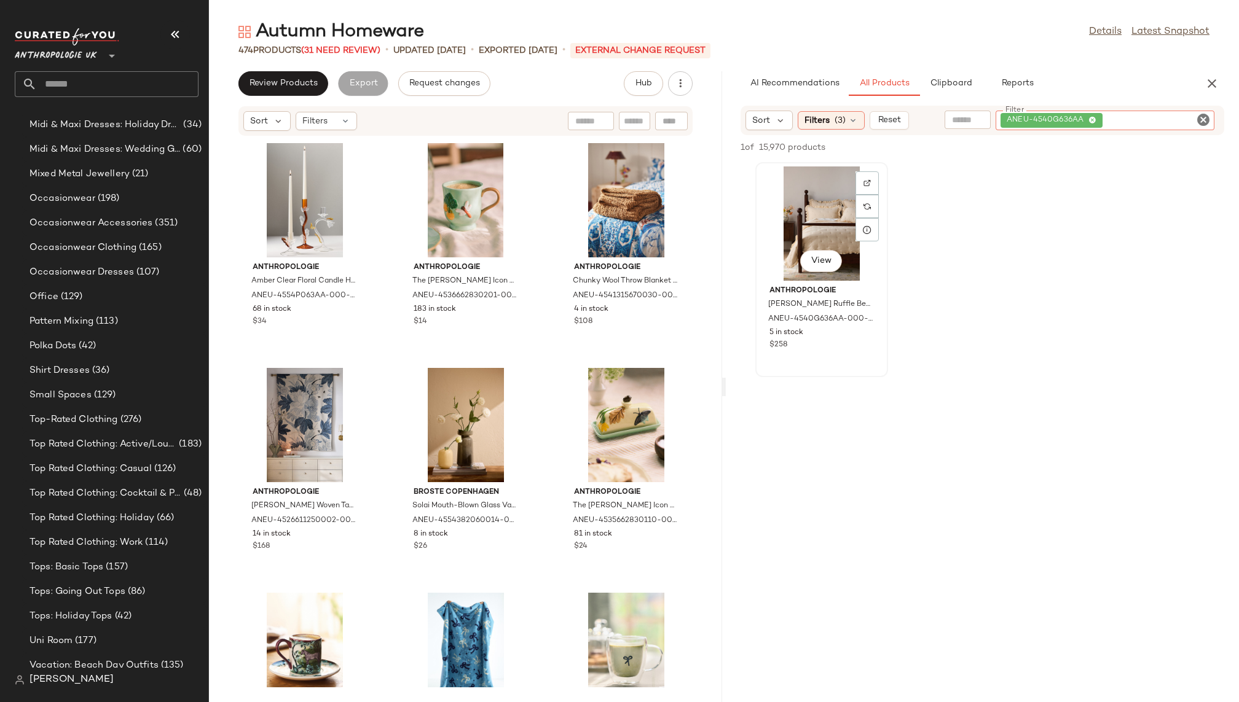
click at [787, 244] on div "View" at bounding box center [821, 223] width 124 height 114
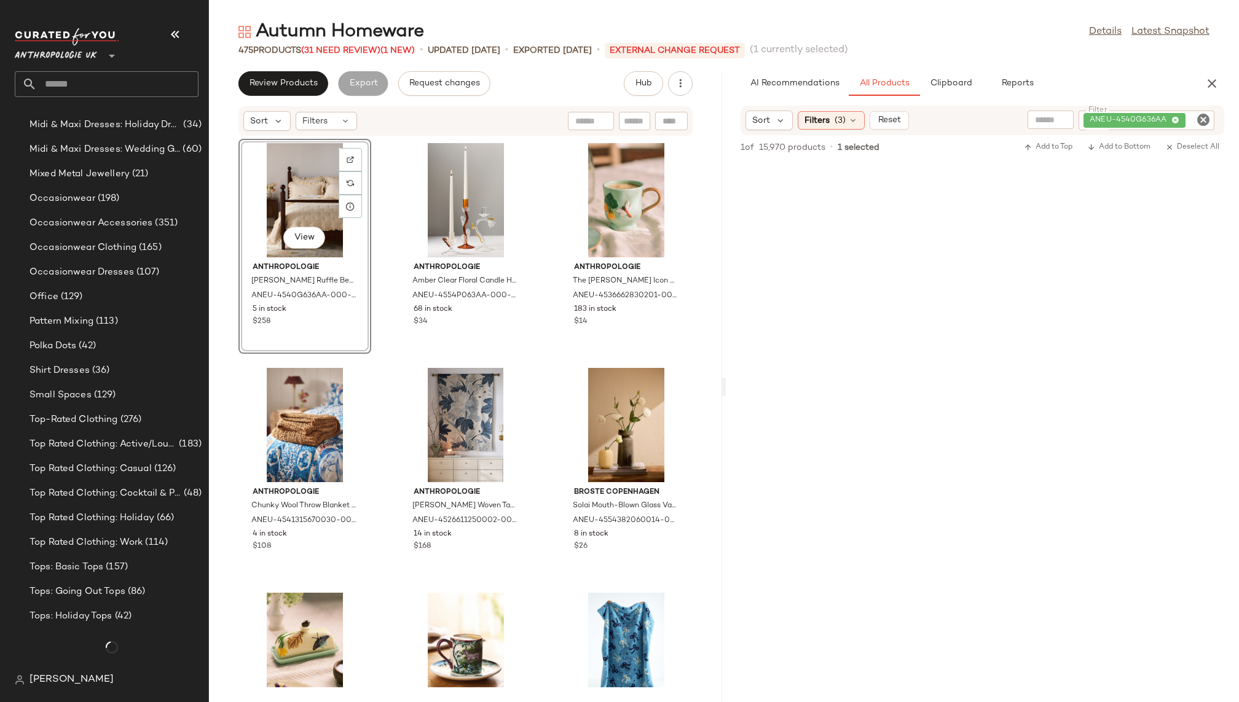
scroll to position [912, 0]
drag, startPoint x: 810, startPoint y: 210, endPoint x: 930, endPoint y: 4, distance: 238.7
click at [1203, 117] on icon "Clear Filter" at bounding box center [1203, 119] width 15 height 15
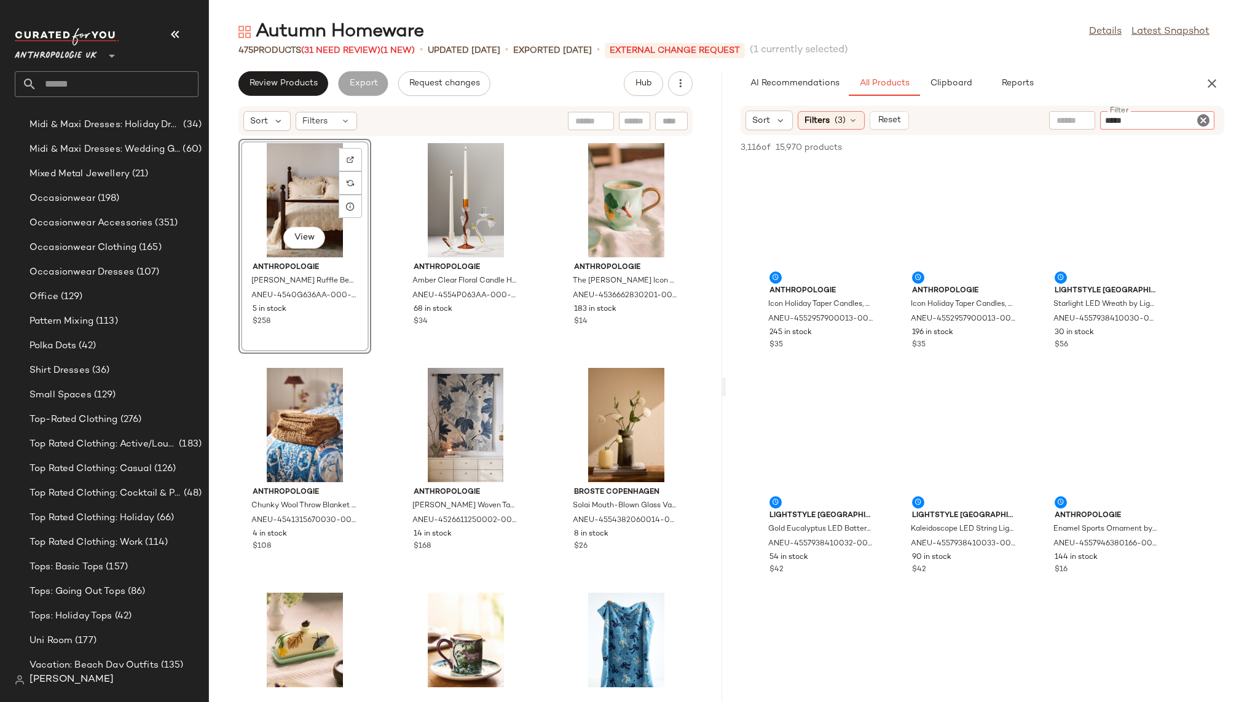
paste input "**********"
type input "**********"
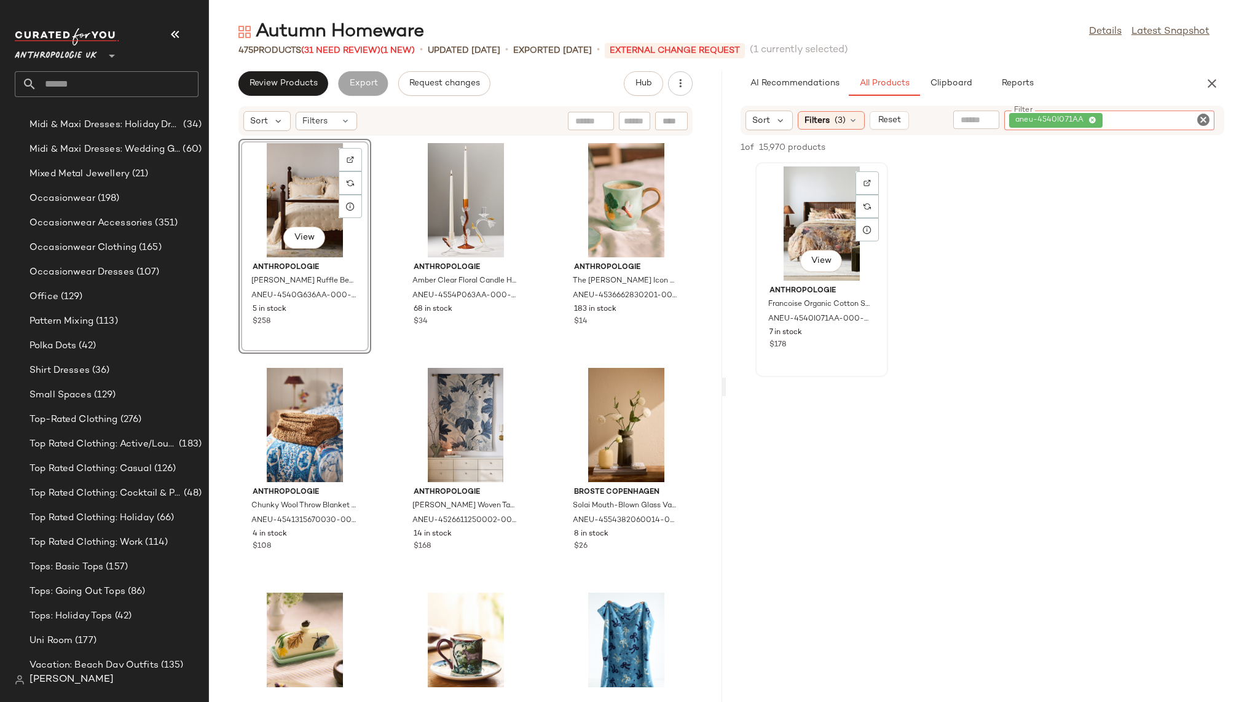
click at [818, 230] on div "View" at bounding box center [821, 223] width 124 height 114
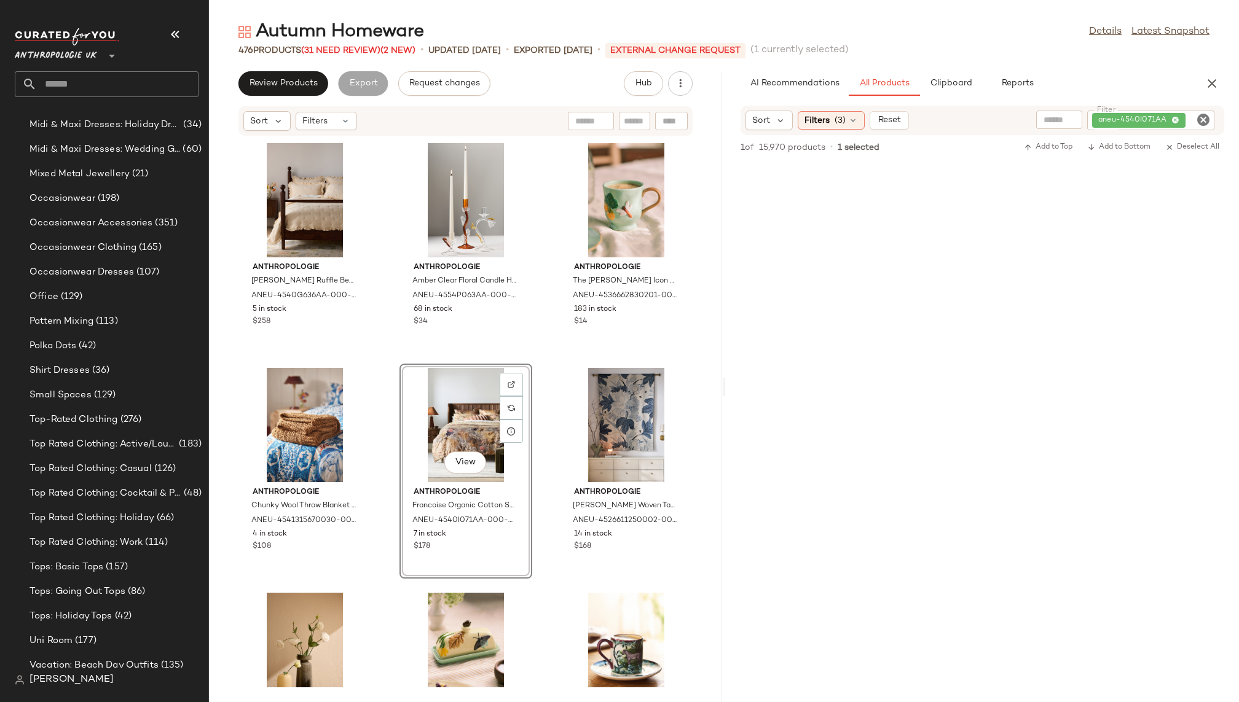
drag, startPoint x: 816, startPoint y: 208, endPoint x: 1167, endPoint y: 5, distance: 406.0
click at [1207, 119] on icon "Clear Filter" at bounding box center [1203, 119] width 15 height 15
paste input "**********"
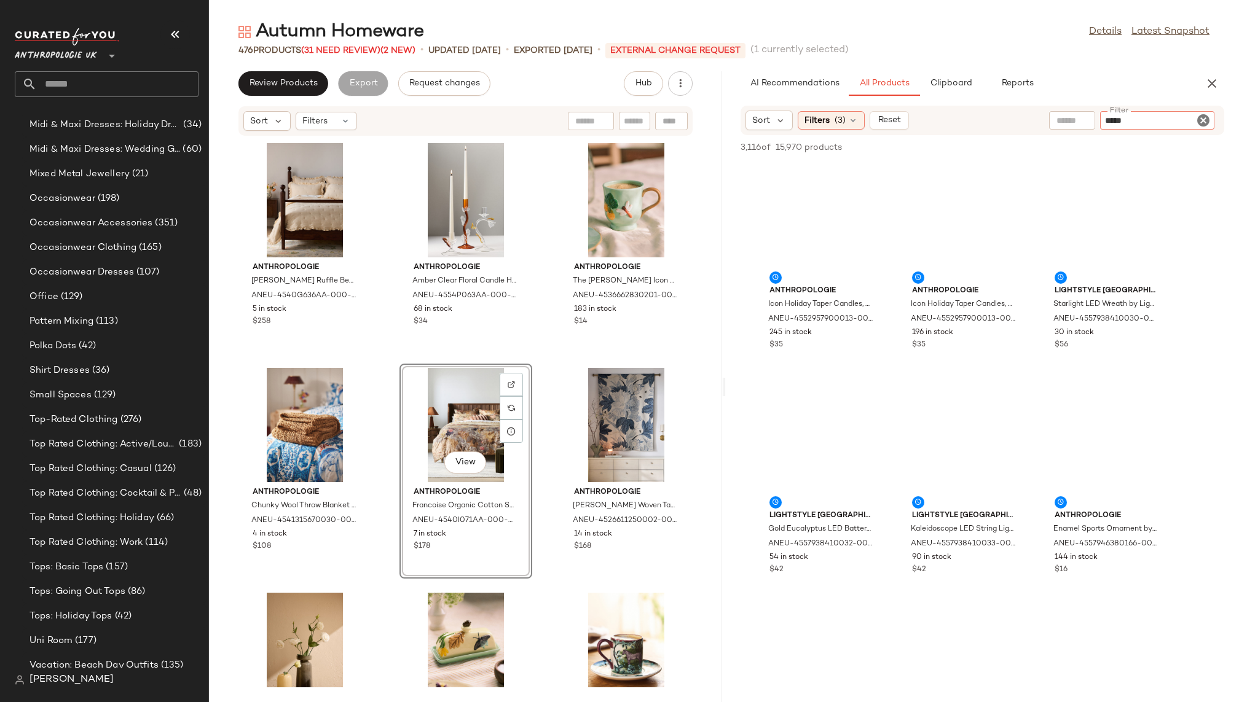
type input "**********"
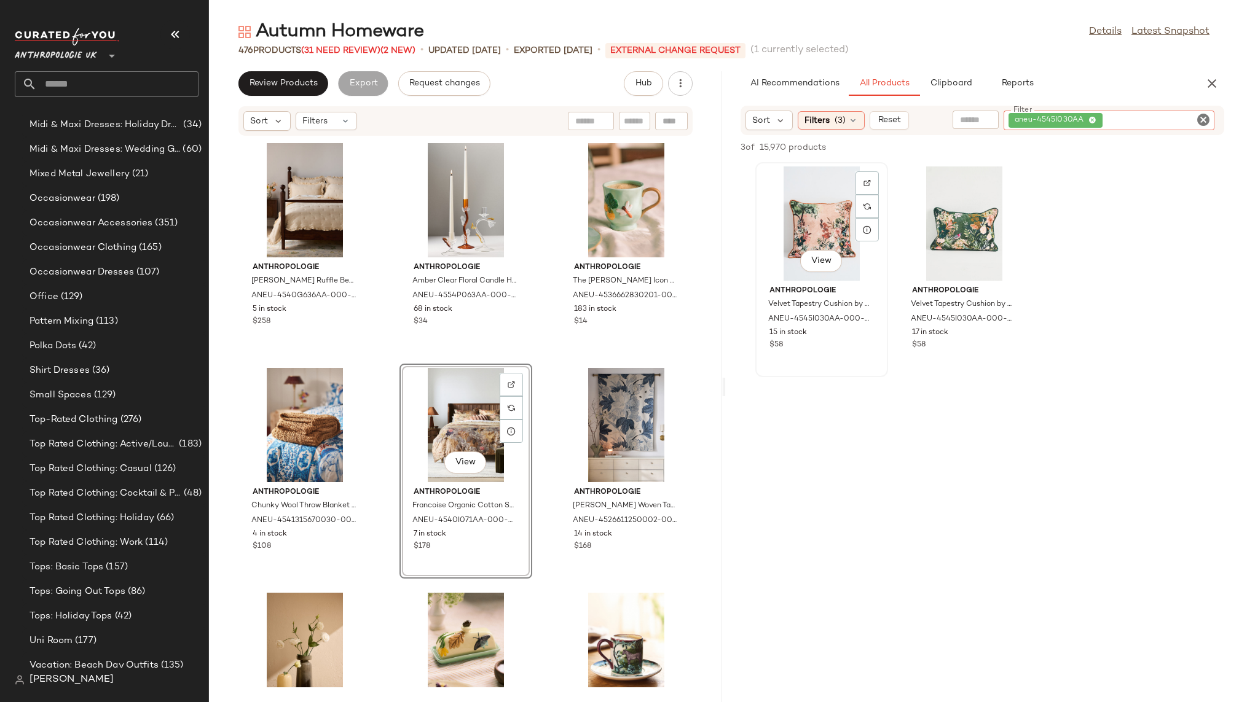
click at [799, 222] on div "View" at bounding box center [821, 223] width 124 height 114
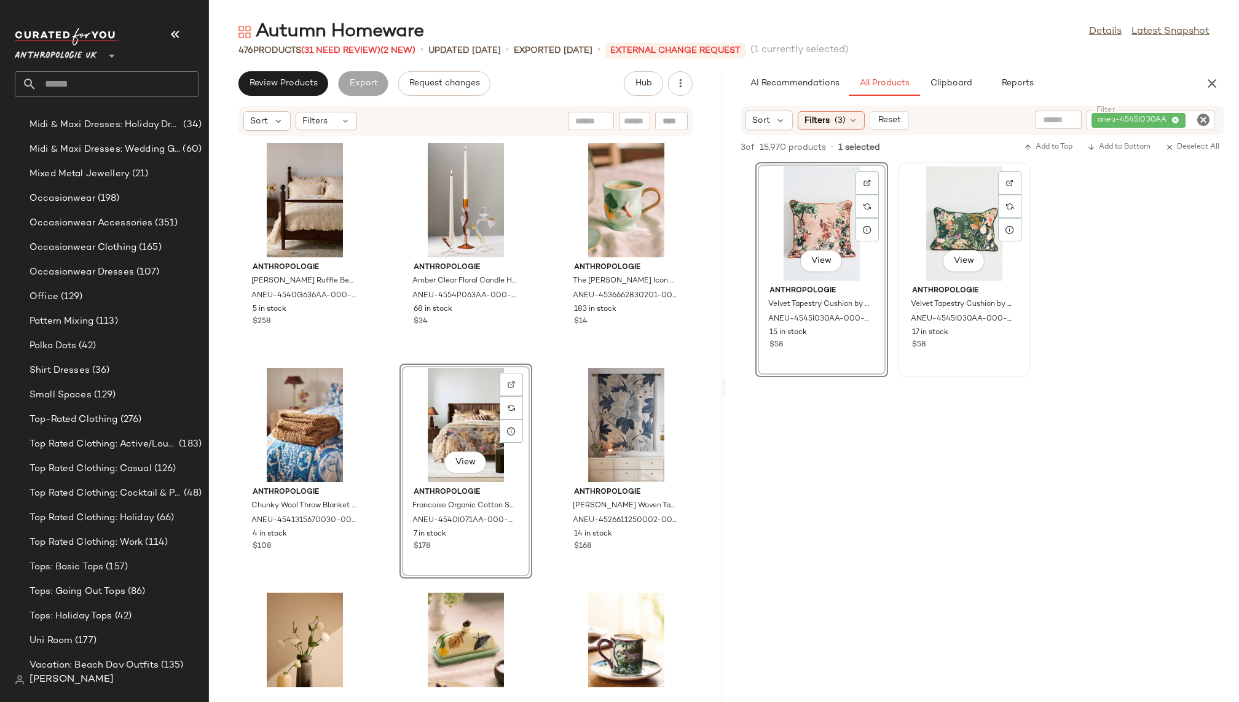
click at [928, 220] on div "View" at bounding box center [964, 223] width 124 height 114
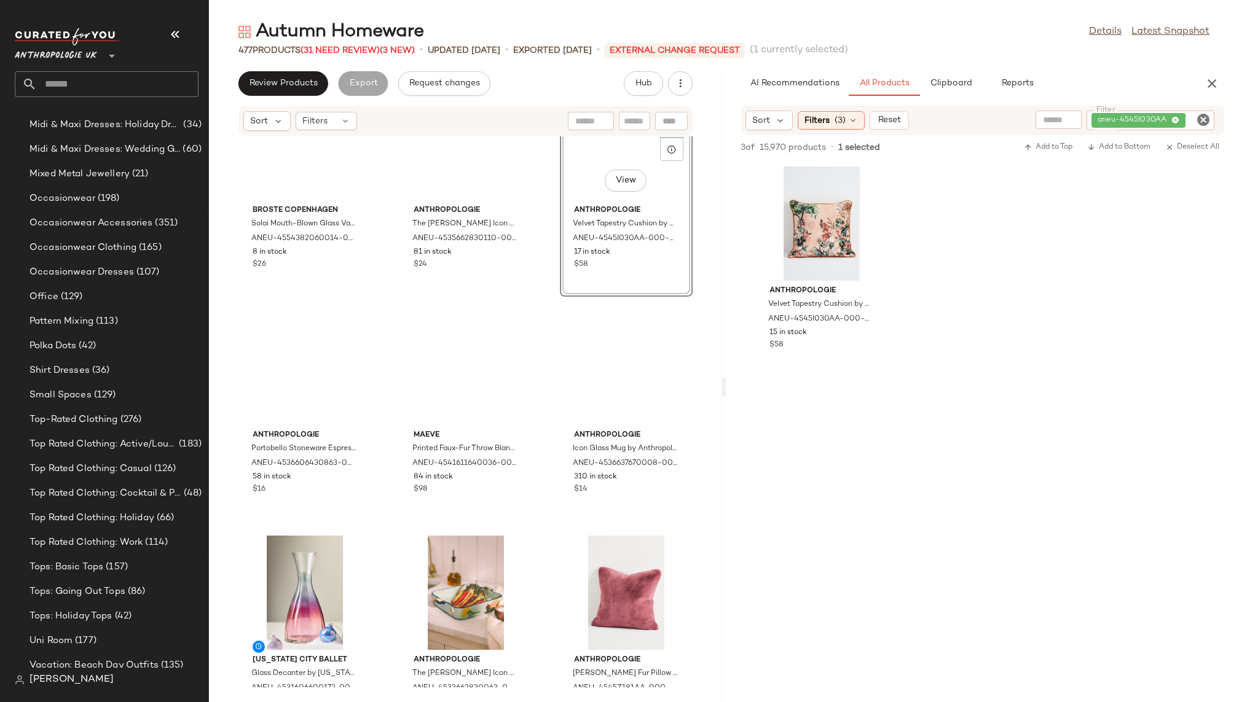
scroll to position [0, 0]
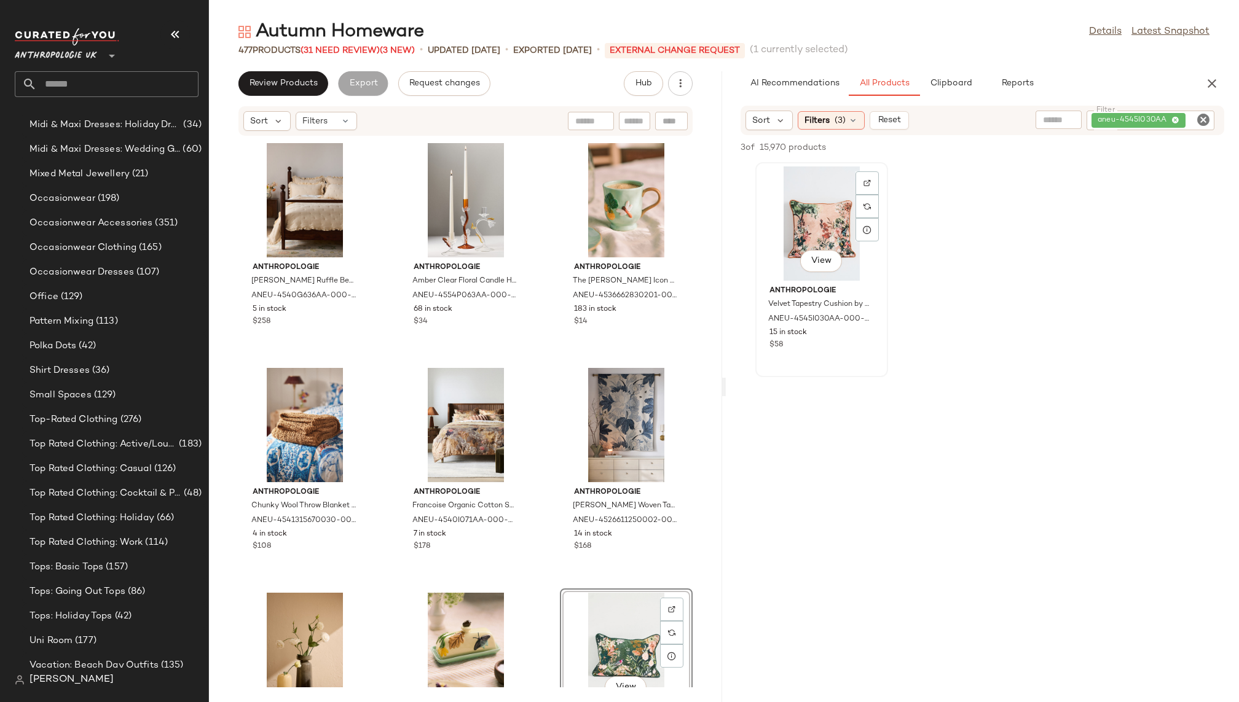
click at [820, 197] on div "View" at bounding box center [821, 223] width 124 height 114
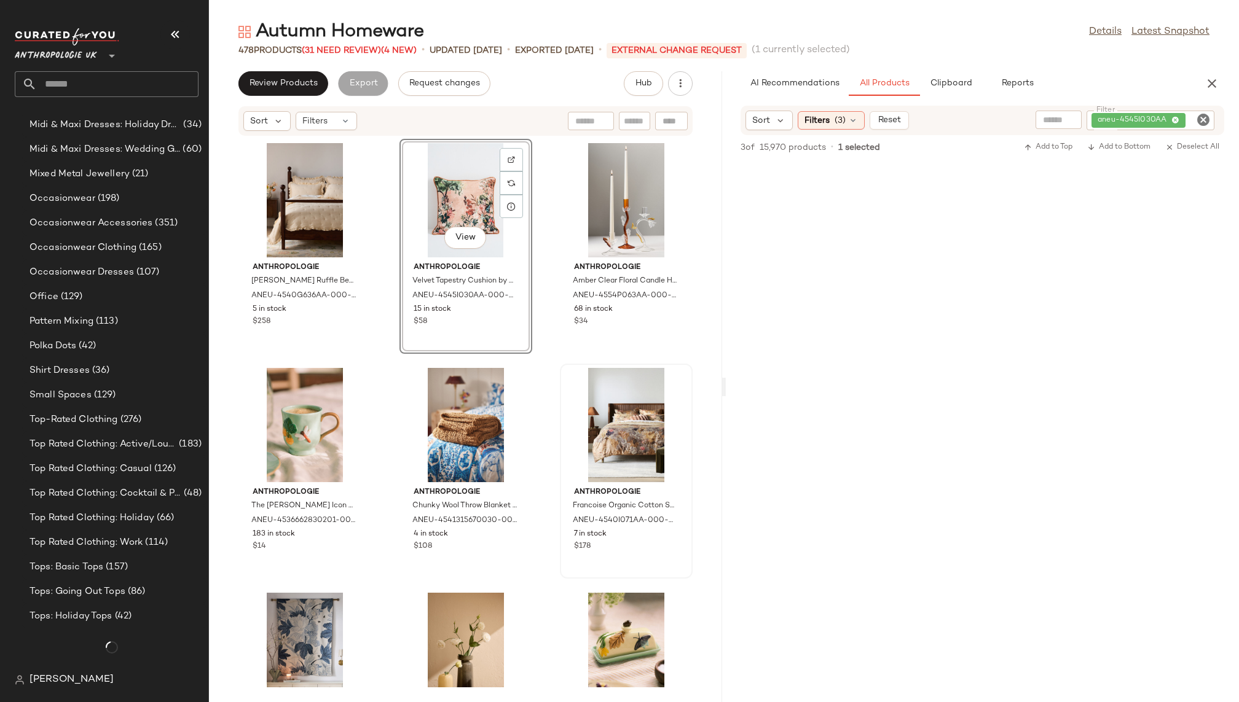
scroll to position [912, 0]
drag, startPoint x: 791, startPoint y: 202, endPoint x: 1079, endPoint y: 1, distance: 350.4
click at [1206, 121] on icon "Clear Filter" at bounding box center [1203, 119] width 15 height 15
paste input "**********"
type input "**********"
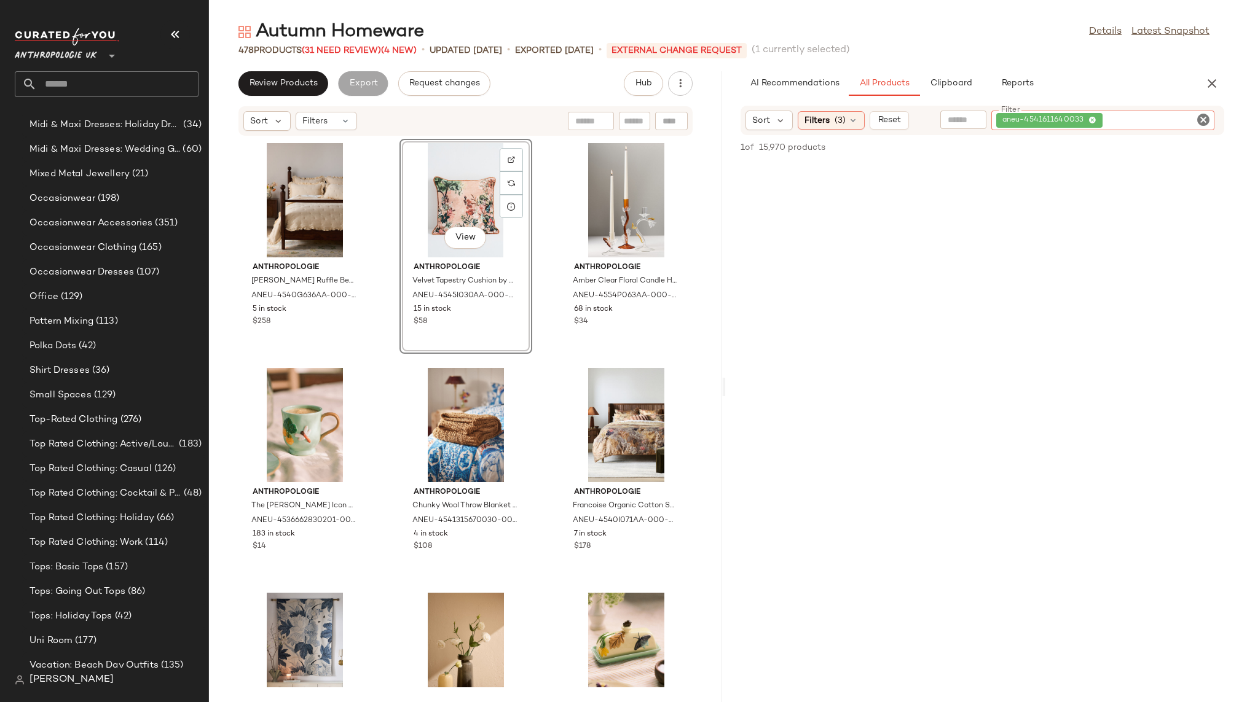
click at [1202, 117] on icon "Clear Filter" at bounding box center [1203, 119] width 15 height 15
paste input "**********"
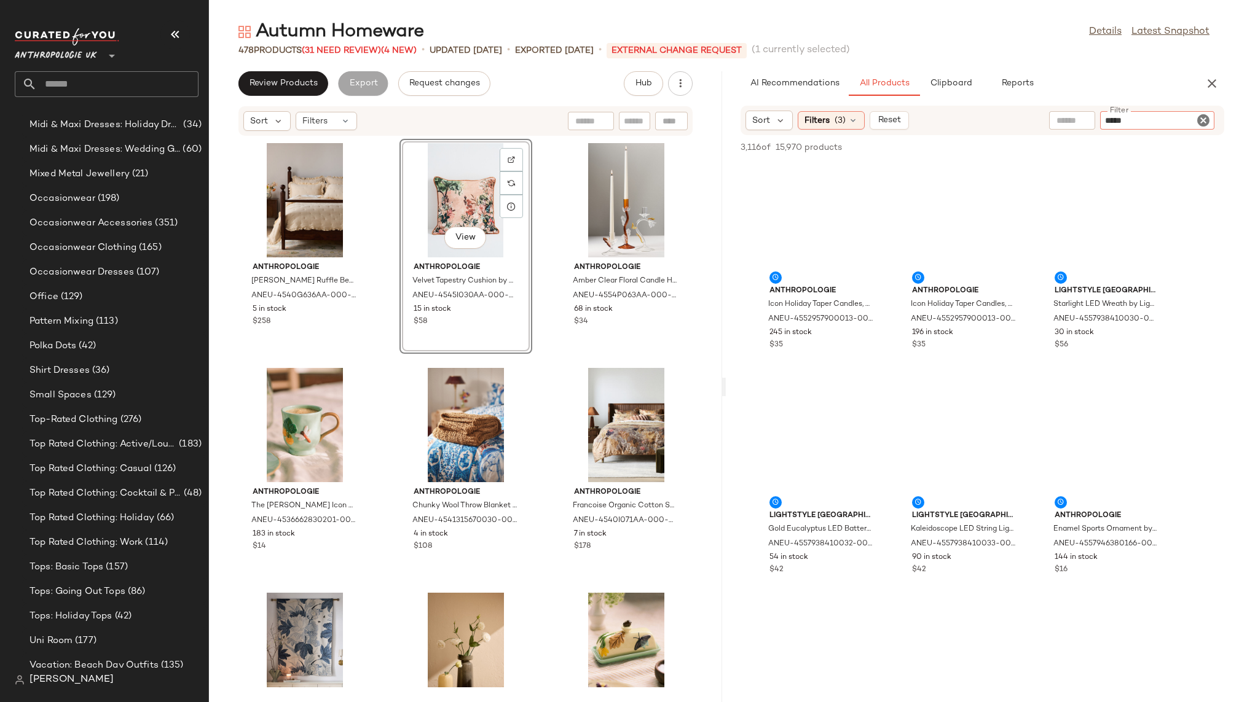
type input "**********"
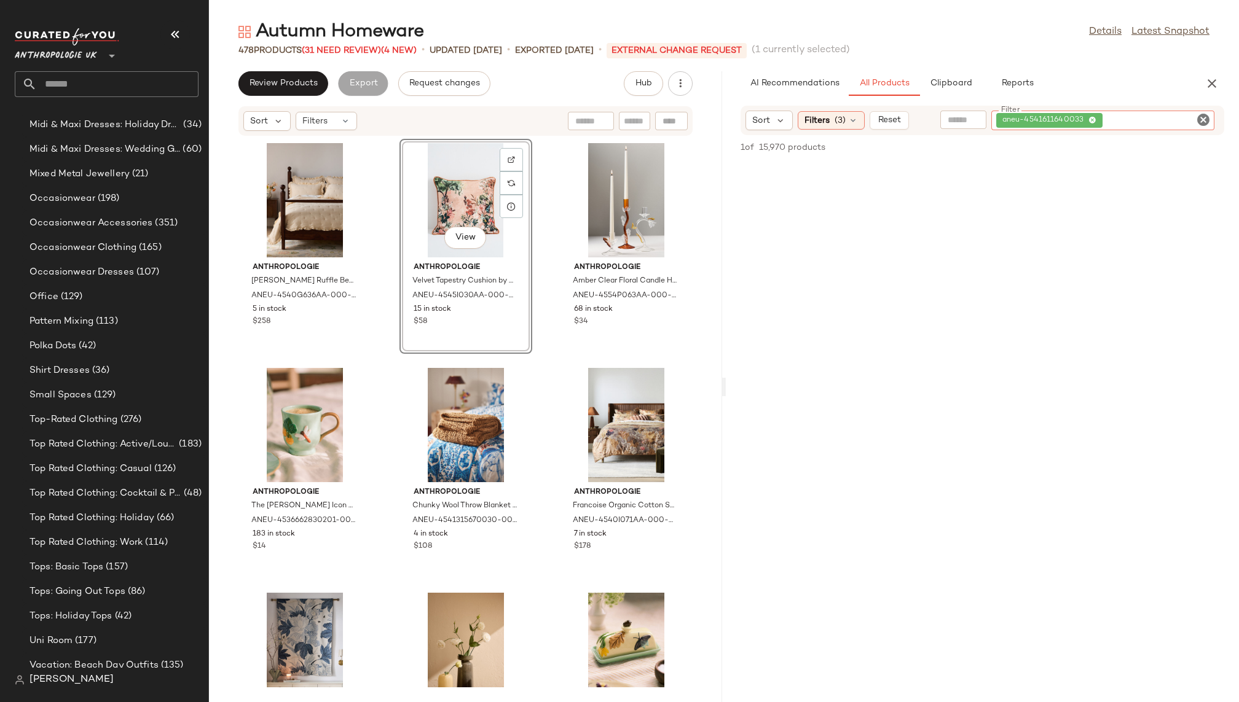
scroll to position [140, 0]
click at [822, 112] on div "Filters (3)" at bounding box center [830, 120] width 67 height 18
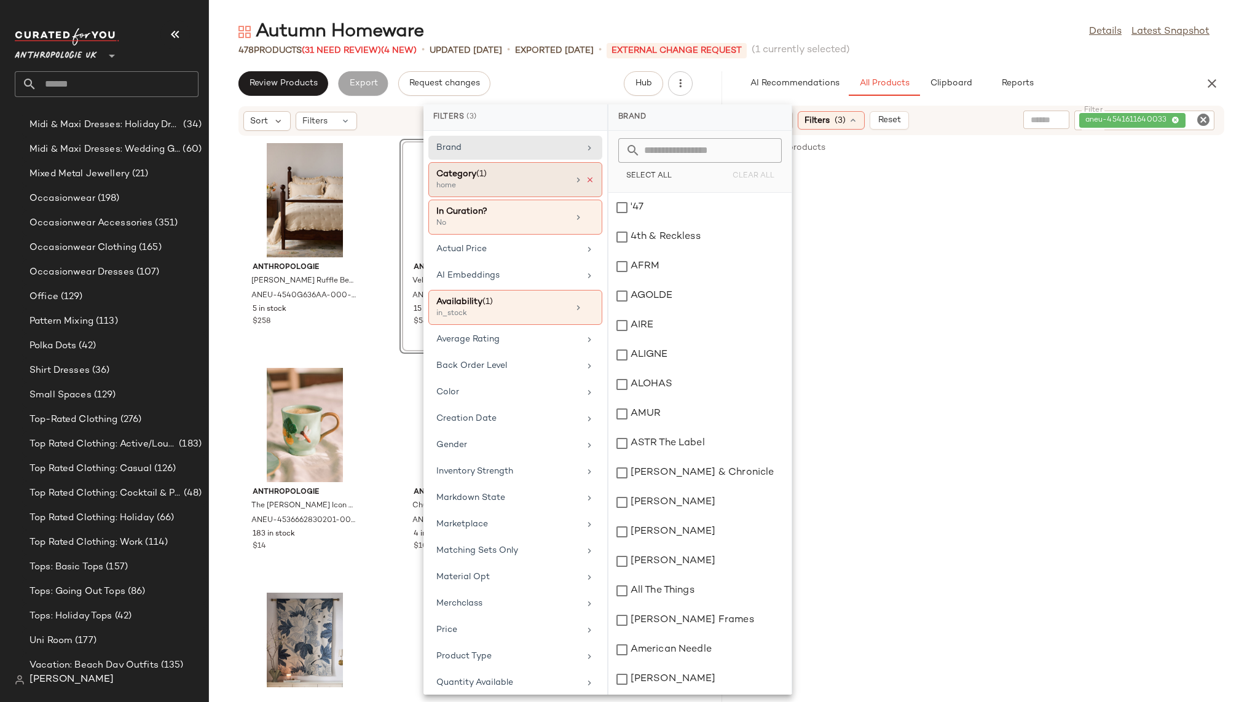
click at [585, 177] on icon at bounding box center [589, 180] width 9 height 9
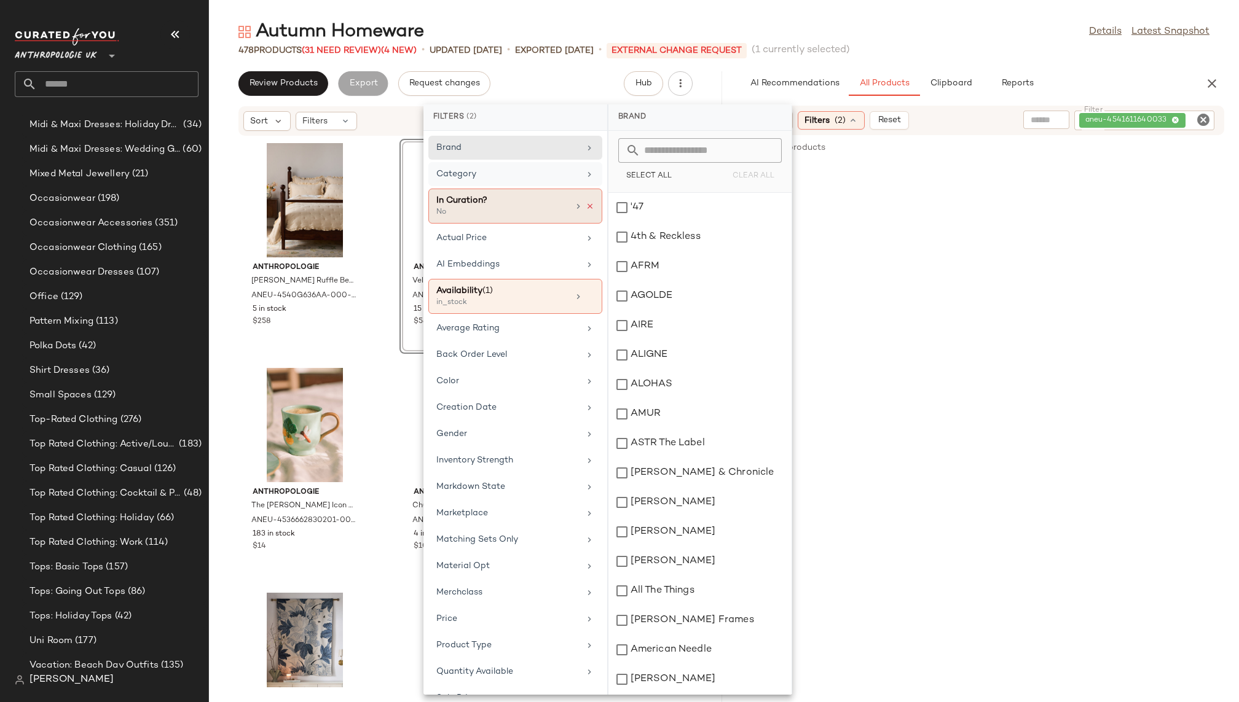
click at [587, 205] on icon at bounding box center [589, 206] width 9 height 9
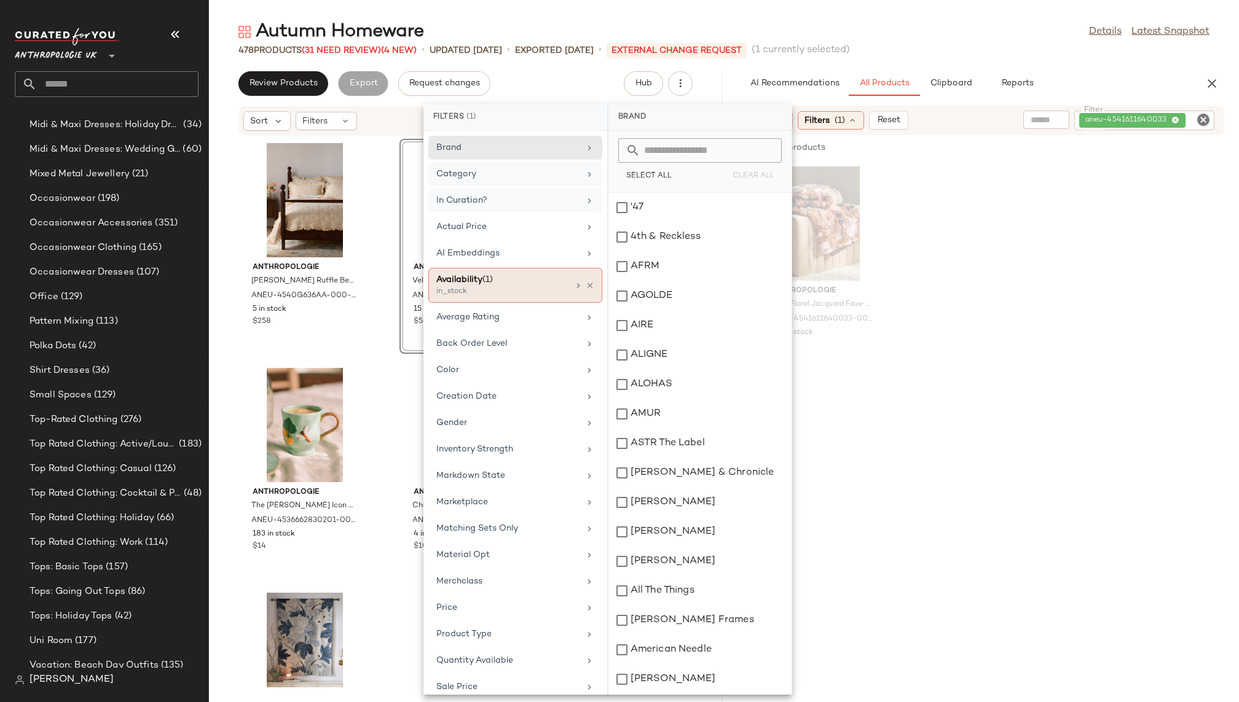
click at [590, 289] on div "Availability (1) in_stock" at bounding box center [515, 285] width 174 height 35
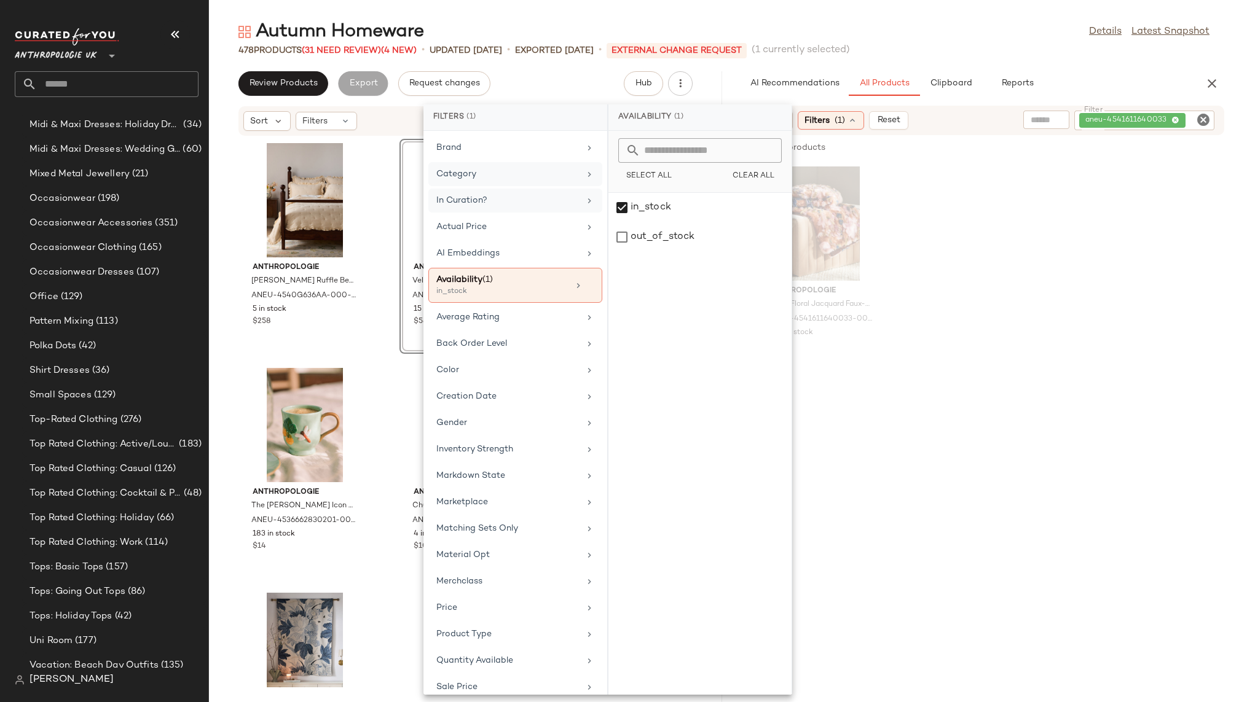
click at [905, 50] on div "478 Products (31 Need Review) (4 New) • updated Aug 19th • Exported Aug 13th • …" at bounding box center [724, 50] width 1030 height 12
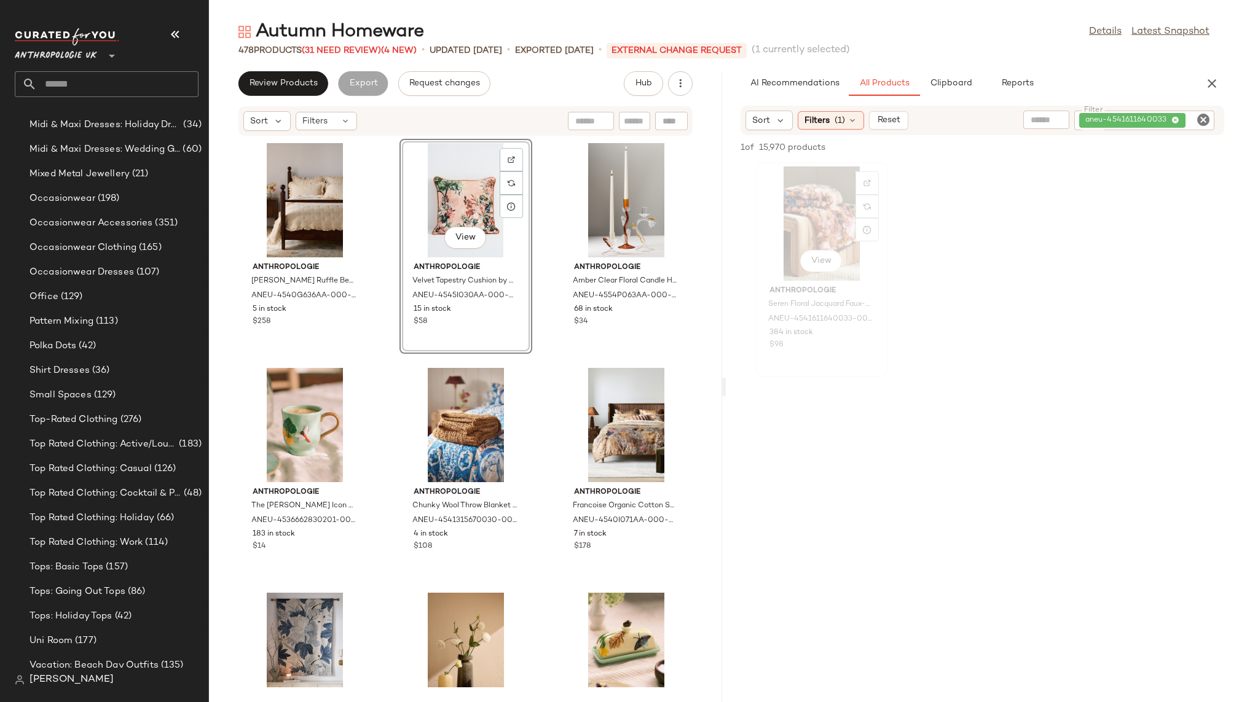
click at [788, 251] on div "View" at bounding box center [821, 223] width 124 height 114
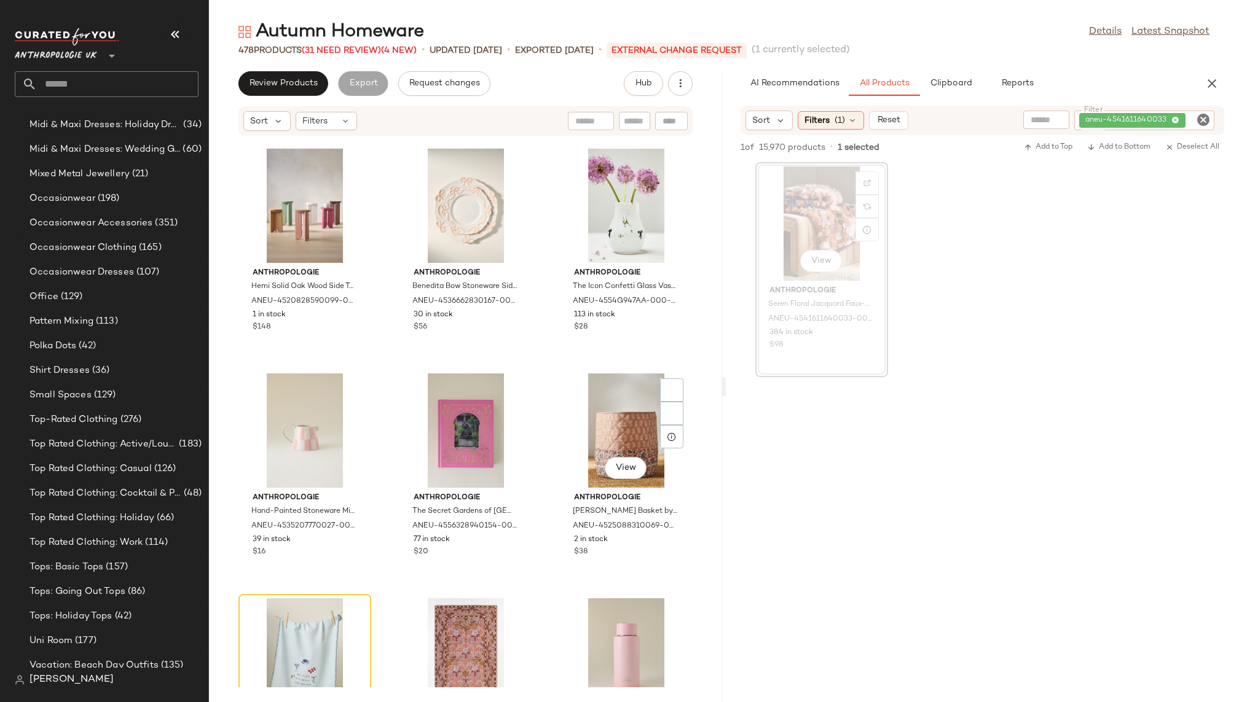
scroll to position [7885, 0]
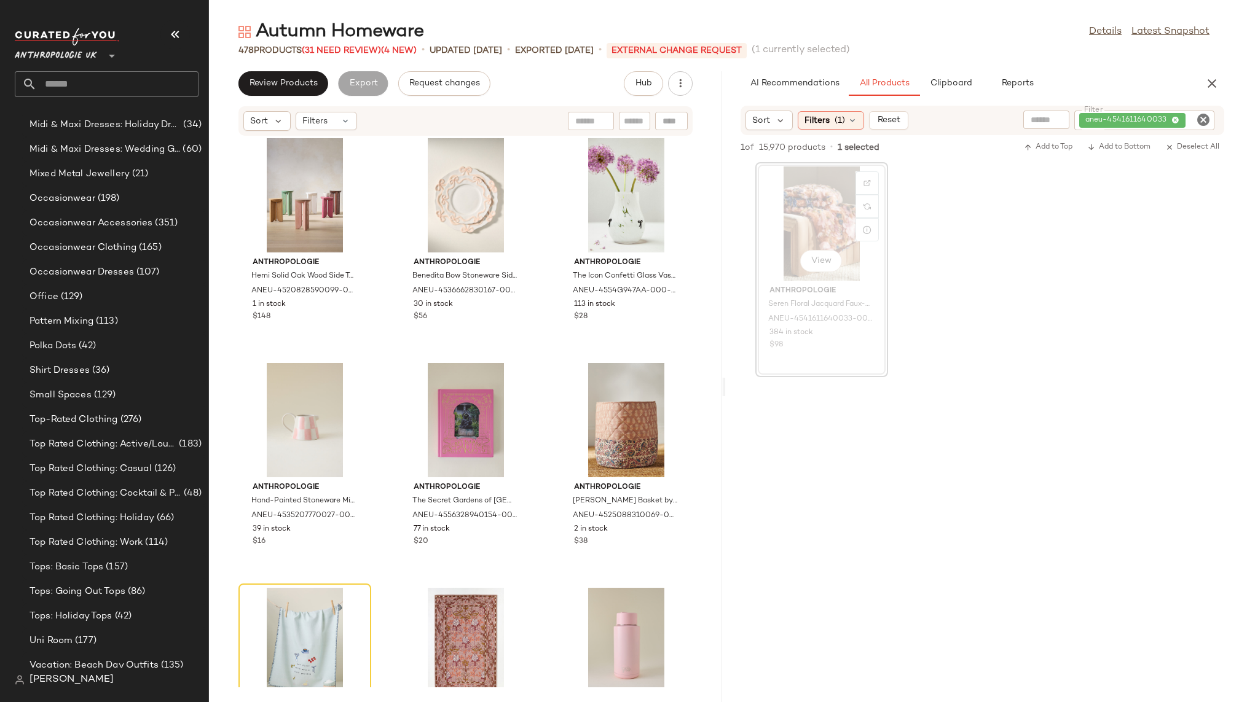
click at [792, 232] on div "View" at bounding box center [821, 223] width 124 height 114
click at [792, 233] on div "View" at bounding box center [821, 223] width 124 height 114
click at [1153, 121] on div "aneu-4541611640033" at bounding box center [1144, 121] width 140 height 20
click at [1080, 117] on span "aneu-4541611640033" at bounding box center [1045, 120] width 86 height 11
click at [674, 124] on div at bounding box center [671, 121] width 33 height 18
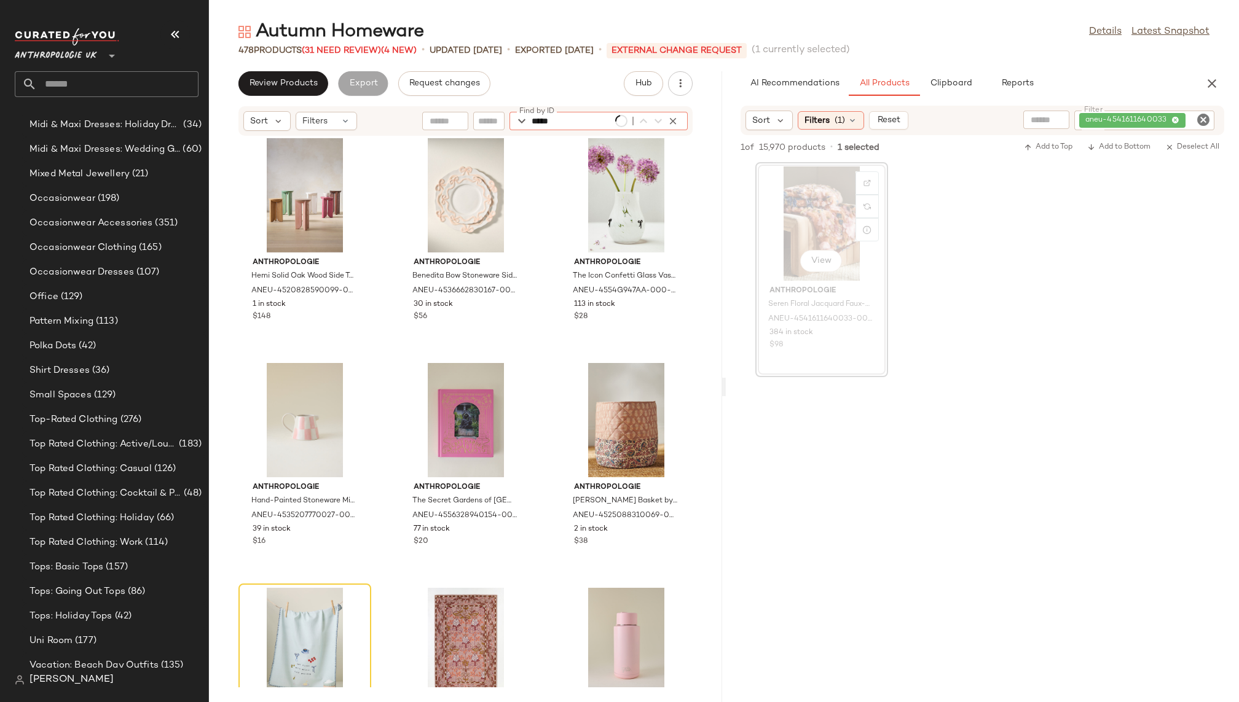
paste input "**********"
type input "**********"
click at [870, 331] on button "button" at bounding box center [864, 330] width 17 height 11
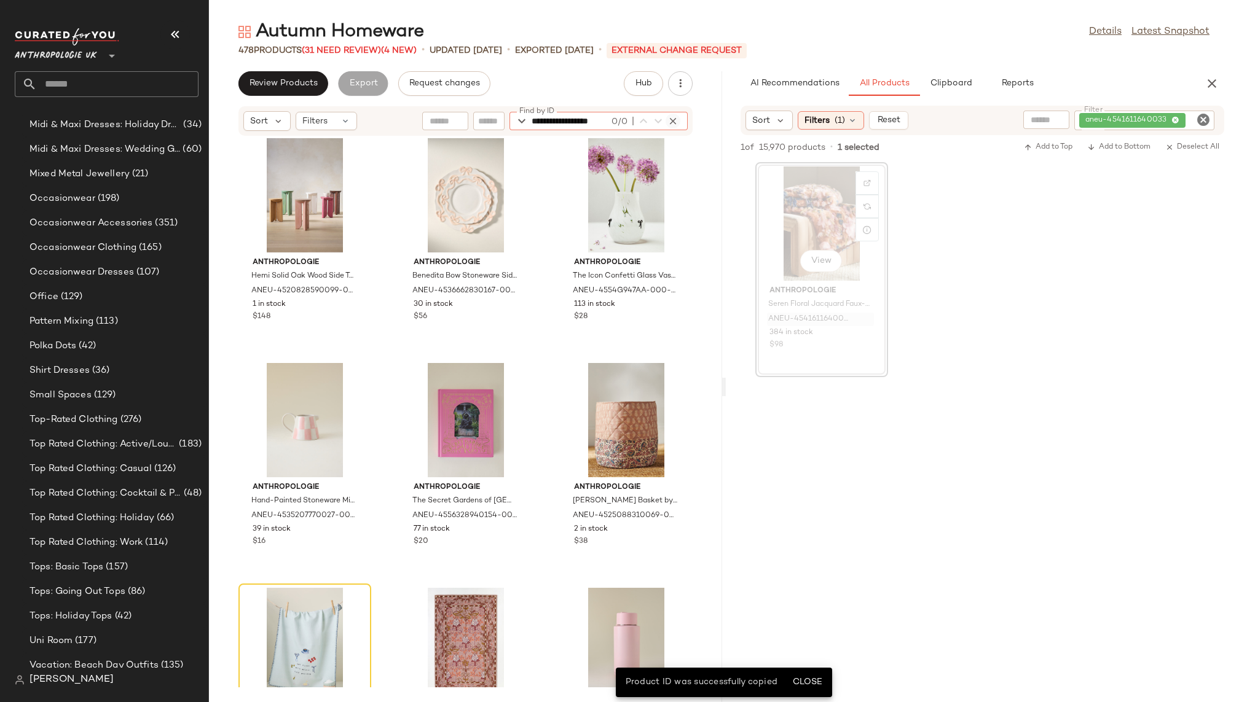
click at [675, 120] on icon "button" at bounding box center [672, 121] width 11 height 11
click at [488, 114] on div "Find by ID Find by ID" at bounding box center [554, 121] width 265 height 18
paste input "**********"
type input "**********"
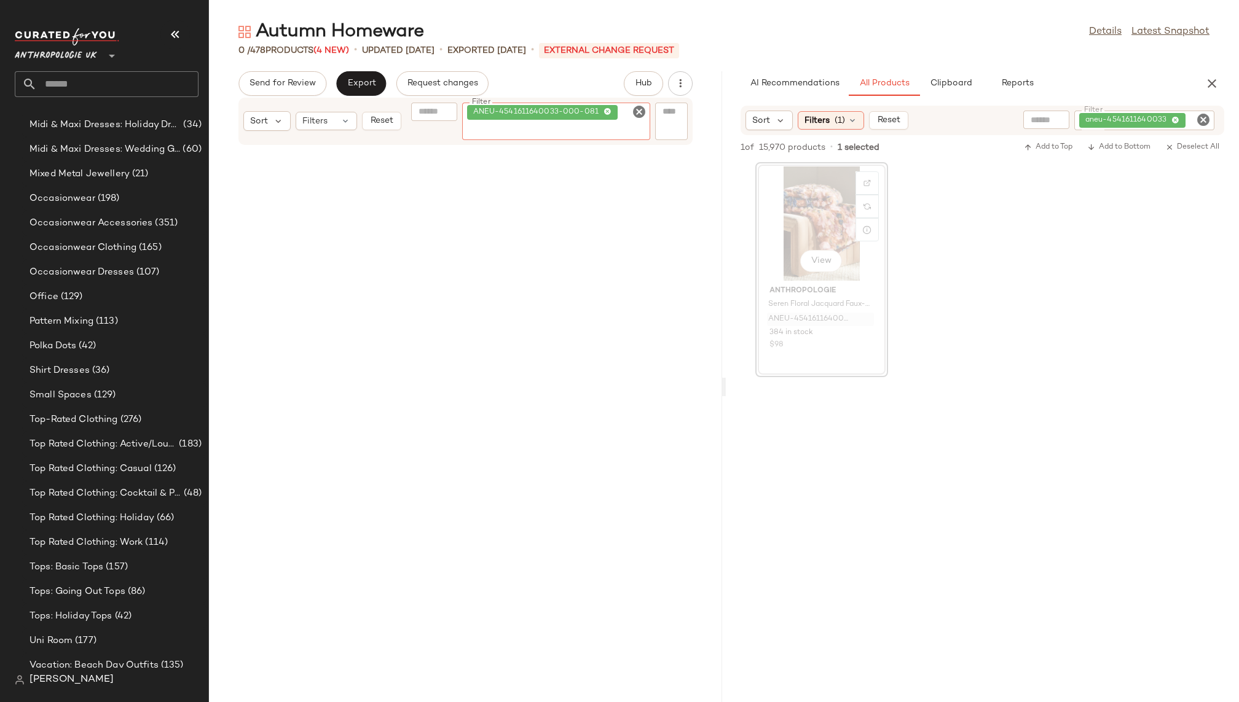
click at [638, 111] on icon "Clear Filter" at bounding box center [639, 111] width 15 height 15
click at [1038, 310] on div "View Anthropologie Seren Floral Jacquard Faux-Fur Throw Blanket by Anthropologi…" at bounding box center [982, 269] width 513 height 215
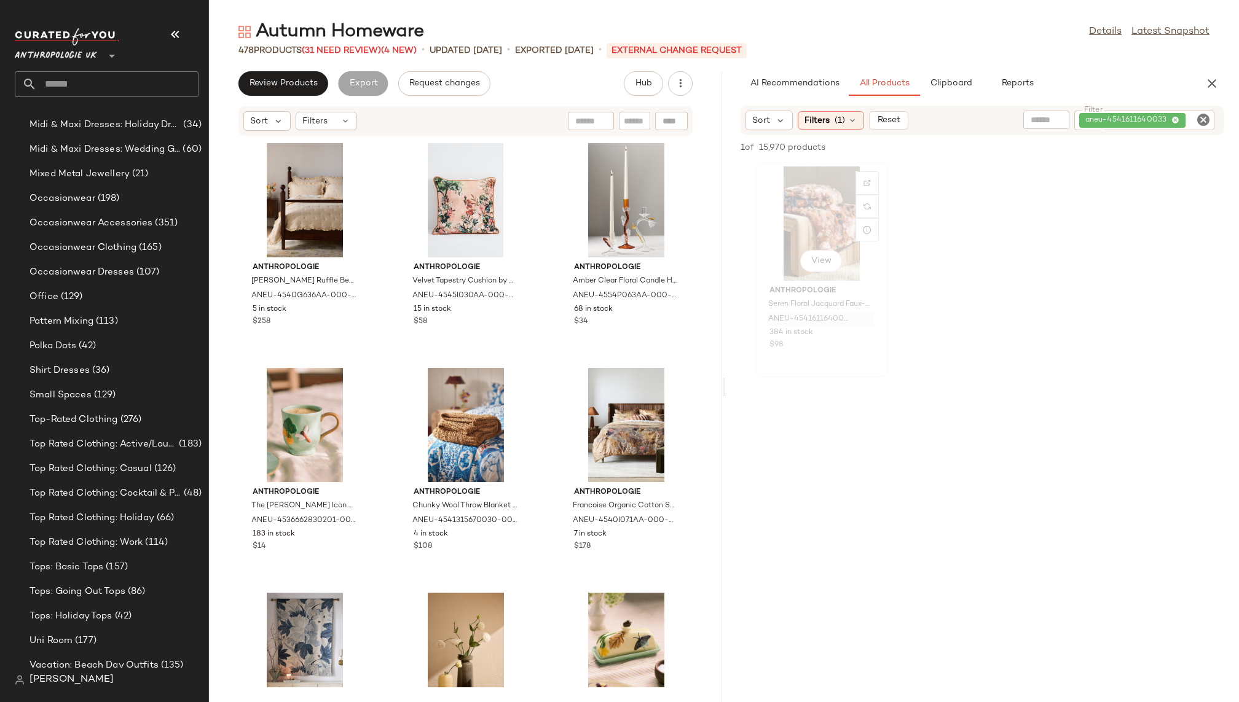
click at [805, 189] on div "View" at bounding box center [821, 223] width 124 height 114
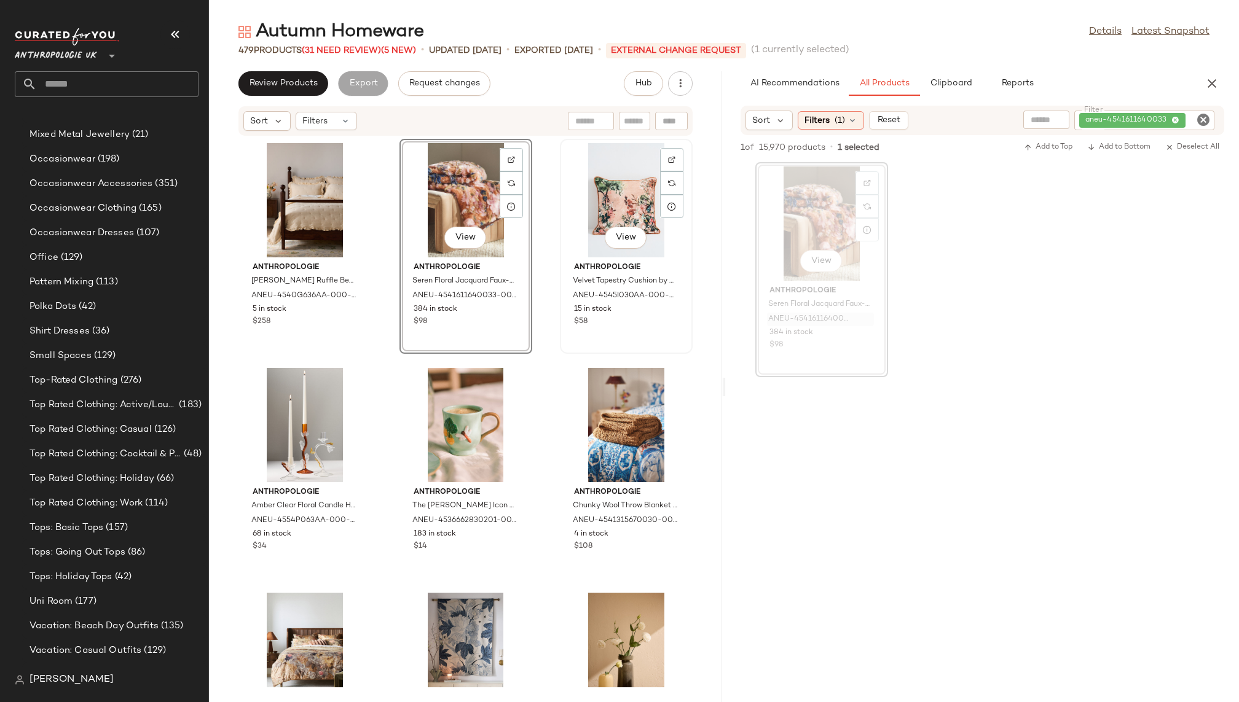
scroll to position [912, 0]
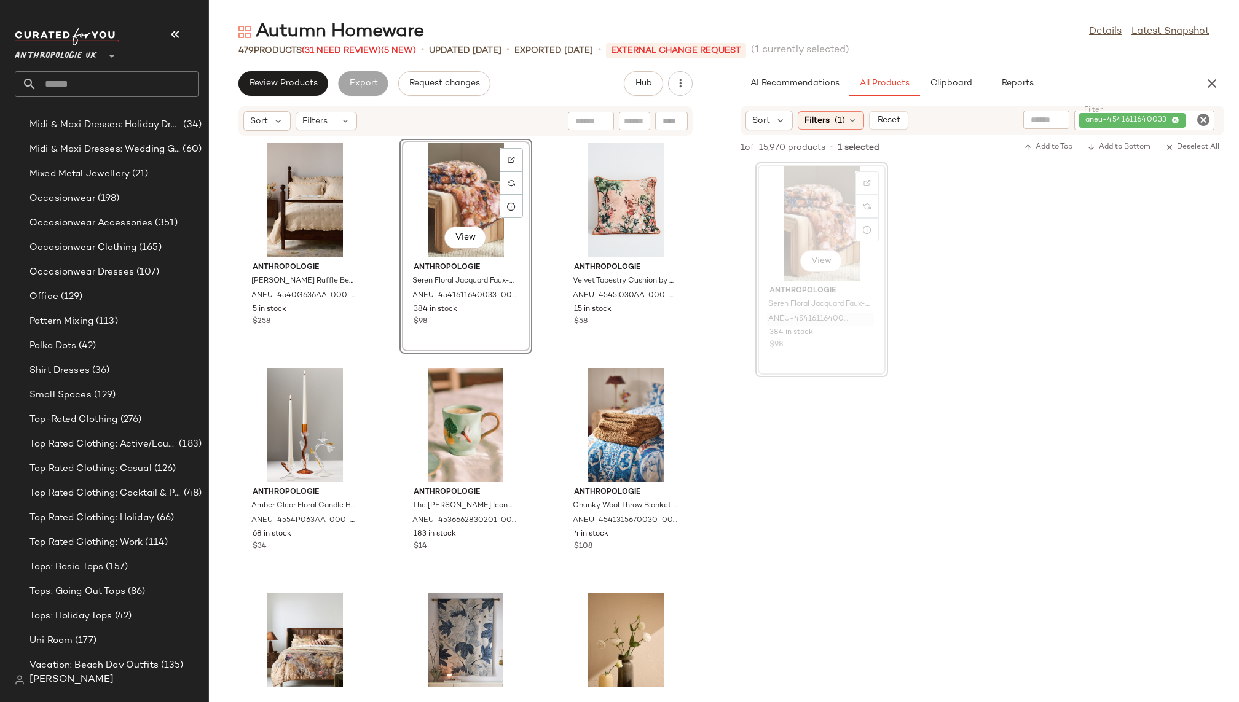
click at [1196, 118] on icon "Clear Filter" at bounding box center [1203, 119] width 15 height 15
click at [1106, 68] on div "Autumn Homeware Details Latest Snapshot 479 Products (31 Need Review) (5 New) •…" at bounding box center [724, 361] width 1030 height 683
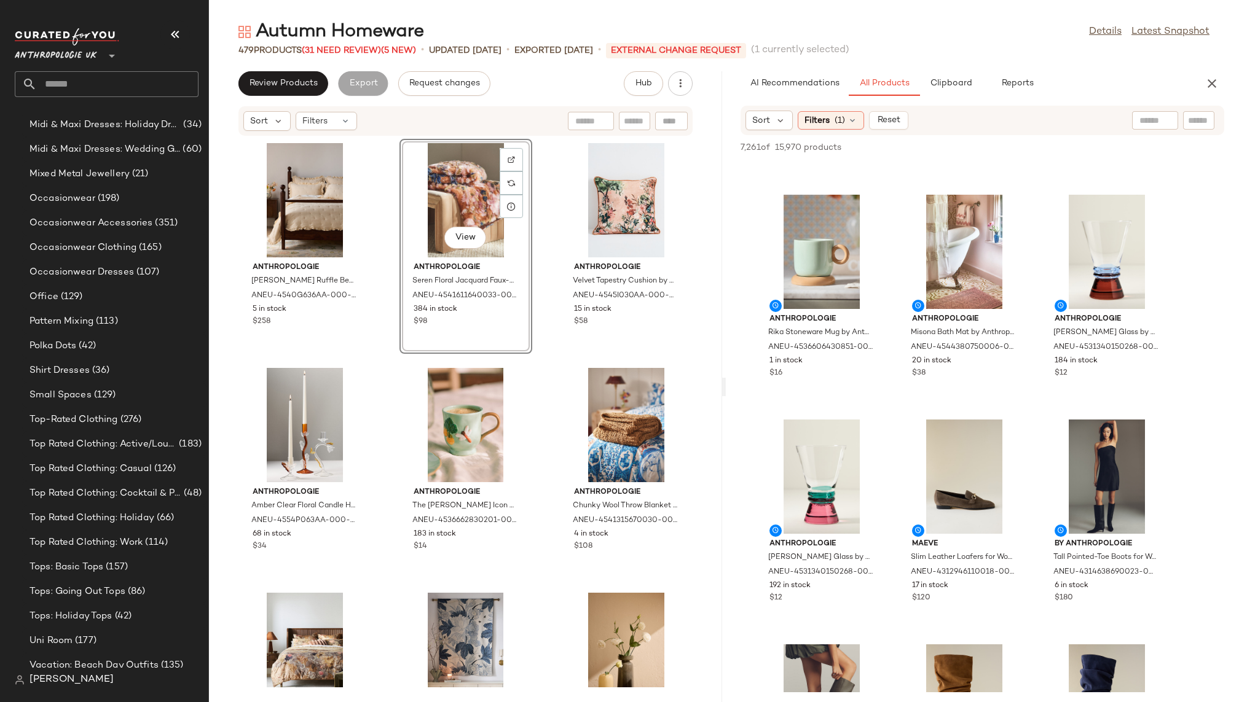
scroll to position [3775, 0]
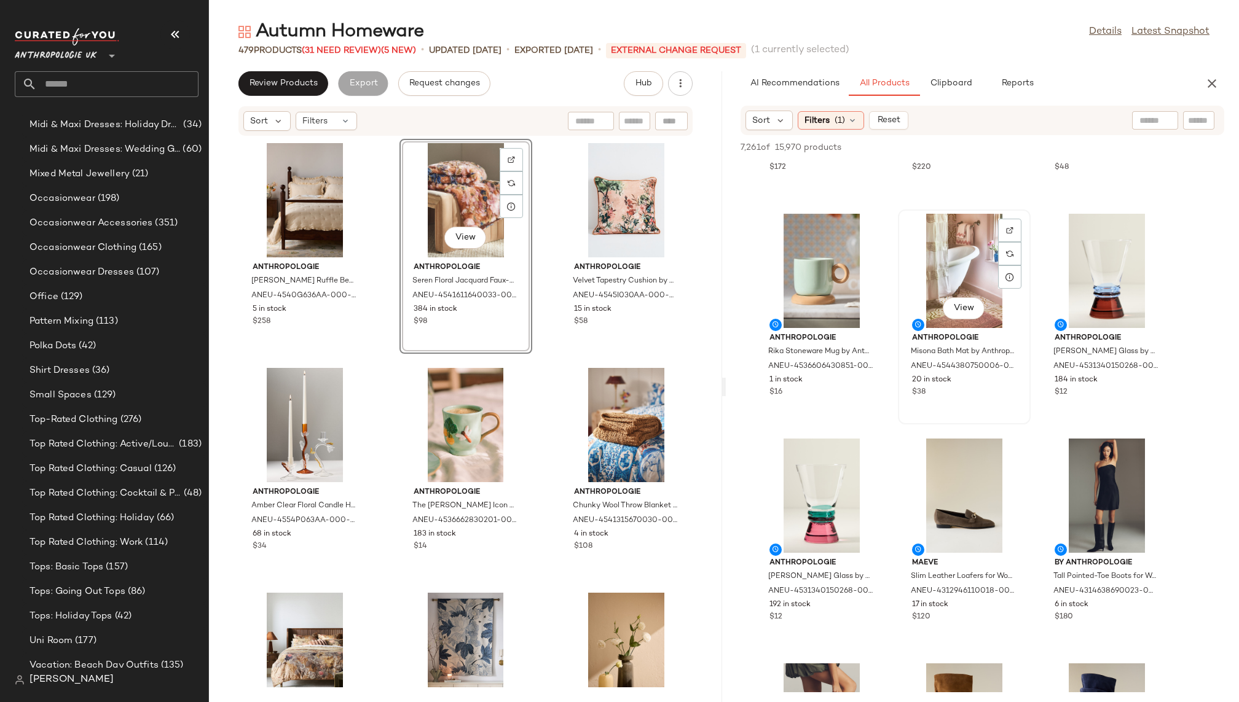
click at [921, 261] on div "View" at bounding box center [964, 271] width 124 height 114
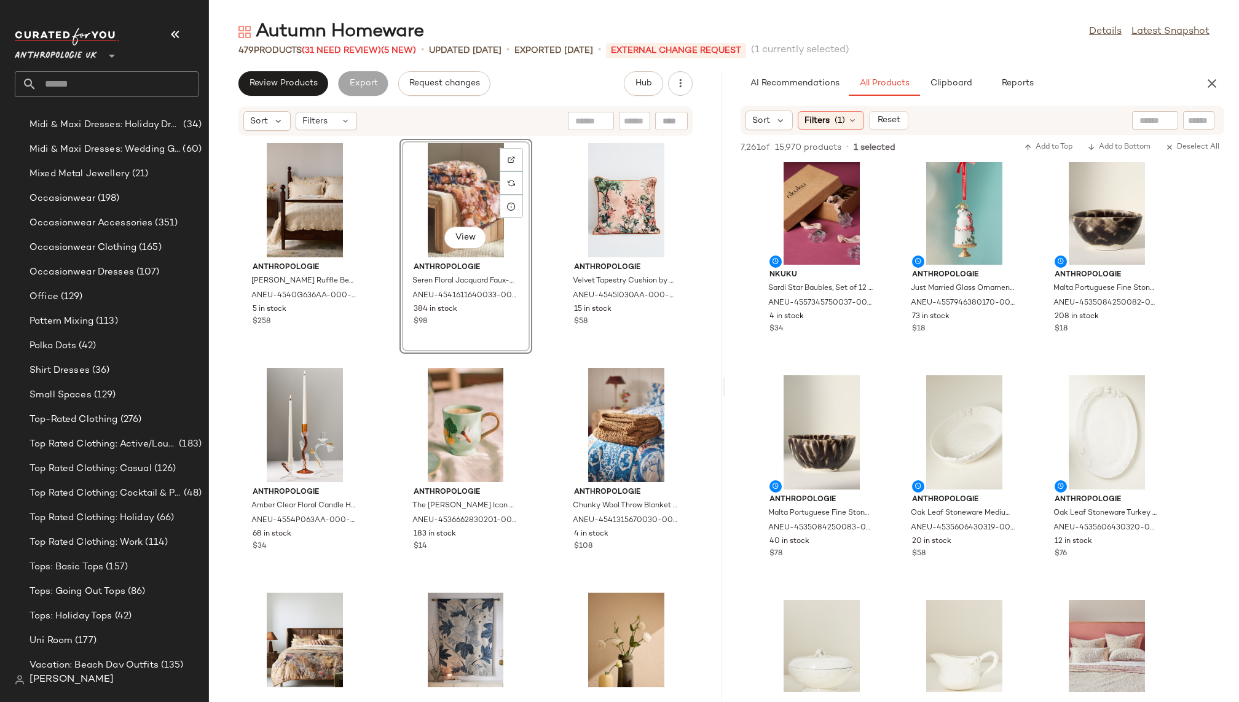
scroll to position [8336, 0]
click at [813, 433] on div "View" at bounding box center [821, 432] width 124 height 114
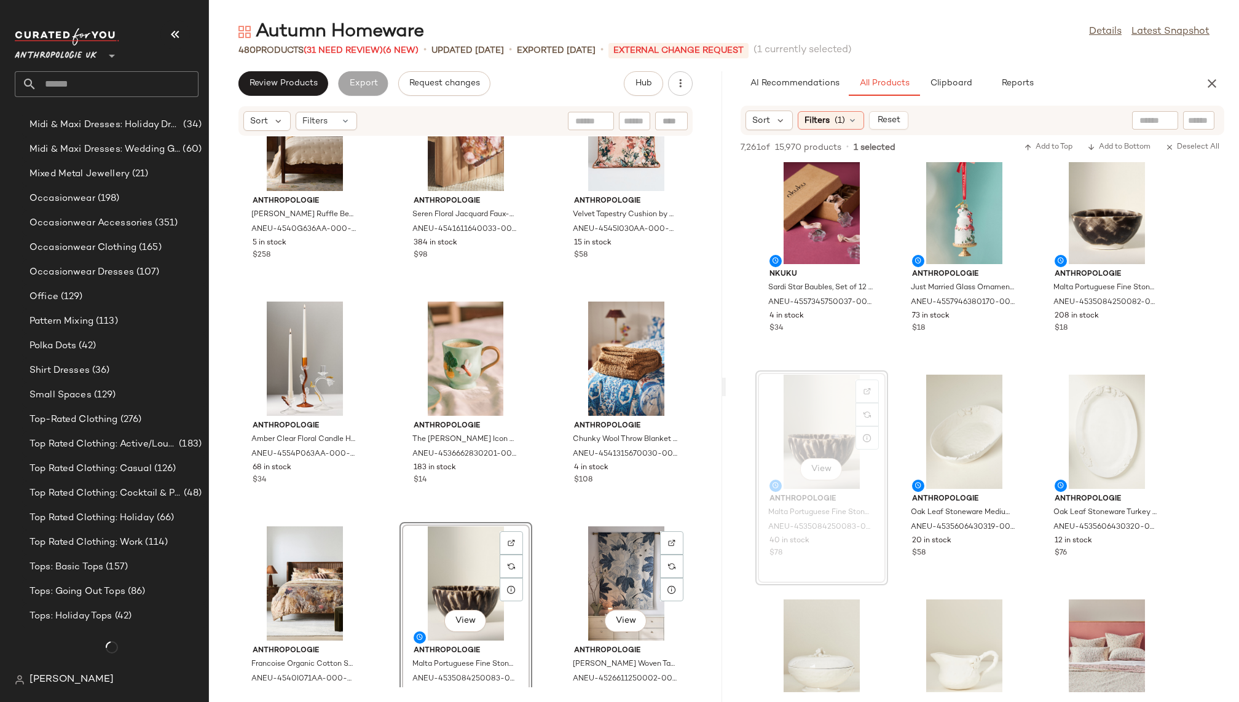
scroll to position [912, 0]
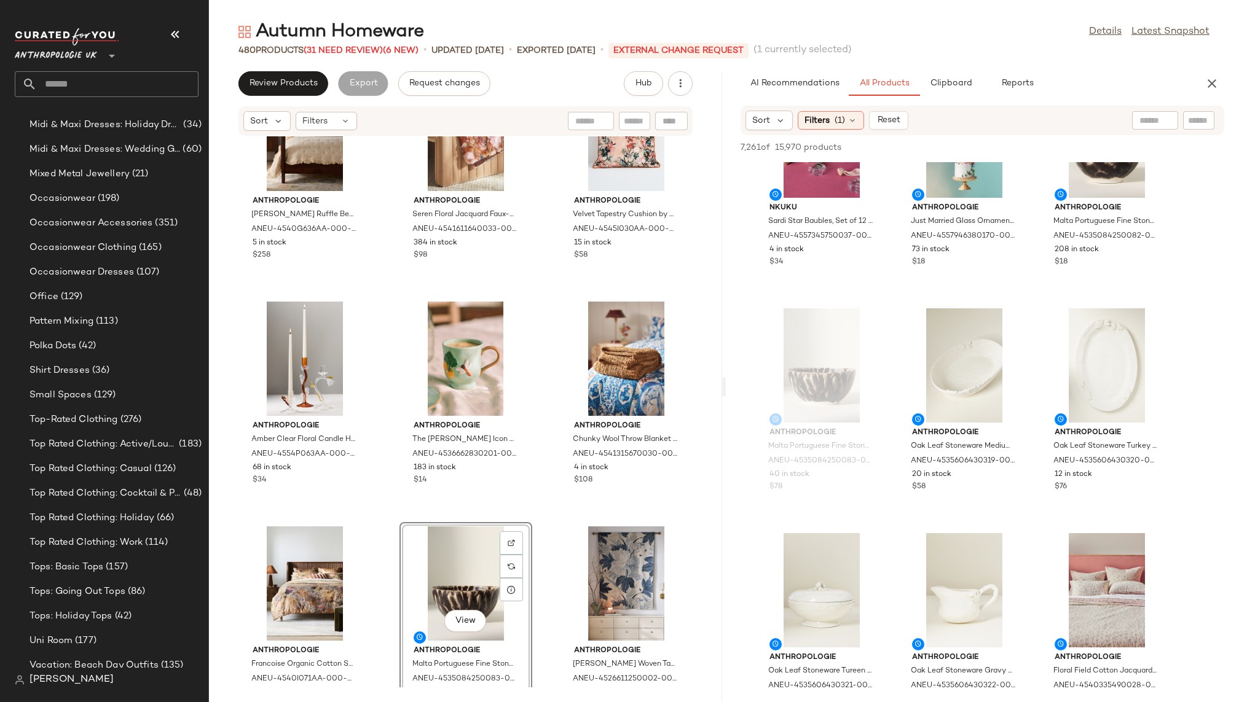
scroll to position [8408, 0]
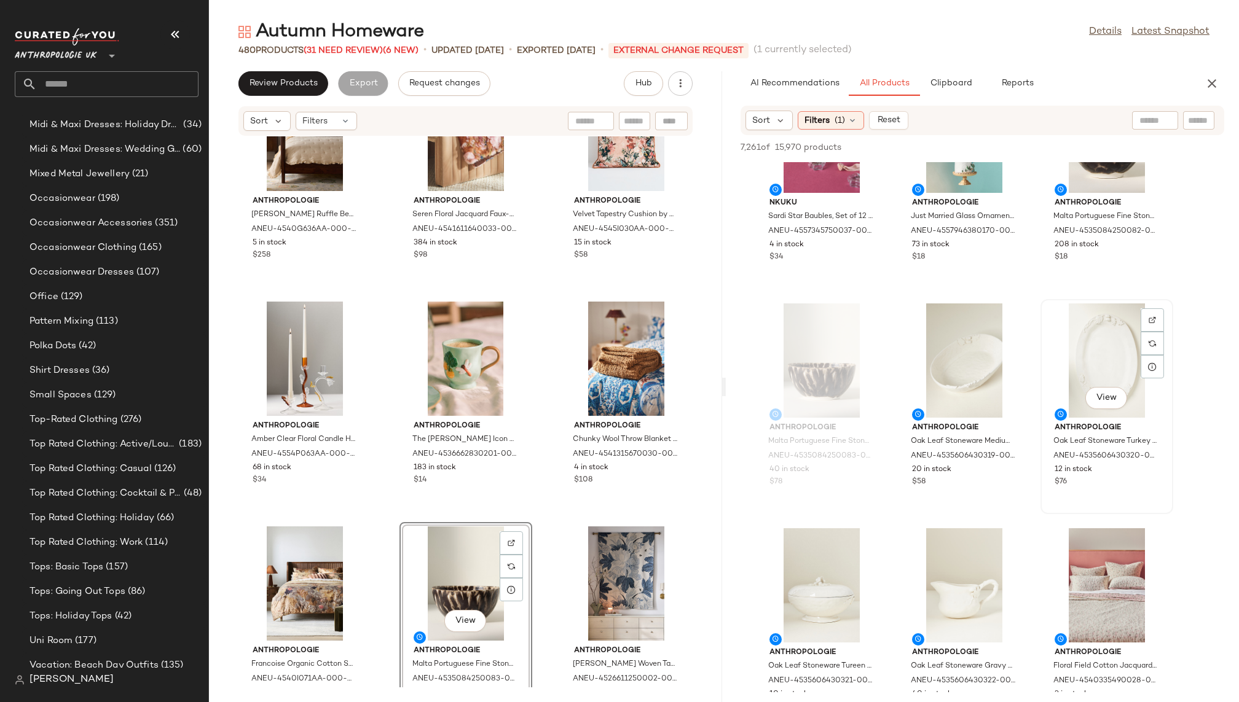
click at [1077, 372] on div "View" at bounding box center [1106, 360] width 124 height 114
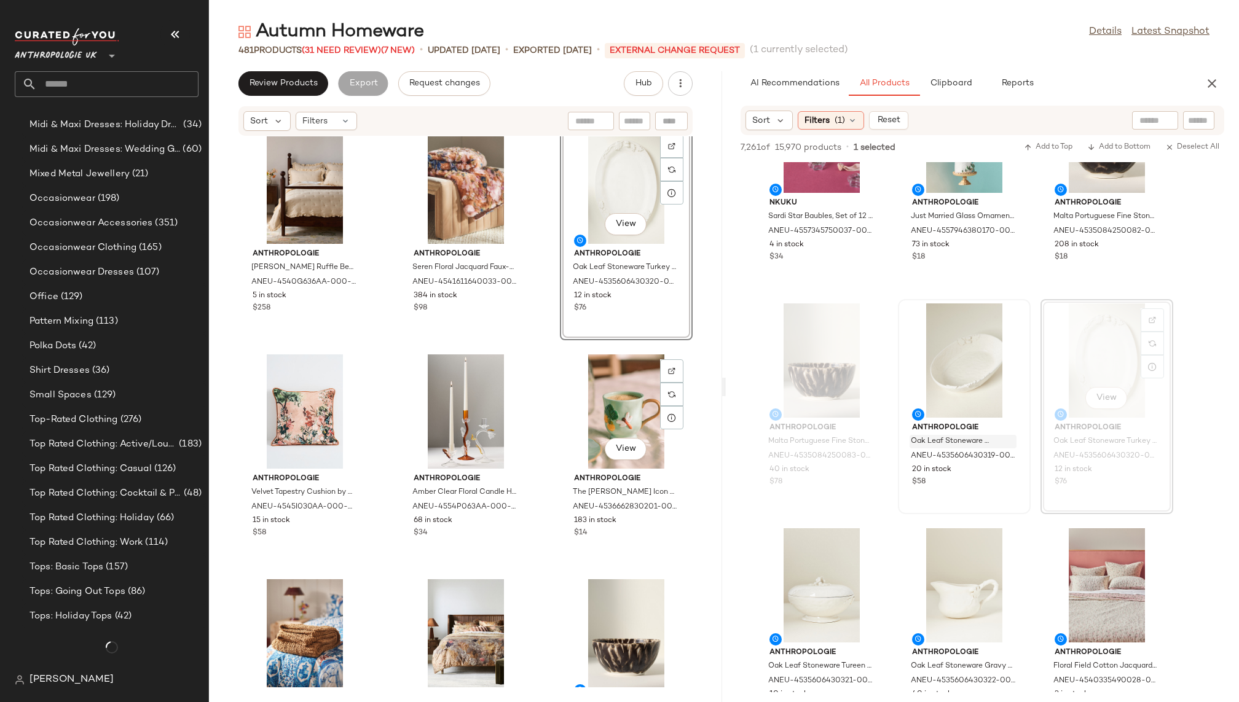
scroll to position [912, 0]
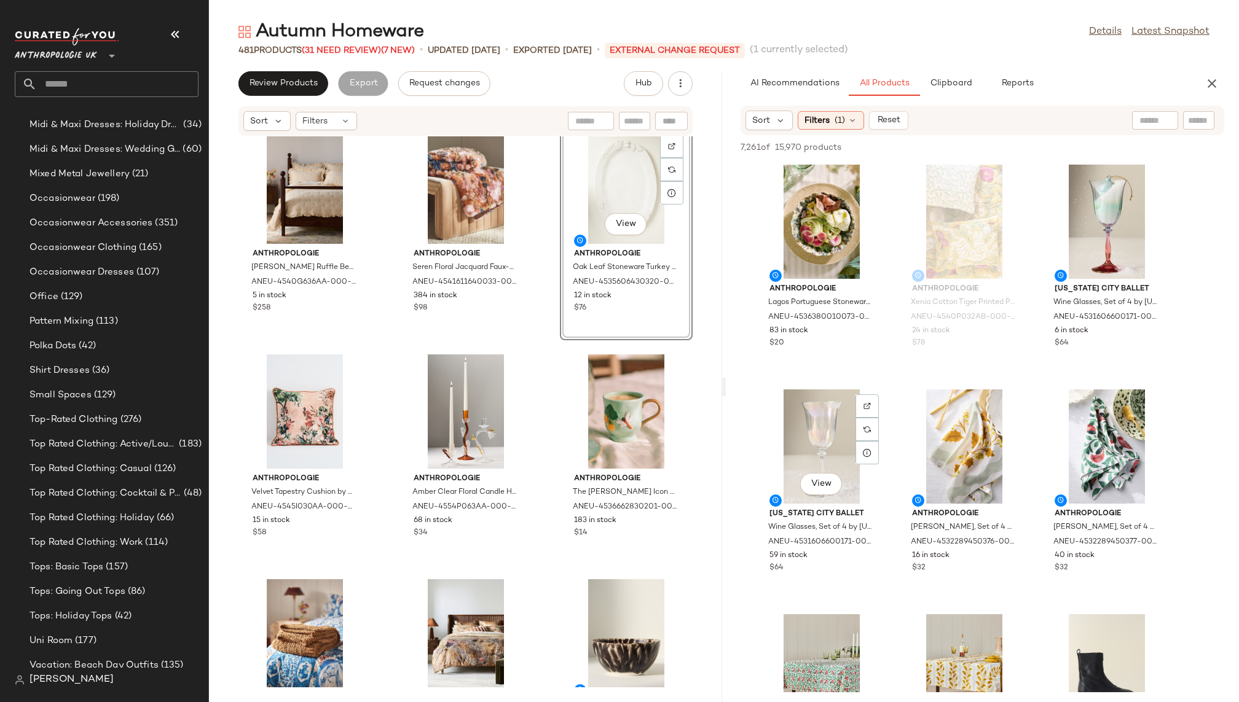
scroll to position [17113, 0]
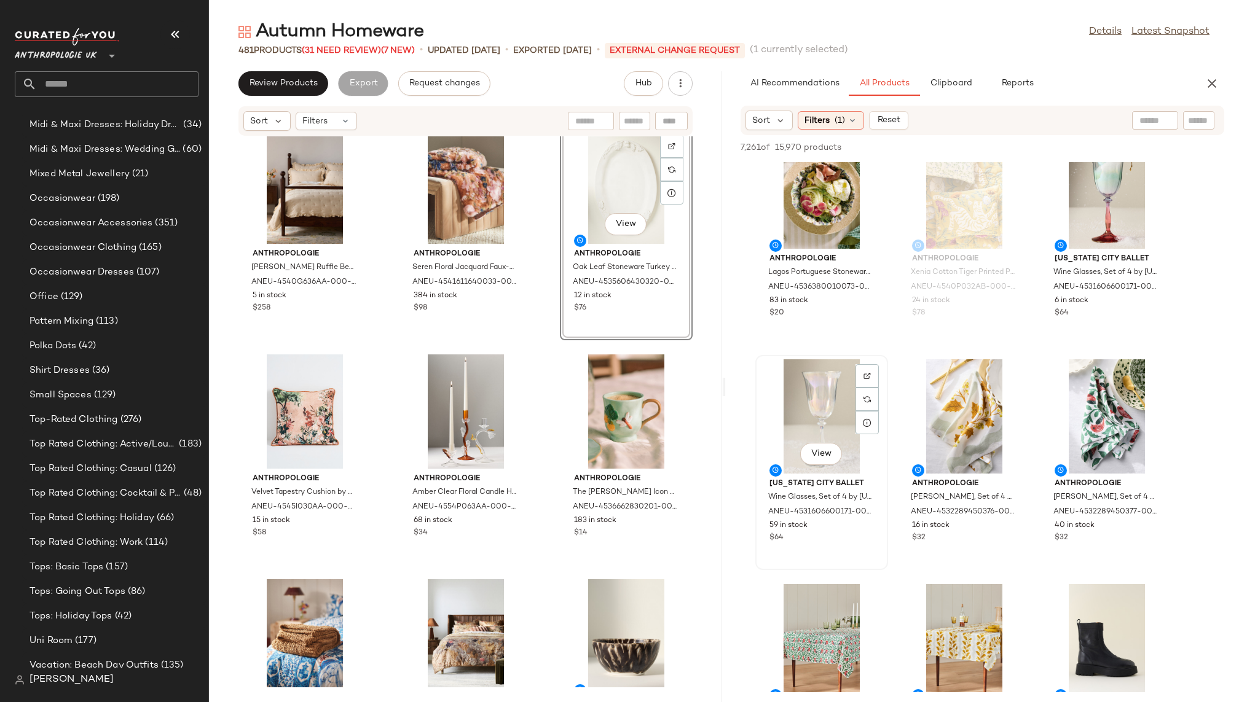
click at [807, 432] on div "View" at bounding box center [821, 416] width 124 height 114
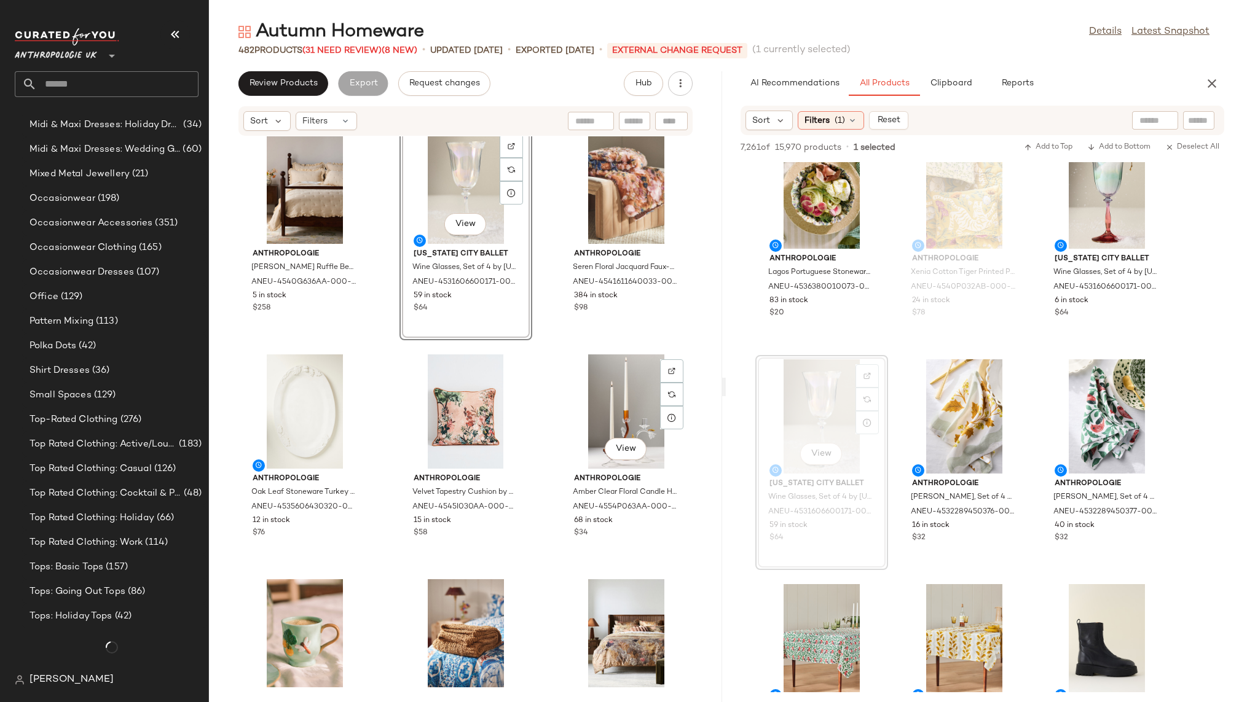
scroll to position [912, 0]
click at [942, 431] on div "View" at bounding box center [964, 416] width 124 height 114
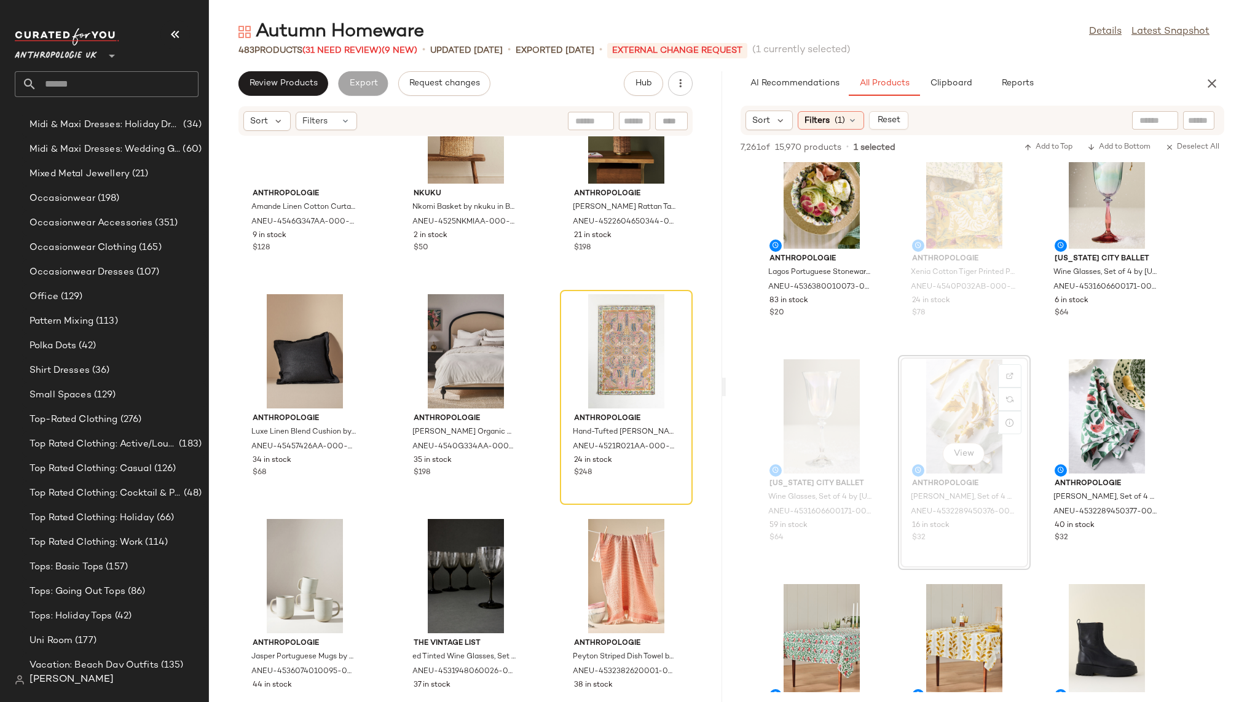
scroll to position [34684, 0]
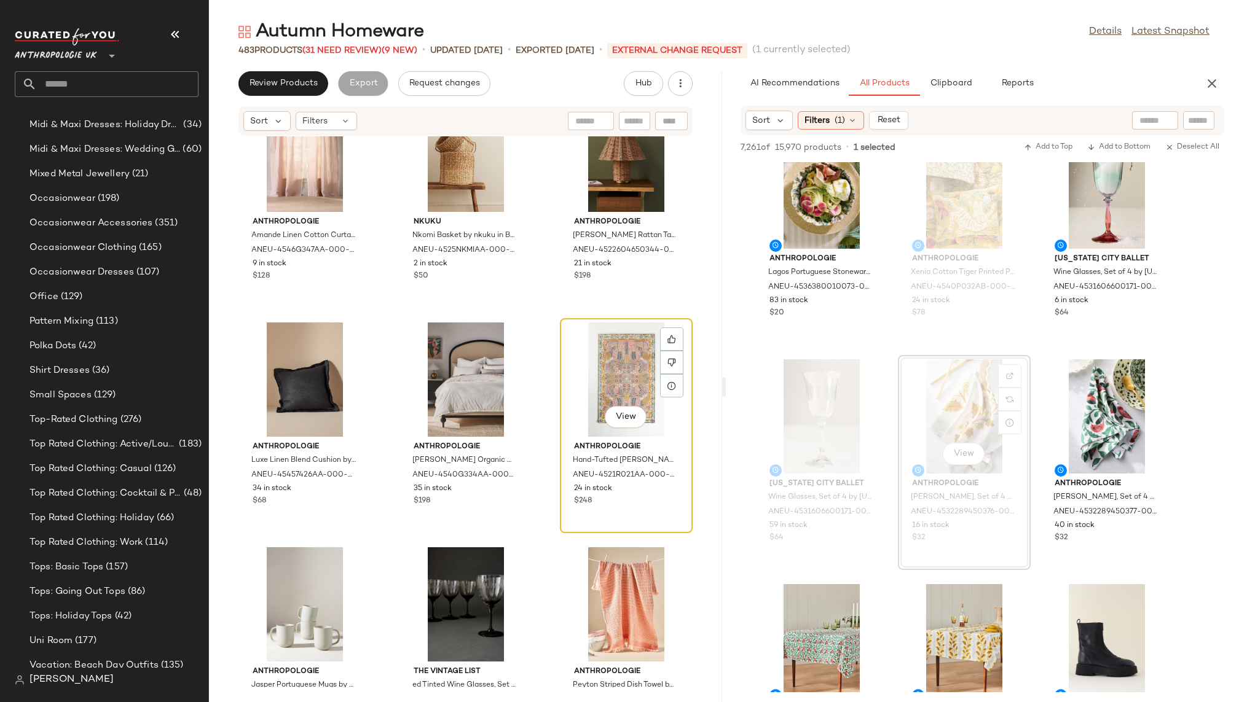
click at [611, 394] on div "View" at bounding box center [626, 380] width 124 height 114
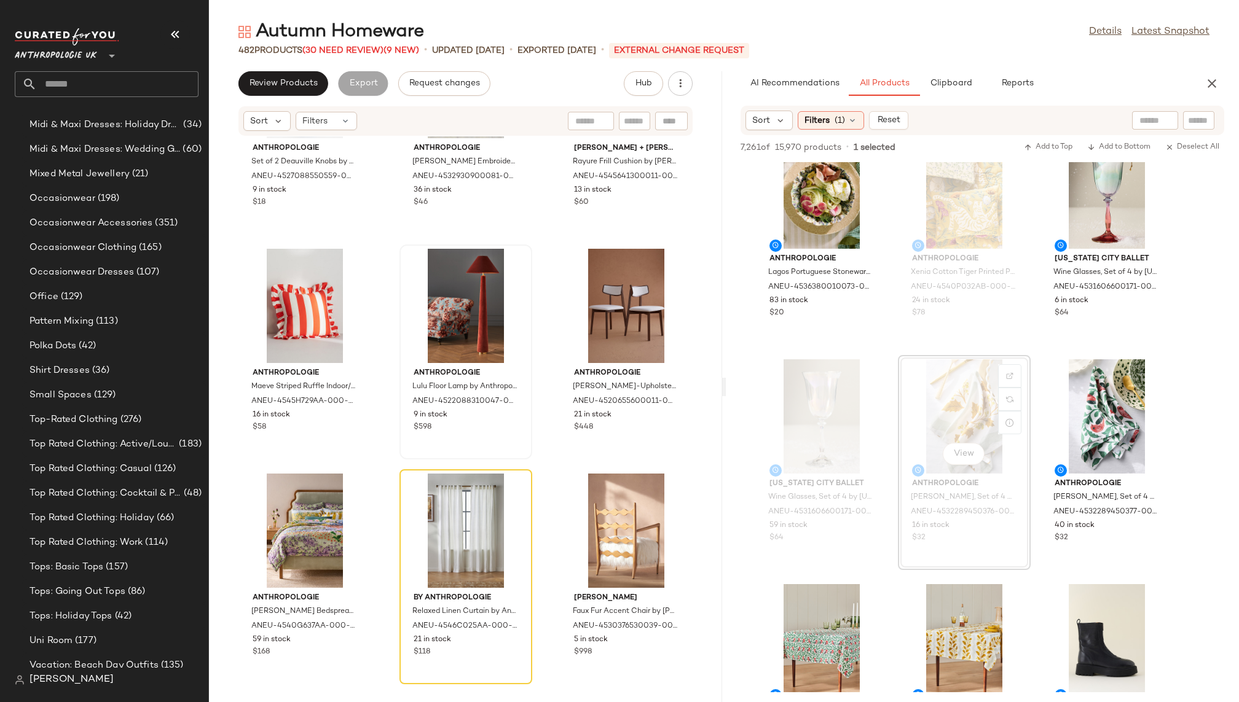
scroll to position [34110, 0]
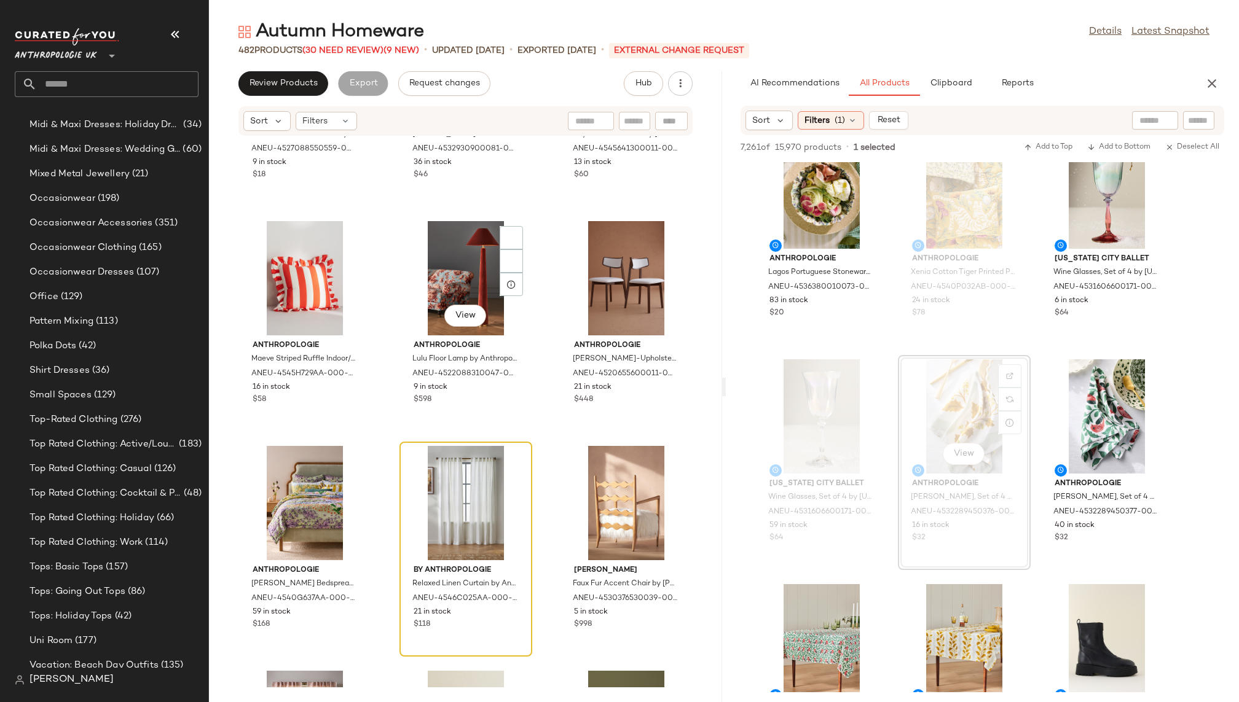
click at [455, 476] on div at bounding box center [466, 503] width 124 height 114
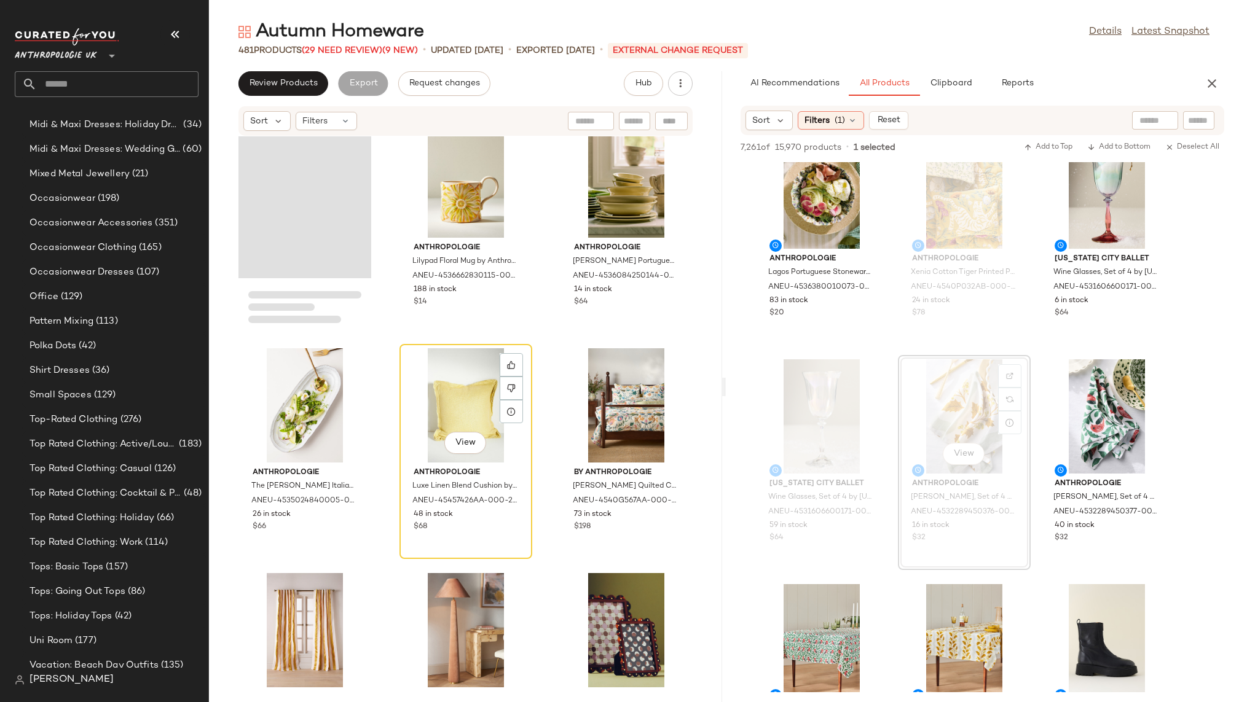
scroll to position [32407, 0]
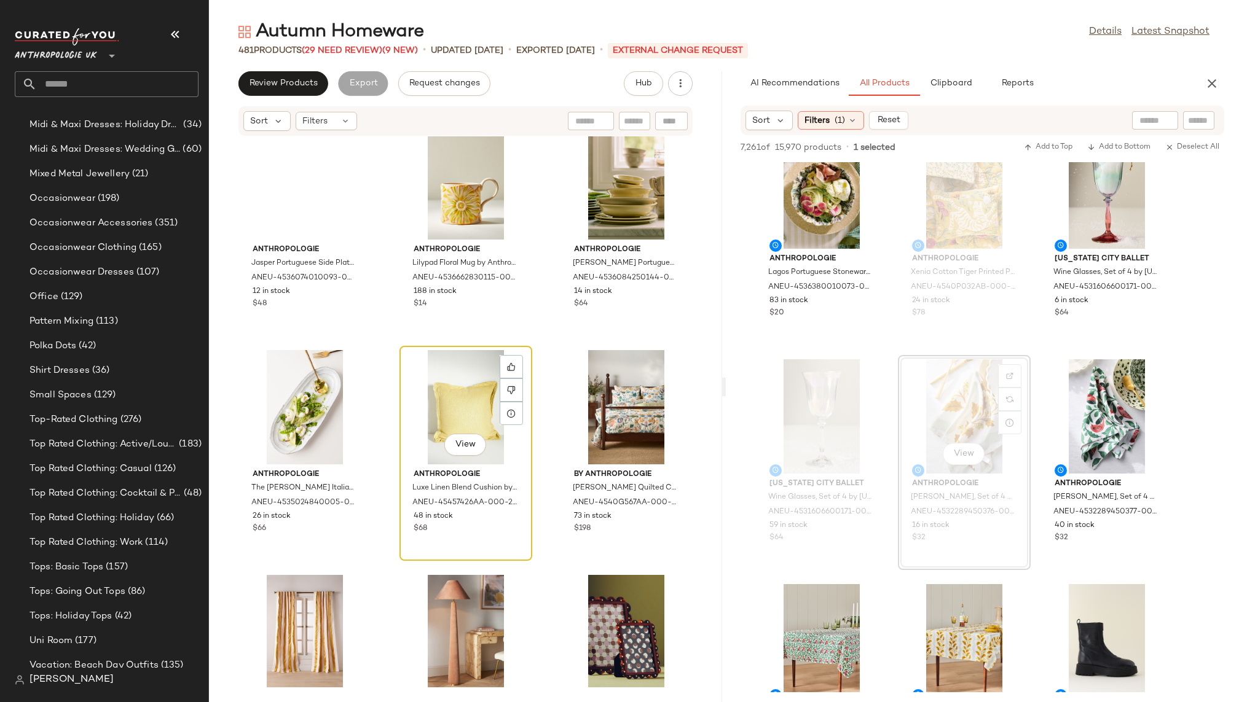
click at [443, 397] on div "View" at bounding box center [466, 407] width 124 height 114
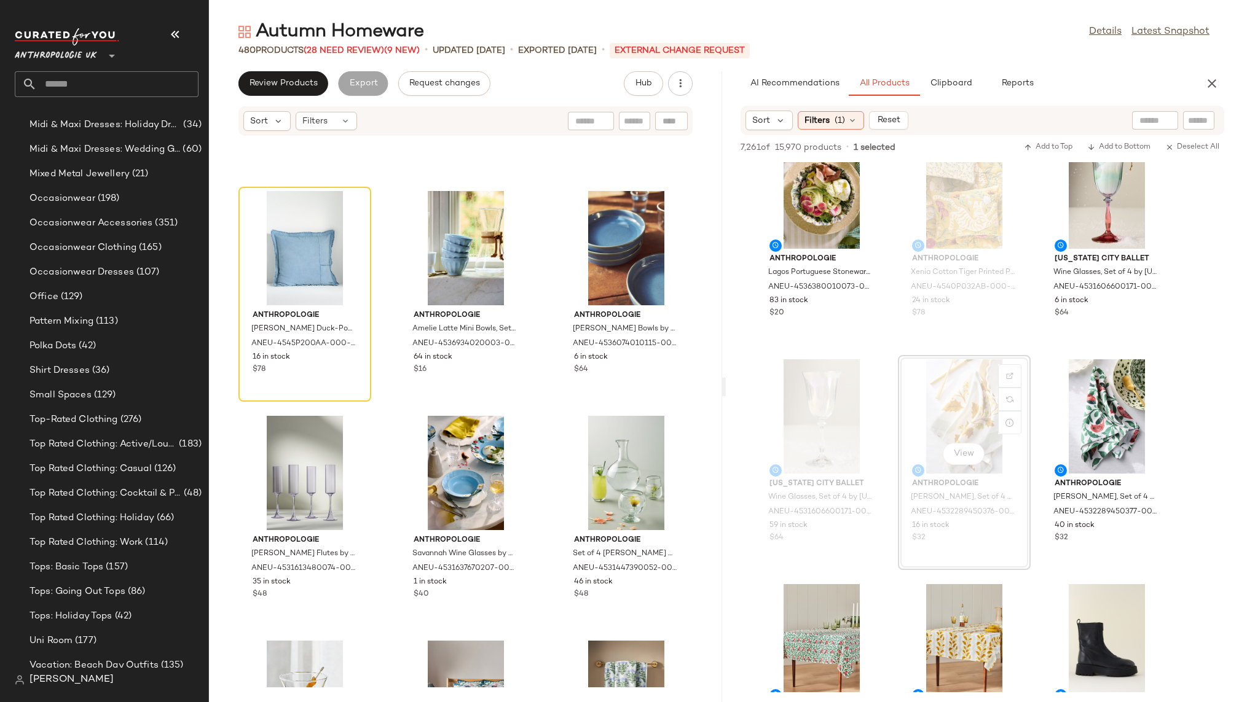
scroll to position [29633, 0]
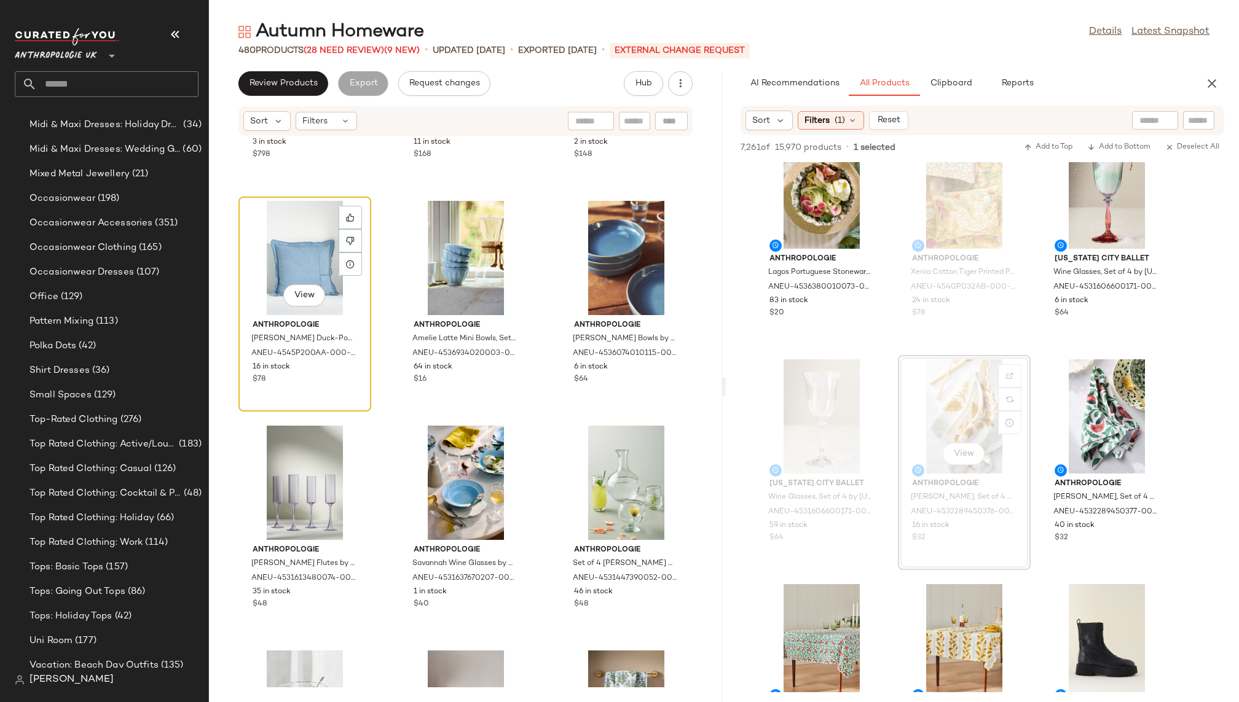
click at [311, 240] on div "View" at bounding box center [305, 258] width 124 height 114
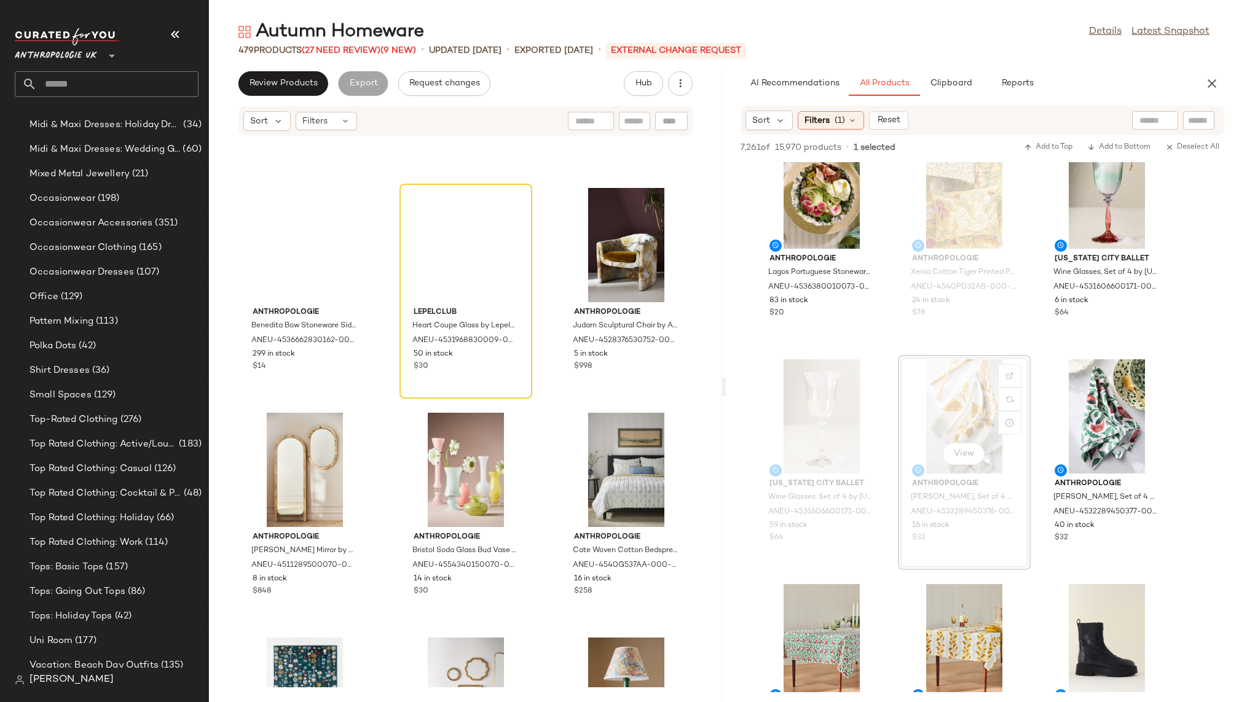
scroll to position [28959, 0]
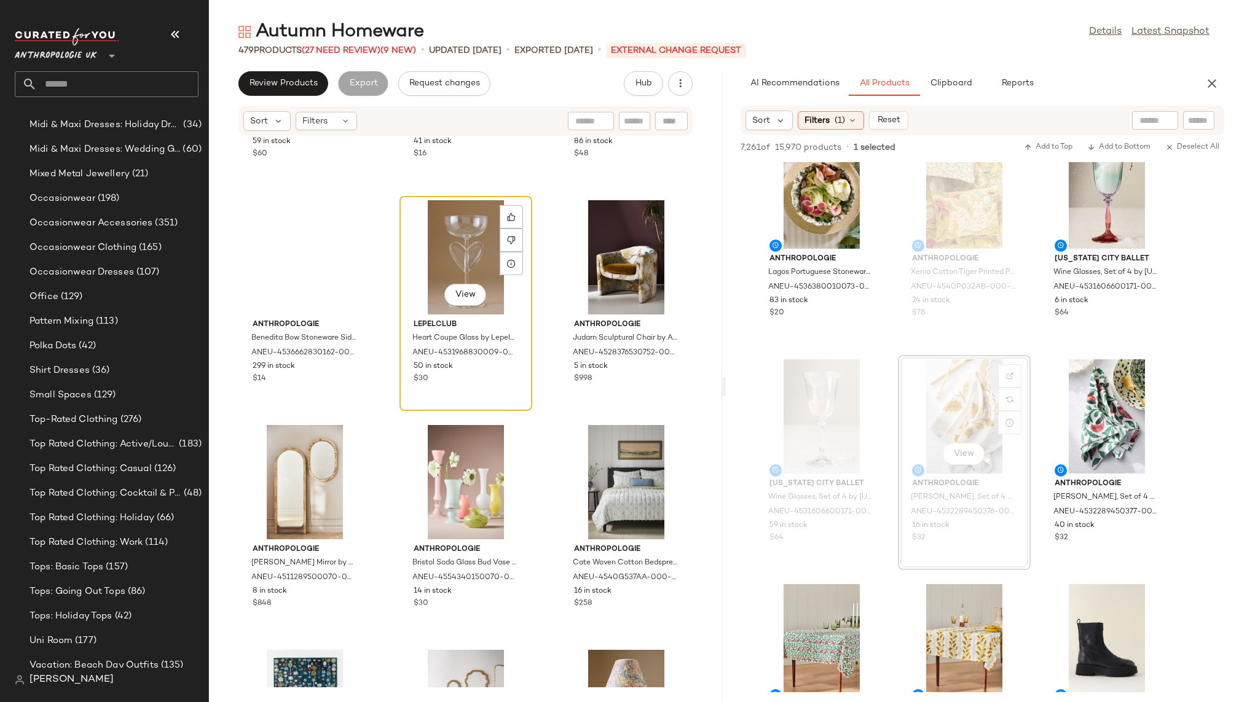
click at [466, 259] on div "View" at bounding box center [466, 257] width 124 height 114
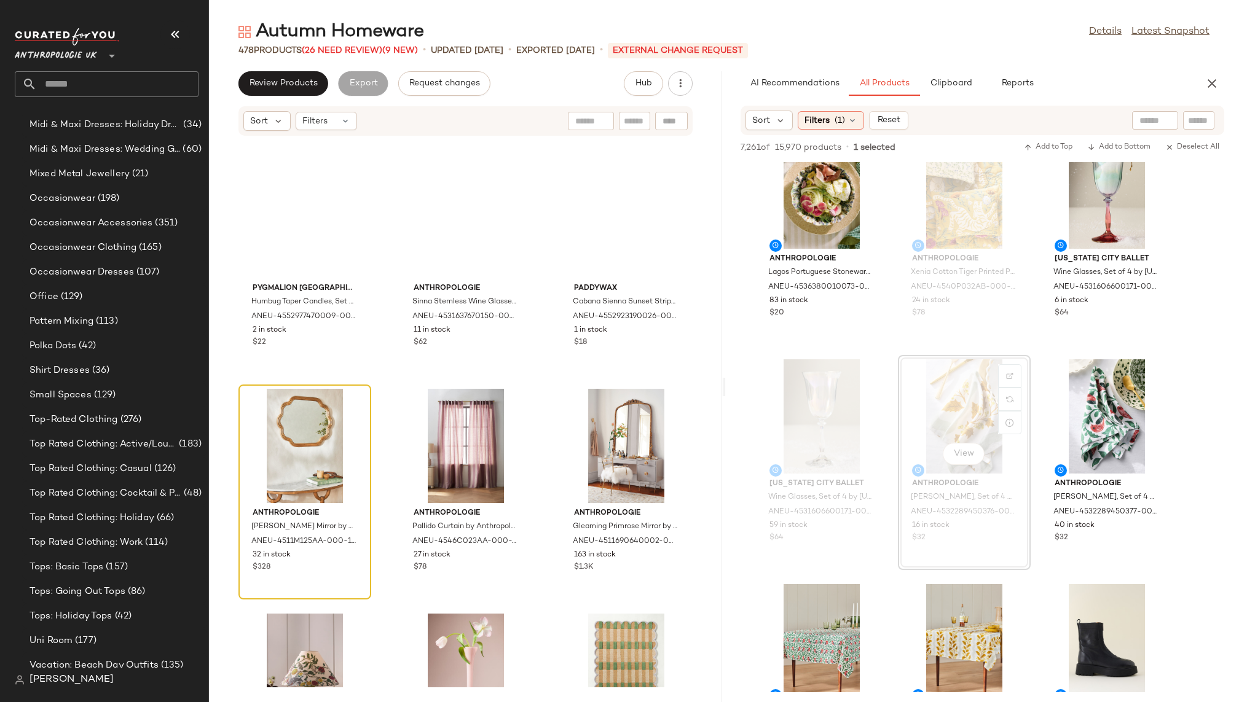
scroll to position [26290, 0]
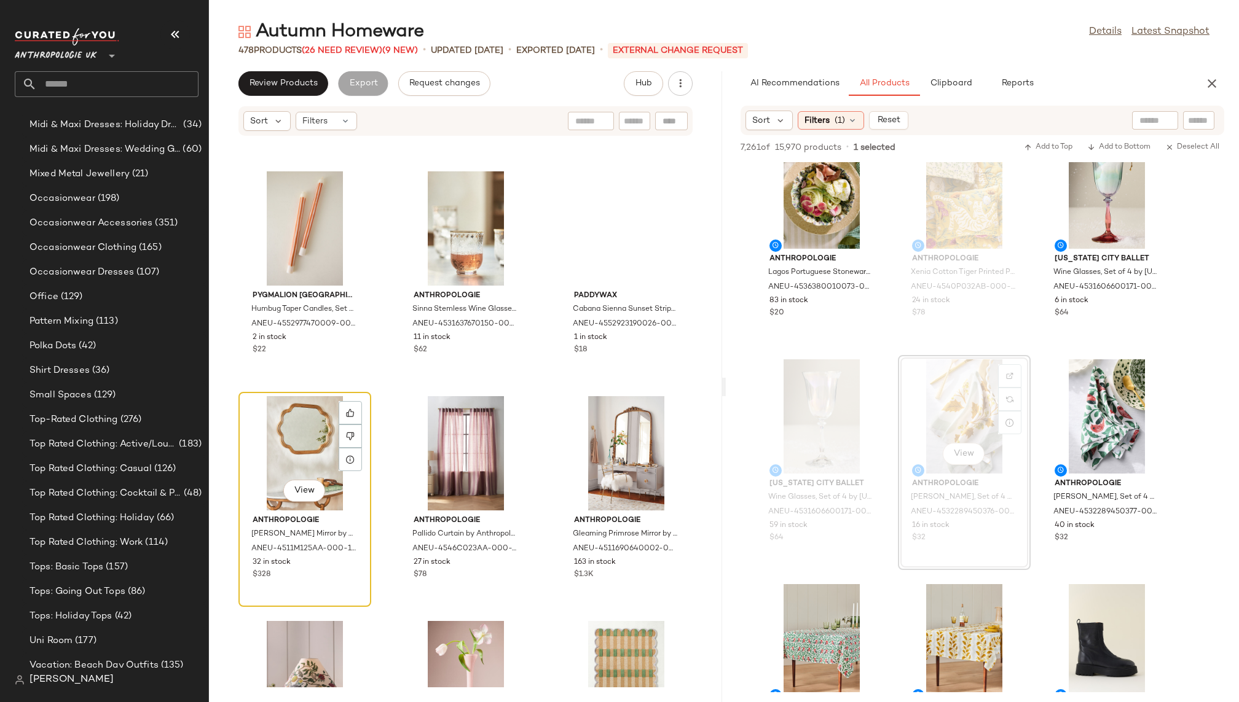
click at [289, 433] on div "View" at bounding box center [305, 453] width 124 height 114
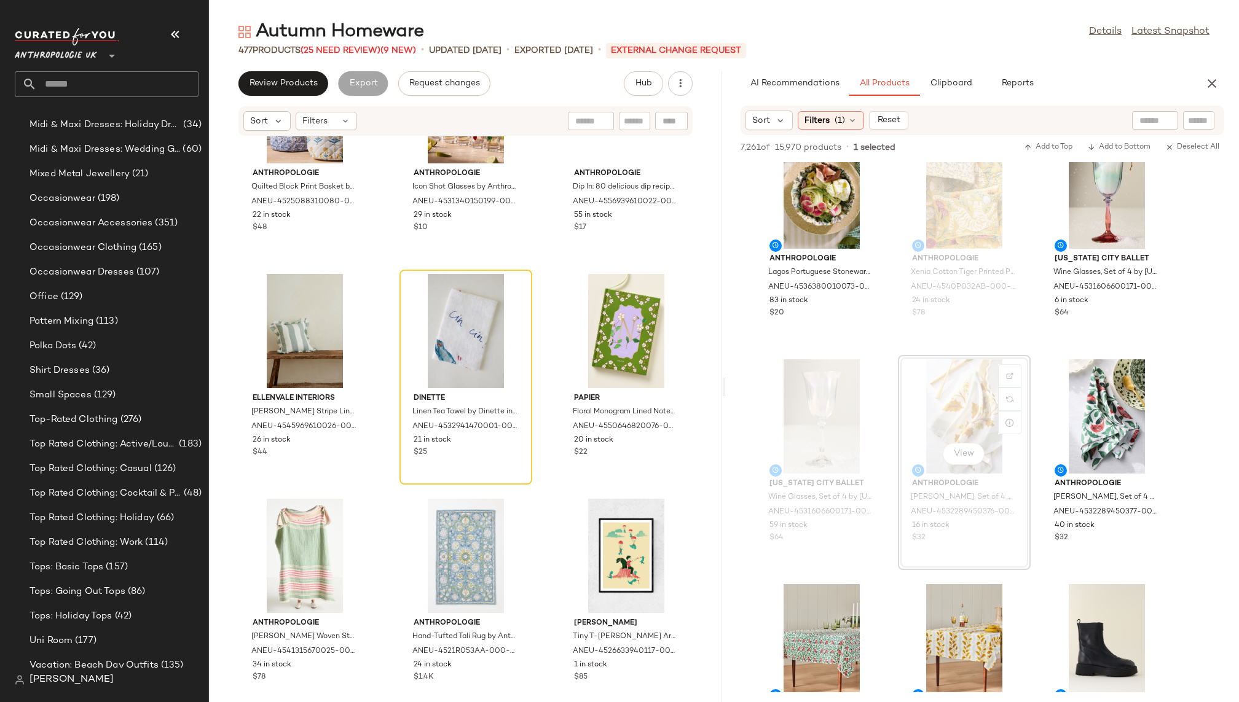
scroll to position [25281, 0]
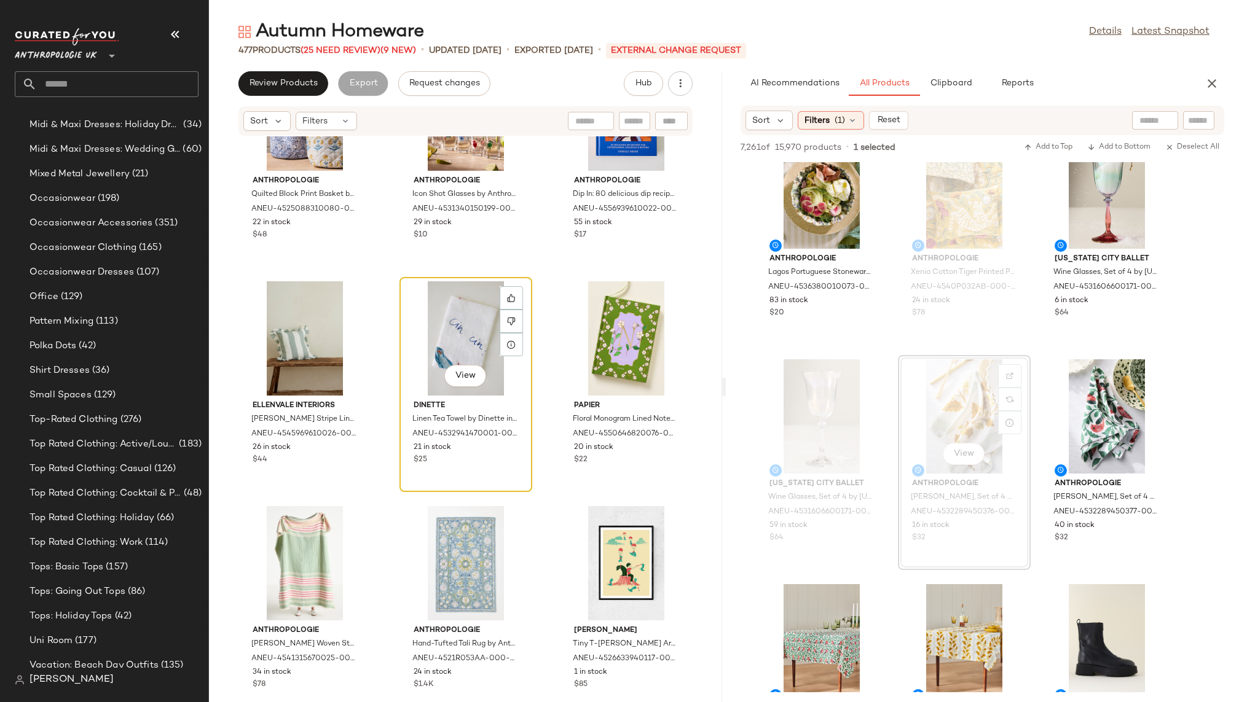
click at [435, 308] on div "View" at bounding box center [466, 338] width 124 height 114
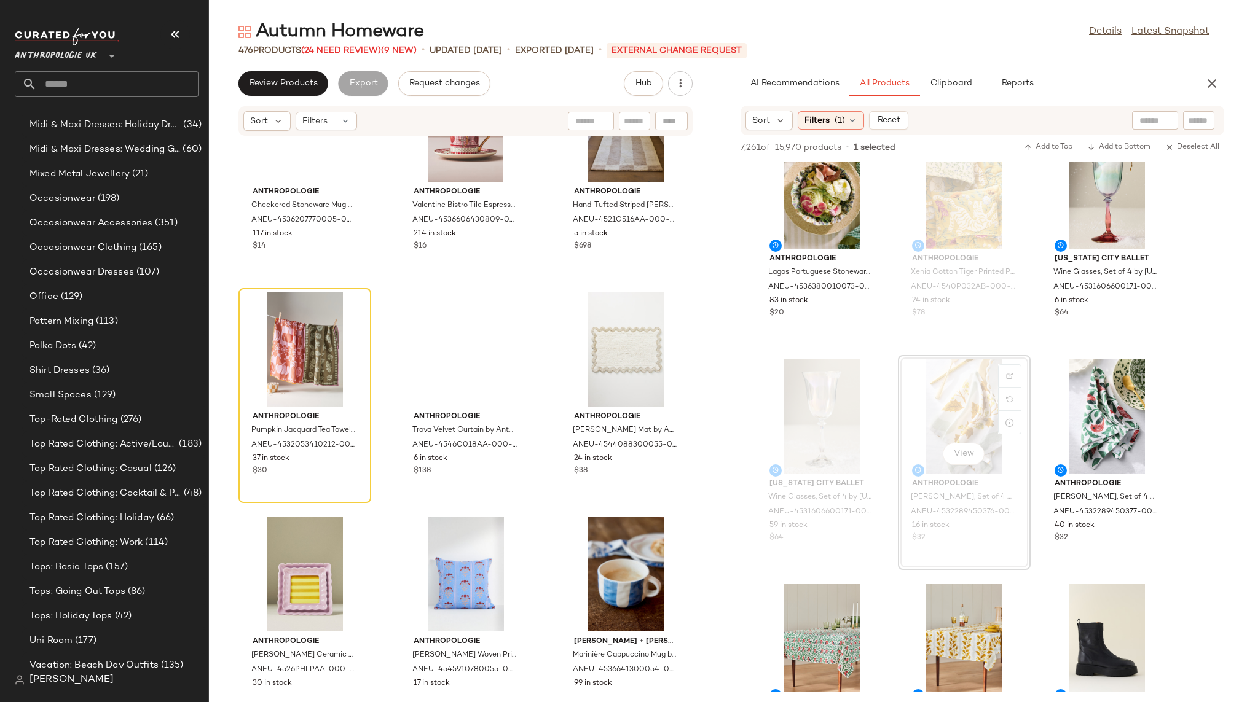
scroll to position [24582, 0]
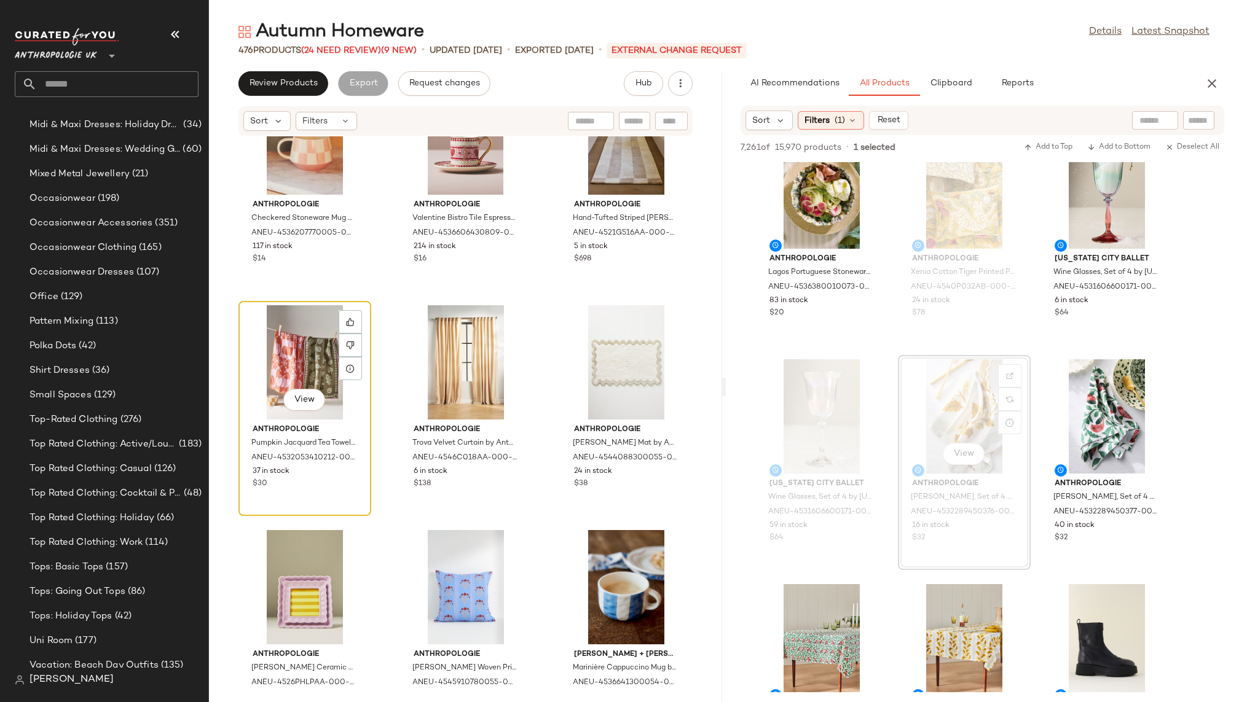
click at [299, 332] on div "View" at bounding box center [305, 362] width 124 height 114
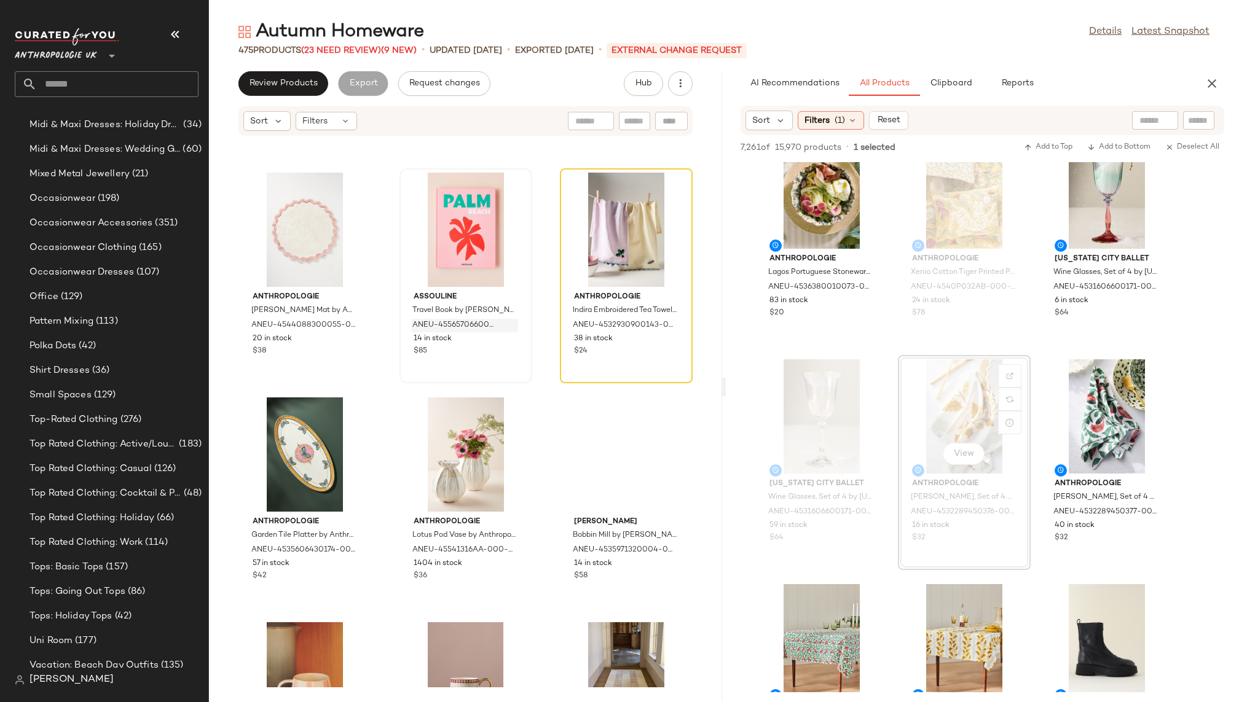
scroll to position [24021, 0]
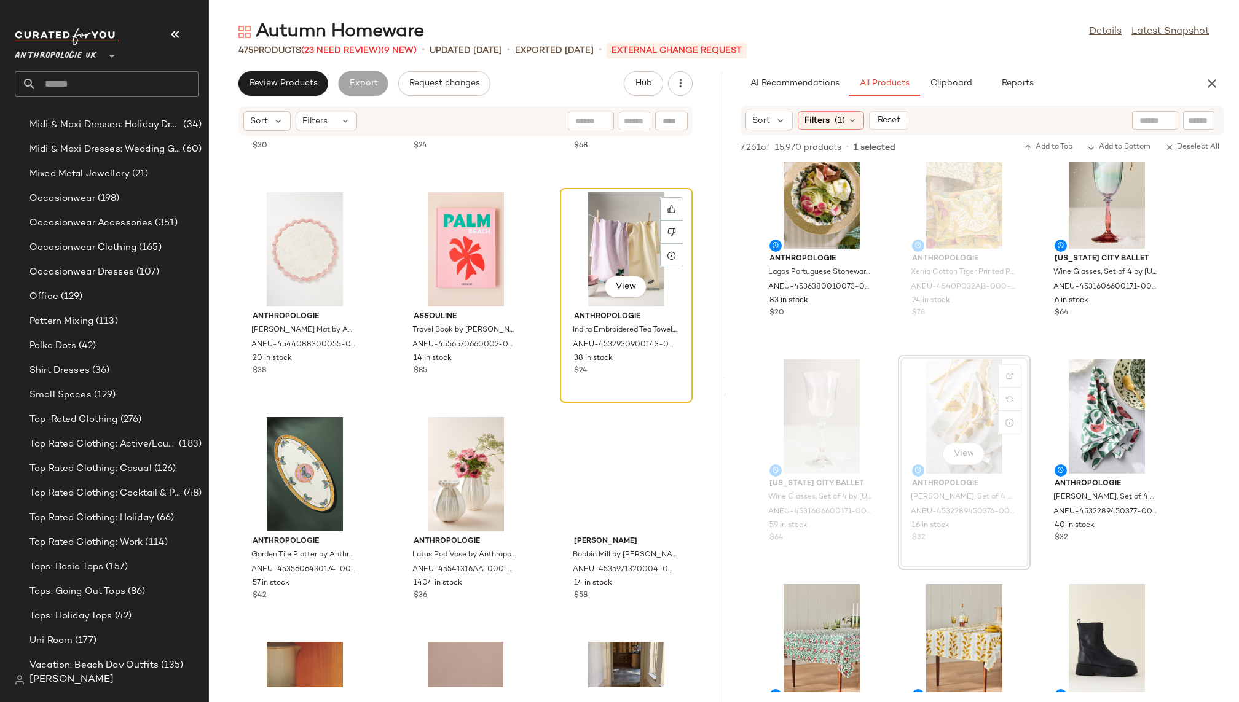
click at [577, 238] on div "View" at bounding box center [626, 249] width 124 height 114
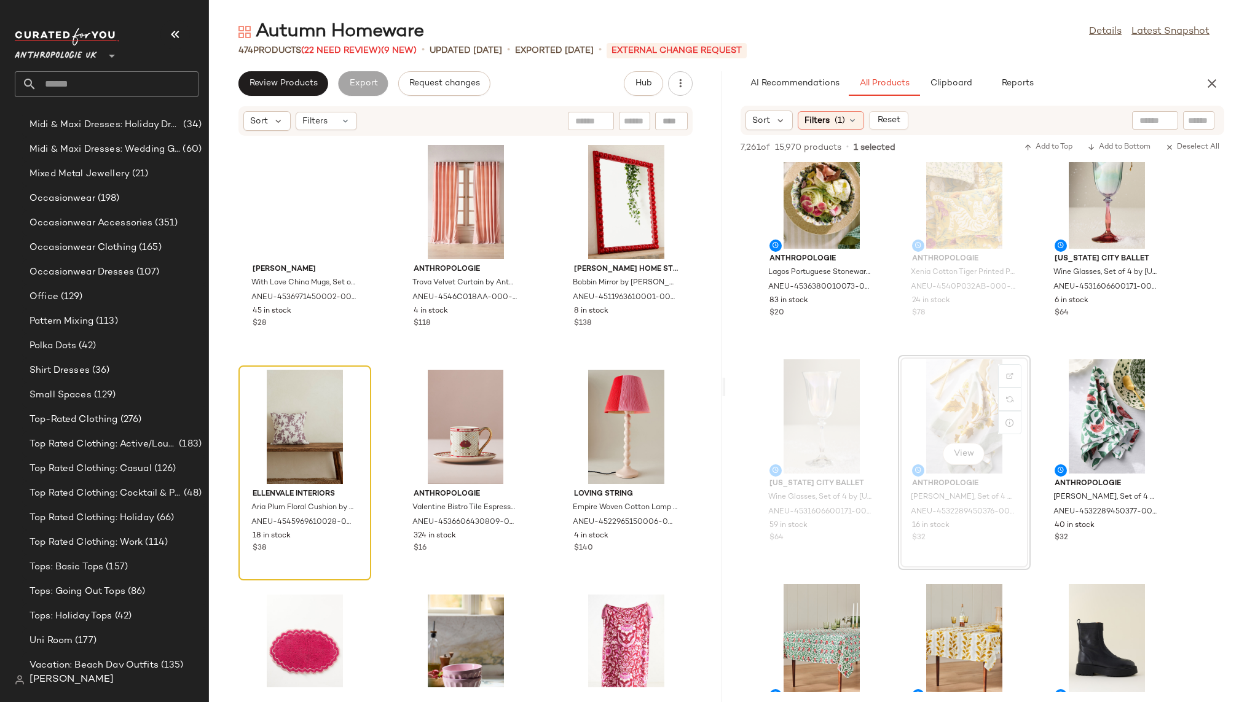
scroll to position [22457, 0]
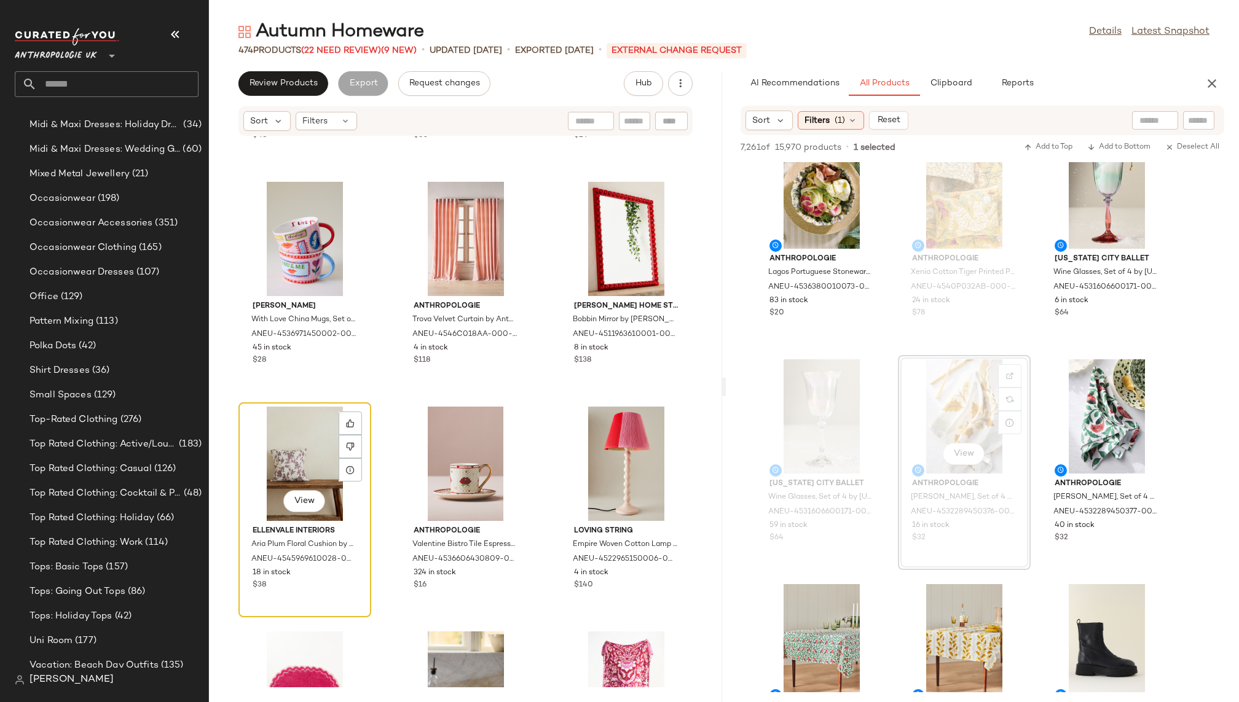
click at [268, 450] on div "View" at bounding box center [305, 464] width 124 height 114
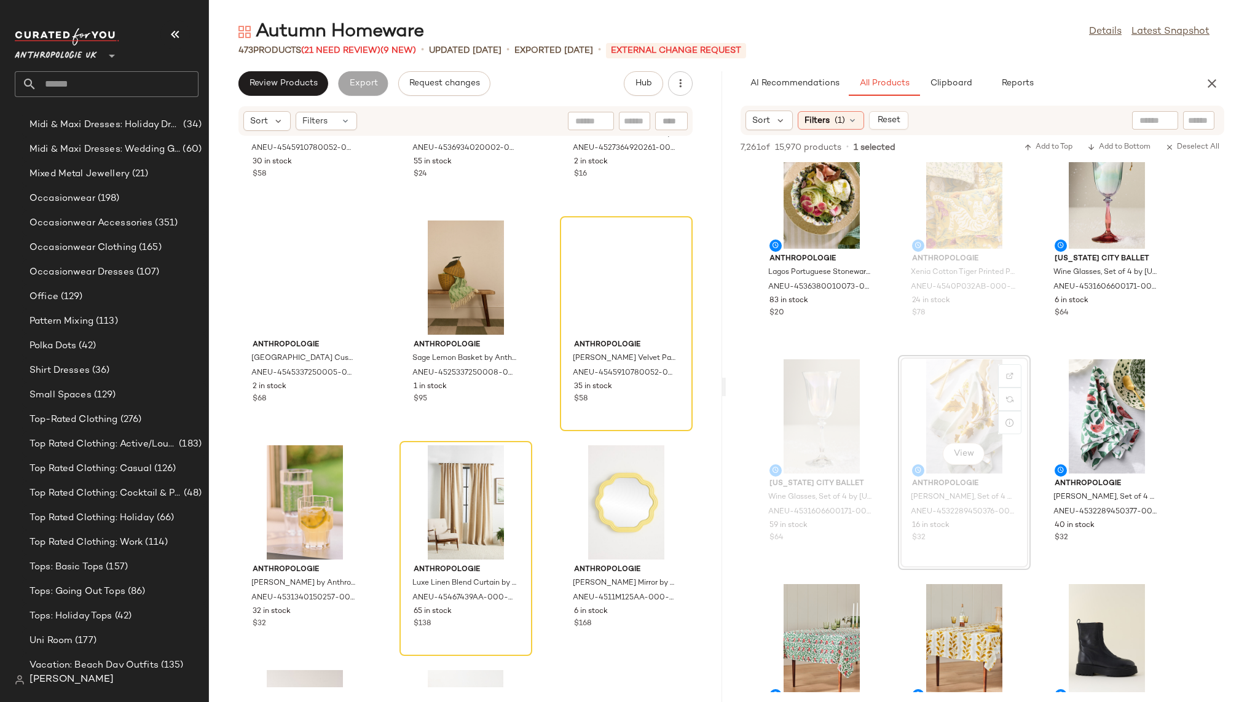
scroll to position [21058, 0]
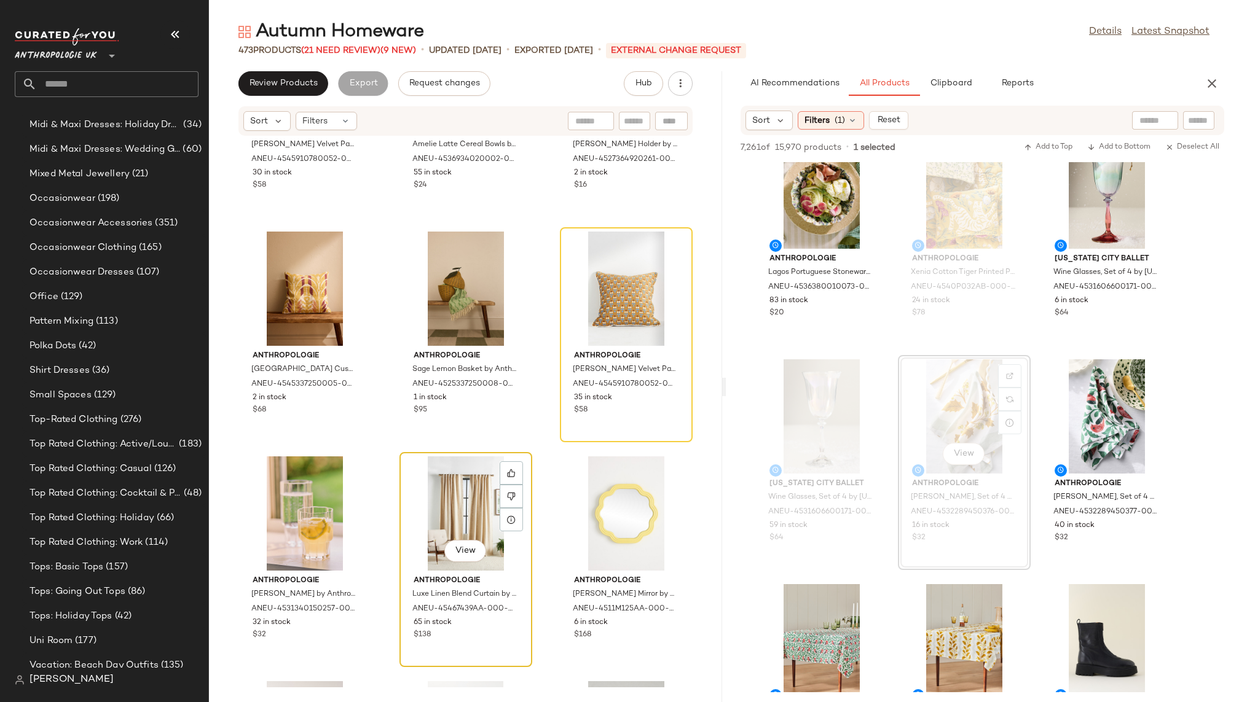
click at [442, 494] on div "View" at bounding box center [466, 513] width 124 height 114
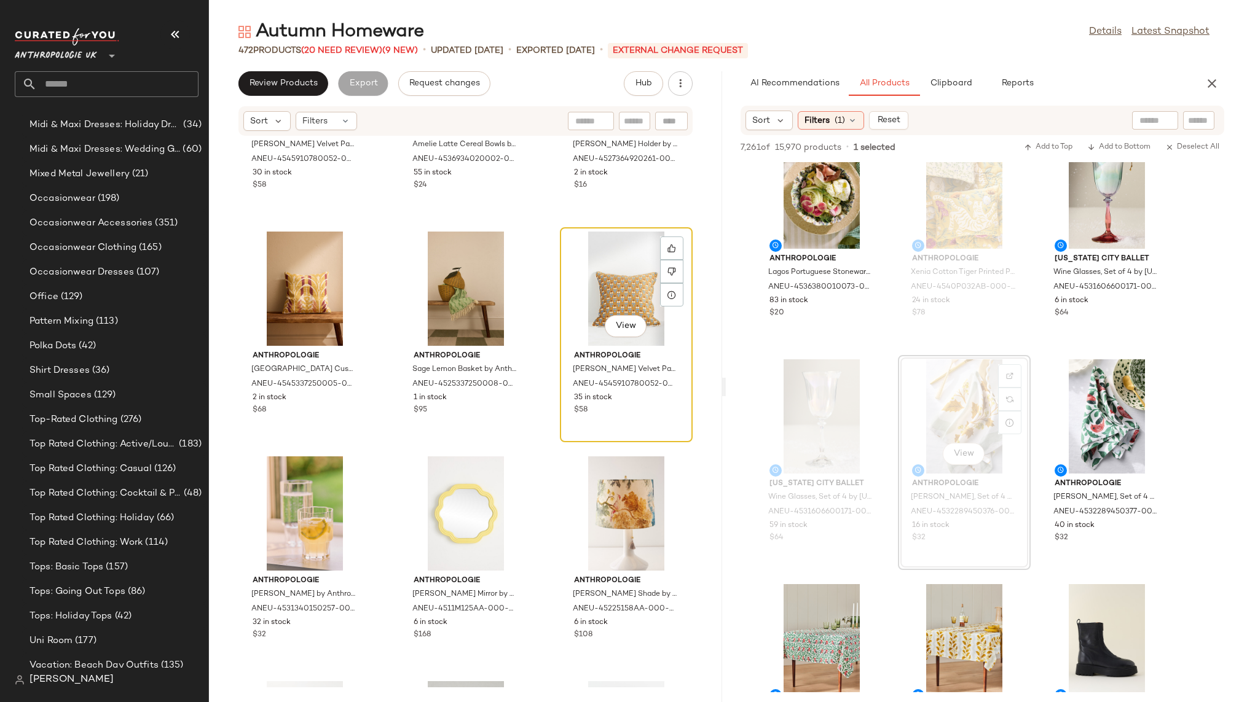
click at [597, 274] on div "View" at bounding box center [626, 289] width 124 height 114
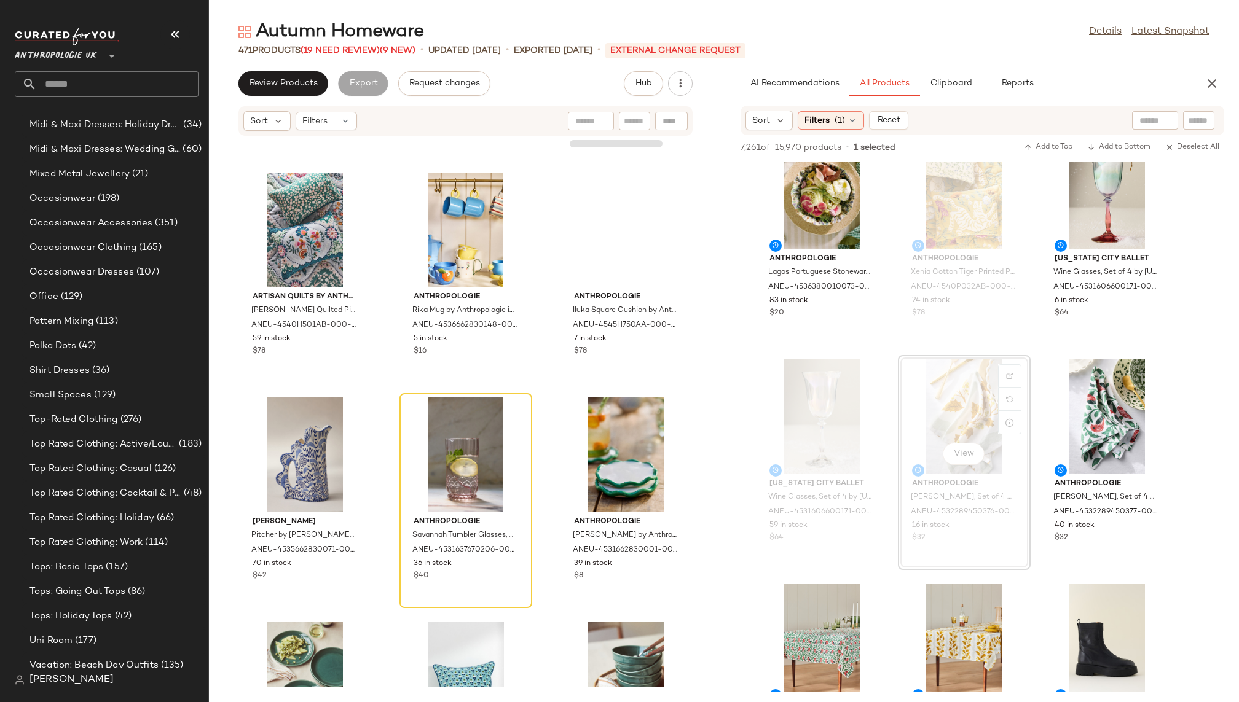
scroll to position [18865, 0]
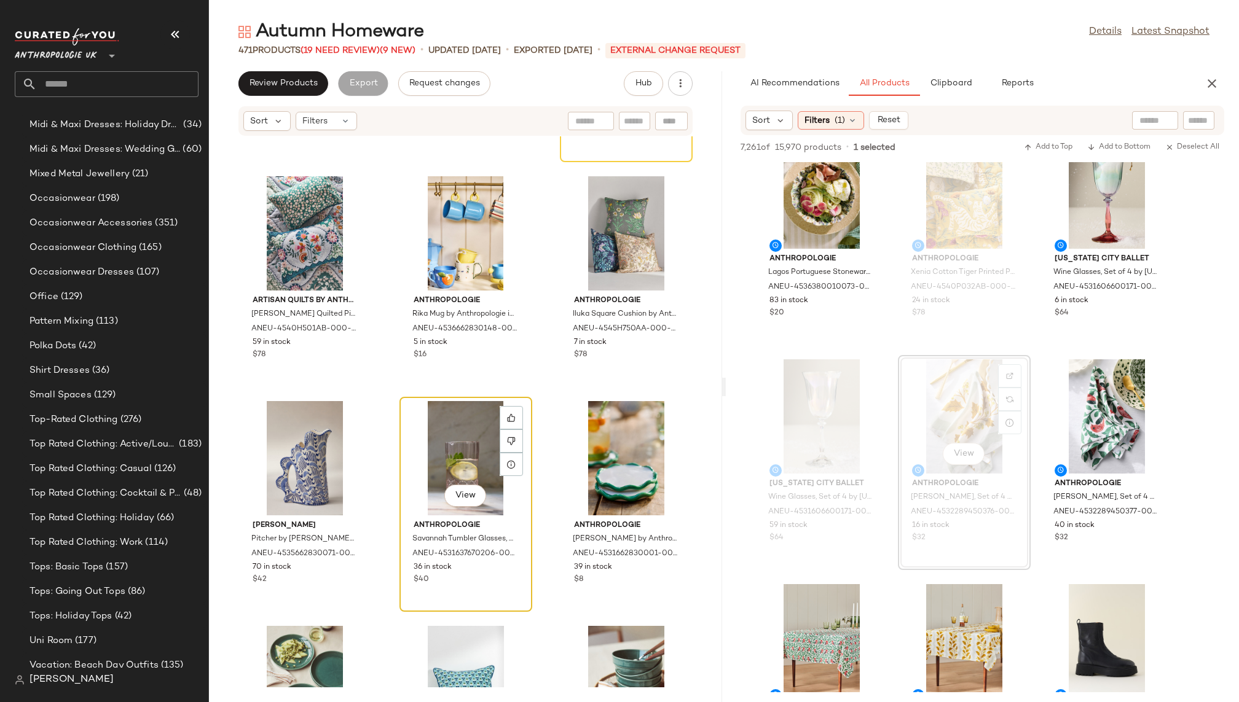
click at [452, 444] on div "View" at bounding box center [466, 458] width 124 height 114
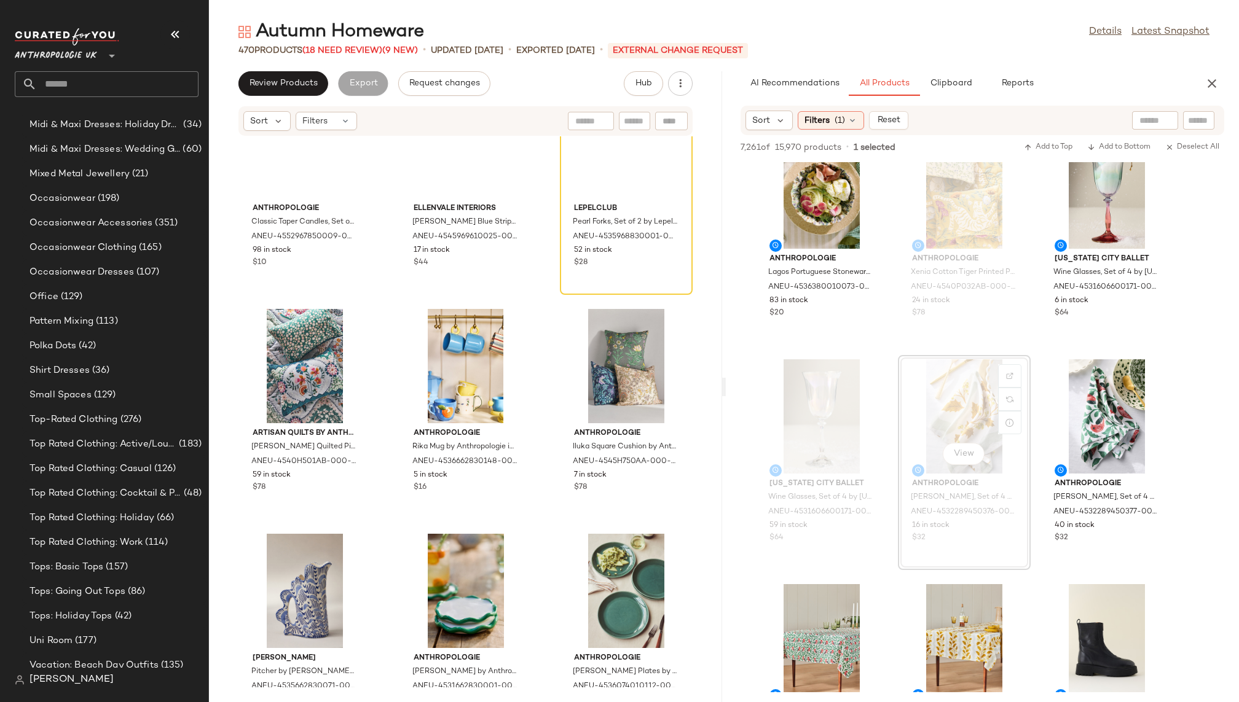
scroll to position [18677, 0]
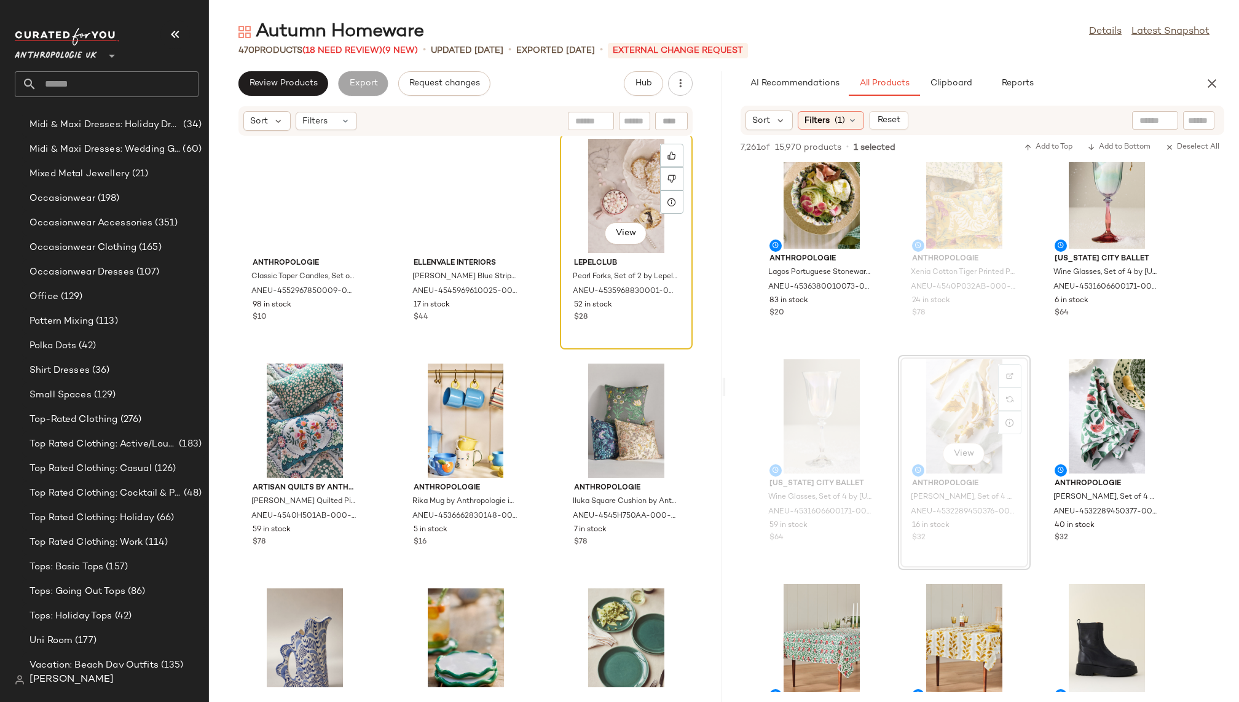
click at [578, 215] on div "View" at bounding box center [626, 196] width 124 height 114
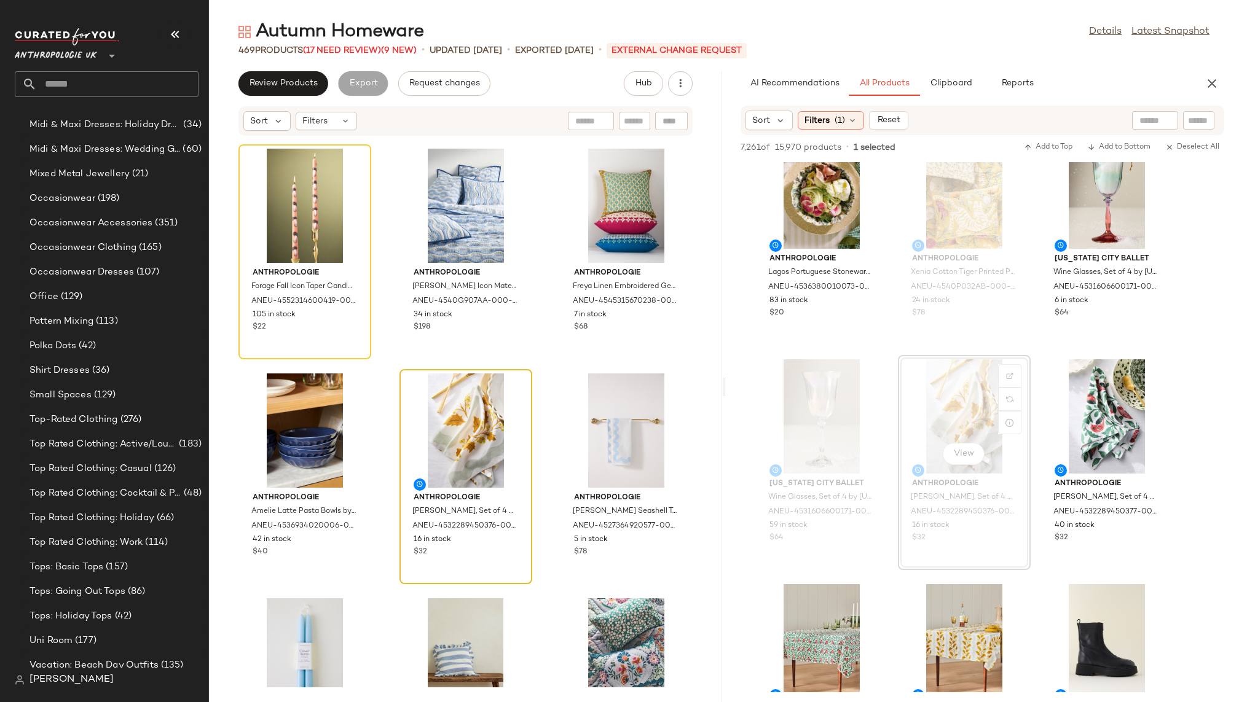
scroll to position [18204, 0]
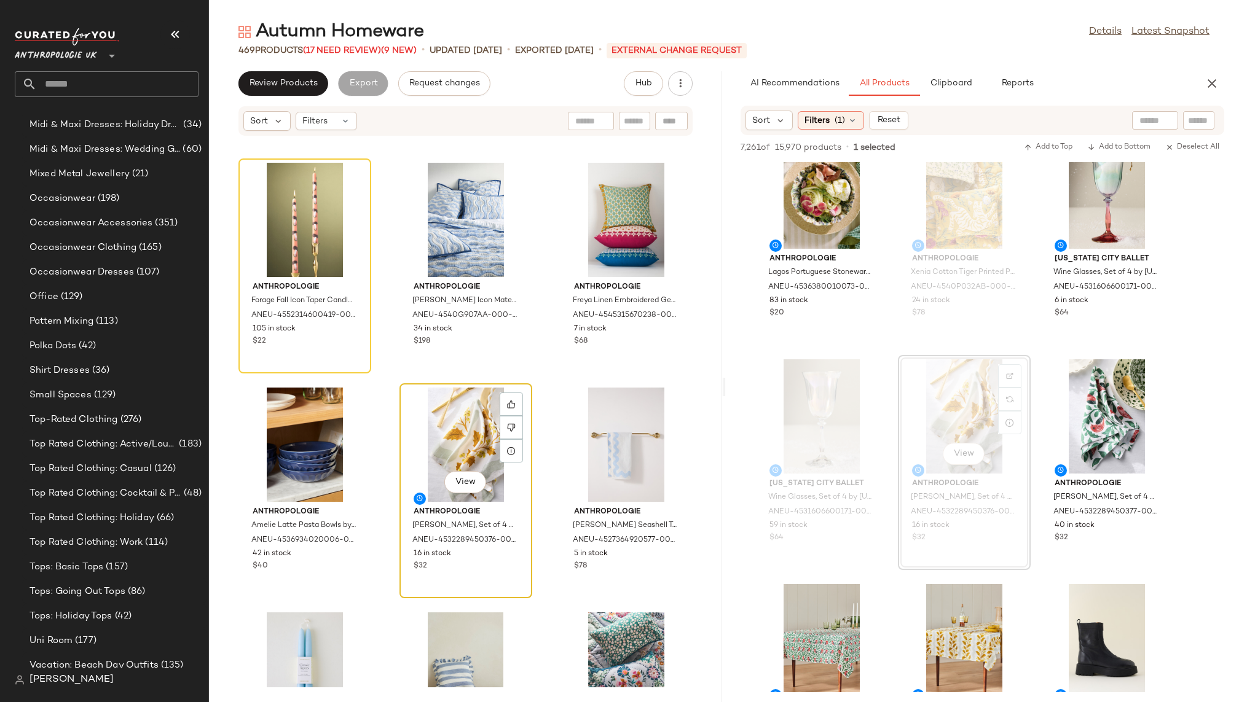
click at [436, 407] on div "View" at bounding box center [466, 445] width 124 height 114
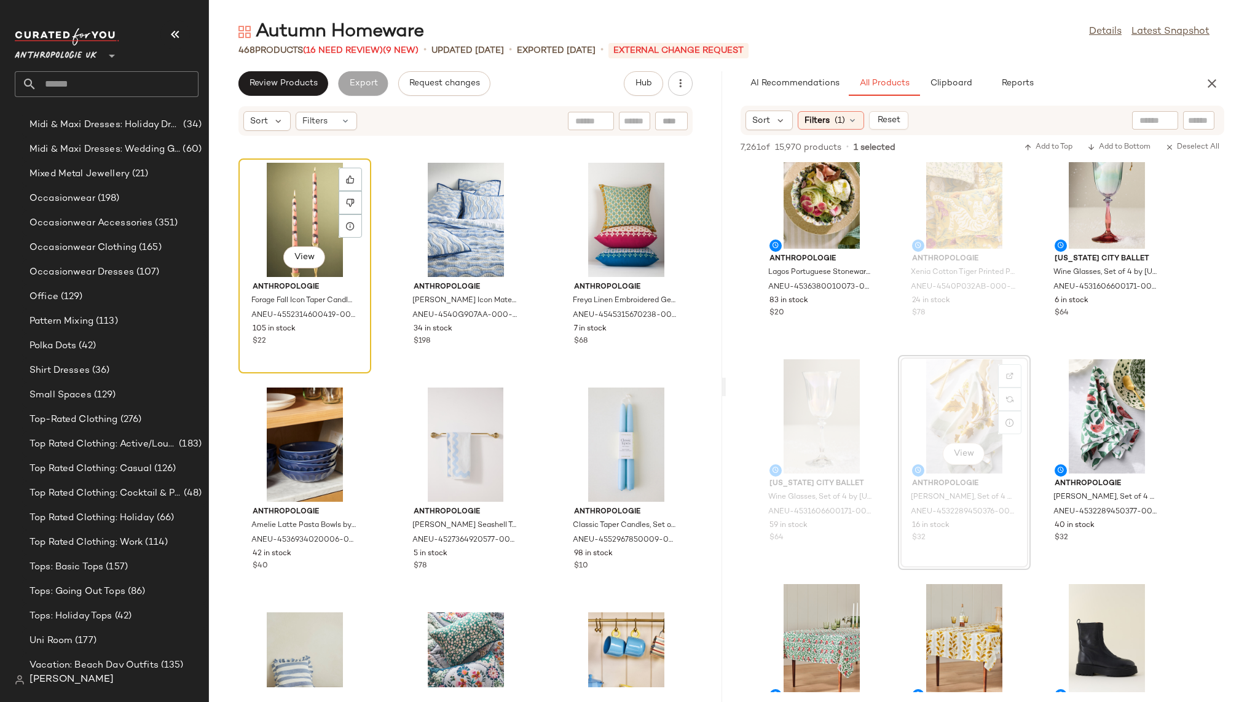
click at [284, 205] on div "View" at bounding box center [305, 220] width 124 height 114
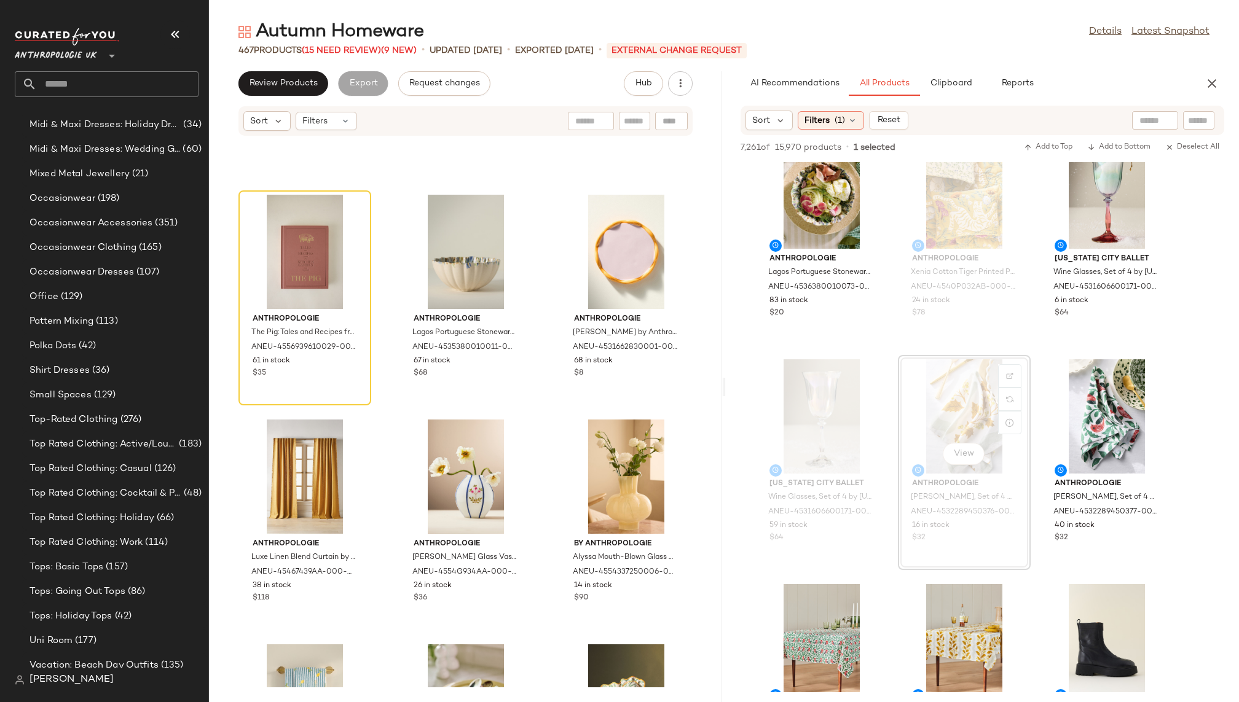
scroll to position [16952, 0]
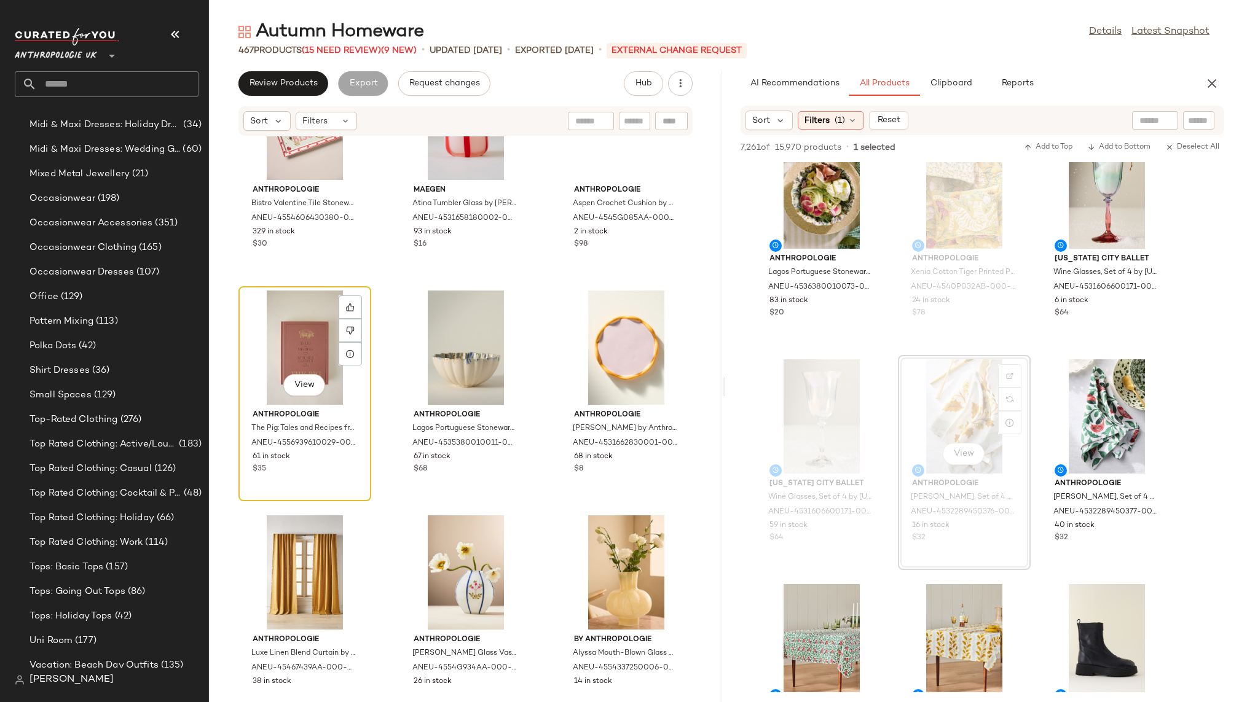
click at [283, 316] on div "View" at bounding box center [305, 348] width 124 height 114
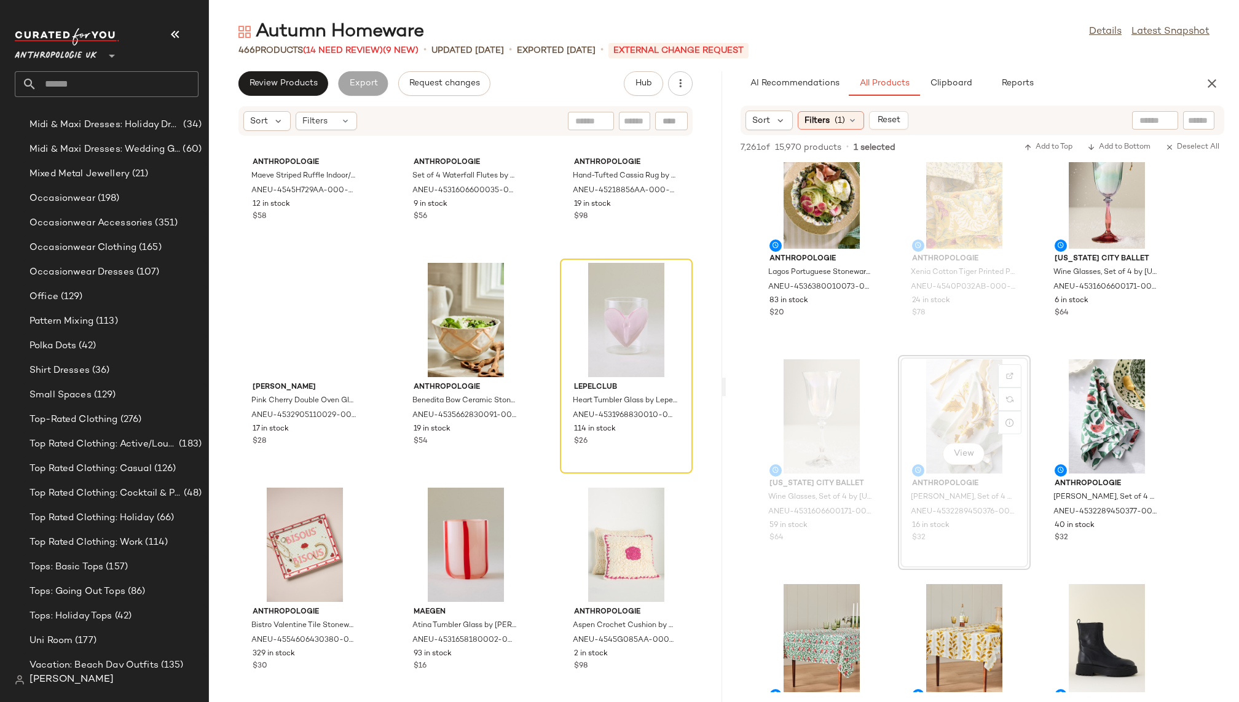
scroll to position [16528, 0]
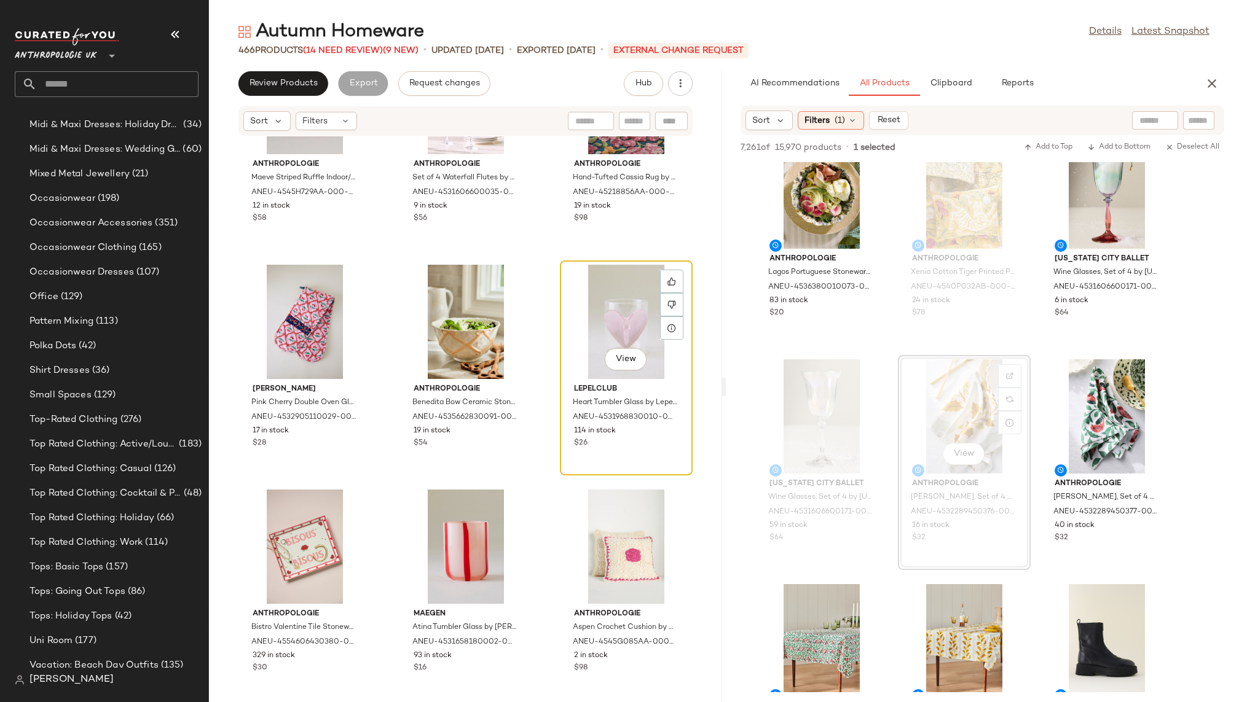
click at [566, 287] on div "View" at bounding box center [626, 322] width 124 height 114
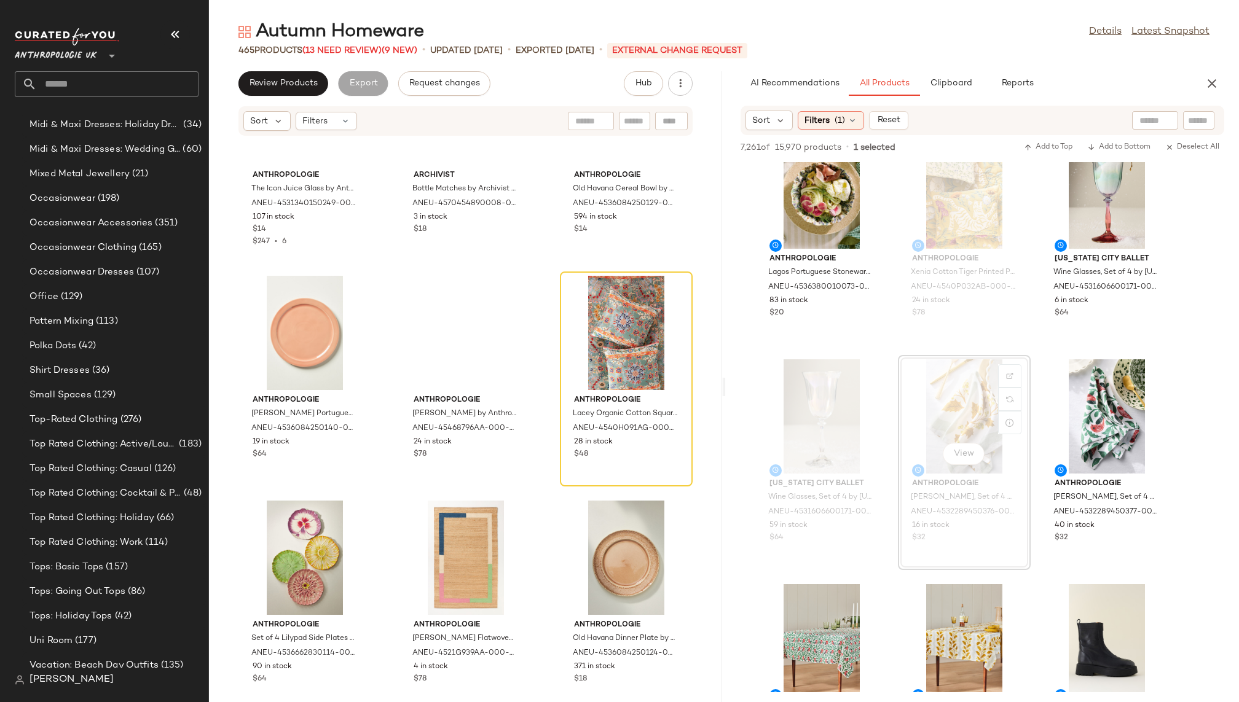
scroll to position [15819, 0]
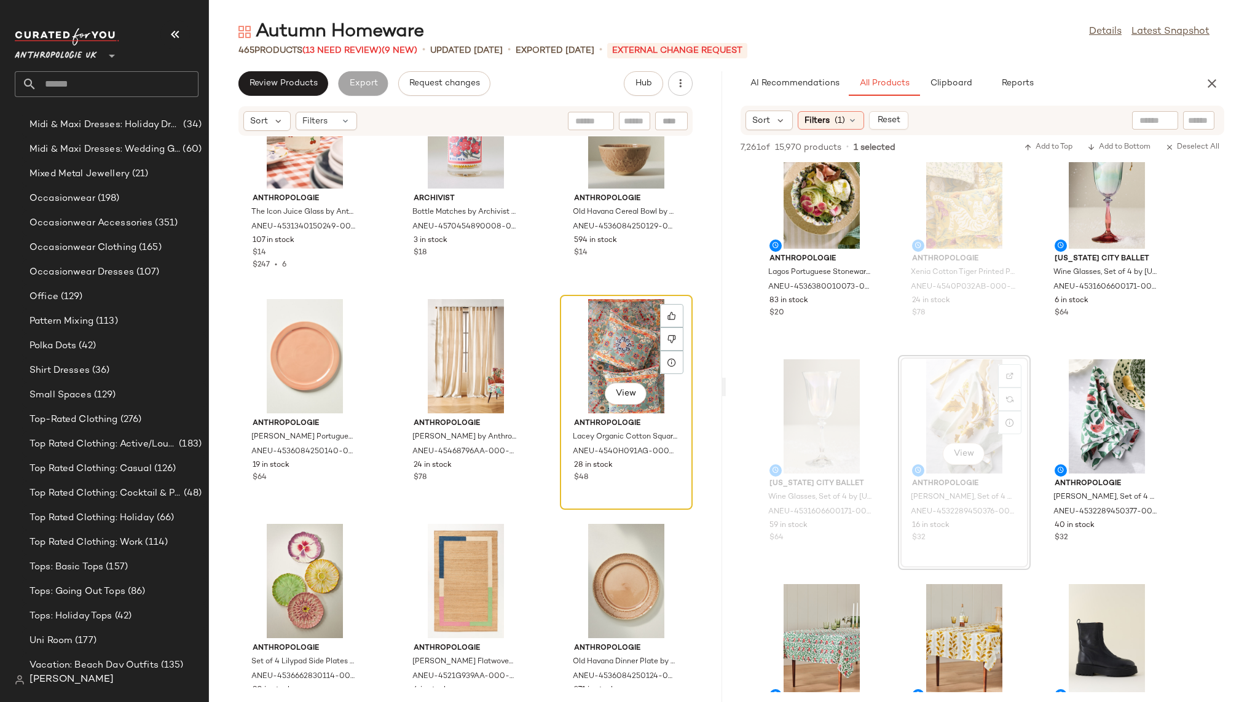
click at [584, 348] on div "View" at bounding box center [626, 356] width 124 height 114
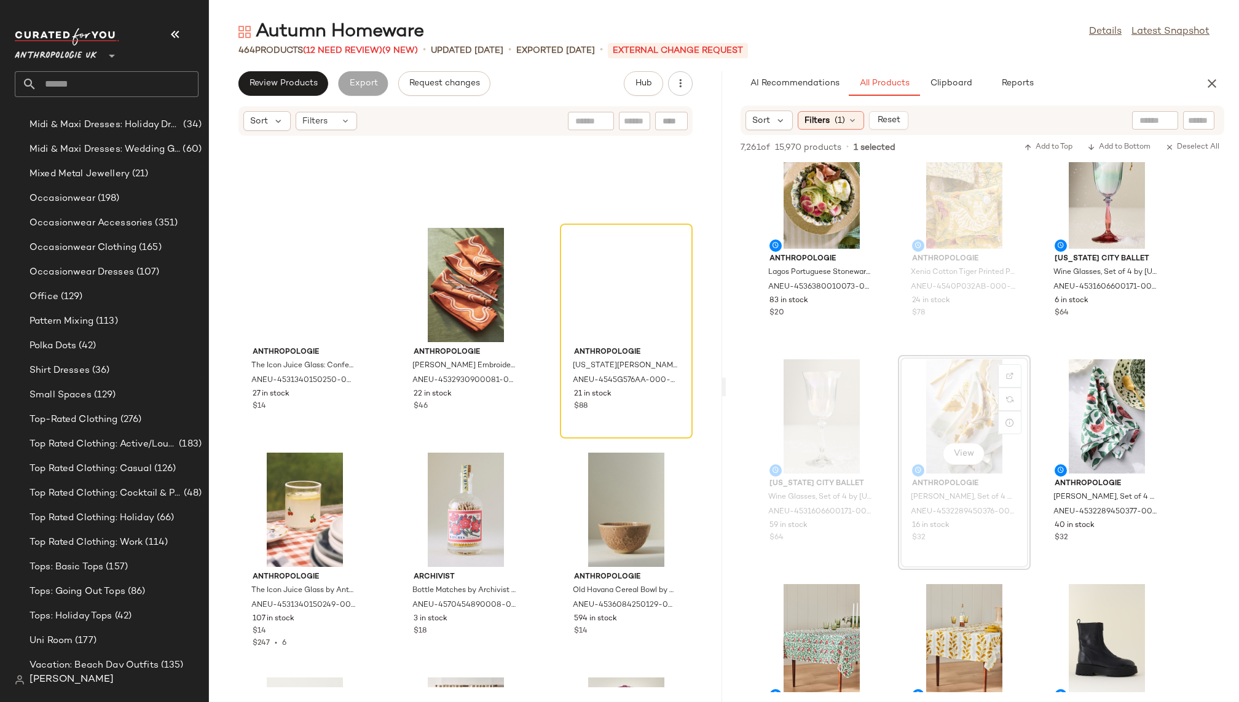
scroll to position [15438, 0]
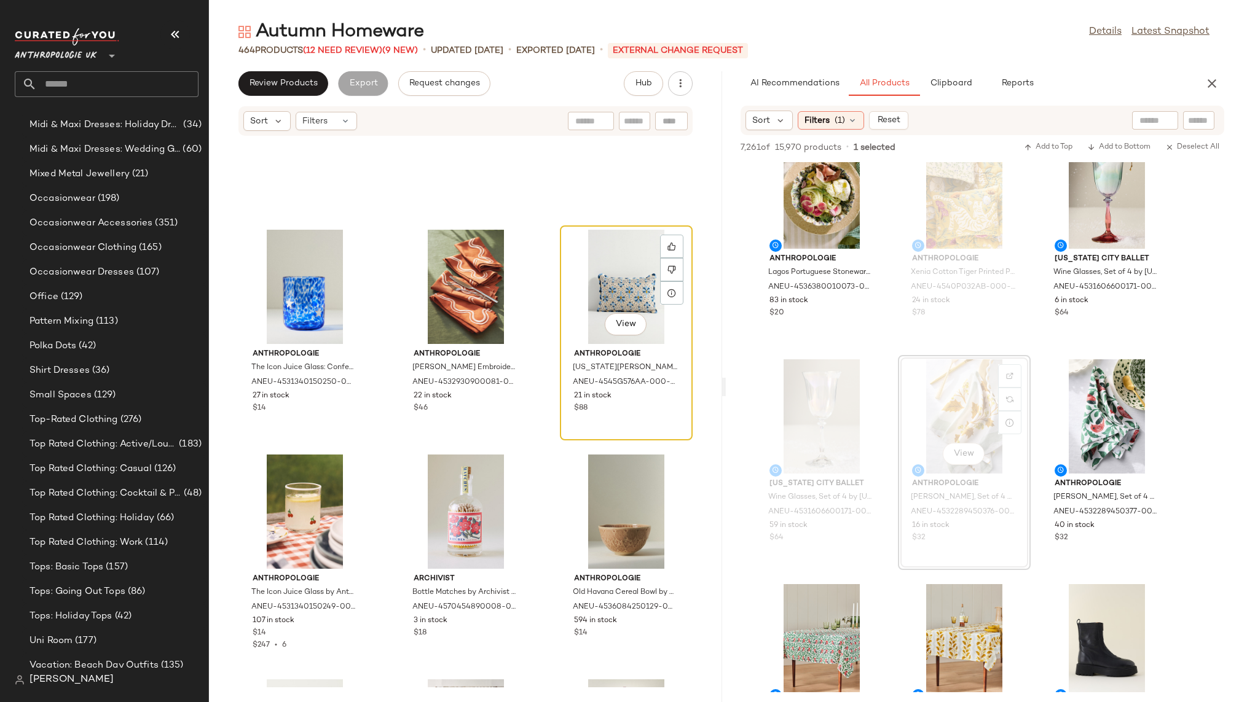
click at [591, 287] on div "View" at bounding box center [626, 287] width 124 height 114
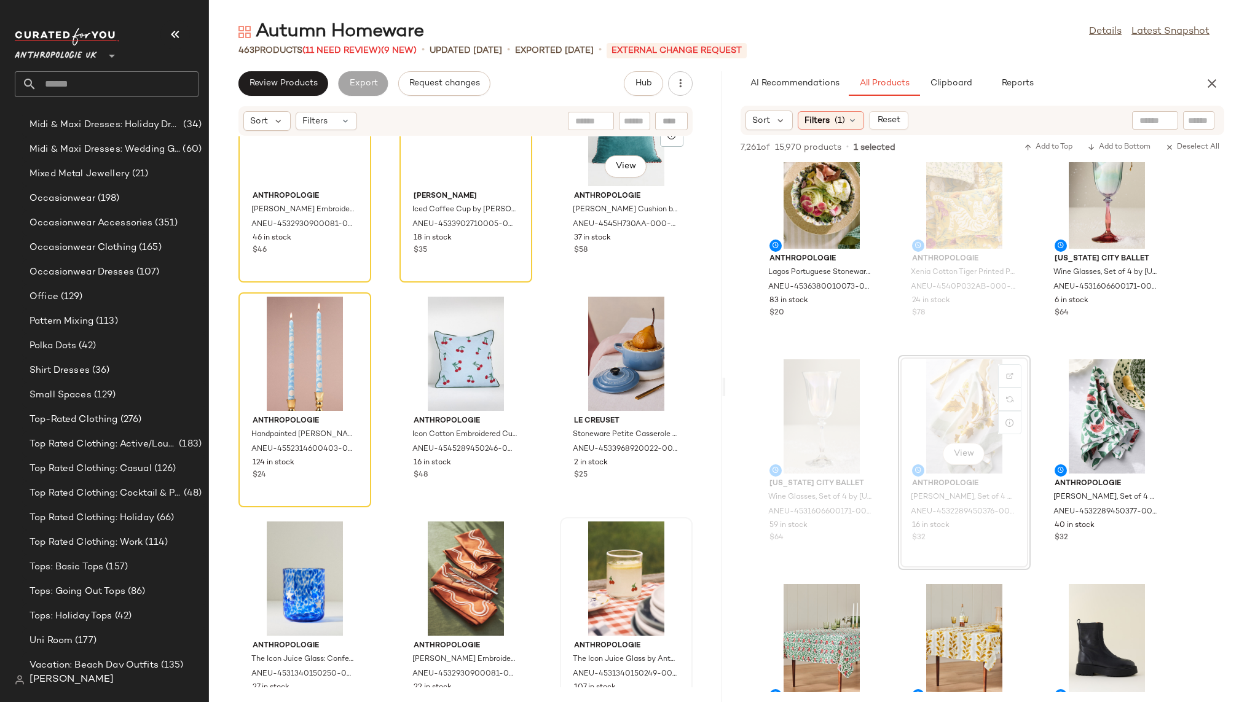
scroll to position [15070, 0]
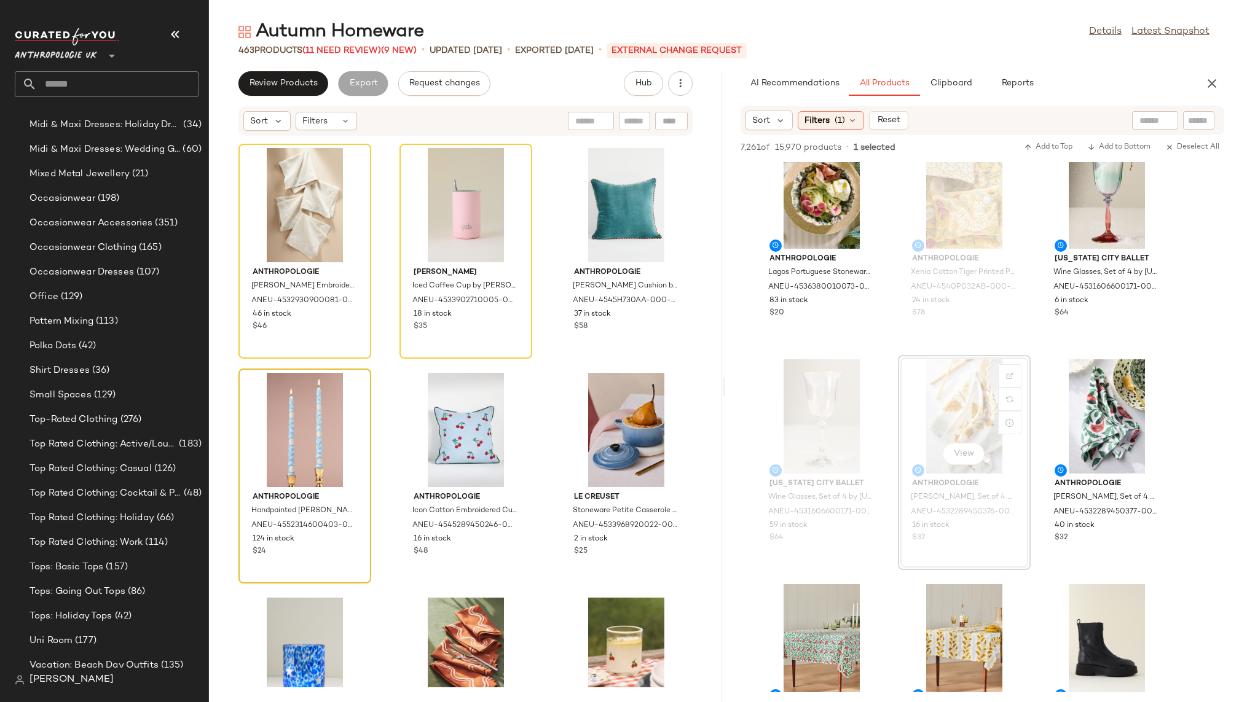
click at [315, 407] on div at bounding box center [305, 430] width 124 height 114
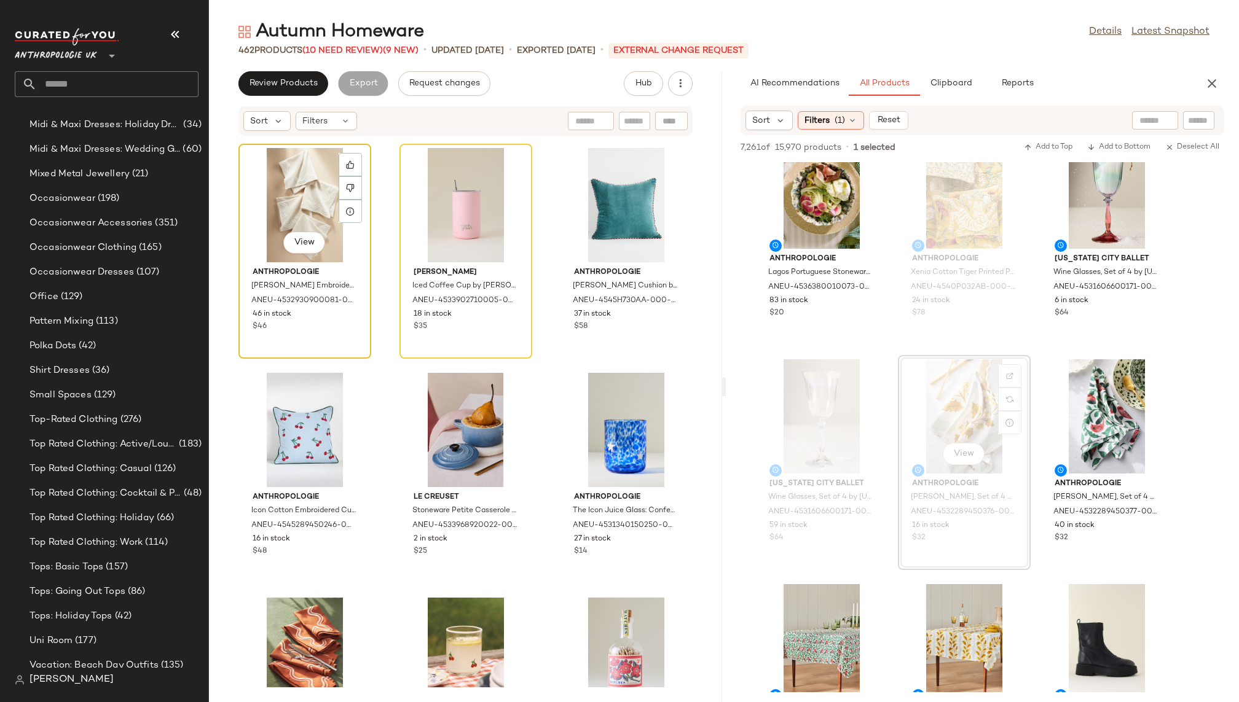
click at [289, 185] on div "View" at bounding box center [305, 205] width 124 height 114
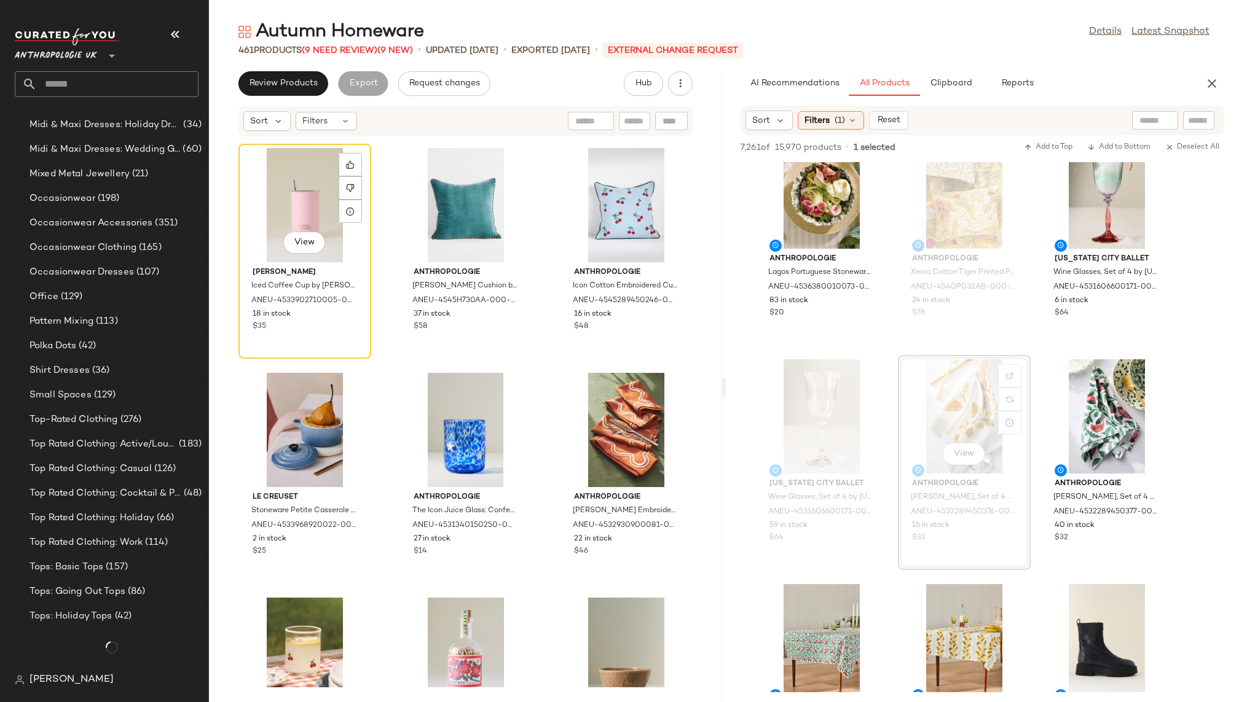
click at [289, 185] on div "View" at bounding box center [305, 205] width 124 height 114
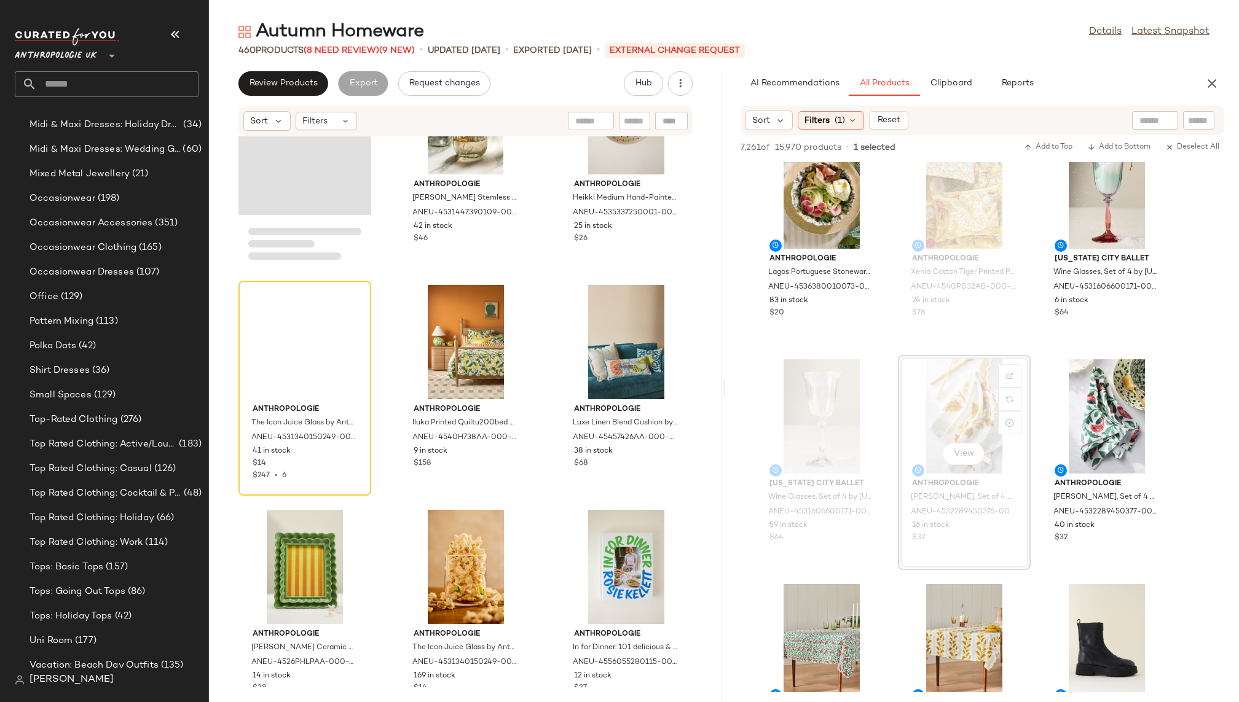
scroll to position [13783, 0]
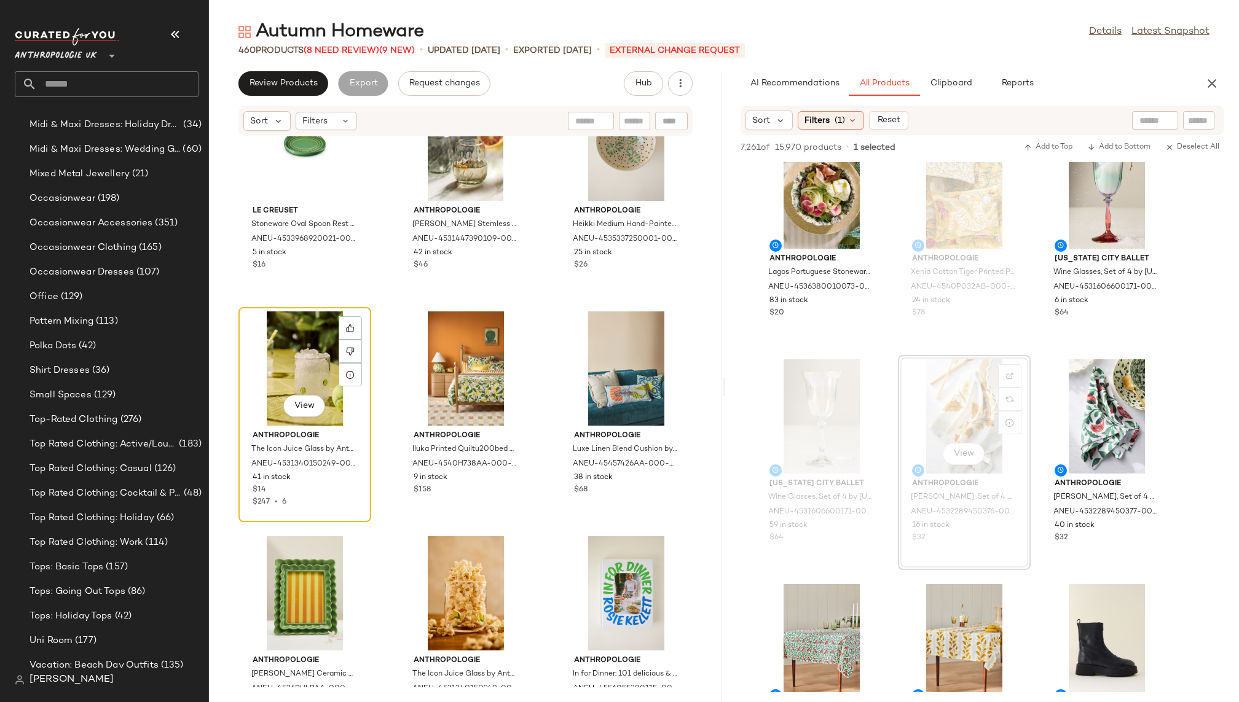
click at [299, 353] on div "View" at bounding box center [305, 368] width 124 height 114
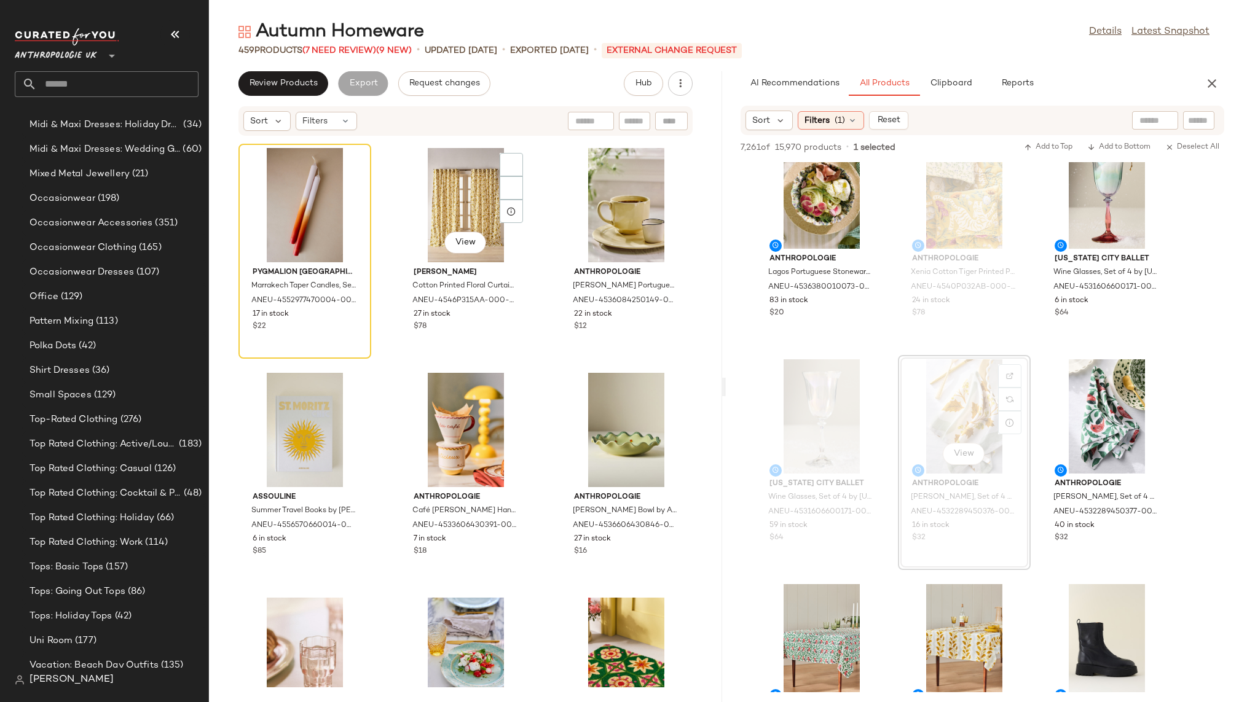
scroll to position [12873, 0]
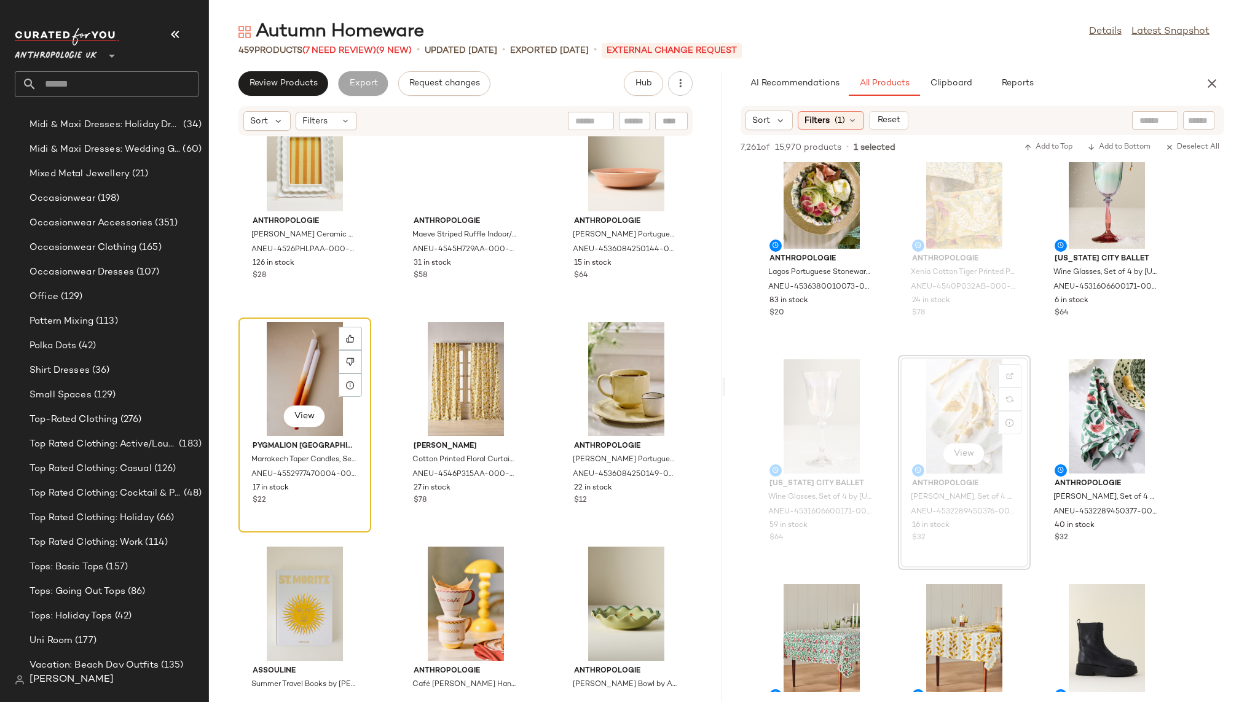
click at [296, 375] on div "View" at bounding box center [305, 379] width 124 height 114
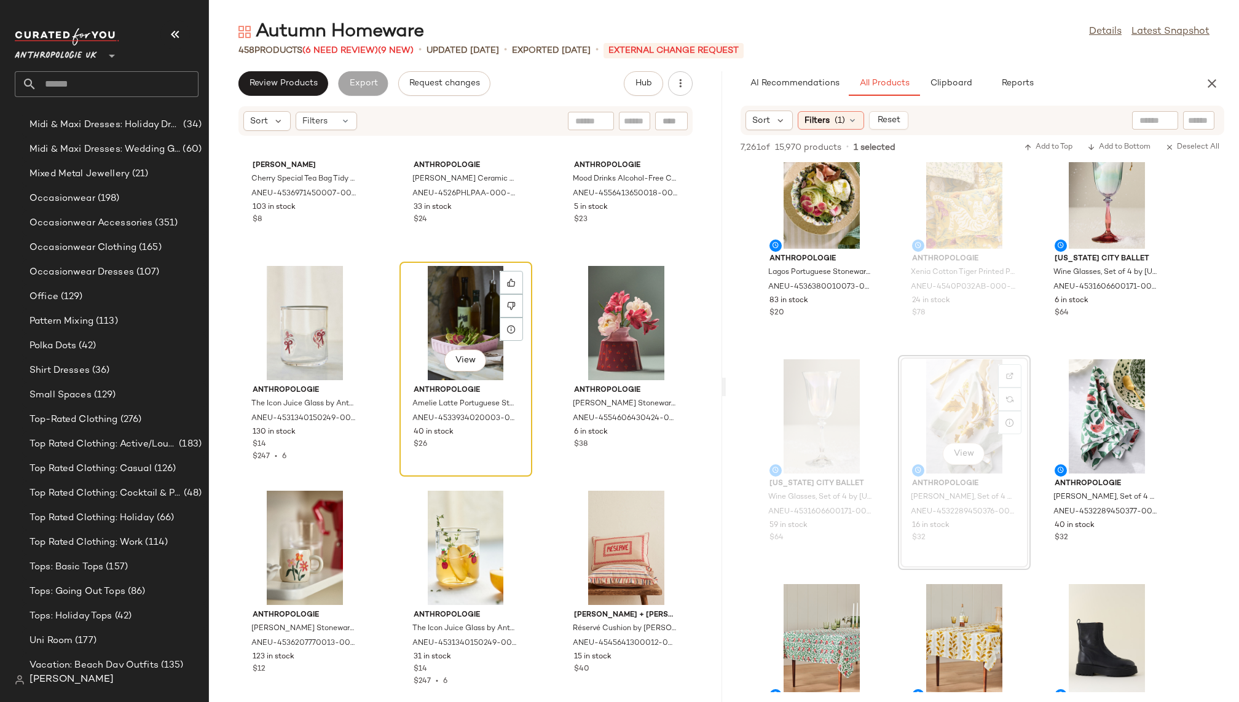
scroll to position [11793, 0]
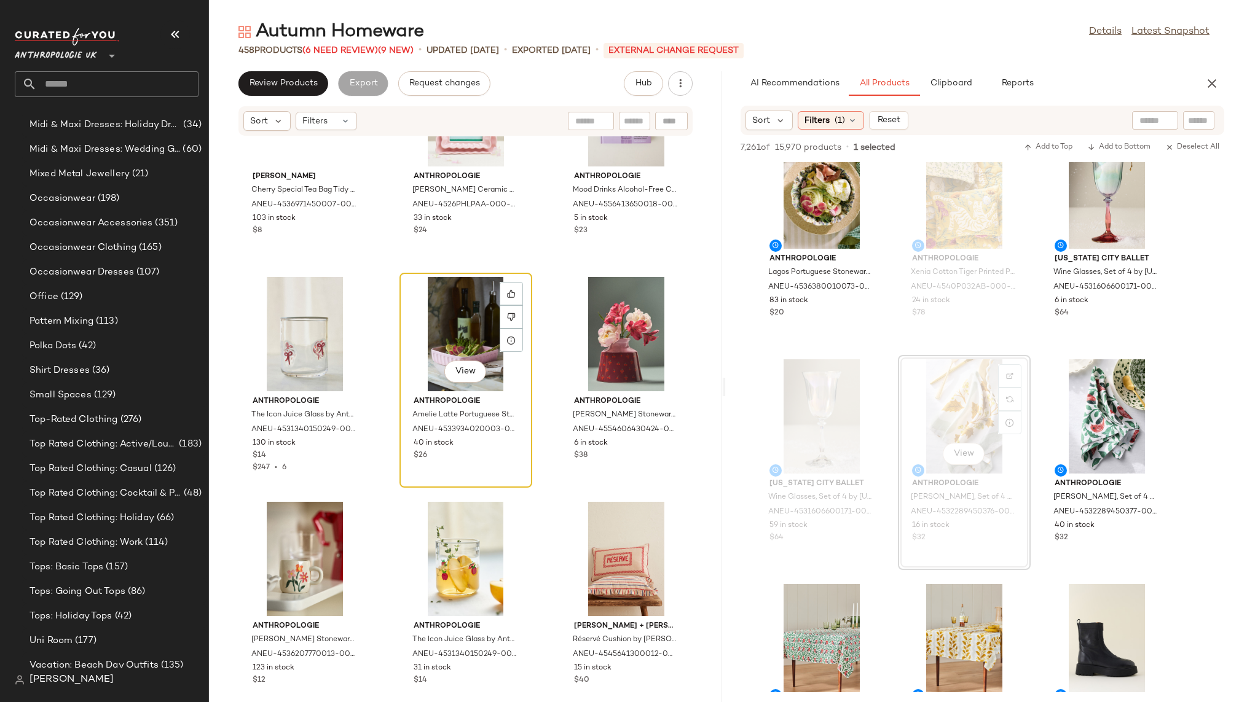
click at [465, 324] on div "View" at bounding box center [466, 334] width 124 height 114
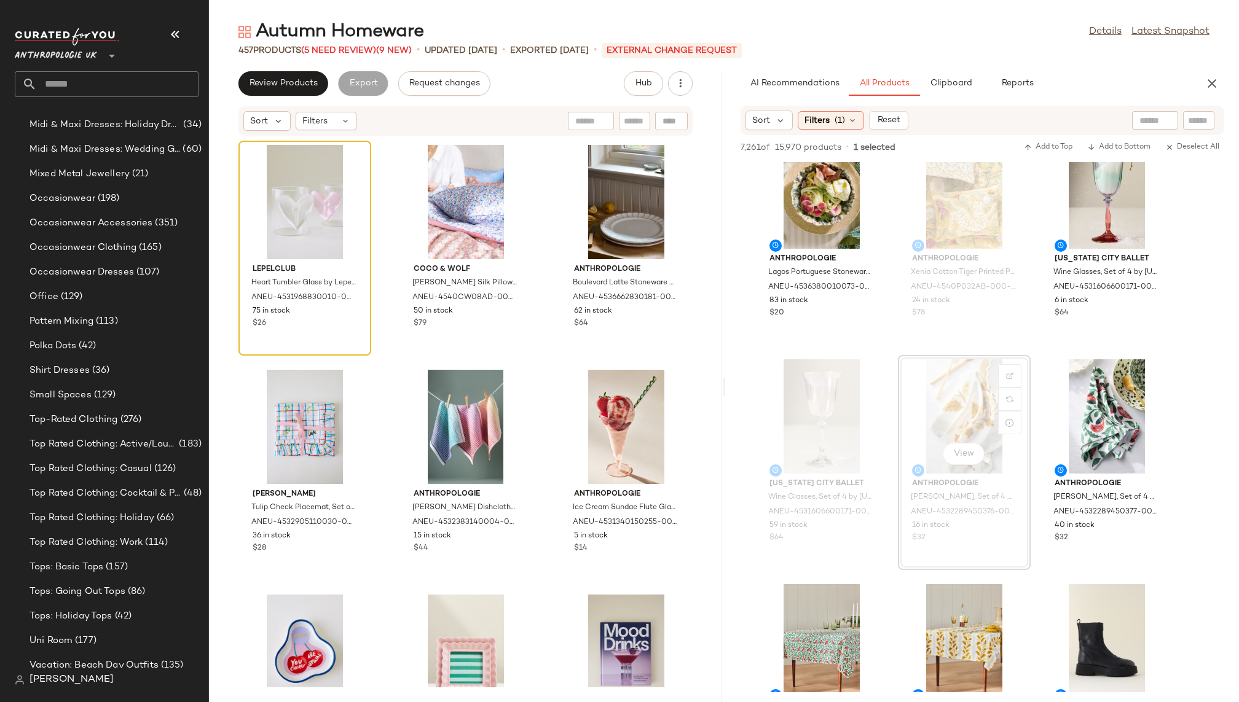
scroll to position [11165, 0]
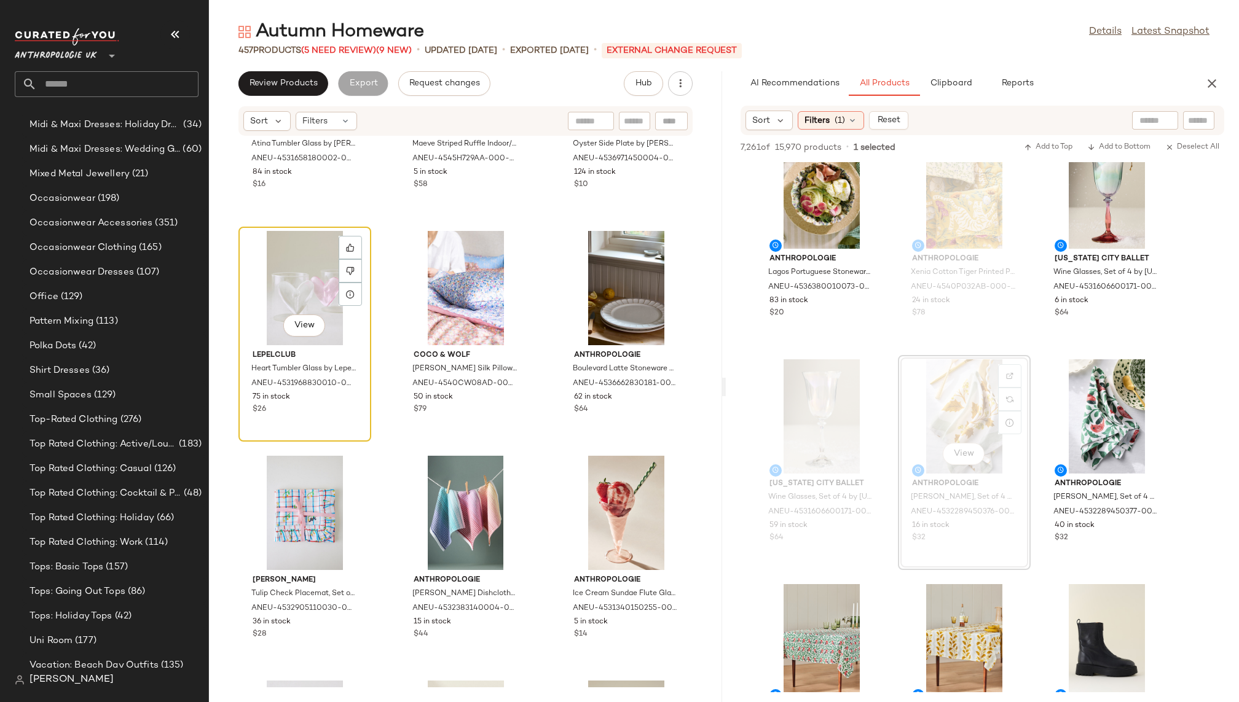
click at [298, 291] on div "View" at bounding box center [305, 288] width 124 height 114
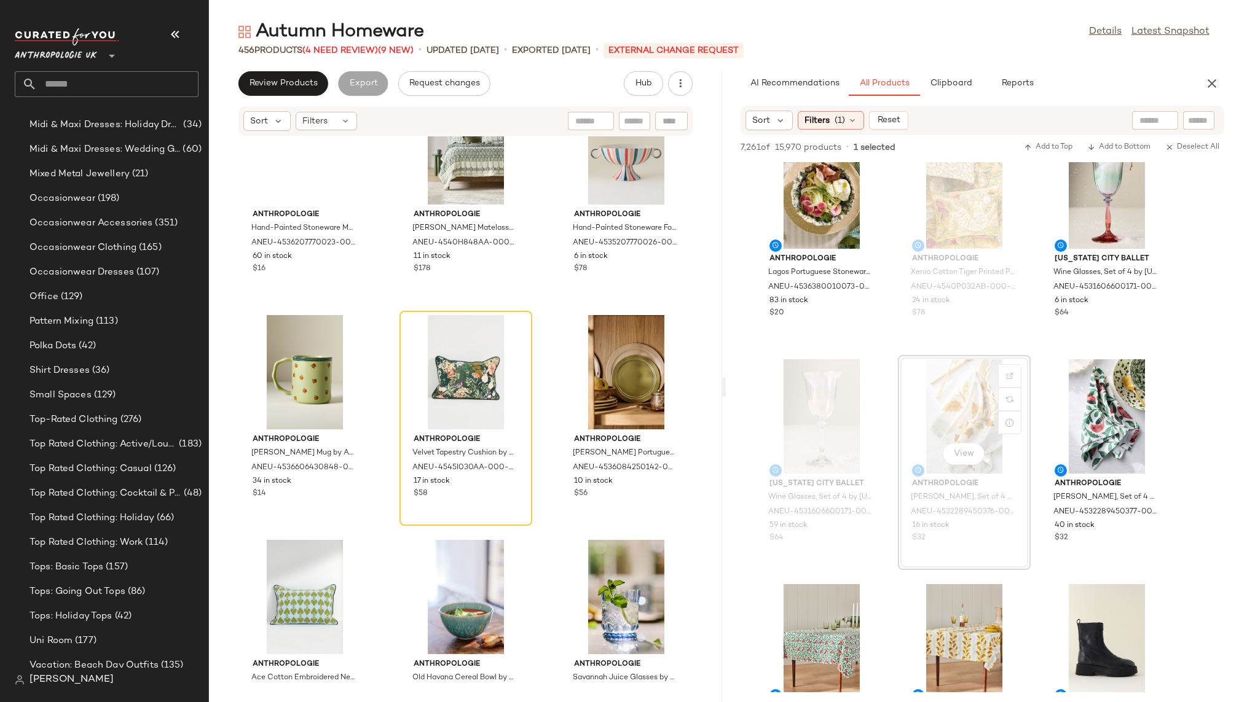
scroll to position [9268, 0]
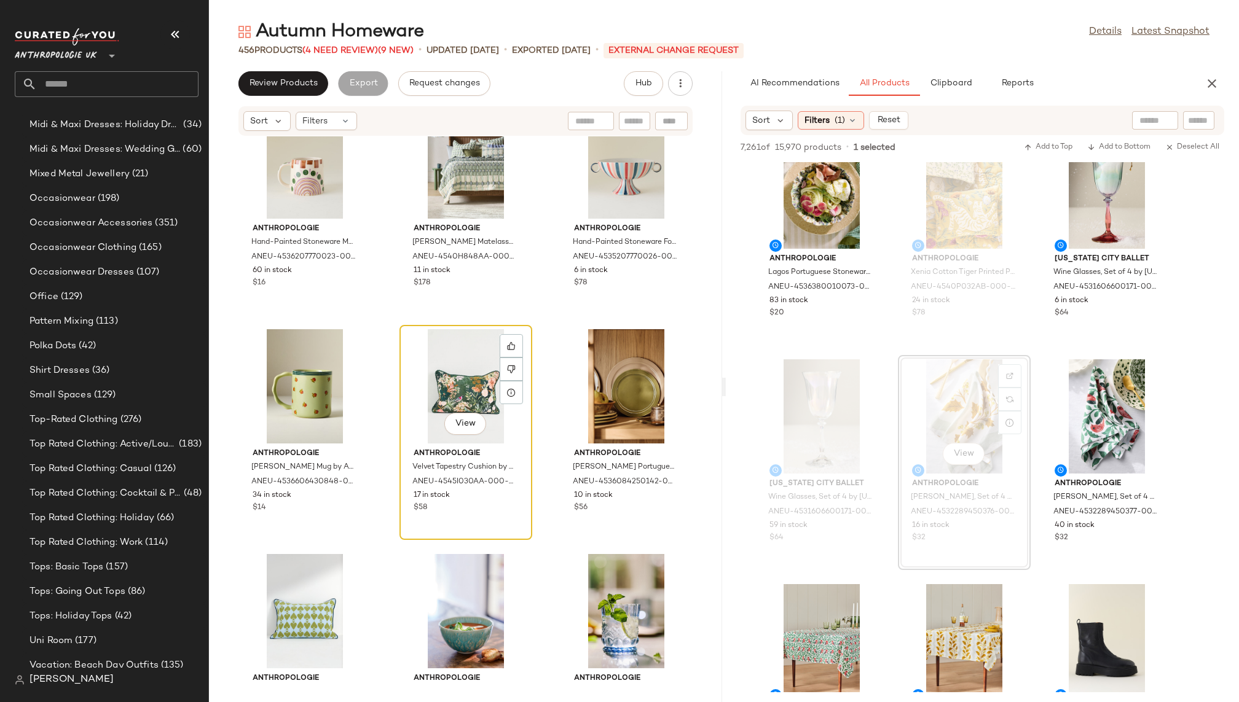
click at [447, 364] on div "View" at bounding box center [466, 386] width 124 height 114
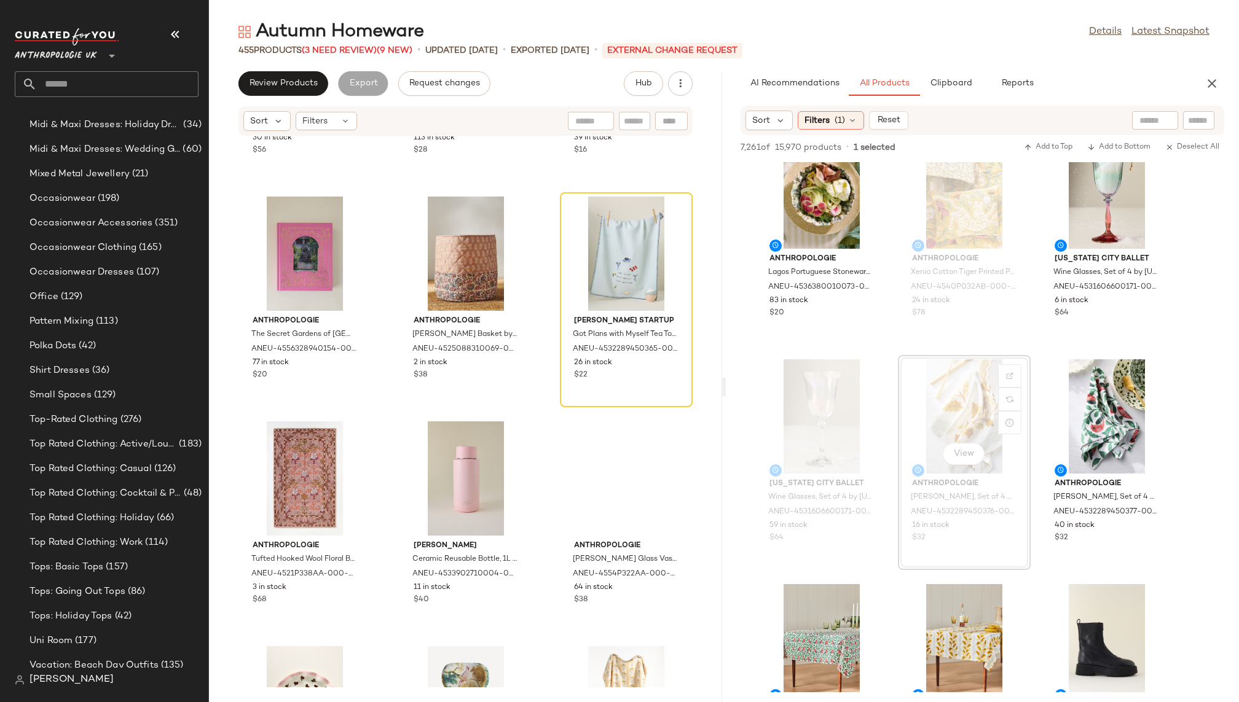
scroll to position [8446, 0]
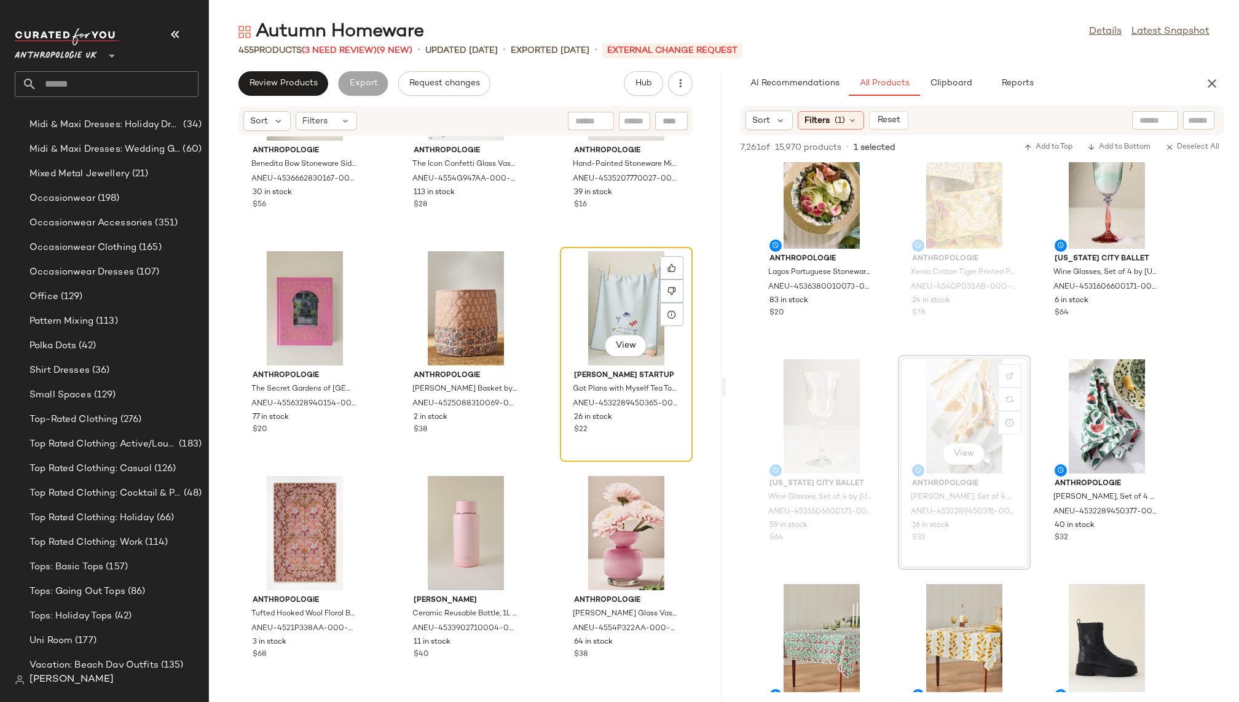
click at [568, 316] on div "View" at bounding box center [626, 308] width 124 height 114
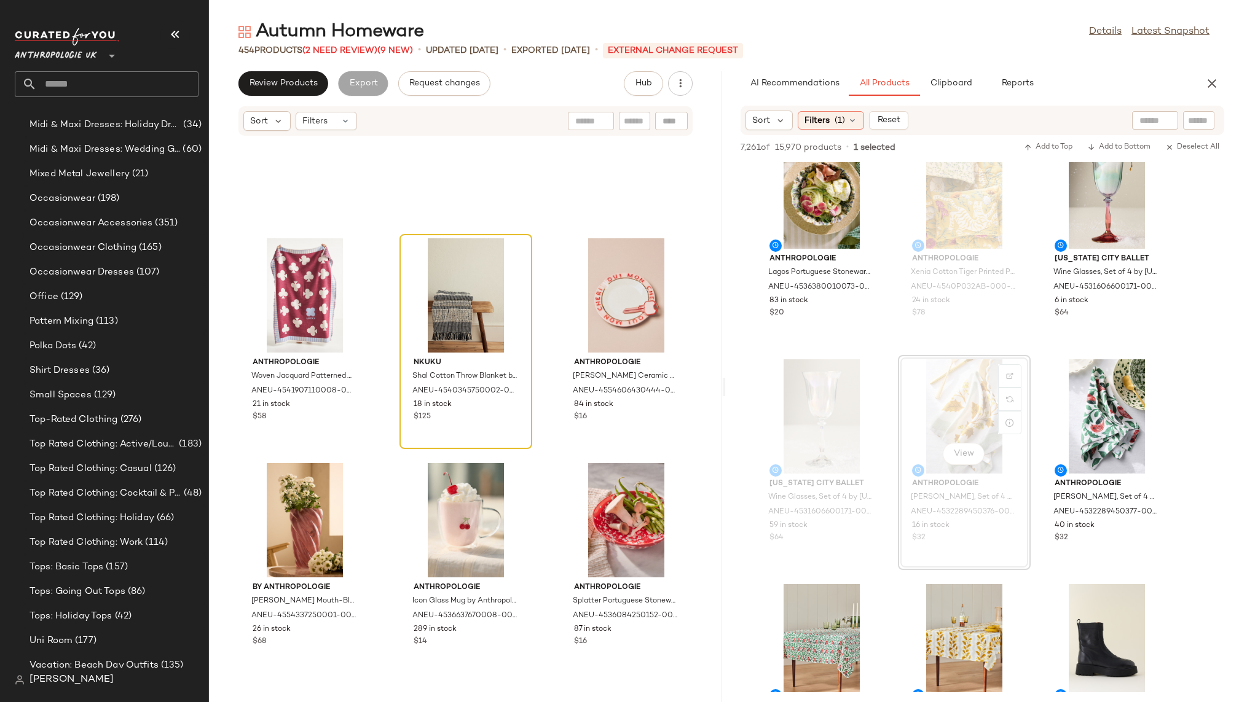
scroll to position [7558, 0]
click at [449, 262] on div "View" at bounding box center [466, 297] width 124 height 114
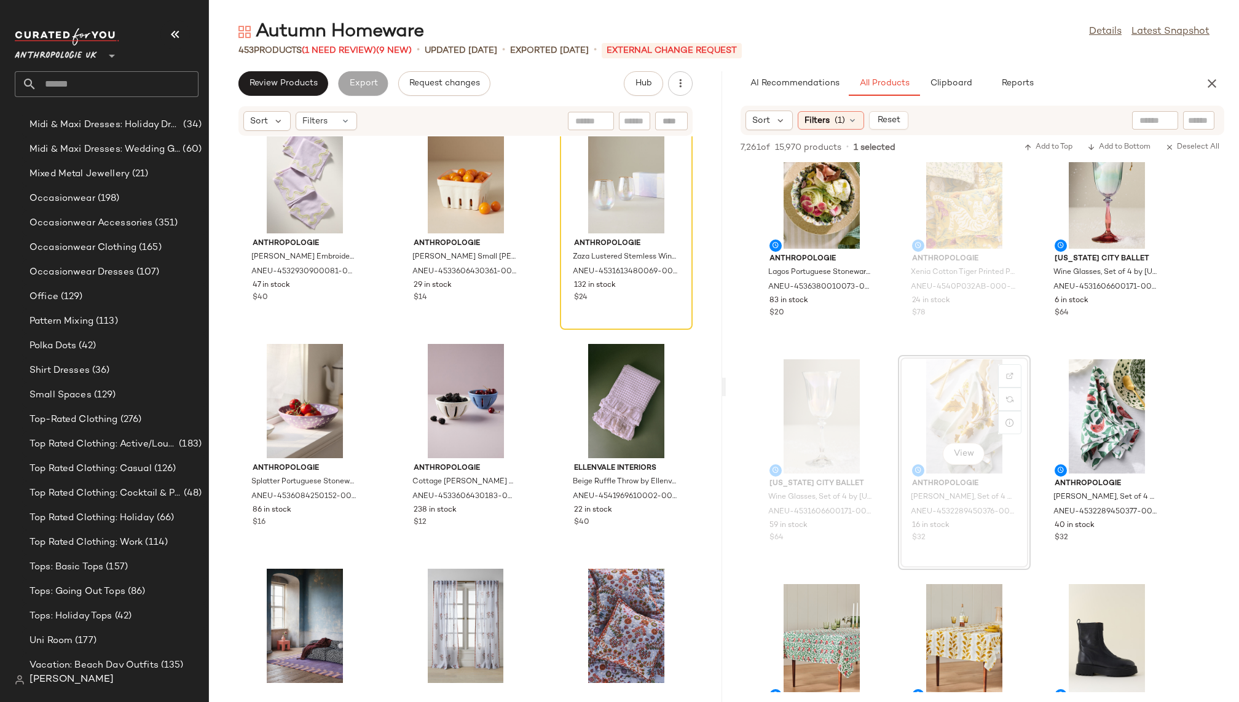
scroll to position [6436, 0]
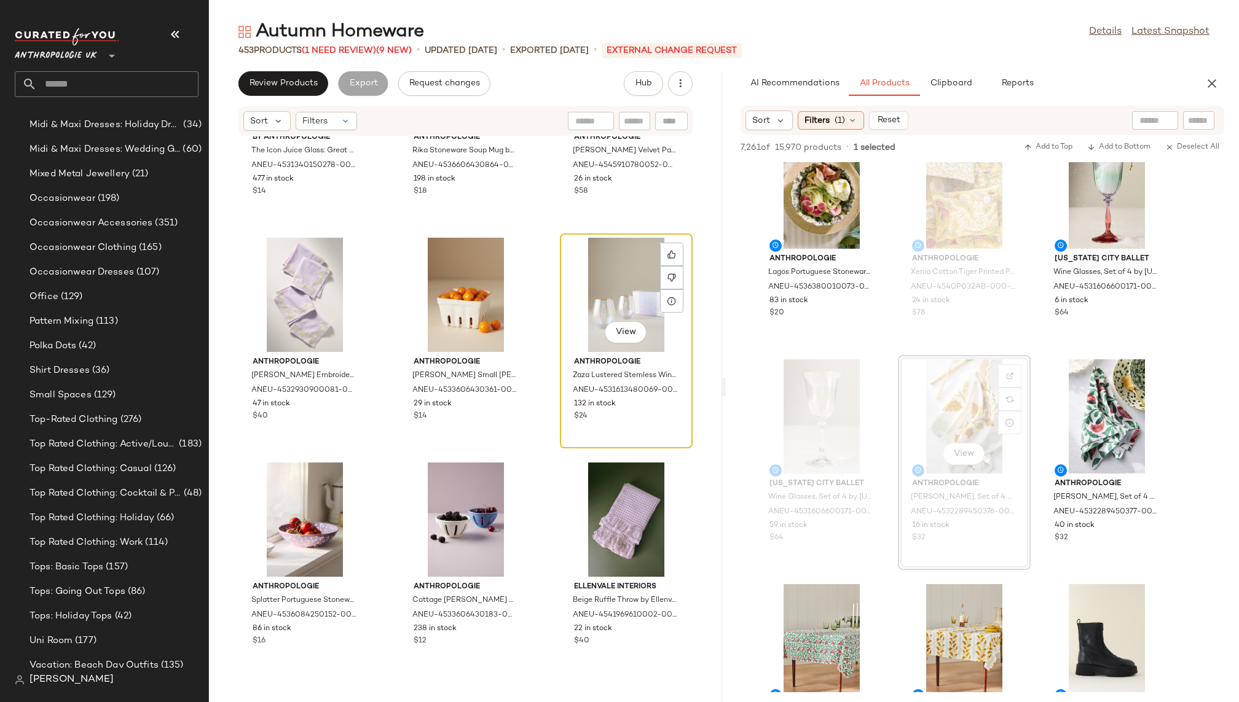
click at [564, 308] on div "View" at bounding box center [626, 295] width 124 height 114
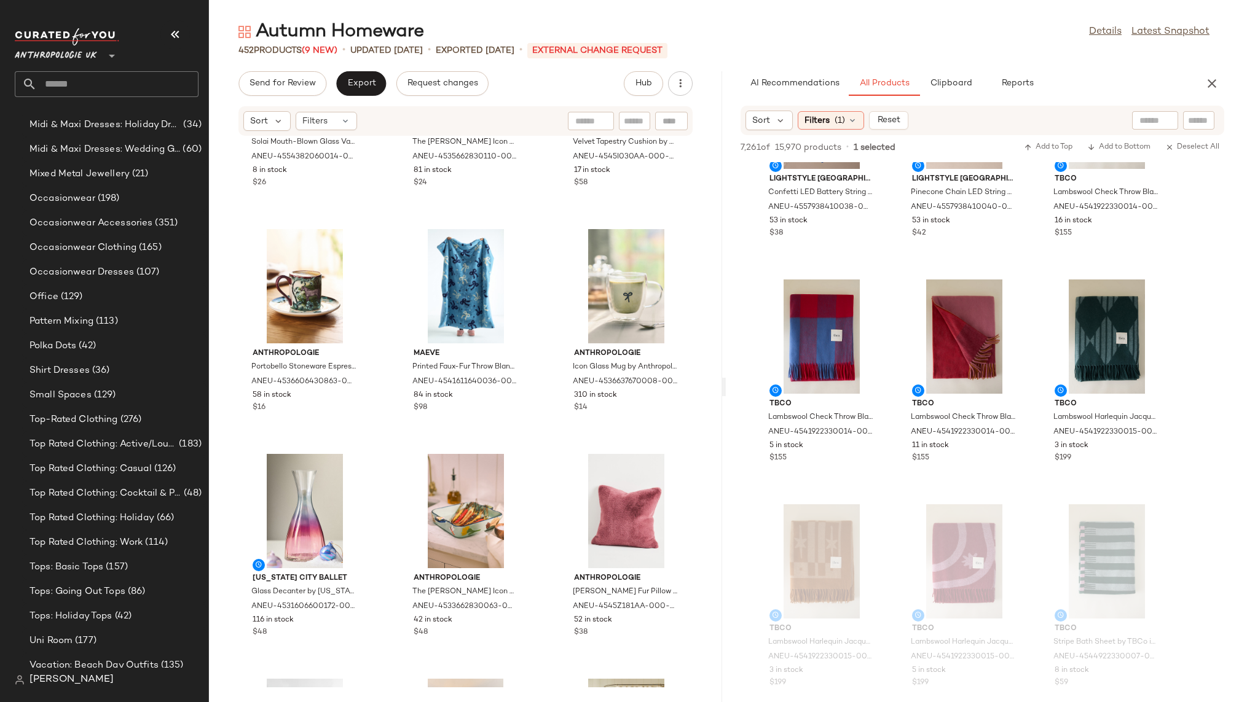
scroll to position [20260, 0]
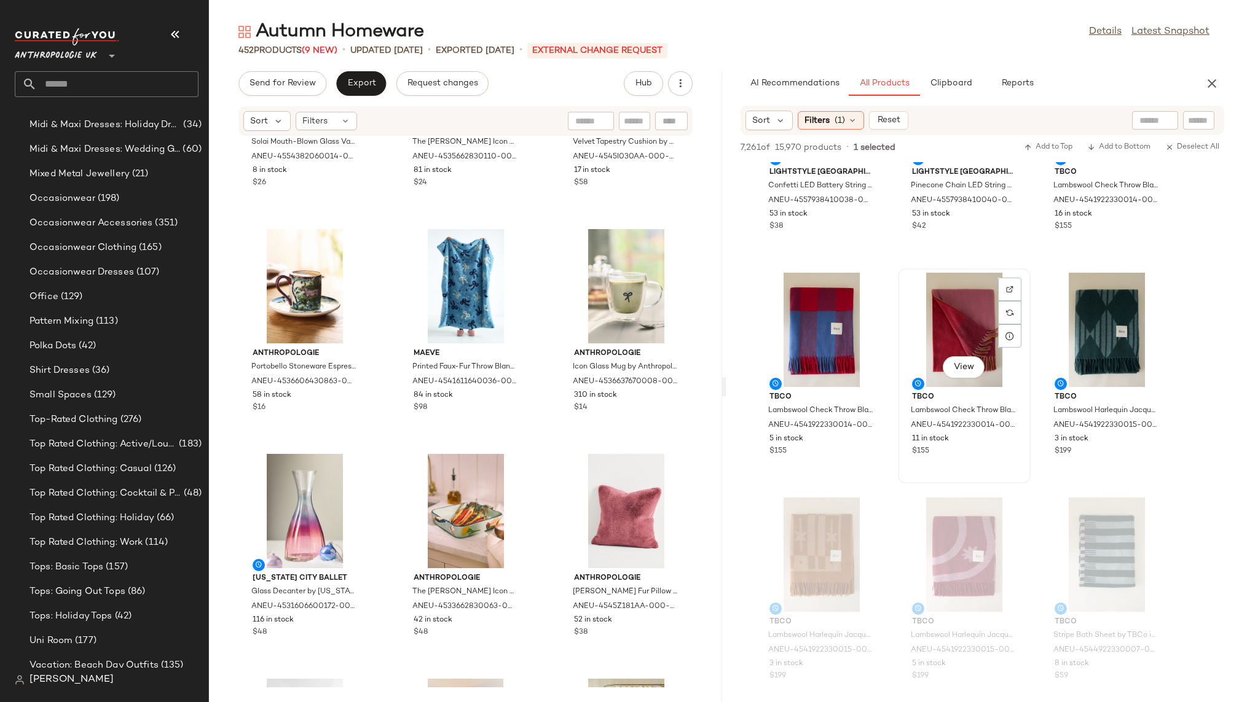
click at [939, 313] on div "View" at bounding box center [964, 330] width 124 height 114
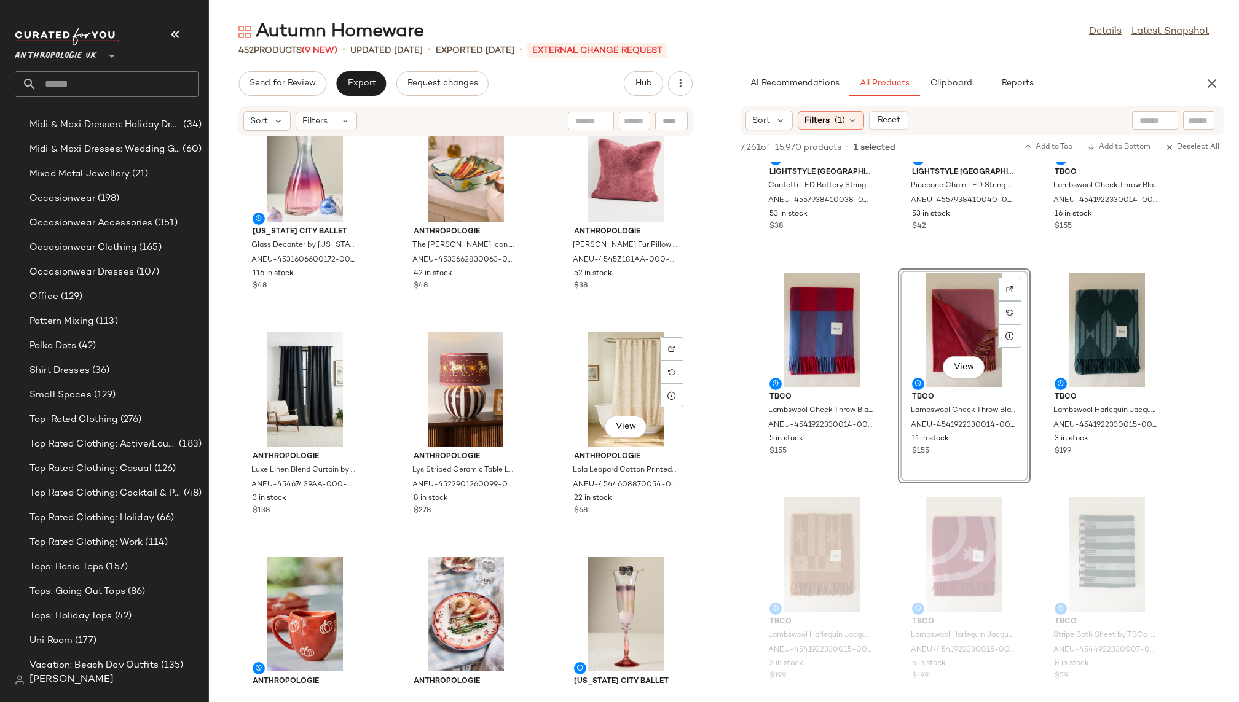
scroll to position [1409, 0]
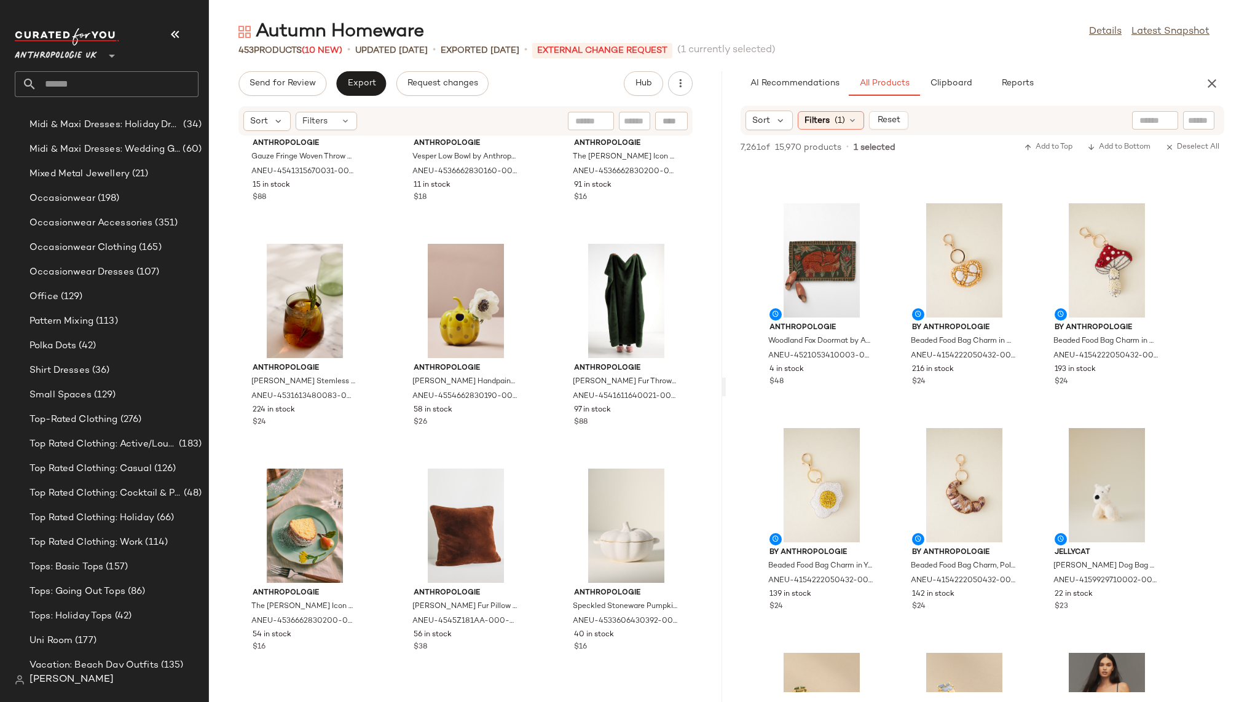
scroll to position [27601, 0]
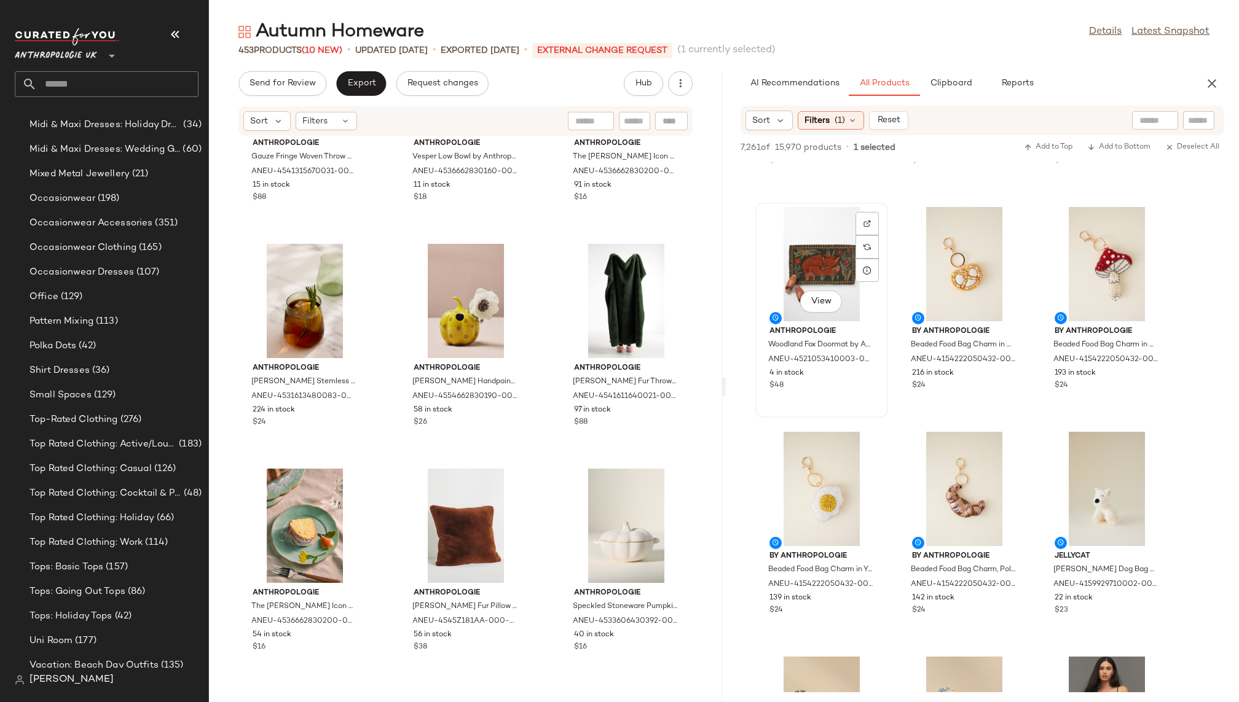
click at [809, 235] on div "View" at bounding box center [821, 264] width 124 height 114
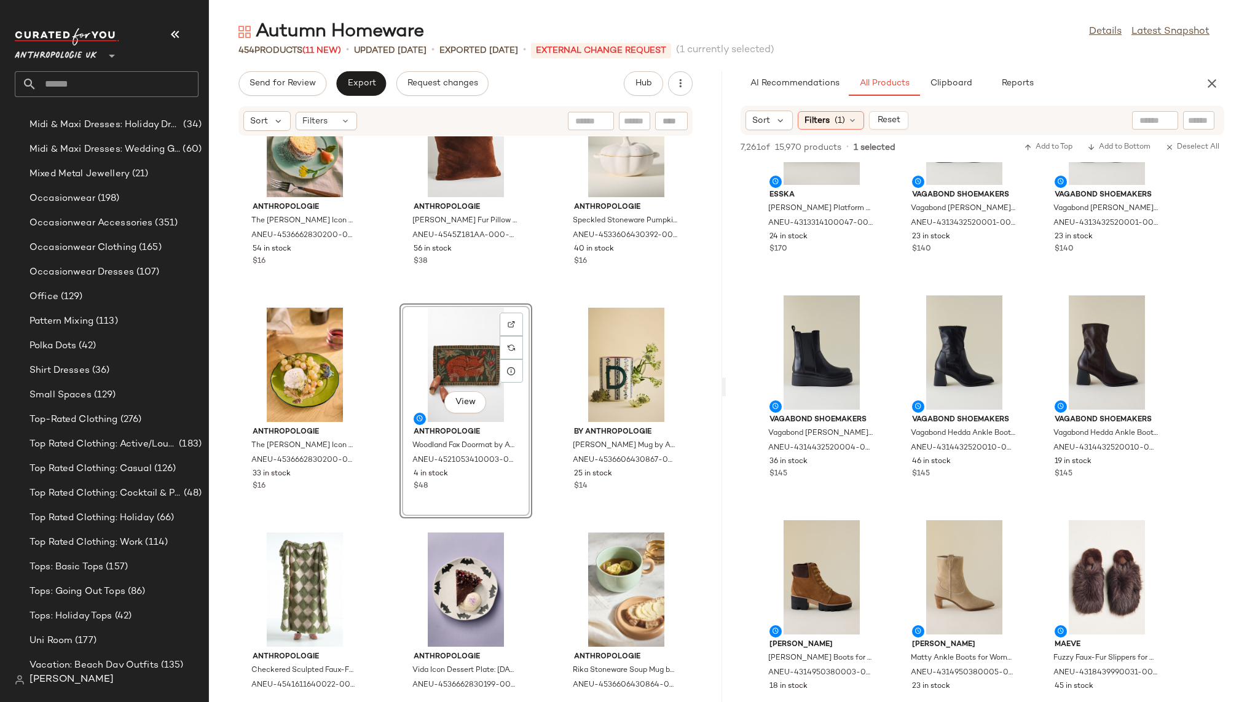
scroll to position [32764, 0]
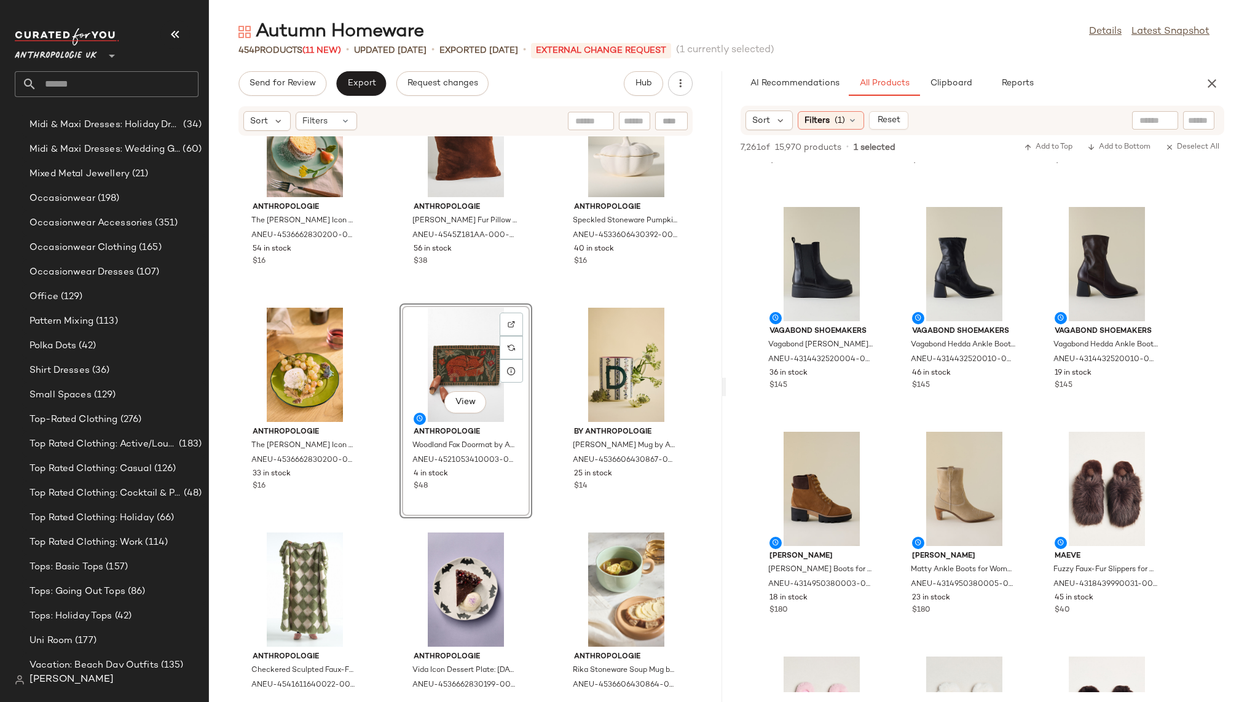
click at [1157, 120] on div at bounding box center [1155, 120] width 46 height 18
type input "*"
type input "*******"
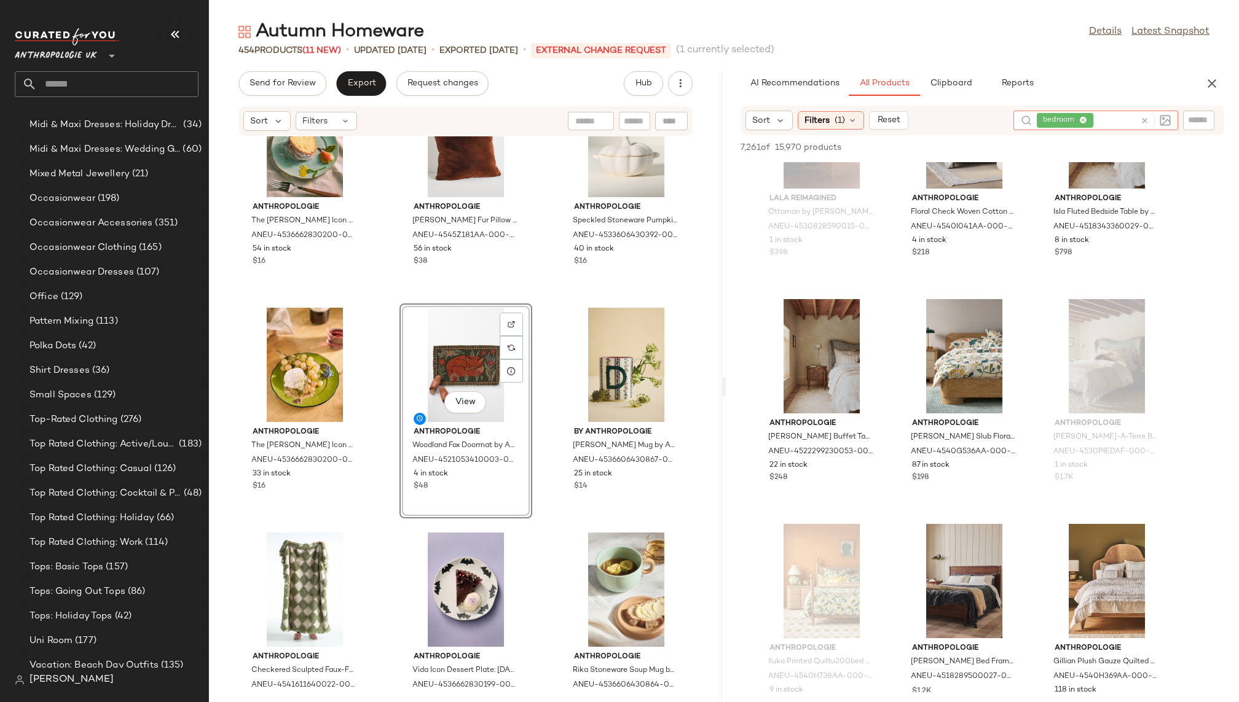
scroll to position [560, 0]
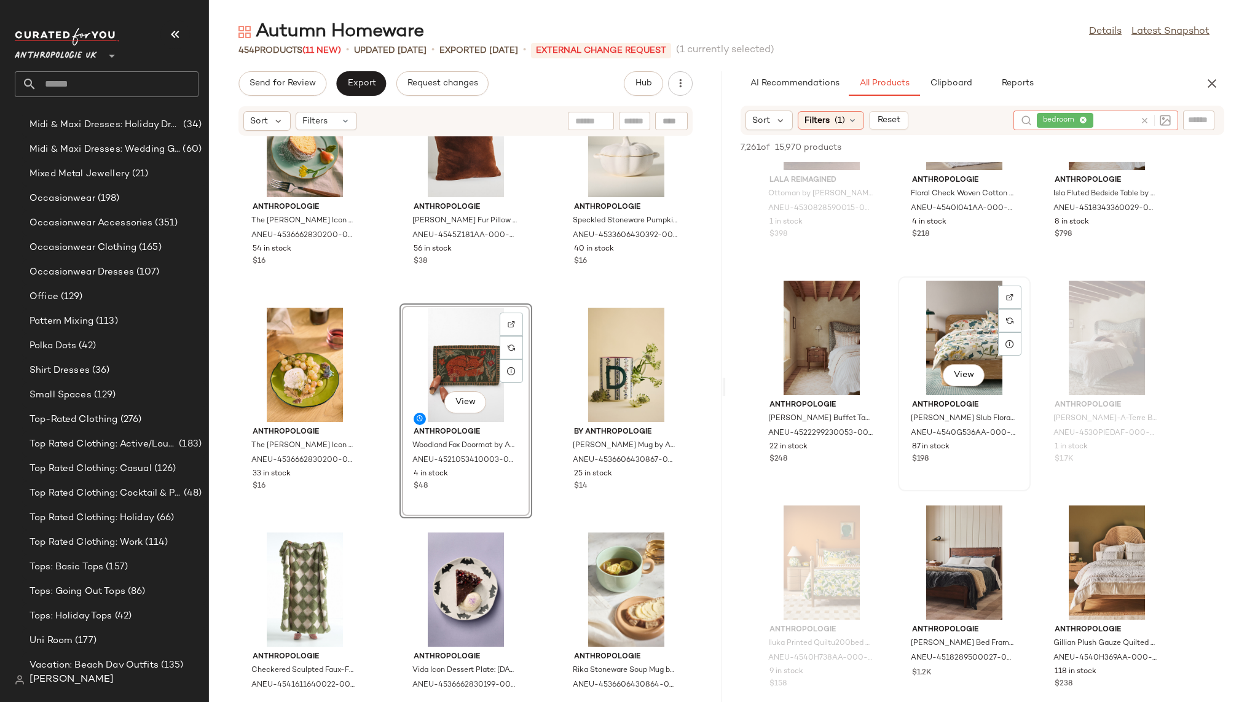
click at [928, 338] on div "View" at bounding box center [964, 338] width 124 height 114
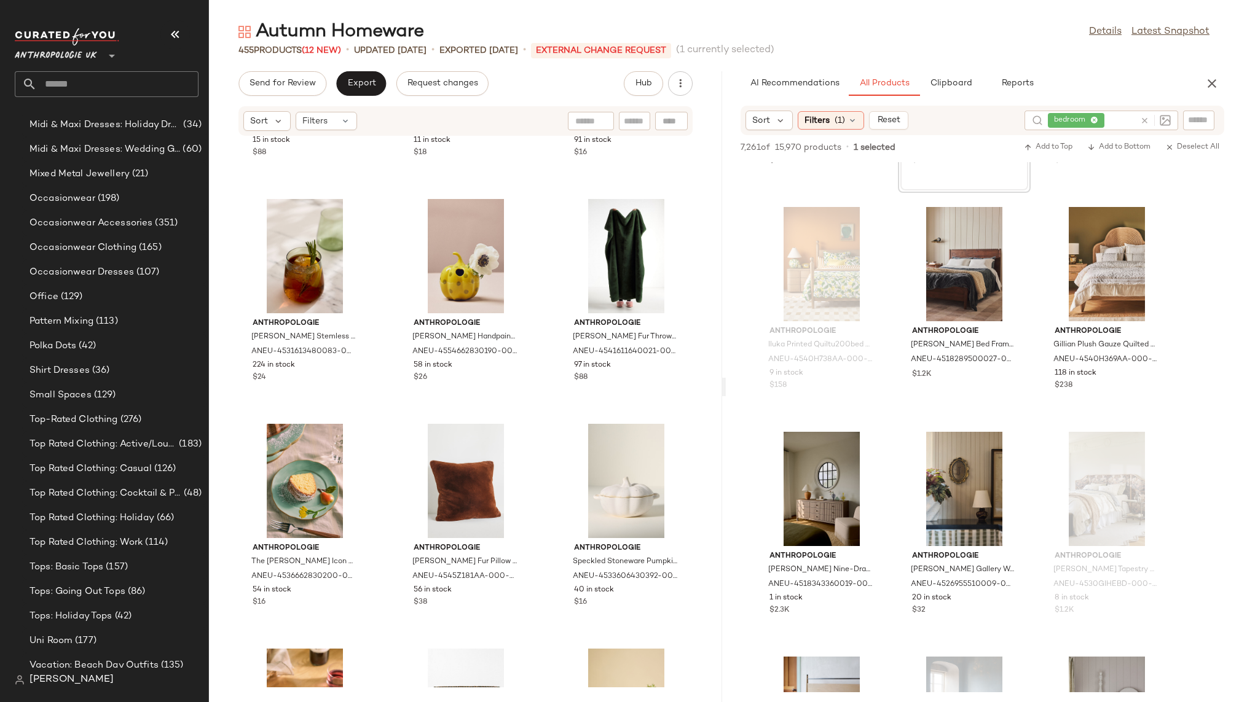
scroll to position [866, 0]
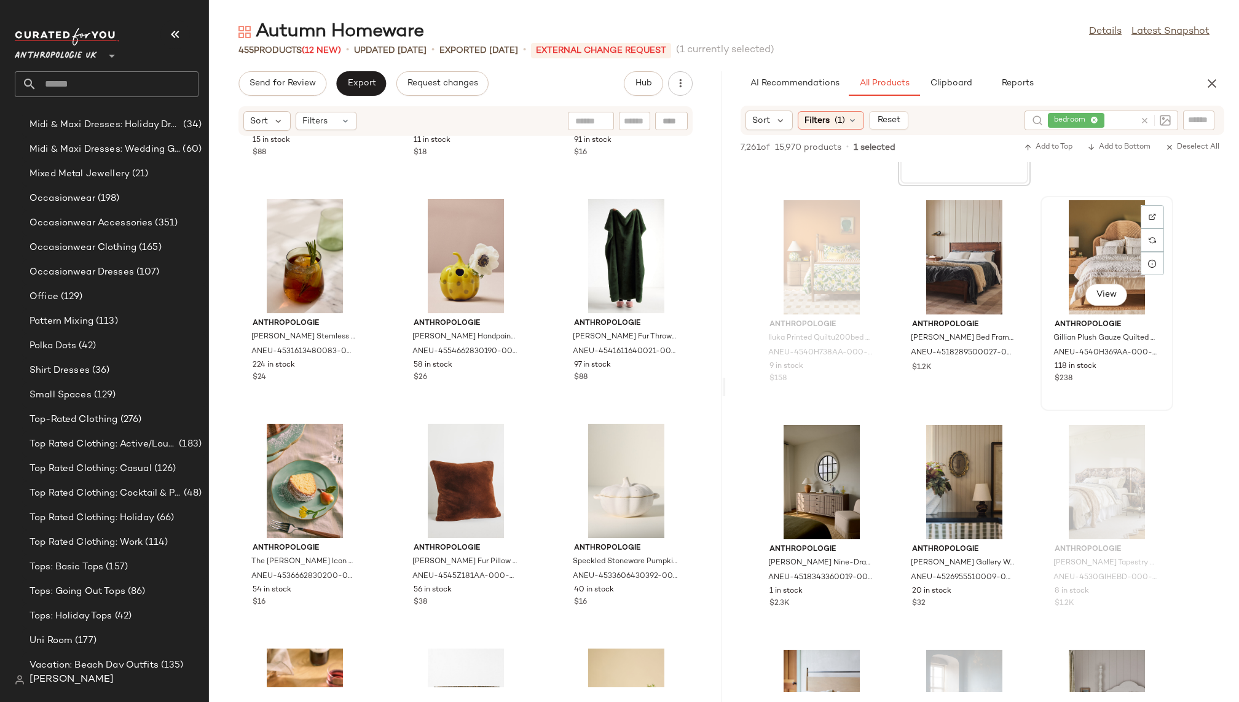
click at [1081, 248] on div "View" at bounding box center [1106, 257] width 124 height 114
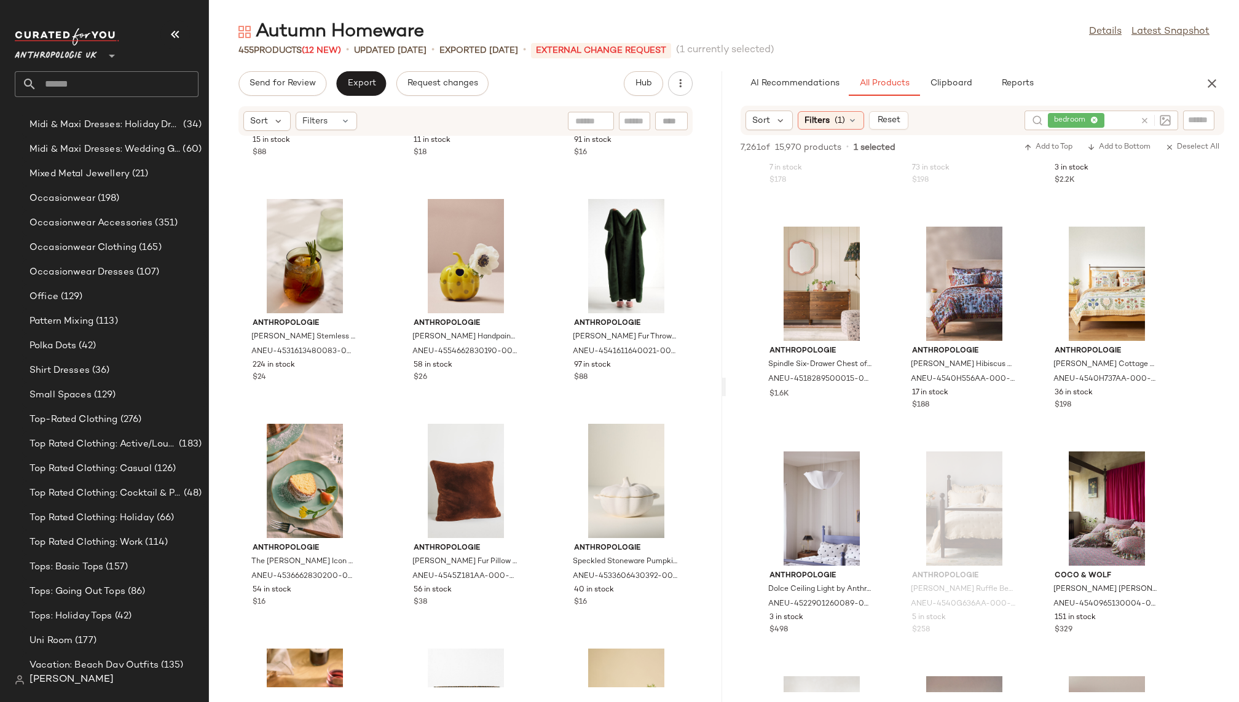
scroll to position [2672, 0]
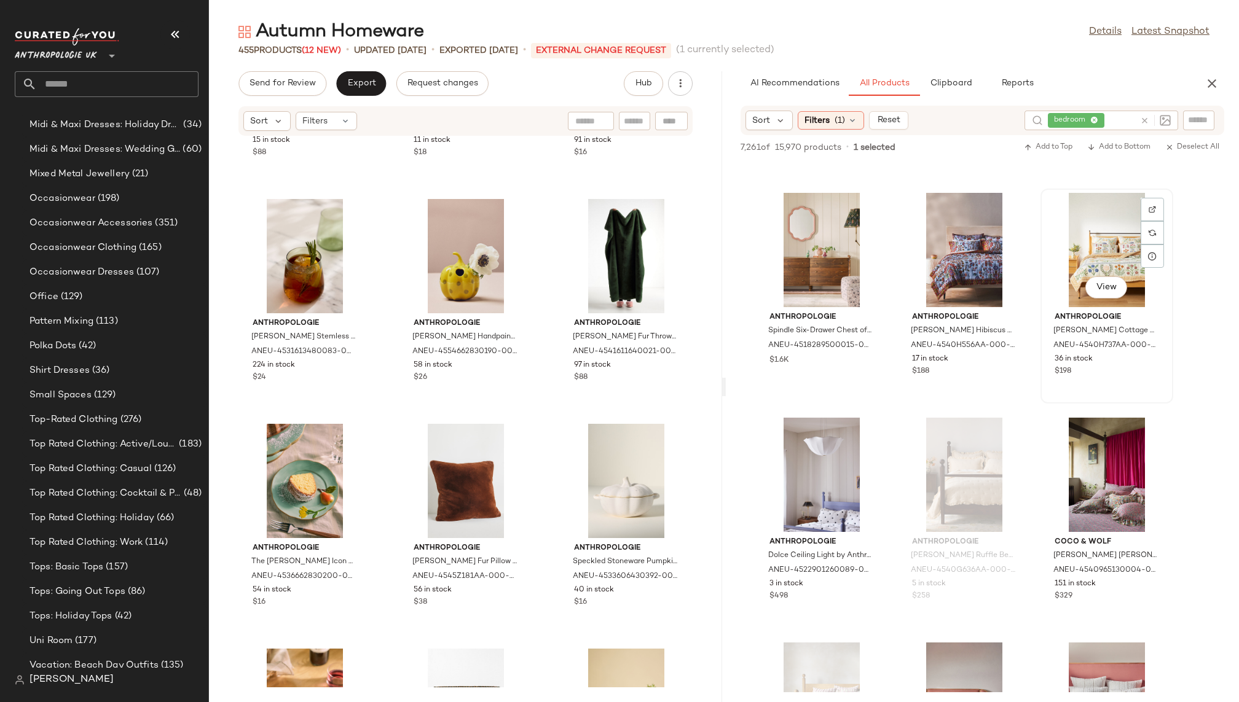
click at [1085, 256] on div "View" at bounding box center [1106, 250] width 124 height 114
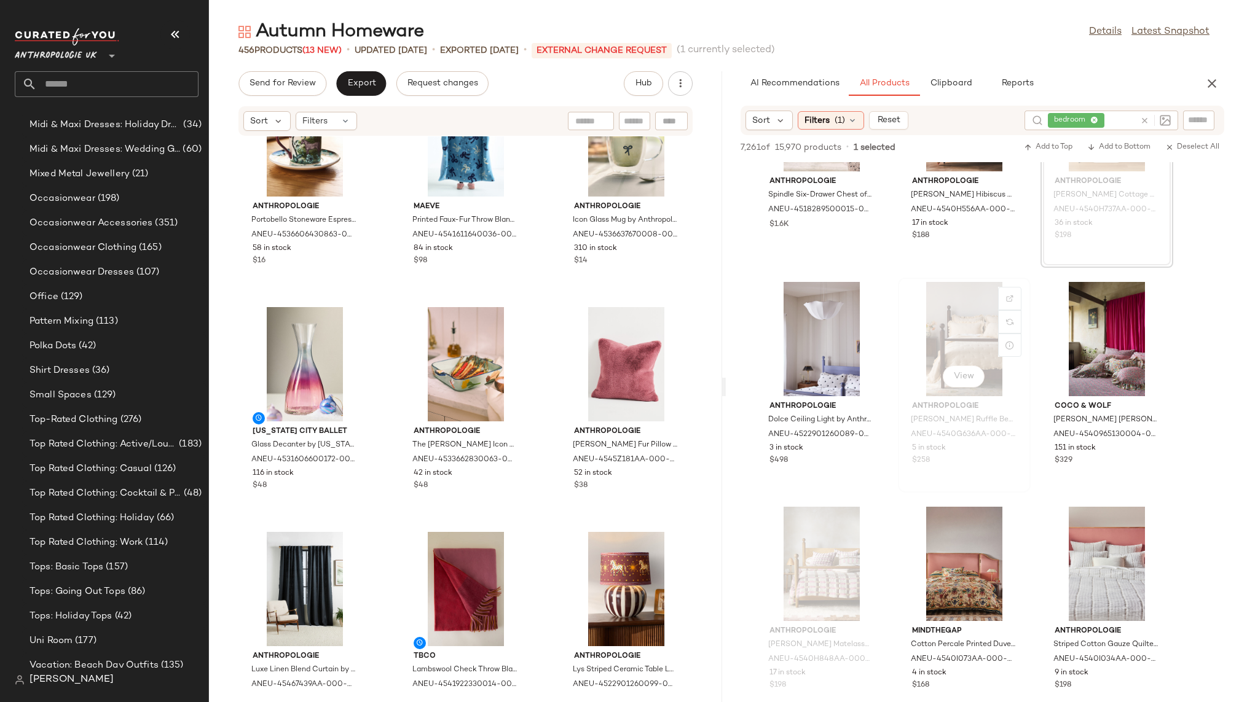
scroll to position [2825, 0]
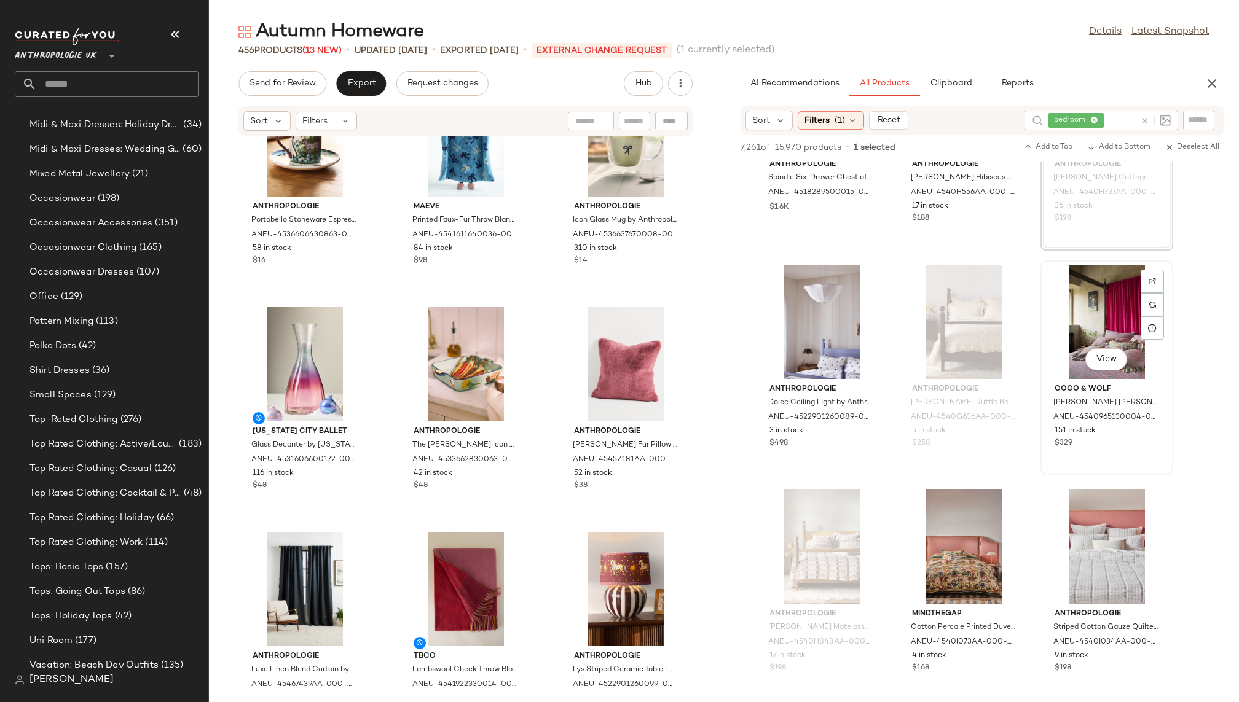
click at [1087, 311] on div "View" at bounding box center [1106, 322] width 124 height 114
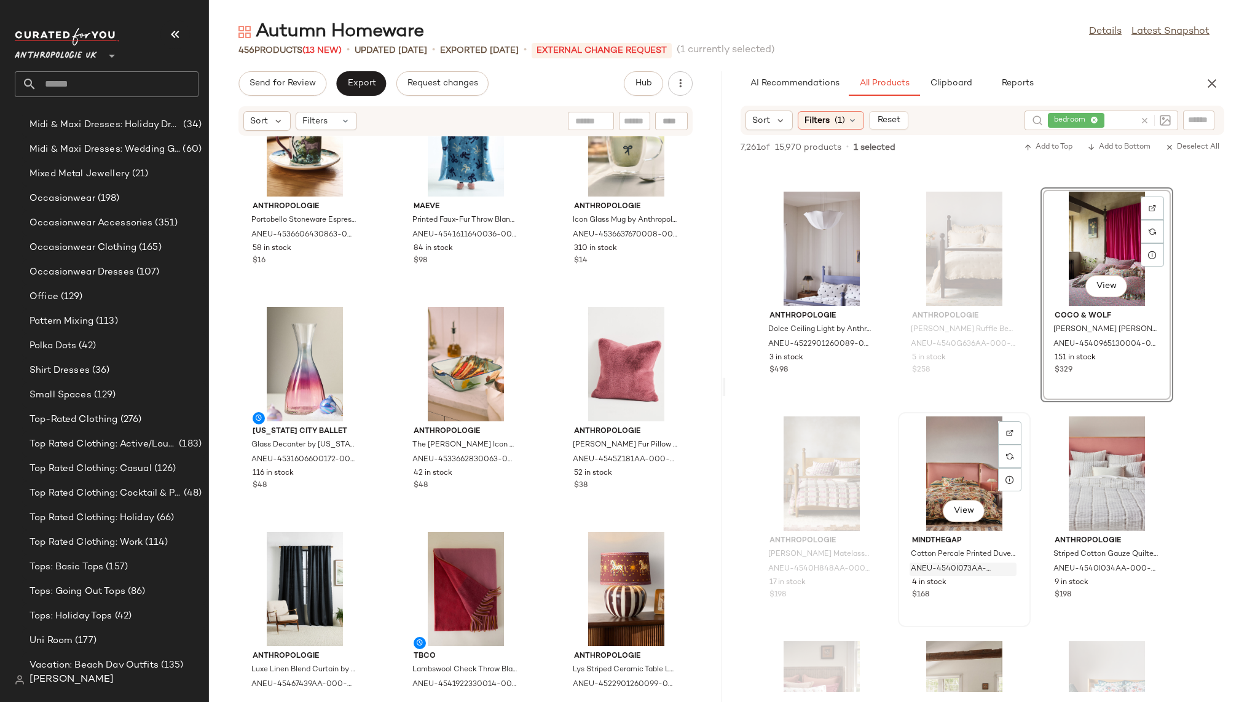
scroll to position [2940, 0]
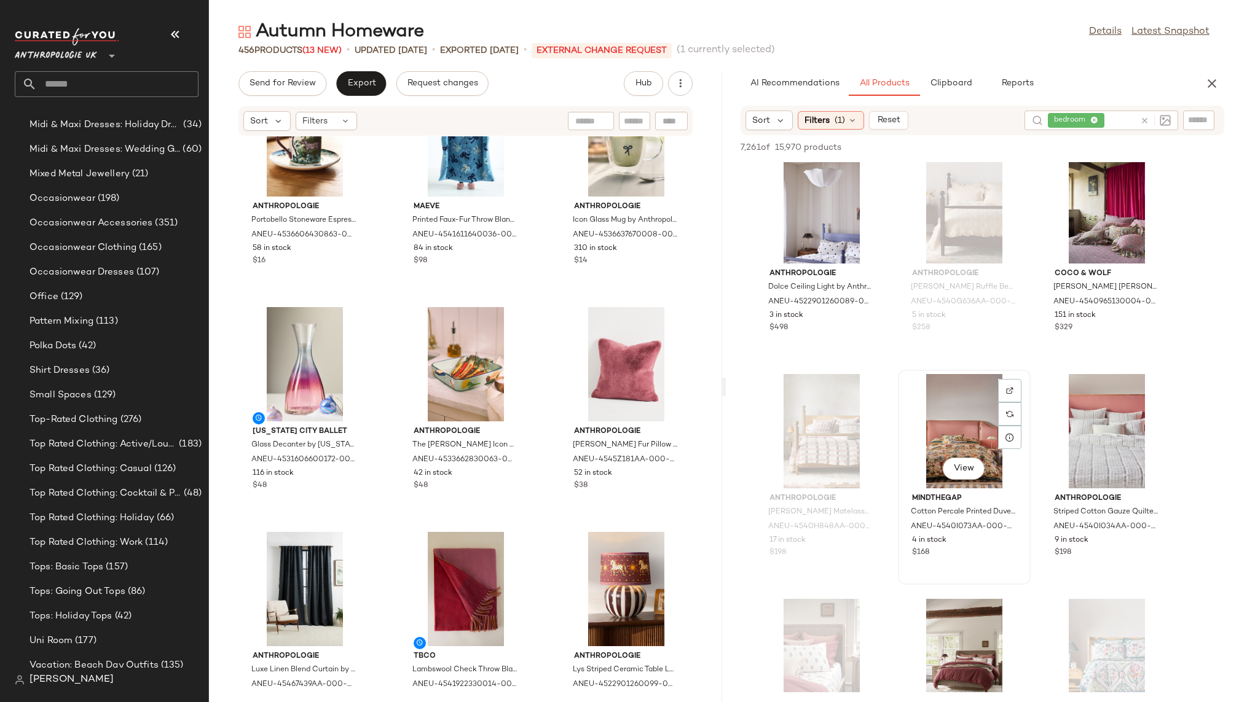
click at [958, 418] on div "View" at bounding box center [964, 431] width 124 height 114
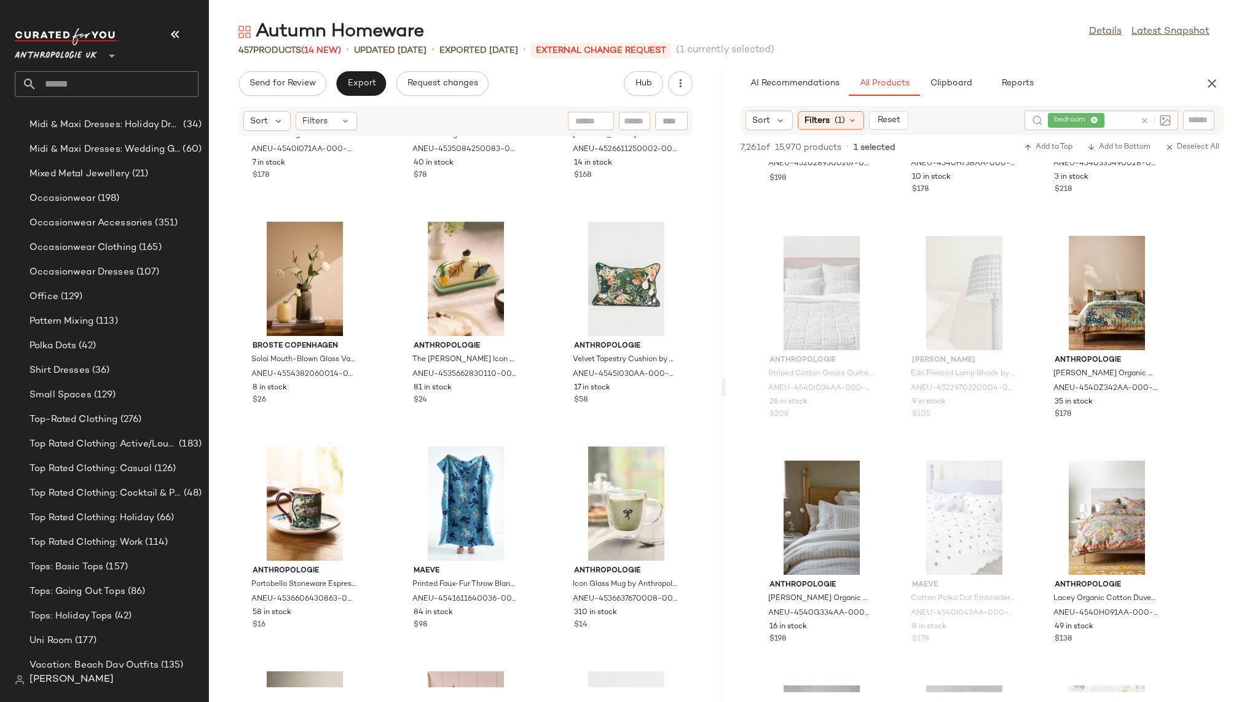
scroll to position [4659, 0]
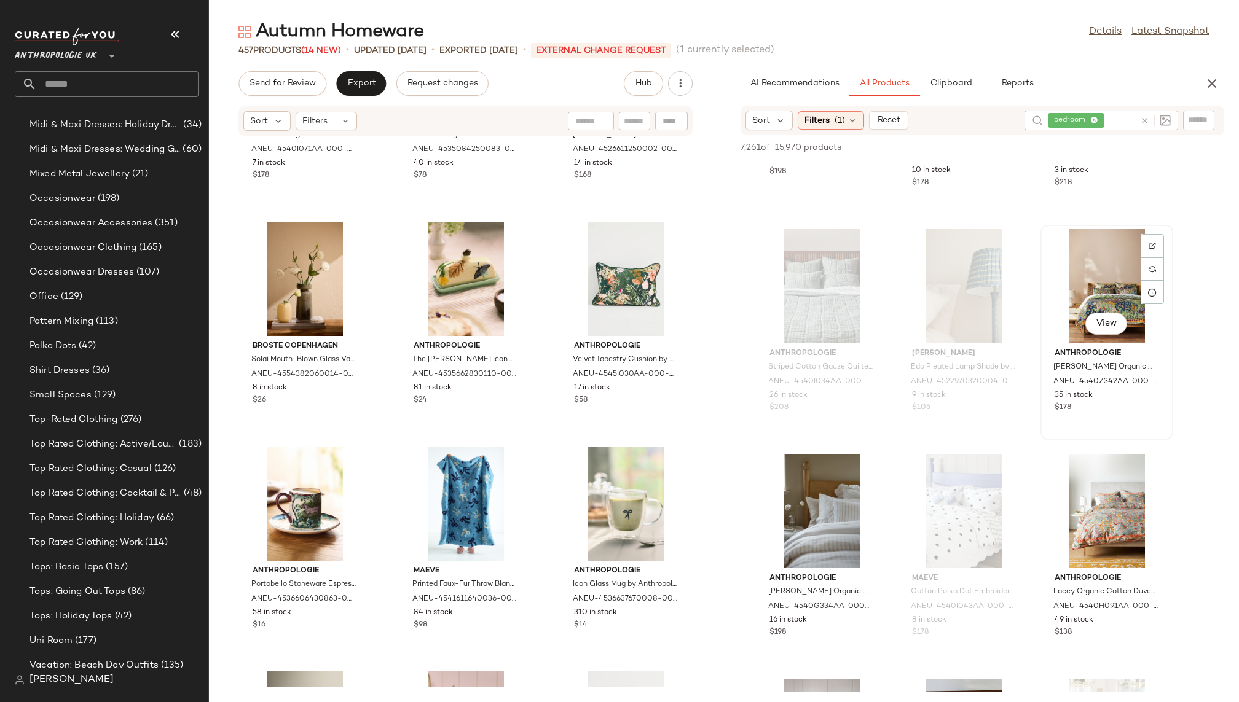
click at [1081, 310] on div "View" at bounding box center [1106, 286] width 124 height 114
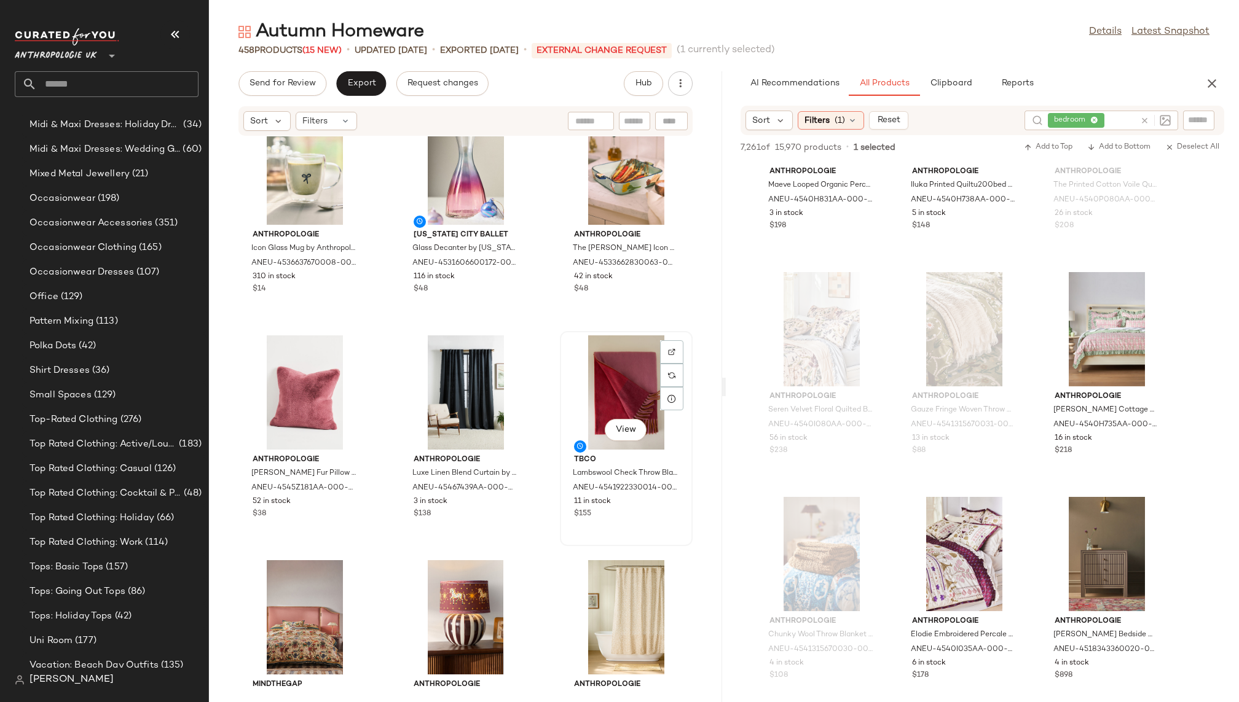
scroll to position [1399, 0]
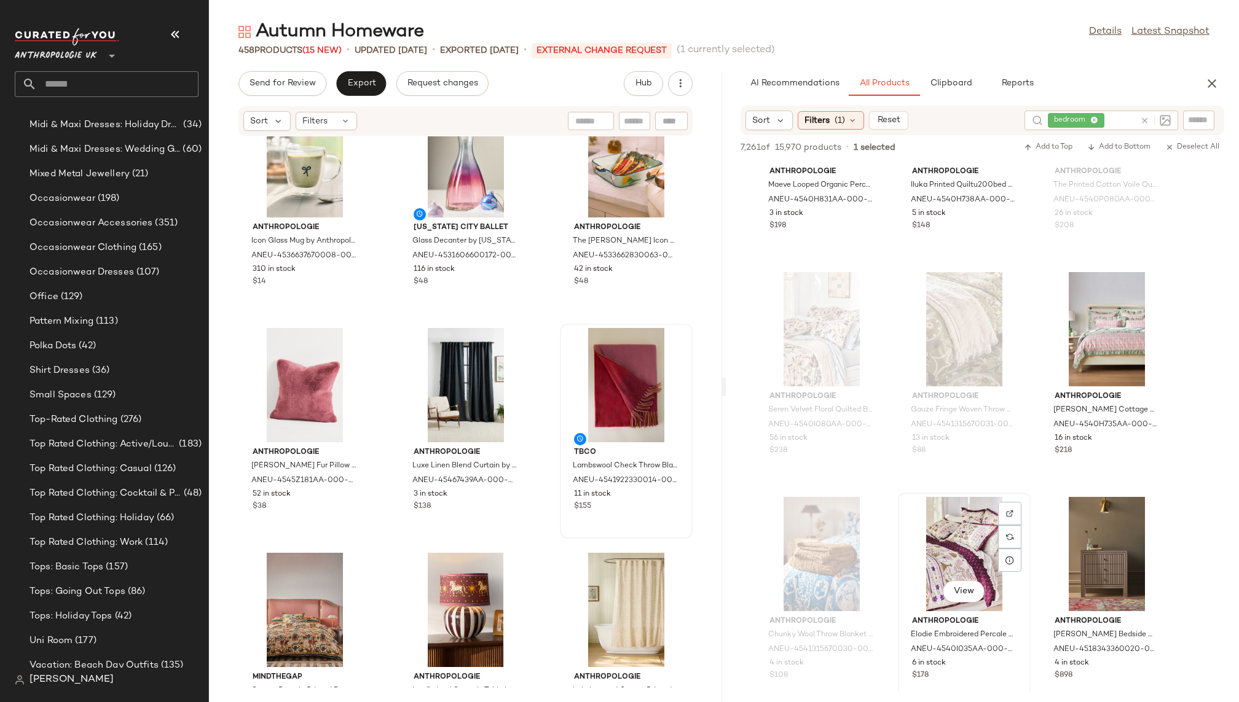
click at [936, 531] on div "View" at bounding box center [964, 554] width 124 height 114
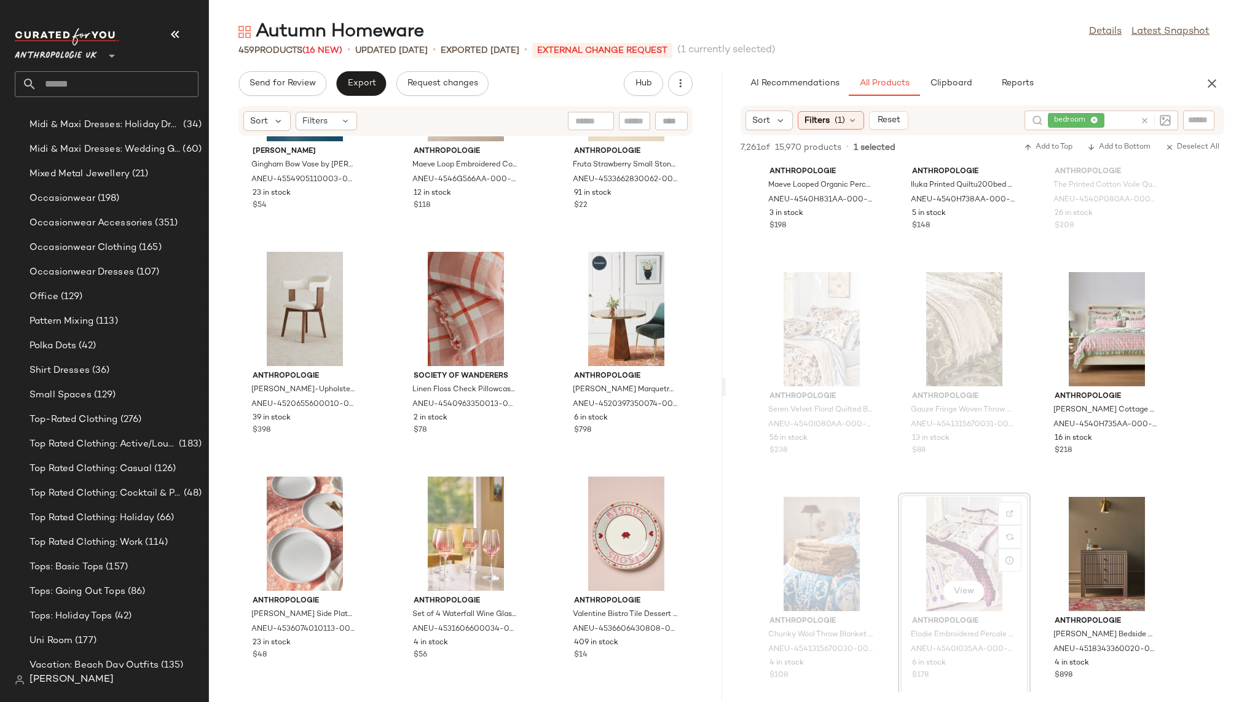
scroll to position [0, 0]
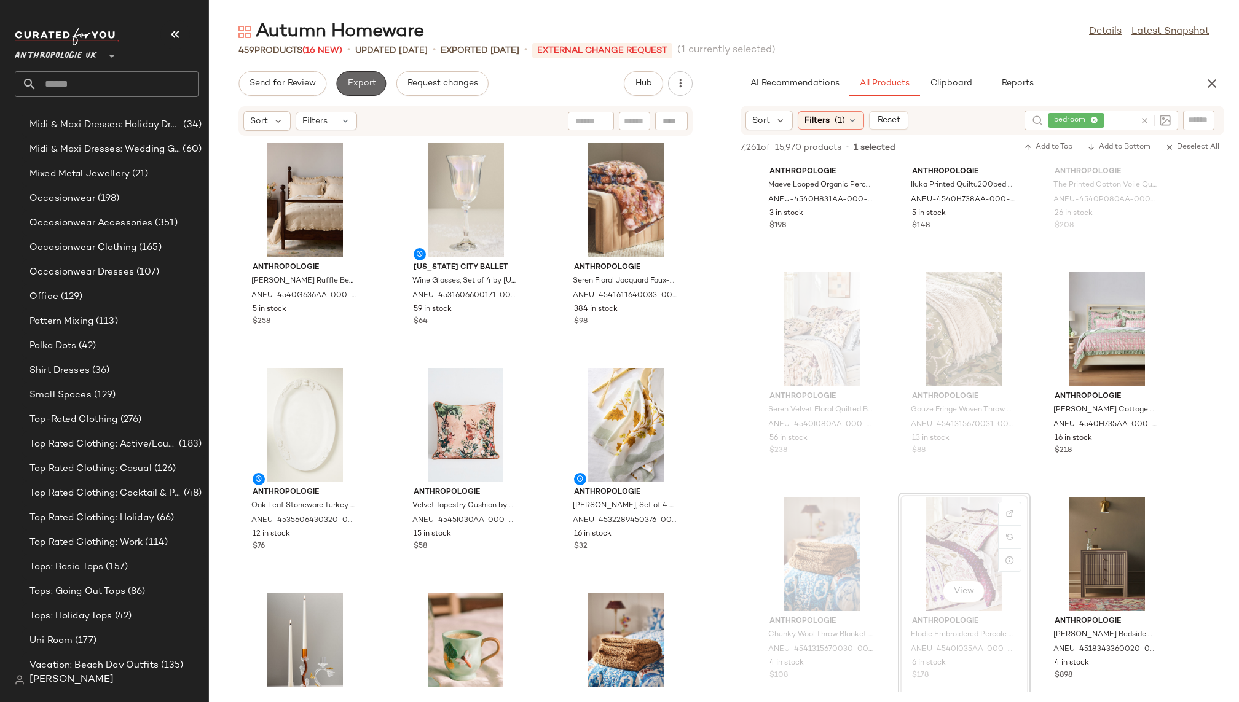
click at [353, 77] on button "Export" at bounding box center [361, 83] width 50 height 25
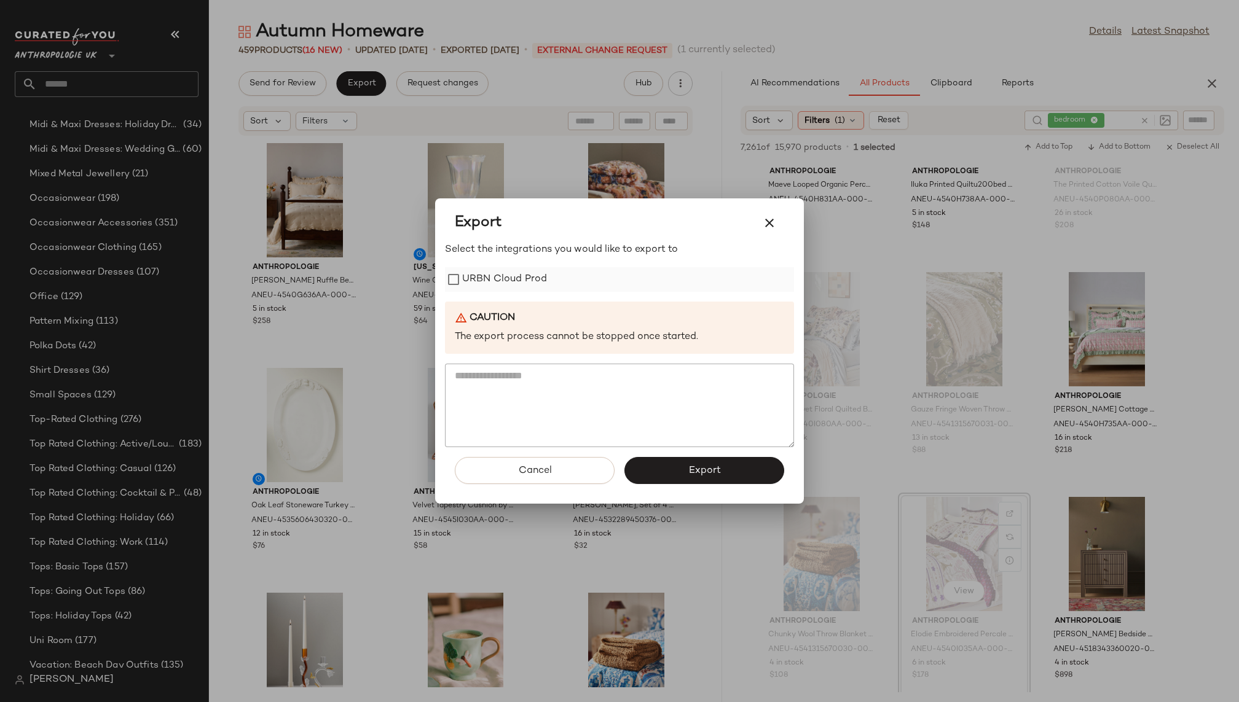
click at [525, 281] on label "URBN Cloud Prod" at bounding box center [504, 279] width 85 height 25
click at [695, 464] on button "Export" at bounding box center [704, 470] width 160 height 27
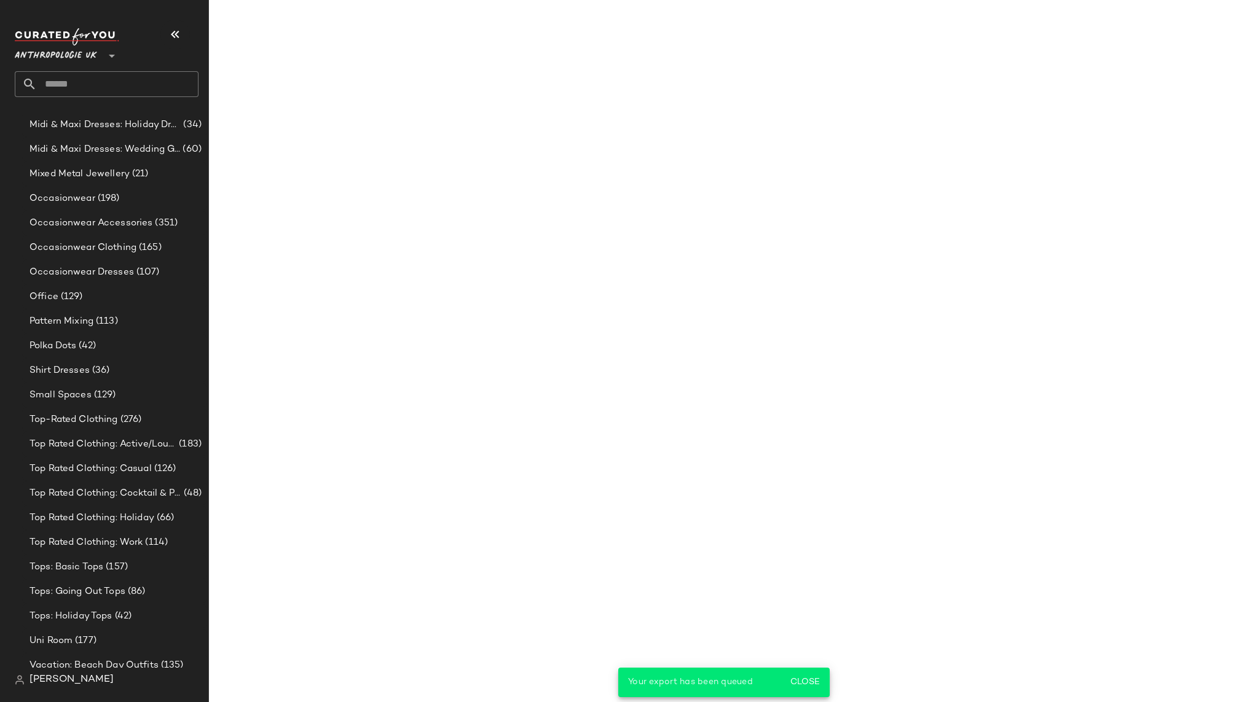
scroll to position [7764, 0]
